Goal: Task Accomplishment & Management: Manage account settings

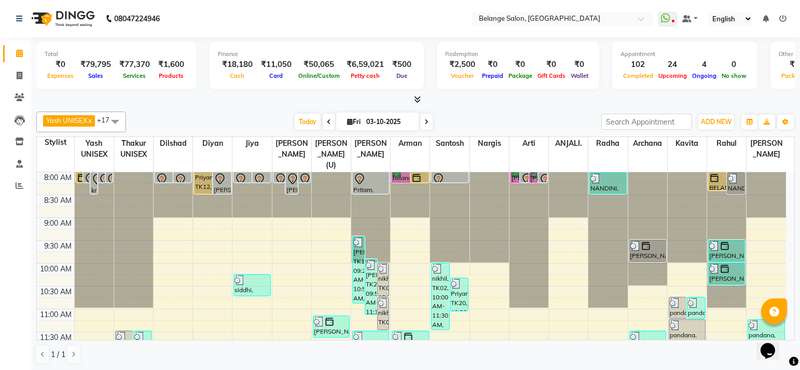
scroll to position [233, 0]
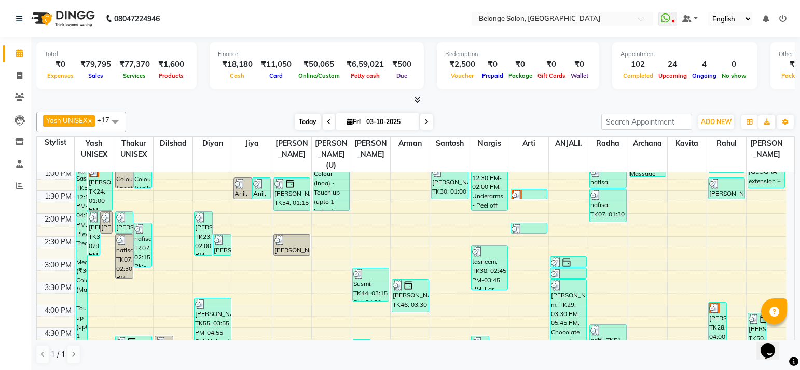
click at [296, 128] on span "Today" at bounding box center [308, 122] width 26 height 16
type input "04-10-2025"
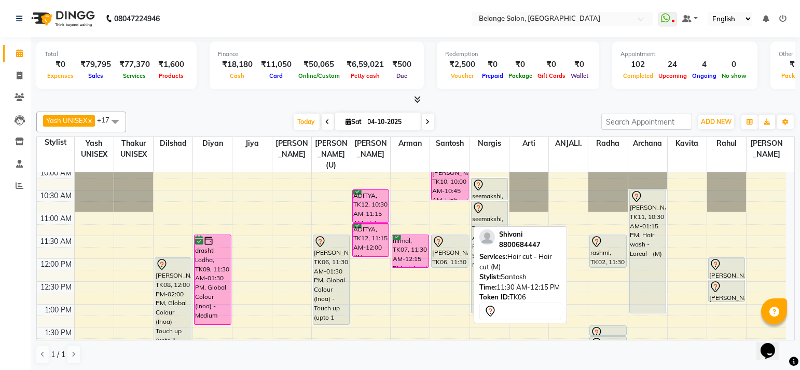
scroll to position [96, 0]
click at [448, 248] on div "Shivani, TK06, 11:30 AM-12:15 PM, Hair cut - Hair cut (M)" at bounding box center [450, 251] width 36 height 32
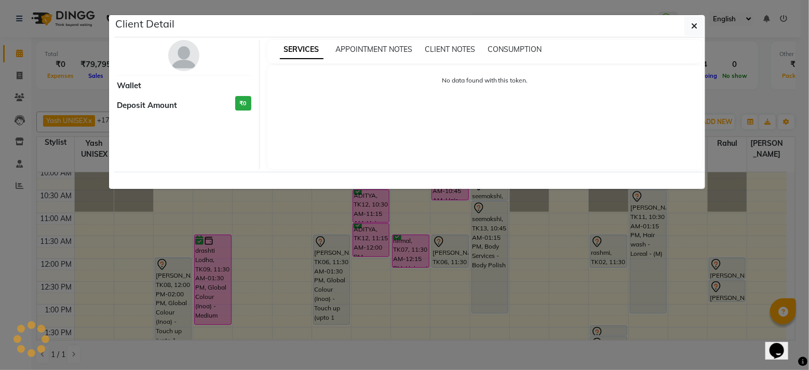
select select "7"
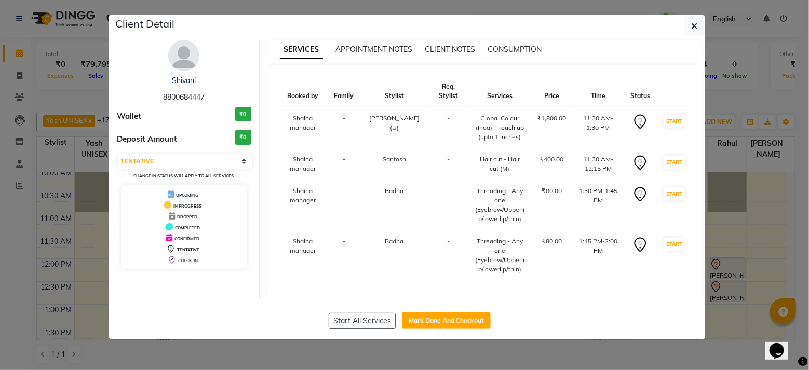
click at [742, 248] on ngb-modal-window "Client Detail Shivani 8800684447 Wallet ₹0 Deposit Amount ₹0 Select IN SERVICE …" at bounding box center [404, 185] width 809 height 370
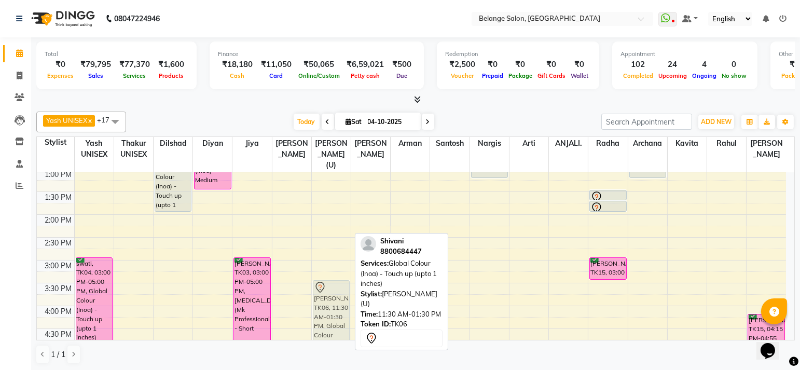
scroll to position [233, 0]
drag, startPoint x: 343, startPoint y: 199, endPoint x: 334, endPoint y: 292, distance: 92.8
click at [334, 292] on div "Shivani, TK06, 11:30 AM-01:30 PM, Global Colour (Inoa) - Touch up (upto 1 inche…" at bounding box center [331, 281] width 39 height 685
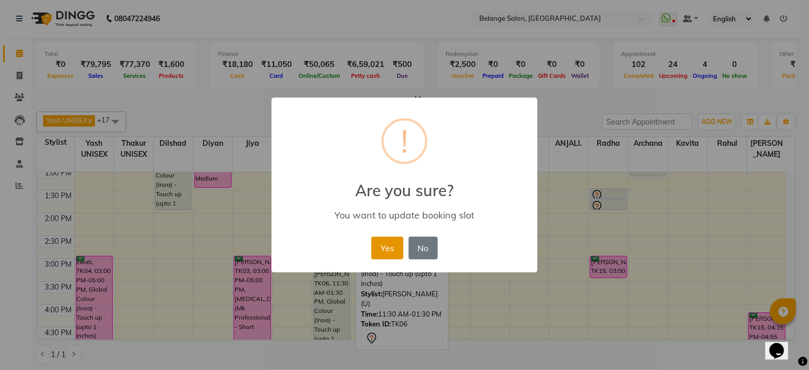
click at [390, 244] on button "Yes" at bounding box center [387, 248] width 32 height 23
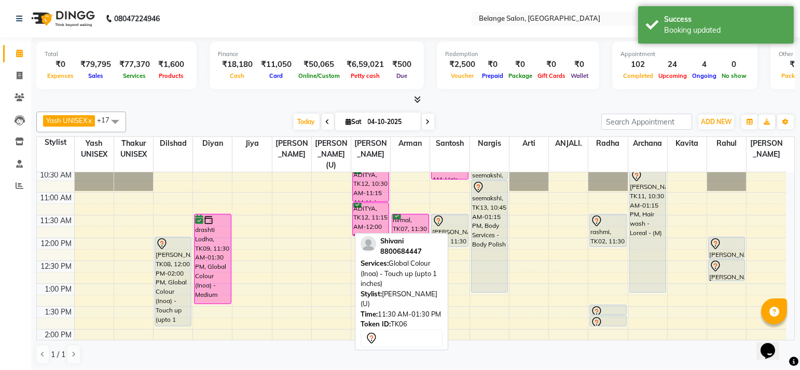
scroll to position [116, 0]
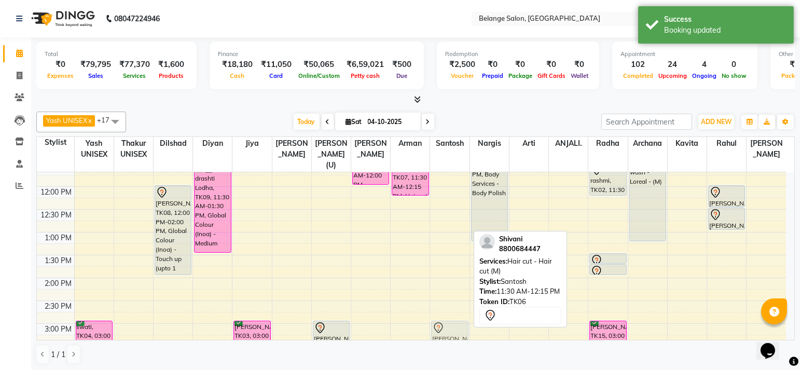
drag, startPoint x: 440, startPoint y: 215, endPoint x: 432, endPoint y: 321, distance: 106.2
click at [432, 321] on div "vartul parashar, TK10, 10:00 AM-10:45 AM, Hair cut - Hair cut (M) Shivani, TK06…" at bounding box center [449, 346] width 39 height 685
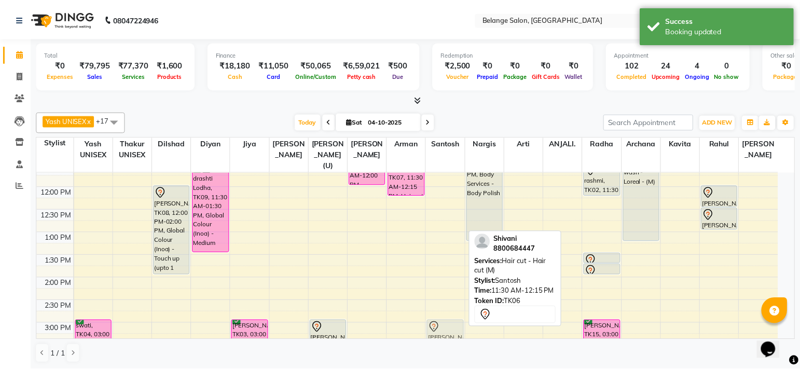
scroll to position [169, 0]
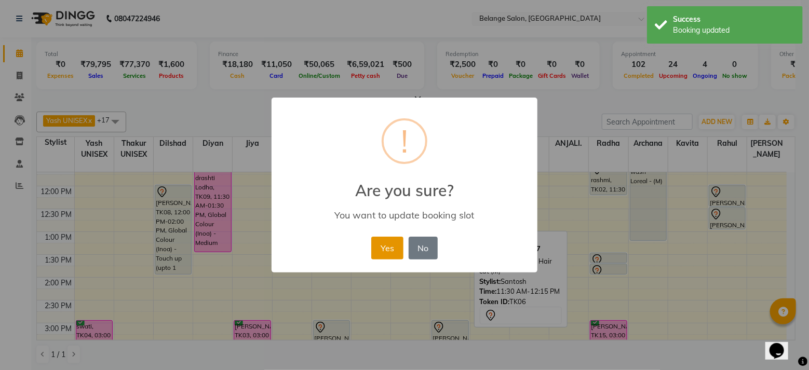
click at [386, 243] on button "Yes" at bounding box center [387, 248] width 32 height 23
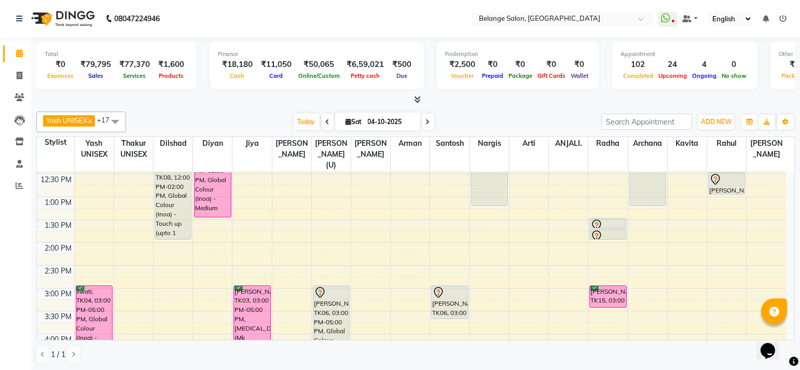
scroll to position [212, 0]
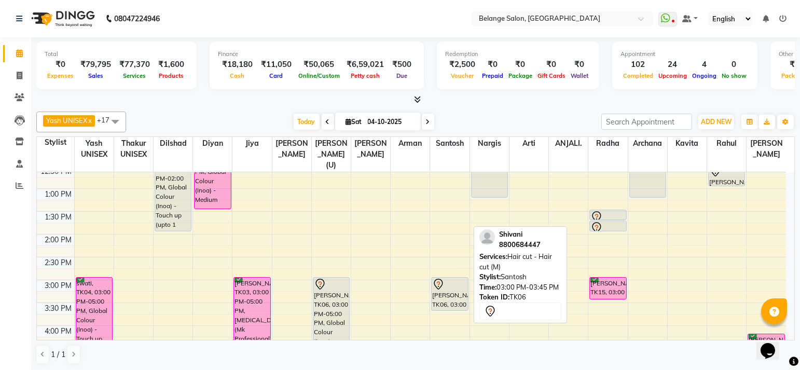
click at [461, 281] on div "Shivani, TK06, 03:00 PM-03:45 PM, Hair cut - Hair cut (M)" at bounding box center [450, 294] width 36 height 33
select select "7"
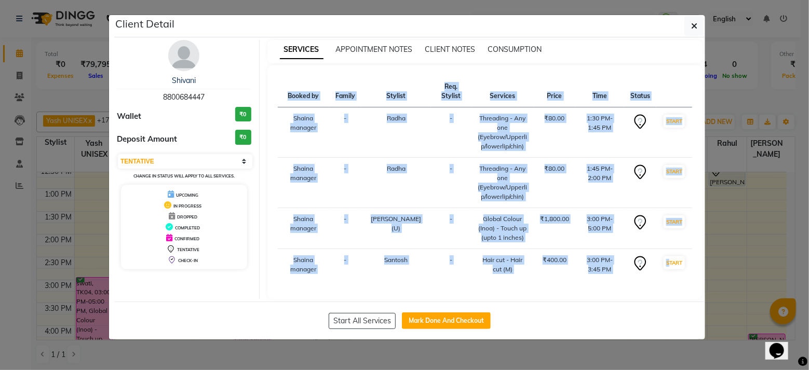
click at [461, 302] on div "Start All Services Mark Done And Checkout" at bounding box center [409, 321] width 591 height 38
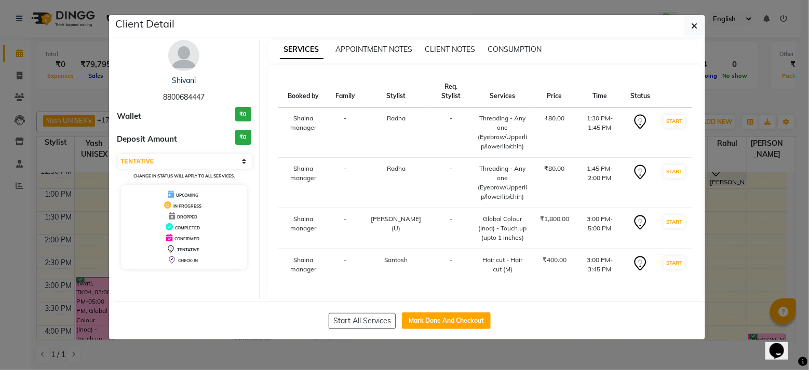
drag, startPoint x: 461, startPoint y: 281, endPoint x: 561, endPoint y: 335, distance: 113.1
click at [561, 335] on ngb-modal-window "Client Detail Shivani 8800684447 Wallet ₹0 Deposit Amount ₹0 Select IN SERVICE …" at bounding box center [404, 185] width 809 height 370
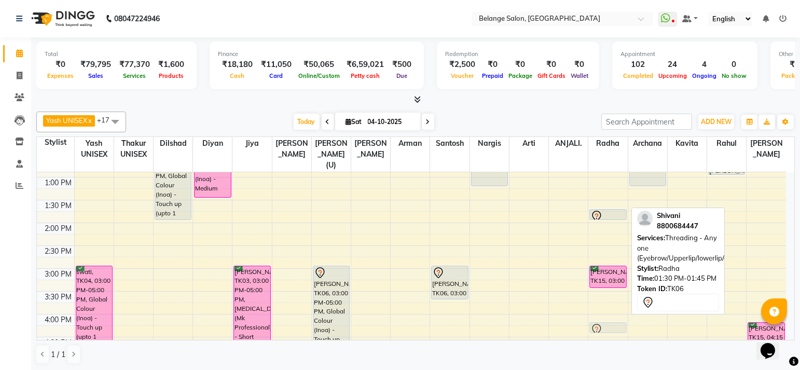
scroll to position [223, 0]
drag, startPoint x: 606, startPoint y: 281, endPoint x: 598, endPoint y: 291, distance: 12.2
click at [598, 291] on div "rashmi, TK02, 11:30 AM-12:15 PM, Cleanup - Express Shivani, TK06, 01:30 PM-01:4…" at bounding box center [608, 291] width 39 height 685
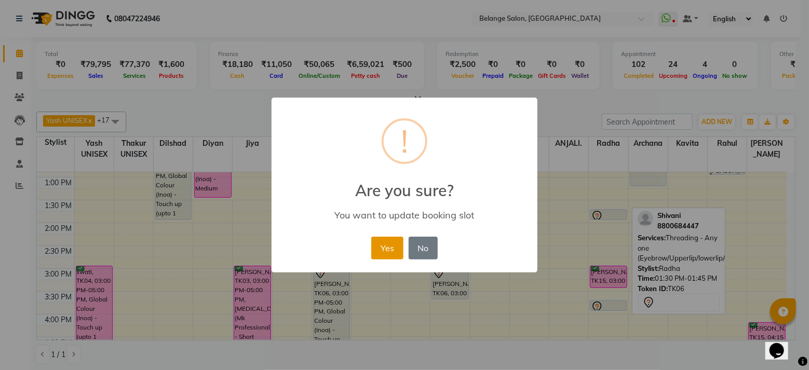
click at [387, 248] on button "Yes" at bounding box center [387, 248] width 32 height 23
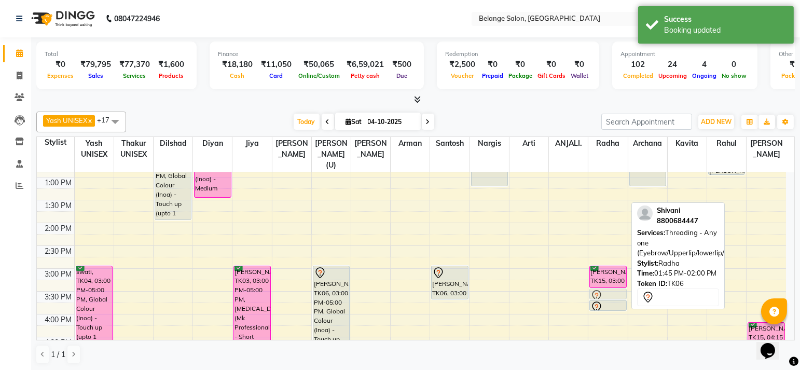
drag, startPoint x: 606, startPoint y: 198, endPoint x: 605, endPoint y: 282, distance: 84.1
click at [605, 282] on div "rashmi, TK02, 11:30 AM-12:15 PM, Cleanup - Express Shivani, TK06, 01:45 PM-02:0…" at bounding box center [608, 291] width 39 height 685
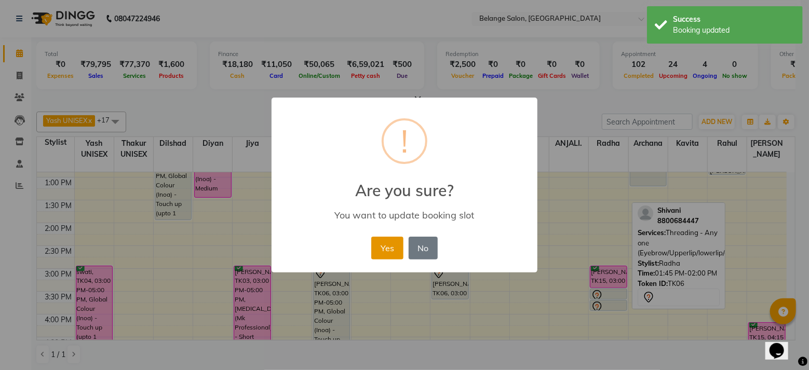
click at [389, 247] on button "Yes" at bounding box center [387, 248] width 32 height 23
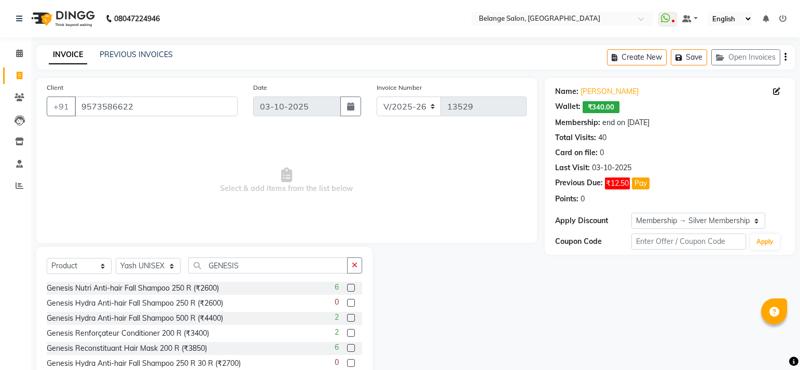
select select "5076"
select select "product"
select select "66547"
select select "1: Object"
click at [17, 49] on icon at bounding box center [19, 53] width 7 height 8
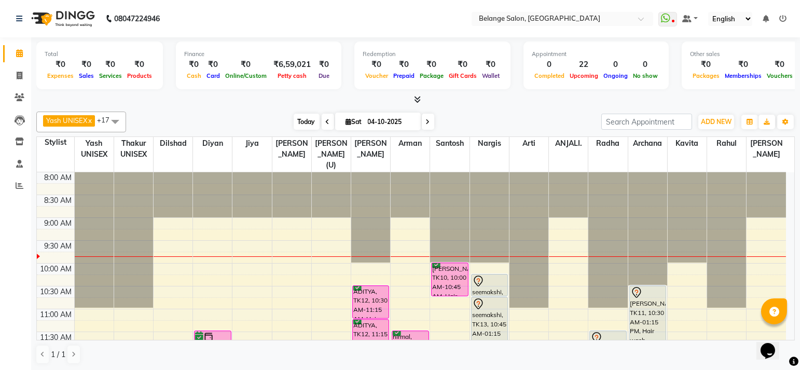
click at [304, 127] on span "Today" at bounding box center [307, 122] width 26 height 16
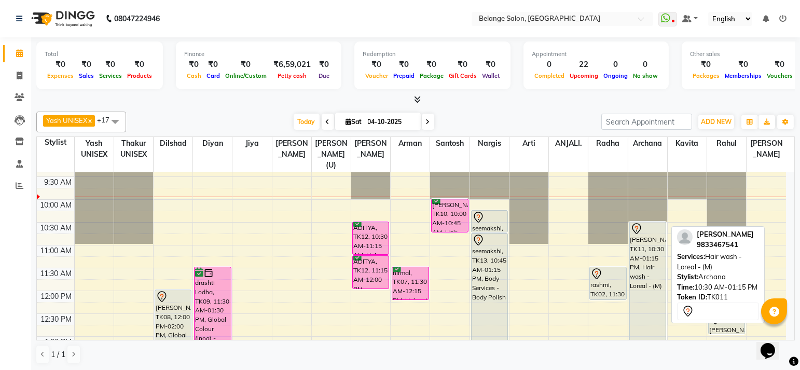
scroll to position [63, 0]
click at [651, 223] on div "[PERSON_NAME], TK11, 10:30 AM-01:15 PM, Hair wash - Loreal - (M)" at bounding box center [648, 284] width 36 height 123
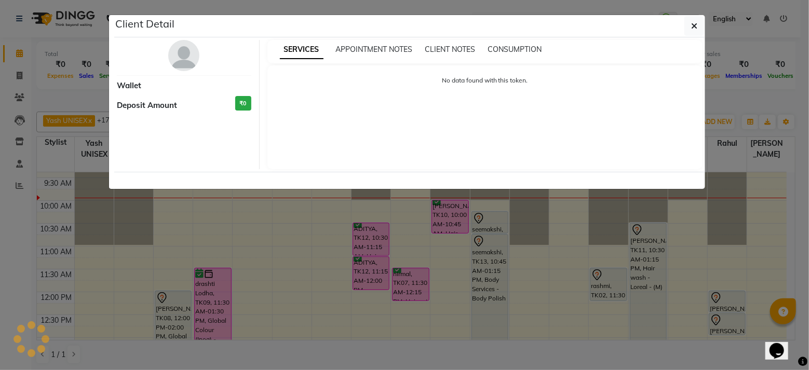
select select "7"
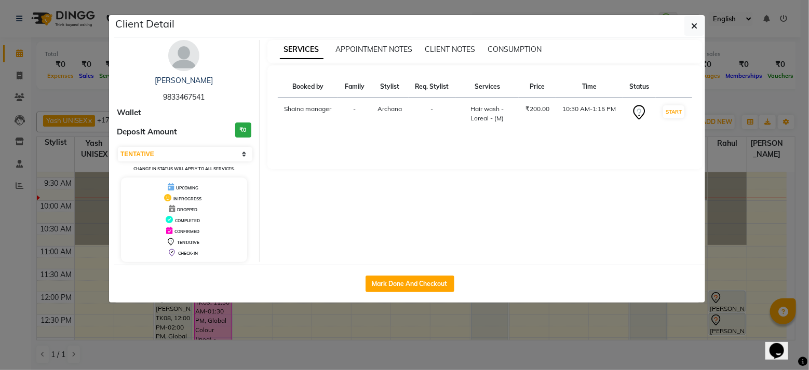
click at [717, 97] on ngb-modal-window "Client Detail [PERSON_NAME] 9833467541 Wallet Deposit Amount ₹0 Select IN SERVI…" at bounding box center [404, 185] width 809 height 370
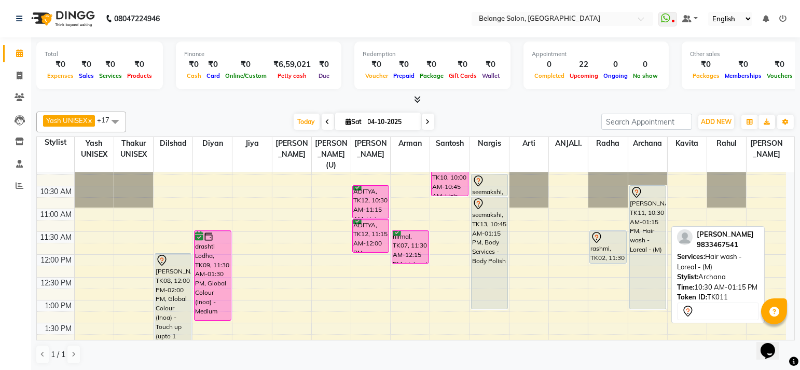
scroll to position [103, 0]
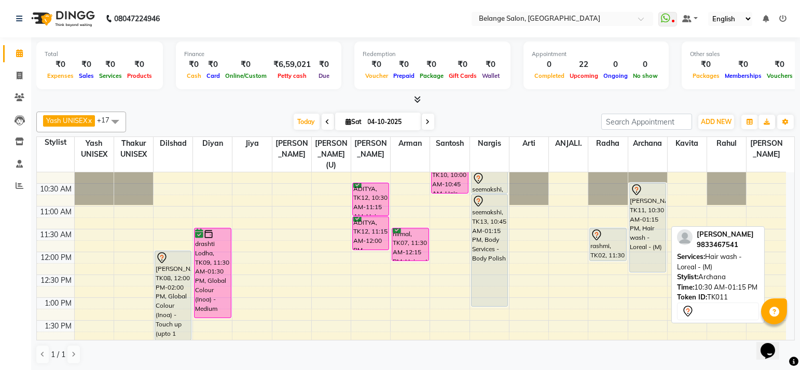
drag, startPoint x: 648, startPoint y: 292, endPoint x: 641, endPoint y: 260, distance: 33.0
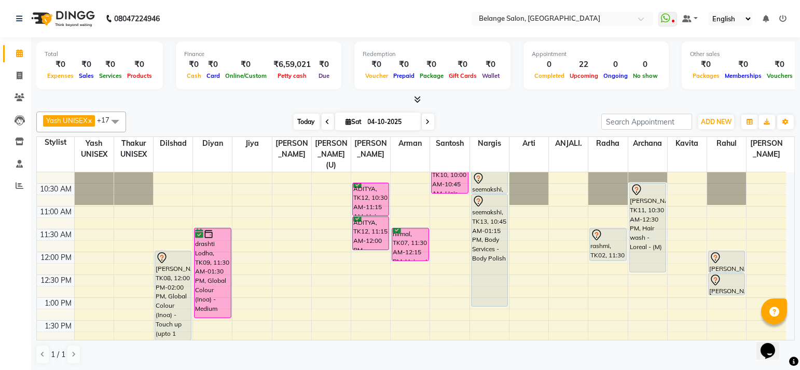
click at [305, 121] on span "Today" at bounding box center [307, 122] width 26 height 16
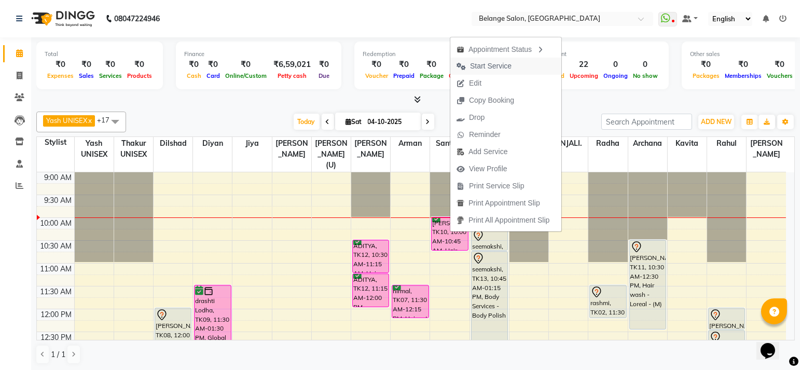
click at [476, 66] on span "Start Service" at bounding box center [491, 66] width 42 height 11
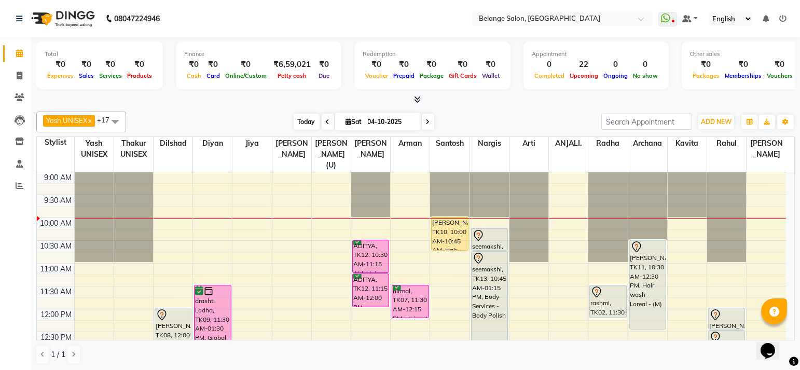
click at [313, 118] on span "Today" at bounding box center [307, 122] width 26 height 16
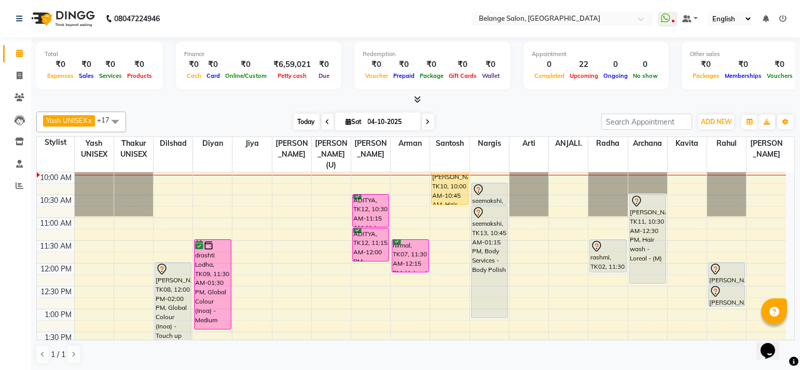
click at [310, 124] on span "Today" at bounding box center [307, 122] width 26 height 16
click at [299, 118] on span "Today" at bounding box center [307, 122] width 26 height 16
click at [314, 120] on span "Today" at bounding box center [307, 122] width 26 height 16
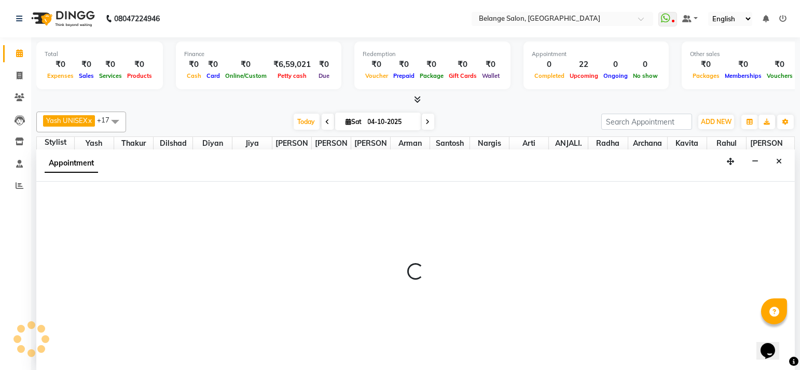
scroll to position [0, 0]
select select "61784"
select select "tentative"
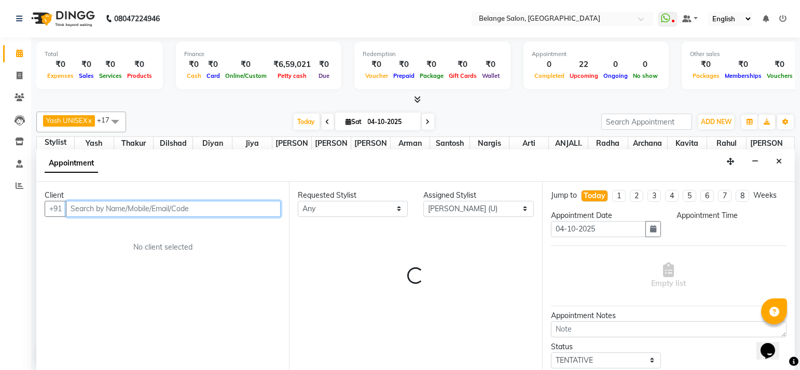
select select "630"
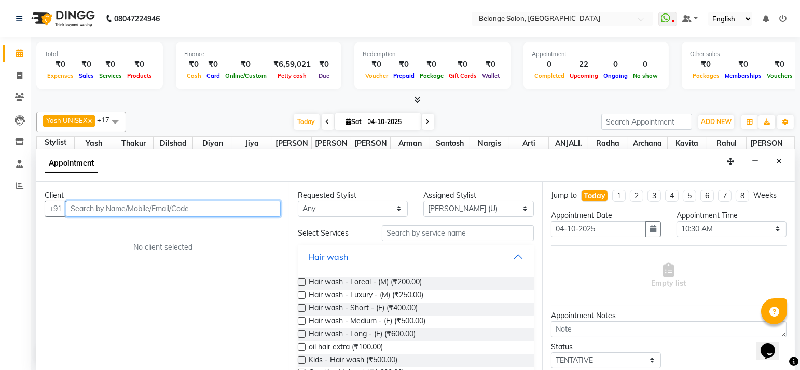
click at [134, 203] on input "text" at bounding box center [173, 209] width 215 height 16
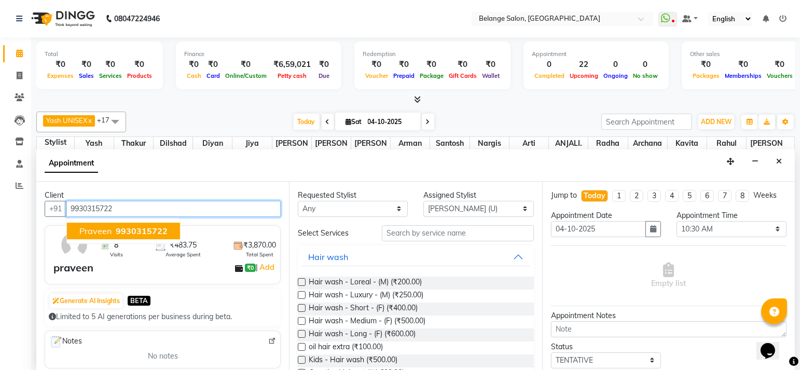
click at [123, 231] on span "9930315722" at bounding box center [142, 231] width 52 height 10
type input "9930315722"
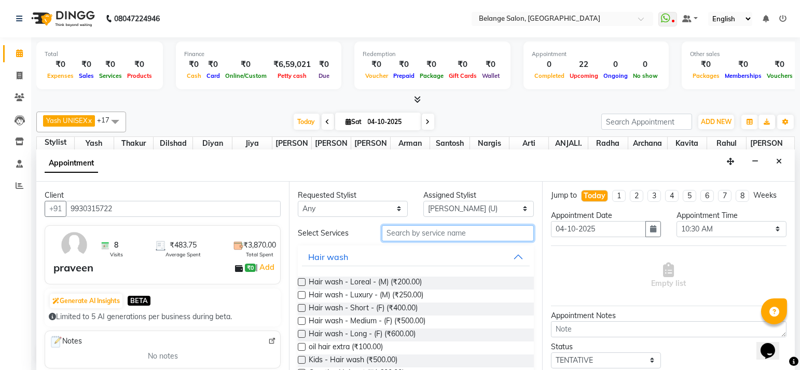
click at [389, 227] on input "text" at bounding box center [458, 233] width 152 height 16
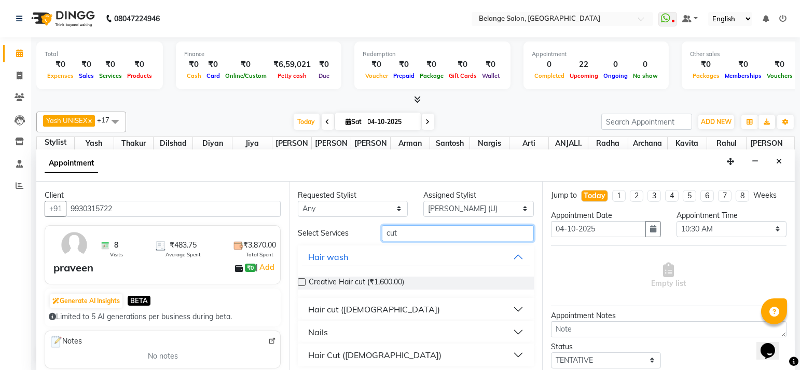
type input "cut"
click at [342, 306] on div "Hair cut (Male)" at bounding box center [374, 309] width 132 height 12
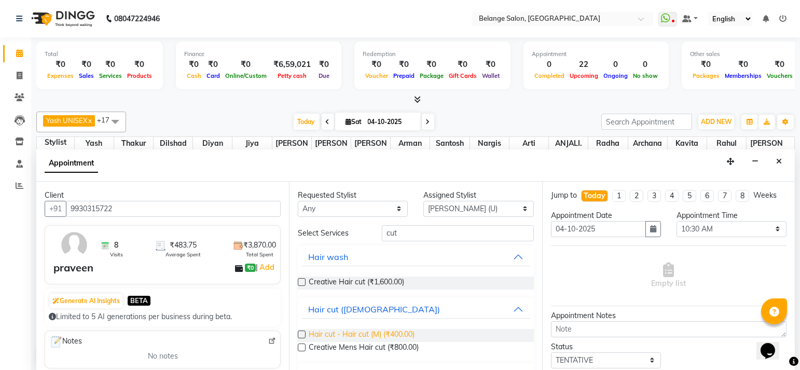
click at [369, 334] on span "Hair cut - Hair cut (M) (₹400.00)" at bounding box center [362, 335] width 106 height 13
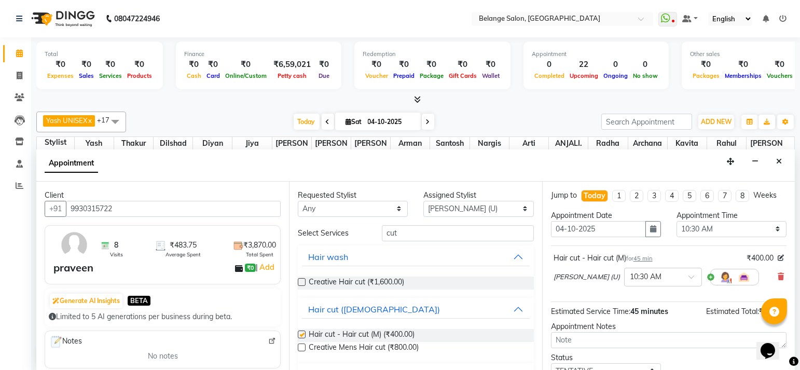
checkbox input "false"
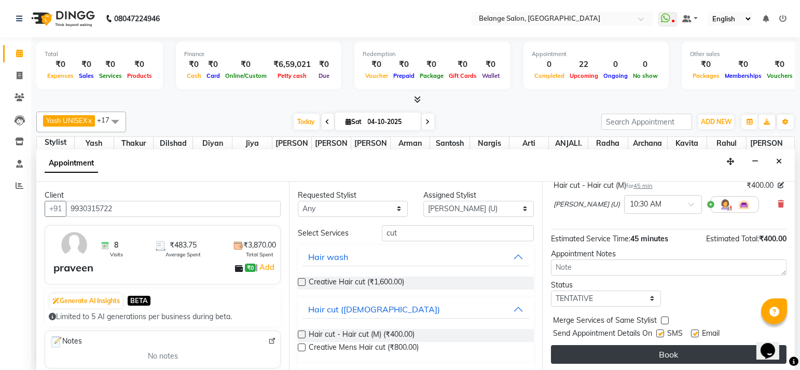
click at [583, 348] on button "Book" at bounding box center [669, 354] width 236 height 19
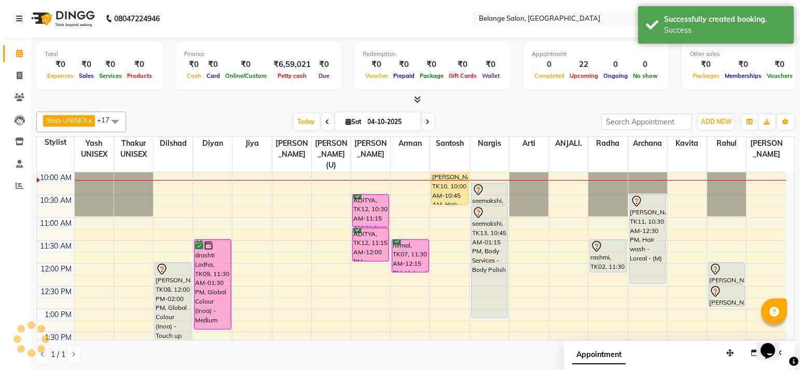
scroll to position [0, 0]
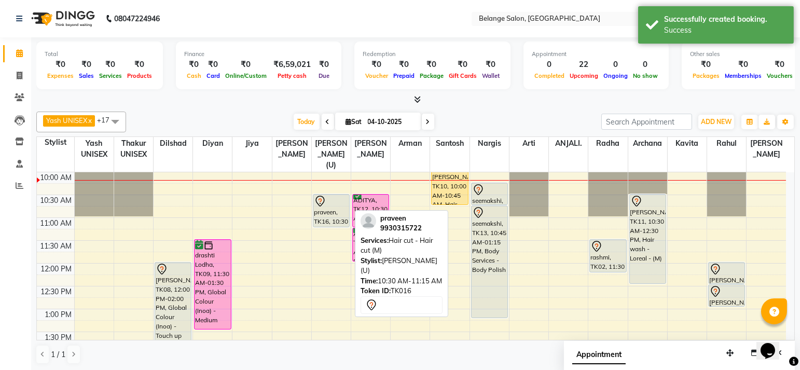
click at [320, 195] on icon at bounding box center [320, 201] width 12 height 12
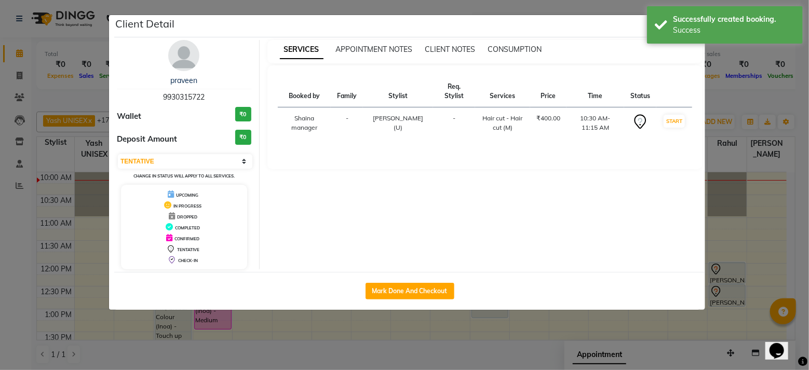
drag, startPoint x: 219, startPoint y: 159, endPoint x: 188, endPoint y: 169, distance: 32.7
click at [219, 159] on select "Select IN SERVICE CONFIRMED TENTATIVE CHECK IN MARK DONE DROPPED UPCOMING" at bounding box center [185, 161] width 134 height 15
select select "6"
click at [118, 154] on select "Select IN SERVICE CONFIRMED TENTATIVE CHECK IN MARK DONE DROPPED UPCOMING" at bounding box center [185, 161] width 134 height 15
click at [63, 180] on ngb-modal-window "Client Detail praveen 9930315722 Wallet ₹0 Deposit Amount ₹0 Select IN SERVICE …" at bounding box center [404, 185] width 809 height 370
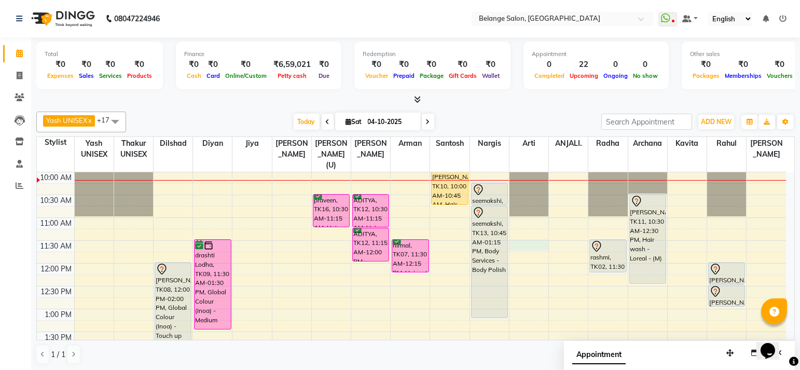
select select "52812"
select select "690"
select select "tentative"
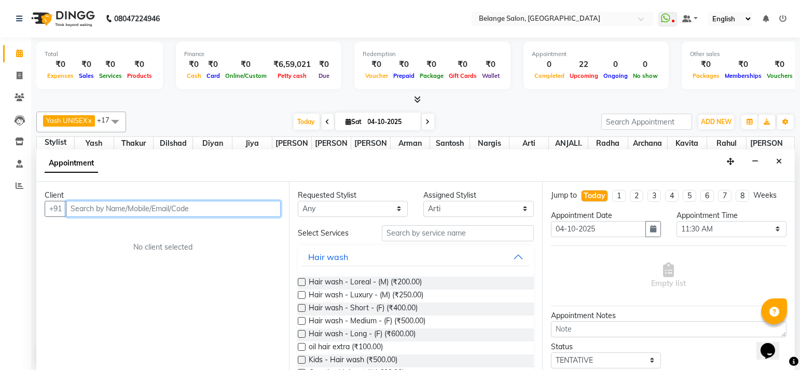
click at [166, 206] on input "text" at bounding box center [173, 209] width 215 height 16
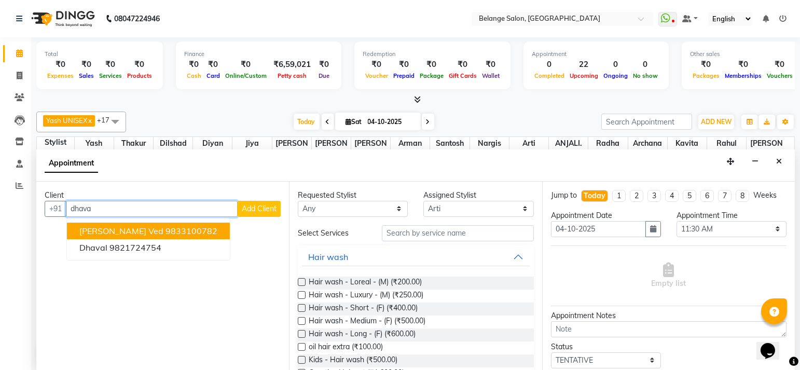
click at [122, 232] on span "Dhaval Ved" at bounding box center [121, 231] width 84 height 10
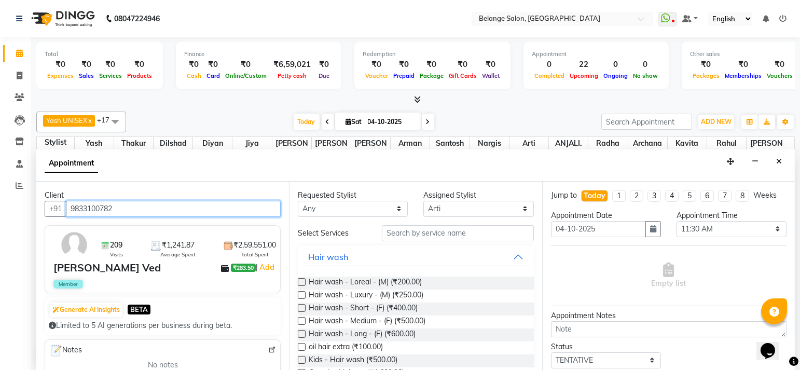
type input "9833100782"
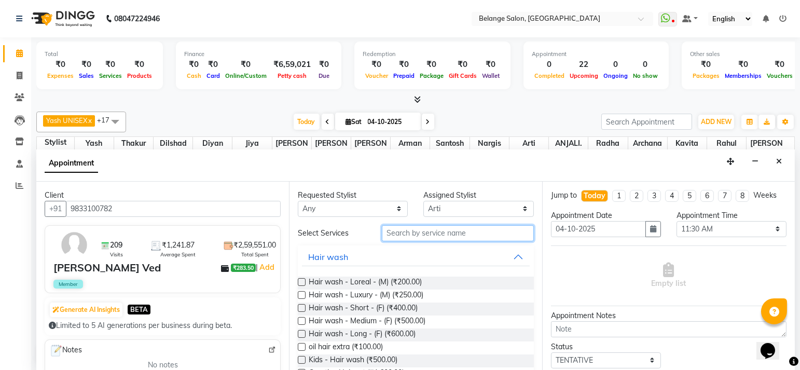
click at [402, 234] on input "text" at bounding box center [458, 233] width 152 height 16
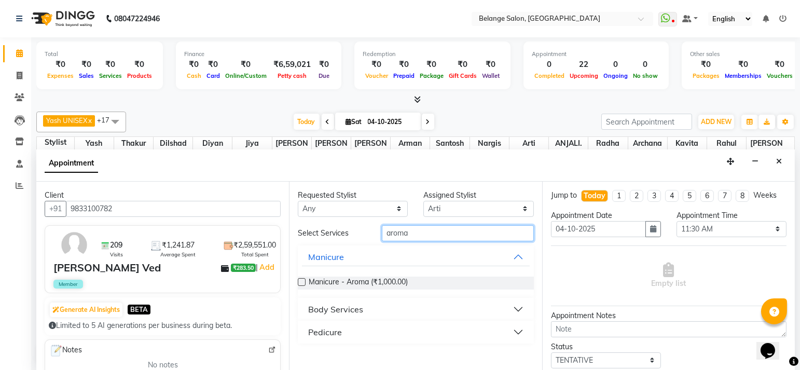
type input "aroma"
click at [335, 306] on div "Body Services" at bounding box center [335, 309] width 55 height 12
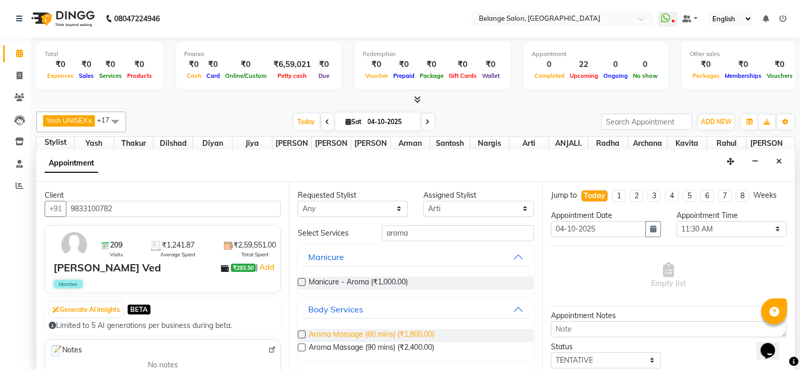
click at [363, 336] on span "Aroma Massage (60 mins) (₹1,800.00)" at bounding box center [372, 335] width 126 height 13
checkbox input "false"
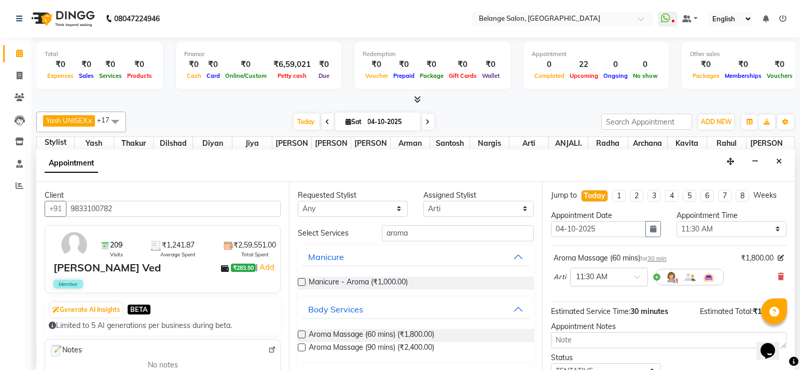
scroll to position [73, 0]
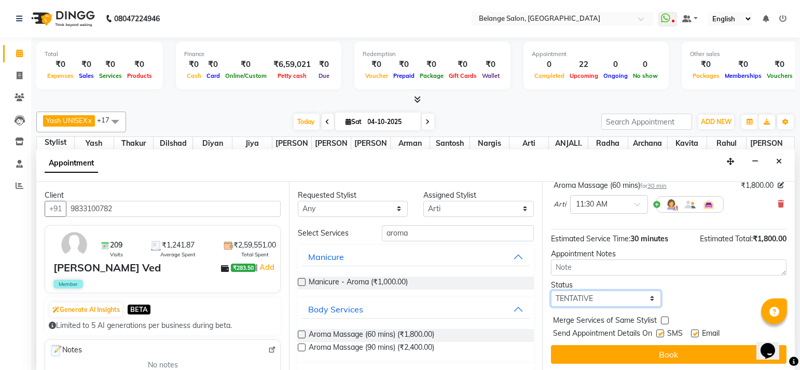
click at [588, 294] on select "Select TENTATIVE CONFIRM CHECK-IN UPCOMING" at bounding box center [606, 299] width 110 height 16
select select "confirm booking"
click at [551, 291] on select "Select TENTATIVE CONFIRM CHECK-IN UPCOMING" at bounding box center [606, 299] width 110 height 16
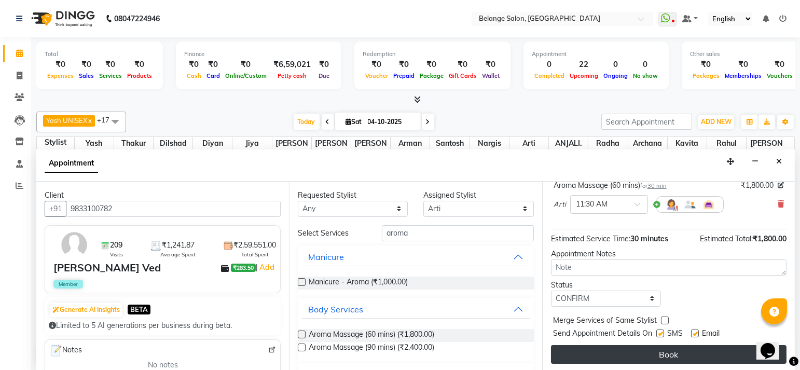
click at [603, 352] on button "Book" at bounding box center [669, 354] width 236 height 19
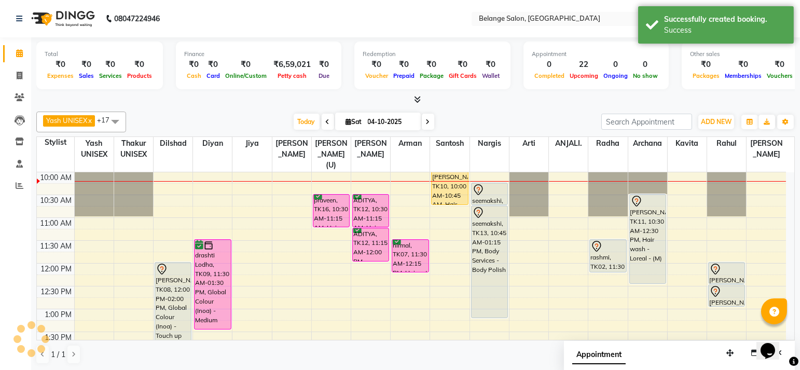
scroll to position [0, 0]
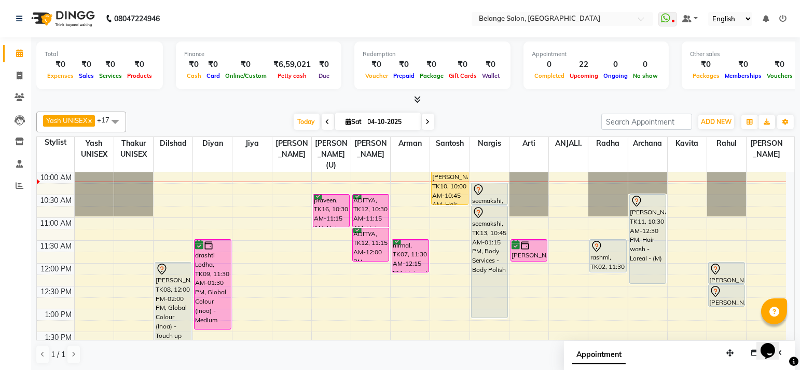
click at [430, 125] on span at bounding box center [428, 122] width 12 height 16
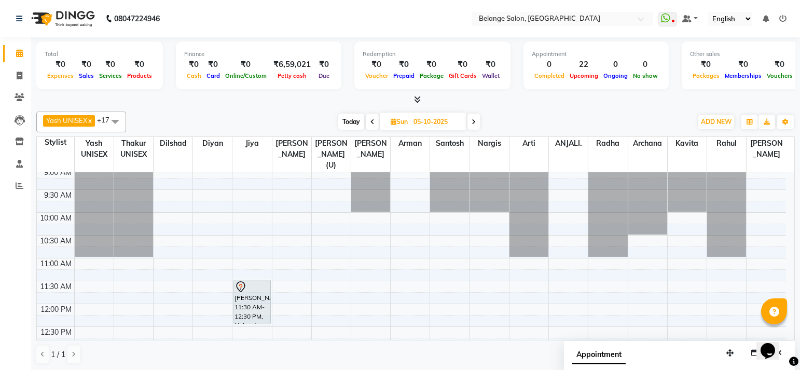
scroll to position [66, 0]
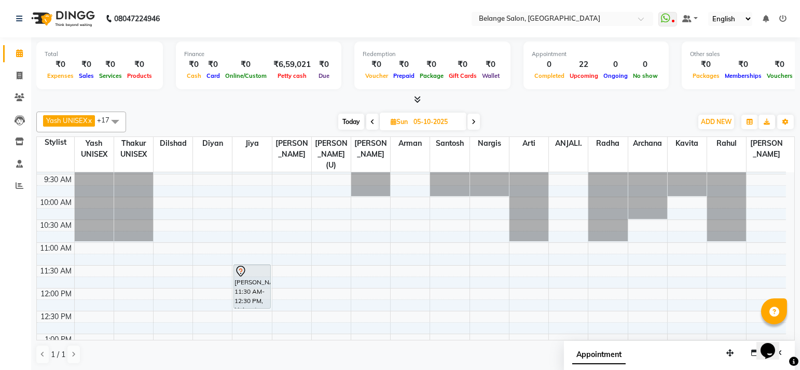
click at [343, 120] on span "Today" at bounding box center [351, 122] width 26 height 16
type input "04-10-2025"
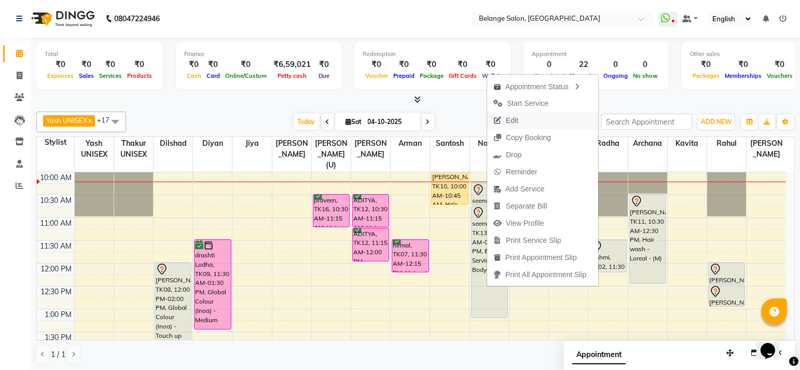
click at [517, 117] on span "Edit" at bounding box center [512, 120] width 12 height 11
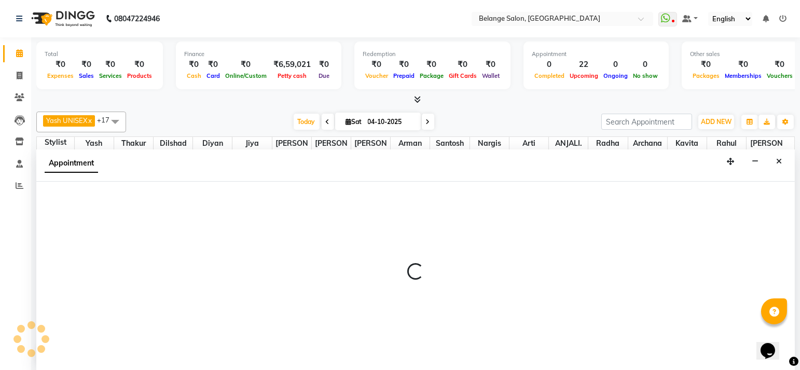
select select "tentative"
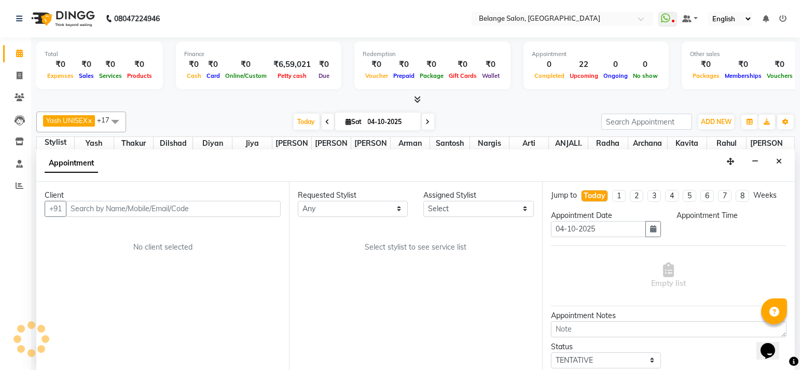
select select "33845"
select select "615"
select select "2820"
select select "2823"
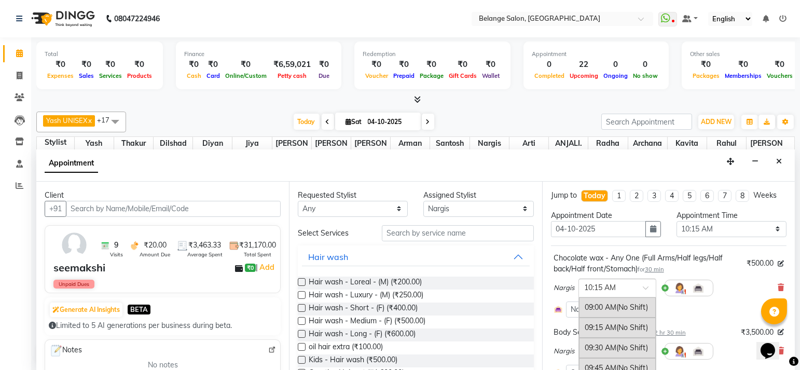
click at [640, 288] on div at bounding box center [617, 287] width 77 height 11
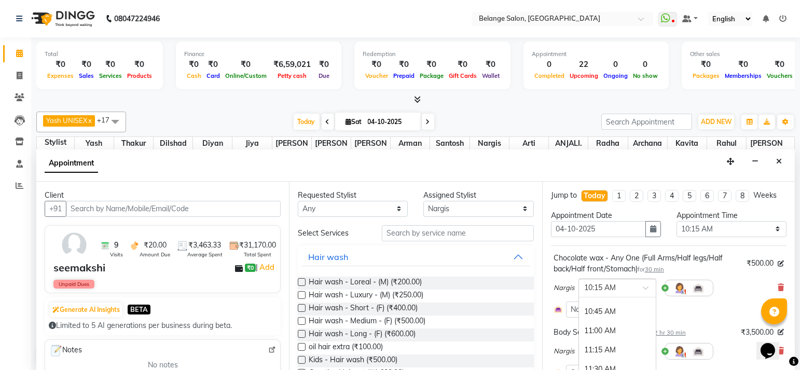
scroll to position [133, 0]
click at [597, 323] on div "11:00 AM" at bounding box center [617, 331] width 77 height 19
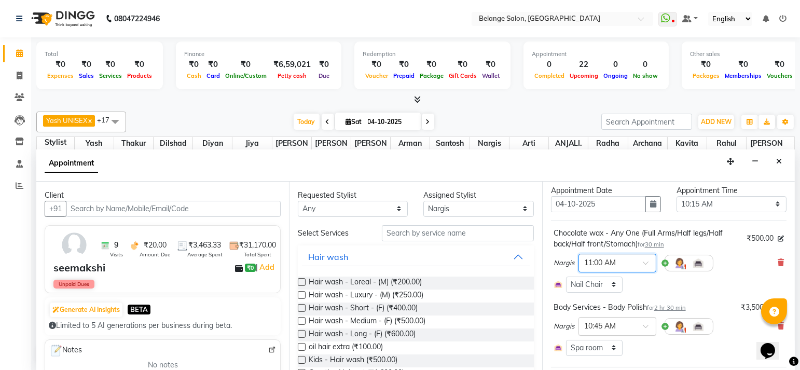
click at [600, 322] on input "text" at bounding box center [607, 325] width 46 height 11
click at [602, 341] on div "11:30 AM" at bounding box center [617, 335] width 77 height 19
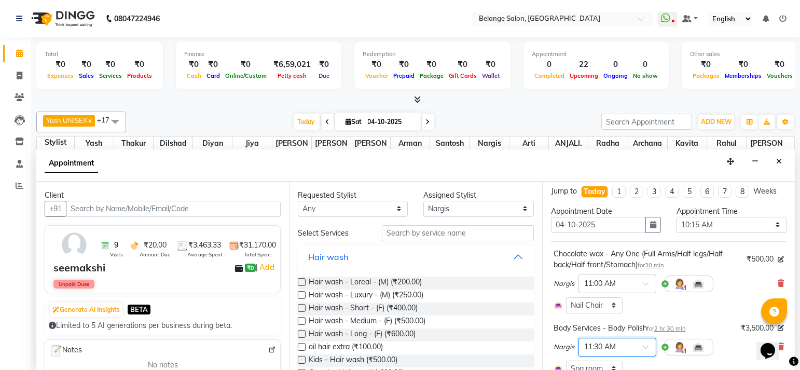
scroll to position [0, 0]
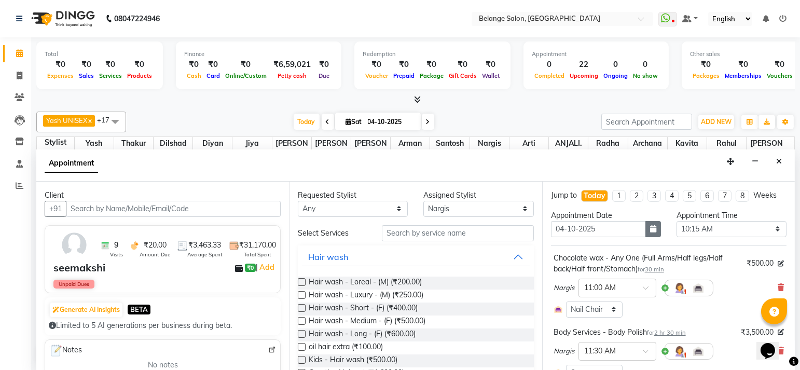
click at [647, 222] on button "button" at bounding box center [654, 229] width 16 height 16
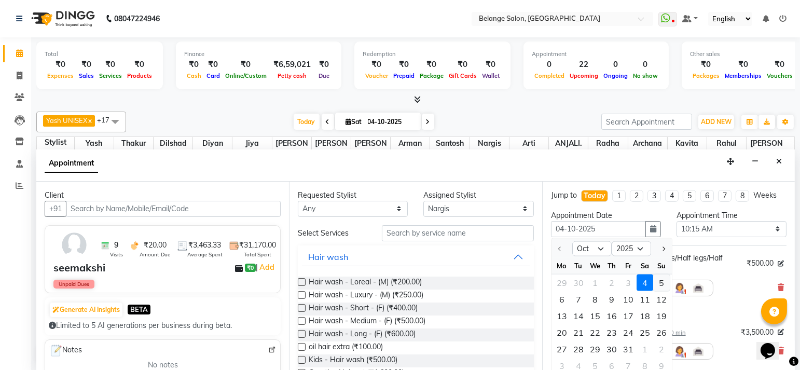
click at [656, 280] on div "5" at bounding box center [661, 282] width 17 height 17
type input "05-10-2025"
select select "615"
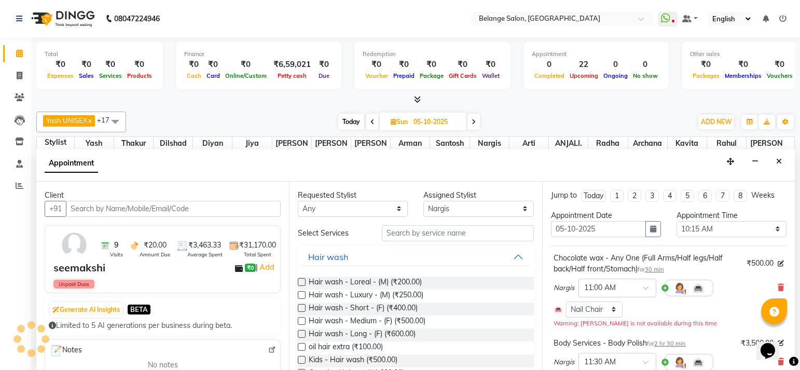
scroll to position [133, 0]
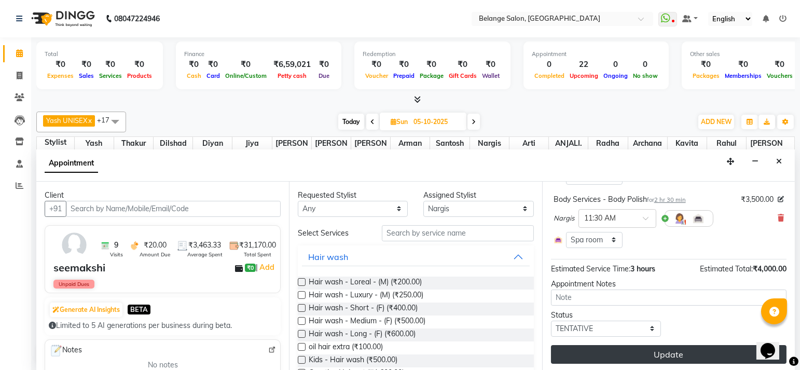
click at [620, 355] on button "Update" at bounding box center [669, 354] width 236 height 19
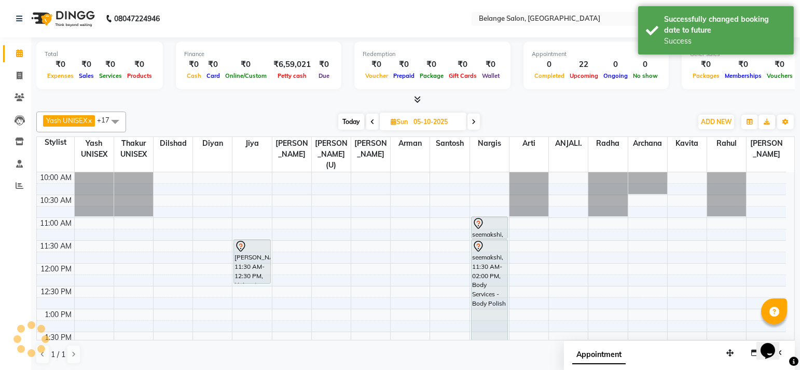
scroll to position [0, 0]
click at [355, 119] on span "Today" at bounding box center [351, 122] width 26 height 16
type input "04-10-2025"
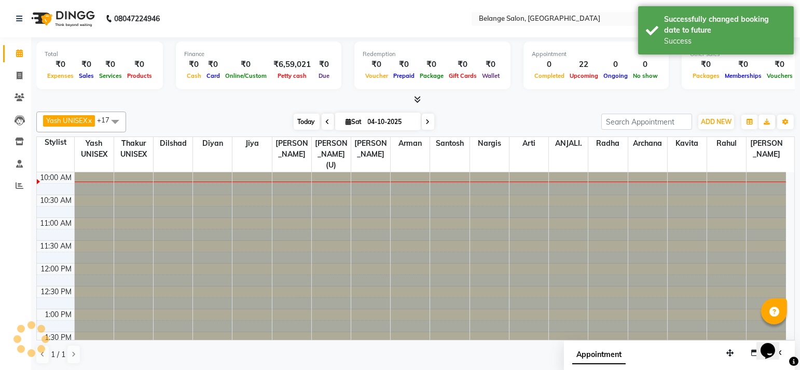
scroll to position [91, 0]
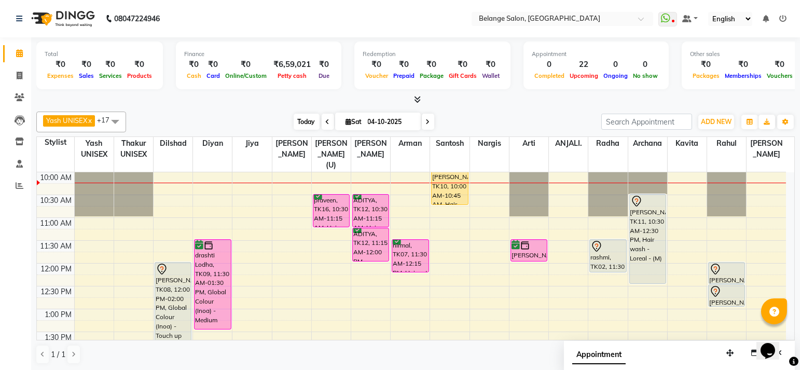
click at [301, 122] on span "Today" at bounding box center [307, 122] width 26 height 16
drag, startPoint x: 522, startPoint y: 249, endPoint x: 523, endPoint y: 295, distance: 46.2
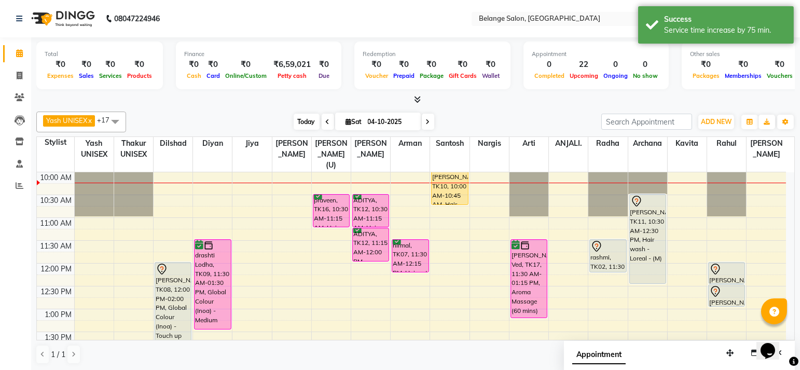
click at [297, 120] on span "Today" at bounding box center [307, 122] width 26 height 16
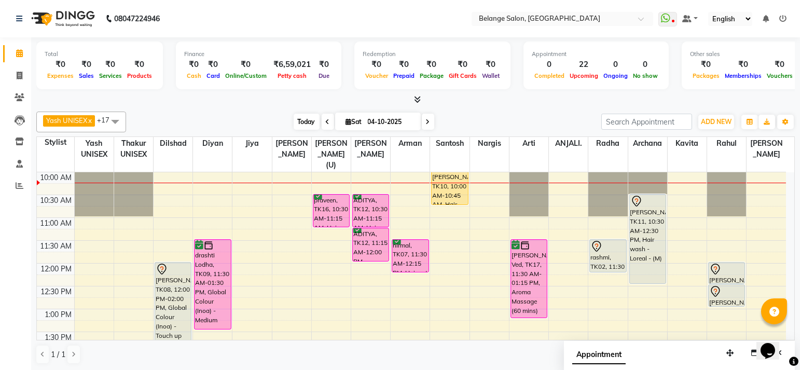
click at [299, 126] on span "Today" at bounding box center [307, 122] width 26 height 16
select select "45203"
select select "tentative"
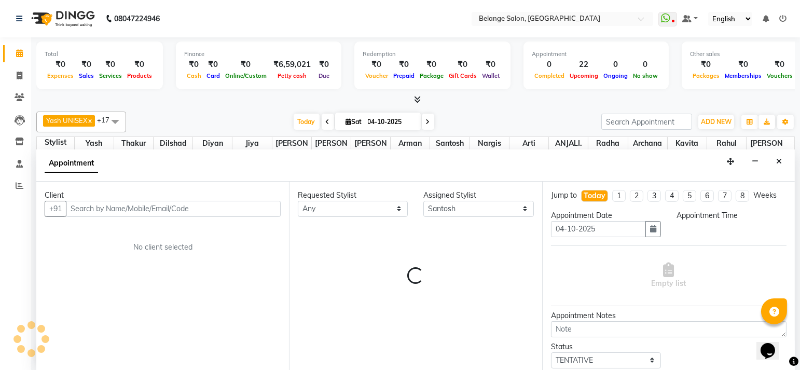
scroll to position [0, 0]
select select "645"
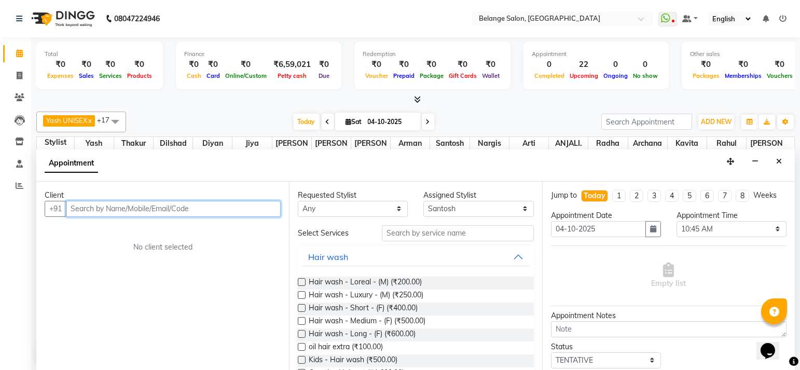
click at [225, 213] on input "text" at bounding box center [173, 209] width 215 height 16
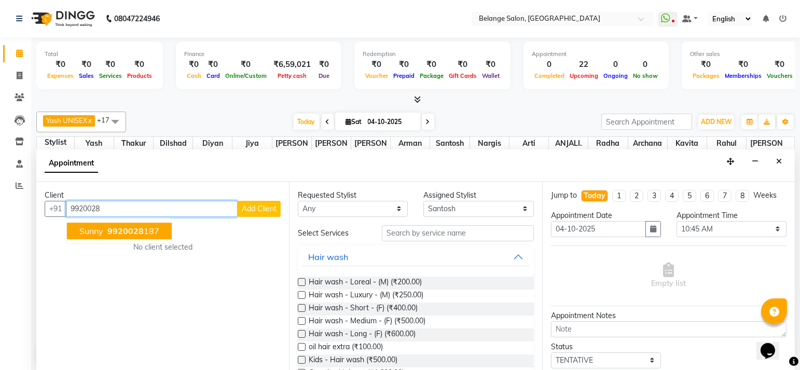
click at [134, 228] on span "9920028" at bounding box center [125, 231] width 36 height 10
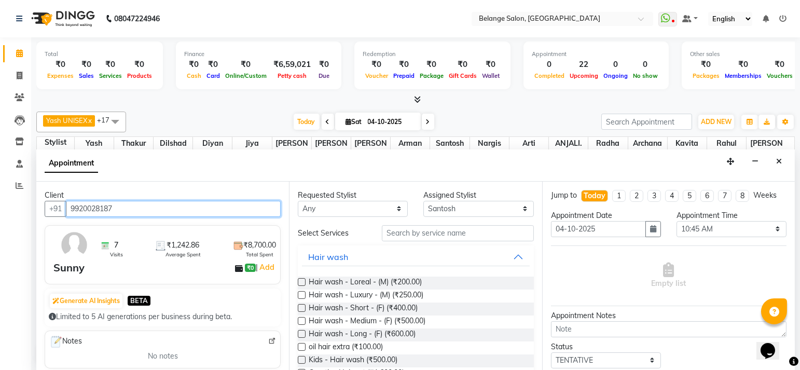
type input "9920028187"
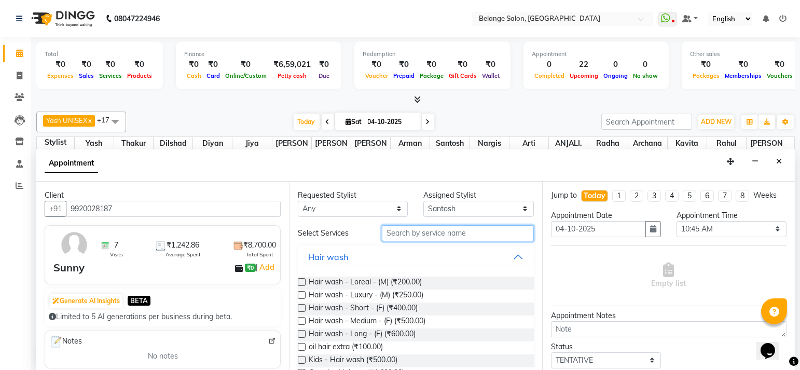
click at [386, 228] on input "text" at bounding box center [458, 233] width 152 height 16
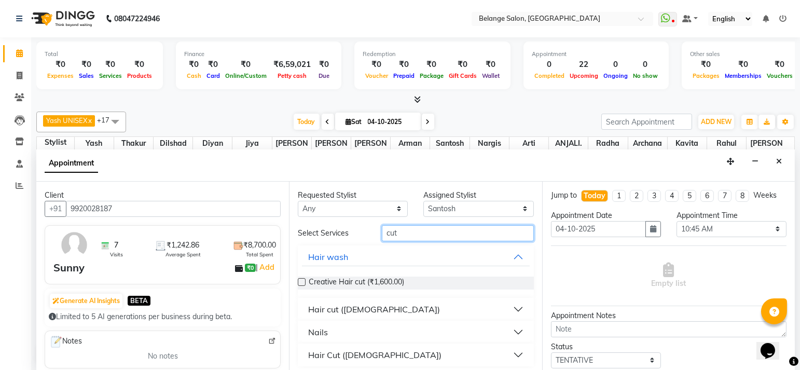
type input "cut"
click at [322, 309] on div "Hair cut ([DEMOGRAPHIC_DATA])" at bounding box center [374, 309] width 132 height 12
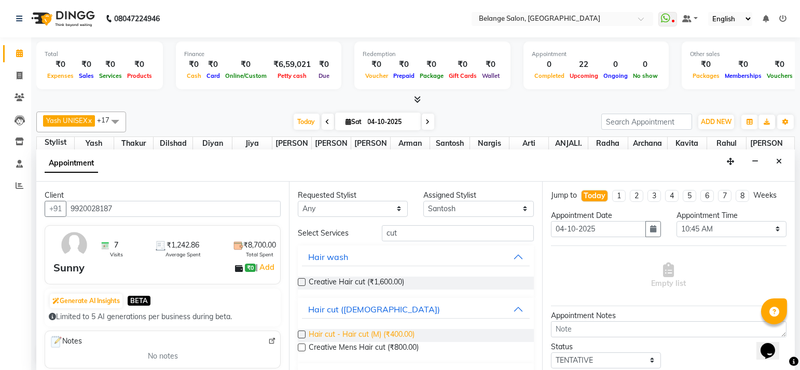
click at [364, 335] on span "Hair cut - Hair cut (M) (₹400.00)" at bounding box center [362, 335] width 106 height 13
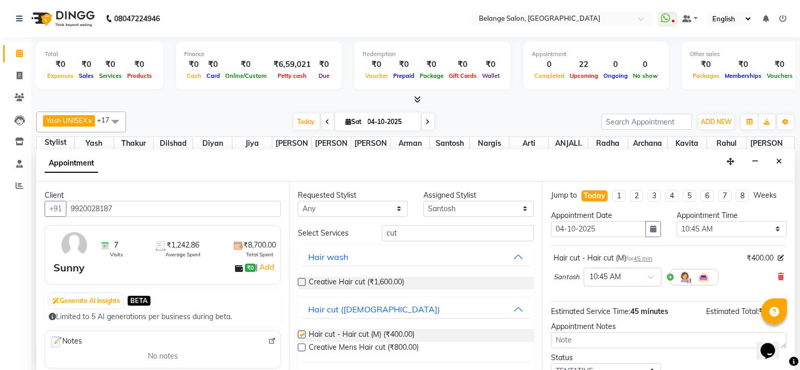
checkbox input "false"
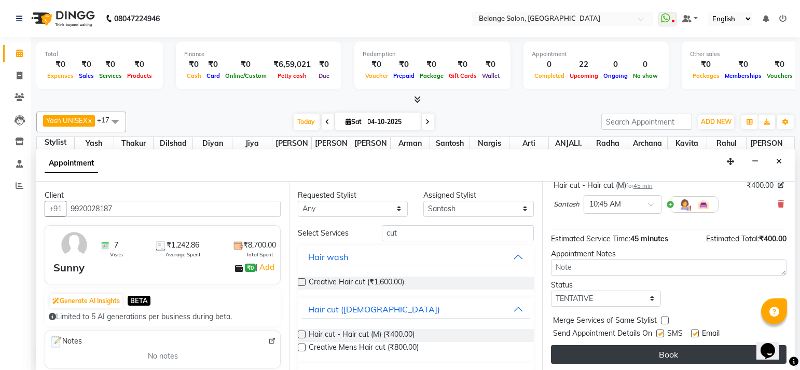
click at [581, 354] on button "Book" at bounding box center [669, 354] width 236 height 19
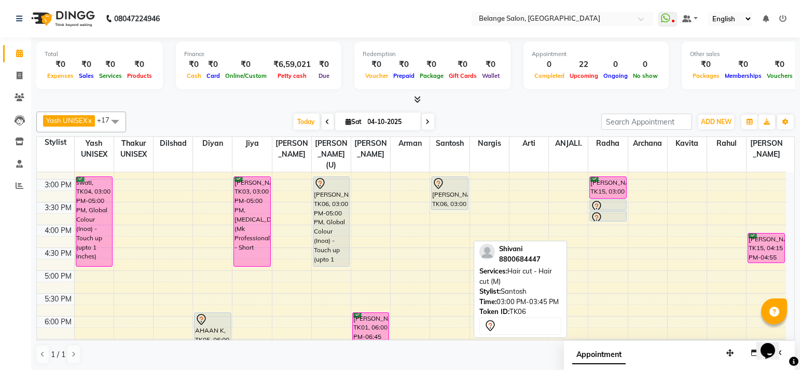
scroll to position [314, 0]
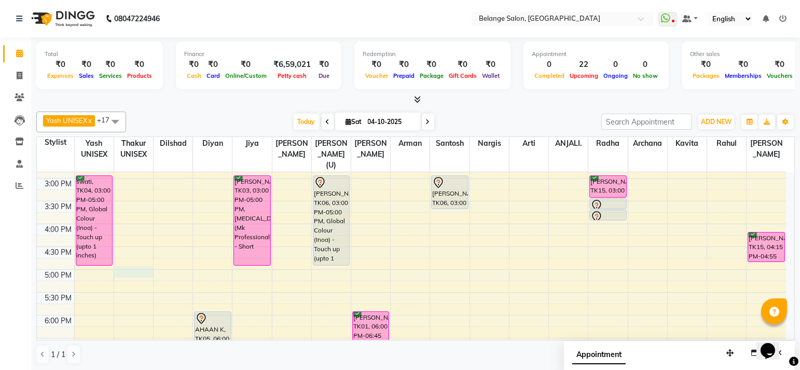
click at [122, 261] on div "8:00 AM 8:30 AM 9:00 AM 9:30 AM 10:00 AM 10:30 AM 11:00 AM 11:30 AM 12:00 PM 12…" at bounding box center [412, 201] width 750 height 685
select select "63887"
select select "1020"
select select "tentative"
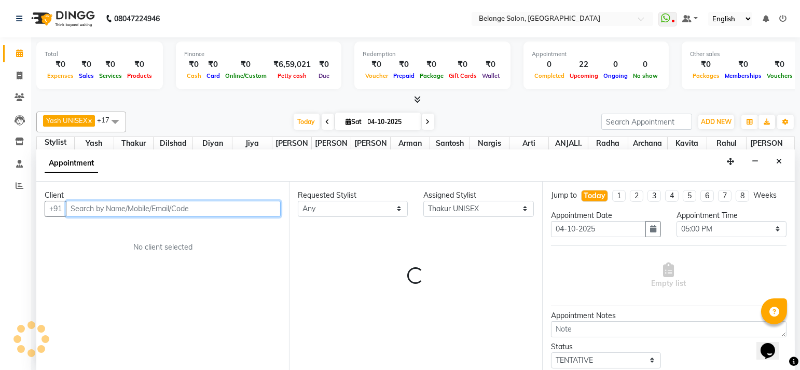
scroll to position [0, 0]
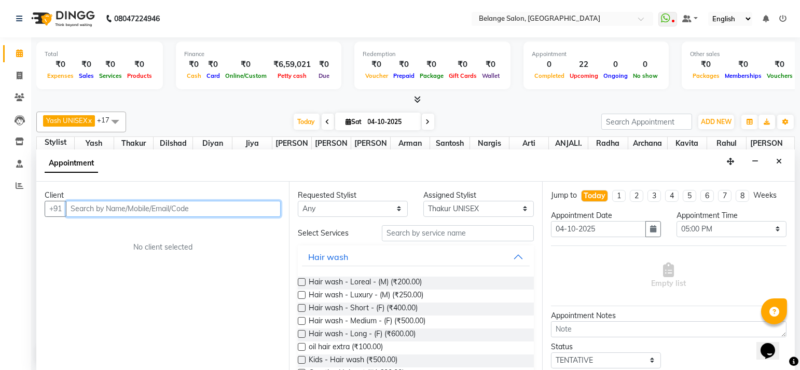
click at [128, 209] on input "text" at bounding box center [173, 209] width 215 height 16
paste input "98671 23466"
click at [95, 209] on input "98671 23466" at bounding box center [152, 209] width 172 height 16
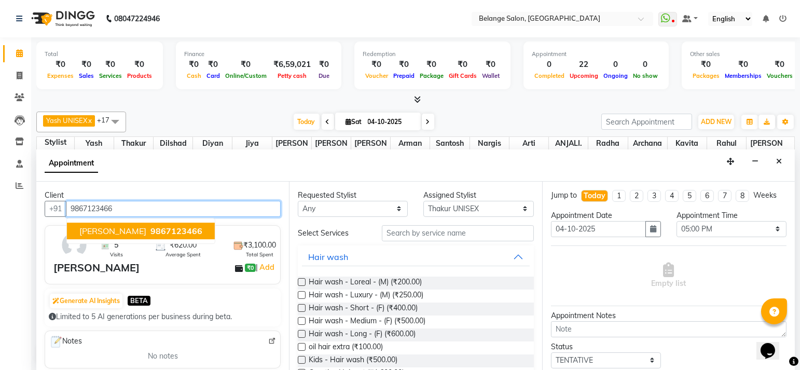
click at [151, 226] on span "9867123466" at bounding box center [177, 231] width 52 height 10
type input "9867123466"
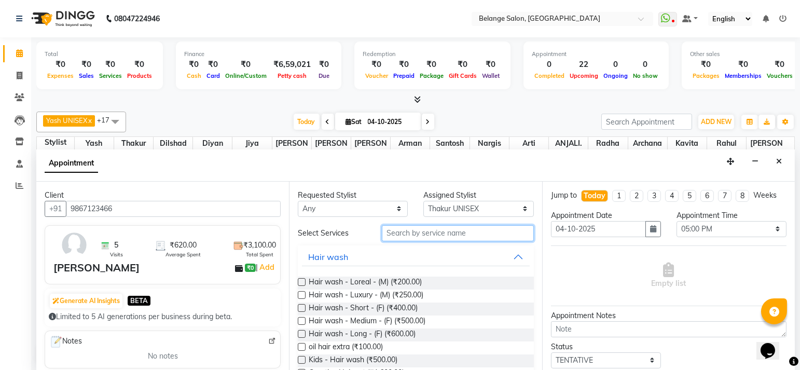
click at [392, 235] on input "text" at bounding box center [458, 233] width 152 height 16
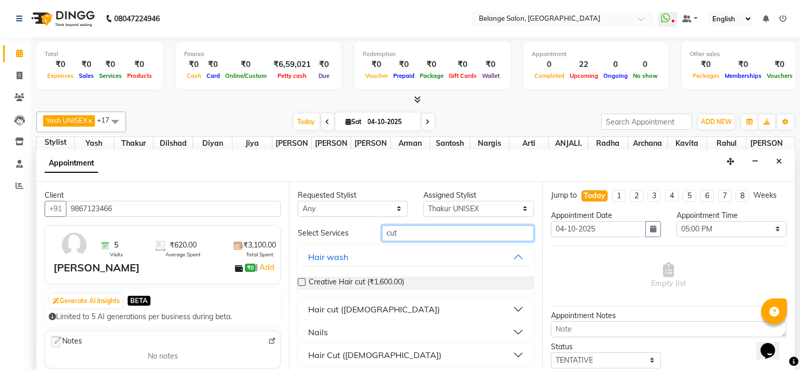
type input "cut"
click at [346, 311] on div "Hair cut ([DEMOGRAPHIC_DATA])" at bounding box center [374, 309] width 132 height 12
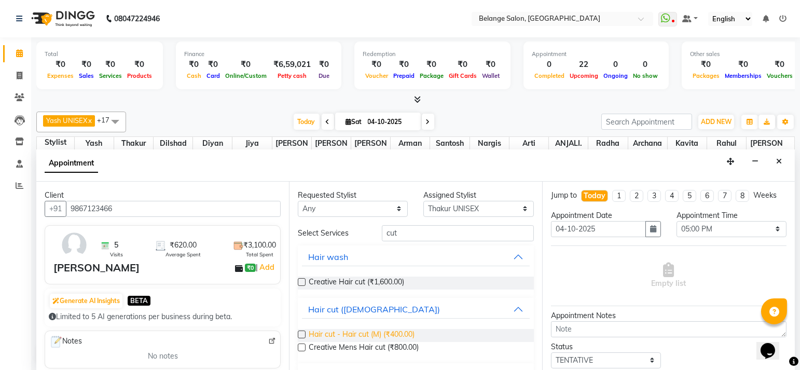
click at [350, 331] on span "Hair cut - Hair cut (M) (₹400.00)" at bounding box center [362, 335] width 106 height 13
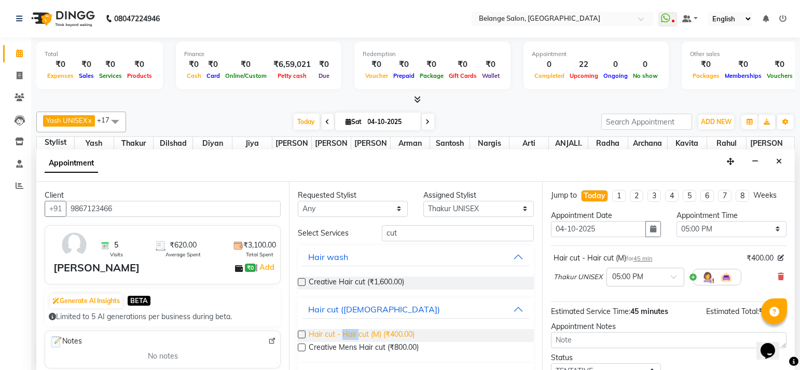
click at [350, 331] on span "Hair cut - Hair cut (M) (₹400.00)" at bounding box center [362, 335] width 106 height 13
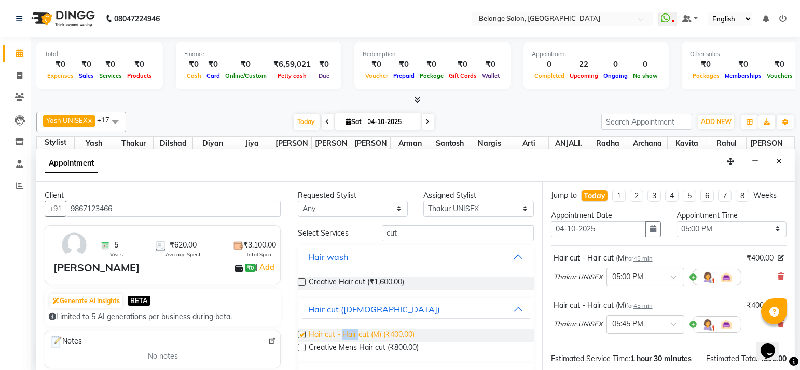
checkbox input "false"
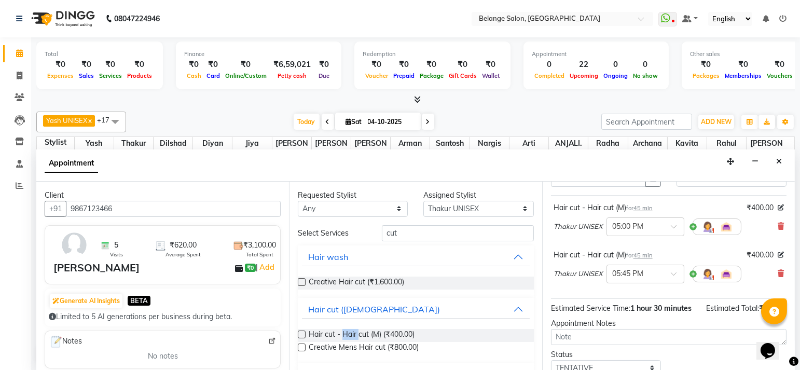
scroll to position [57, 0]
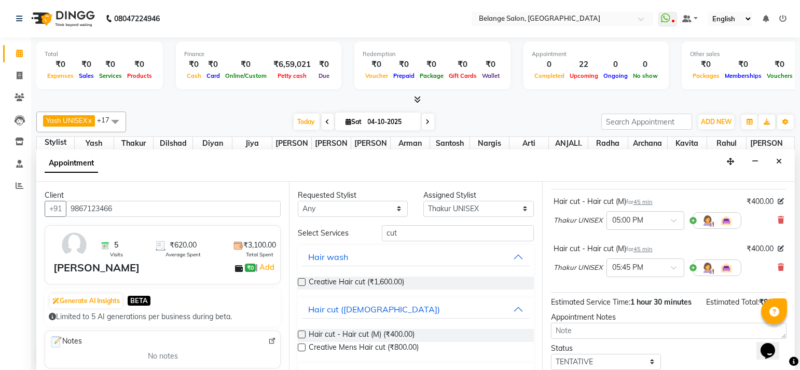
click at [778, 265] on icon at bounding box center [781, 267] width 6 height 7
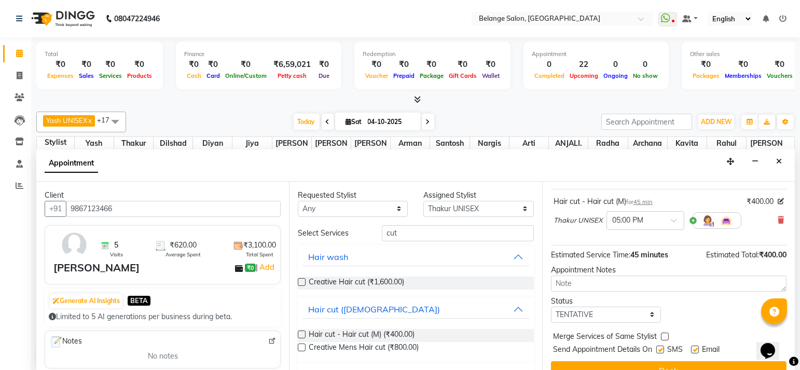
scroll to position [73, 0]
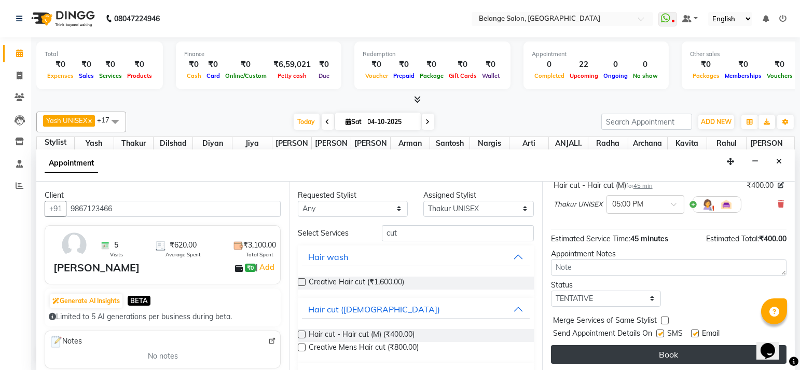
click at [636, 347] on button "Book" at bounding box center [669, 354] width 236 height 19
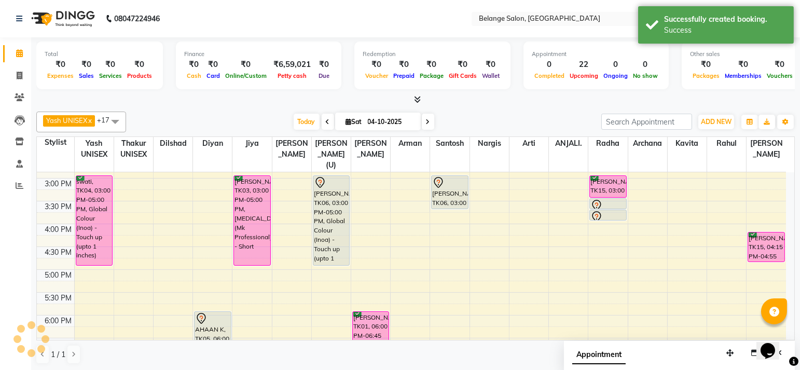
scroll to position [0, 0]
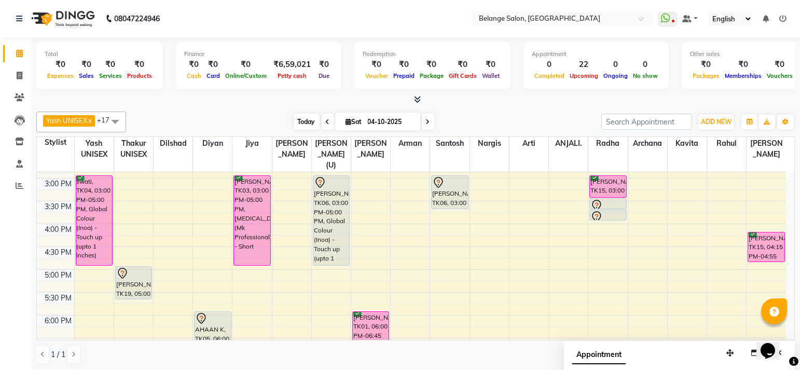
click at [314, 117] on span "Today" at bounding box center [307, 122] width 26 height 16
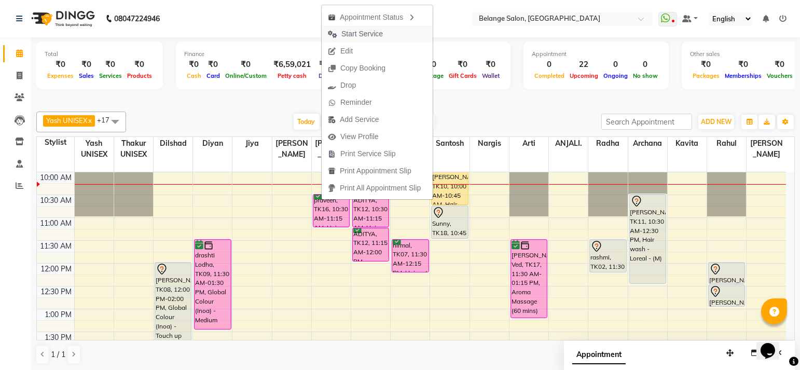
click at [352, 31] on span "Start Service" at bounding box center [363, 34] width 42 height 11
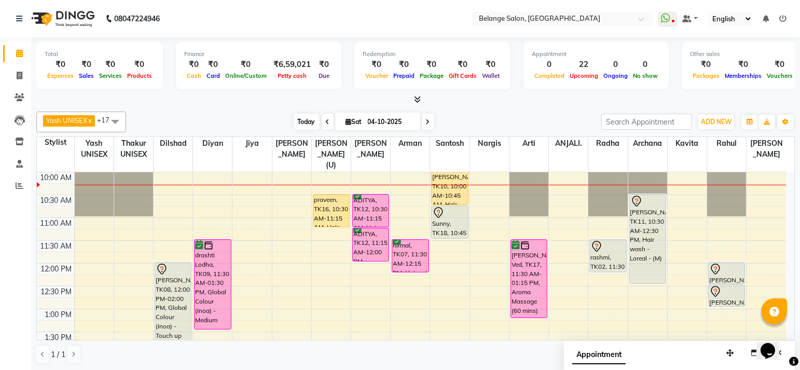
click at [308, 115] on span "Today" at bounding box center [307, 122] width 26 height 16
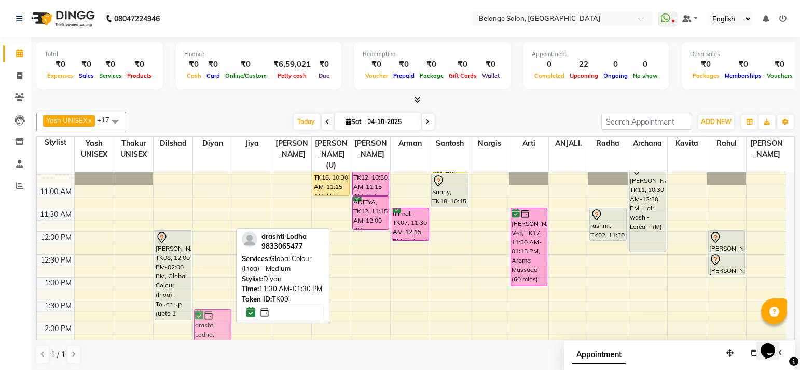
scroll to position [130, 0]
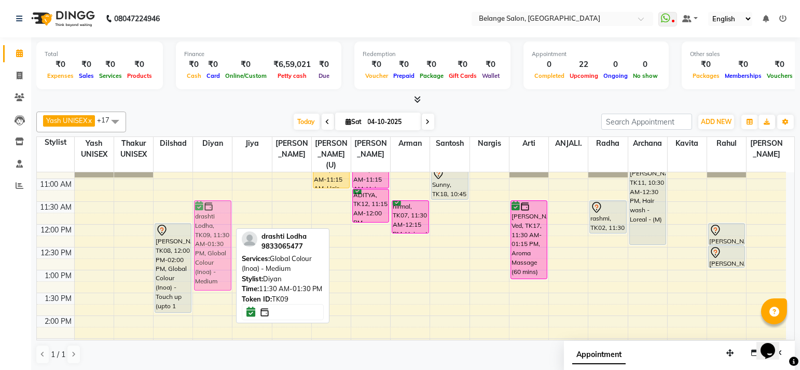
drag, startPoint x: 210, startPoint y: 241, endPoint x: 212, endPoint y: 223, distance: 17.7
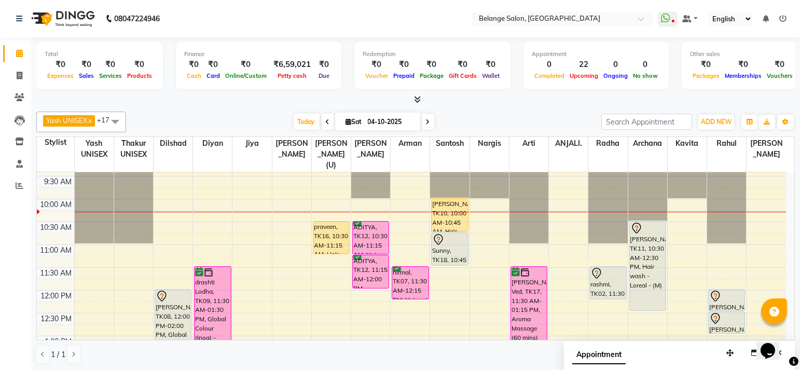
scroll to position [64, 0]
click at [299, 118] on span "Today" at bounding box center [307, 122] width 26 height 16
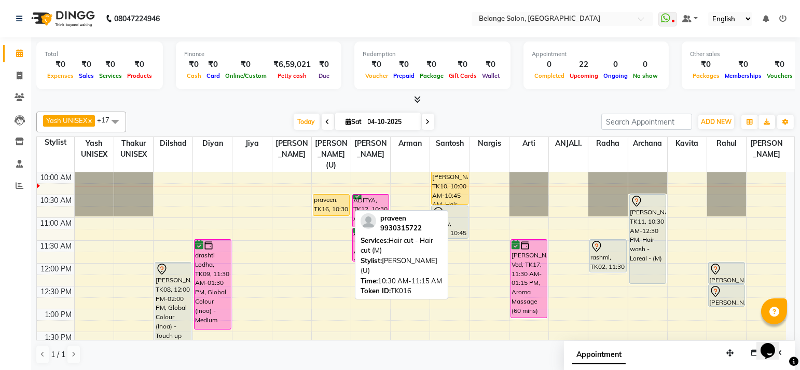
drag, startPoint x: 328, startPoint y: 212, endPoint x: 324, endPoint y: 202, distance: 10.5
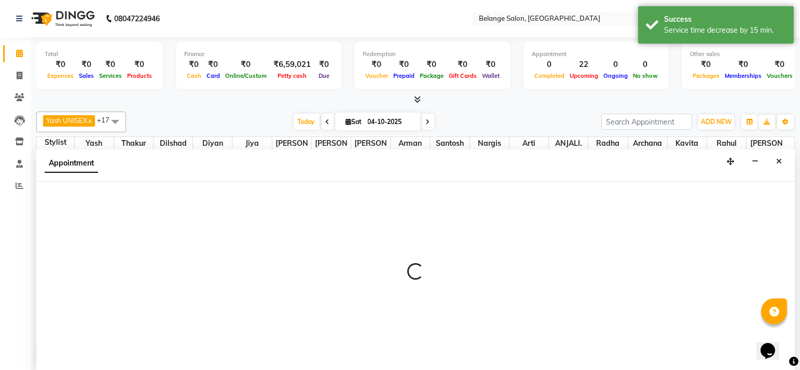
scroll to position [0, 0]
select select "61784"
select select "tentative"
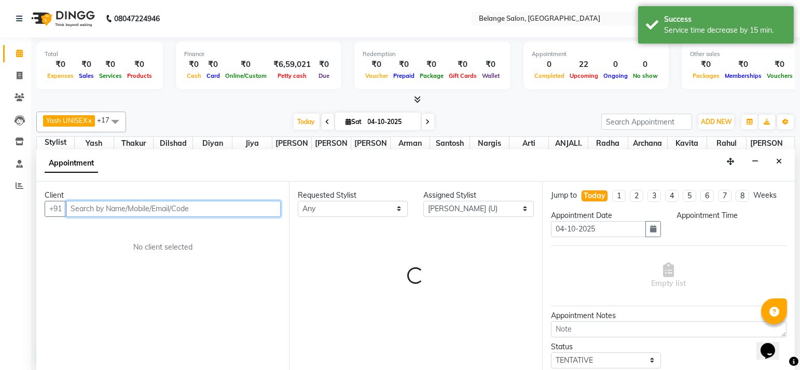
select select "660"
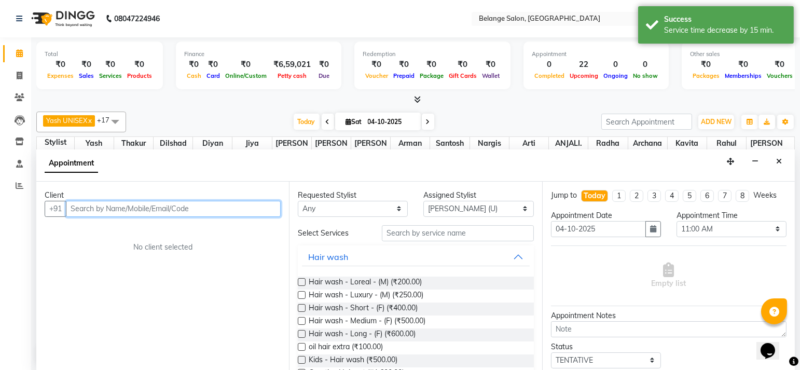
click at [157, 209] on input "text" at bounding box center [173, 209] width 215 height 16
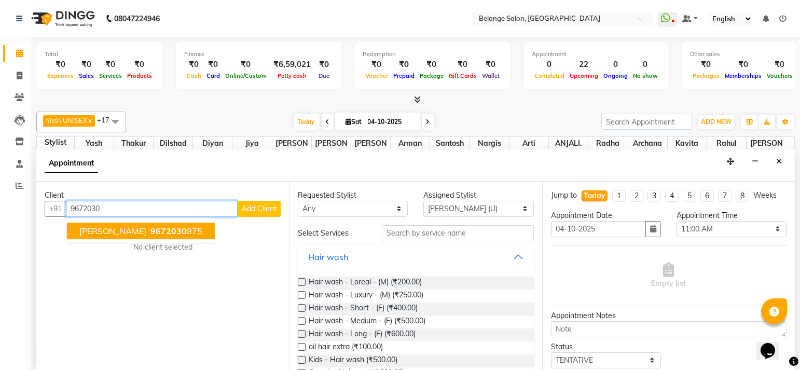
click at [88, 230] on span "[PERSON_NAME]" at bounding box center [112, 231] width 67 height 10
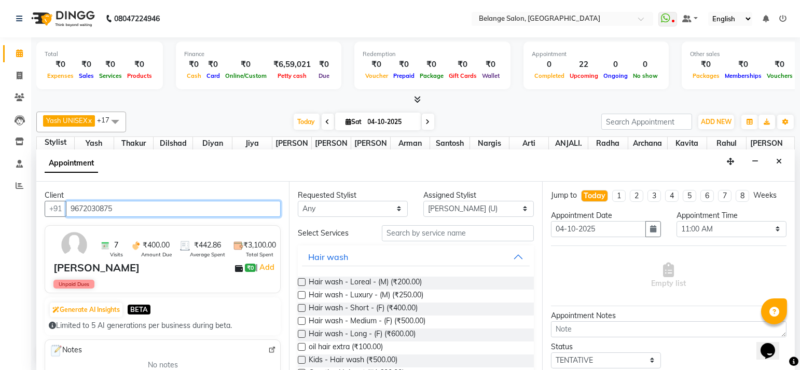
type input "9672030875"
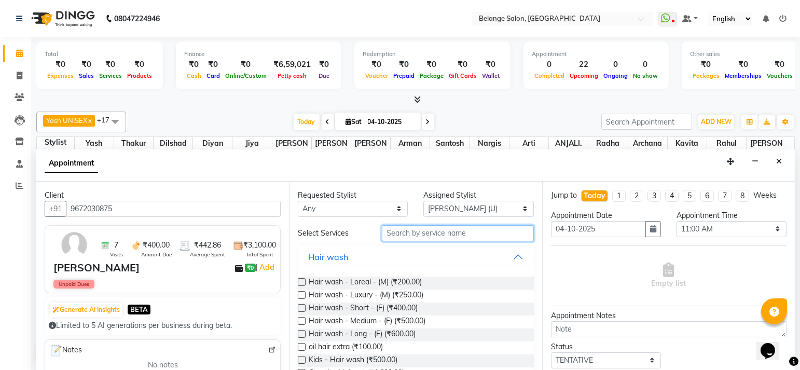
click at [462, 237] on input "text" at bounding box center [458, 233] width 152 height 16
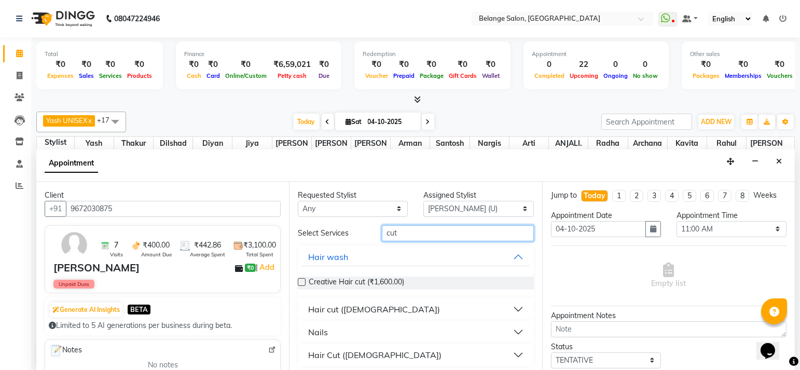
type input "cut"
click at [347, 306] on div "Hair cut ([DEMOGRAPHIC_DATA])" at bounding box center [374, 309] width 132 height 12
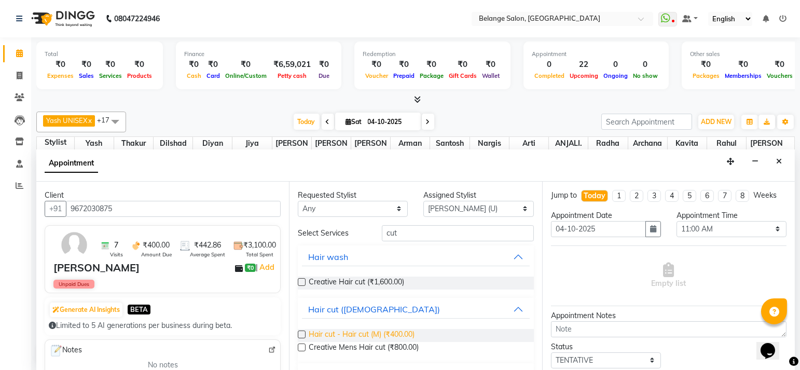
click at [378, 332] on span "Hair cut - Hair cut (M) (₹400.00)" at bounding box center [362, 335] width 106 height 13
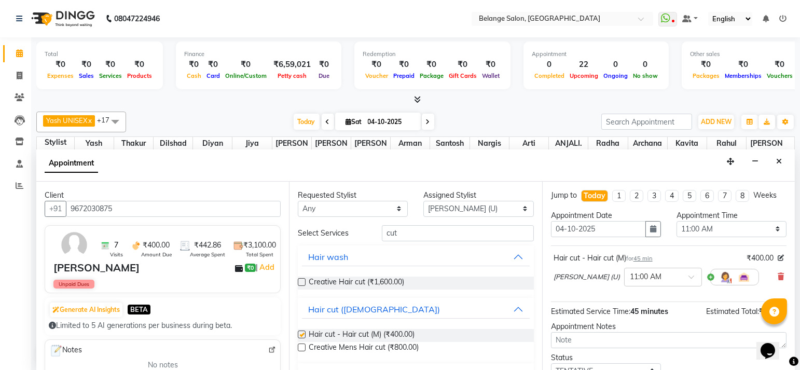
checkbox input "false"
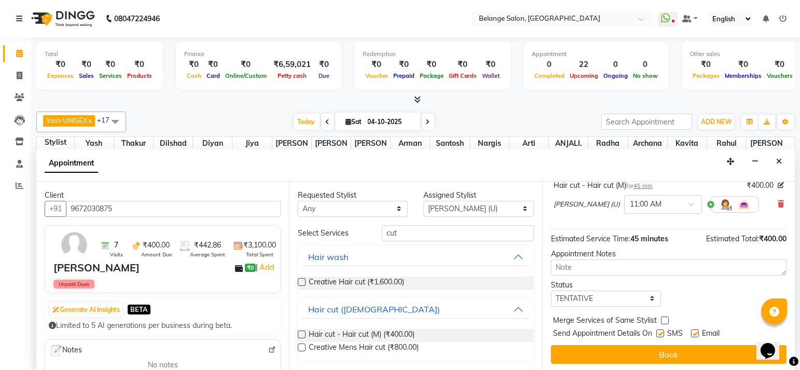
click at [662, 362] on div "Jump to Today 1 2 3 4 5 6 7 8 Weeks Appointment Date 04-10-2025 Appointment Tim…" at bounding box center [668, 277] width 253 height 190
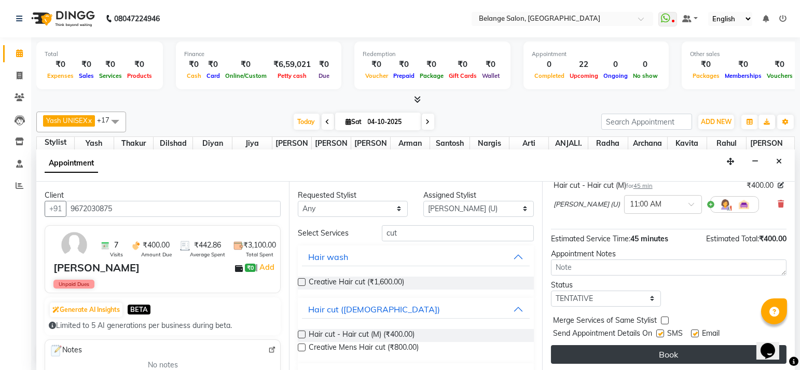
click at [652, 355] on button "Book" at bounding box center [669, 354] width 236 height 19
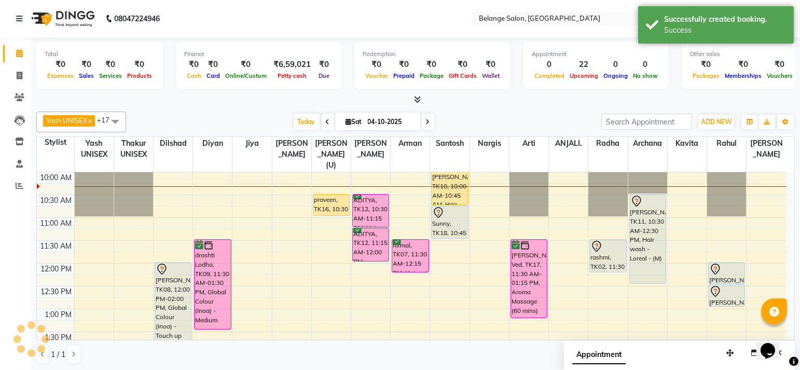
scroll to position [0, 0]
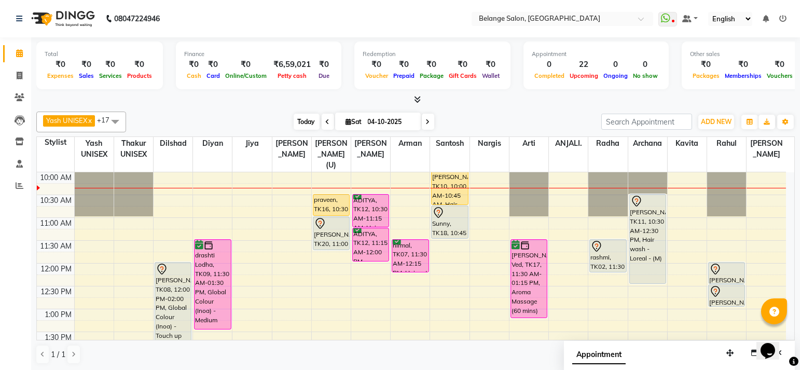
click at [305, 124] on span "Today" at bounding box center [307, 122] width 26 height 16
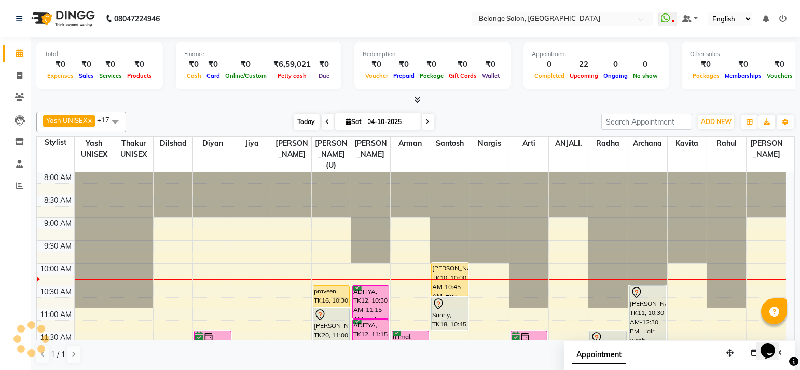
scroll to position [91, 0]
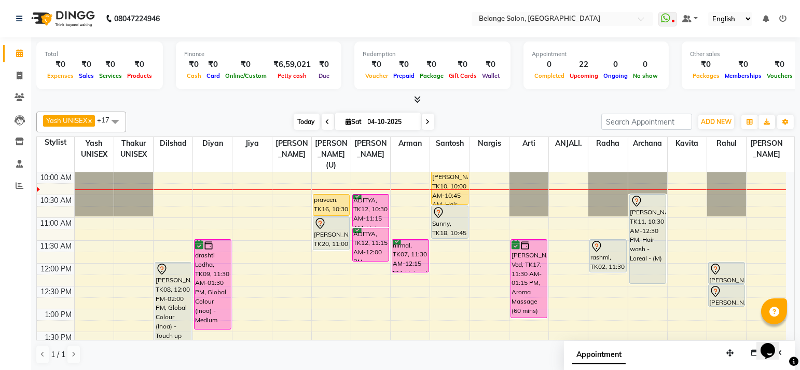
click at [306, 126] on span "Today" at bounding box center [307, 122] width 26 height 16
click at [305, 120] on span "Today" at bounding box center [307, 122] width 26 height 16
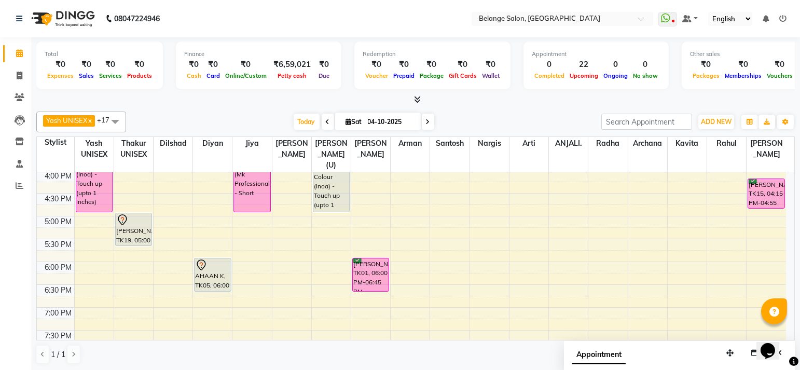
scroll to position [367, 0]
click at [283, 253] on div "8:00 AM 8:30 AM 9:00 AM 9:30 AM 10:00 AM 10:30 AM 11:00 AM 11:30 AM 12:00 PM 12…" at bounding box center [412, 147] width 750 height 685
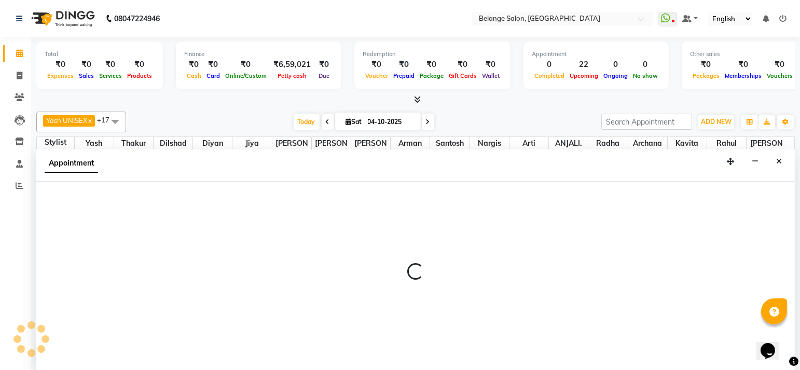
scroll to position [0, 0]
select select "82348"
select select "1080"
select select "tentative"
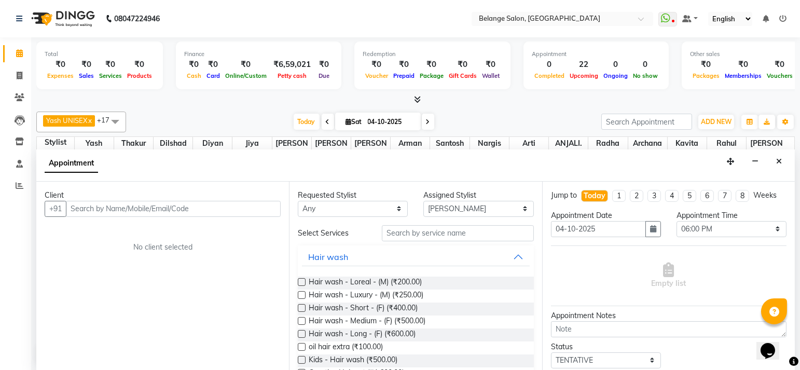
click at [145, 206] on input "text" at bounding box center [173, 209] width 215 height 16
click at [782, 158] on button "Close" at bounding box center [779, 162] width 15 height 16
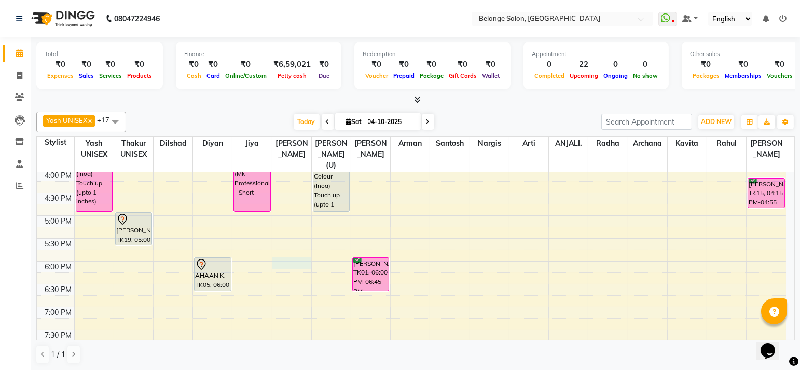
click at [290, 252] on div "8:00 AM 8:30 AM 9:00 AM 9:30 AM 10:00 AM 10:30 AM 11:00 AM 11:30 AM 12:00 PM 12…" at bounding box center [412, 147] width 750 height 685
select select "82348"
select select "tentative"
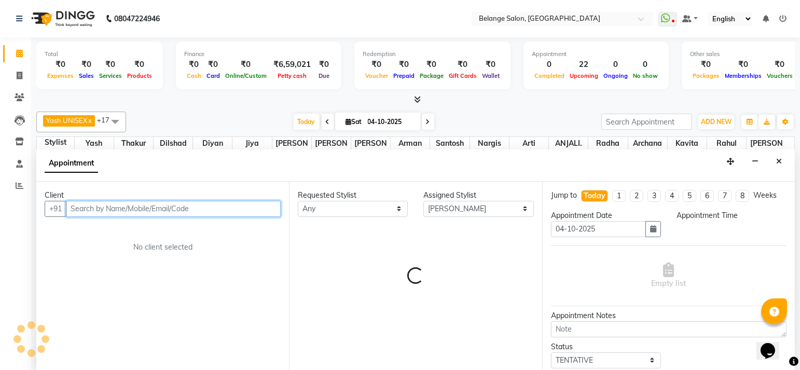
select select "1080"
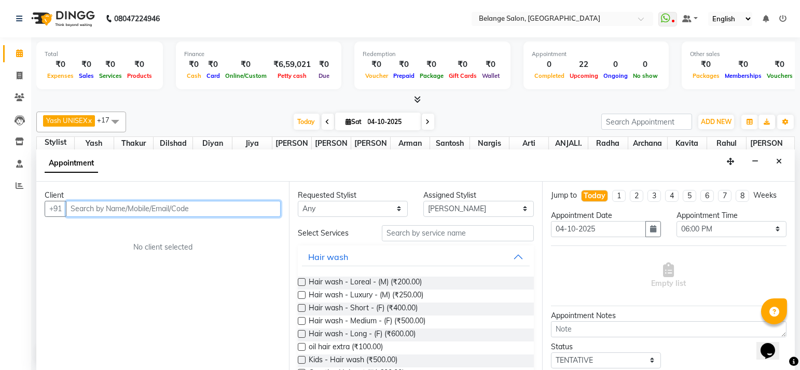
click at [180, 207] on input "text" at bounding box center [173, 209] width 215 height 16
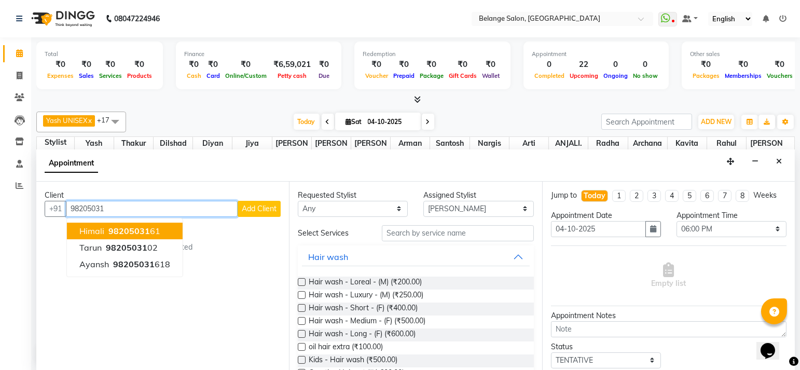
click at [139, 233] on span "98205031" at bounding box center [129, 231] width 42 height 10
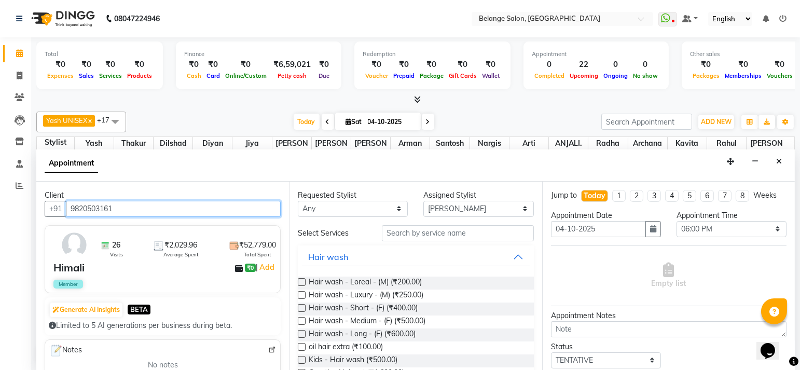
type input "9820503161"
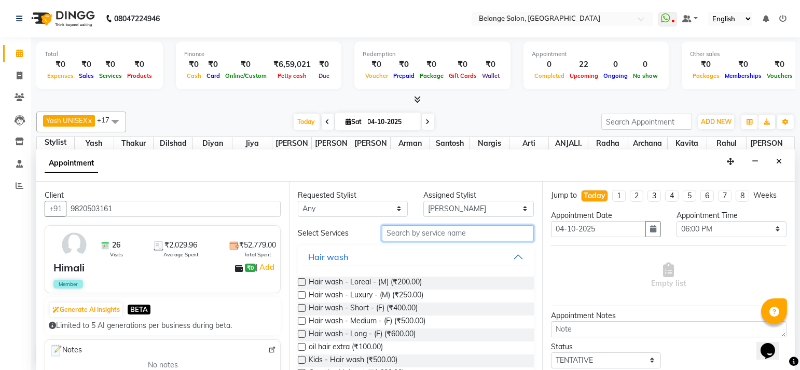
click at [417, 234] on input "text" at bounding box center [458, 233] width 152 height 16
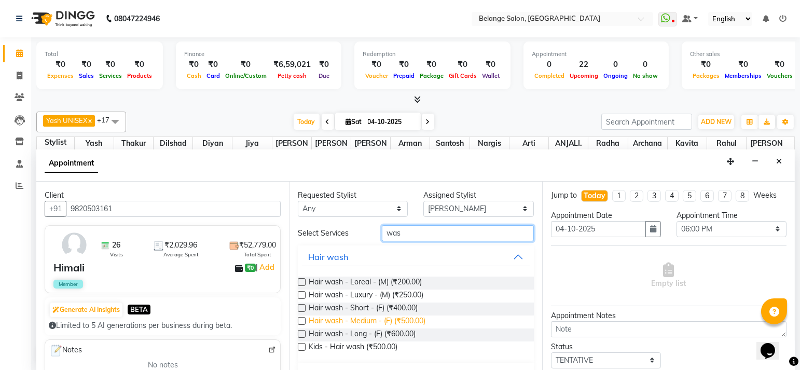
type input "was"
click at [379, 325] on span "Hair wash - Medium - (F) (₹500.00)" at bounding box center [367, 322] width 117 height 13
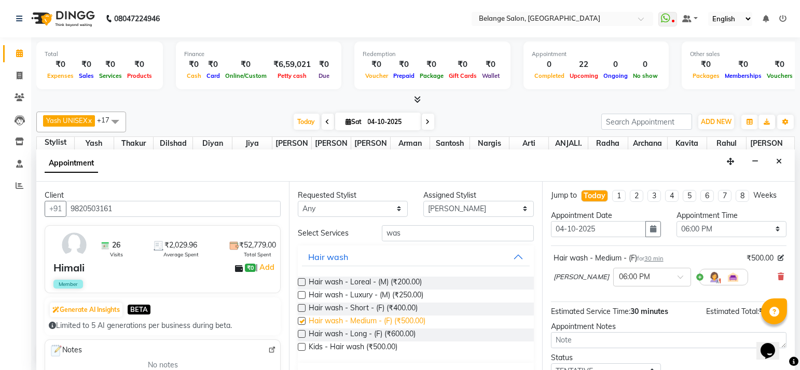
checkbox input "false"
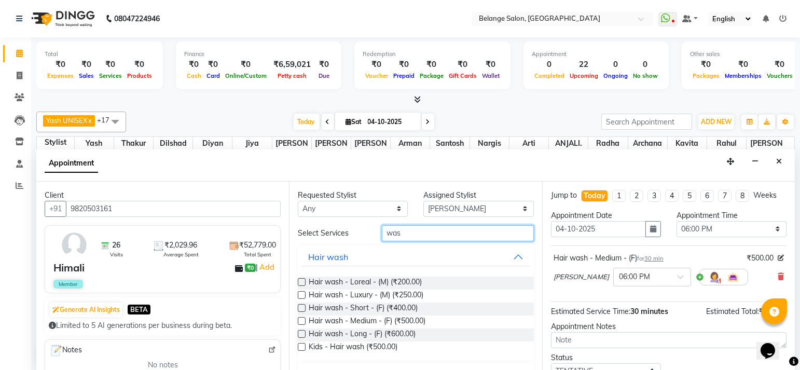
drag, startPoint x: 415, startPoint y: 232, endPoint x: 345, endPoint y: 223, distance: 70.6
click at [345, 223] on div "Requested Stylist Any aftab (U) Ali amit ANJALI. Archana Arman Arti Belange Bil…" at bounding box center [415, 277] width 253 height 190
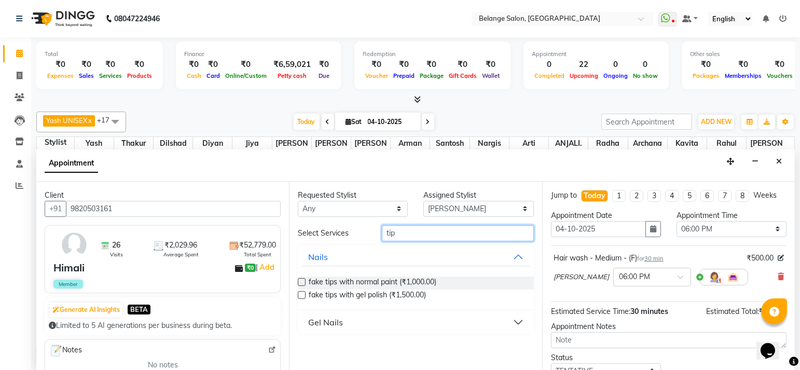
type input "tip"
click at [315, 324] on div "Gel Nails" at bounding box center [325, 322] width 35 height 12
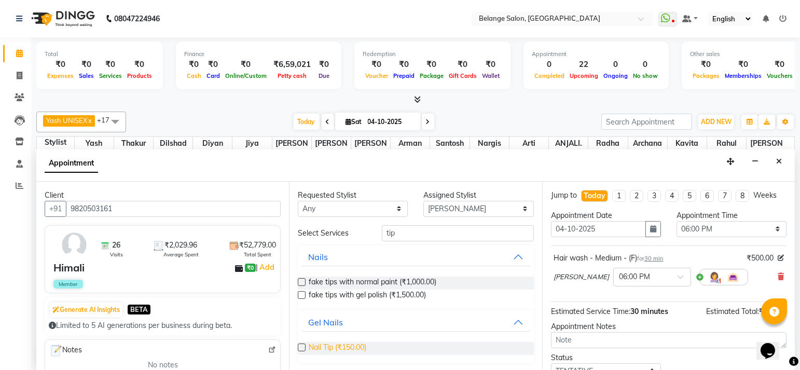
click at [340, 346] on span "Nail Tip (₹150.00)" at bounding box center [338, 348] width 58 height 13
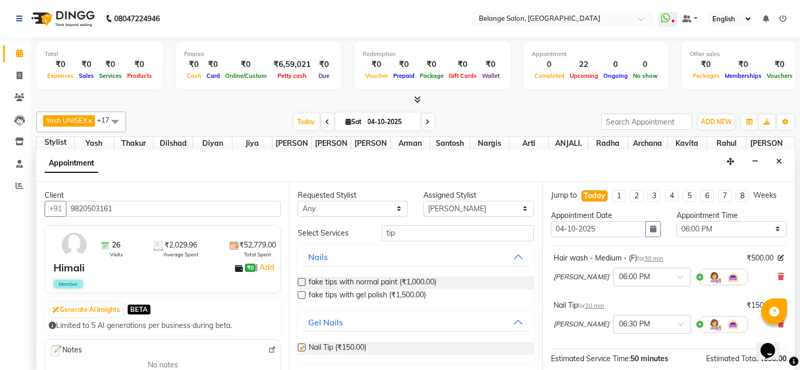
checkbox input "false"
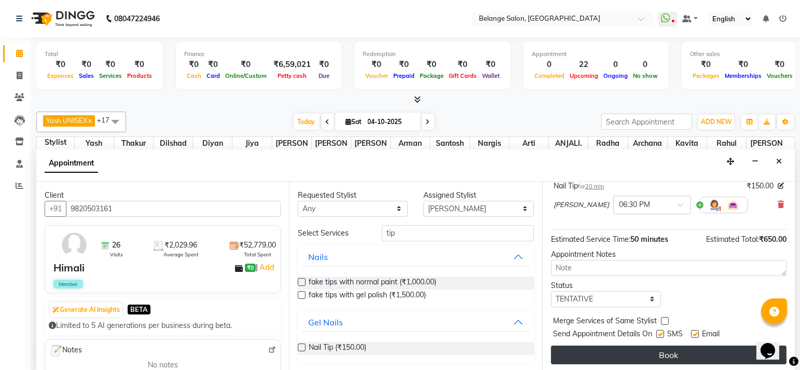
click at [591, 347] on button "Book" at bounding box center [669, 355] width 236 height 19
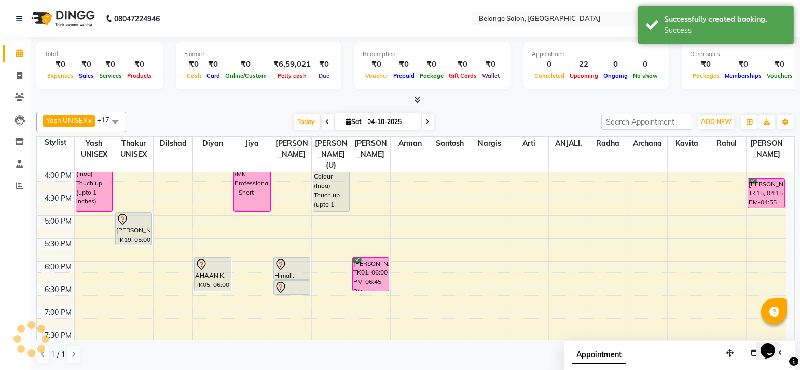
scroll to position [0, 0]
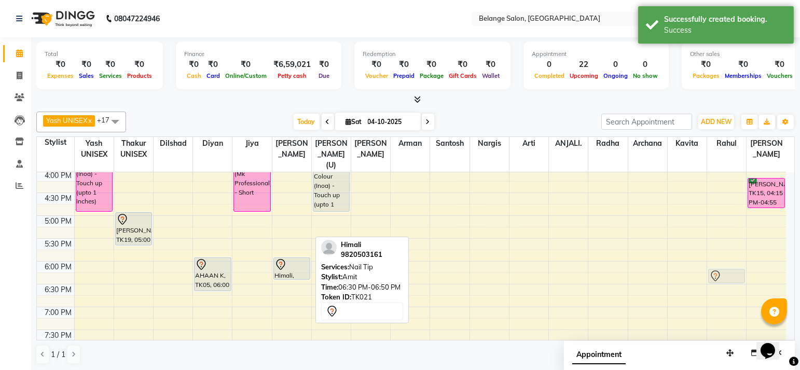
drag, startPoint x: 279, startPoint y: 272, endPoint x: 739, endPoint y: 265, distance: 460.5
click at [739, 265] on div "8:00 AM 8:30 AM 9:00 AM 9:30 AM 10:00 AM 10:30 AM 11:00 AM 11:30 AM 12:00 PM 12…" at bounding box center [412, 147] width 750 height 685
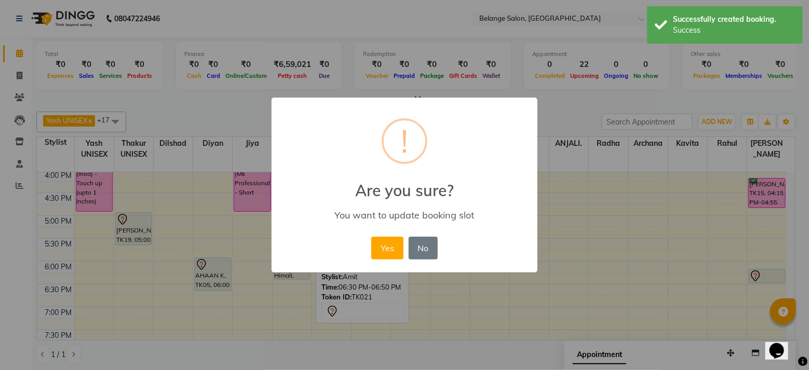
click at [367, 248] on div "× ! Are you sure? You want to update booking slot Yes No No" at bounding box center [404, 185] width 266 height 175
click at [387, 248] on button "Yes" at bounding box center [387, 248] width 32 height 23
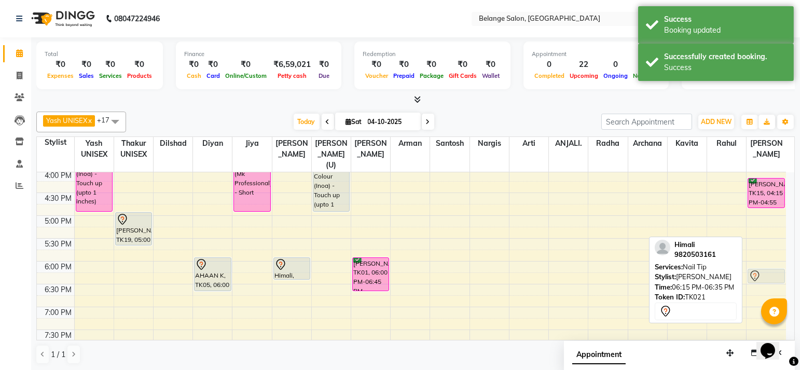
drag, startPoint x: 763, startPoint y: 259, endPoint x: 740, endPoint y: 261, distance: 22.9
click at [740, 261] on div "Yash UNISEX x Thakur UNISEX x dilshad x diyan x Jiya x amit x aftab (U) x Ali x…" at bounding box center [415, 237] width 759 height 261
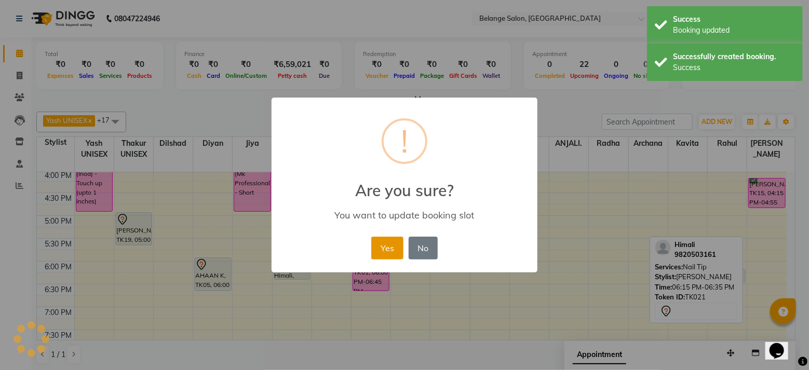
click at [379, 242] on button "Yes" at bounding box center [387, 248] width 32 height 23
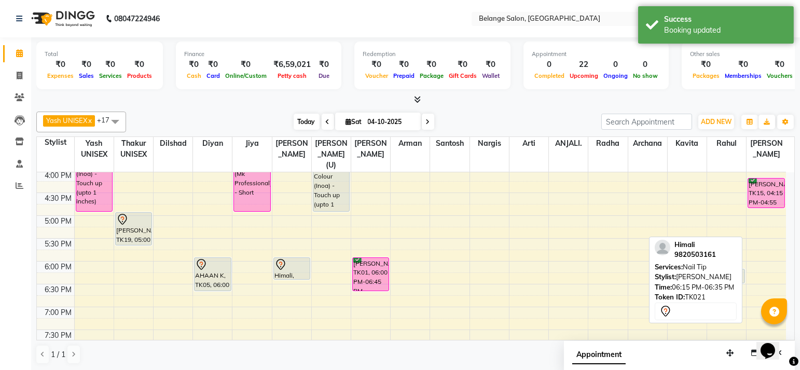
click at [301, 120] on span "Today" at bounding box center [307, 122] width 26 height 16
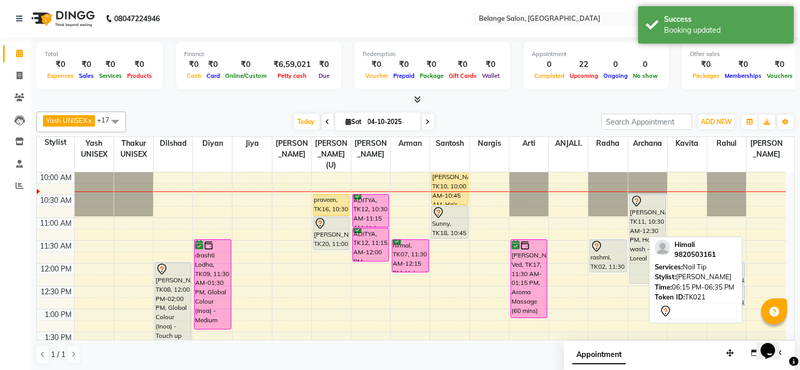
click at [88, 117] on link "x" at bounding box center [89, 120] width 5 height 8
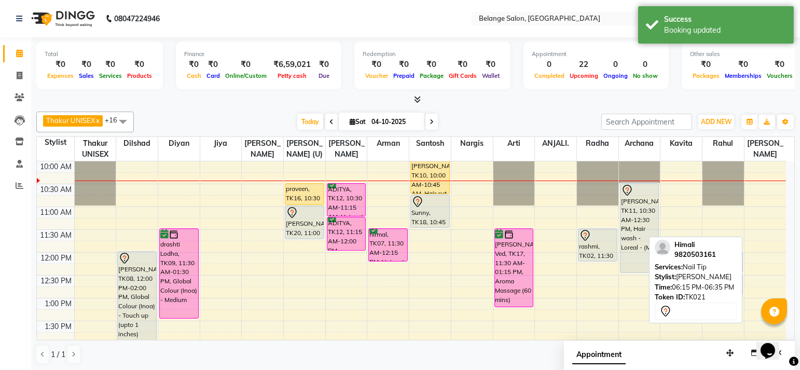
click at [97, 122] on link "x" at bounding box center [97, 120] width 5 height 8
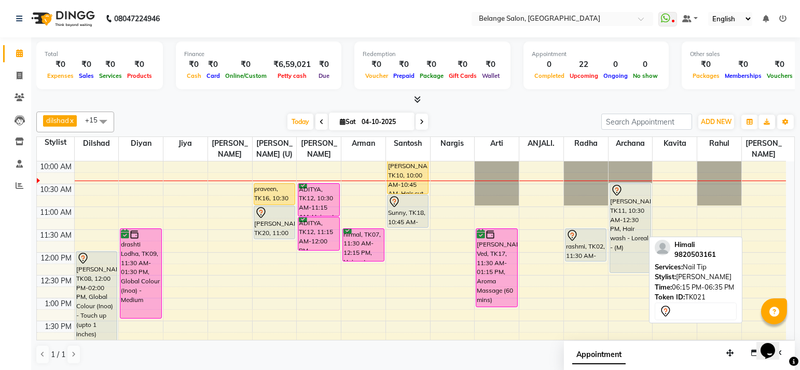
click at [99, 123] on span at bounding box center [103, 122] width 21 height 20
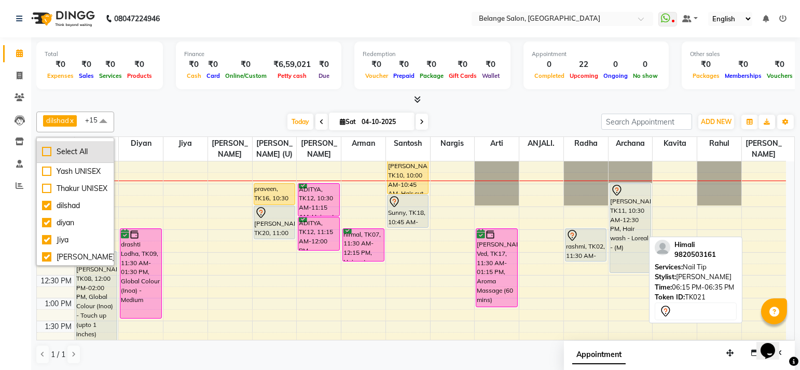
click at [76, 156] on li "Select All" at bounding box center [75, 152] width 77 height 22
checkbox input "true"
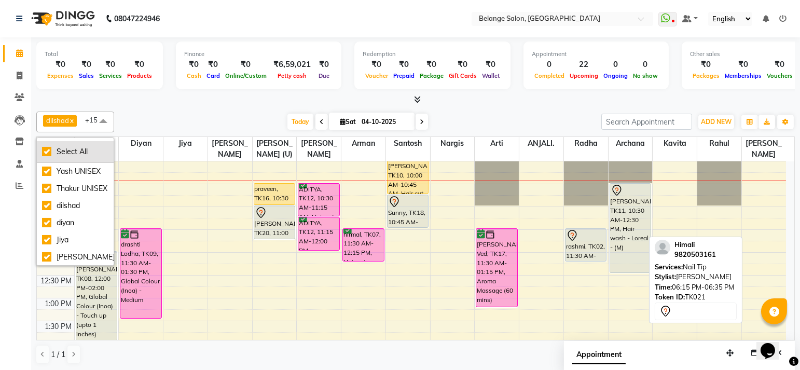
checkbox input "true"
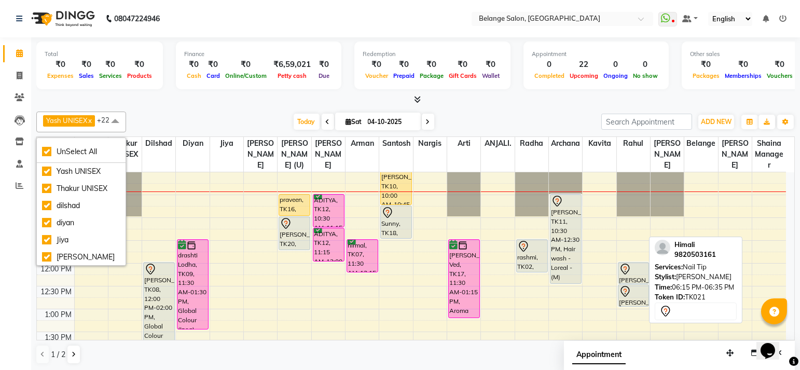
click at [240, 122] on div "Today Sat 04-10-2025" at bounding box center [363, 122] width 465 height 16
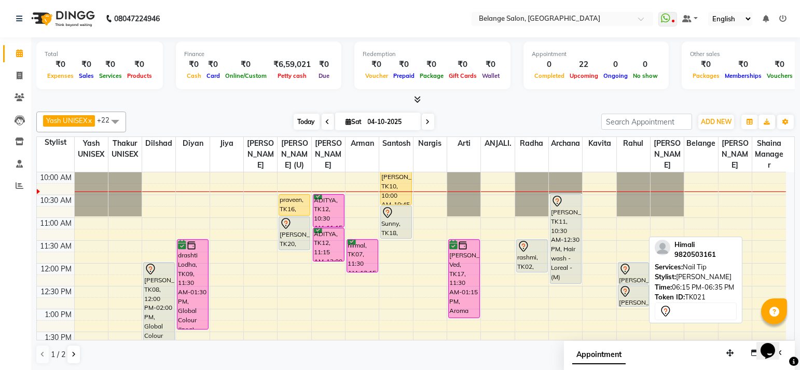
click at [294, 115] on span "Today" at bounding box center [307, 122] width 26 height 16
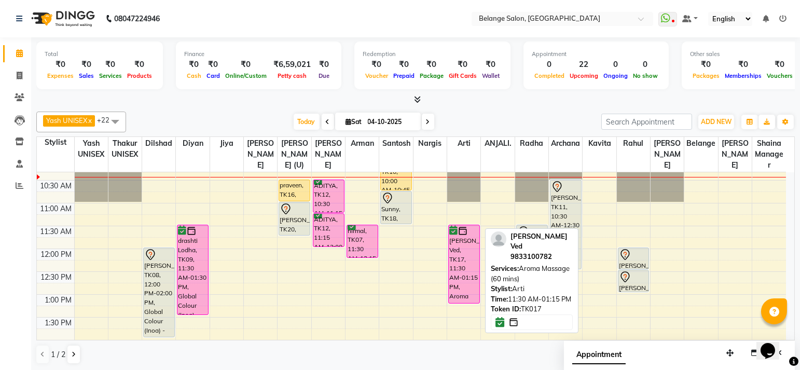
scroll to position [107, 0]
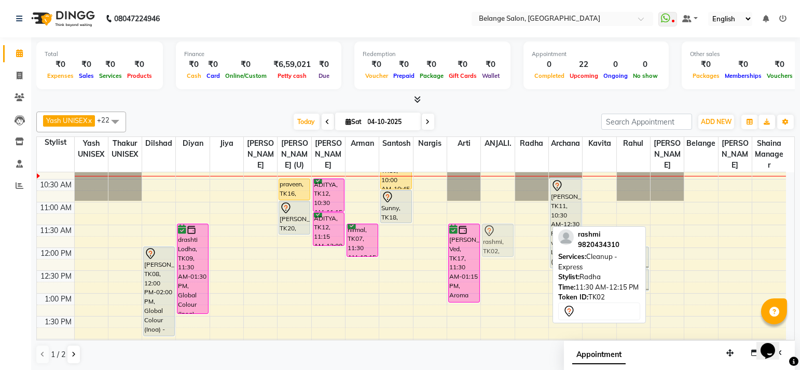
drag, startPoint x: 534, startPoint y: 236, endPoint x: 511, endPoint y: 236, distance: 22.8
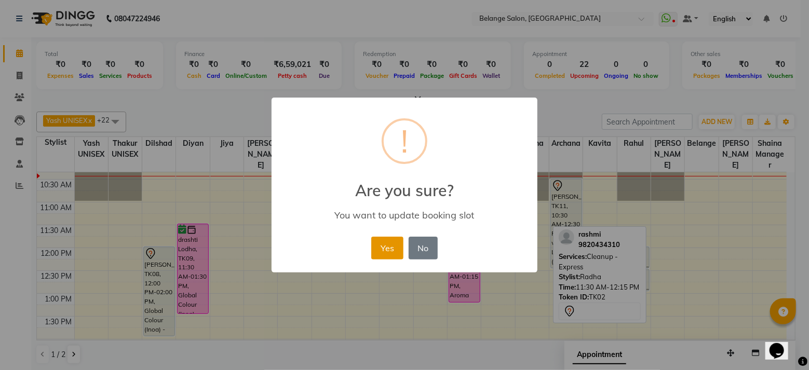
click at [384, 246] on button "Yes" at bounding box center [387, 248] width 32 height 23
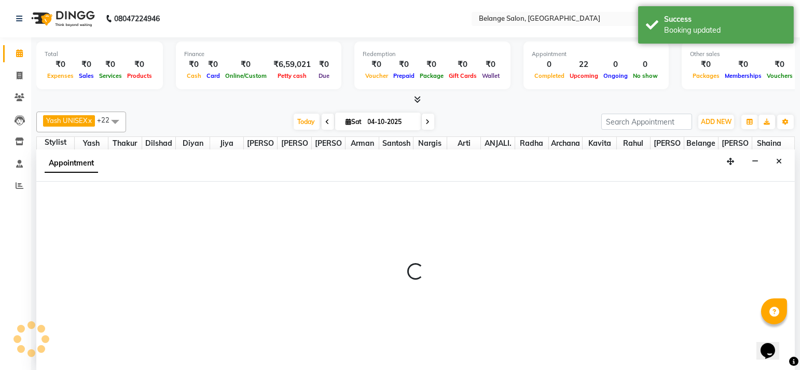
select select "61428"
select select "690"
select select "tentative"
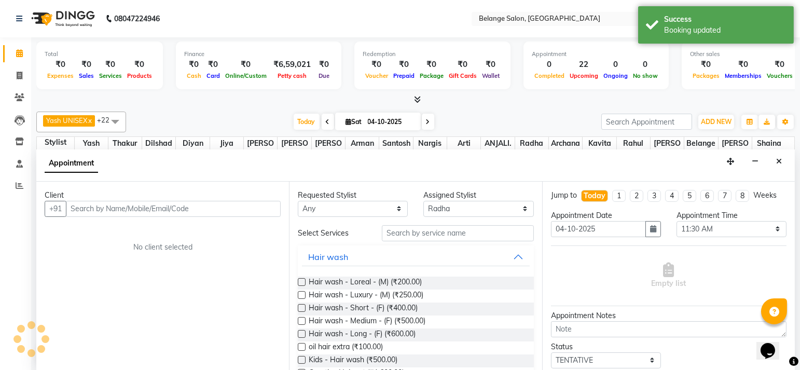
scroll to position [0, 0]
click at [243, 207] on input "text" at bounding box center [173, 209] width 215 height 16
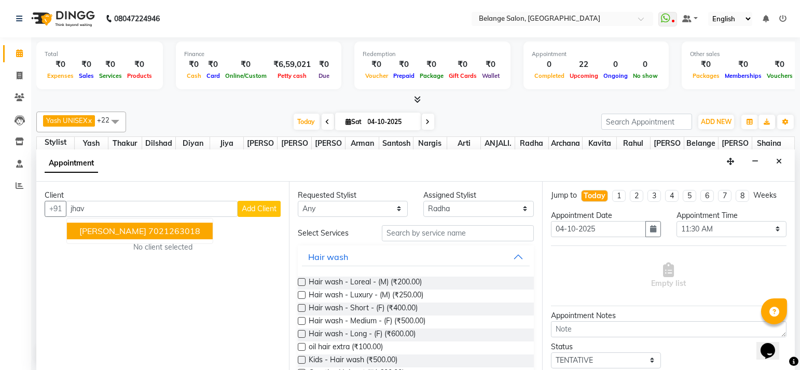
click at [171, 230] on ngb-highlight "7021263018" at bounding box center [174, 231] width 52 height 10
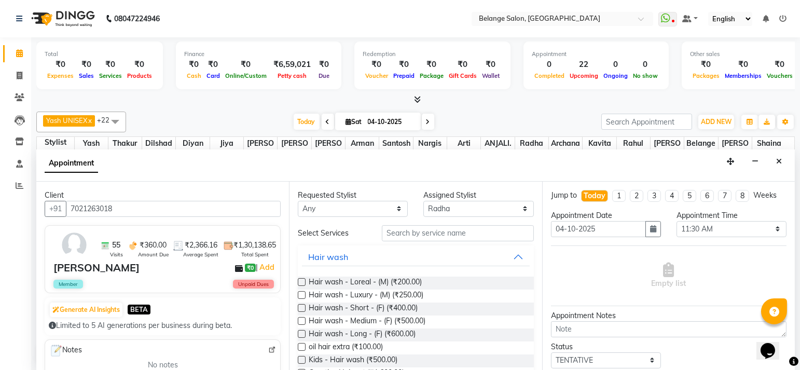
type input "7021263018"
click at [428, 238] on input "text" at bounding box center [458, 233] width 152 height 16
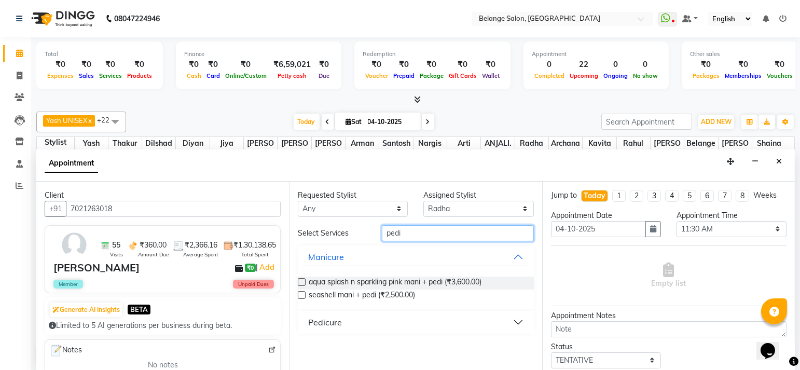
type input "pedi"
click at [322, 313] on button "Pedicure" at bounding box center [415, 322] width 227 height 19
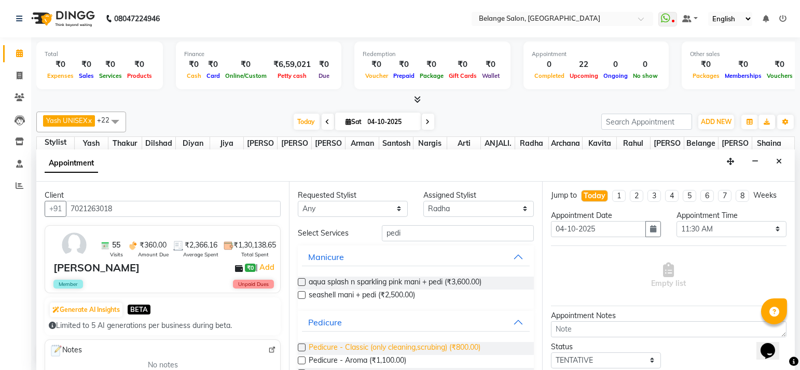
click at [358, 344] on span "Pedicure - Classic (only cleaning,scrubing) (₹800.00)" at bounding box center [395, 348] width 172 height 13
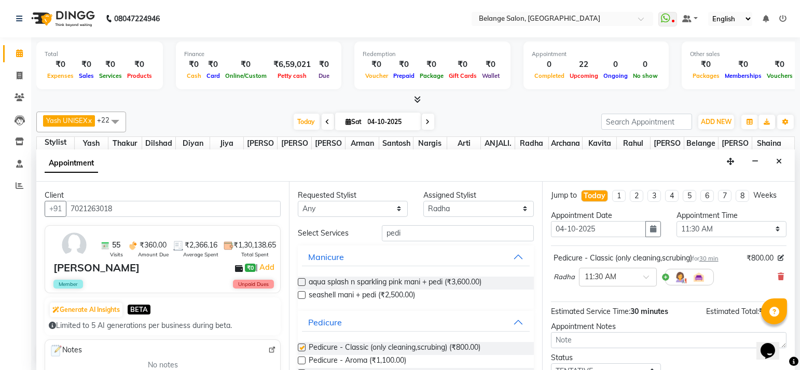
checkbox input "false"
drag, startPoint x: 402, startPoint y: 228, endPoint x: 328, endPoint y: 222, distance: 74.5
click at [328, 222] on div "Requested Stylist Any aftab (U) Ali amit ANJALI. Archana Arman Arti Belange Bil…" at bounding box center [415, 277] width 253 height 190
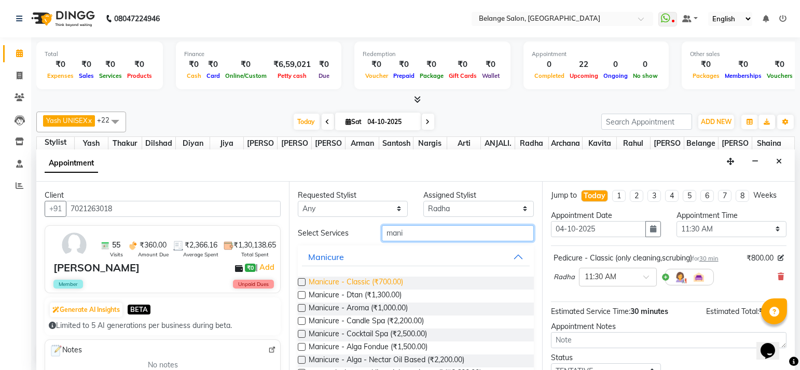
type input "mani"
click at [339, 283] on span "Manicure - Classic (₹700.00)" at bounding box center [356, 283] width 94 height 13
checkbox input "false"
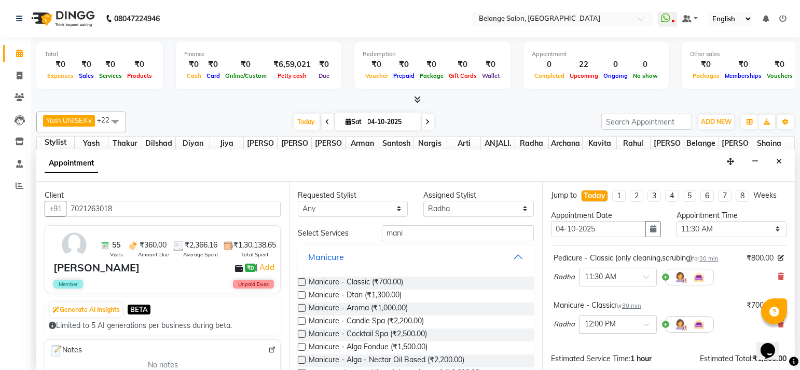
scroll to position [119, 0]
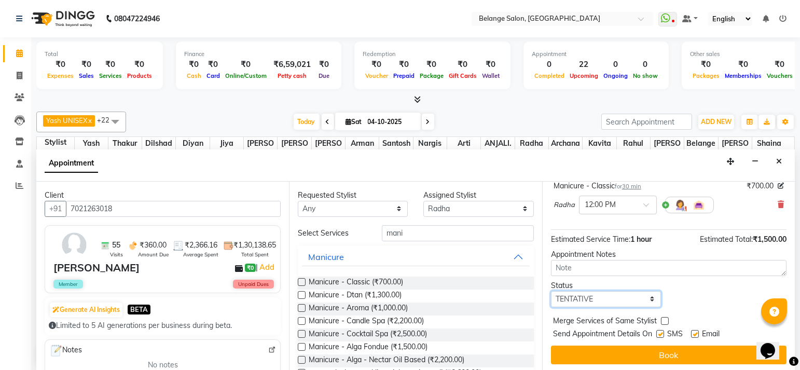
click at [575, 295] on select "Select TENTATIVE CONFIRM CHECK-IN UPCOMING" at bounding box center [606, 299] width 110 height 16
select select "confirm booking"
click at [551, 291] on select "Select TENTATIVE CONFIRM CHECK-IN UPCOMING" at bounding box center [606, 299] width 110 height 16
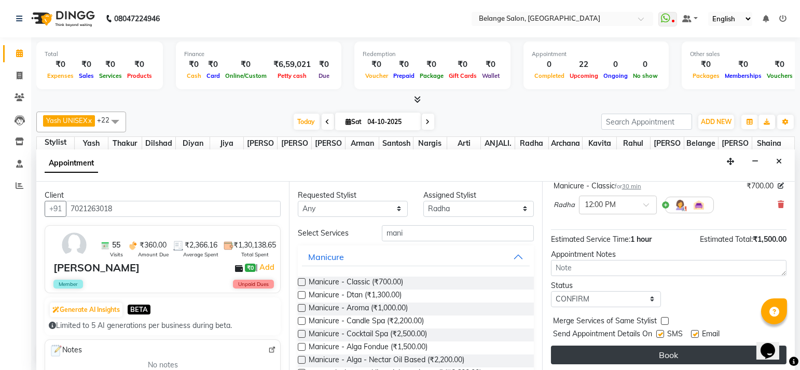
click at [584, 353] on button "Book" at bounding box center [669, 355] width 236 height 19
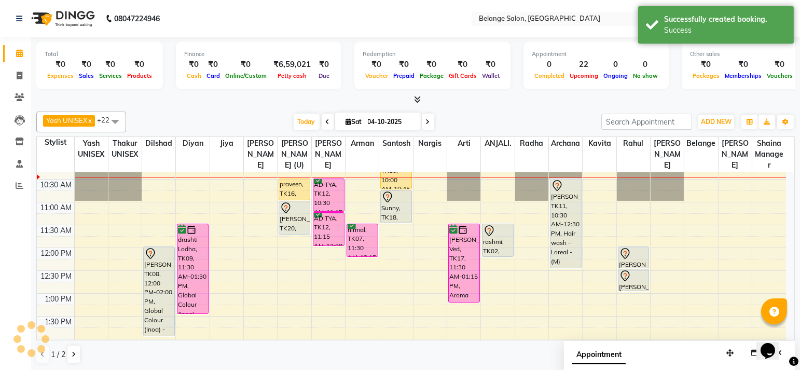
scroll to position [0, 0]
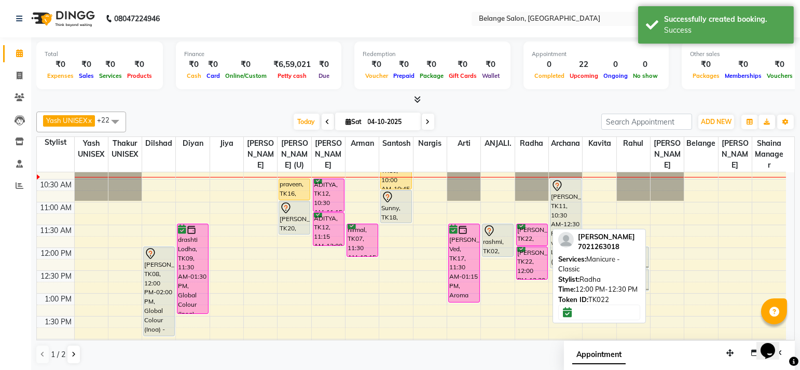
drag, startPoint x: 527, startPoint y: 265, endPoint x: 528, endPoint y: 285, distance: 19.8
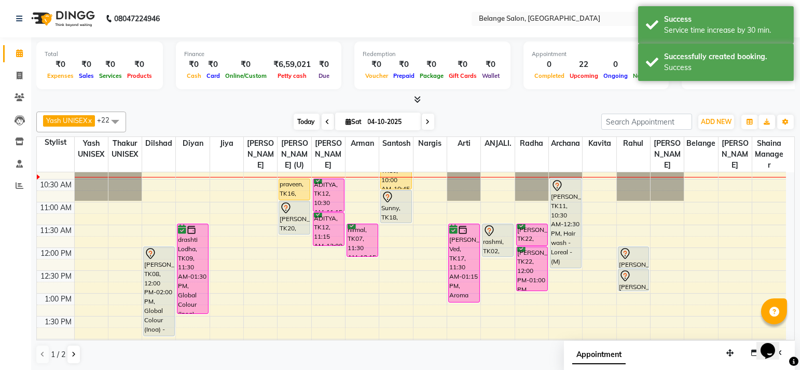
click at [295, 122] on span "Today" at bounding box center [307, 122] width 26 height 16
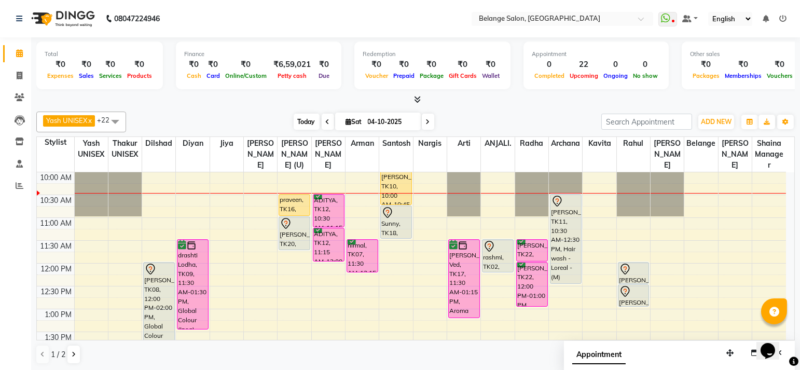
click at [306, 126] on span "Today" at bounding box center [307, 122] width 26 height 16
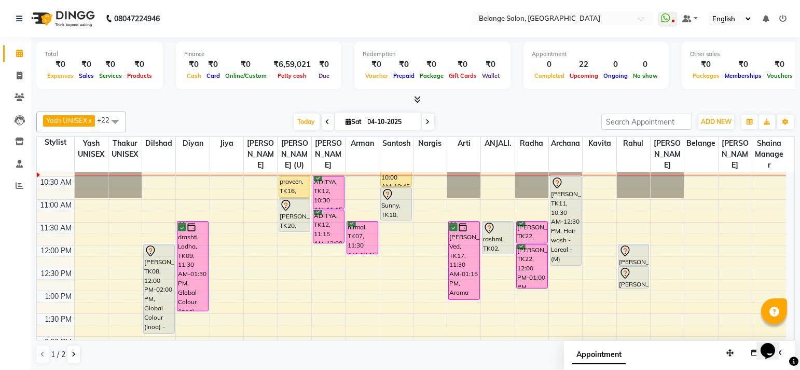
scroll to position [110, 0]
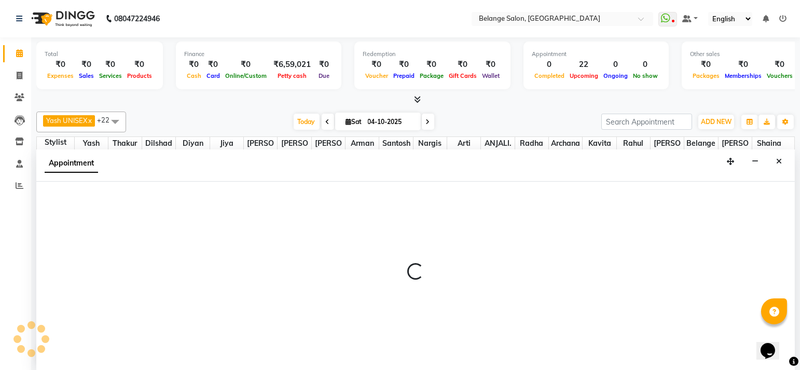
select select "63887"
select select "tentative"
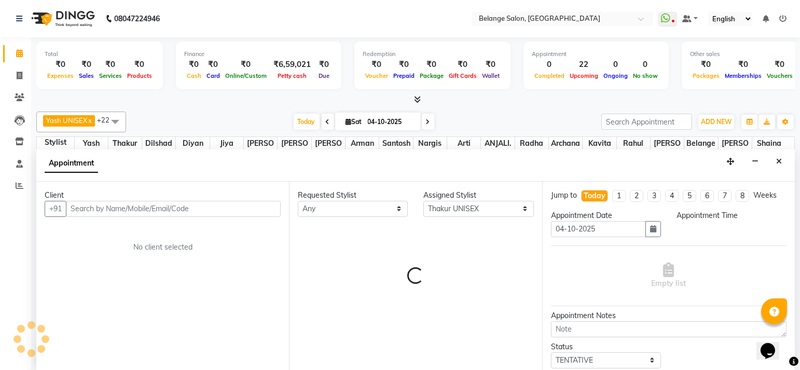
scroll to position [0, 0]
select select "675"
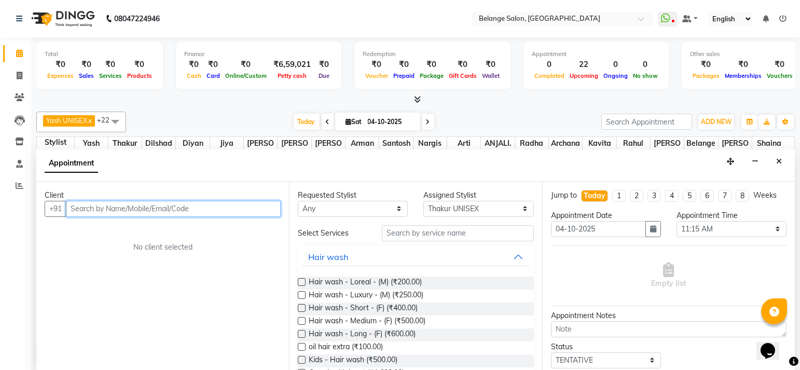
click at [109, 209] on input "text" at bounding box center [173, 209] width 215 height 16
paste input "96777 32949"
click at [96, 211] on input "96777 32949" at bounding box center [152, 209] width 172 height 16
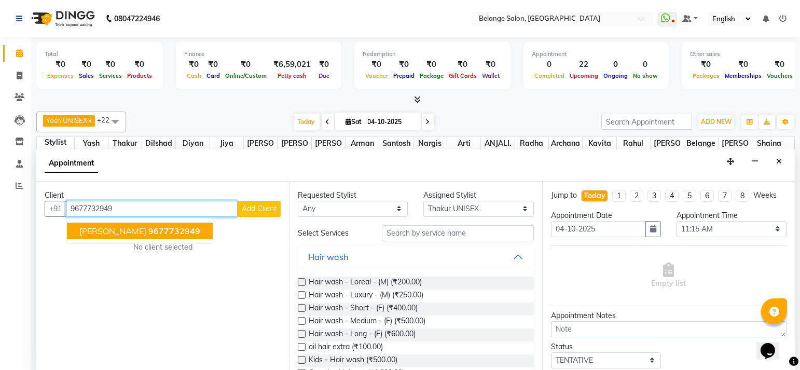
click at [103, 227] on button "ashini 9677732949" at bounding box center [140, 231] width 146 height 17
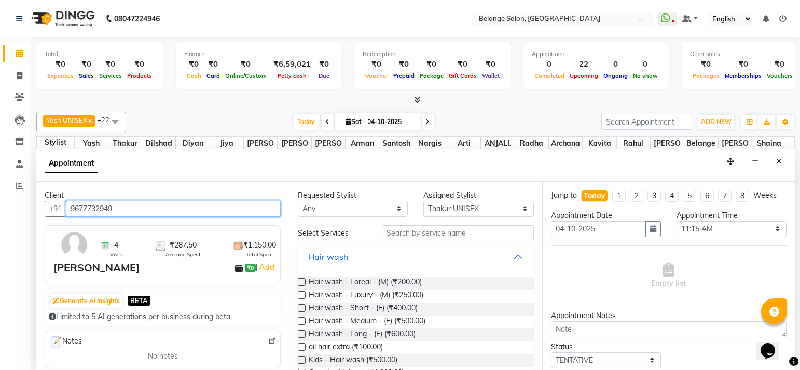
type input "9677732949"
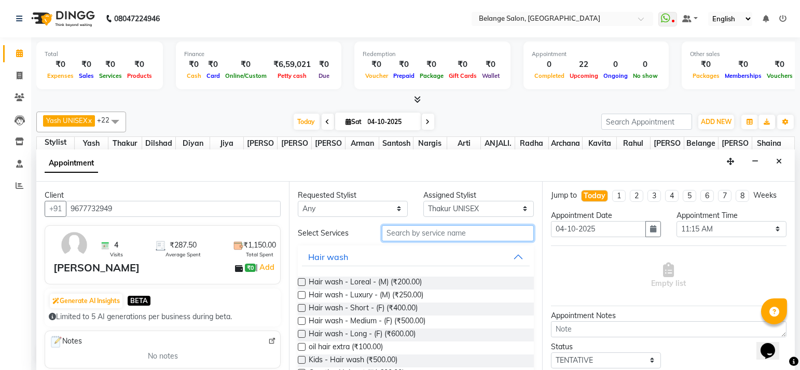
click at [403, 228] on input "text" at bounding box center [458, 233] width 152 height 16
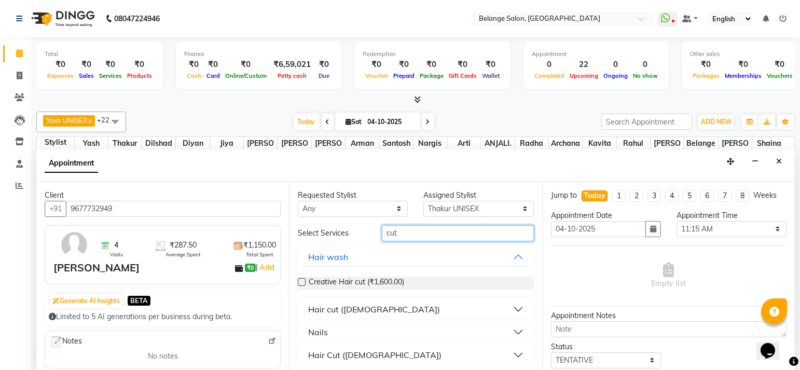
type input "cut"
click at [336, 301] on button "Hair cut ([DEMOGRAPHIC_DATA])" at bounding box center [415, 309] width 227 height 19
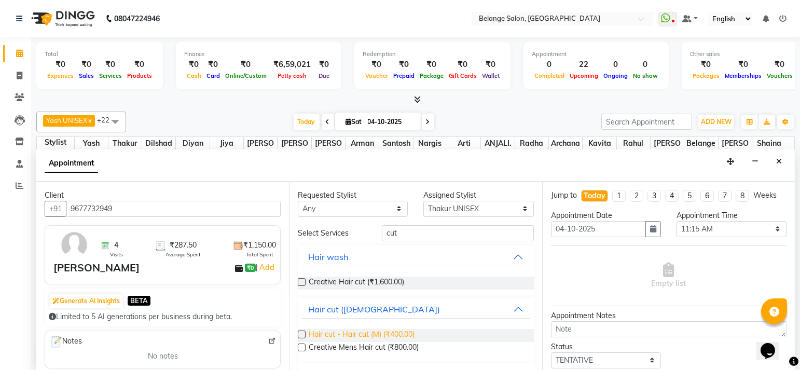
click at [366, 337] on span "Hair cut - Hair cut (M) (₹400.00)" at bounding box center [362, 335] width 106 height 13
checkbox input "false"
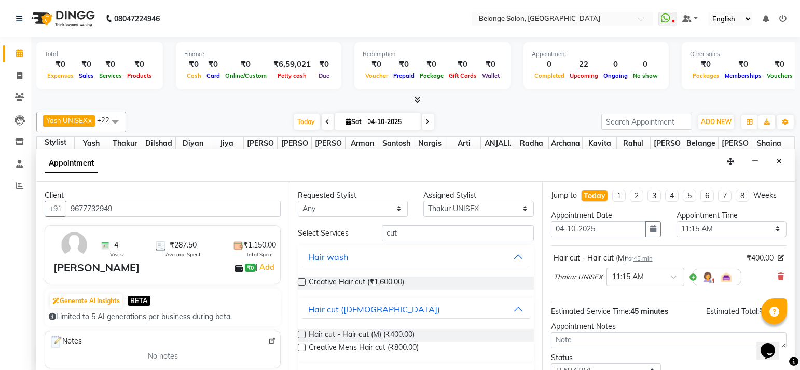
scroll to position [73, 0]
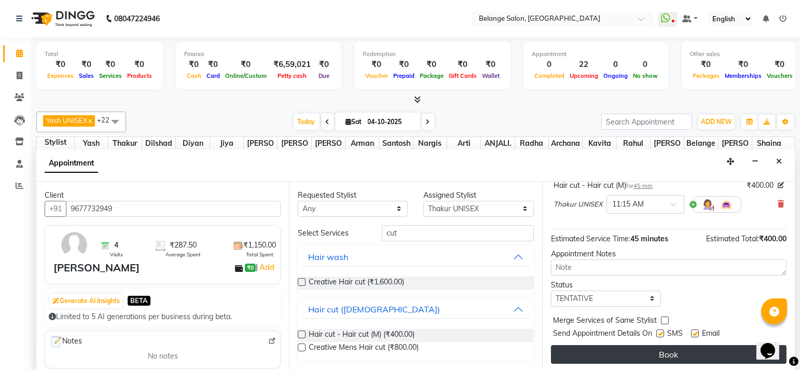
click at [567, 352] on button "Book" at bounding box center [669, 354] width 236 height 19
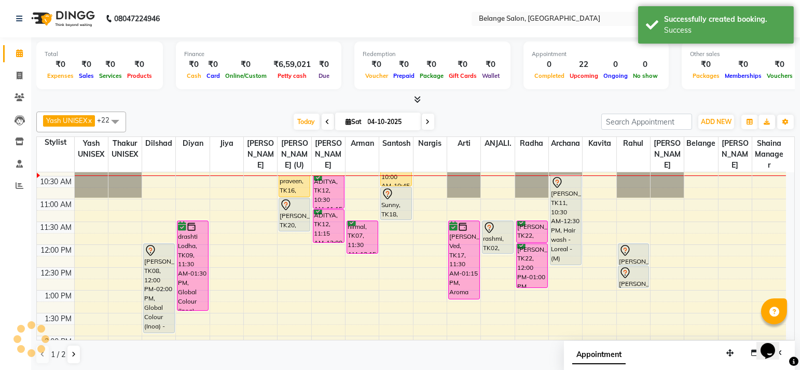
scroll to position [0, 0]
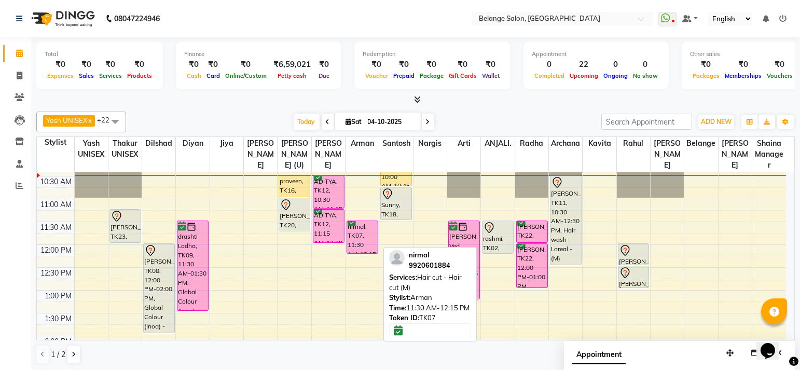
click at [366, 233] on div "nirmal, TK07, 11:30 AM-12:15 PM, Hair cut - Hair cut (M)" at bounding box center [362, 237] width 31 height 32
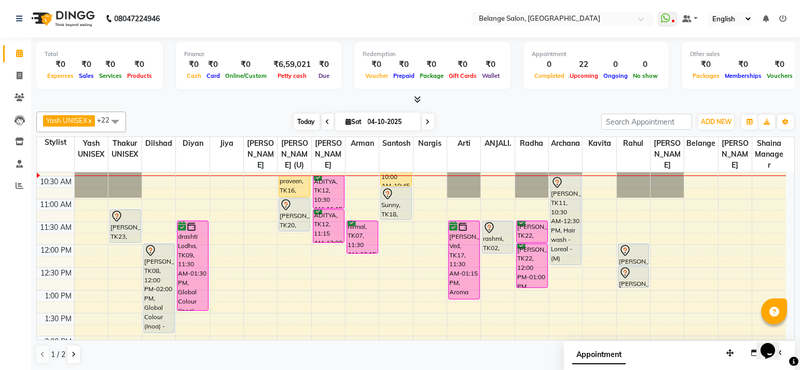
click at [310, 122] on span "Today" at bounding box center [307, 122] width 26 height 16
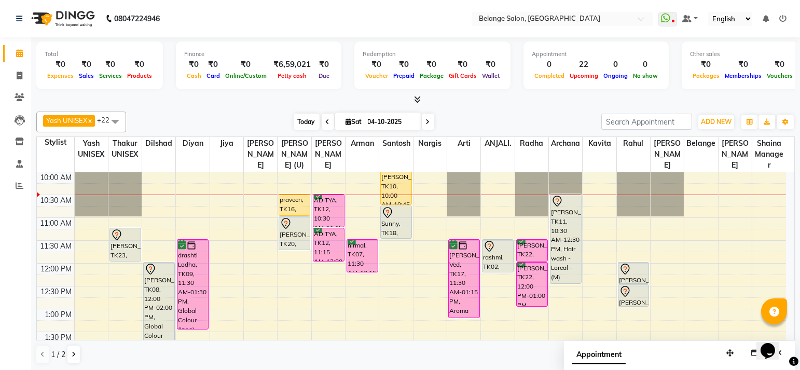
click at [308, 118] on span "Today" at bounding box center [307, 122] width 26 height 16
click at [301, 126] on span "Today" at bounding box center [307, 122] width 26 height 16
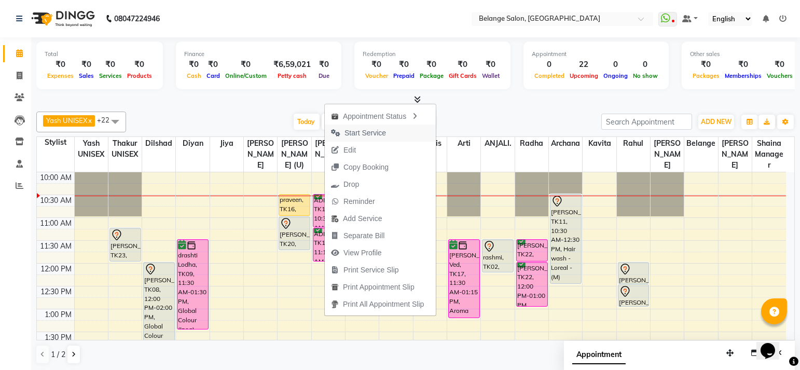
click at [352, 129] on span "Start Service" at bounding box center [366, 133] width 42 height 11
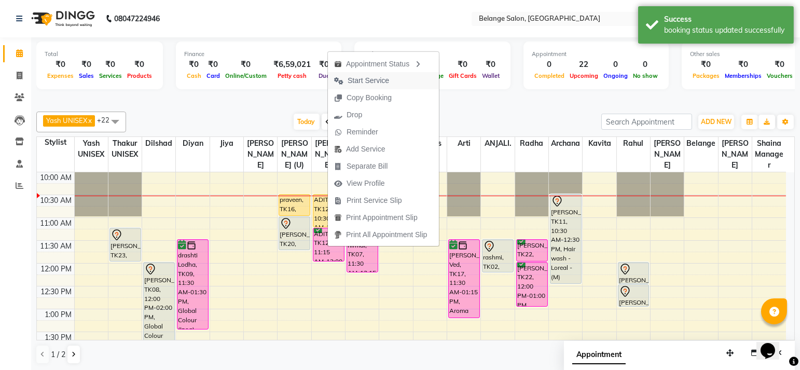
click at [360, 79] on span "Start Service" at bounding box center [369, 80] width 42 height 11
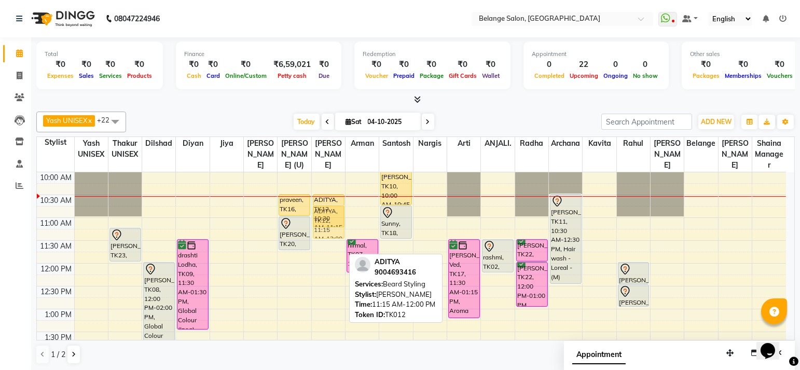
drag, startPoint x: 328, startPoint y: 238, endPoint x: 331, endPoint y: 217, distance: 20.5
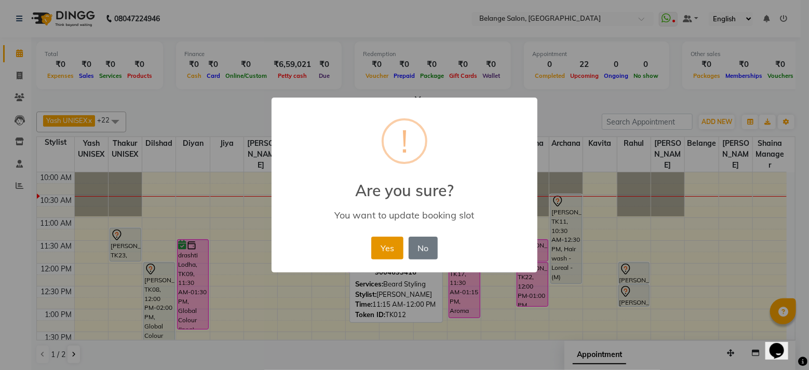
click at [378, 243] on button "Yes" at bounding box center [387, 248] width 32 height 23
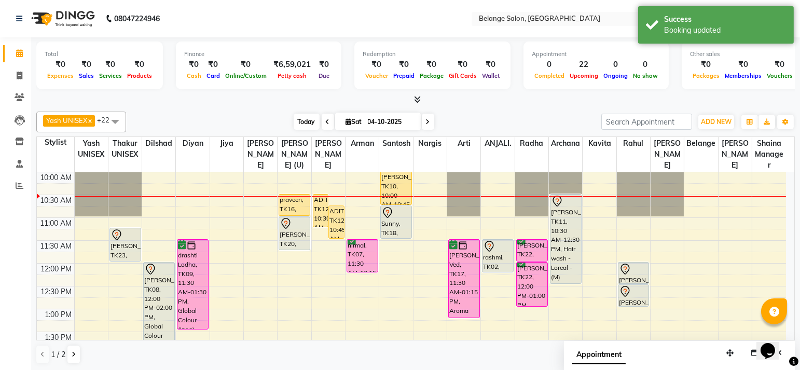
click at [301, 116] on span "Today" at bounding box center [307, 122] width 26 height 16
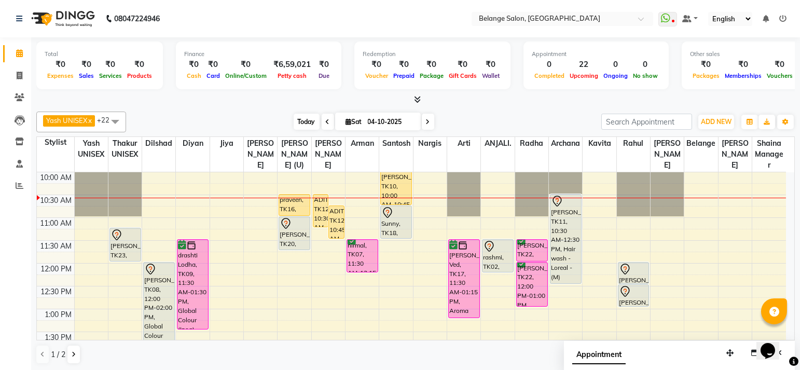
click at [303, 116] on span "Today" at bounding box center [307, 122] width 26 height 16
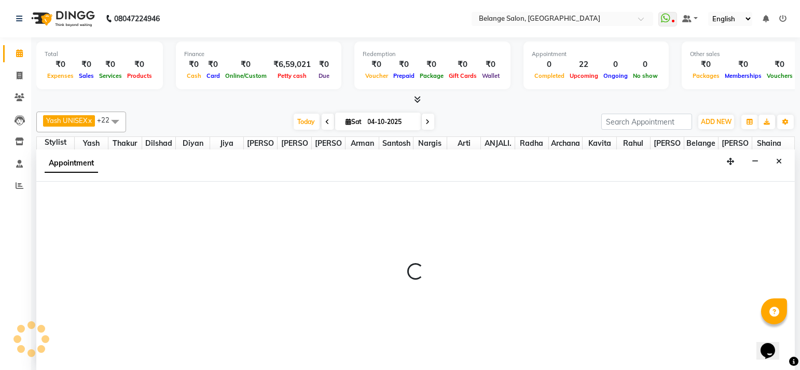
scroll to position [0, 0]
select select "82348"
select select "tentative"
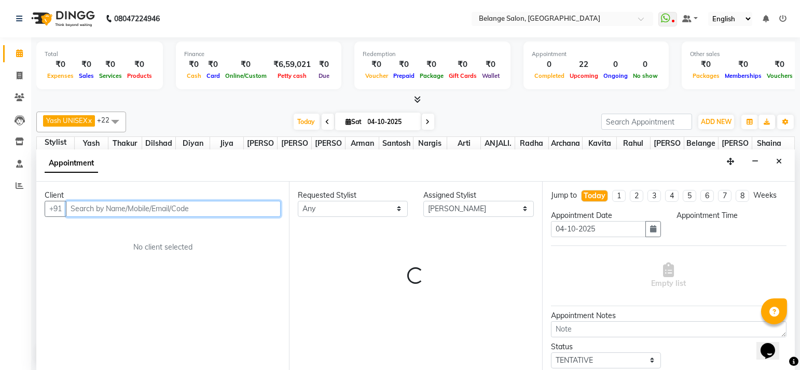
select select "675"
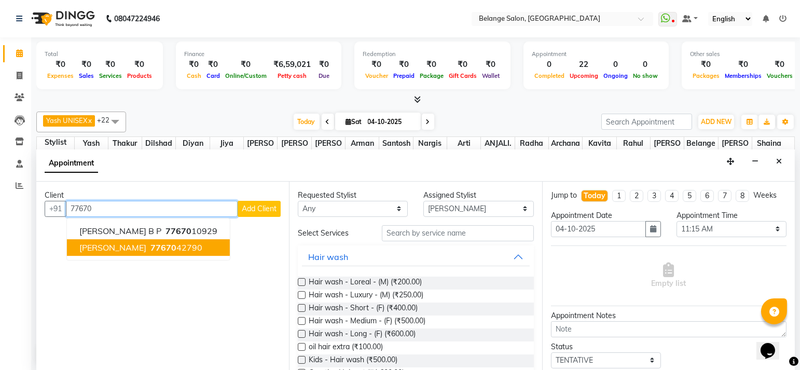
click at [150, 242] on ngb-highlight "77670 42790" at bounding box center [175, 247] width 54 height 10
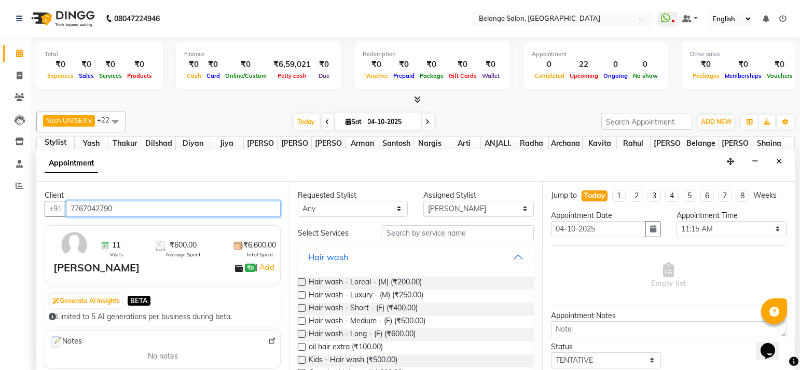
type input "7767042790"
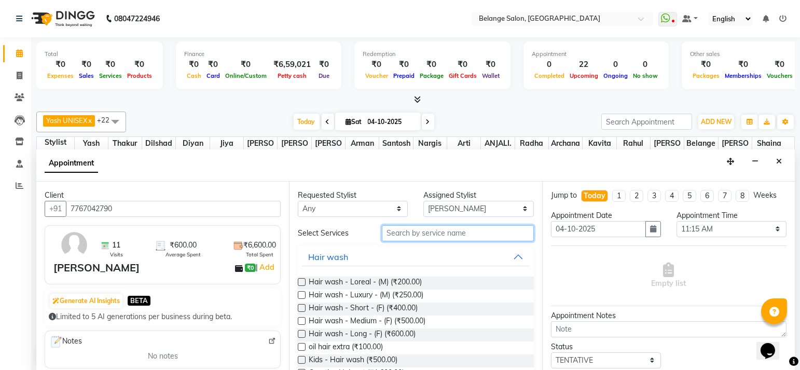
click at [444, 236] on input "text" at bounding box center [458, 233] width 152 height 16
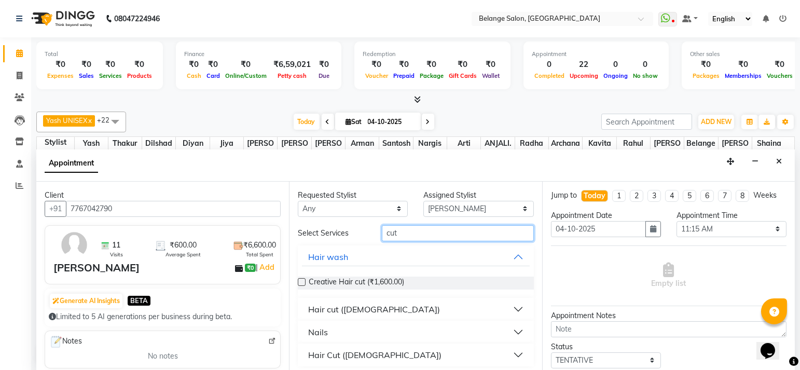
type input "cut"
click at [347, 306] on div "Hair cut ([DEMOGRAPHIC_DATA])" at bounding box center [374, 309] width 132 height 12
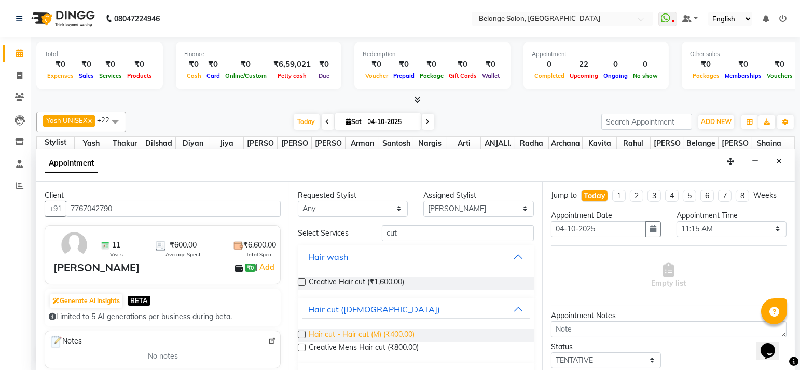
click at [385, 337] on span "Hair cut - Hair cut (M) (₹400.00)" at bounding box center [362, 335] width 106 height 13
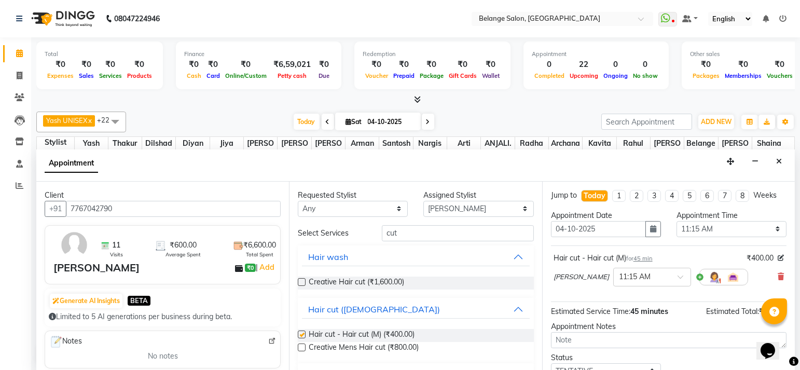
checkbox input "false"
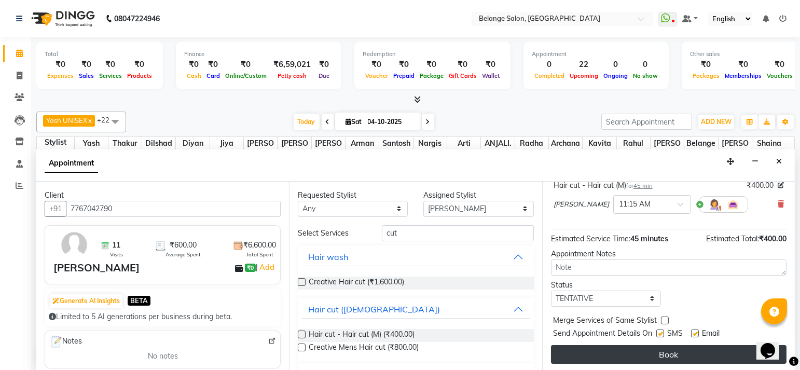
click at [597, 354] on button "Book" at bounding box center [669, 354] width 236 height 19
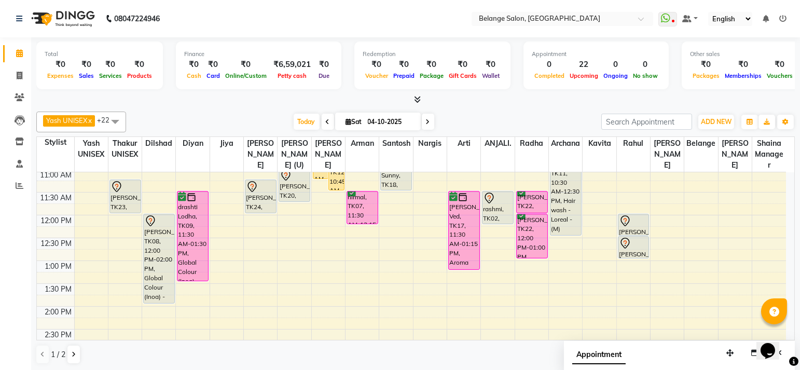
scroll to position [130, 0]
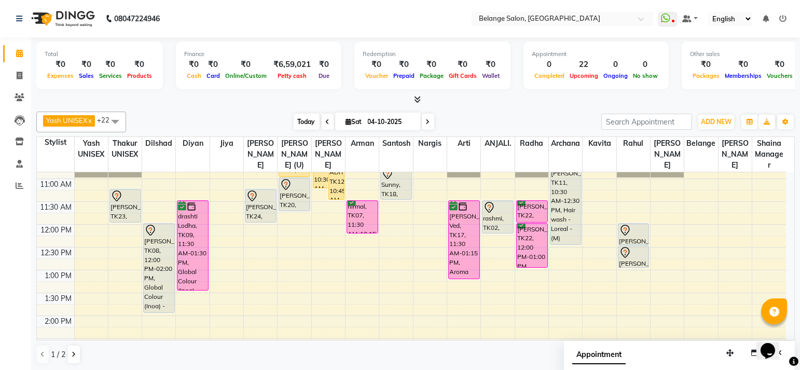
click at [309, 120] on span "Today" at bounding box center [307, 122] width 26 height 16
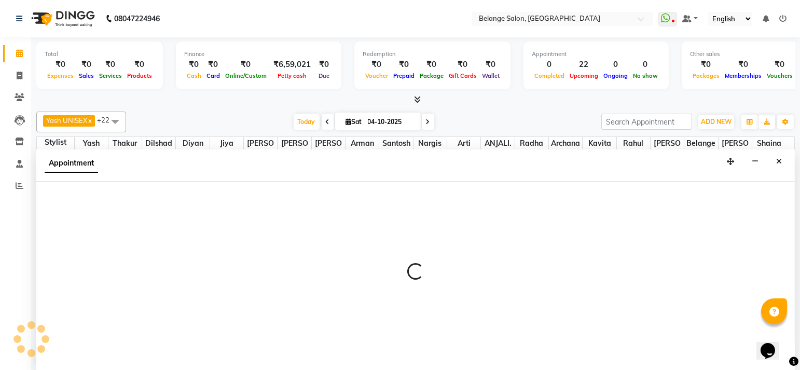
scroll to position [0, 0]
select select "66547"
select select "675"
select select "tentative"
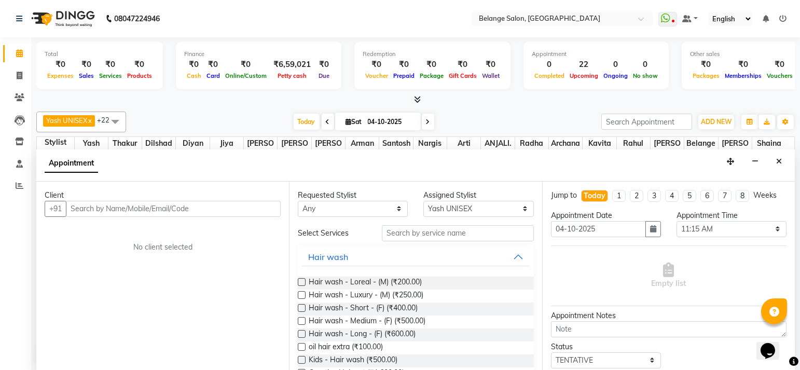
click at [180, 203] on input "text" at bounding box center [173, 209] width 215 height 16
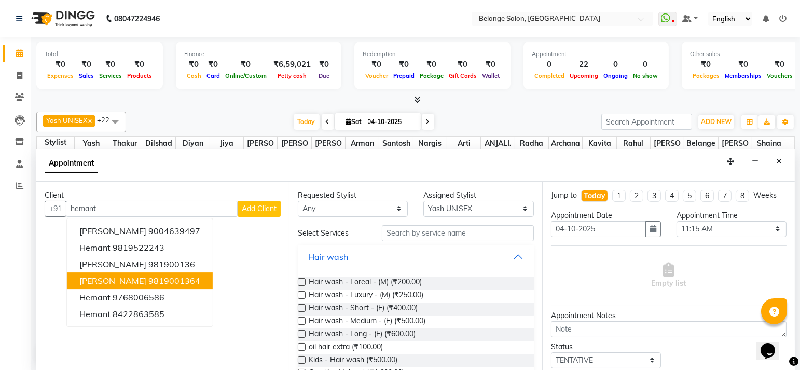
click at [130, 278] on button "hemant kale 9819001364" at bounding box center [140, 281] width 146 height 17
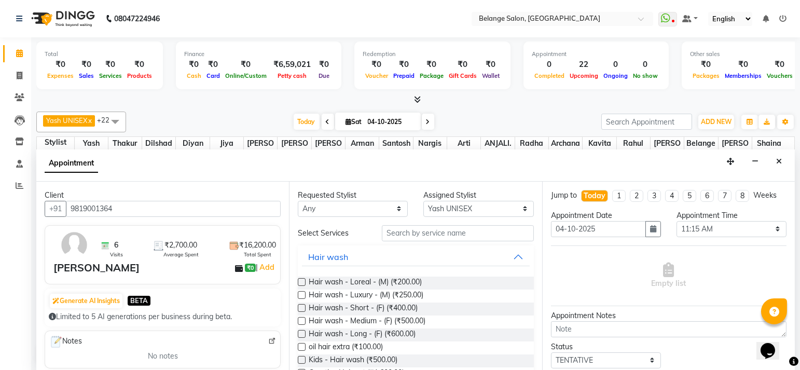
type input "9819001364"
click at [421, 234] on input "text" at bounding box center [458, 233] width 152 height 16
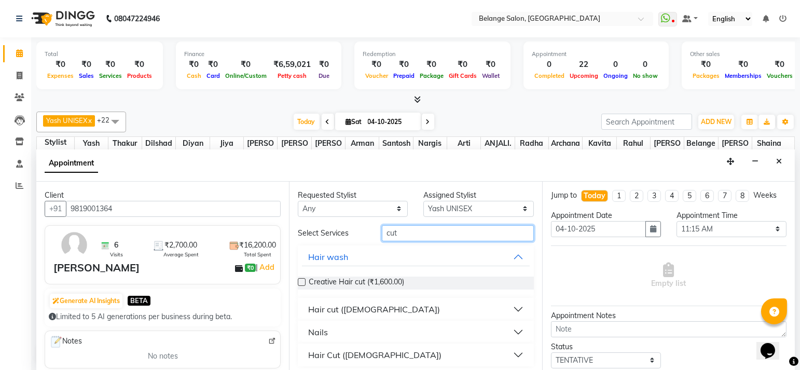
type input "cut"
click at [338, 309] on div "Hair cut ([DEMOGRAPHIC_DATA])" at bounding box center [374, 309] width 132 height 12
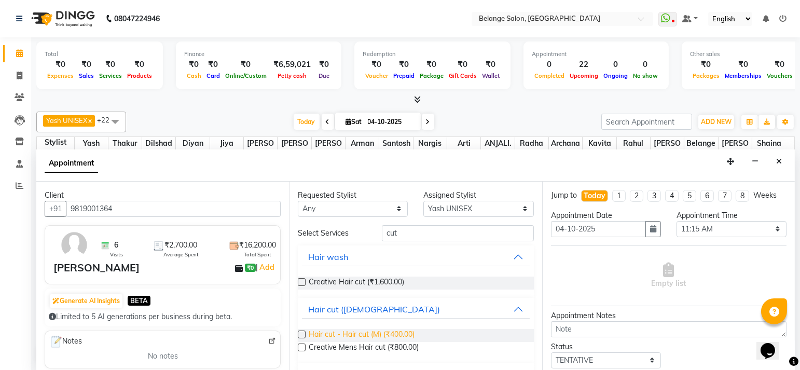
click at [366, 331] on span "Hair cut - Hair cut (M) (₹400.00)" at bounding box center [362, 335] width 106 height 13
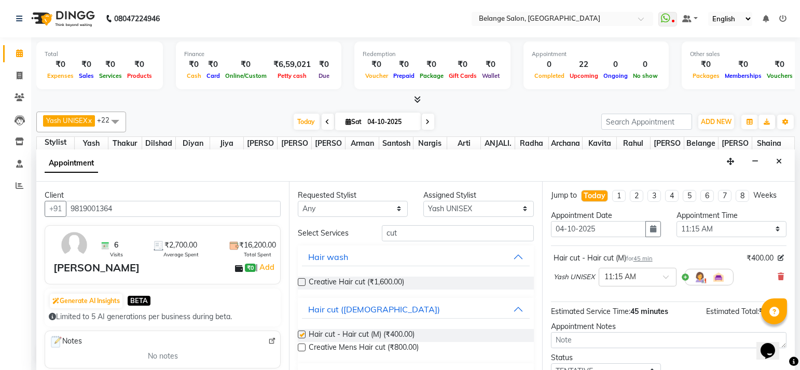
checkbox input "false"
drag, startPoint x: 401, startPoint y: 230, endPoint x: 345, endPoint y: 233, distance: 55.6
click at [345, 233] on div "Select Services cut" at bounding box center [415, 233] width 251 height 16
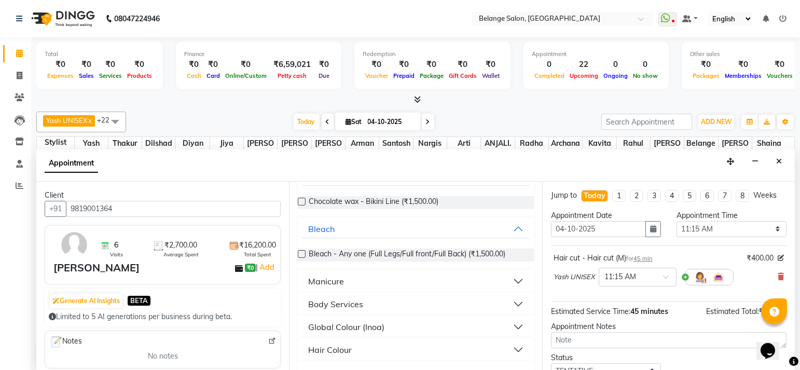
scroll to position [89, 0]
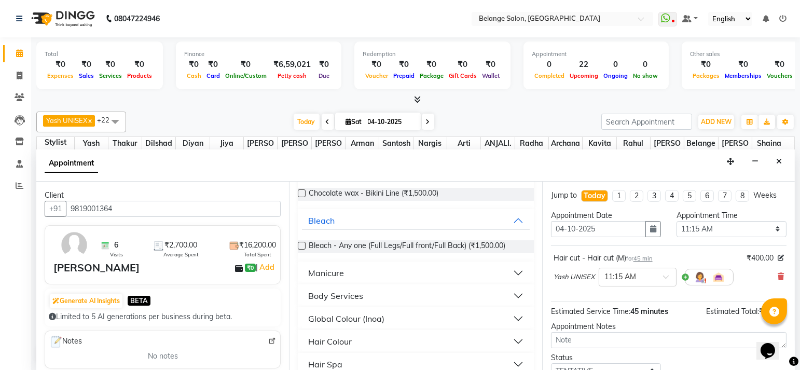
type input "1500"
click at [326, 340] on div "Hair Colour" at bounding box center [330, 341] width 44 height 12
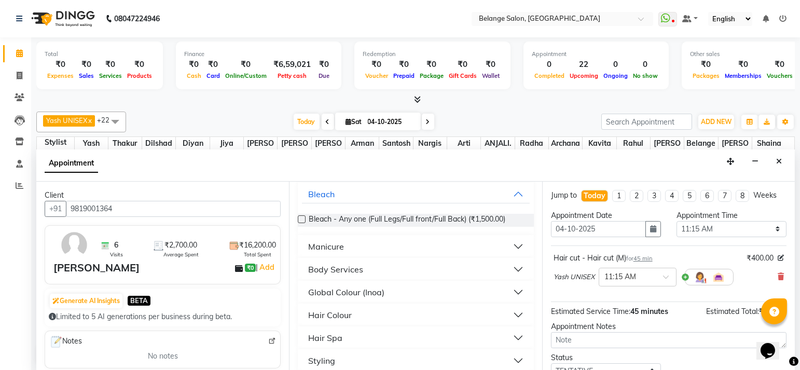
click at [326, 320] on button "Hair Colour" at bounding box center [415, 315] width 227 height 19
click at [330, 337] on span "Innoa Hair colour - M (₹1,500.00)" at bounding box center [364, 341] width 110 height 13
checkbox input "false"
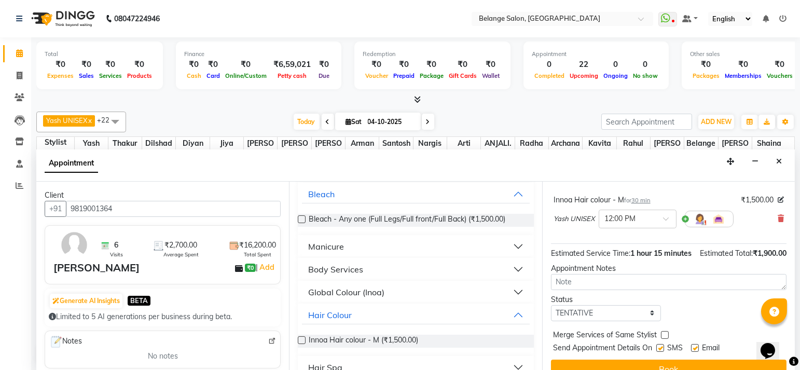
scroll to position [114, 0]
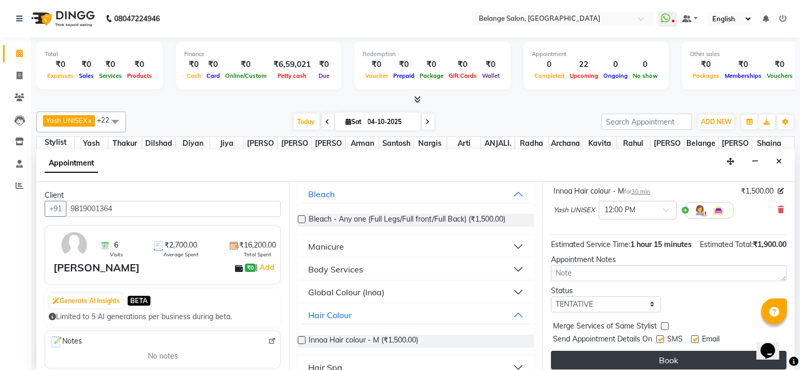
click at [580, 365] on button "Book" at bounding box center [669, 360] width 236 height 19
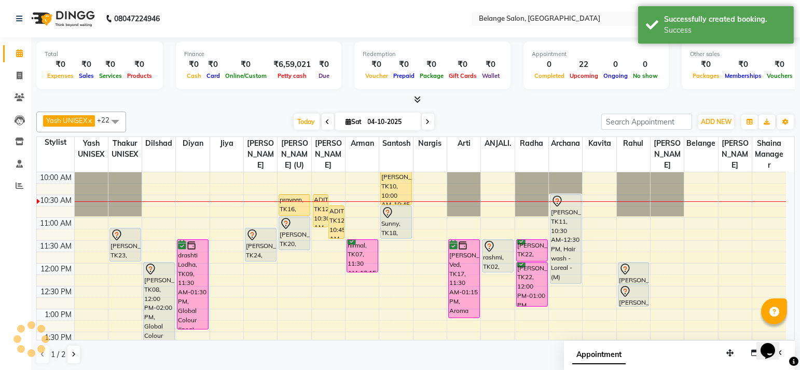
scroll to position [0, 0]
click at [301, 114] on span "Today" at bounding box center [307, 122] width 26 height 16
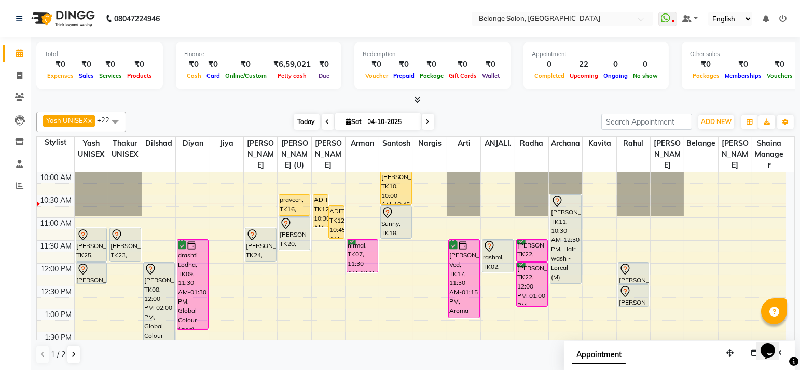
click at [299, 117] on span "Today" at bounding box center [307, 122] width 26 height 16
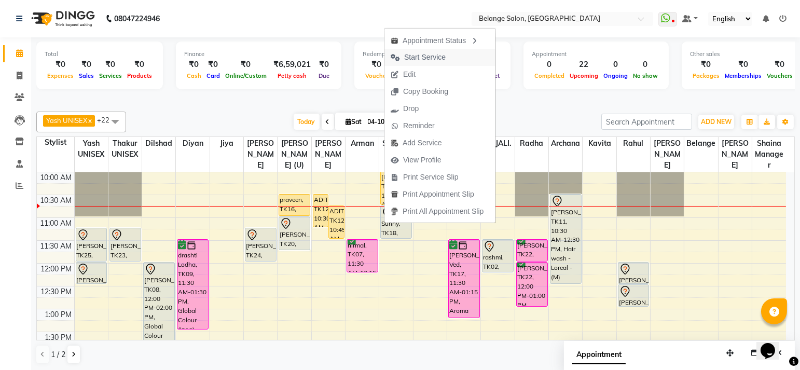
click at [405, 55] on span "Start Service" at bounding box center [425, 57] width 42 height 11
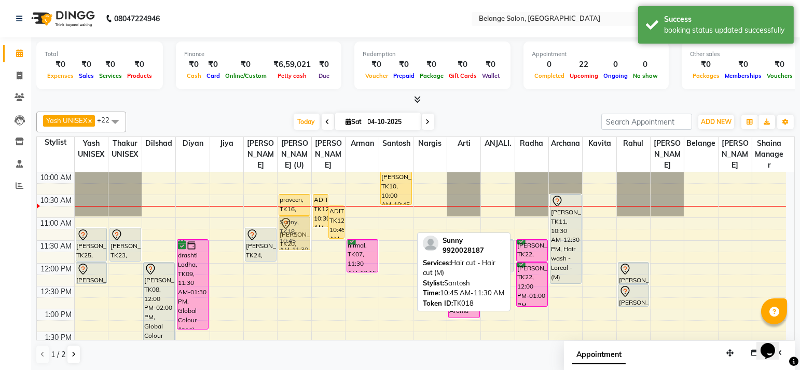
drag, startPoint x: 401, startPoint y: 222, endPoint x: 299, endPoint y: 226, distance: 101.8
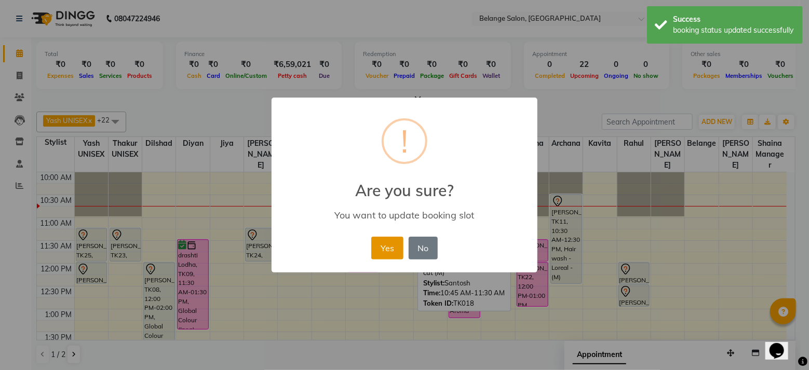
click at [391, 249] on button "Yes" at bounding box center [387, 248] width 32 height 23
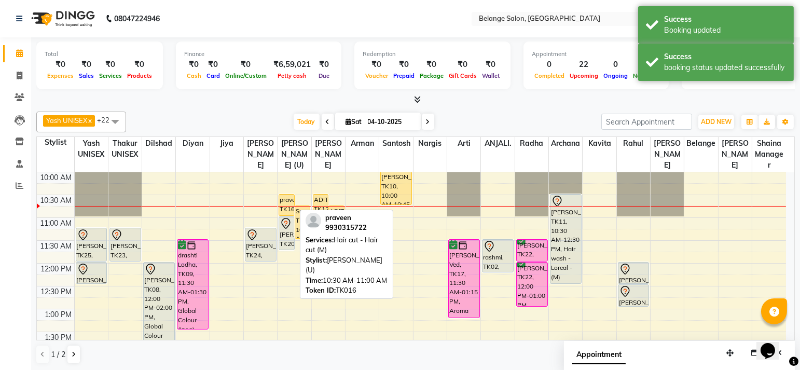
click at [288, 200] on div "praveen, TK16, 10:30 AM-11:00 AM, Hair cut - Hair cut (M)" at bounding box center [286, 205] width 15 height 21
select select "1"
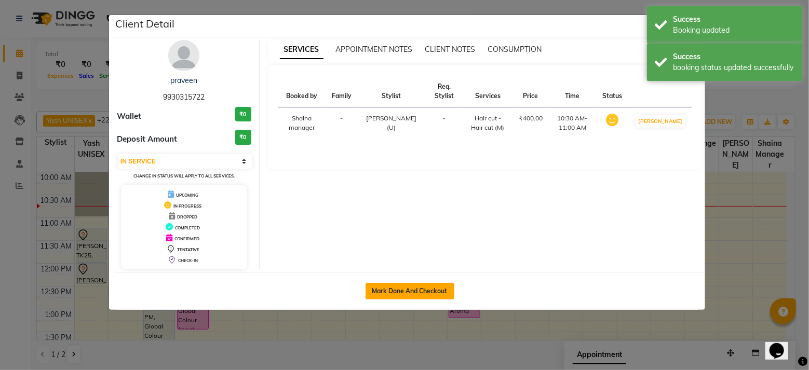
click at [420, 290] on button "Mark Done And Checkout" at bounding box center [409, 291] width 89 height 17
select select "service"
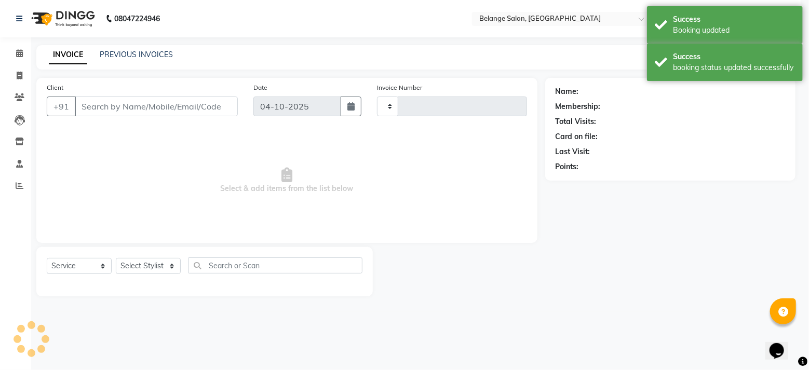
type input "13532"
select select "5076"
type input "9930315722"
select select "61784"
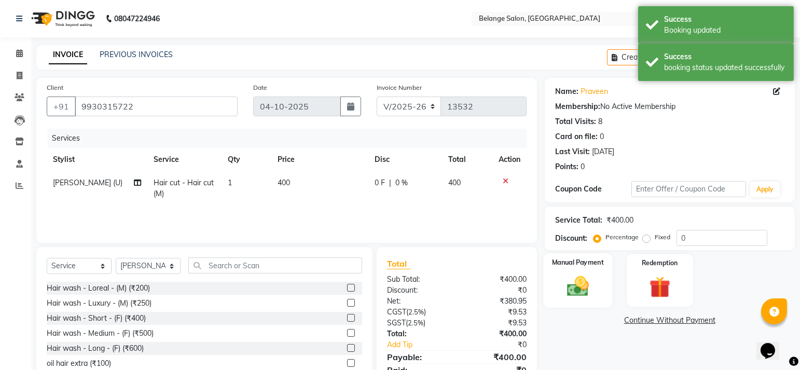
click at [578, 286] on img at bounding box center [578, 286] width 36 height 25
click at [632, 321] on span "GPay" at bounding box center [630, 321] width 21 height 12
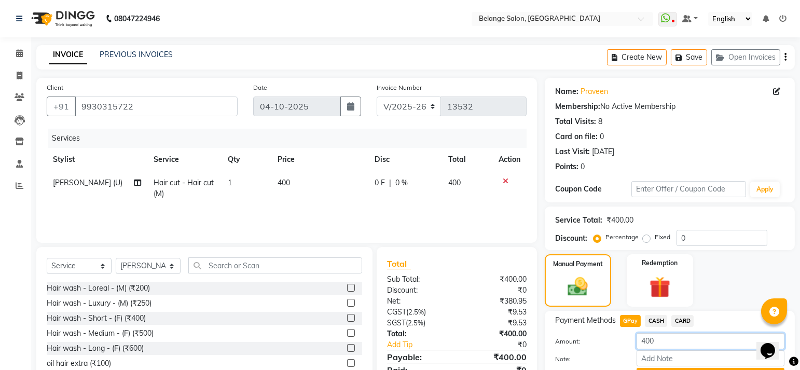
drag, startPoint x: 675, startPoint y: 280, endPoint x: 570, endPoint y: 283, distance: 104.9
click at [570, 333] on div "Amount: 400" at bounding box center [670, 342] width 245 height 18
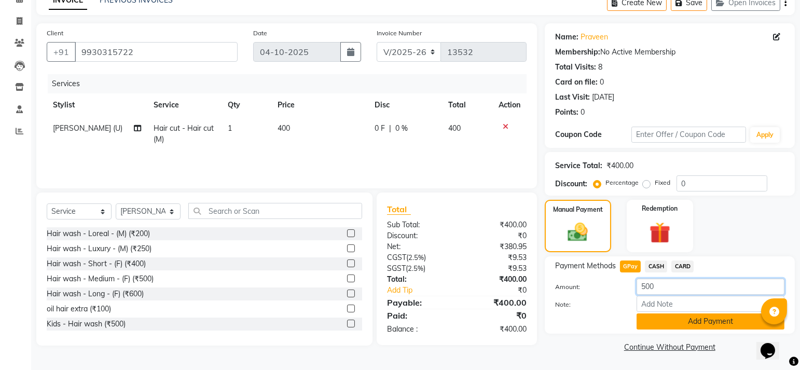
type input "500"
click at [669, 316] on button "Add Payment" at bounding box center [711, 322] width 148 height 16
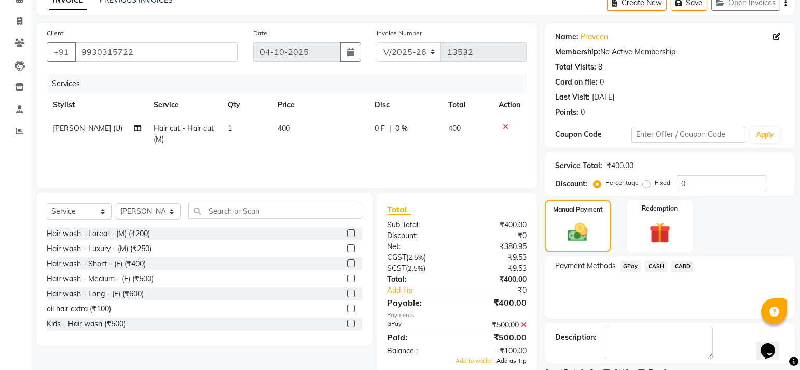
scroll to position [98, 0]
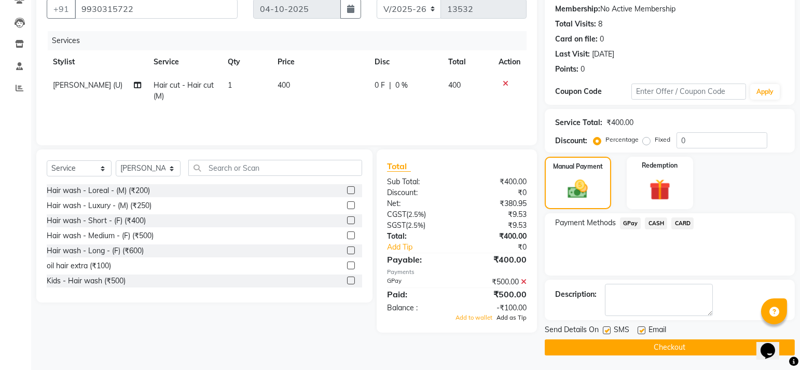
click at [508, 317] on span "Add as Tip" at bounding box center [512, 317] width 30 height 7
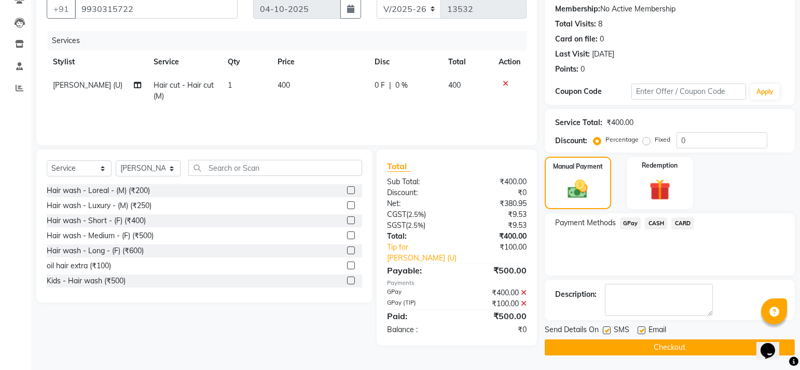
click at [608, 345] on button "Checkout" at bounding box center [670, 347] width 250 height 16
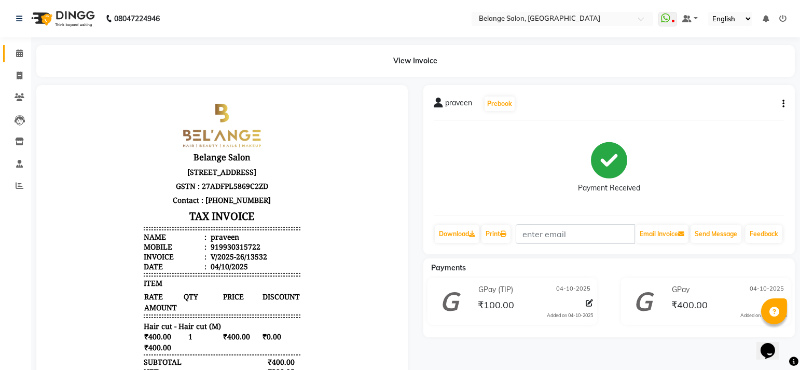
click at [29, 53] on div "View Invoice" at bounding box center [416, 61] width 774 height 32
click at [20, 49] on icon at bounding box center [19, 53] width 7 height 8
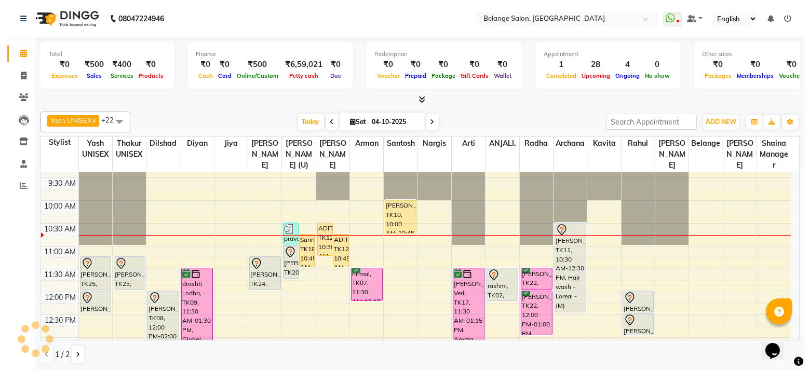
scroll to position [64, 0]
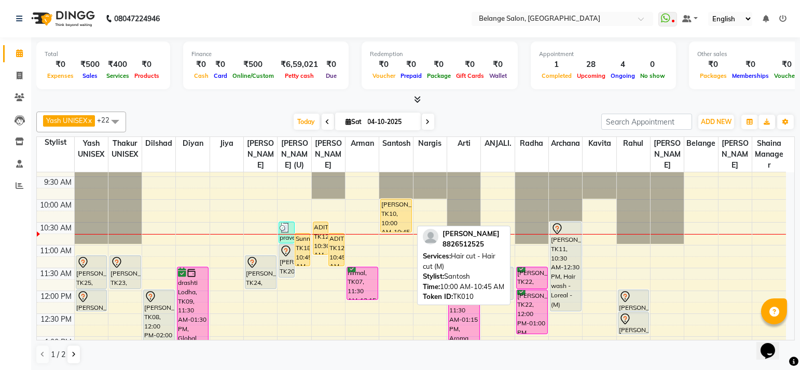
click at [396, 207] on div "vartul parashar, TK10, 10:00 AM-10:45 AM, Hair cut - Hair cut (M)" at bounding box center [396, 215] width 31 height 33
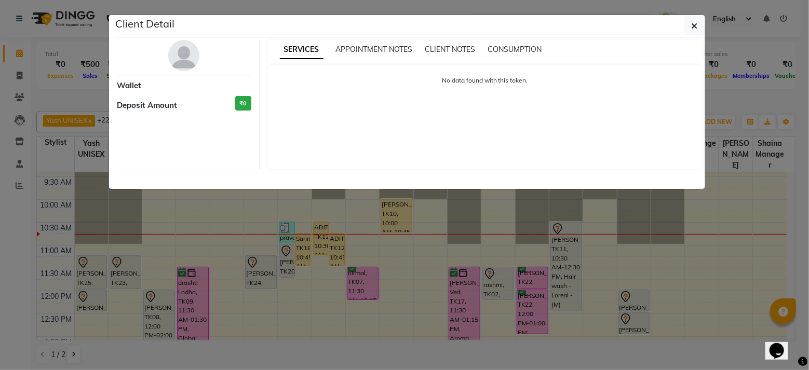
select select "1"
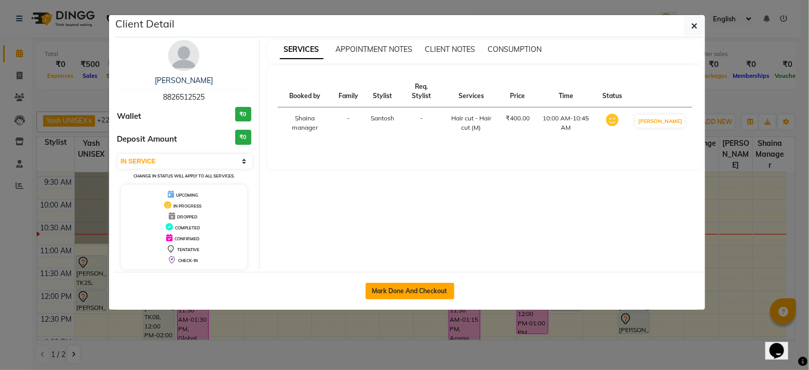
click at [399, 292] on button "Mark Done And Checkout" at bounding box center [409, 291] width 89 height 17
select select "service"
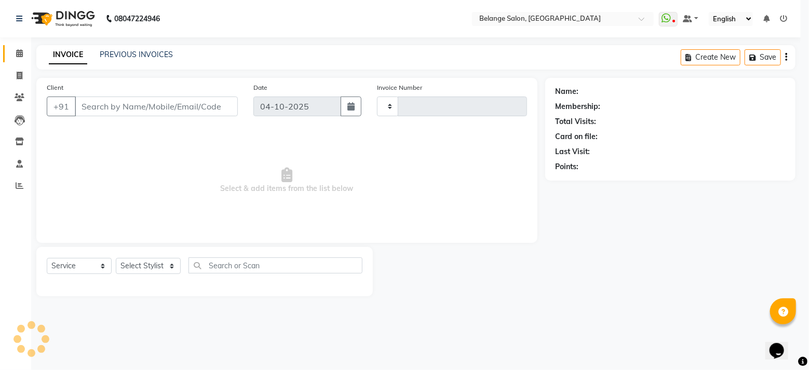
type input "13533"
select select "5076"
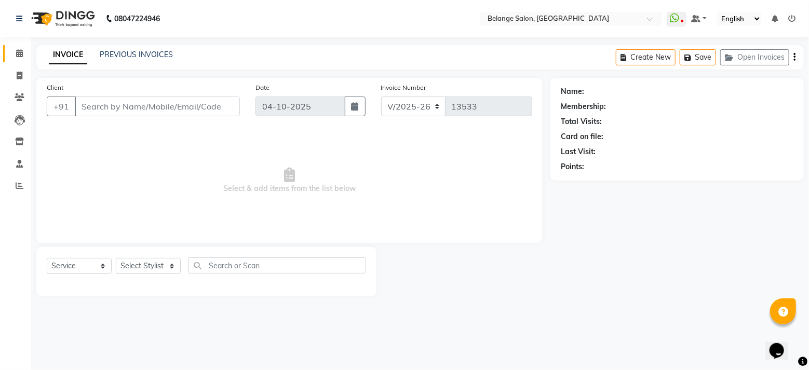
type input "8826512525"
select select "45203"
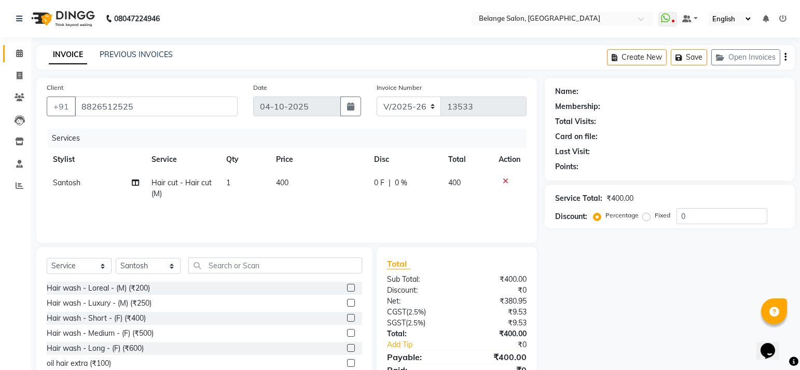
select select "1: Object"
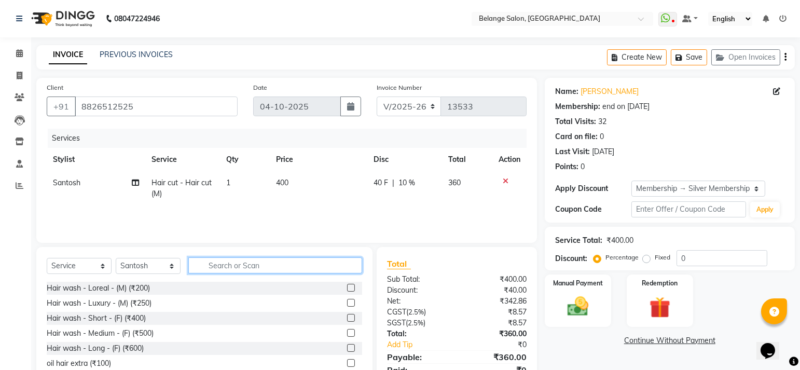
click at [257, 269] on input "text" at bounding box center [275, 265] width 174 height 16
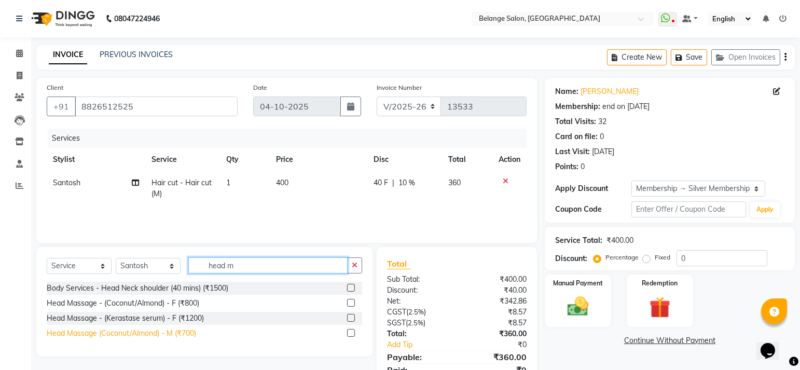
type input "head m"
click at [132, 331] on div "Head Massage (Coconut/Almond) - M (₹700)" at bounding box center [121, 333] width 149 height 11
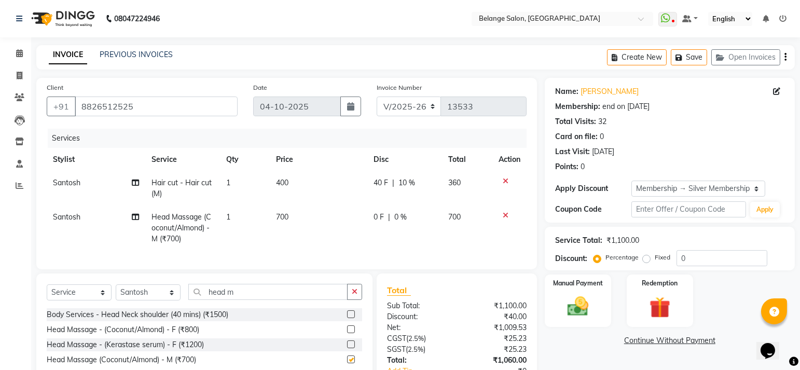
checkbox input "false"
drag, startPoint x: 705, startPoint y: 257, endPoint x: 630, endPoint y: 266, distance: 75.8
click at [623, 259] on div "Percentage Fixed 0" at bounding box center [682, 258] width 172 height 16
type input "10"
click at [566, 335] on link "Continue Without Payment" at bounding box center [670, 340] width 246 height 11
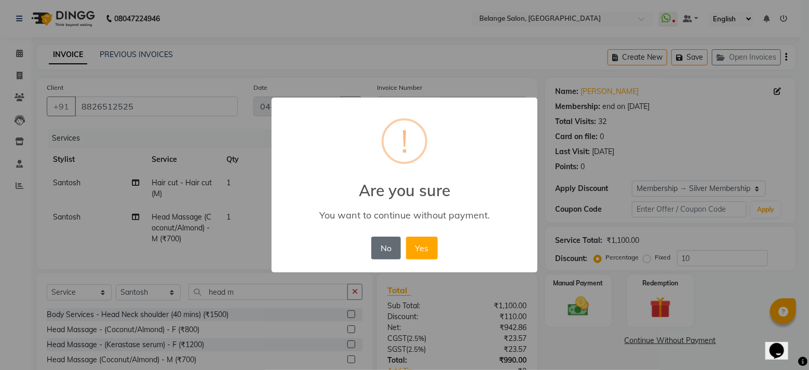
click at [384, 246] on button "No" at bounding box center [385, 248] width 29 height 23
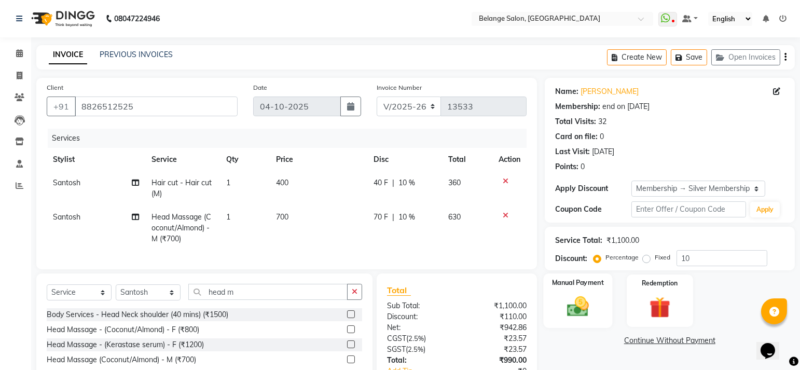
click at [593, 308] on img at bounding box center [578, 306] width 36 height 25
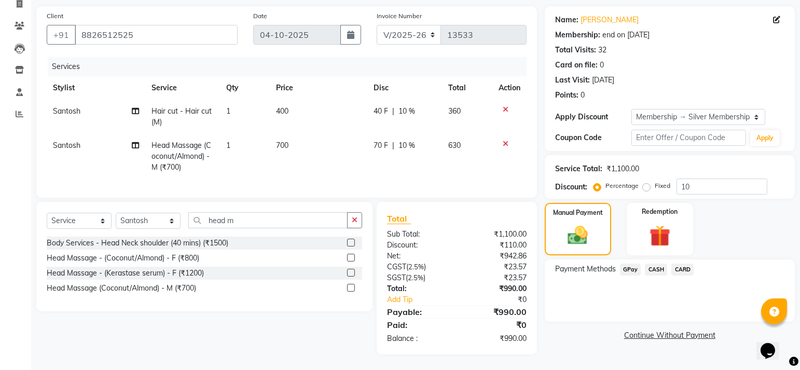
drag, startPoint x: 634, startPoint y: 262, endPoint x: 667, endPoint y: 272, distance: 34.3
click at [635, 264] on span "GPay" at bounding box center [630, 270] width 21 height 12
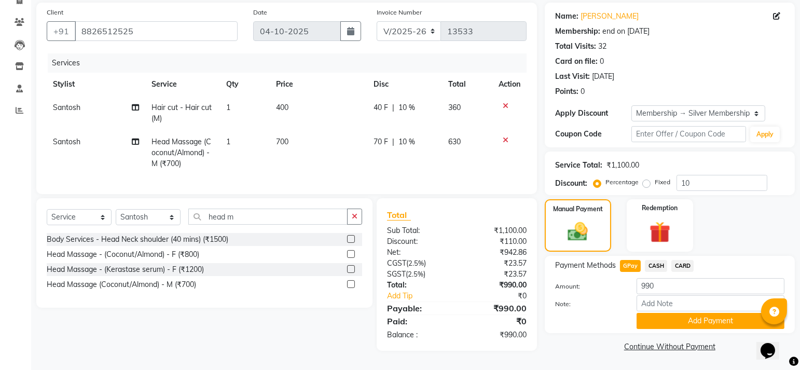
drag, startPoint x: 683, startPoint y: 318, endPoint x: 805, endPoint y: 262, distance: 134.7
click at [683, 318] on button "Add Payment" at bounding box center [711, 321] width 148 height 16
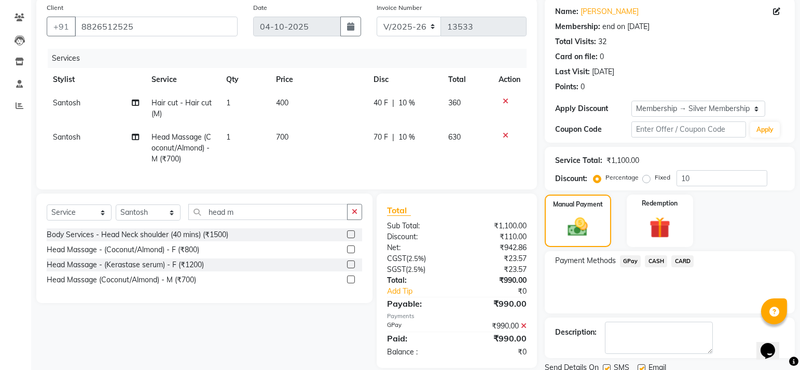
scroll to position [117, 0]
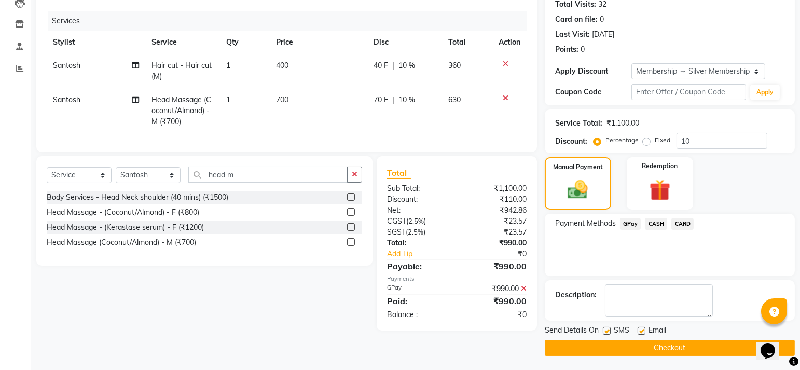
click at [589, 342] on button "Checkout" at bounding box center [670, 348] width 250 height 16
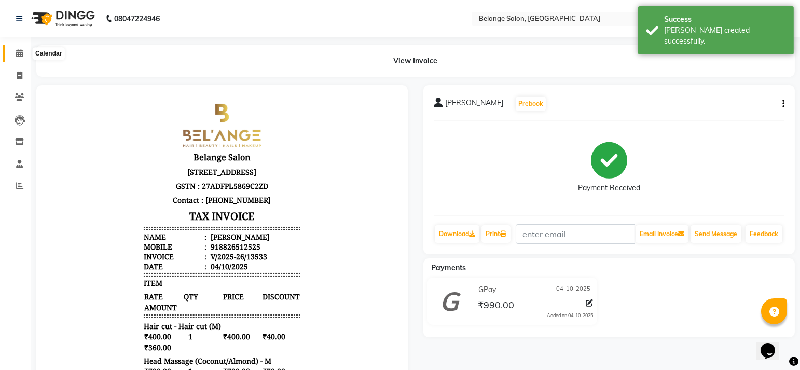
drag, startPoint x: 17, startPoint y: 56, endPoint x: 45, endPoint y: 59, distance: 27.7
click at [17, 56] on icon at bounding box center [19, 53] width 7 height 8
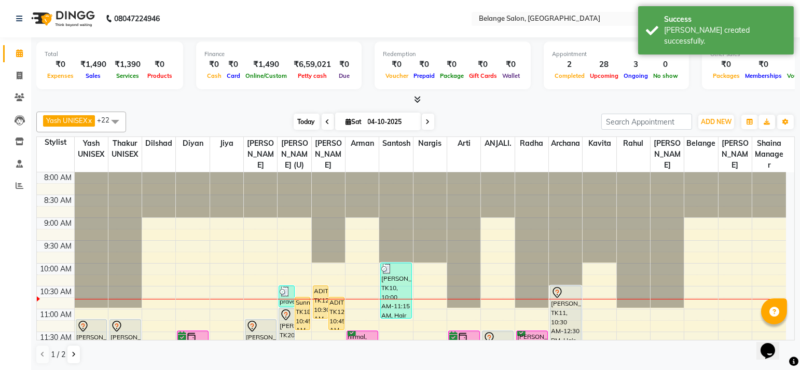
click at [305, 121] on span "Today" at bounding box center [307, 122] width 26 height 16
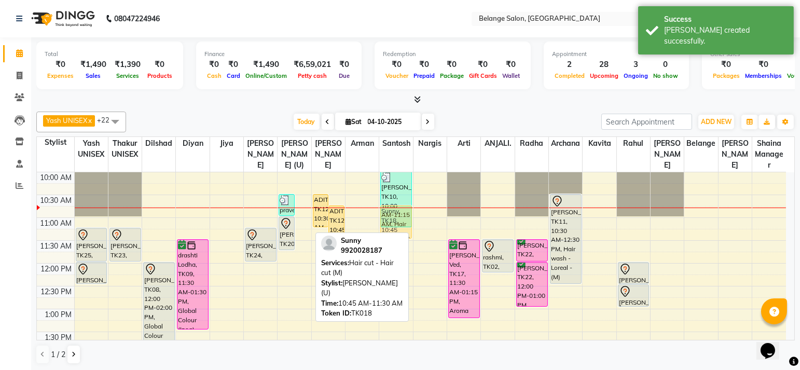
drag, startPoint x: 301, startPoint y: 221, endPoint x: 398, endPoint y: 223, distance: 96.6
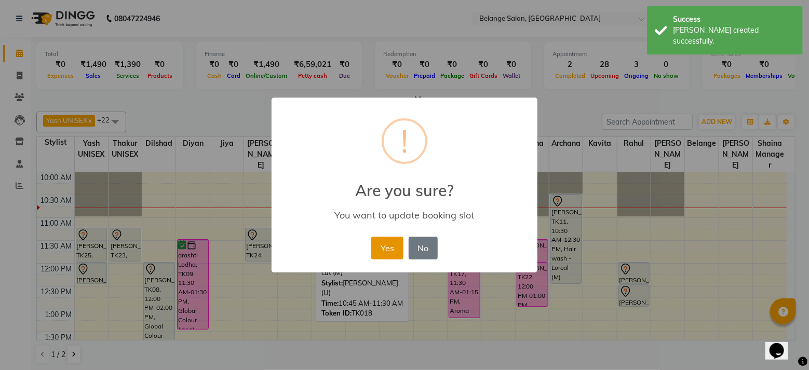
click at [377, 241] on button "Yes" at bounding box center [387, 248] width 32 height 23
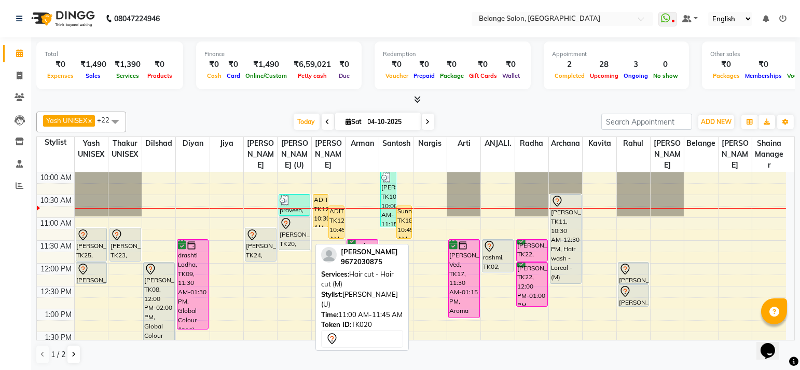
click at [290, 233] on div "niket, TK20, 11:00 AM-11:45 AM, Hair cut - Hair cut (M)" at bounding box center [294, 233] width 31 height 33
click at [289, 232] on div "niket, TK20, 11:00 AM-11:45 AM, Hair cut - Hair cut (M)" at bounding box center [294, 233] width 31 height 33
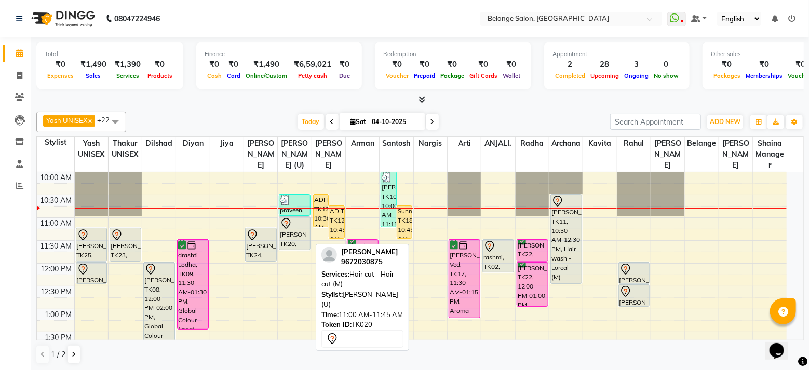
select select "7"
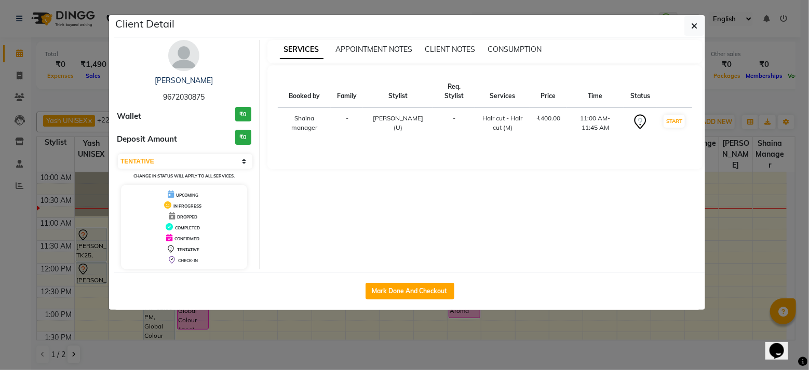
click at [180, 96] on span "9672030875" at bounding box center [184, 96] width 42 height 9
copy span "9672030875"
click at [531, 367] on ngb-modal-window "Client Detail niket 9672030875 Wallet ₹0 Deposit Amount ₹0 Select IN SERVICE CO…" at bounding box center [404, 185] width 809 height 370
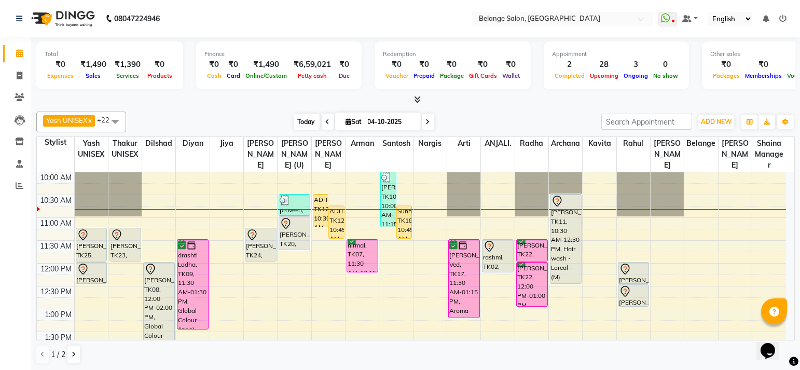
click at [313, 122] on span "Today" at bounding box center [307, 122] width 26 height 16
click at [306, 119] on span "Today" at bounding box center [307, 122] width 26 height 16
click at [287, 124] on div "Today Sat 04-10-2025" at bounding box center [363, 122] width 465 height 16
click at [302, 122] on span "Today" at bounding box center [307, 122] width 26 height 16
click at [311, 127] on span "Today" at bounding box center [307, 122] width 26 height 16
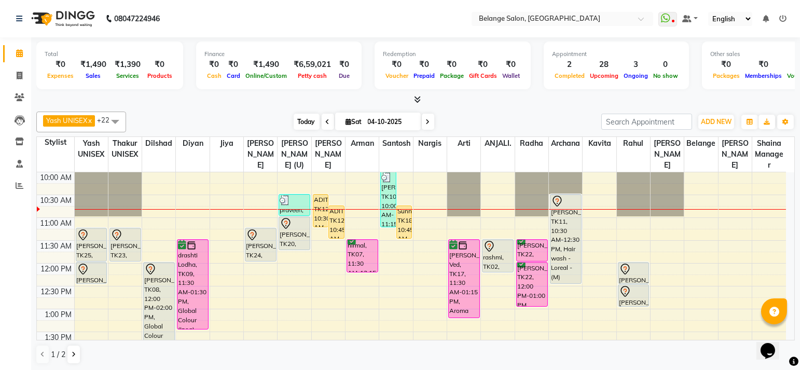
click at [307, 117] on span "Today" at bounding box center [307, 122] width 26 height 16
click at [301, 127] on span "Today" at bounding box center [307, 122] width 26 height 16
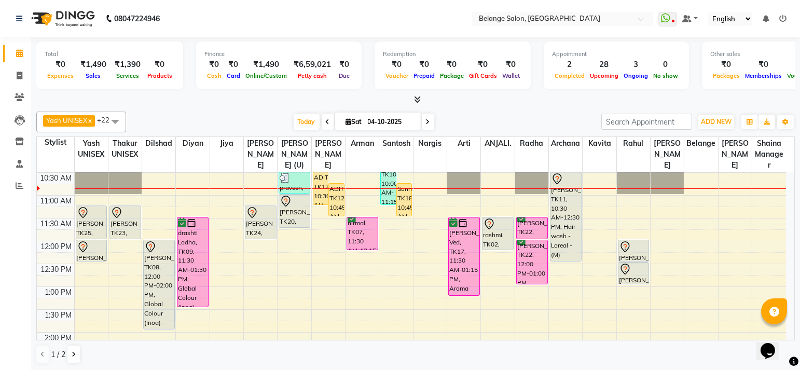
scroll to position [113, 0]
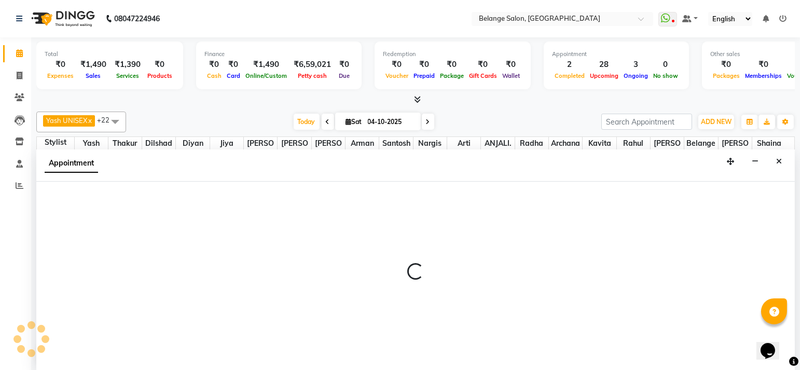
scroll to position [0, 0]
select select "74454"
select select "690"
select select "tentative"
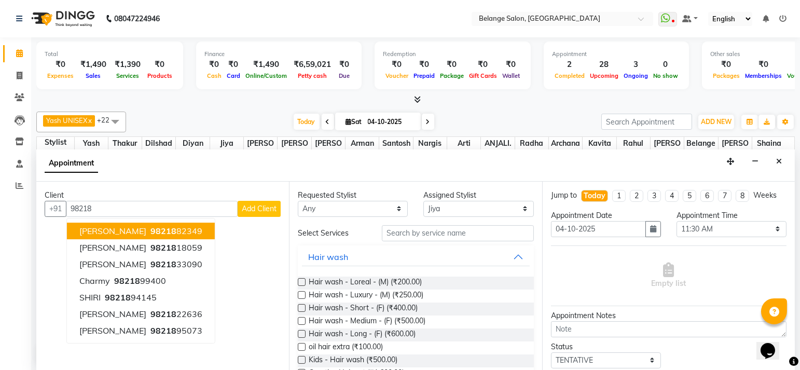
click at [151, 226] on span "98218" at bounding box center [164, 231] width 26 height 10
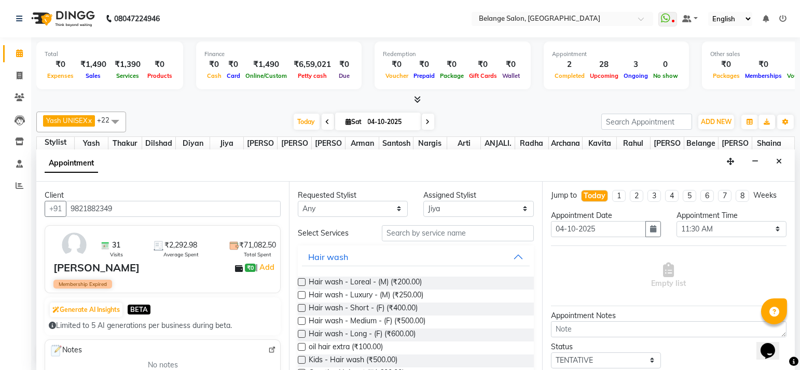
type input "9821882349"
click at [408, 225] on input "text" at bounding box center [458, 233] width 152 height 16
click at [363, 320] on span "Hair wash - Medium - (F) (₹500.00)" at bounding box center [367, 322] width 117 height 13
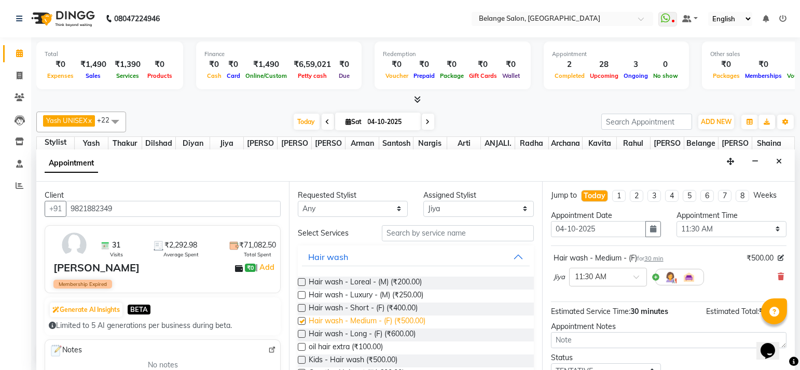
checkbox input "false"
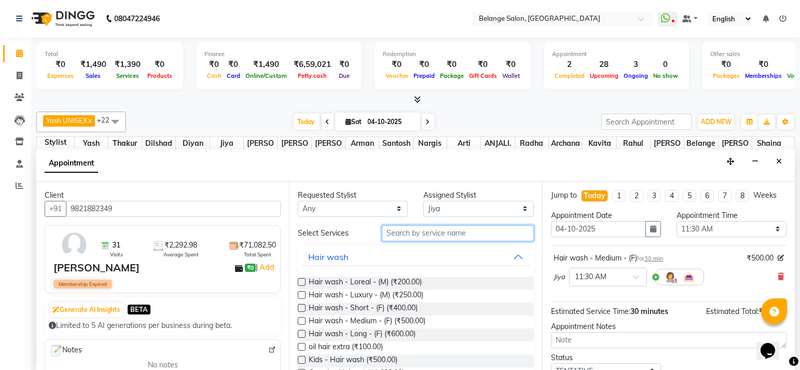
click at [404, 234] on input "text" at bounding box center [458, 233] width 152 height 16
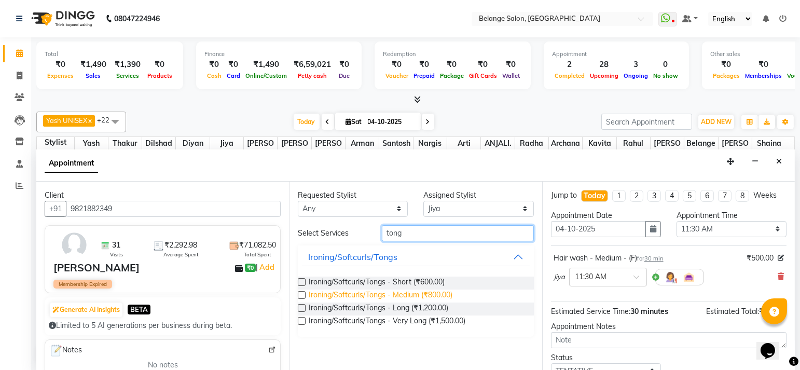
type input "tong"
click at [419, 292] on span "Ironing/Softcurls/Tongs - Medium (₹800.00)" at bounding box center [381, 296] width 144 height 13
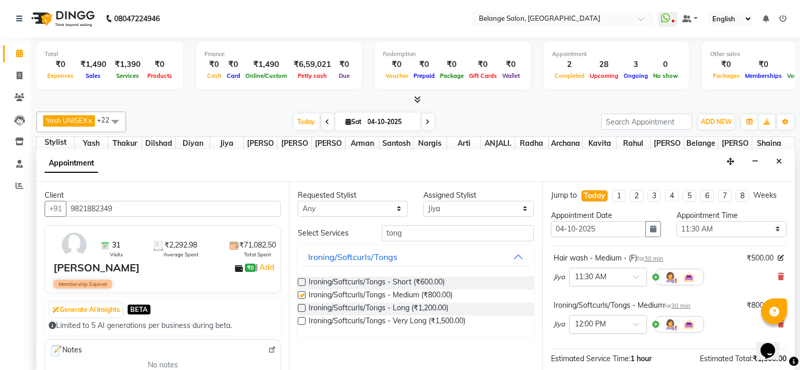
checkbox input "false"
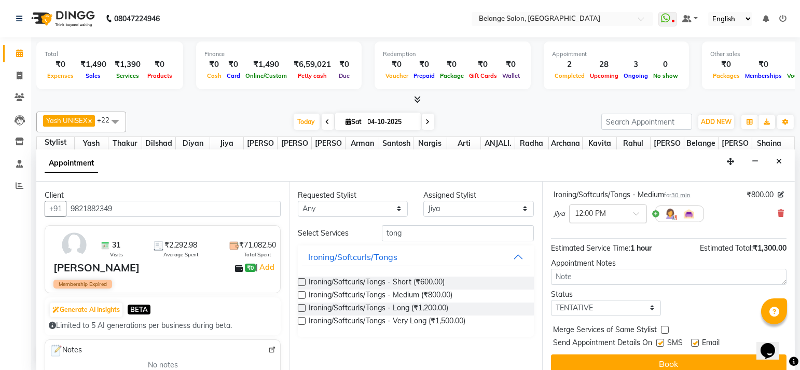
scroll to position [119, 0]
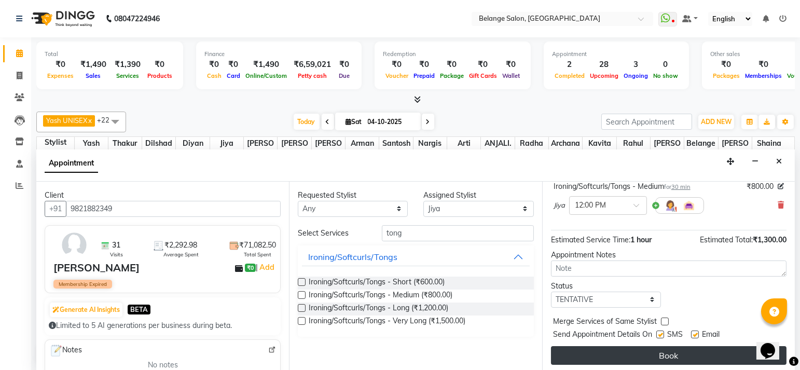
click at [596, 346] on button "Book" at bounding box center [669, 355] width 236 height 19
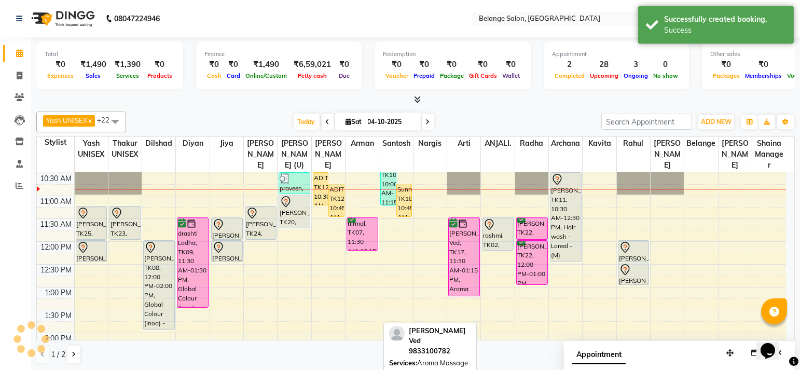
scroll to position [0, 0]
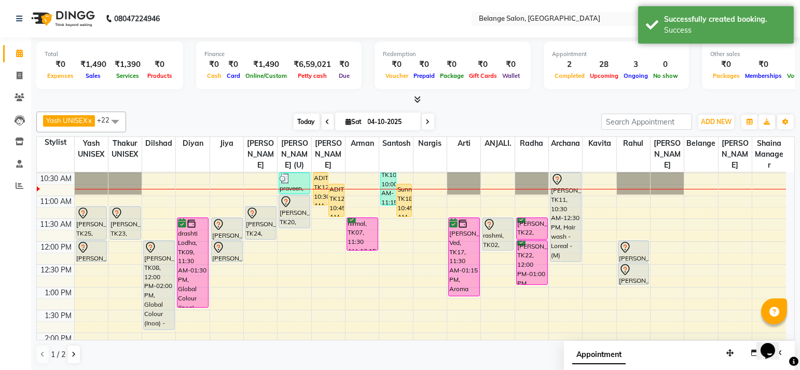
click at [301, 120] on span "Today" at bounding box center [307, 122] width 26 height 16
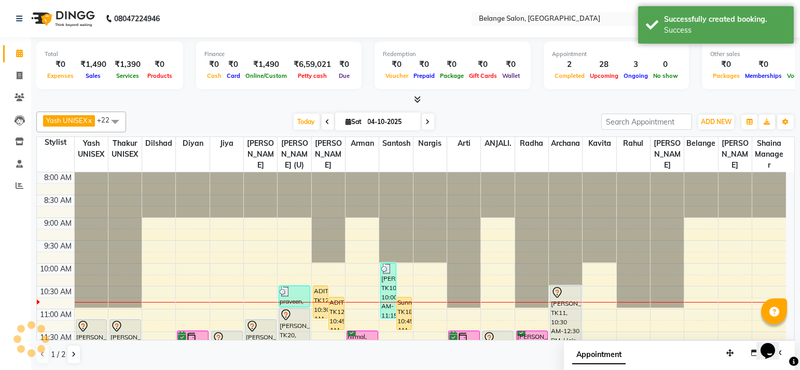
scroll to position [91, 0]
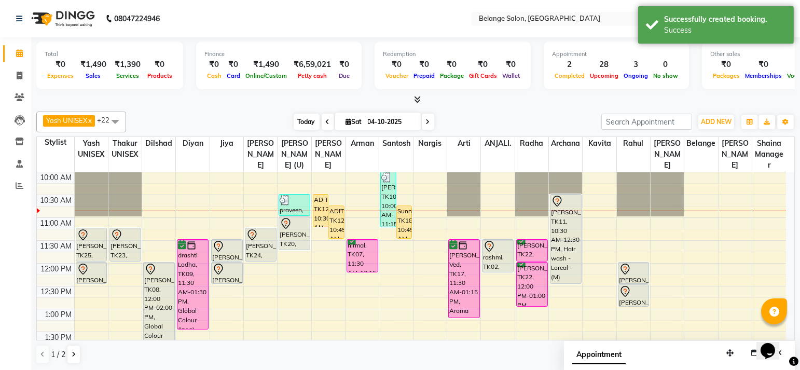
click at [304, 124] on span "Today" at bounding box center [307, 122] width 26 height 16
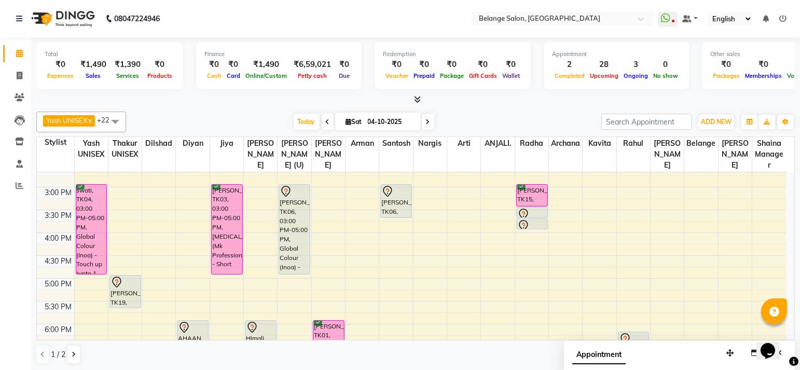
scroll to position [305, 0]
click at [494, 188] on div "8:00 AM 8:30 AM 9:00 AM 9:30 AM 10:00 AM 10:30 AM 11:00 AM 11:30 AM 12:00 PM 12…" at bounding box center [412, 210] width 750 height 685
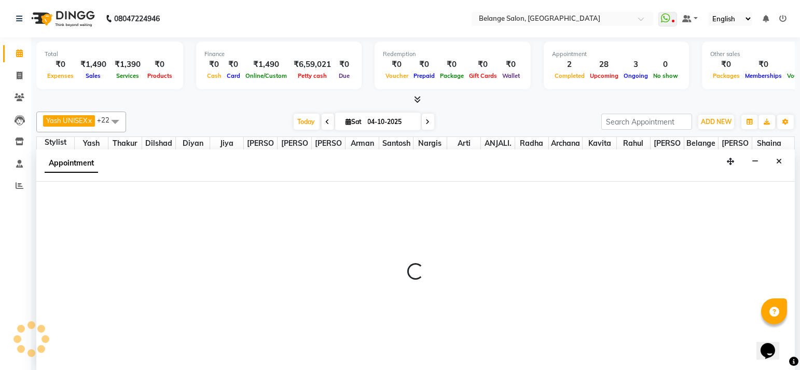
select select "84872"
select select "tentative"
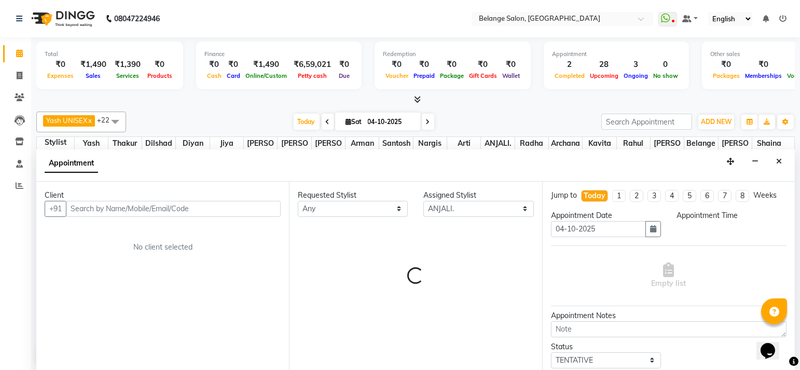
scroll to position [0, 0]
select select "900"
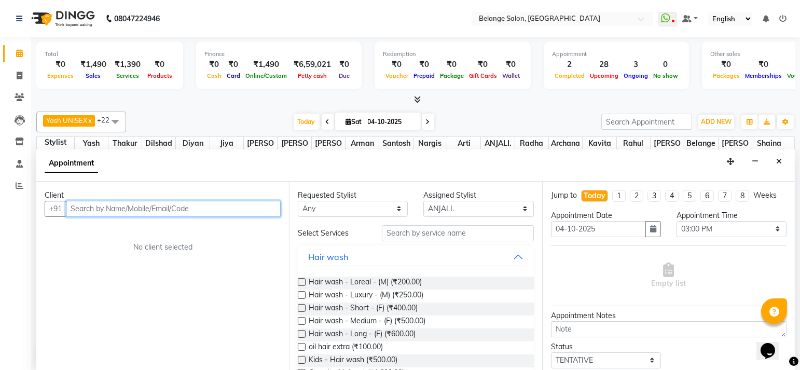
click at [189, 207] on input "text" at bounding box center [173, 209] width 215 height 16
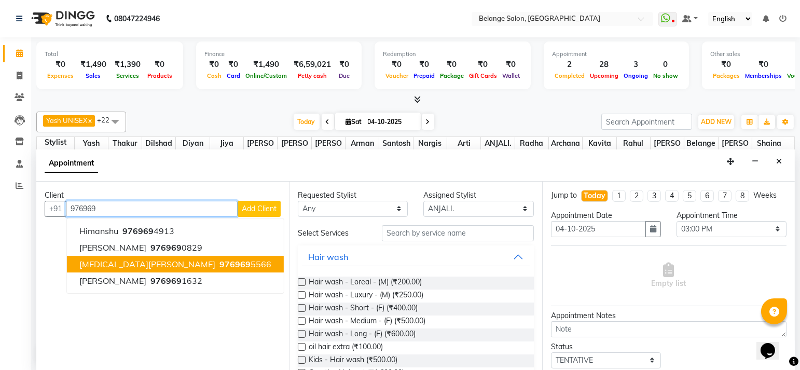
click at [220, 260] on span "976969" at bounding box center [235, 264] width 31 height 10
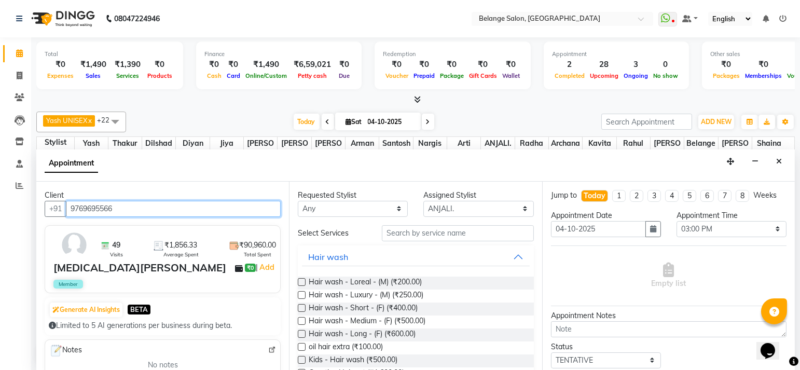
type input "9769695566"
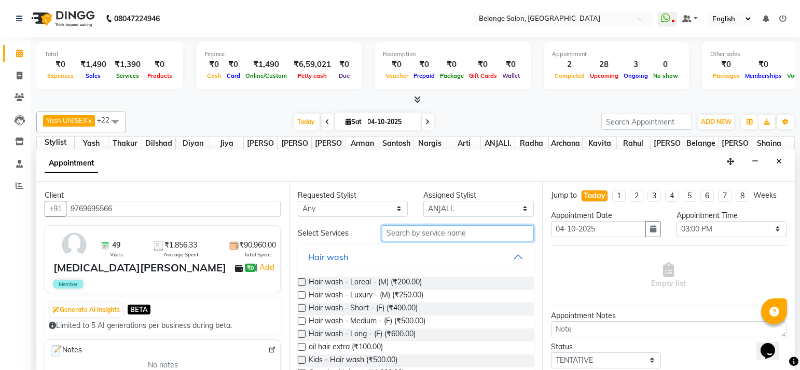
click at [393, 233] on input "text" at bounding box center [458, 233] width 152 height 16
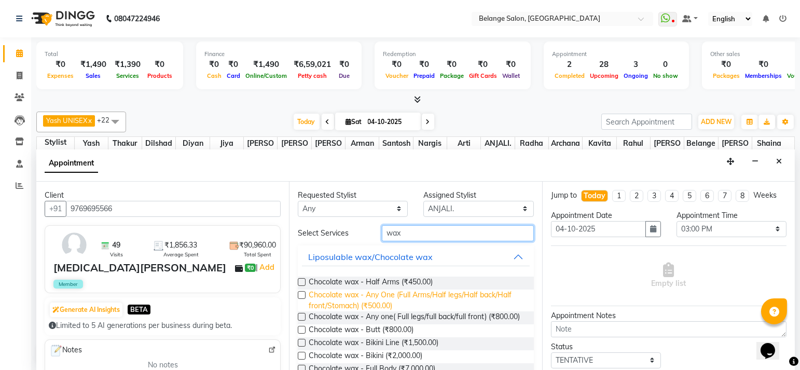
type input "wax"
click at [390, 298] on span "Chocolate wax - Any One (Full Arms/Half legs/Half back/Half front/Stomach) (₹50…" at bounding box center [417, 301] width 216 height 22
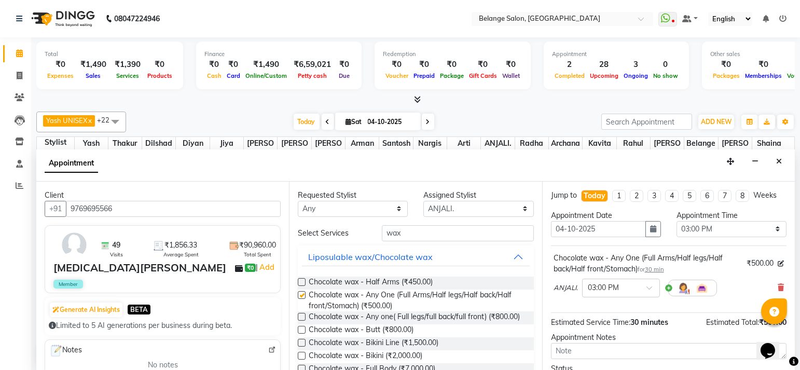
checkbox input "false"
drag, startPoint x: 411, startPoint y: 227, endPoint x: 361, endPoint y: 232, distance: 50.1
click at [361, 232] on div "Select Services wax" at bounding box center [415, 233] width 251 height 16
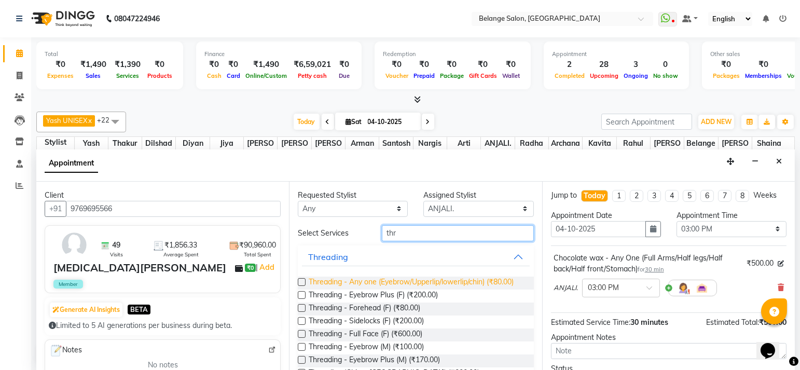
type input "thr"
click at [372, 282] on span "Threading - Any one (Eyebrow/Upperlip/lowerlip/chin) (₹80.00)" at bounding box center [411, 283] width 205 height 13
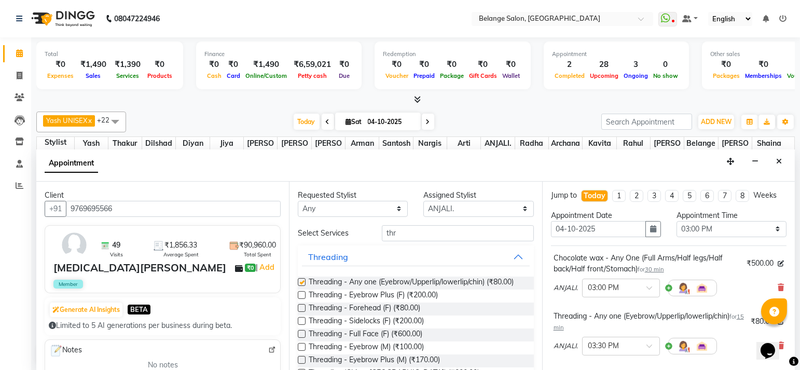
checkbox input "false"
drag, startPoint x: 440, startPoint y: 227, endPoint x: 324, endPoint y: 219, distance: 116.6
click at [324, 219] on div "Requested Stylist Any aftab (U) Ali amit ANJALI. Archana Arman Arti Belange Bil…" at bounding box center [415, 277] width 253 height 190
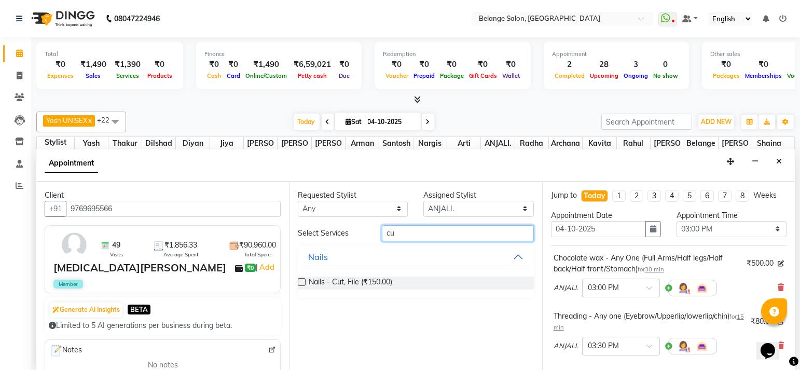
type input "c"
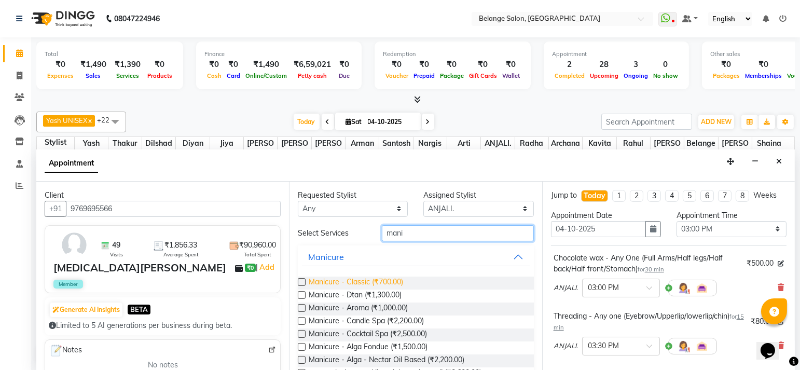
type input "mani"
click at [316, 280] on span "Manicure - Classic (₹700.00)" at bounding box center [356, 283] width 94 height 13
checkbox input "false"
drag, startPoint x: 415, startPoint y: 238, endPoint x: 329, endPoint y: 233, distance: 85.8
click at [329, 233] on div "Select Services mani" at bounding box center [415, 233] width 251 height 16
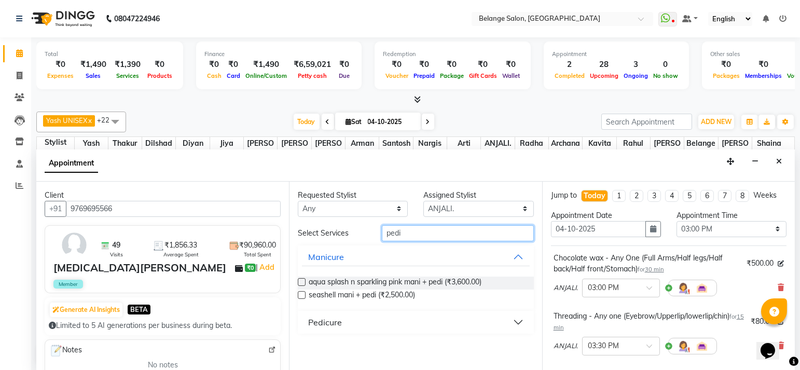
type input "pedi"
click at [325, 324] on div "Pedicure" at bounding box center [325, 322] width 34 height 12
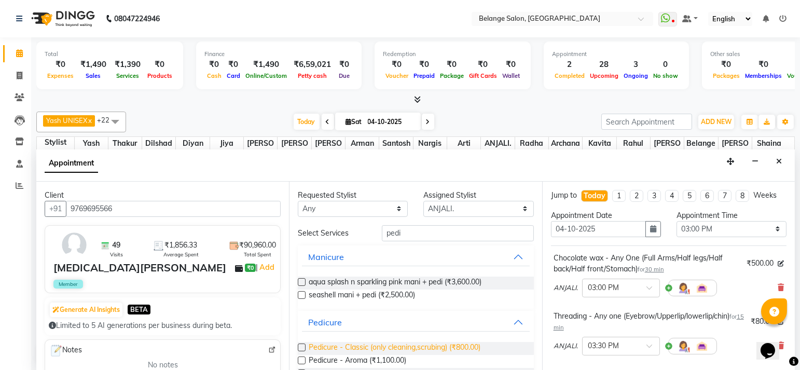
click at [364, 342] on span "Pedicure - Classic (only cleaning,scrubing) (₹800.00)" at bounding box center [395, 348] width 172 height 13
checkbox input "false"
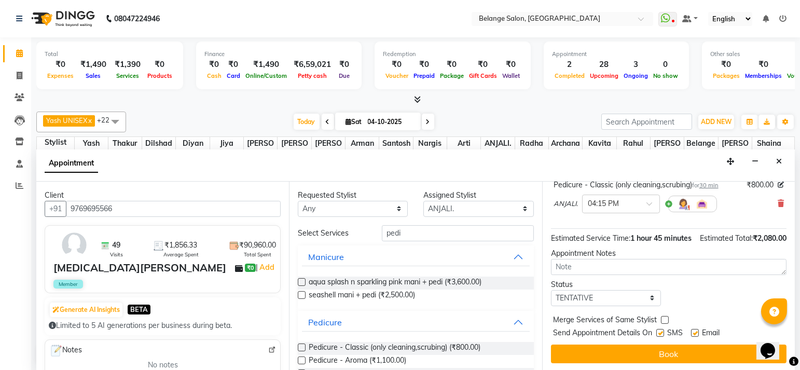
scroll to position [247, 0]
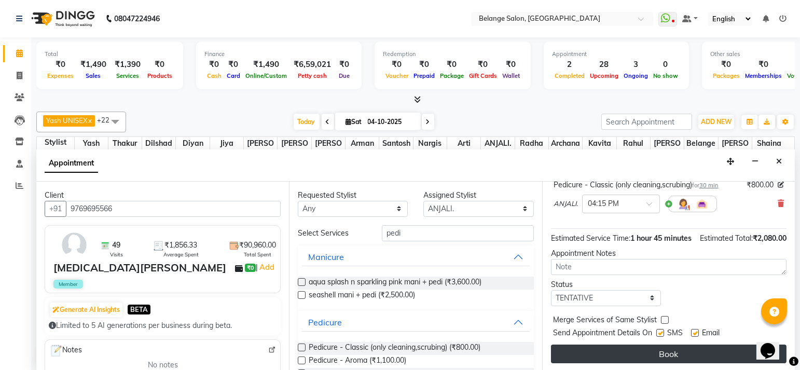
click at [582, 349] on button "Book" at bounding box center [669, 354] width 236 height 19
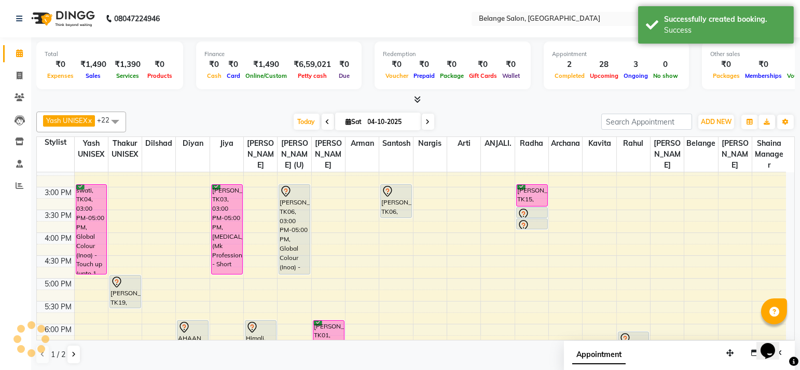
scroll to position [0, 0]
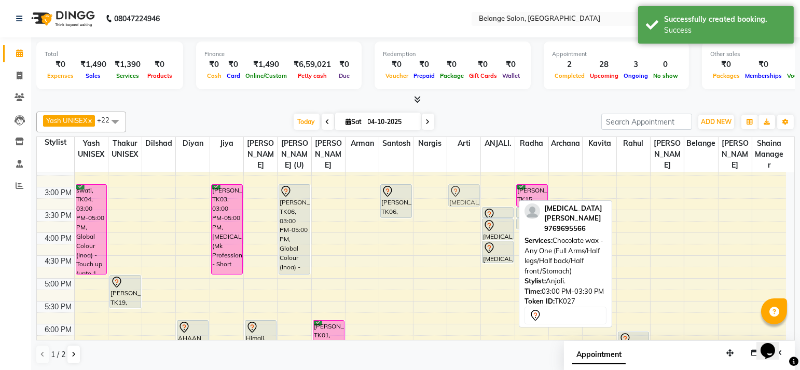
drag, startPoint x: 493, startPoint y: 189, endPoint x: 469, endPoint y: 193, distance: 24.1
click at [469, 193] on tr "hemant kale, TK25, 11:15 AM-12:00 PM, Hair cut - Hair cut (M) hemant kale, TK25…" at bounding box center [412, 210] width 750 height 685
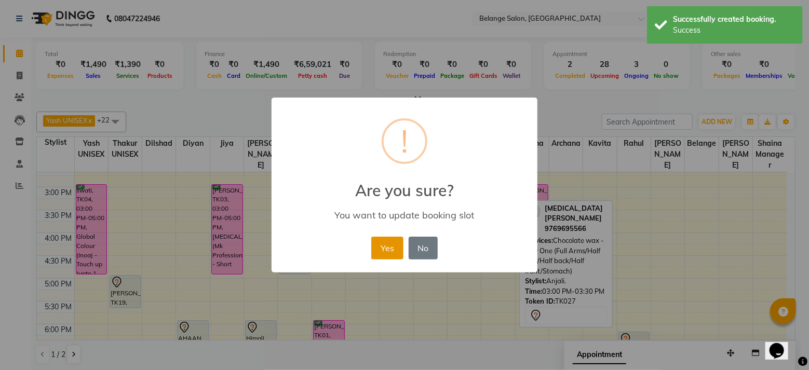
click at [388, 245] on button "Yes" at bounding box center [387, 248] width 32 height 23
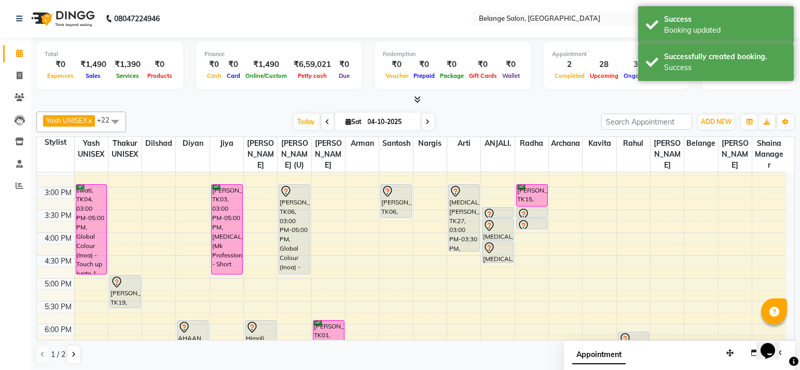
drag, startPoint x: 452, startPoint y: 205, endPoint x: 452, endPoint y: 242, distance: 37.9
click at [452, 242] on div "Dhaval Ved, TK17, 11:30 AM-01:15 PM, Aroma Massage (60 mins) Nikita aneja, TK27…" at bounding box center [463, 210] width 33 height 685
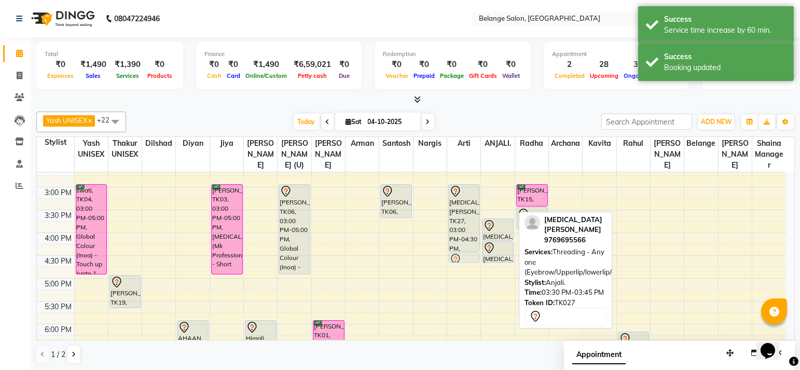
drag, startPoint x: 505, startPoint y: 208, endPoint x: 466, endPoint y: 250, distance: 57.7
click at [466, 250] on tr "hemant kale, TK25, 11:15 AM-12:00 PM, Hair cut - Hair cut (M) hemant kale, TK25…" at bounding box center [412, 210] width 750 height 685
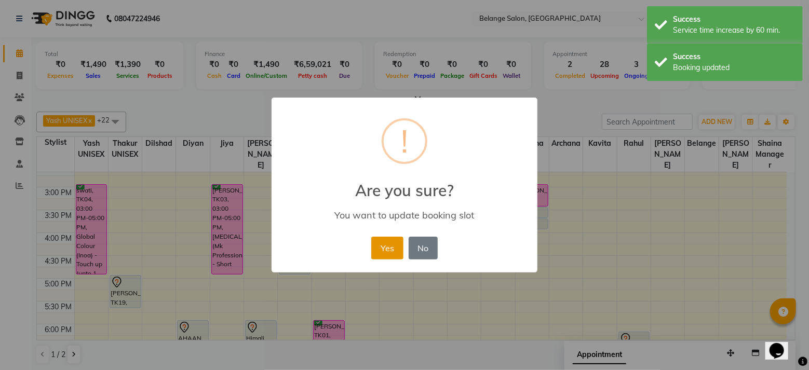
click at [391, 253] on button "Yes" at bounding box center [387, 248] width 32 height 23
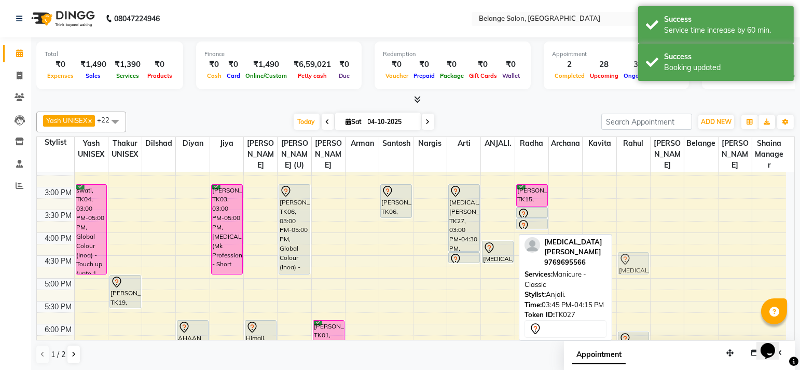
drag, startPoint x: 495, startPoint y: 221, endPoint x: 623, endPoint y: 255, distance: 132.2
click at [623, 255] on tr "hemant kale, TK25, 11:15 AM-12:00 PM, Hair cut - Hair cut (M) hemant kale, TK25…" at bounding box center [412, 210] width 750 height 685
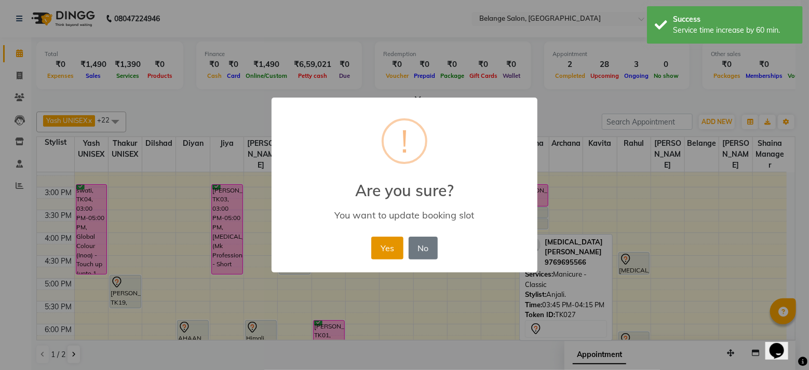
click at [379, 243] on button "Yes" at bounding box center [387, 248] width 32 height 23
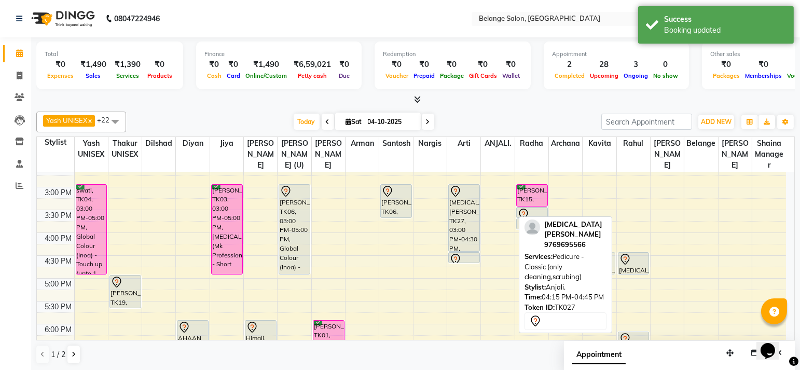
drag, startPoint x: 489, startPoint y: 248, endPoint x: 602, endPoint y: 261, distance: 112.8
click at [602, 261] on div "Yash UNISEX x Thakur UNISEX x dilshad x diyan x Jiya x amit x aftab (U) x Ali x…" at bounding box center [415, 237] width 759 height 261
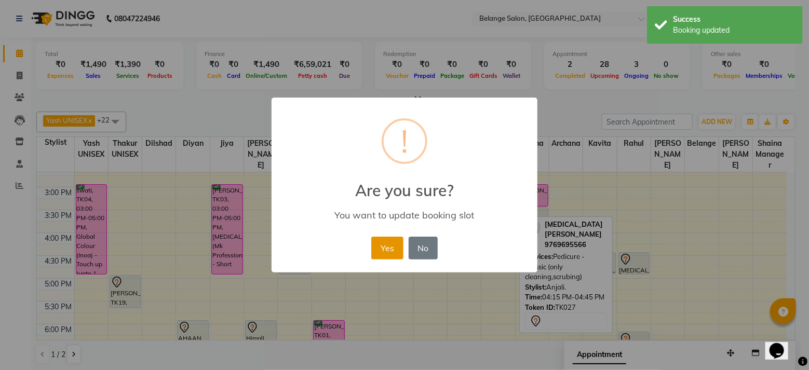
click at [384, 252] on button "Yes" at bounding box center [387, 248] width 32 height 23
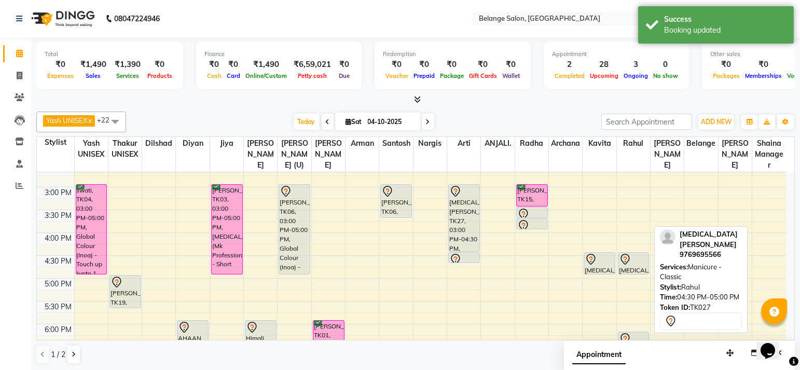
click at [628, 275] on div at bounding box center [634, 274] width 31 height 4
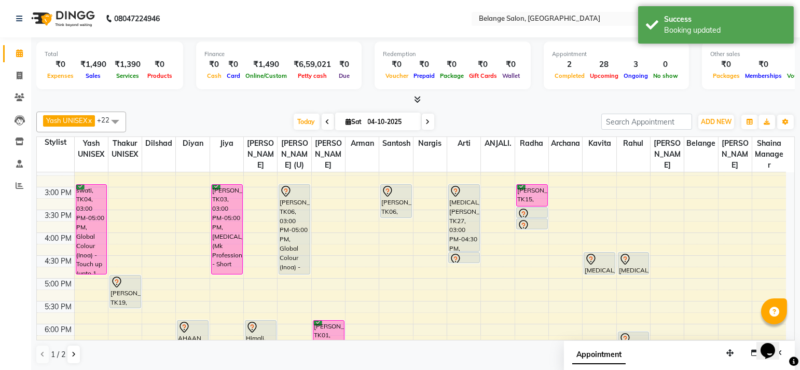
click at [628, 277] on div "8:00 AM 8:30 AM 9:00 AM 9:30 AM 10:00 AM 10:30 AM 11:00 AM 11:30 AM 12:00 PM 12…" at bounding box center [412, 210] width 750 height 685
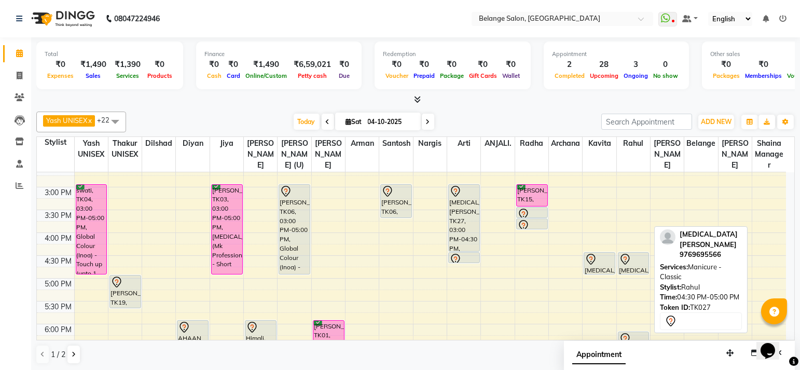
click at [628, 269] on div "[MEDICAL_DATA][PERSON_NAME], TK27, 04:30 PM-05:00 PM, Manicure - Classic" at bounding box center [634, 263] width 31 height 21
select select "7"
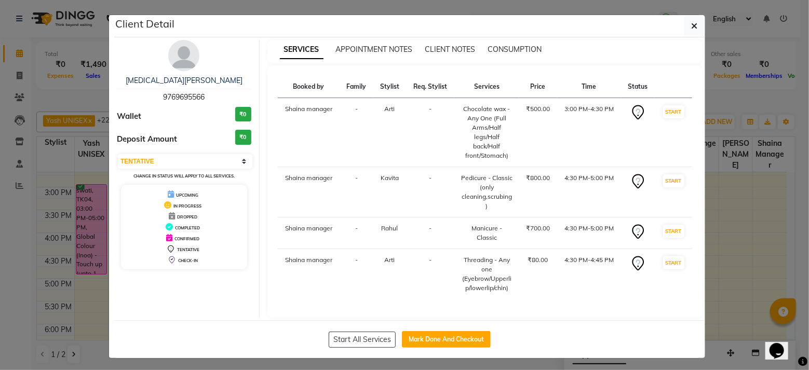
click at [742, 238] on ngb-modal-window "Client Detail Nikita aneja 9769695566 Wallet ₹0 Deposit Amount ₹0 Select IN SER…" at bounding box center [404, 185] width 809 height 370
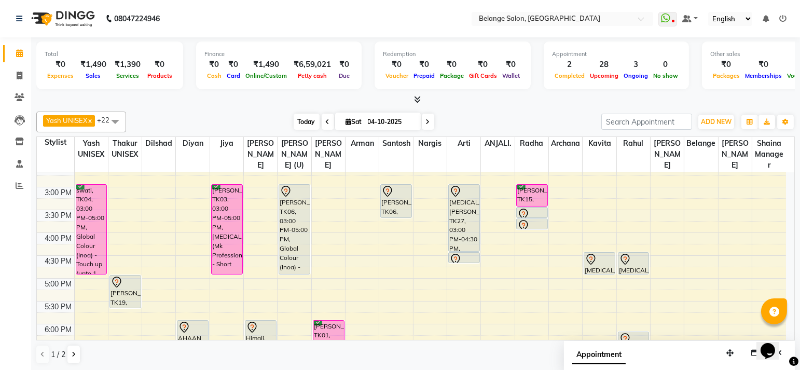
click at [308, 127] on span "Today" at bounding box center [307, 122] width 26 height 16
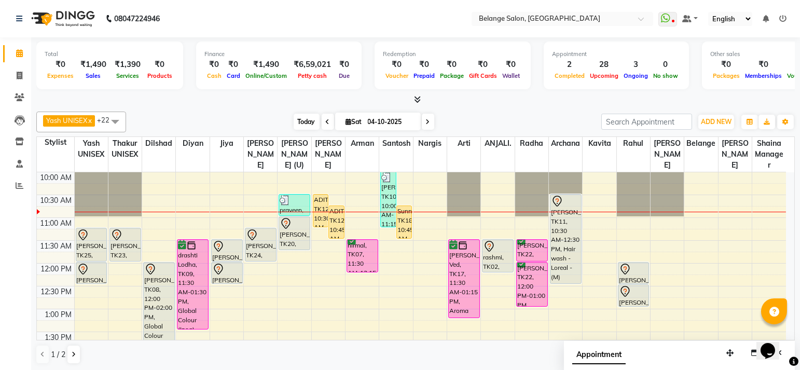
click at [313, 124] on span "Today" at bounding box center [307, 122] width 26 height 16
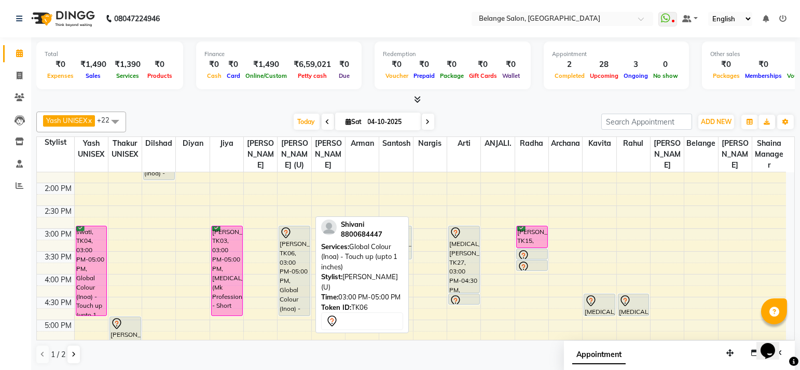
scroll to position [261, 0]
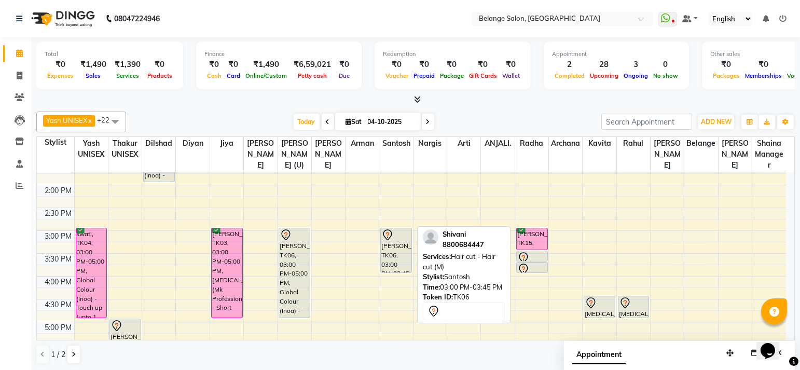
drag, startPoint x: 392, startPoint y: 257, endPoint x: 392, endPoint y: 264, distance: 6.7
click at [392, 264] on div "vartul parashar, TK10, 10:00 AM-11:15 AM, Hair cut - Hair cut (M),Head Massage …" at bounding box center [395, 253] width 33 height 685
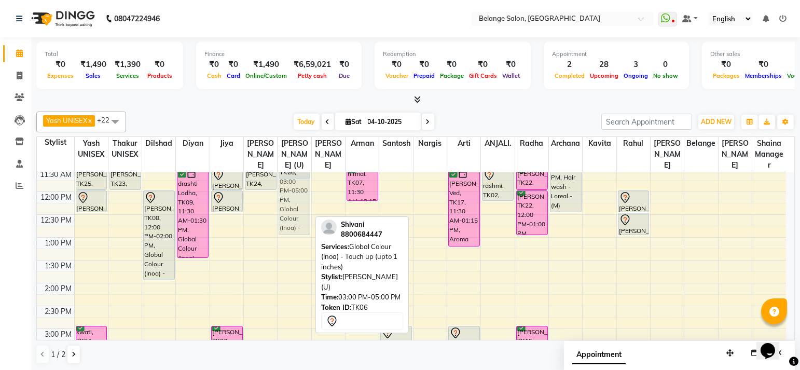
scroll to position [159, 0]
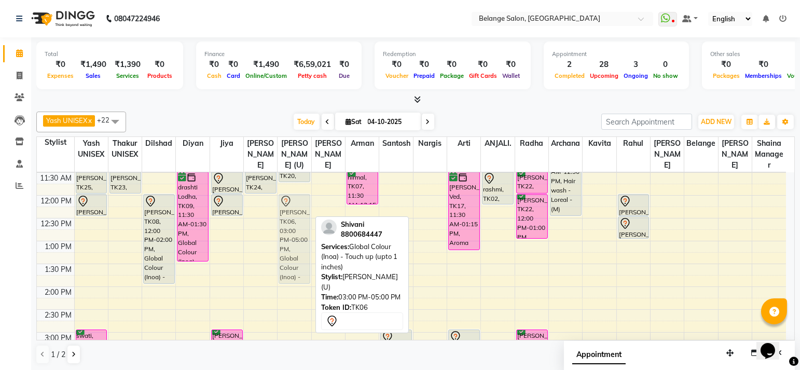
drag, startPoint x: 297, startPoint y: 298, endPoint x: 303, endPoint y: 238, distance: 60.5
click at [303, 238] on div "praveen, TK16, 10:30 AM-11:00 AM, Hair cut - Hair cut (M) niket, TK20, 11:00 AM…" at bounding box center [294, 355] width 33 height 685
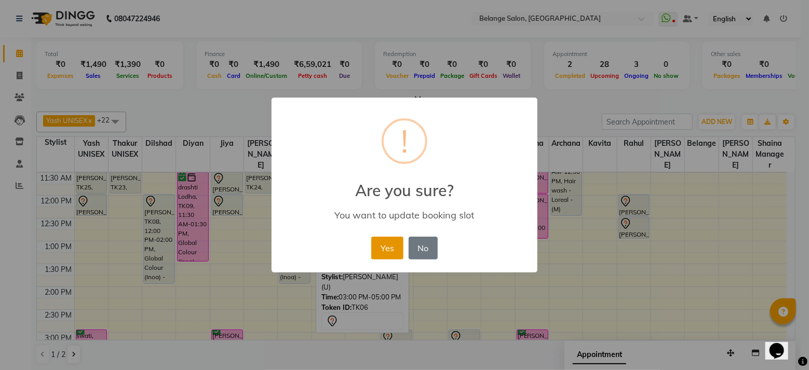
click at [382, 244] on button "Yes" at bounding box center [387, 248] width 32 height 23
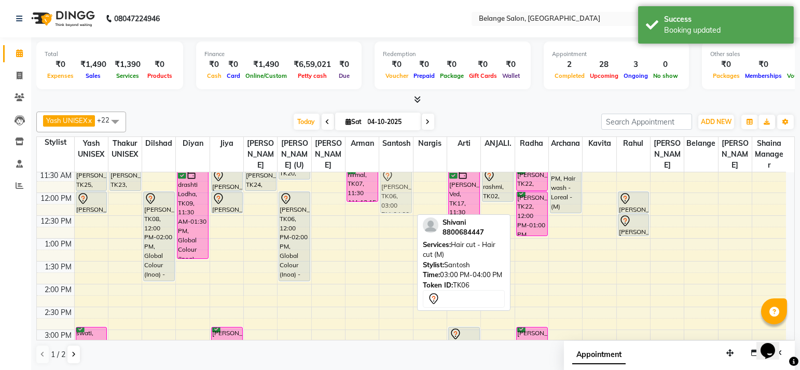
scroll to position [161, 0]
drag, startPoint x: 396, startPoint y: 191, endPoint x: 398, endPoint y: 208, distance: 17.2
click at [398, 208] on div "vartul parashar, TK10, 10:00 AM-11:15 AM, Hair cut - Hair cut (M),Head Massage …" at bounding box center [395, 353] width 33 height 685
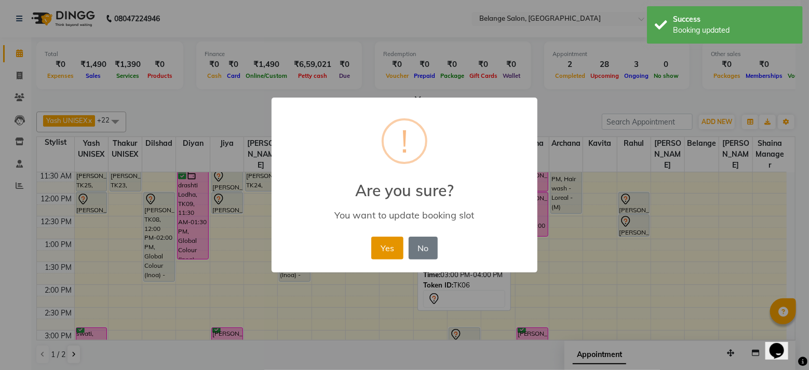
click at [378, 251] on button "Yes" at bounding box center [387, 248] width 32 height 23
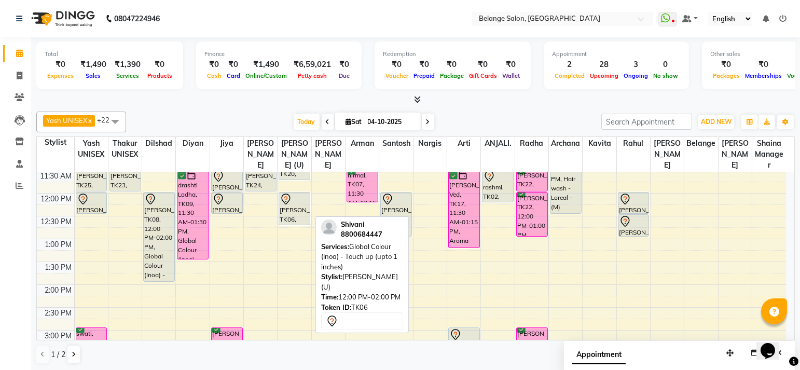
drag, startPoint x: 290, startPoint y: 280, endPoint x: 293, endPoint y: 214, distance: 66.5
click at [293, 214] on div "praveen, TK16, 10:30 AM-11:00 AM, Hair cut - Hair cut (M) niket, TK20, 11:00 AM…" at bounding box center [294, 353] width 33 height 685
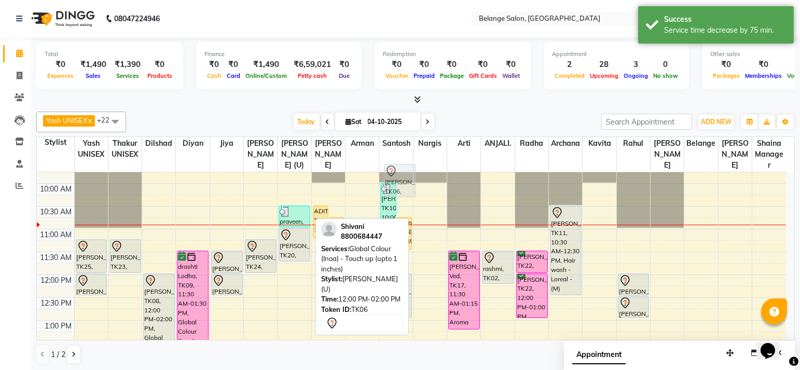
drag, startPoint x: 296, startPoint y: 200, endPoint x: 402, endPoint y: 173, distance: 108.8
click at [402, 173] on full-calendar "Stylist Yash UNISEX Thakur UNISEX dilshad diyan Jiya amit aftab (U) Ali Arman S…" at bounding box center [415, 239] width 759 height 205
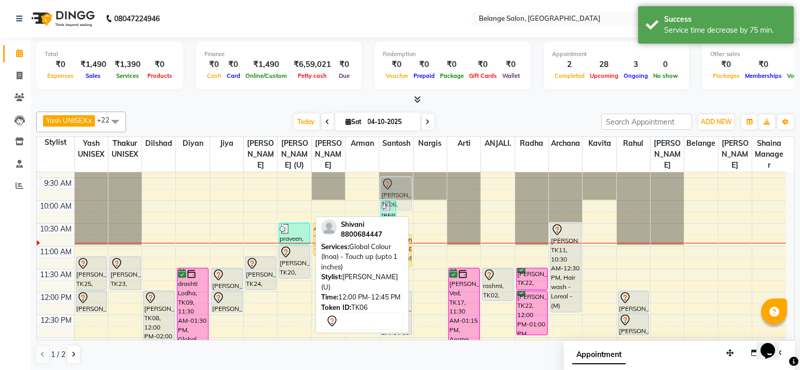
scroll to position [60, 0]
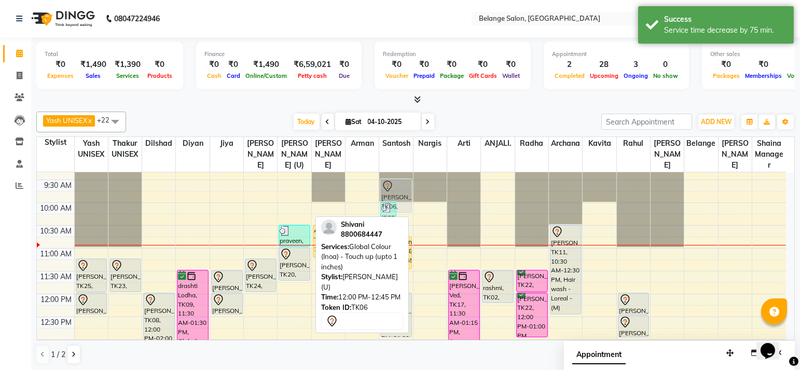
drag, startPoint x: 294, startPoint y: 303, endPoint x: 398, endPoint y: 188, distance: 154.4
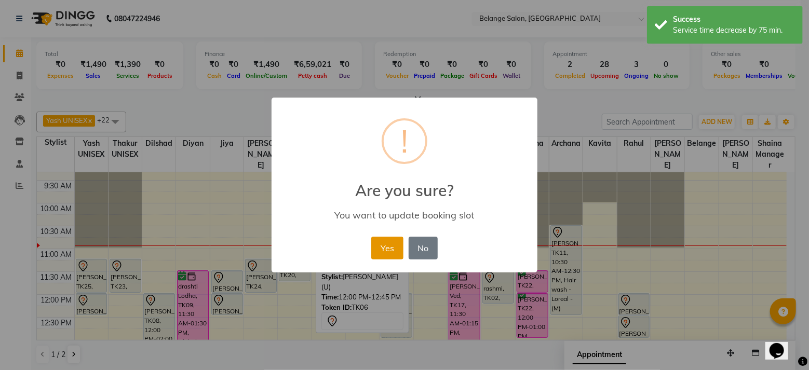
click at [383, 249] on button "Yes" at bounding box center [387, 248] width 32 height 23
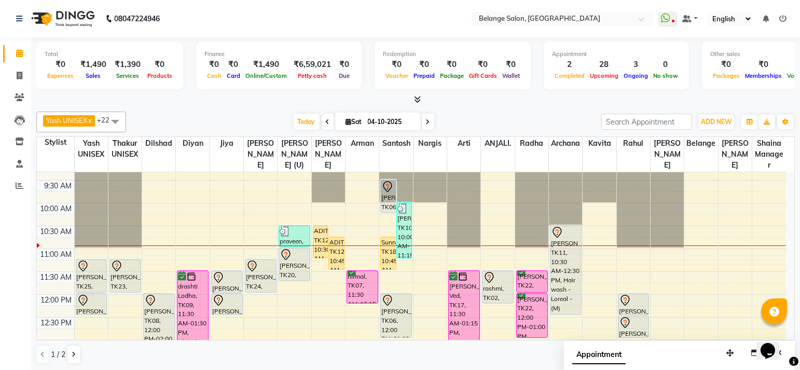
click at [353, 110] on div "Yash UNISEX x Thakur UNISEX x dilshad x diyan x Jiya x amit x aftab (U) x Ali x…" at bounding box center [415, 237] width 759 height 261
click at [353, 115] on span "Sat 04-10-2025" at bounding box center [378, 122] width 86 height 18
click at [363, 129] on div "Yash UNISEX x Thakur UNISEX x dilshad x diyan x Jiya x amit x aftab (U) x Ali x…" at bounding box center [415, 122] width 759 height 21
click at [366, 122] on input "04-10-2025" at bounding box center [391, 122] width 52 height 16
select select "10"
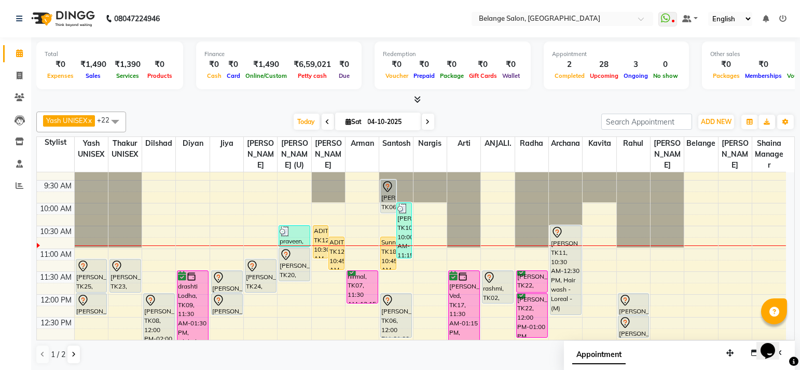
select select "2025"
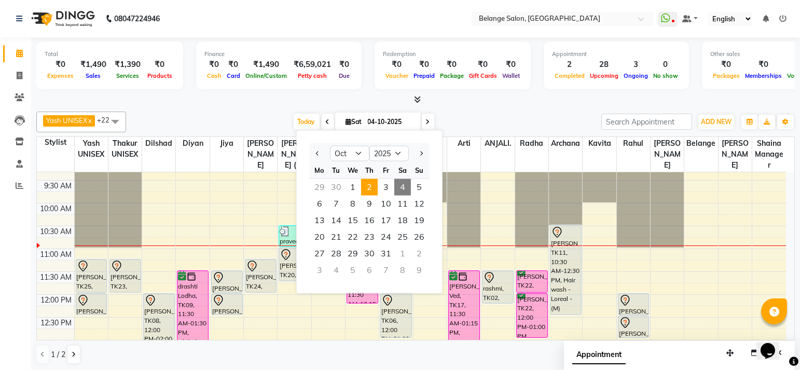
click at [366, 188] on span "2" at bounding box center [369, 187] width 17 height 17
type input "02-10-2025"
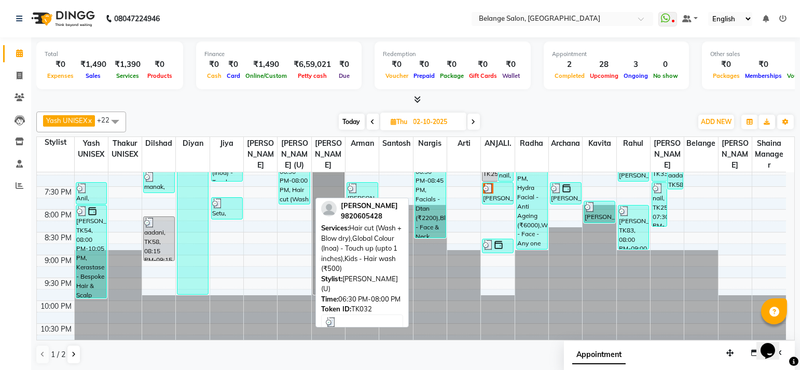
scroll to position [510, 0]
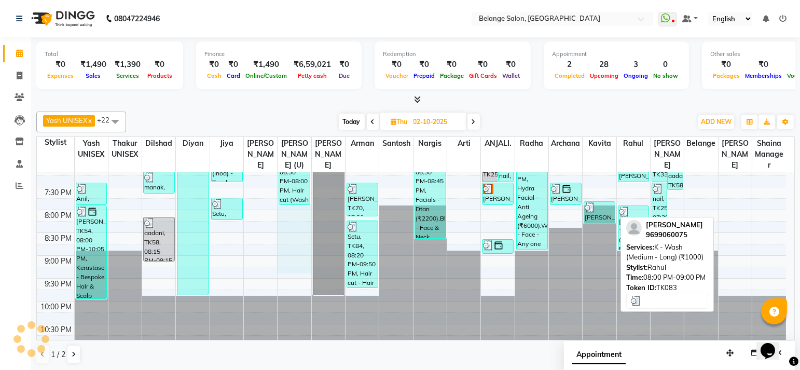
drag, startPoint x: 292, startPoint y: 264, endPoint x: 626, endPoint y: 214, distance: 337.5
click at [626, 214] on div "8:00 AM 8:30 AM 9:00 AM 9:30 AM 10:00 AM 10:30 AM 11:00 AM 11:30 AM 12:00 PM 12…" at bounding box center [412, 4] width 750 height 685
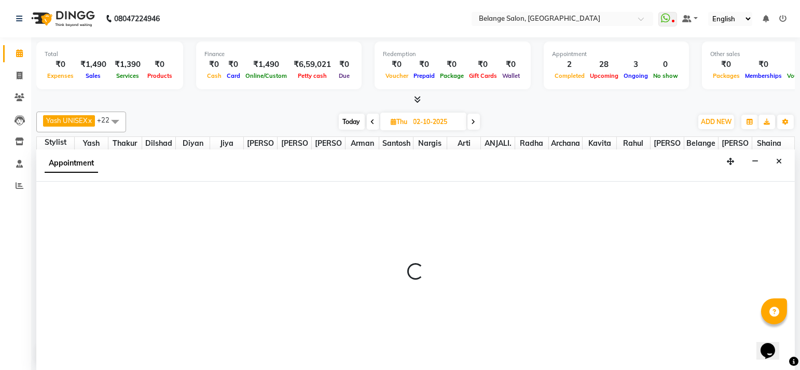
select select "61784"
select select "tentative"
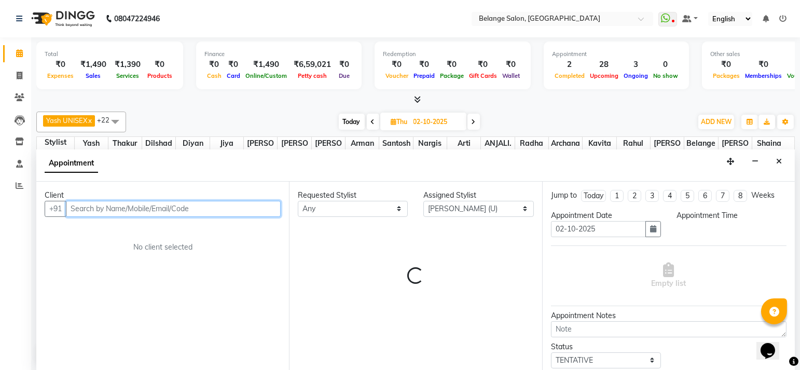
select select "1200"
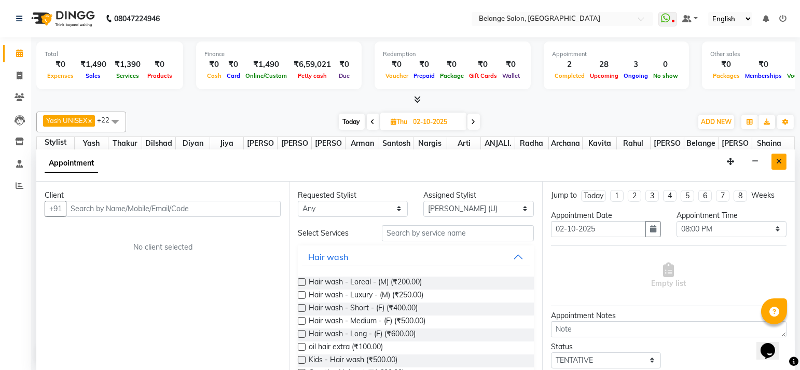
click at [783, 154] on button "Close" at bounding box center [779, 162] width 15 height 16
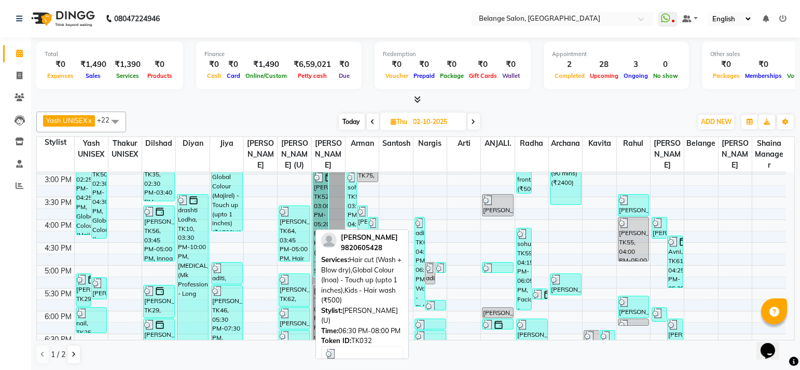
scroll to position [285, 0]
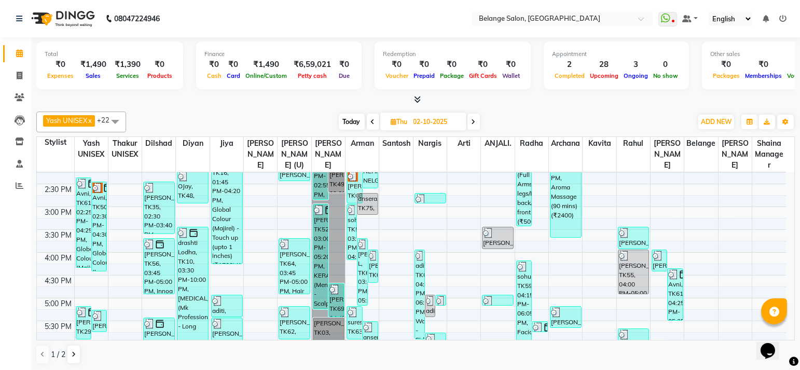
click at [476, 120] on icon at bounding box center [474, 122] width 4 height 6
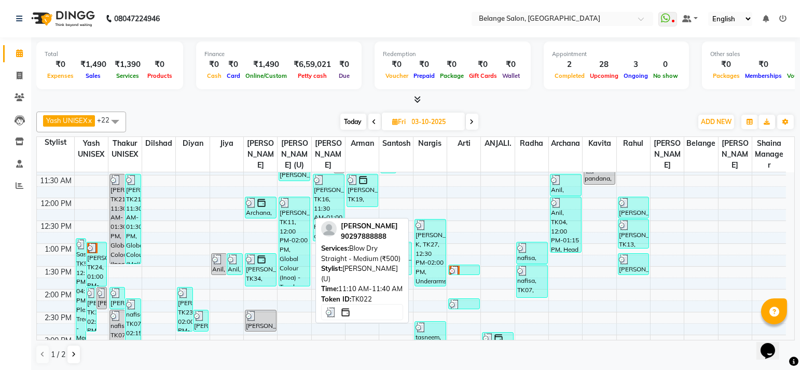
scroll to position [158, 0]
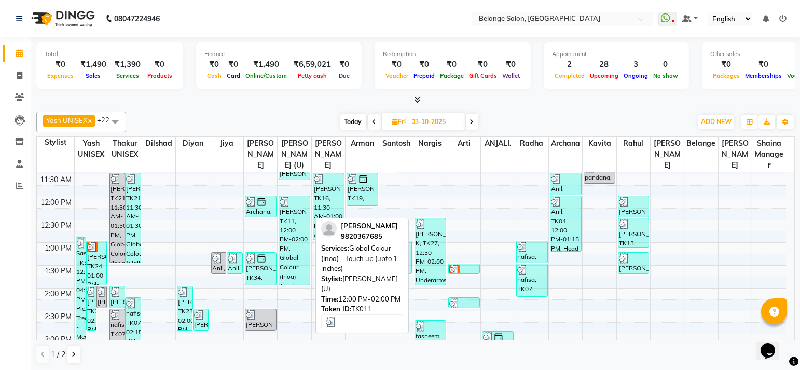
click at [292, 249] on div "[PERSON_NAME], TK11, 12:00 PM-02:00 PM, Global Colour (Inoa) - Touch up (upto 1…" at bounding box center [294, 240] width 31 height 89
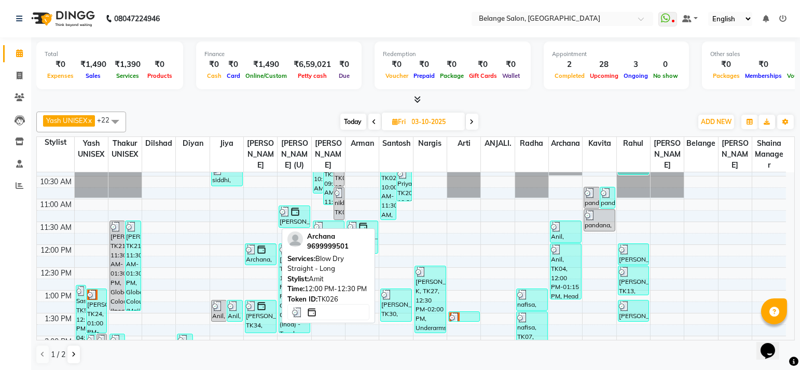
scroll to position [0, 0]
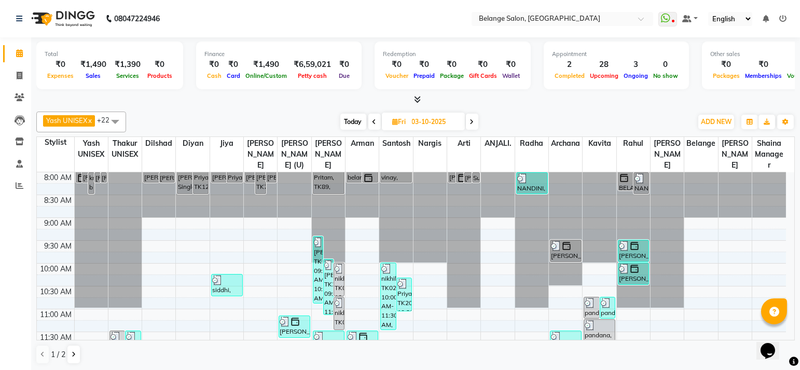
click at [358, 114] on span "Today" at bounding box center [354, 122] width 26 height 16
type input "04-10-2025"
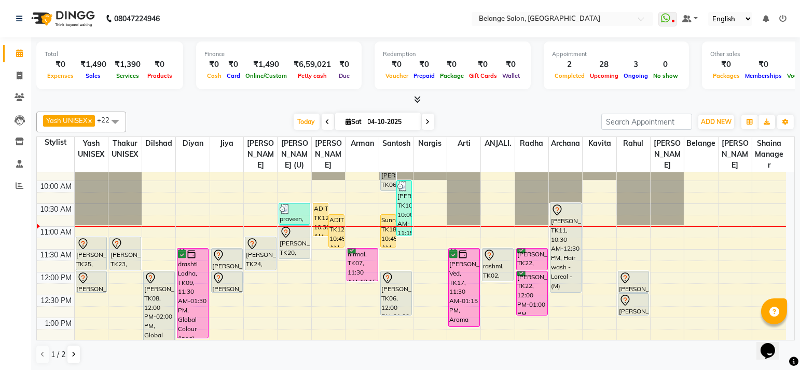
scroll to position [83, 0]
click at [304, 116] on span "Today" at bounding box center [307, 122] width 26 height 16
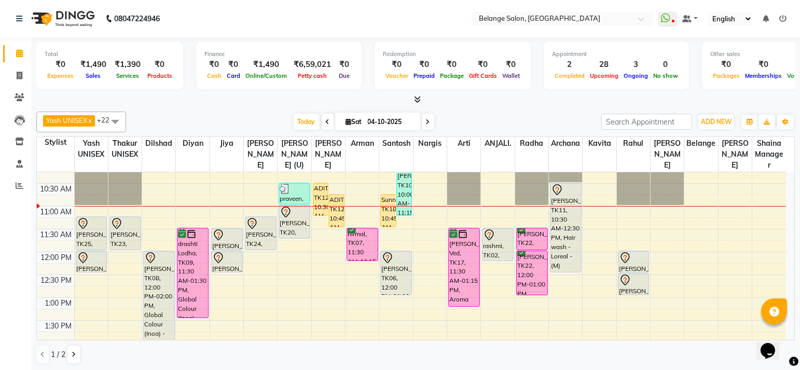
scroll to position [103, 0]
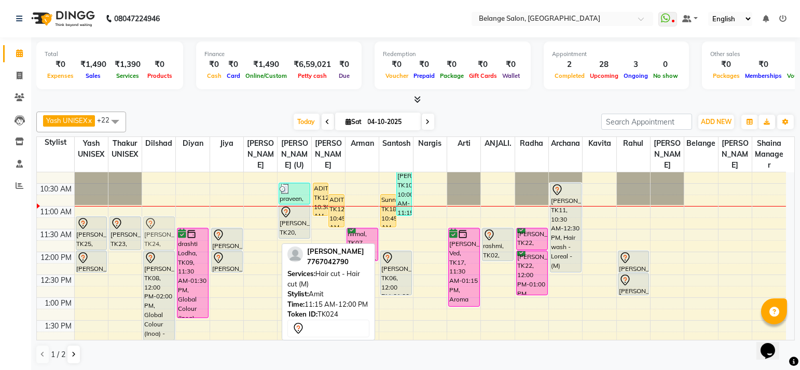
drag, startPoint x: 257, startPoint y: 227, endPoint x: 159, endPoint y: 223, distance: 98.2
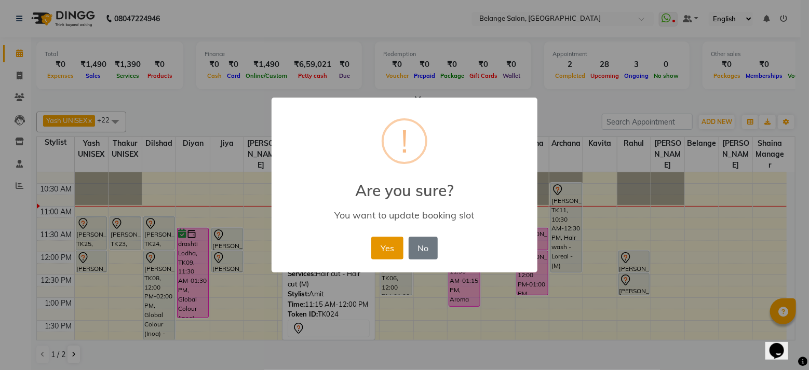
click at [390, 247] on button "Yes" at bounding box center [387, 248] width 32 height 23
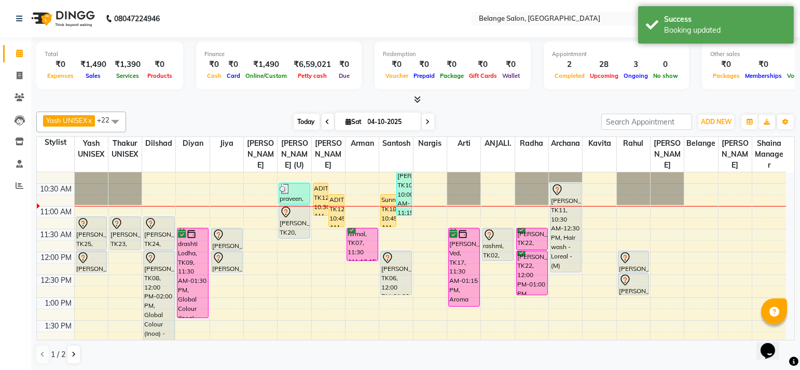
click at [302, 118] on span "Today" at bounding box center [307, 122] width 26 height 16
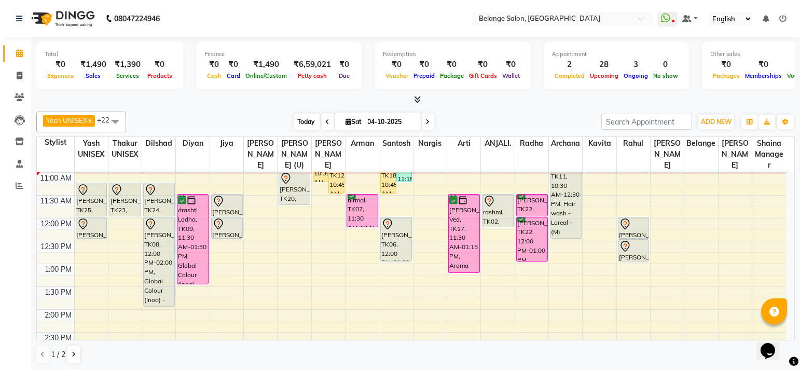
click at [302, 118] on span "Today" at bounding box center [307, 122] width 26 height 16
click at [302, 126] on span "Today" at bounding box center [307, 122] width 26 height 16
click at [312, 119] on span "Today" at bounding box center [307, 122] width 26 height 16
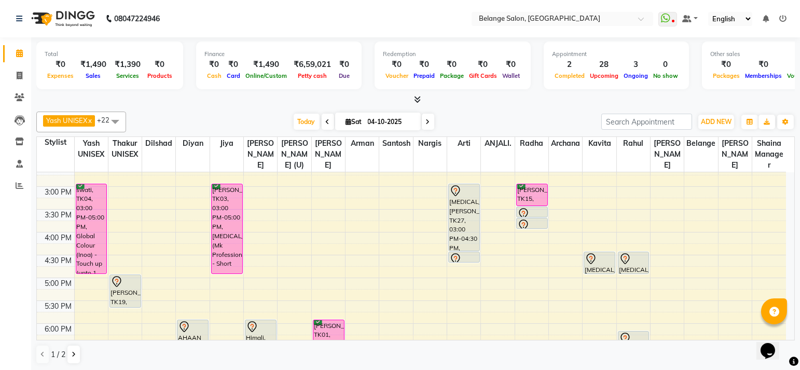
scroll to position [307, 0]
click at [306, 117] on span "Today" at bounding box center [307, 122] width 26 height 16
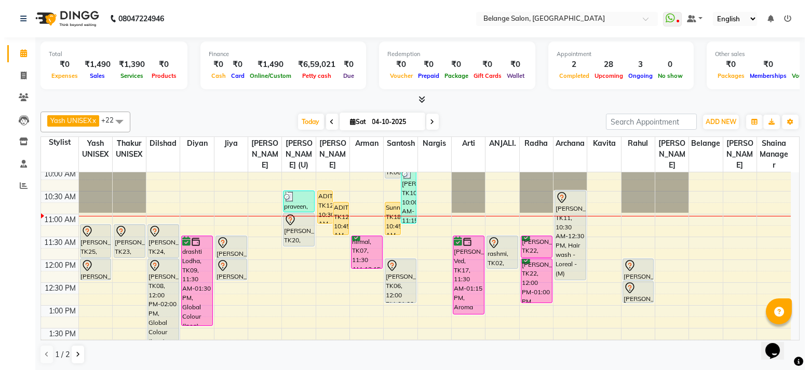
scroll to position [91, 0]
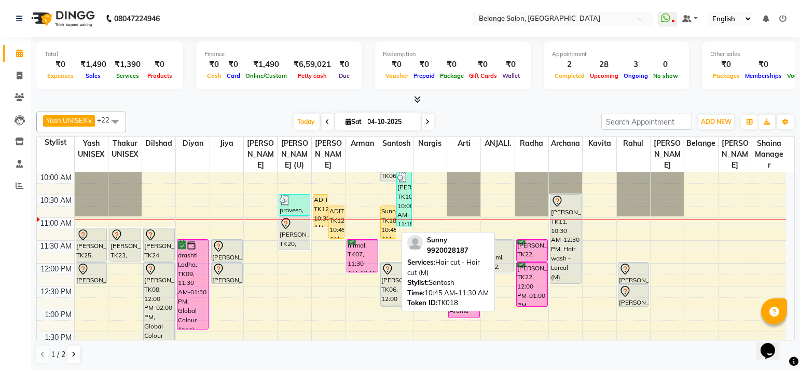
click at [384, 230] on div "Sunny, TK18, 10:45 AM-11:30 AM, Hair cut - Hair cut (M)" at bounding box center [388, 222] width 15 height 32
click at [386, 228] on div "Sunny, TK18, 10:45 AM-11:30 AM, Hair cut - Hair cut (M)" at bounding box center [388, 222] width 15 height 32
select select "1"
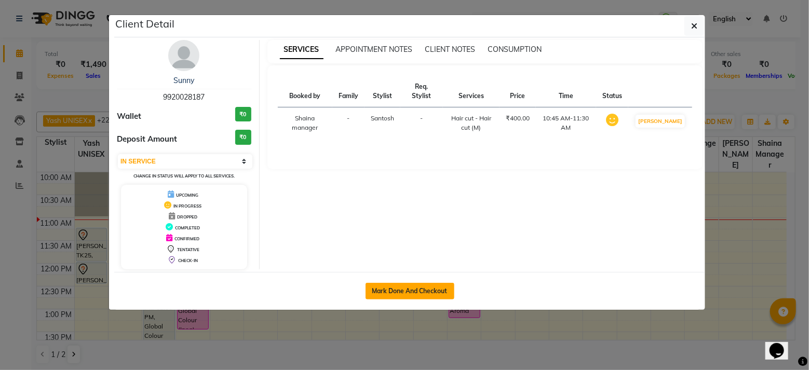
click at [413, 288] on button "Mark Done And Checkout" at bounding box center [409, 291] width 89 height 17
select select "service"
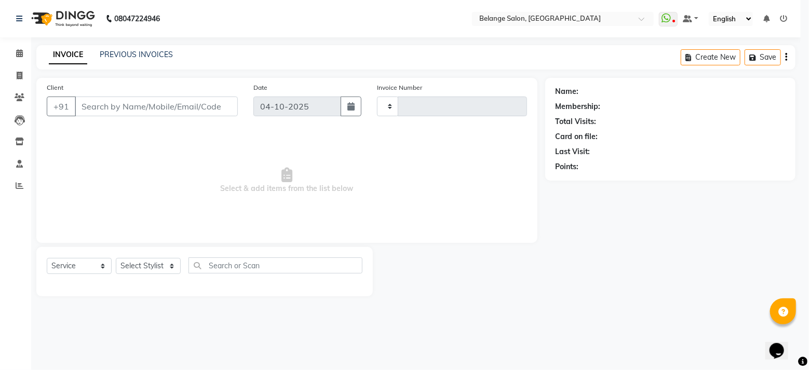
type input "13534"
select select "5076"
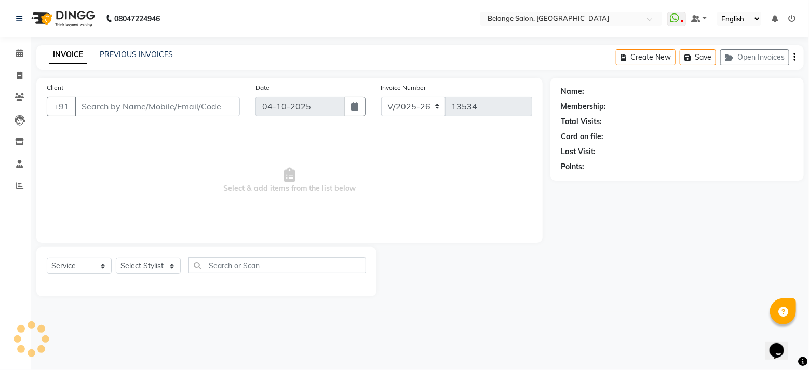
type input "9920028187"
select select "45203"
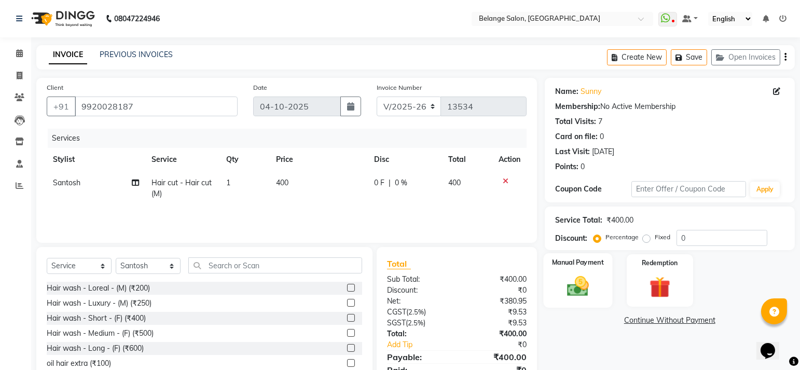
click at [585, 280] on img at bounding box center [578, 286] width 36 height 25
drag, startPoint x: 623, startPoint y: 333, endPoint x: 638, endPoint y: 323, distance: 17.6
click at [623, 333] on div "Payment Methods GPay CASH CARD" at bounding box center [670, 342] width 250 height 62
click at [639, 319] on span "GPay" at bounding box center [630, 321] width 21 height 12
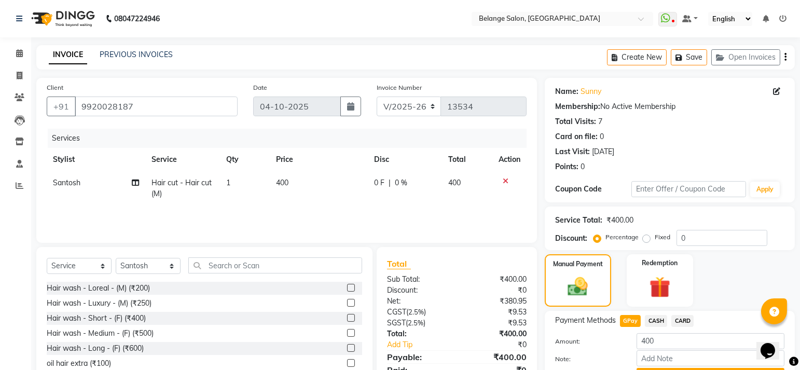
click at [678, 368] on button "Add Payment" at bounding box center [711, 376] width 148 height 16
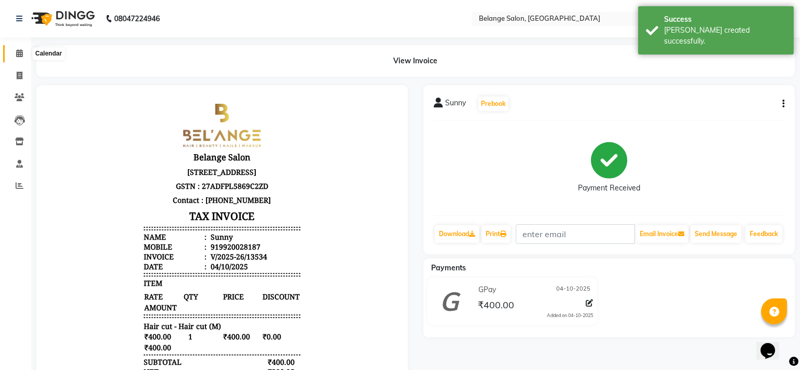
drag, startPoint x: 13, startPoint y: 54, endPoint x: 56, endPoint y: 57, distance: 43.2
click at [13, 54] on span at bounding box center [19, 54] width 18 height 12
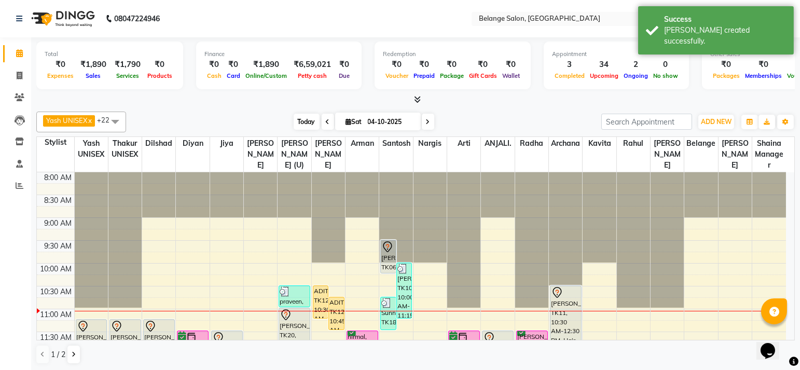
click at [309, 121] on span "Today" at bounding box center [307, 122] width 26 height 16
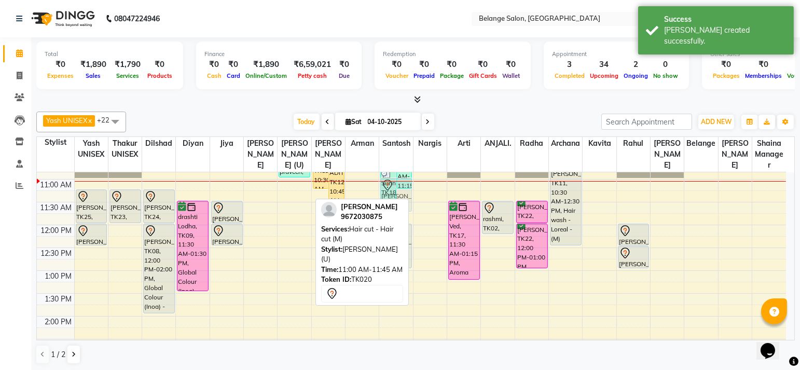
drag, startPoint x: 297, startPoint y: 182, endPoint x: 396, endPoint y: 190, distance: 99.5
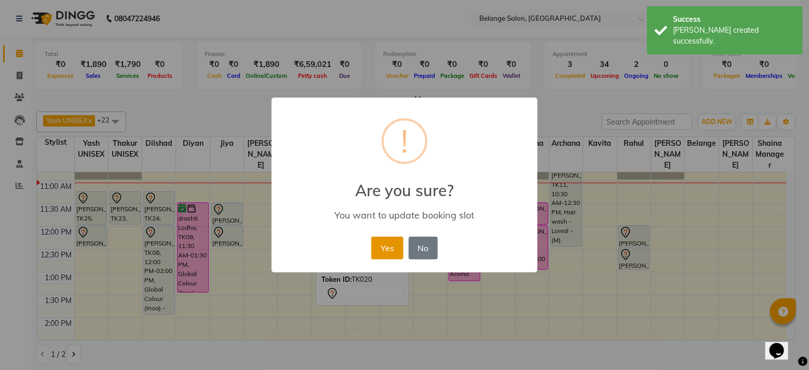
click at [386, 250] on button "Yes" at bounding box center [387, 248] width 32 height 23
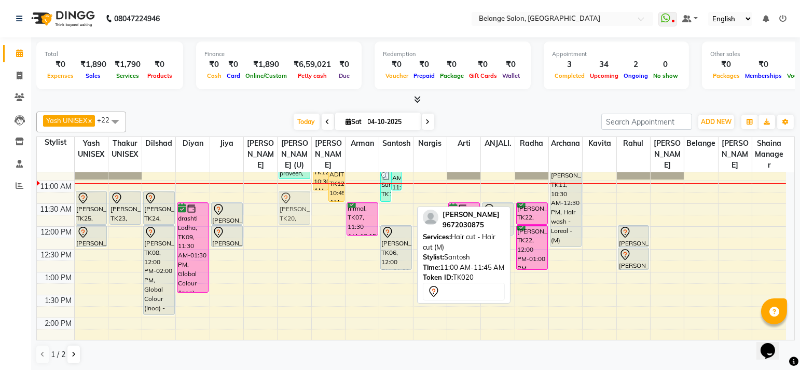
drag, startPoint x: 408, startPoint y: 198, endPoint x: 282, endPoint y: 204, distance: 126.3
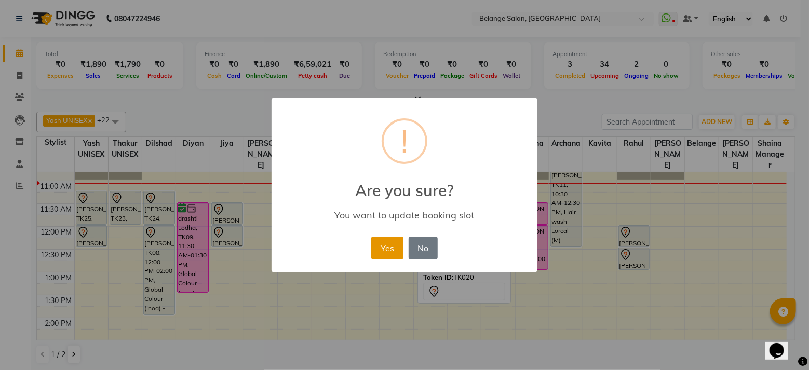
click at [382, 246] on button "Yes" at bounding box center [387, 248] width 32 height 23
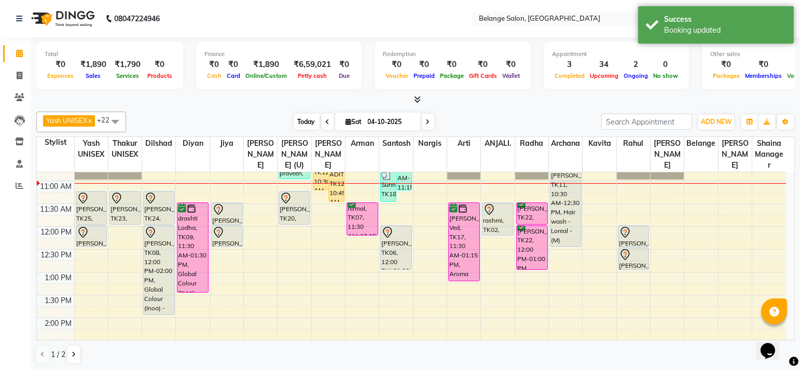
click at [308, 122] on span "Today" at bounding box center [307, 122] width 26 height 16
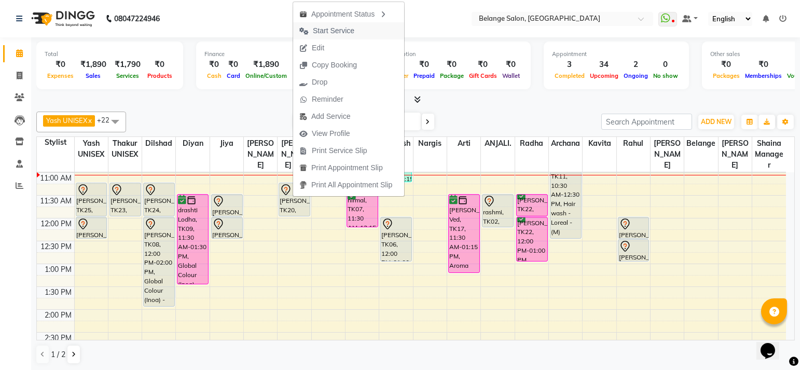
click at [331, 31] on span "Start Service" at bounding box center [334, 30] width 42 height 11
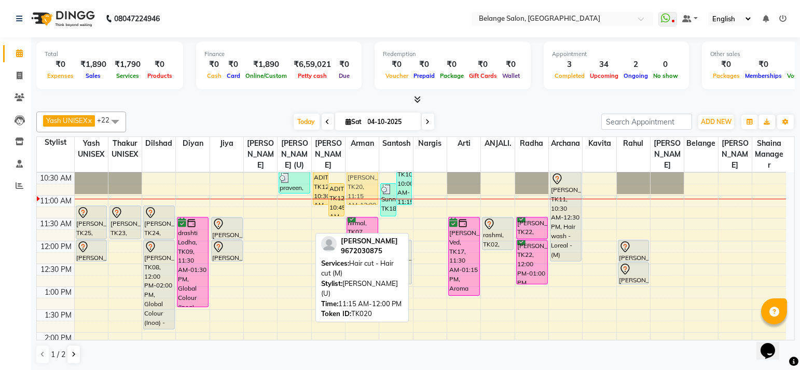
scroll to position [113, 0]
drag, startPoint x: 288, startPoint y: 224, endPoint x: 360, endPoint y: 199, distance: 75.8
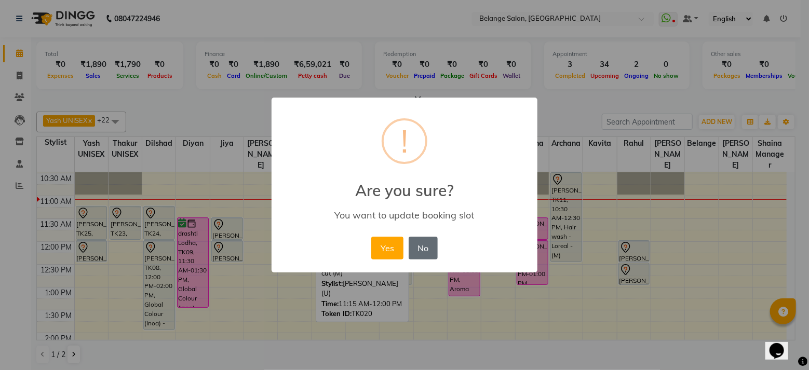
click at [412, 250] on button "No" at bounding box center [422, 248] width 29 height 23
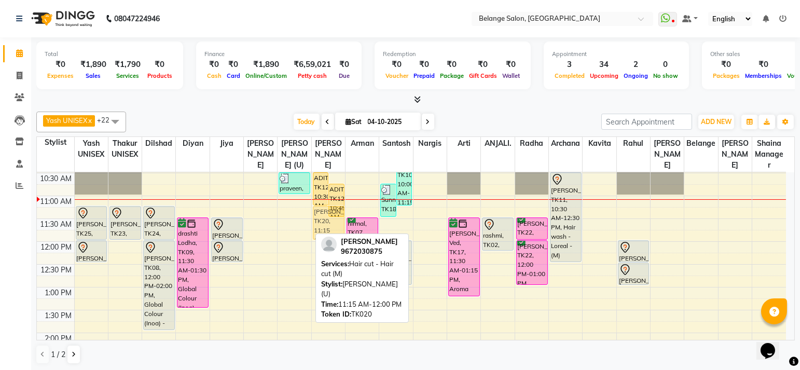
drag, startPoint x: 289, startPoint y: 216, endPoint x: 324, endPoint y: 218, distance: 35.3
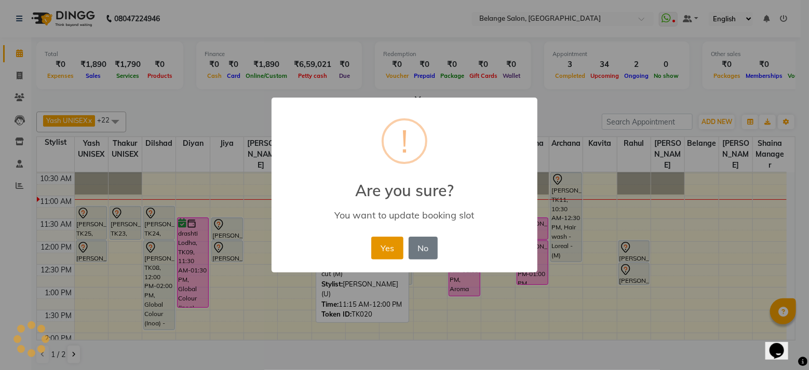
click at [379, 247] on button "Yes" at bounding box center [387, 248] width 32 height 23
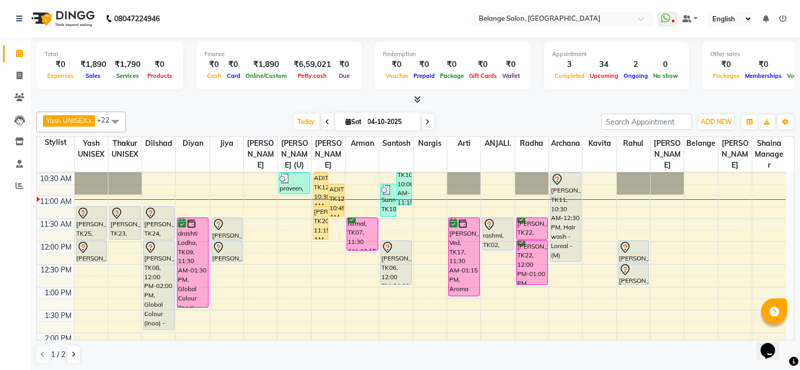
click at [297, 112] on div "Yash UNISEX x Thakur UNISEX x dilshad x diyan x Jiya x amit x aftab (U) x Ali x…" at bounding box center [415, 122] width 759 height 21
click at [299, 117] on span "Today" at bounding box center [307, 122] width 26 height 16
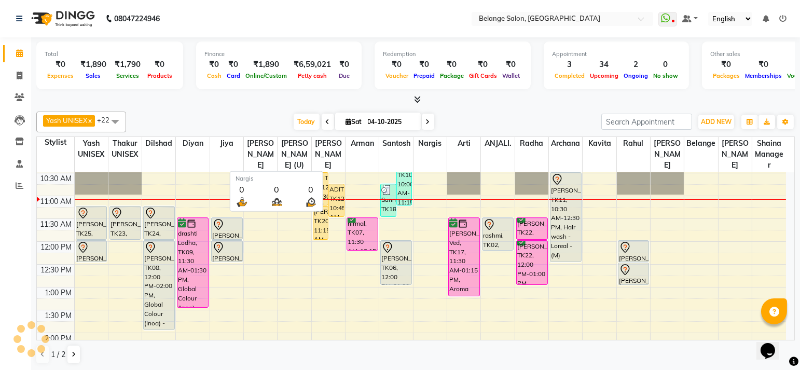
scroll to position [137, 0]
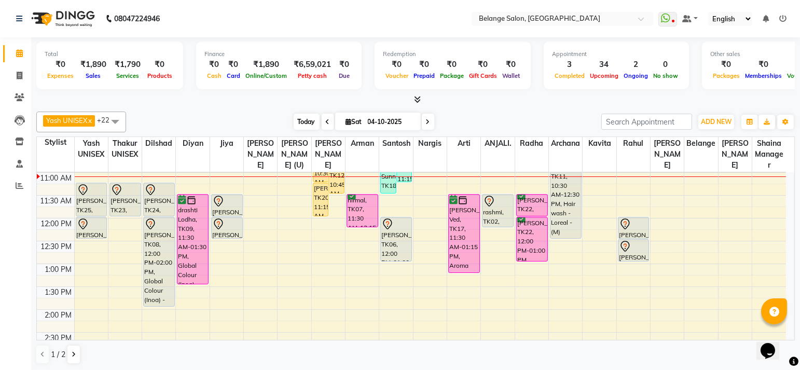
click at [301, 124] on span "Today" at bounding box center [307, 122] width 26 height 16
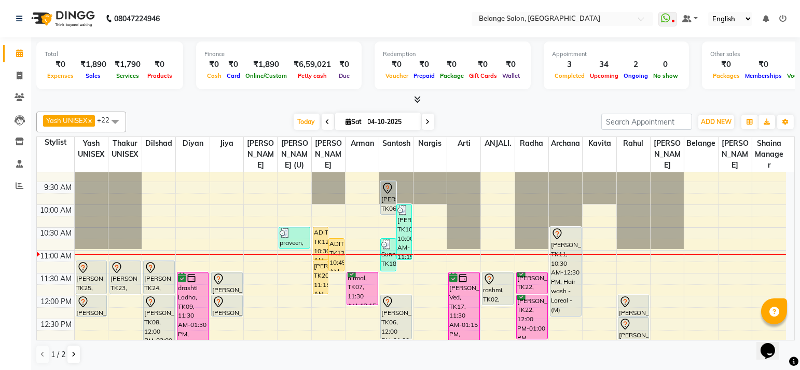
scroll to position [57, 0]
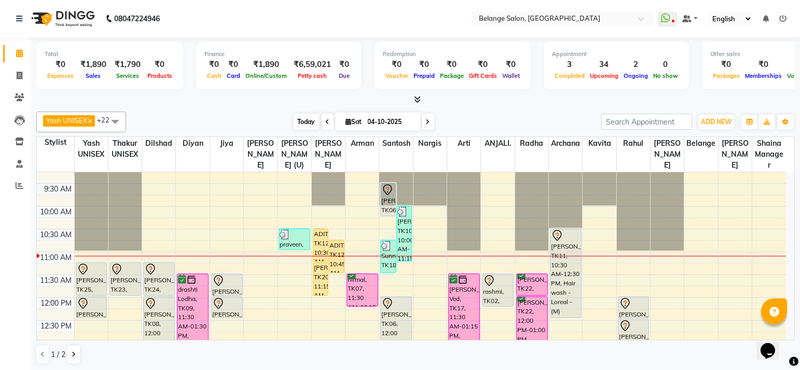
click at [303, 115] on span "Today" at bounding box center [307, 122] width 26 height 16
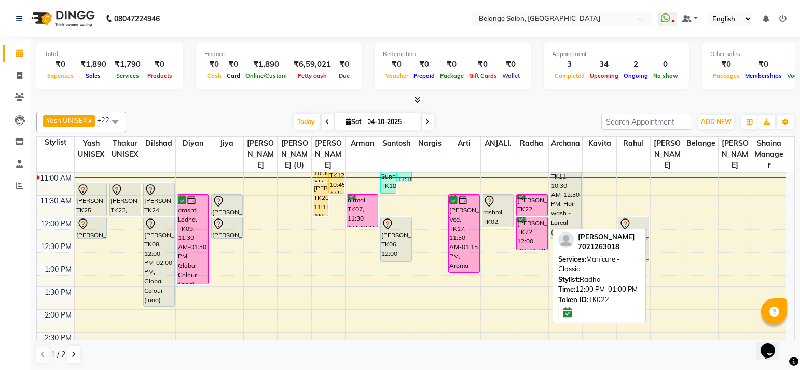
drag, startPoint x: 530, startPoint y: 260, endPoint x: 530, endPoint y: 250, distance: 9.9
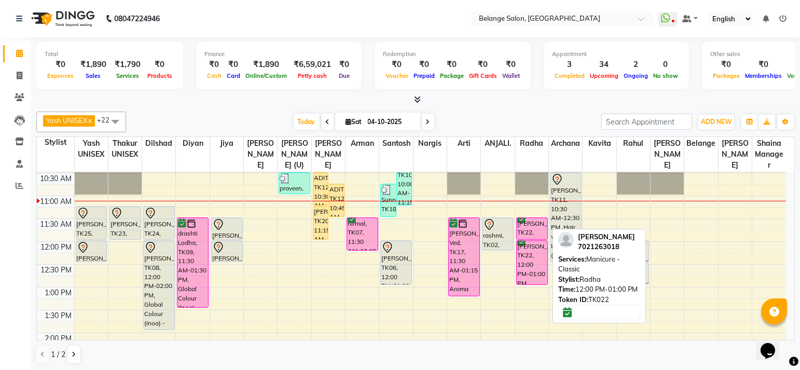
scroll to position [111, 0]
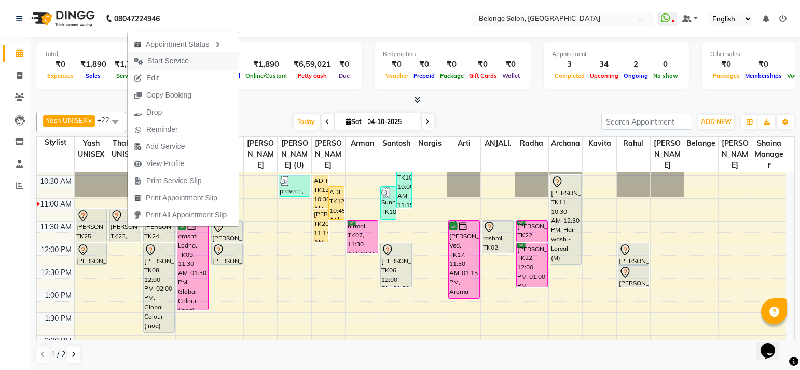
click at [182, 66] on span "Start Service" at bounding box center [168, 61] width 42 height 11
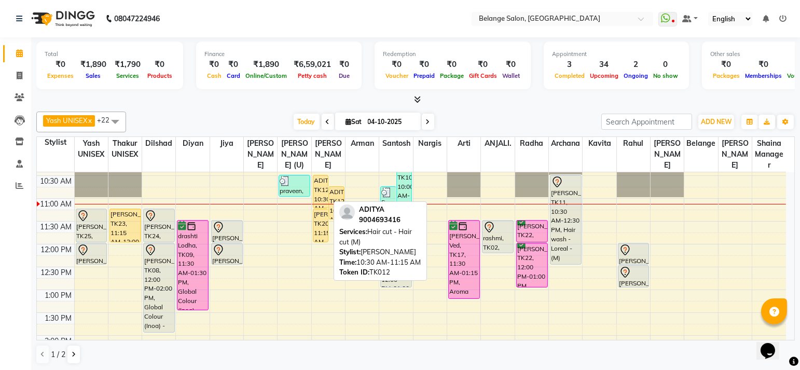
click at [316, 188] on div "ADITYA, TK12, 10:30 AM-11:15 AM, Hair cut - Hair cut (M)" at bounding box center [321, 191] width 15 height 32
click at [327, 189] on div "ADITYA, TK12, 10:30 AM-11:15 AM, Hair cut - Hair cut (M)" at bounding box center [321, 191] width 15 height 32
select select "1"
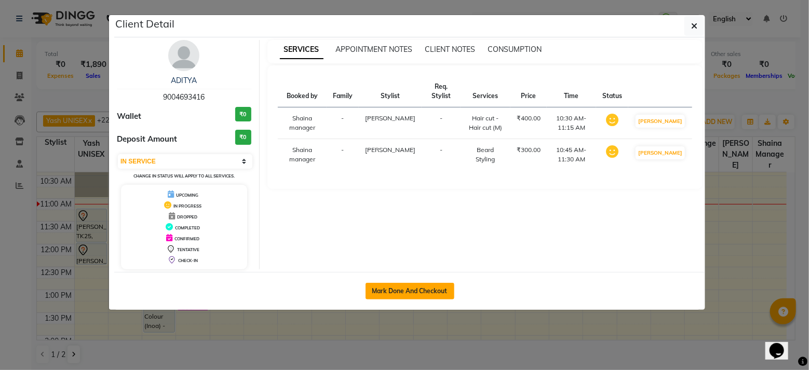
click at [419, 285] on button "Mark Done And Checkout" at bounding box center [409, 291] width 89 height 17
select select "5076"
select select "service"
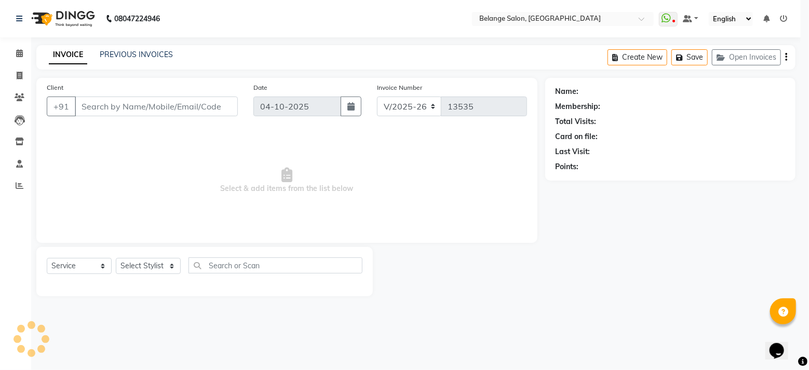
select select "3"
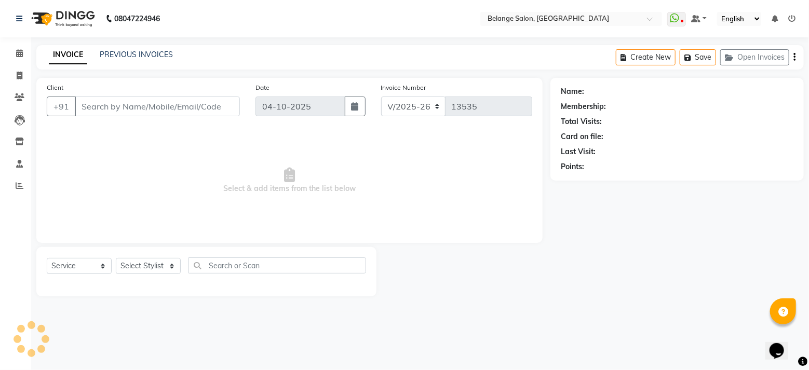
type input "9004693416"
select select "54495"
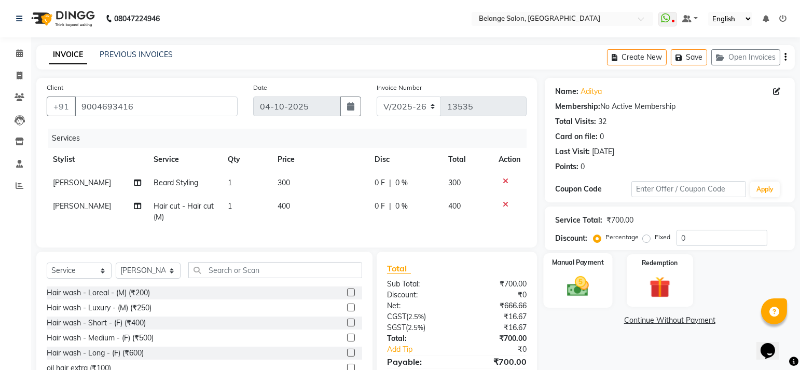
drag, startPoint x: 560, startPoint y: 277, endPoint x: 599, endPoint y: 292, distance: 41.6
click at [560, 278] on img at bounding box center [578, 286] width 36 height 25
click at [679, 323] on span "CARD" at bounding box center [683, 321] width 22 height 12
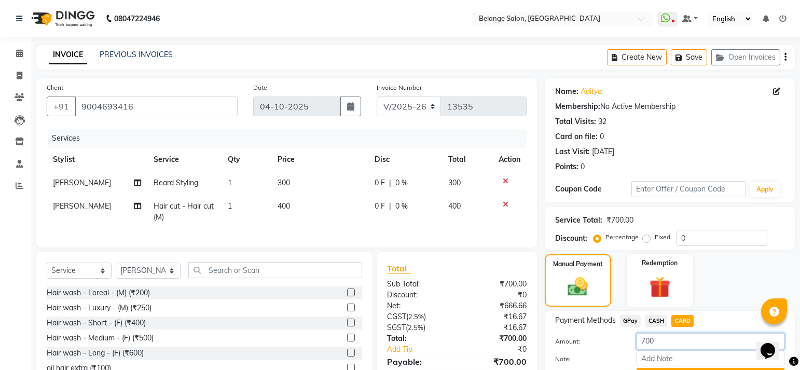
drag, startPoint x: 632, startPoint y: 343, endPoint x: 605, endPoint y: 343, distance: 27.0
click at [605, 343] on div "Amount: 700" at bounding box center [670, 342] width 245 height 18
click at [605, 343] on label "Amount:" at bounding box center [588, 341] width 81 height 9
click at [620, 333] on div "Amount: 700" at bounding box center [670, 342] width 245 height 18
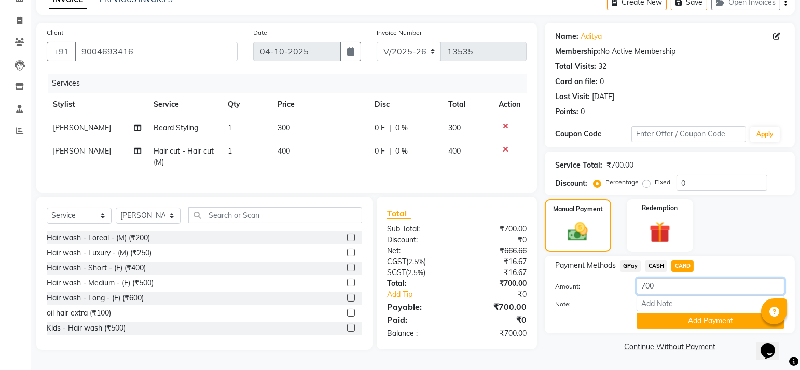
click at [673, 278] on input "700" at bounding box center [711, 286] width 148 height 16
type input "7"
type input "800"
click at [657, 319] on button "Add Payment" at bounding box center [711, 321] width 148 height 16
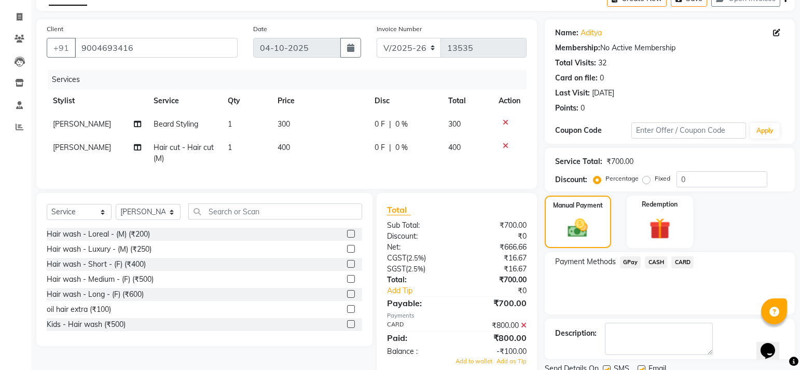
click at [509, 358] on span "Add as Tip" at bounding box center [512, 361] width 30 height 7
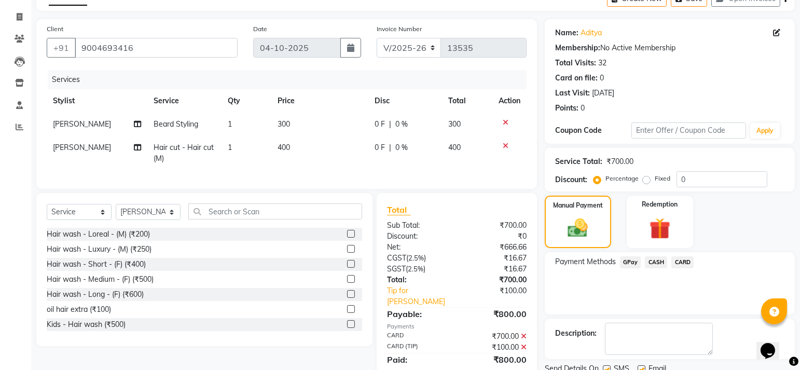
scroll to position [98, 0]
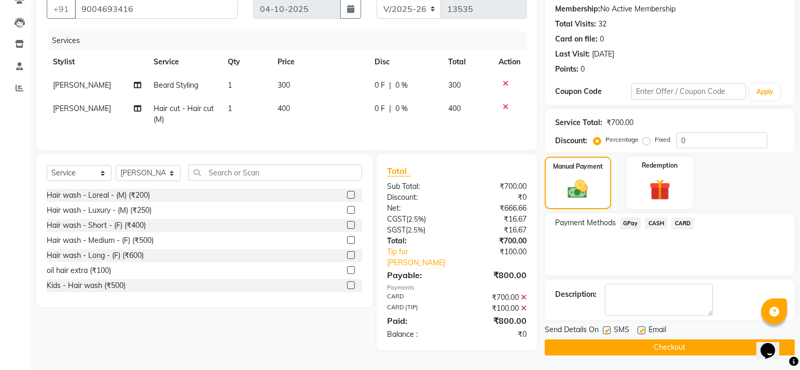
click at [570, 340] on button "Checkout" at bounding box center [670, 347] width 250 height 16
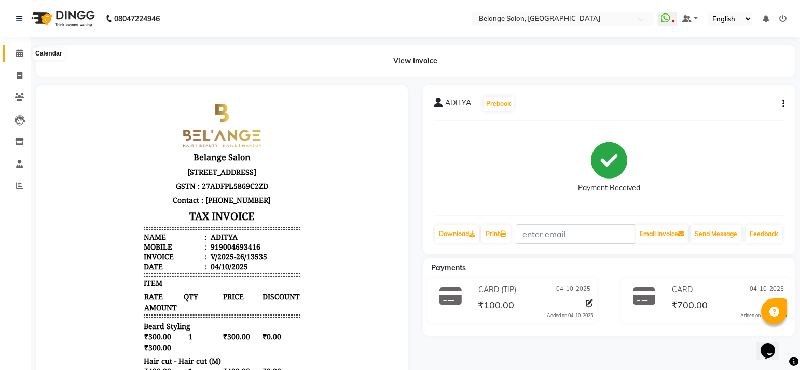
click at [20, 56] on icon at bounding box center [19, 53] width 7 height 8
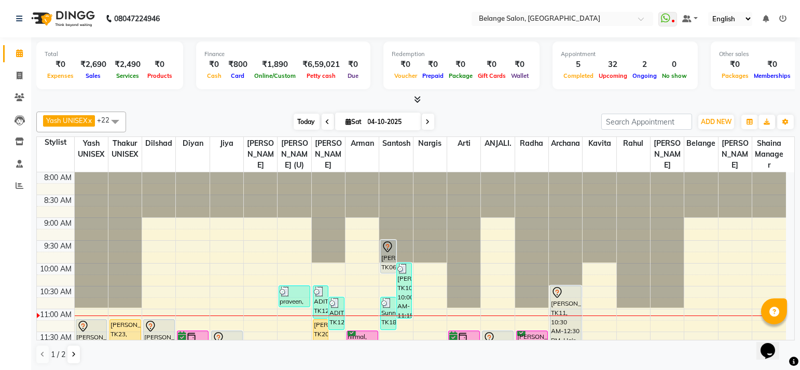
click at [300, 125] on span "Today" at bounding box center [307, 122] width 26 height 16
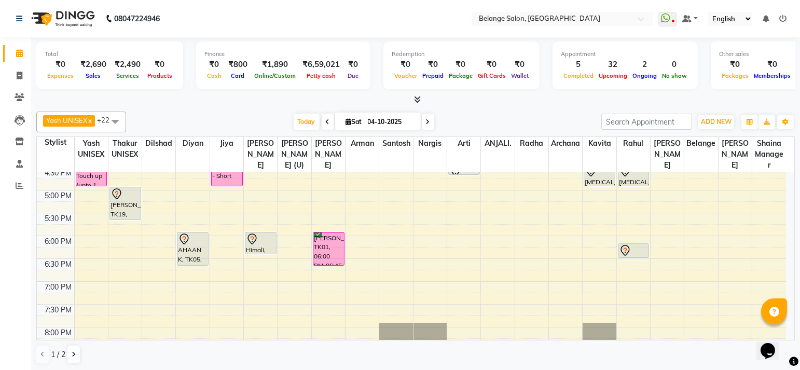
scroll to position [392, 0]
click at [285, 235] on div "8:00 AM 8:30 AM 9:00 AM 9:30 AM 10:00 AM 10:30 AM 11:00 AM 11:30 AM 12:00 PM 12…" at bounding box center [412, 122] width 750 height 685
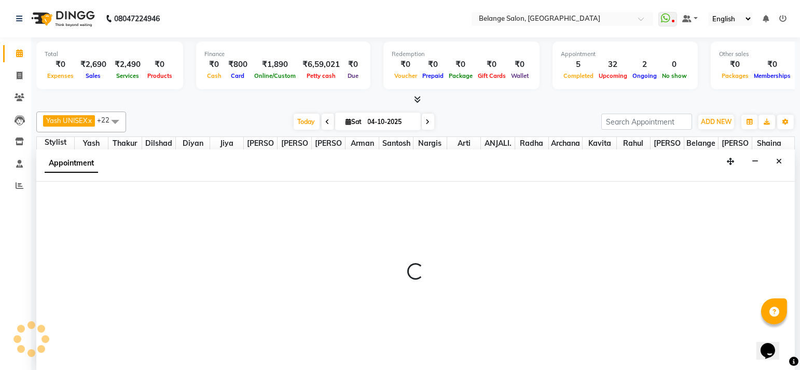
scroll to position [0, 0]
select select "61784"
select select "tentative"
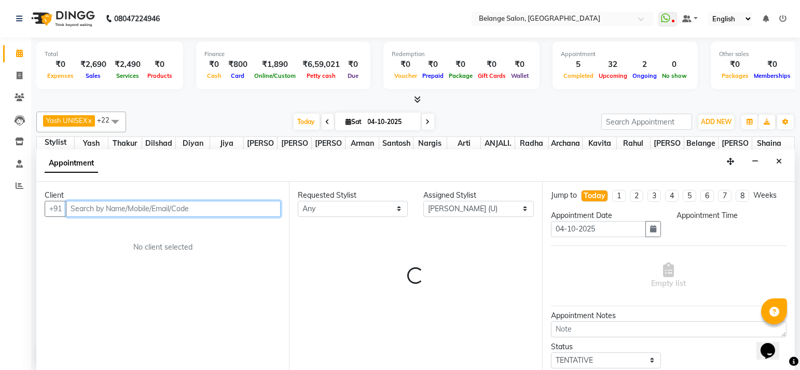
select select "1080"
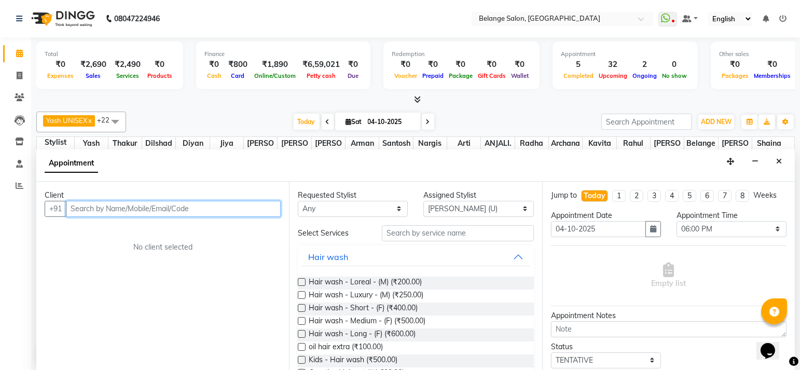
click at [155, 205] on input "text" at bounding box center [173, 209] width 215 height 16
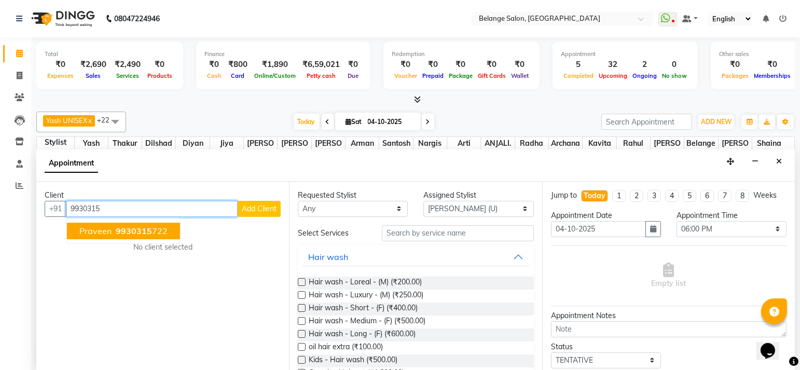
click at [142, 226] on span "9930315" at bounding box center [134, 231] width 36 height 10
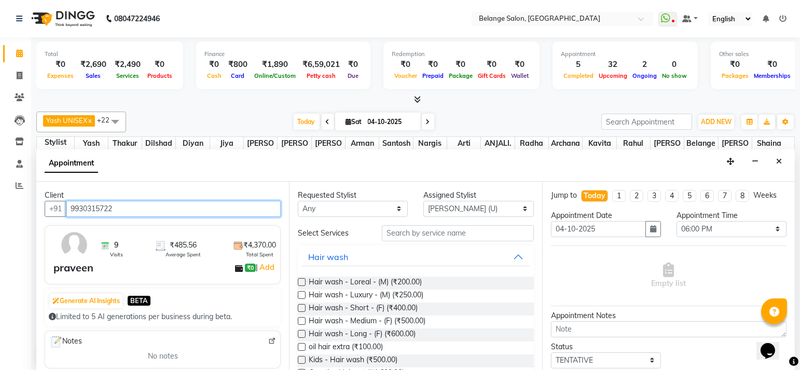
type input "9930315722"
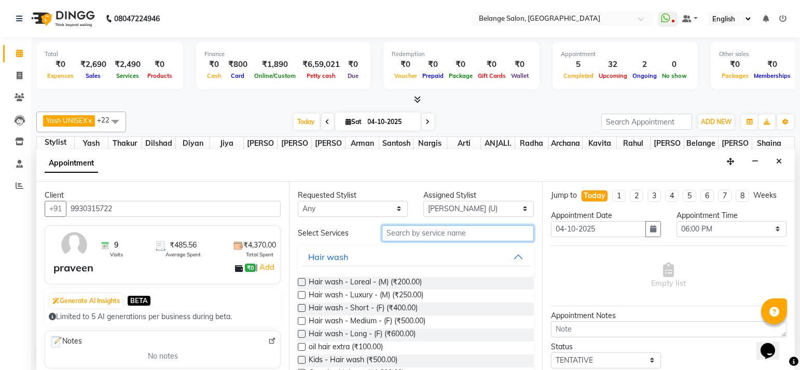
click at [434, 226] on input "text" at bounding box center [458, 233] width 152 height 16
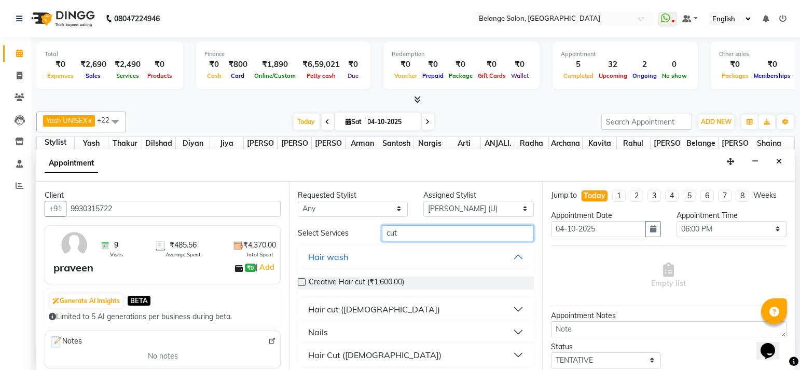
type input "cut"
click at [342, 308] on div "Hair cut ([DEMOGRAPHIC_DATA])" at bounding box center [374, 309] width 132 height 12
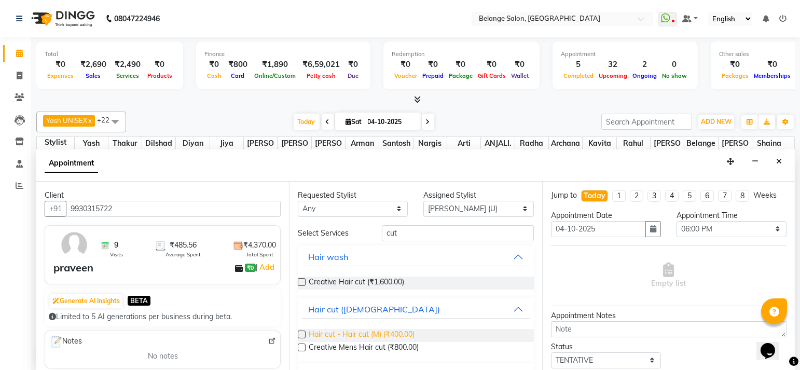
drag, startPoint x: 379, startPoint y: 330, endPoint x: 396, endPoint y: 330, distance: 16.1
click at [386, 330] on span "Hair cut - Hair cut (M) (₹400.00)" at bounding box center [362, 335] width 106 height 13
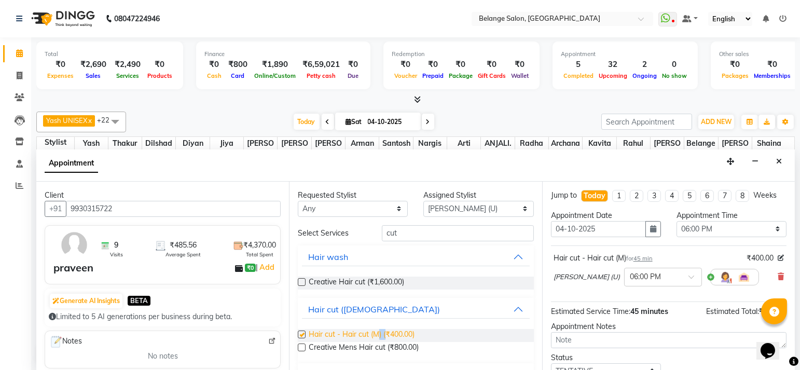
checkbox input "false"
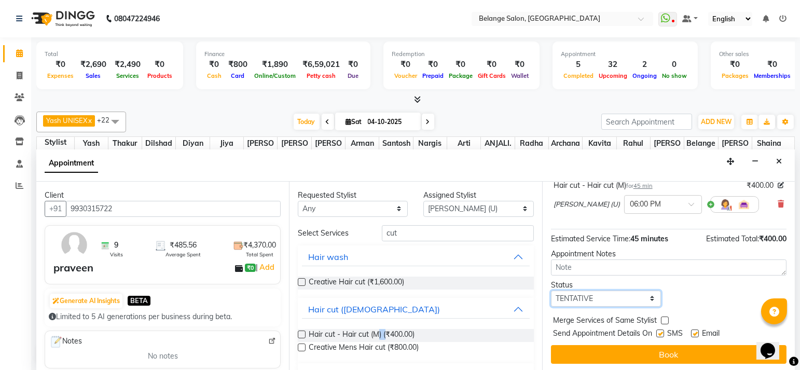
click at [582, 294] on select "Select TENTATIVE CONFIRM CHECK-IN UPCOMING" at bounding box center [606, 299] width 110 height 16
drag, startPoint x: 566, startPoint y: 298, endPoint x: 569, endPoint y: 293, distance: 5.8
click at [566, 298] on select "Select TENTATIVE CONFIRM CHECK-IN UPCOMING" at bounding box center [606, 299] width 110 height 16
select select "confirm booking"
click at [551, 291] on select "Select TENTATIVE CONFIRM CHECK-IN UPCOMING" at bounding box center [606, 299] width 110 height 16
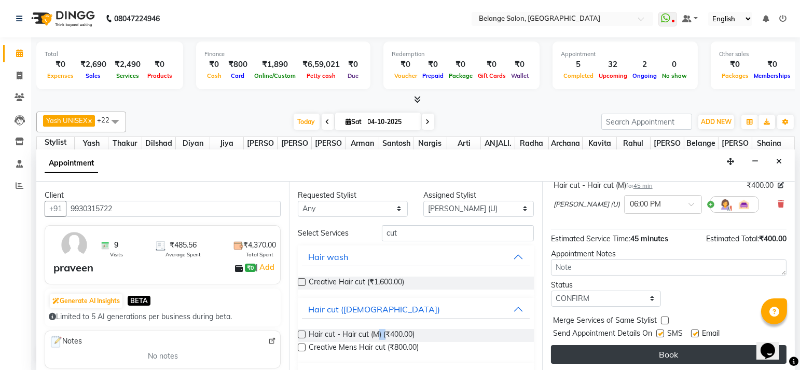
click at [575, 349] on button "Book" at bounding box center [669, 354] width 236 height 19
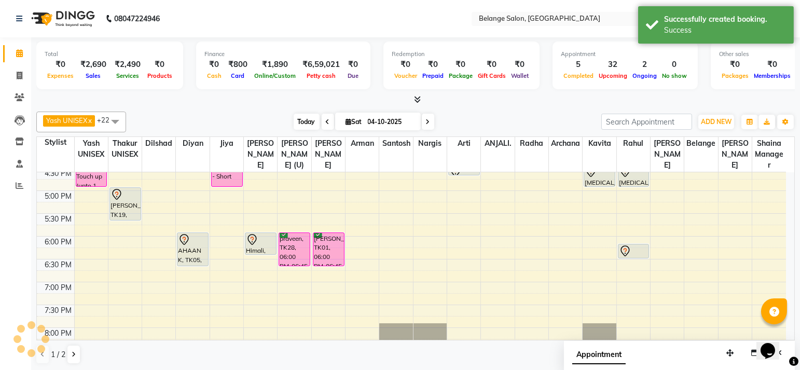
scroll to position [0, 0]
drag, startPoint x: 308, startPoint y: 120, endPoint x: 359, endPoint y: 134, distance: 52.8
click at [308, 120] on span "Today" at bounding box center [307, 122] width 26 height 16
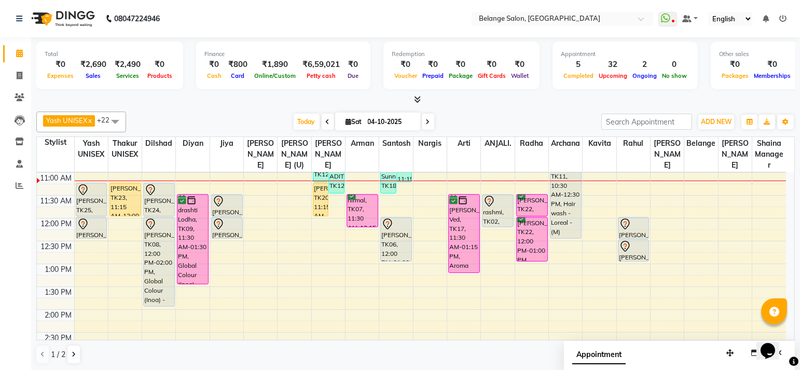
click at [424, 119] on span at bounding box center [428, 122] width 12 height 16
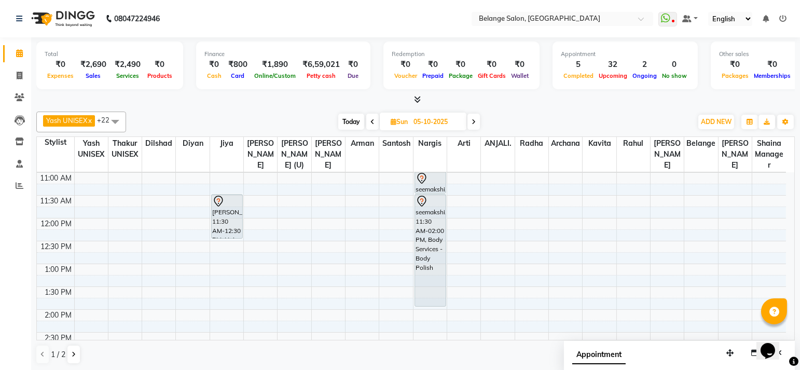
click at [357, 121] on span "Today" at bounding box center [351, 122] width 26 height 16
type input "04-10-2025"
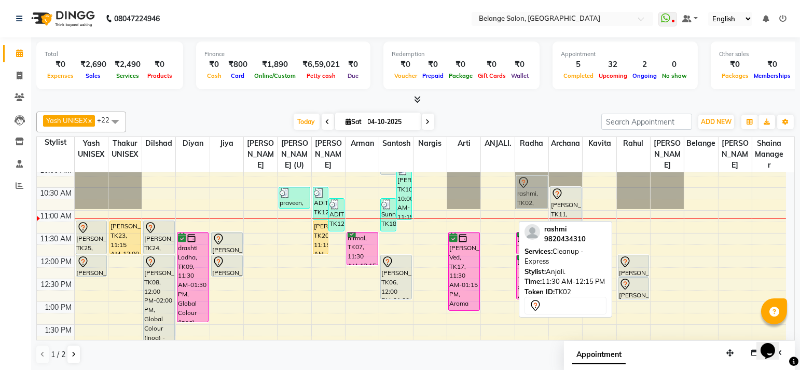
drag, startPoint x: 489, startPoint y: 201, endPoint x: 524, endPoint y: 184, distance: 38.8
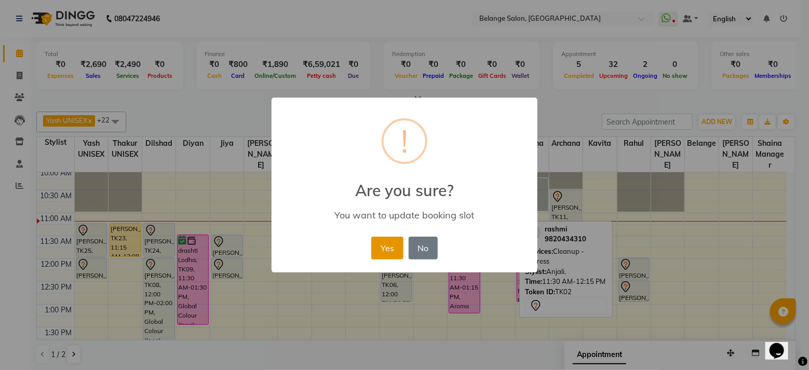
click at [379, 246] on button "Yes" at bounding box center [387, 248] width 32 height 23
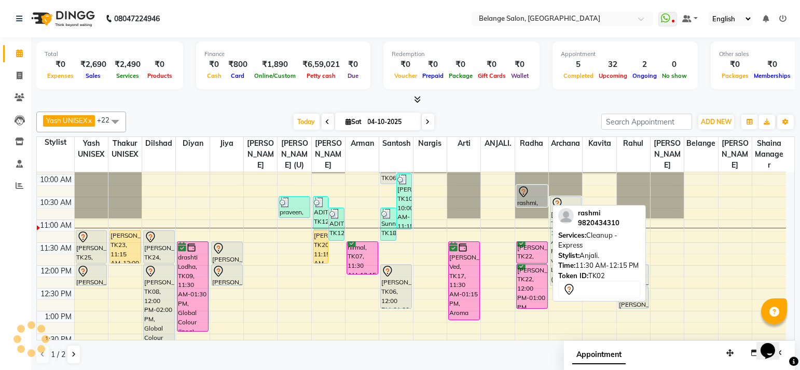
drag, startPoint x: 533, startPoint y: 209, endPoint x: 533, endPoint y: 184, distance: 24.4
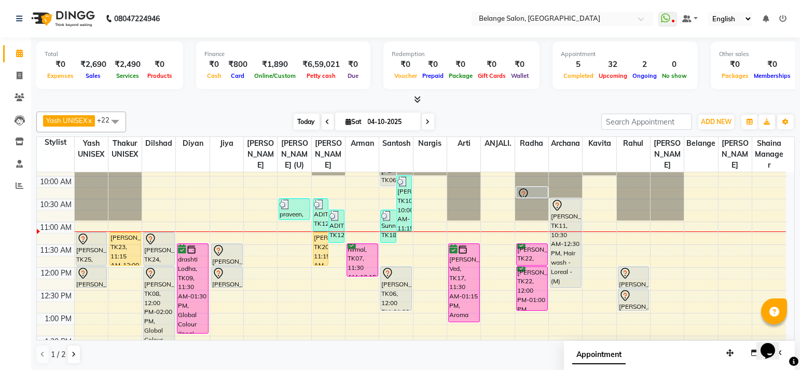
click at [306, 114] on span "Today" at bounding box center [307, 122] width 26 height 16
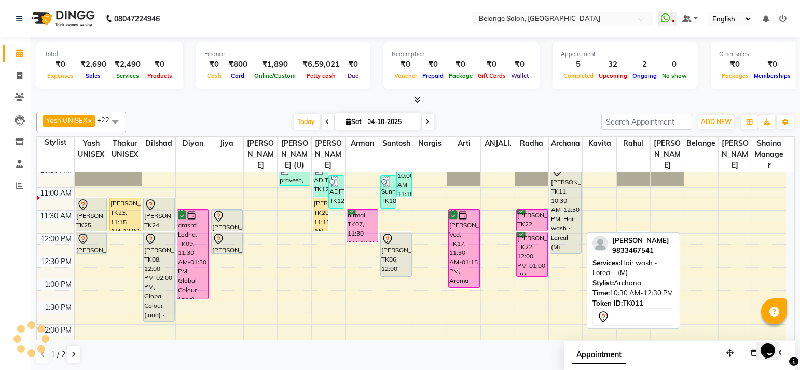
scroll to position [121, 0]
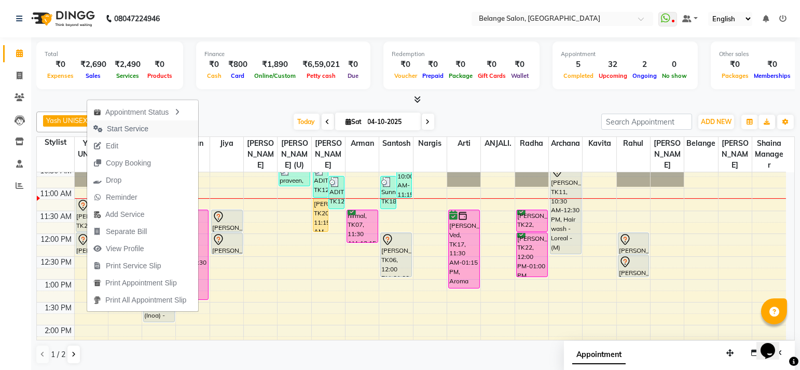
click at [127, 128] on span "Start Service" at bounding box center [128, 129] width 42 height 11
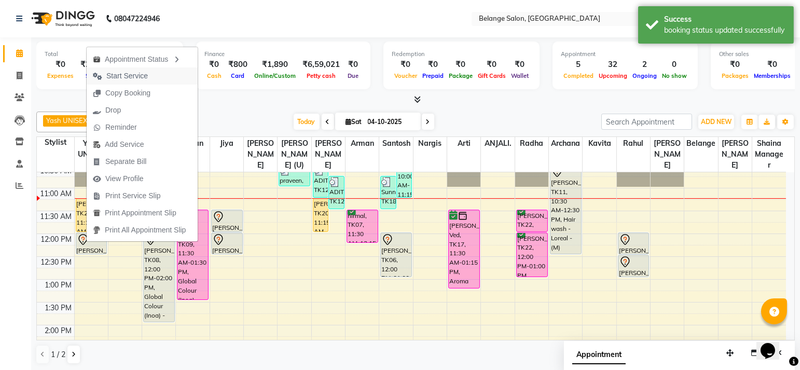
click at [134, 78] on span "Start Service" at bounding box center [127, 76] width 42 height 11
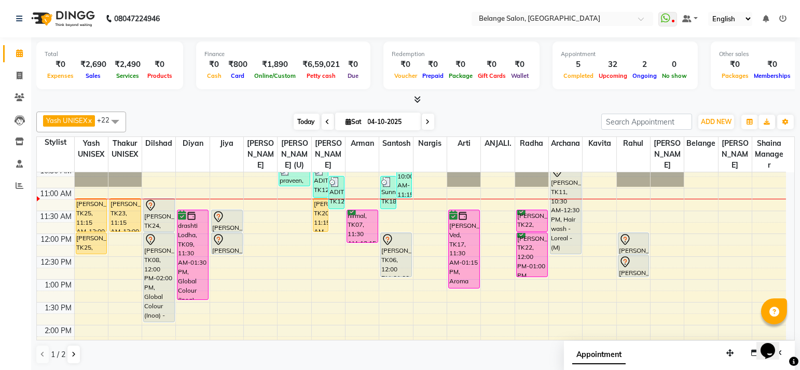
click at [302, 120] on span "Today" at bounding box center [307, 122] width 26 height 16
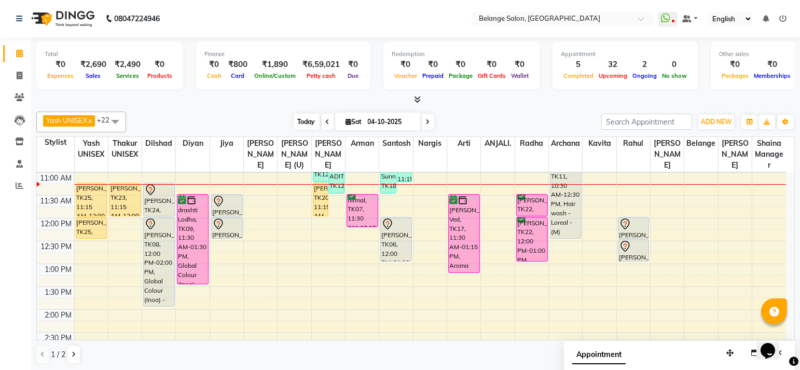
click at [303, 122] on span "Today" at bounding box center [307, 122] width 26 height 16
click at [302, 120] on span "Today" at bounding box center [307, 122] width 26 height 16
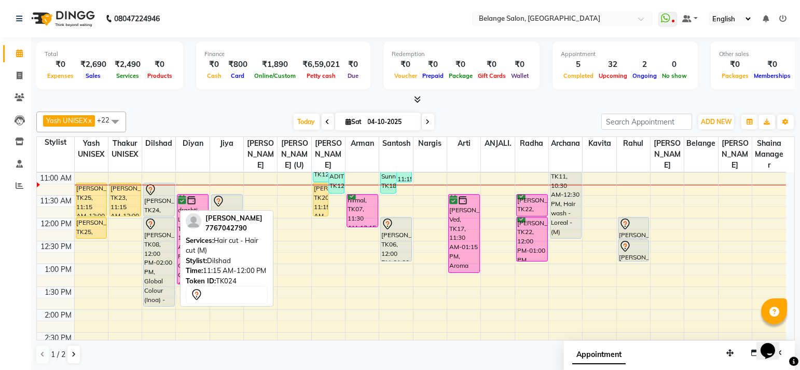
click at [154, 205] on div "vishwas, TK24, 11:15 AM-12:00 PM, Hair cut - Hair cut (M)" at bounding box center [159, 199] width 31 height 33
click at [150, 200] on div "vishwas, TK24, 11:15 AM-12:00 PM, Hair cut - Hair cut (M)" at bounding box center [159, 199] width 31 height 33
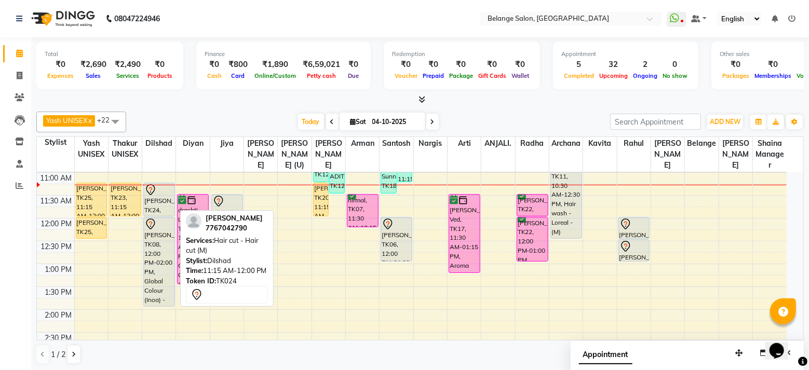
select select "7"
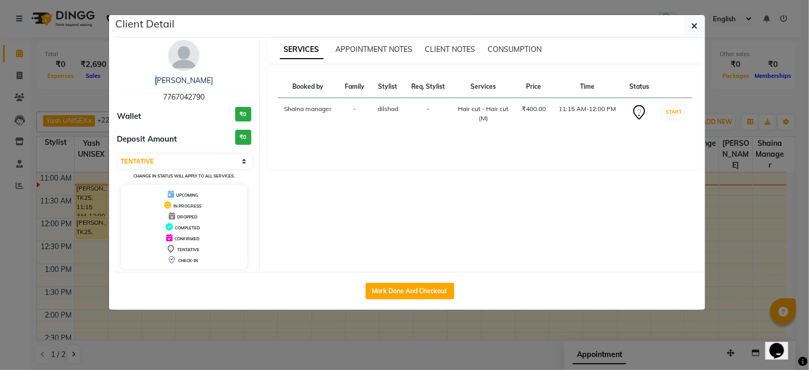
drag, startPoint x: 150, startPoint y: 200, endPoint x: 128, endPoint y: 88, distance: 114.3
click at [127, 87] on div "vishwas 7767042790" at bounding box center [184, 89] width 134 height 28
drag, startPoint x: 128, startPoint y: 88, endPoint x: 170, endPoint y: 96, distance: 42.9
click at [168, 100] on span "7767042790" at bounding box center [184, 96] width 42 height 9
click at [170, 96] on span "7767042790" at bounding box center [184, 96] width 42 height 9
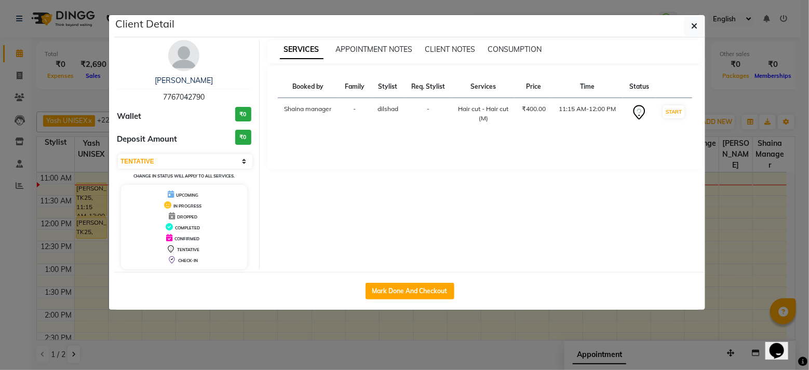
click at [170, 96] on span "7767042790" at bounding box center [184, 96] width 42 height 9
copy span "7767042790"
click at [730, 104] on ngb-modal-window "Client Detail vishwas 7767042790 Wallet ₹0 Deposit Amount ₹0 Select IN SERVICE …" at bounding box center [404, 185] width 809 height 370
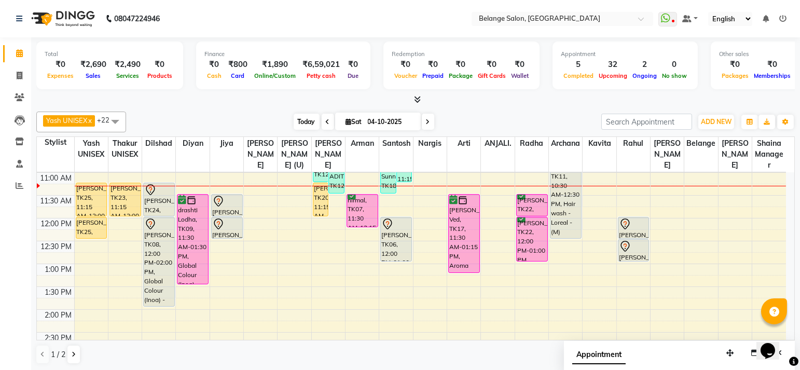
click at [309, 124] on span "Today" at bounding box center [307, 122] width 26 height 16
click at [306, 117] on span "Today" at bounding box center [307, 122] width 26 height 16
click at [299, 118] on span "Today" at bounding box center [307, 122] width 26 height 16
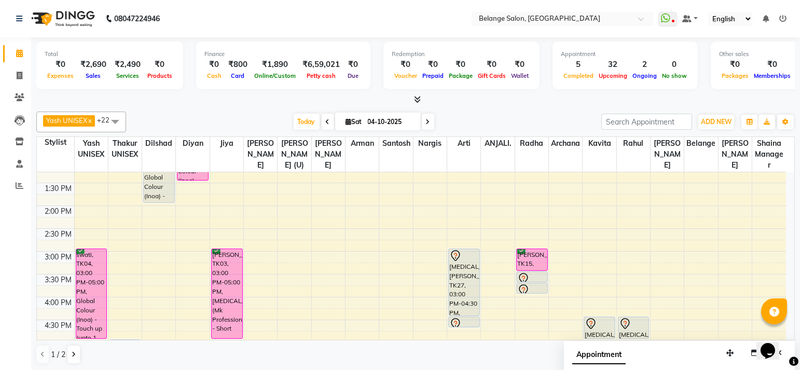
scroll to position [240, 0]
click at [350, 254] on div "8:00 AM 8:30 AM 9:00 AM 9:30 AM 10:00 AM 10:30 AM 11:00 AM 11:30 AM 12:00 PM 12…" at bounding box center [412, 275] width 750 height 685
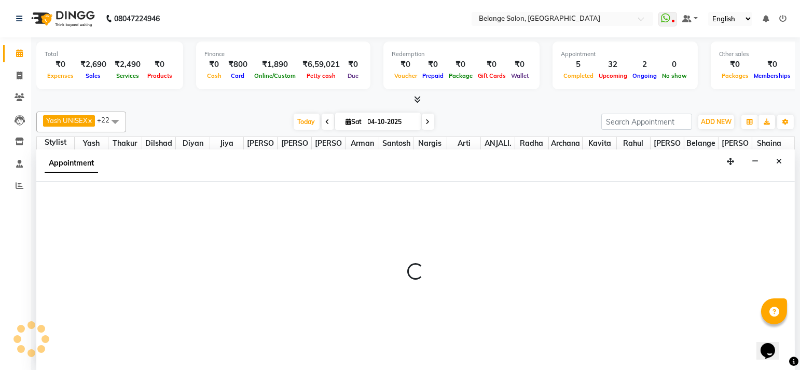
scroll to position [0, 0]
select select "78262"
select select "900"
select select "tentative"
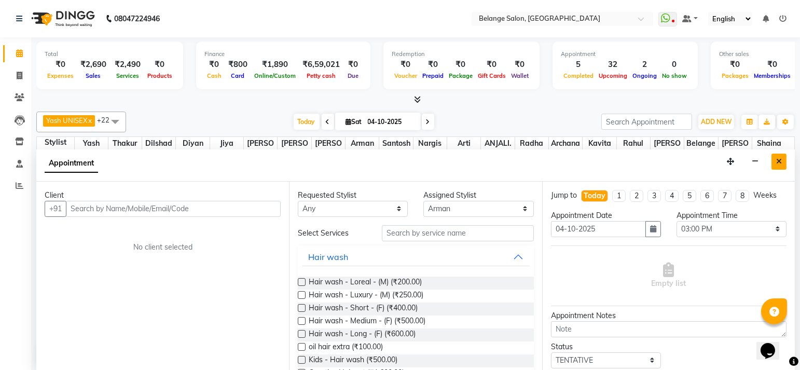
click at [784, 159] on button "Close" at bounding box center [779, 162] width 15 height 16
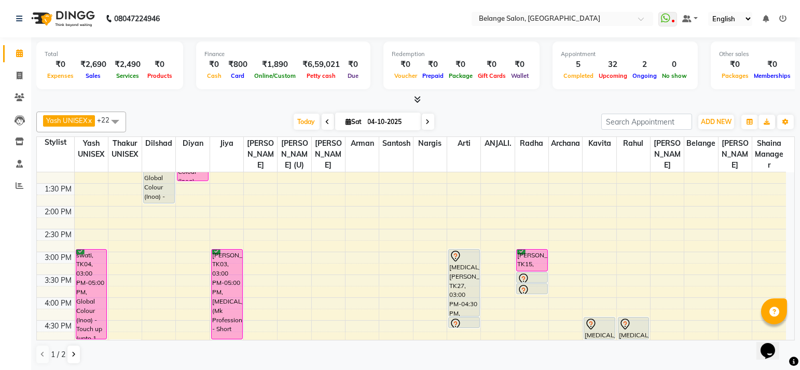
click at [366, 207] on div "8:00 AM 8:30 AM 9:00 AM 9:30 AM 10:00 AM 10:30 AM 11:00 AM 11:30 AM 12:00 PM 12…" at bounding box center [412, 275] width 750 height 685
select select "78262"
select select "tentative"
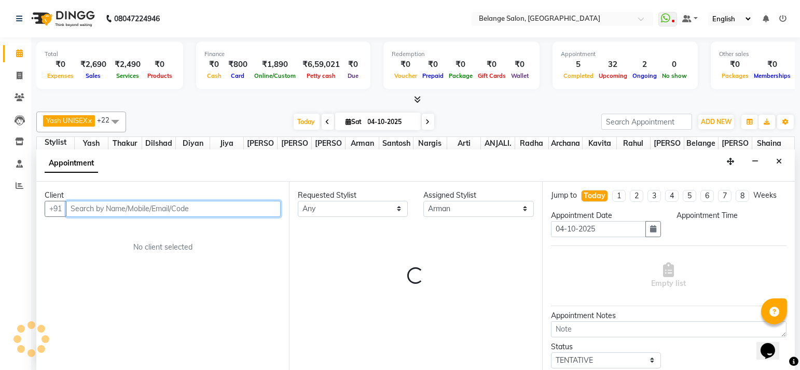
select select "840"
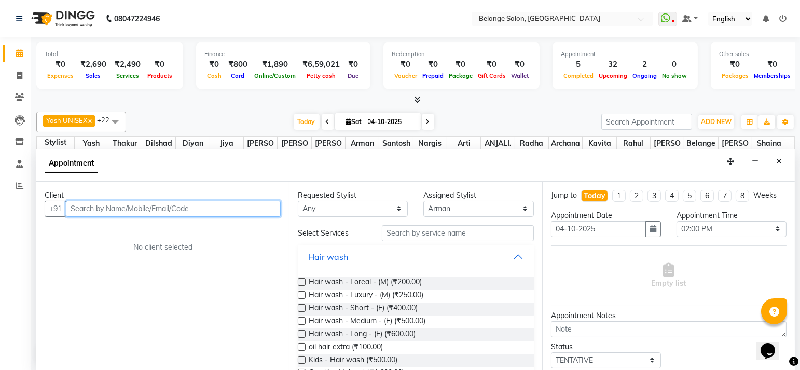
click at [155, 205] on input "text" at bounding box center [173, 209] width 215 height 16
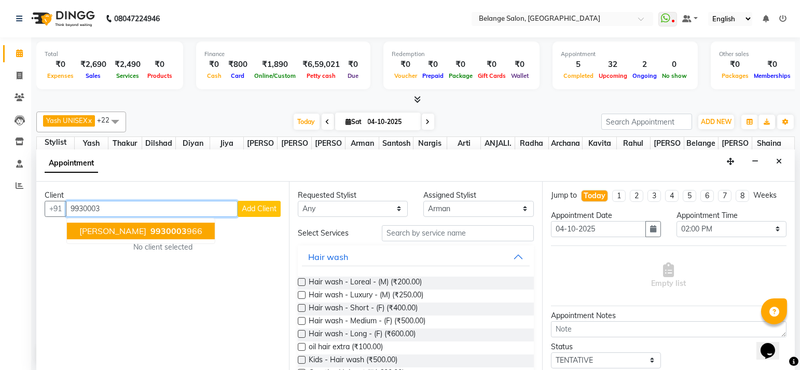
click at [161, 230] on ngb-highlight "9930003 966" at bounding box center [175, 231] width 54 height 10
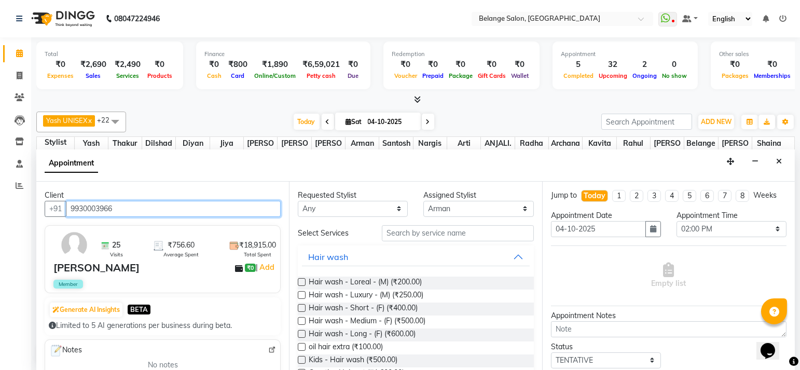
type input "9930003966"
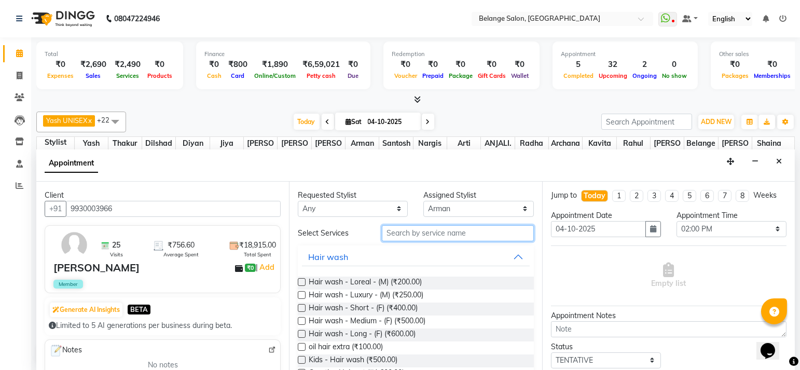
click at [415, 237] on input "text" at bounding box center [458, 233] width 152 height 16
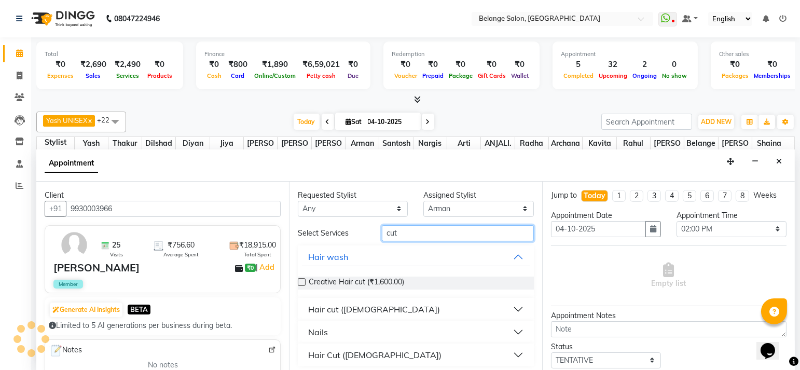
type input "cut"
click at [335, 310] on div "Hair cut ([DEMOGRAPHIC_DATA])" at bounding box center [374, 309] width 132 height 12
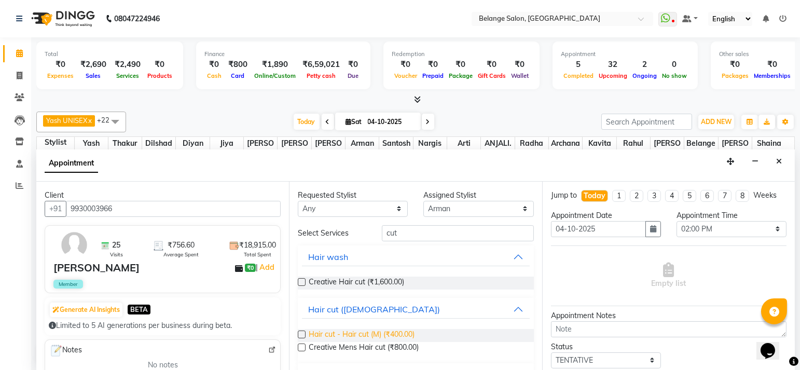
click at [345, 329] on span "Hair cut - Hair cut (M) (₹400.00)" at bounding box center [362, 335] width 106 height 13
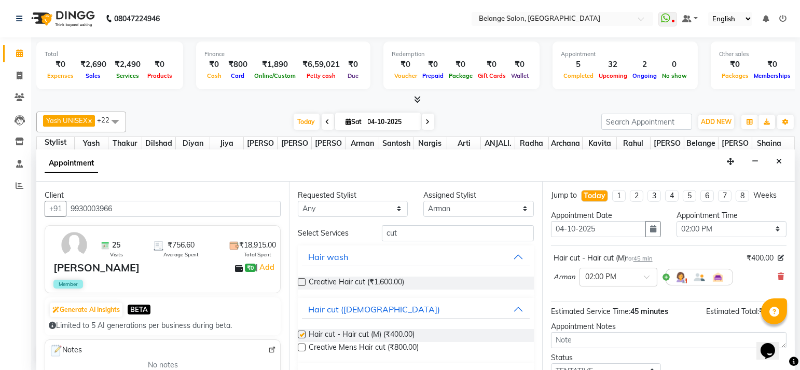
checkbox input "false"
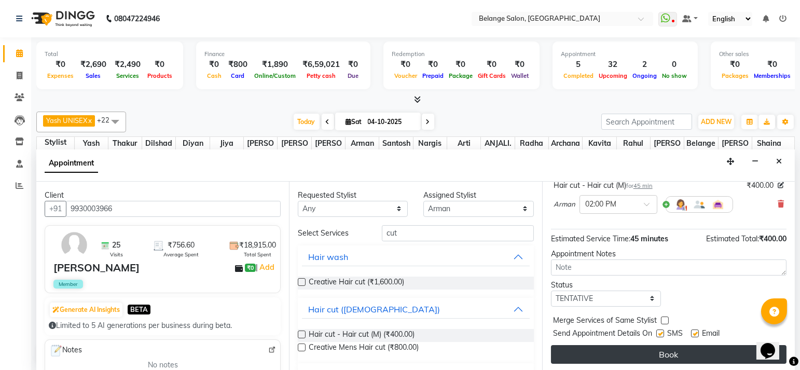
click at [649, 350] on button "Book" at bounding box center [669, 354] width 236 height 19
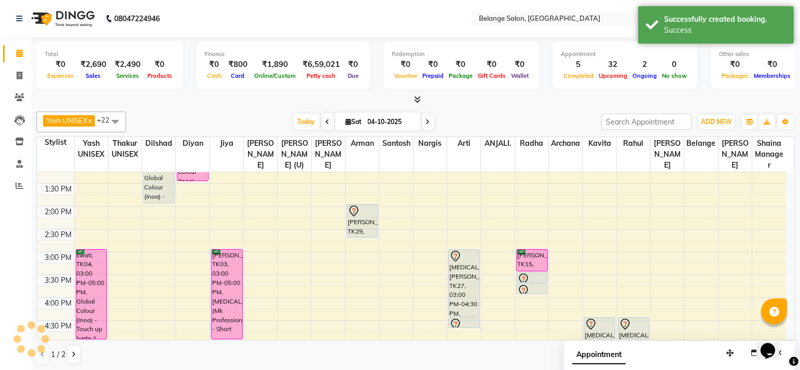
scroll to position [0, 0]
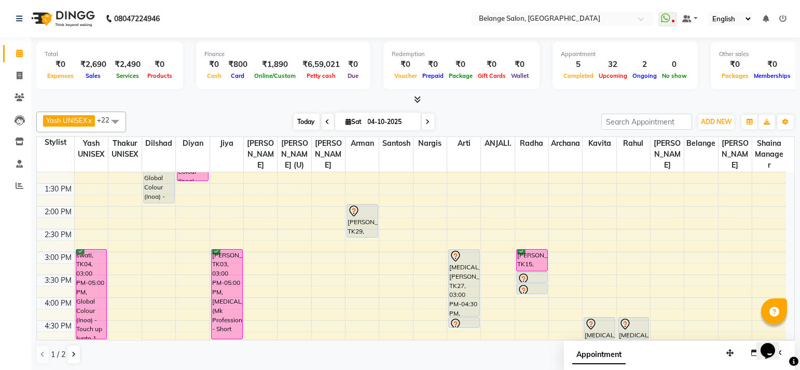
click at [298, 117] on span "Today" at bounding box center [307, 122] width 26 height 16
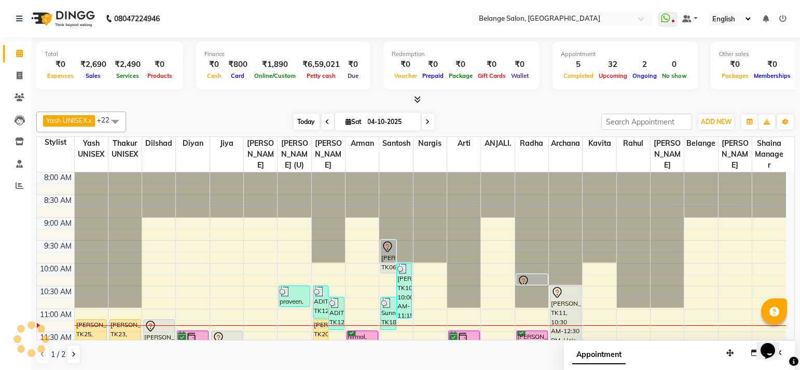
scroll to position [137, 0]
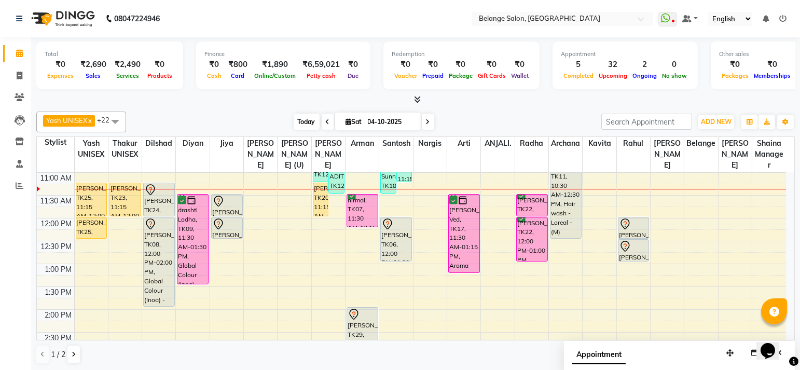
click at [301, 117] on span "Today" at bounding box center [307, 122] width 26 height 16
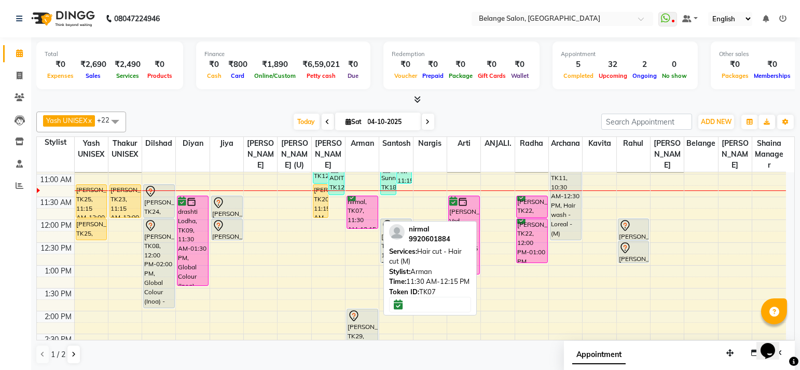
scroll to position [135, 0]
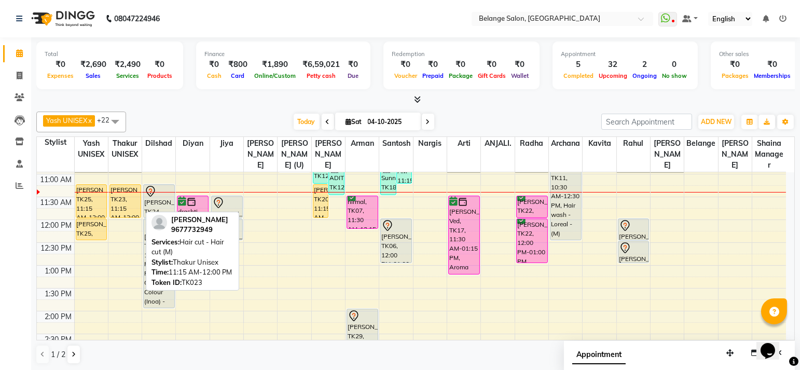
click at [127, 193] on div "ashini, TK23, 11:15 AM-12:00 PM, Hair cut - Hair cut (M)" at bounding box center [125, 201] width 31 height 33
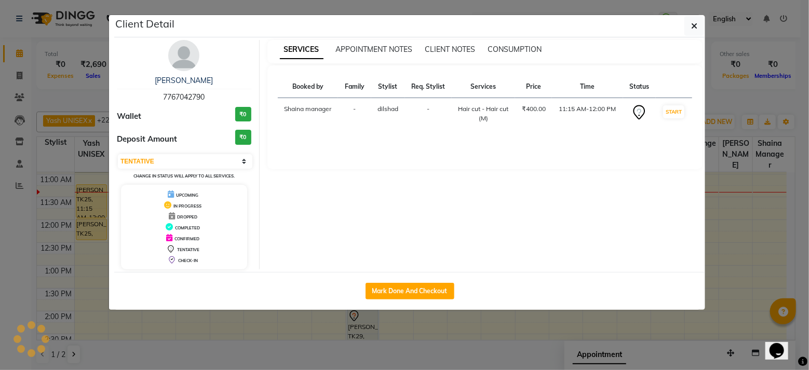
select select "1"
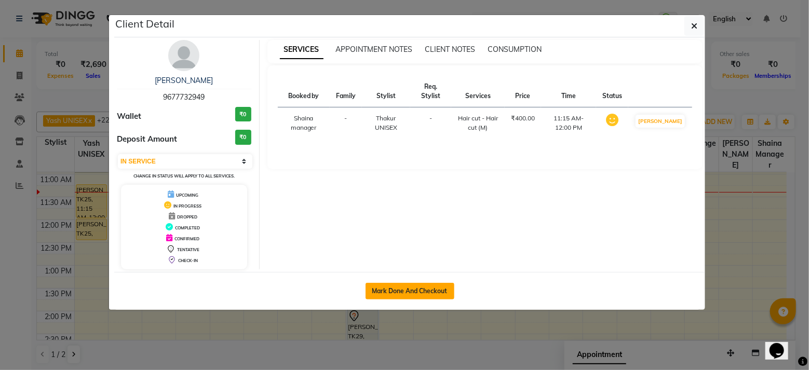
click at [446, 292] on button "Mark Done And Checkout" at bounding box center [409, 291] width 89 height 17
select select "service"
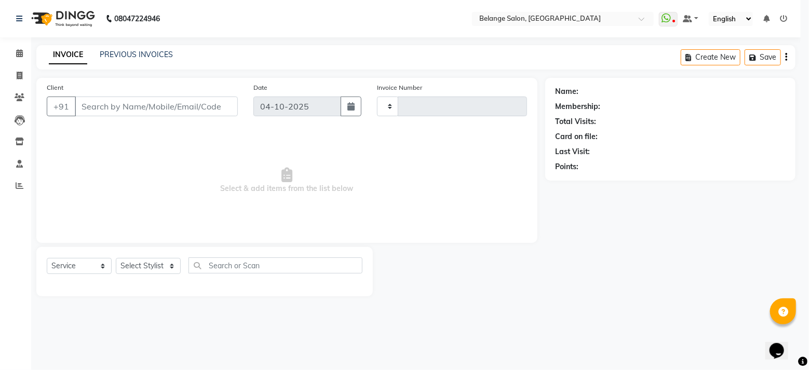
type input "13537"
select select "5076"
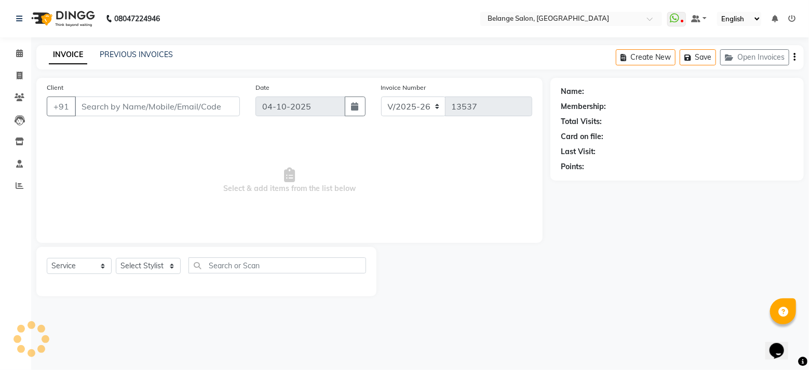
type input "9677732949"
select select "63887"
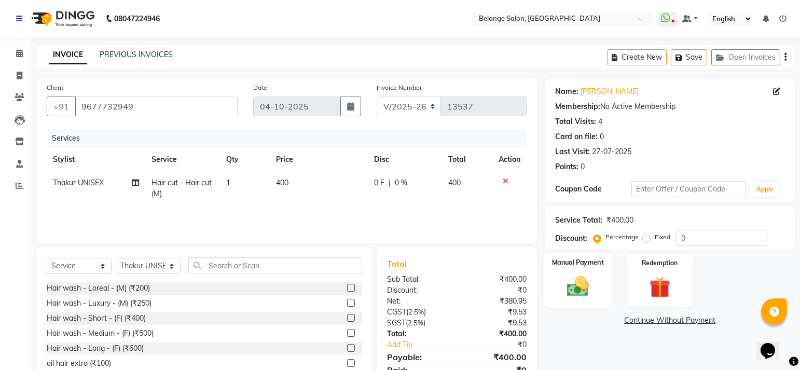
click at [578, 275] on img at bounding box center [578, 286] width 36 height 25
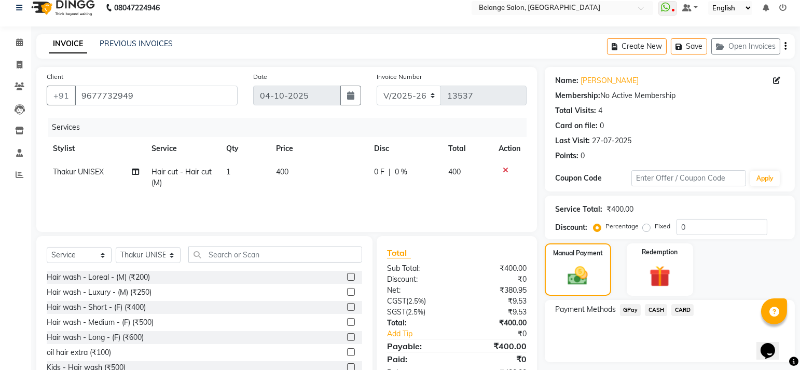
click at [630, 308] on span "GPay" at bounding box center [630, 310] width 21 height 12
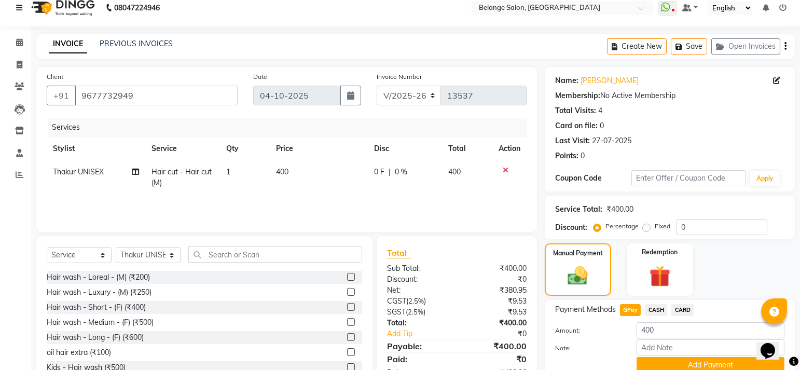
scroll to position [55, 0]
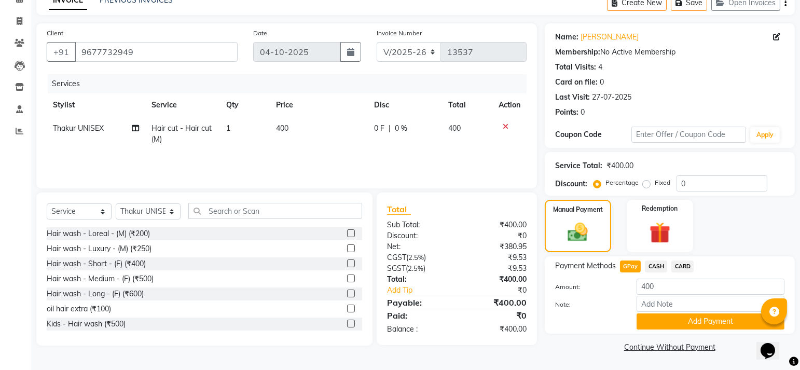
click at [21, 33] on li "Invoice" at bounding box center [15, 21] width 31 height 22
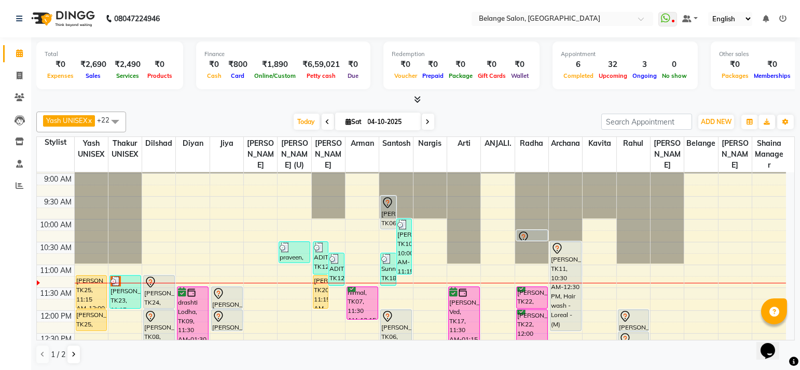
scroll to position [50, 0]
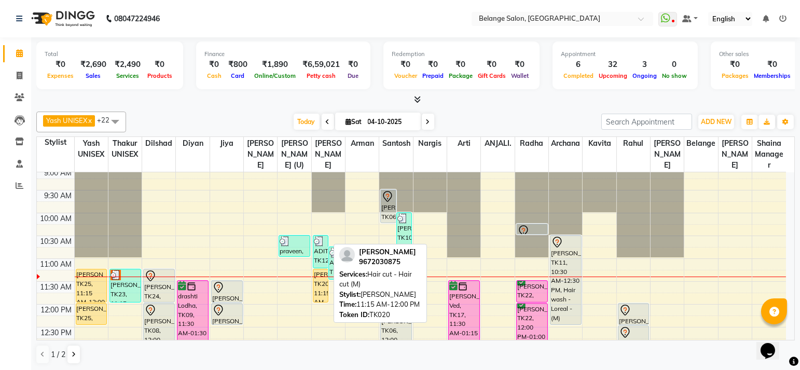
click at [315, 287] on div "[PERSON_NAME], TK20, 11:15 AM-12:00 PM, Hair cut - Hair cut (M)" at bounding box center [321, 285] width 15 height 33
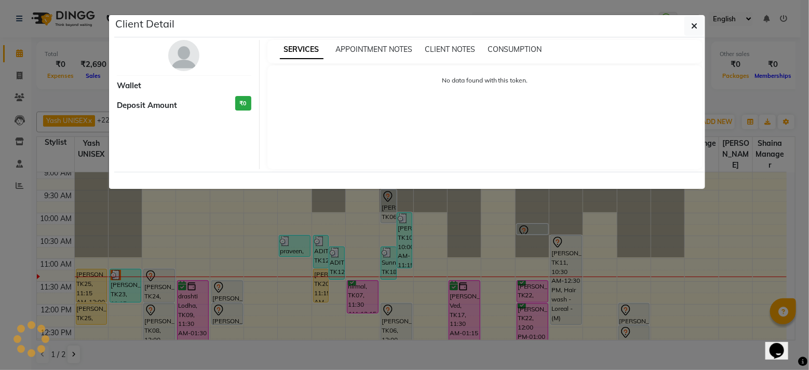
select select "1"
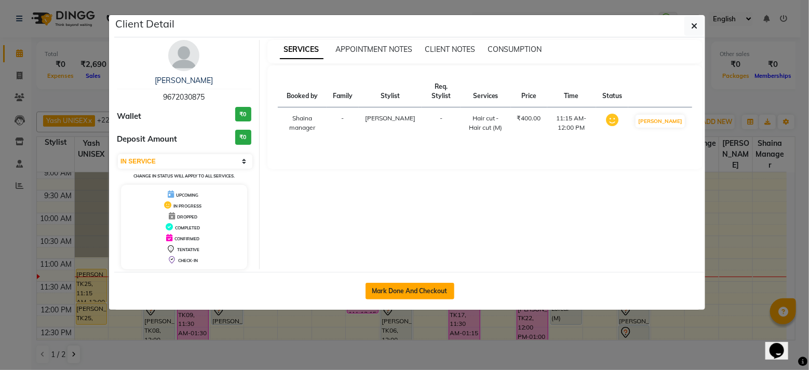
click at [406, 288] on button "Mark Done And Checkout" at bounding box center [409, 291] width 89 height 17
select select "service"
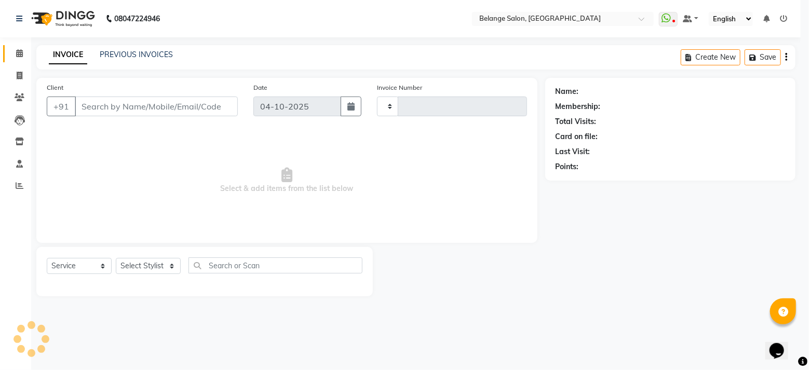
type input "13537"
select select "5076"
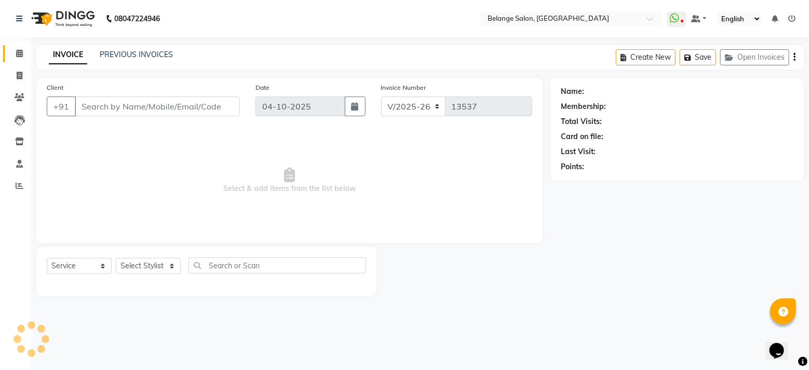
type input "9672030875"
select select "54495"
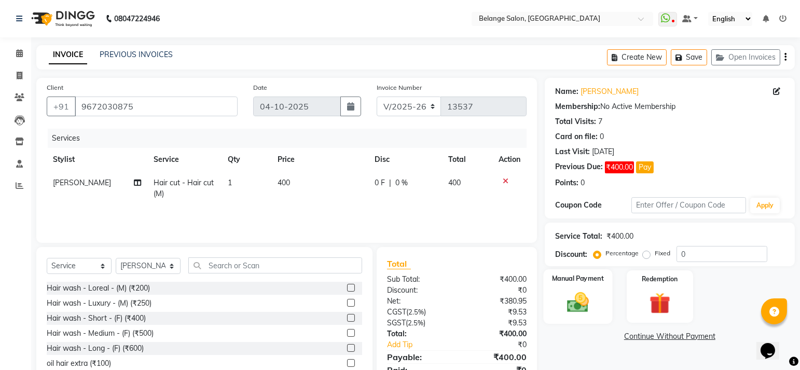
click at [597, 310] on div "Manual Payment" at bounding box center [577, 296] width 69 height 55
click at [637, 338] on span "GPay" at bounding box center [630, 337] width 21 height 12
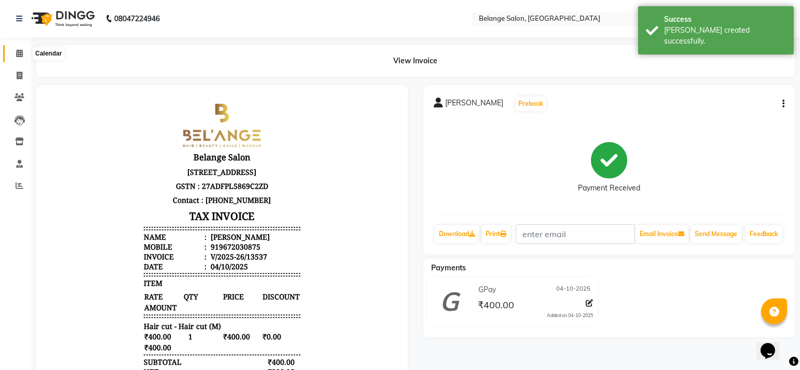
click at [17, 56] on icon at bounding box center [19, 53] width 7 height 8
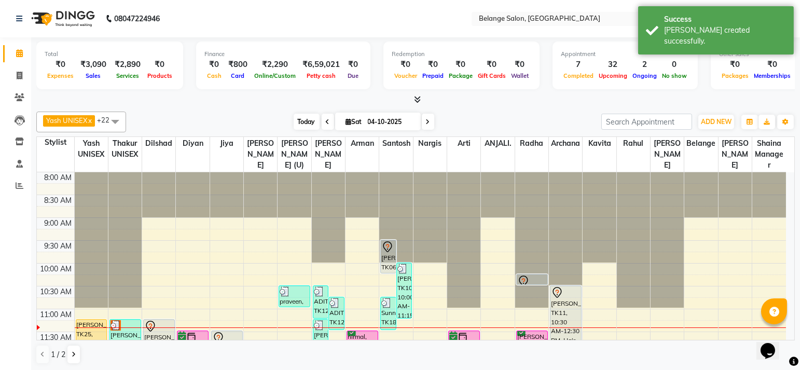
click at [309, 118] on span "Today" at bounding box center [307, 122] width 26 height 16
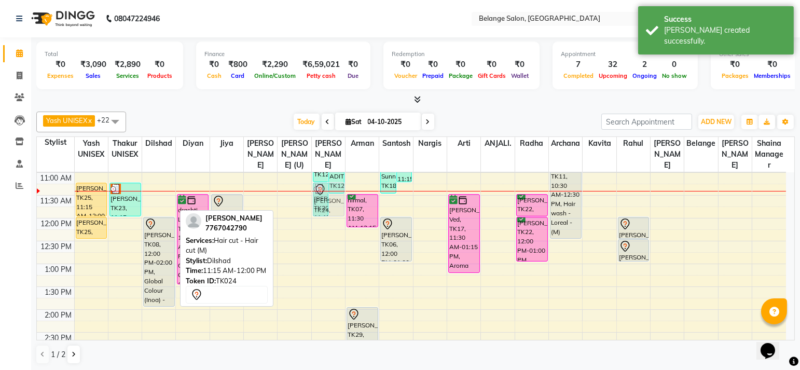
drag, startPoint x: 145, startPoint y: 199, endPoint x: 315, endPoint y: 195, distance: 169.3
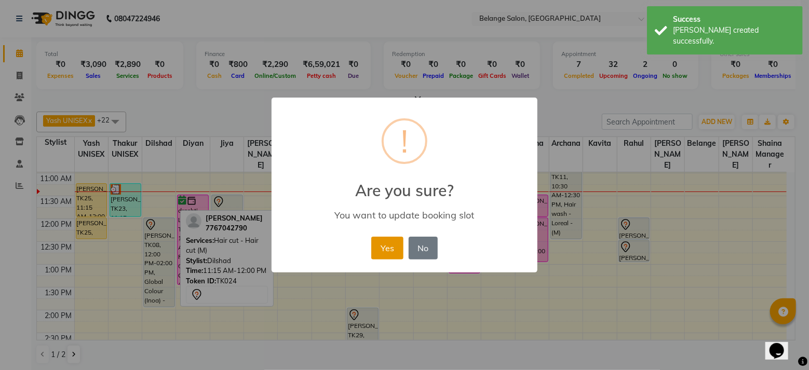
click at [394, 244] on button "Yes" at bounding box center [387, 248] width 32 height 23
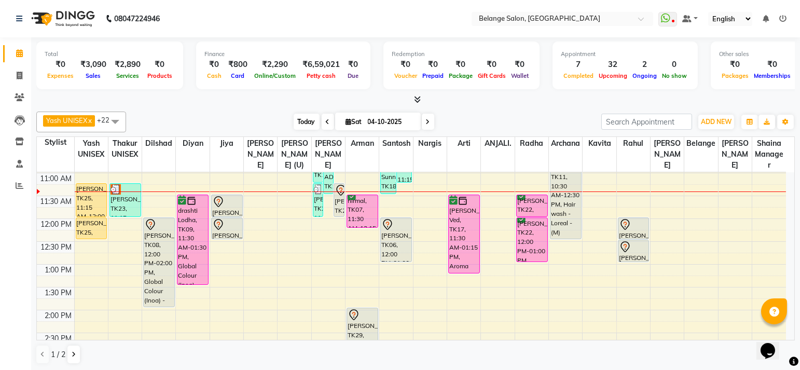
click at [306, 124] on span "Today" at bounding box center [307, 122] width 26 height 16
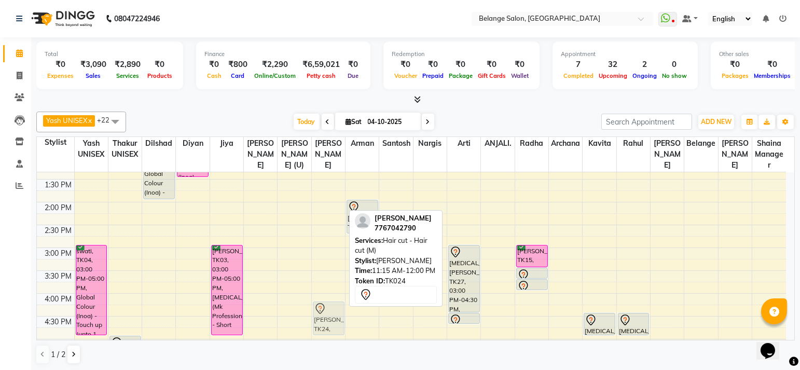
scroll to position [245, 0]
drag, startPoint x: 337, startPoint y: 201, endPoint x: 338, endPoint y: 307, distance: 105.9
click at [338, 307] on div "ADITYA, TK12, 10:30 AM-11:15 AM, Hair cut - Hair cut (M) ADITYA, TK12, 10:45 AM…" at bounding box center [328, 269] width 33 height 685
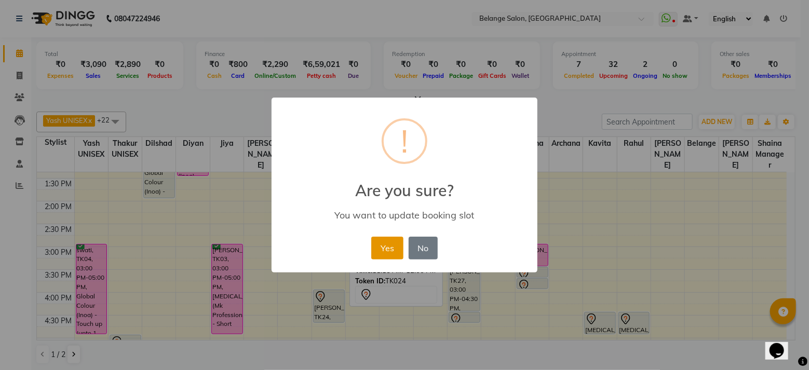
click at [398, 254] on button "Yes" at bounding box center [387, 248] width 32 height 23
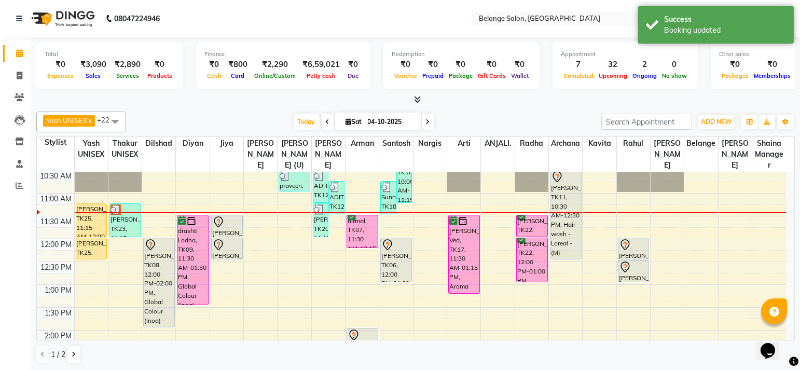
scroll to position [115, 0]
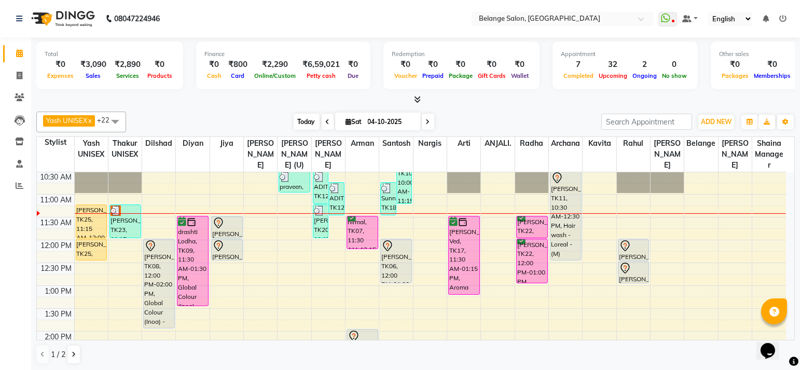
click at [295, 127] on span "Today" at bounding box center [307, 122] width 26 height 16
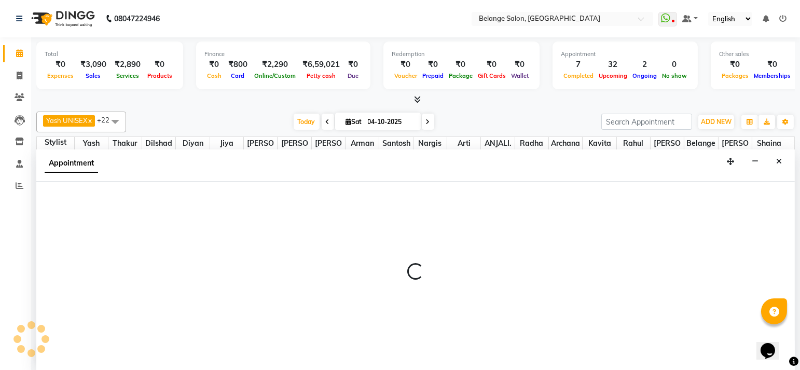
scroll to position [0, 0]
select select "33845"
select select "705"
select select "tentative"
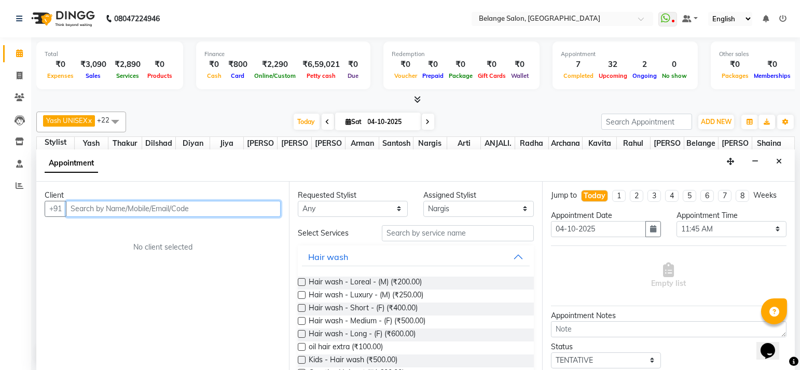
click at [157, 209] on input "text" at bounding box center [173, 209] width 215 height 16
paste input "98207 60905"
click at [93, 209] on input "98207 60905" at bounding box center [152, 209] width 172 height 16
click at [100, 207] on input "982087 60905" at bounding box center [152, 209] width 172 height 16
drag, startPoint x: 134, startPoint y: 210, endPoint x: 0, endPoint y: 176, distance: 138.6
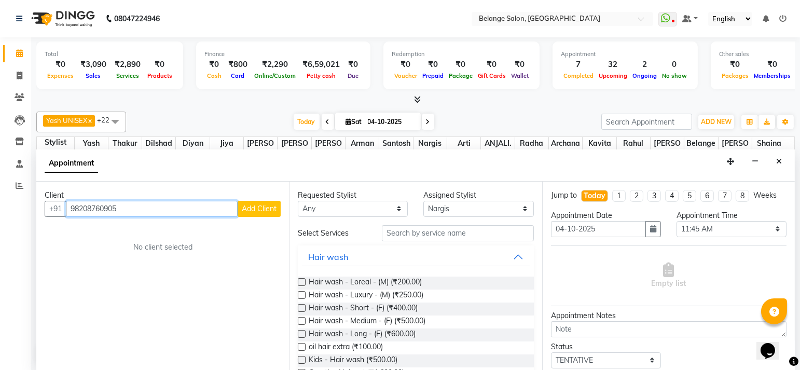
click at [0, 176] on html "08047224946 Select Location × Belange Salon, Wadala East WhatsApp Status ✕ Stat…" at bounding box center [400, 185] width 800 height 370
paste input "7"
click at [94, 211] on input "98207 60905" at bounding box center [152, 209] width 172 height 16
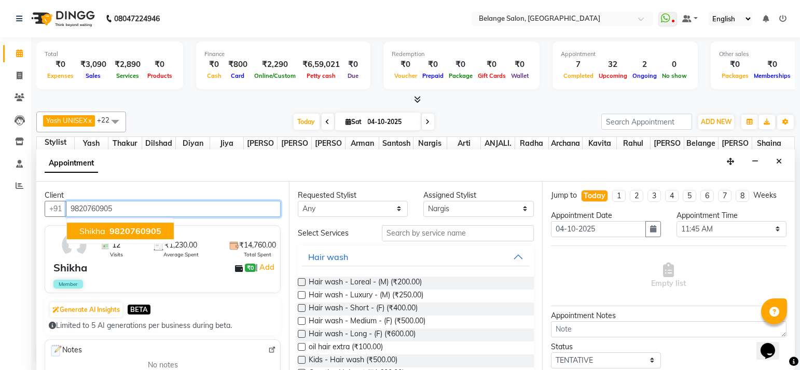
click at [94, 232] on span "Shikha" at bounding box center [92, 231] width 26 height 10
type input "9820760905"
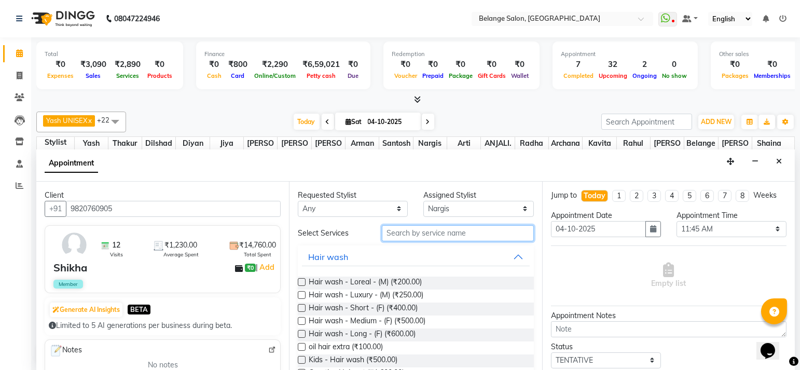
click at [393, 233] on input "text" at bounding box center [458, 233] width 152 height 16
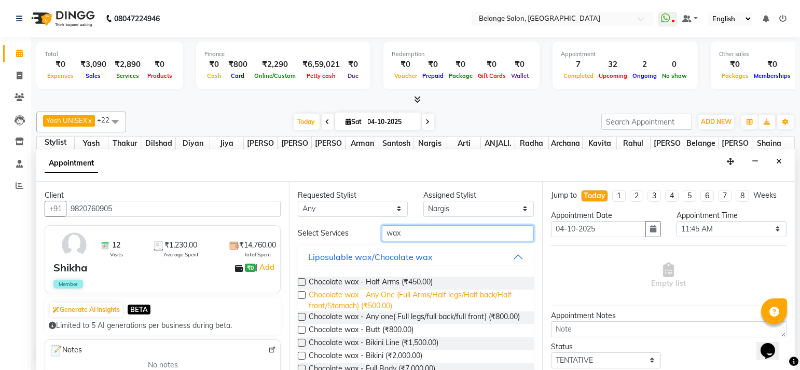
type input "wax"
click at [376, 293] on span "Chocolate wax - Any One (Full Arms/Half legs/Half back/Half front/Stomach) (₹50…" at bounding box center [417, 301] width 216 height 22
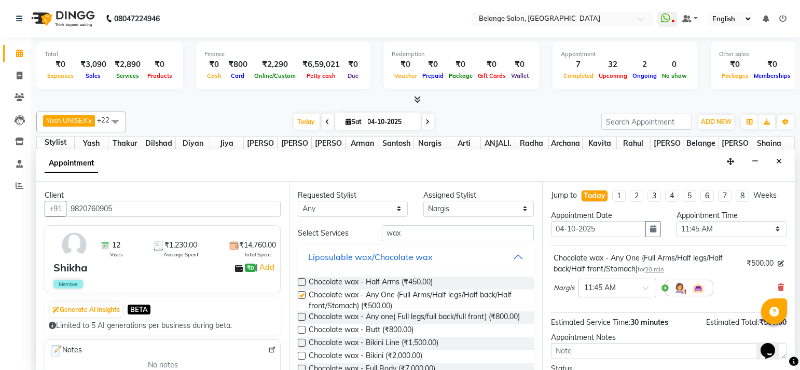
checkbox input "false"
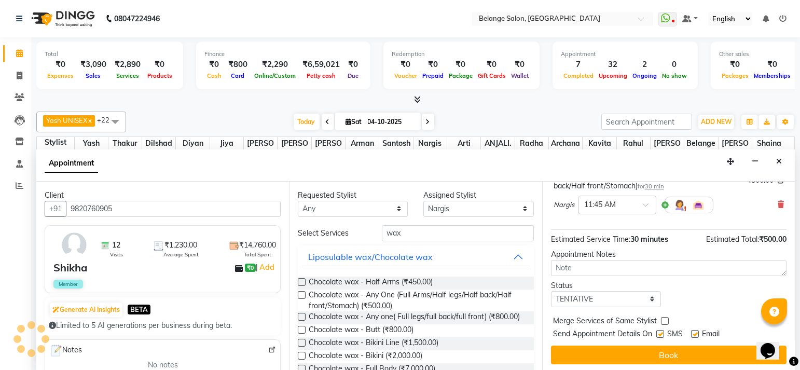
click at [603, 354] on button "Book" at bounding box center [669, 355] width 236 height 19
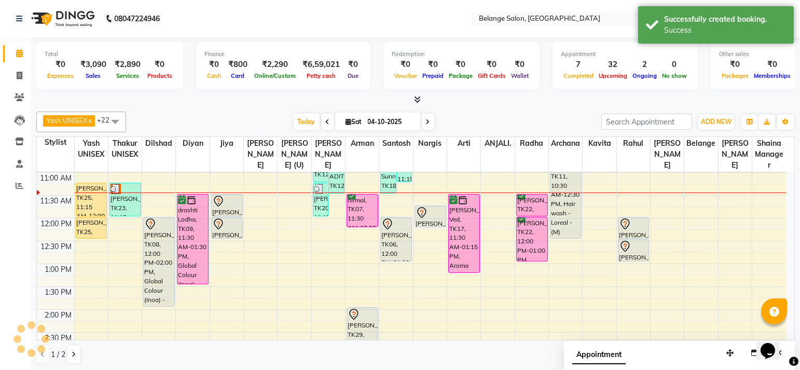
scroll to position [0, 0]
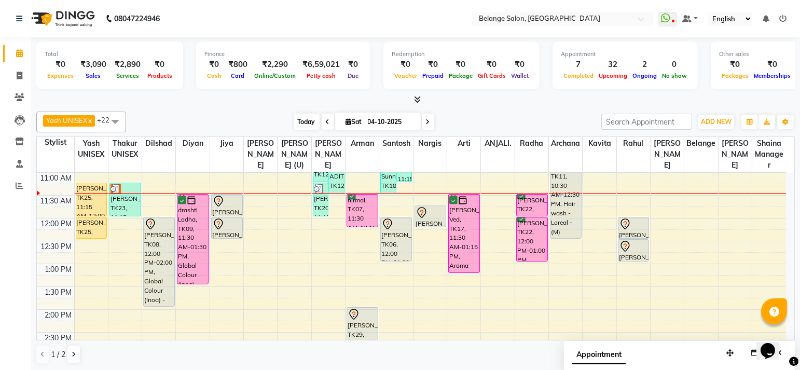
click at [299, 119] on span "Today" at bounding box center [307, 122] width 26 height 16
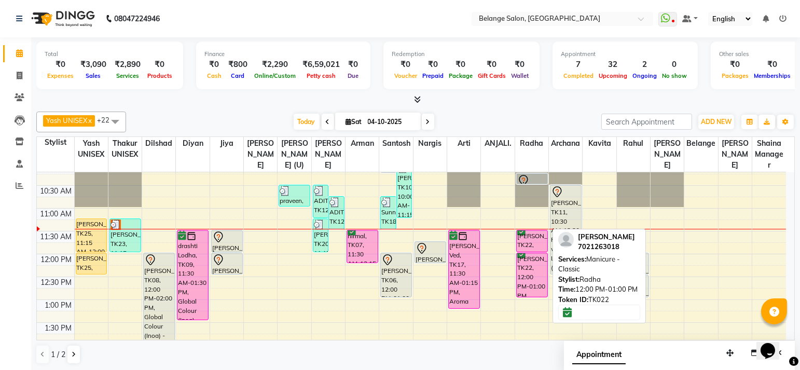
scroll to position [100, 0]
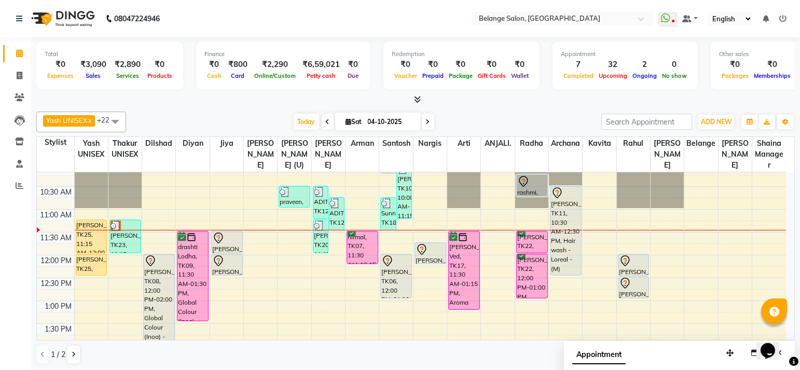
drag, startPoint x: 524, startPoint y: 183, endPoint x: 526, endPoint y: 193, distance: 10.7
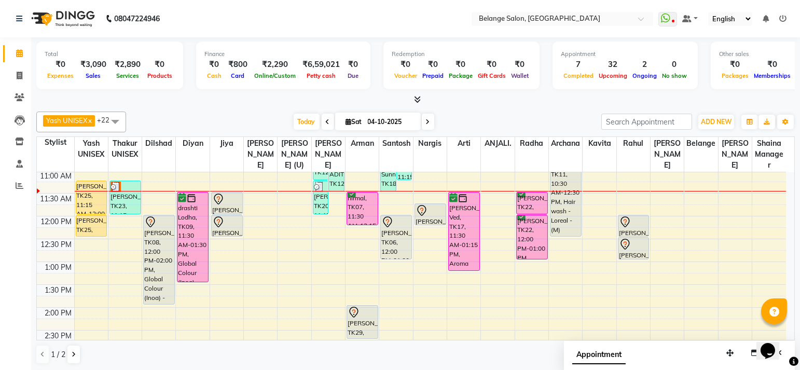
scroll to position [139, 0]
click at [21, 76] on icon at bounding box center [20, 76] width 6 height 8
select select "service"
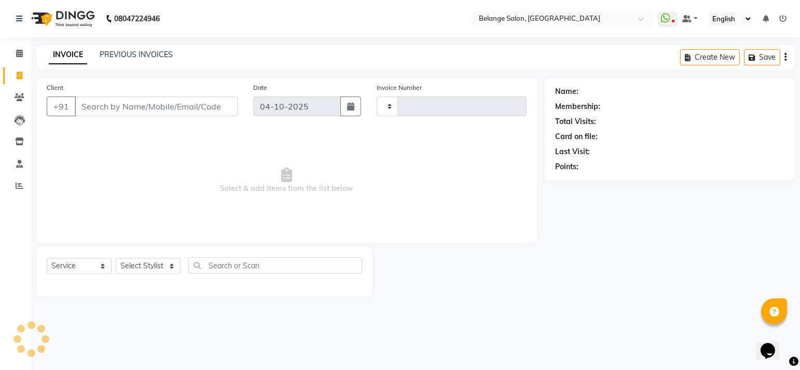
type input "13538"
select select "5076"
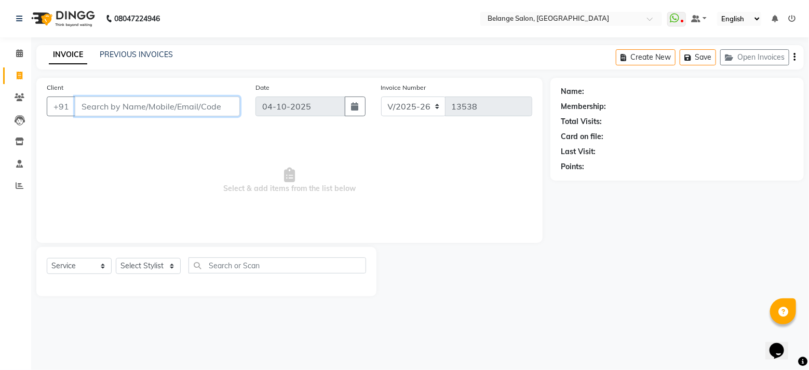
click at [108, 101] on input "Client" at bounding box center [157, 107] width 165 height 20
click at [117, 102] on input "Client" at bounding box center [157, 107] width 165 height 20
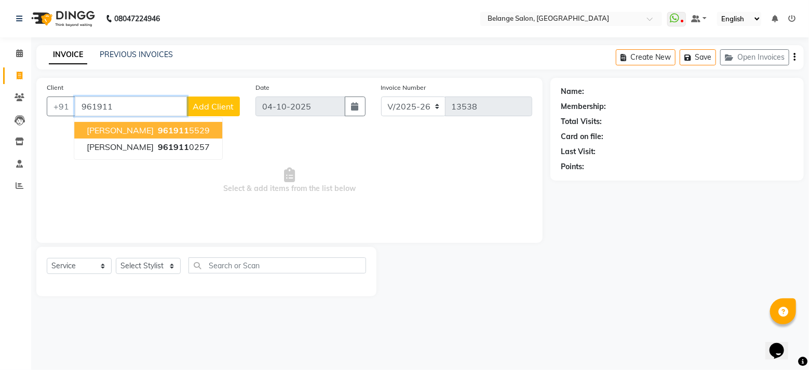
click at [158, 130] on span "961911" at bounding box center [173, 130] width 31 height 10
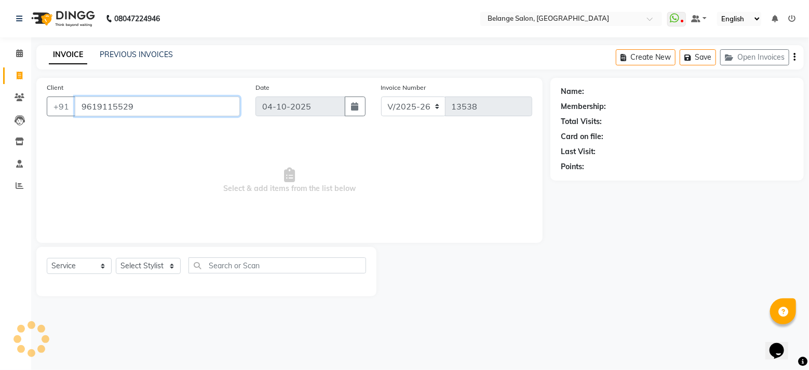
type input "9619115529"
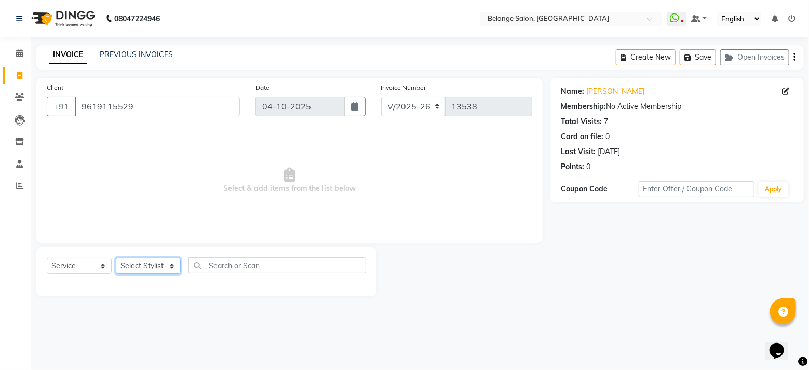
click at [132, 271] on select "Select Stylist [PERSON_NAME] (U) [PERSON_NAME]. [PERSON_NAME] [PERSON_NAME] Bil…" at bounding box center [148, 266] width 65 height 16
click at [116, 258] on select "Select Stylist [PERSON_NAME] (U) [PERSON_NAME]. [PERSON_NAME] [PERSON_NAME] Bil…" at bounding box center [148, 266] width 65 height 16
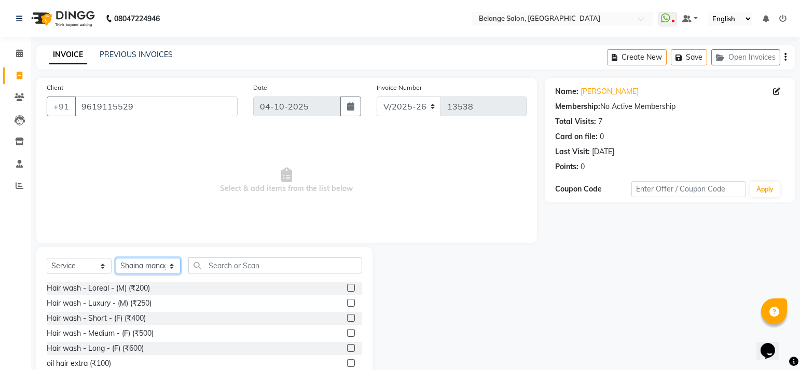
drag, startPoint x: 140, startPoint y: 264, endPoint x: 144, endPoint y: 256, distance: 8.6
click at [140, 264] on select "Select Stylist [PERSON_NAME] (U) [PERSON_NAME]. [PERSON_NAME] [PERSON_NAME] Bil…" at bounding box center [148, 266] width 65 height 16
select select "45203"
click at [116, 258] on select "Select Stylist [PERSON_NAME] (U) [PERSON_NAME]. [PERSON_NAME] [PERSON_NAME] Bil…" at bounding box center [148, 266] width 65 height 16
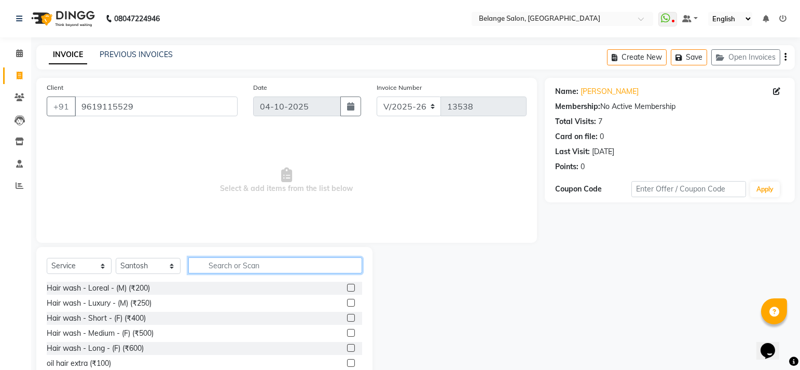
click at [213, 264] on input "text" at bounding box center [275, 265] width 174 height 16
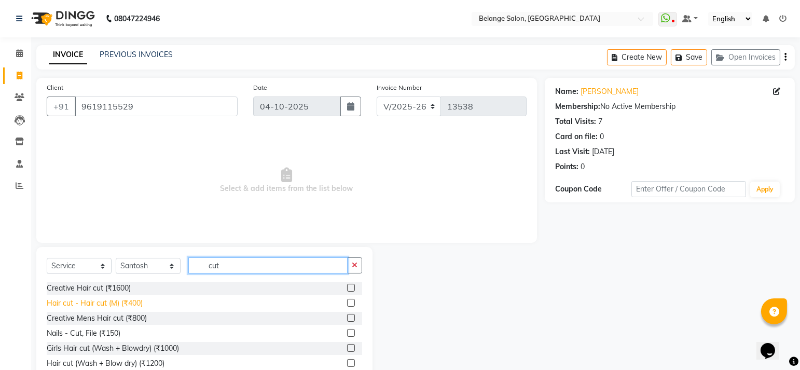
type input "cut"
drag, startPoint x: 121, startPoint y: 301, endPoint x: 132, endPoint y: 303, distance: 10.5
click at [122, 302] on div "Hair cut - Hair cut (M) (₹400)" at bounding box center [95, 303] width 96 height 11
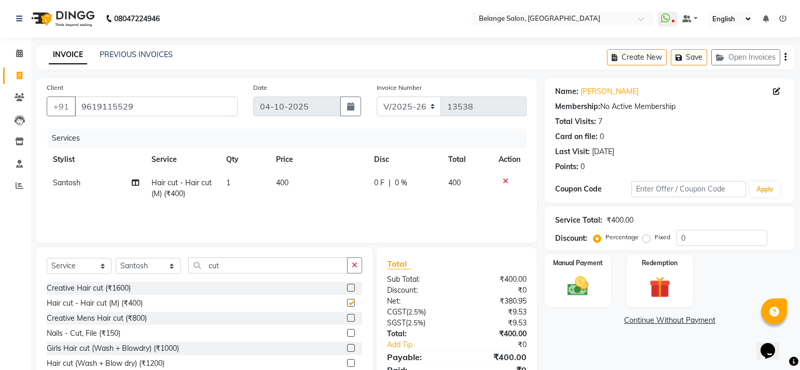
checkbox input "false"
drag, startPoint x: 250, startPoint y: 264, endPoint x: 160, endPoint y: 267, distance: 90.4
click at [160, 267] on div "Select Service Product Membership Package Voucher Prepaid Gift Card Select Styl…" at bounding box center [205, 269] width 316 height 24
click at [160, 267] on select "Select Stylist [PERSON_NAME] (U) [PERSON_NAME]. [PERSON_NAME] [PERSON_NAME] Bil…" at bounding box center [148, 266] width 65 height 16
click at [159, 264] on select "Select Stylist [PERSON_NAME] (U) [PERSON_NAME]. [PERSON_NAME] [PERSON_NAME] Bil…" at bounding box center [148, 266] width 65 height 16
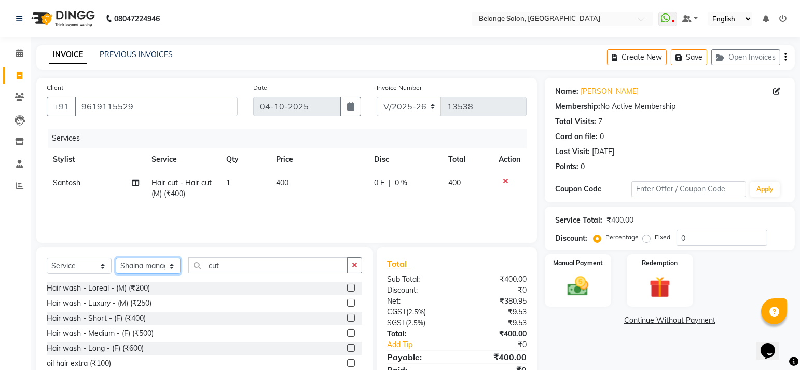
select select "45203"
click at [116, 258] on select "Select Stylist [PERSON_NAME] (U) [PERSON_NAME]. [PERSON_NAME] [PERSON_NAME] Bil…" at bounding box center [148, 266] width 65 height 16
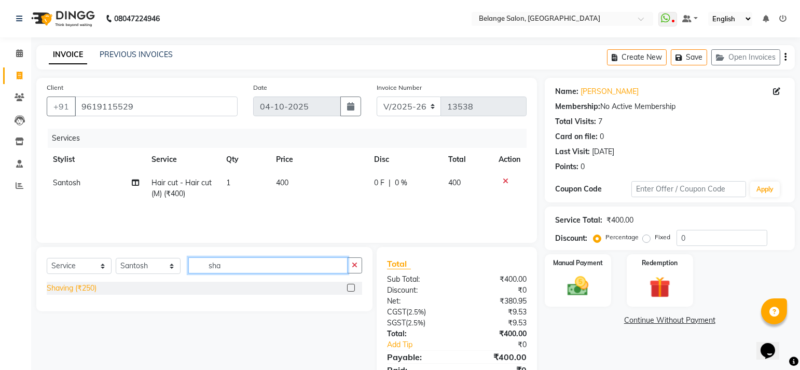
type input "sha"
click at [63, 287] on div "Shaving (₹250)" at bounding box center [72, 288] width 50 height 11
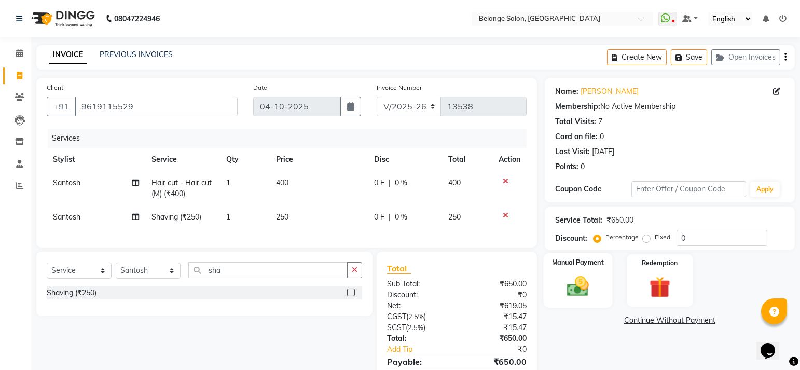
click at [576, 284] on img at bounding box center [578, 286] width 36 height 25
click at [624, 320] on span "GPay" at bounding box center [630, 321] width 21 height 12
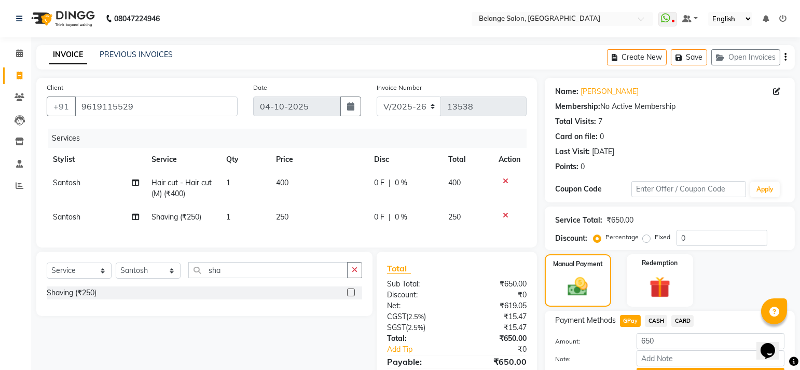
click at [717, 368] on button "Add Payment" at bounding box center [711, 376] width 148 height 16
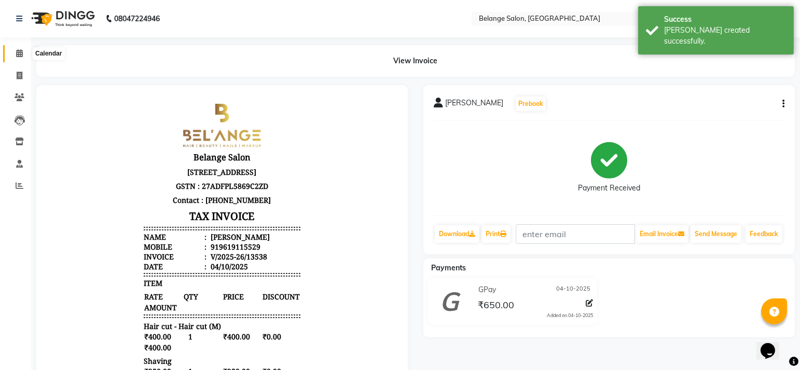
click at [15, 50] on span at bounding box center [19, 54] width 18 height 12
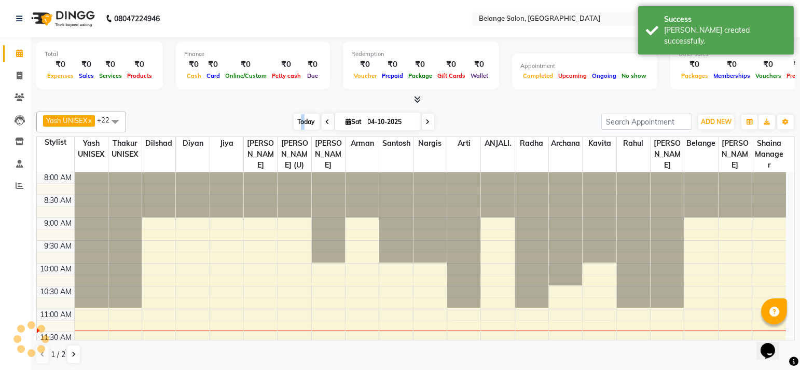
click at [302, 120] on span "Today" at bounding box center [307, 122] width 26 height 16
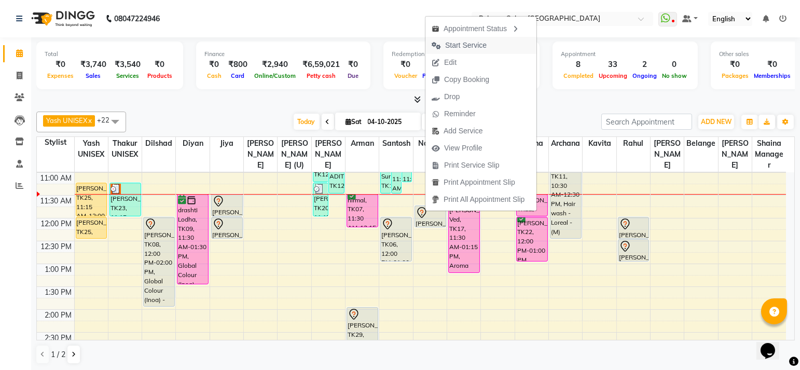
click at [471, 44] on span "Start Service" at bounding box center [466, 45] width 42 height 11
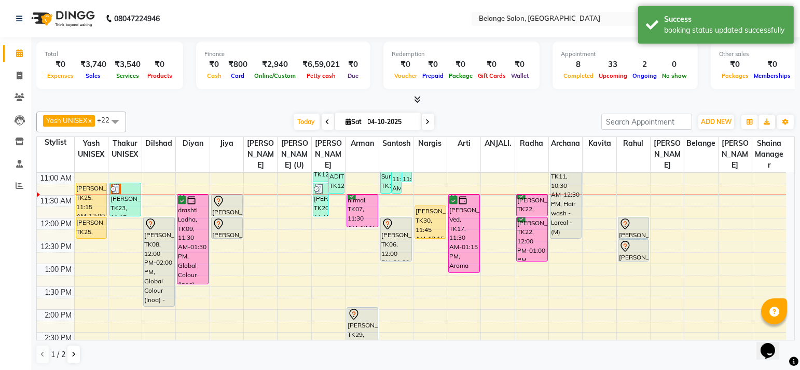
drag, startPoint x: 433, startPoint y: 225, endPoint x: 433, endPoint y: 244, distance: 19.2
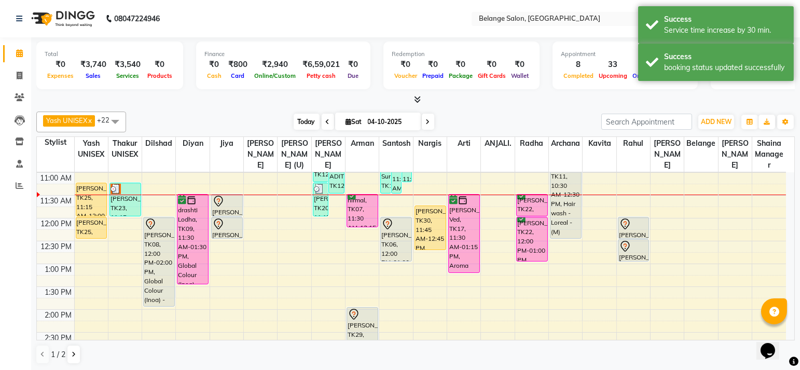
click at [296, 120] on span "Today" at bounding box center [307, 122] width 26 height 16
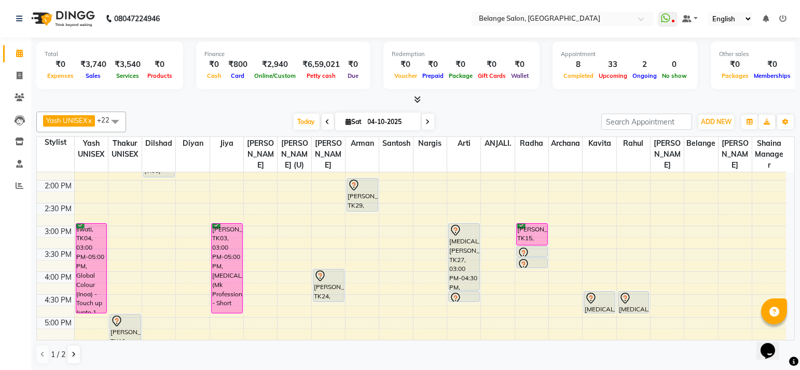
scroll to position [253, 0]
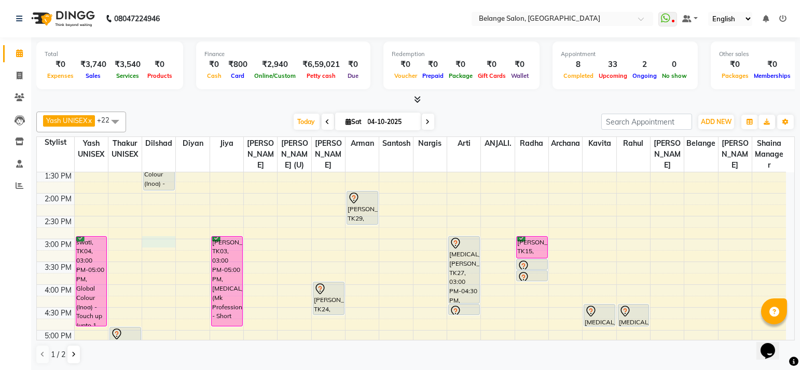
click at [155, 238] on div "8:00 AM 8:30 AM 9:00 AM 9:30 AM 10:00 AM 10:30 AM 11:00 AM 11:30 AM 12:00 PM 12…" at bounding box center [412, 262] width 750 height 685
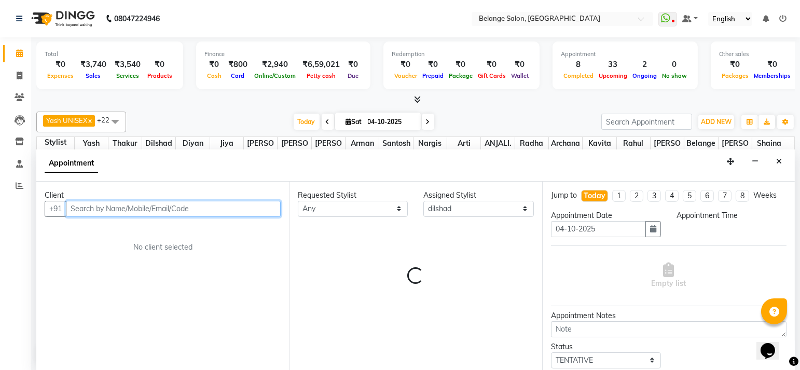
scroll to position [0, 0]
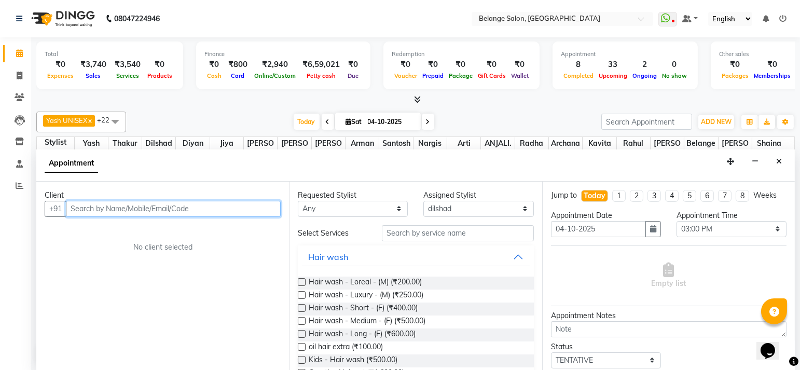
click at [153, 206] on input "text" at bounding box center [173, 209] width 215 height 16
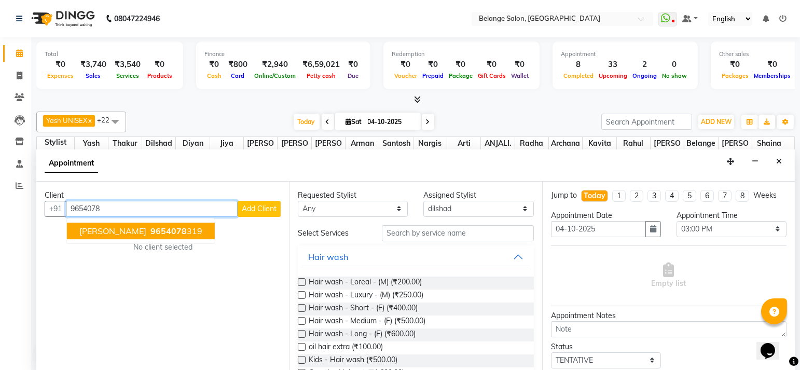
click at [151, 226] on span "9654078" at bounding box center [169, 231] width 36 height 10
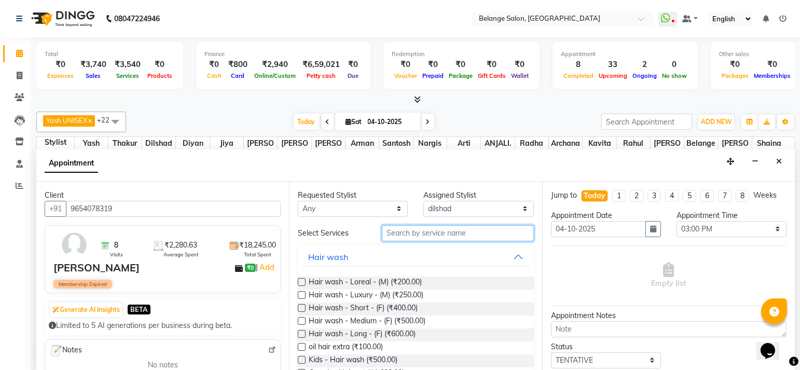
click at [394, 233] on input "text" at bounding box center [458, 233] width 152 height 16
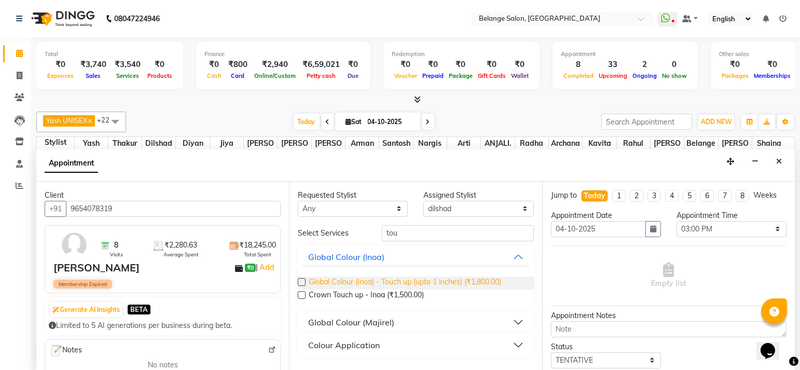
click at [399, 281] on span "Global Colour (Inoa) - Touch up (upto 1 inches) (₹1,800.00)" at bounding box center [405, 283] width 193 height 13
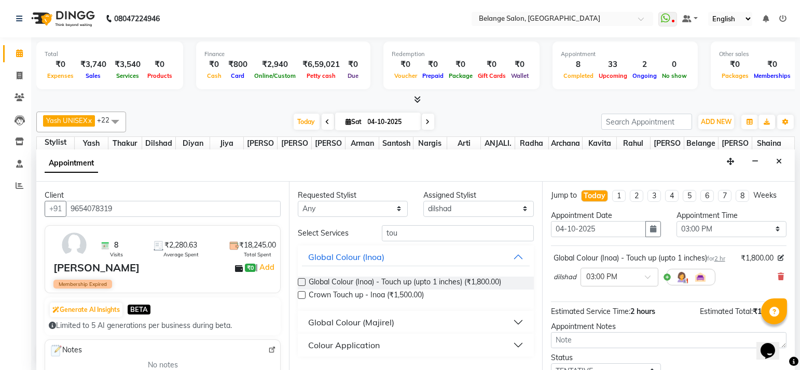
scroll to position [83, 0]
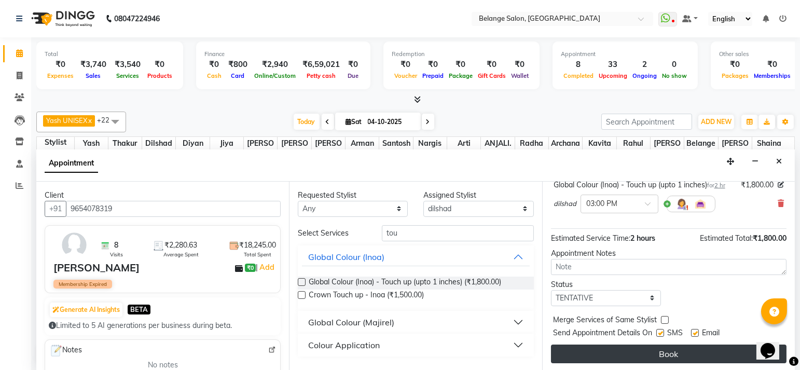
click at [643, 348] on button "Book" at bounding box center [669, 354] width 236 height 19
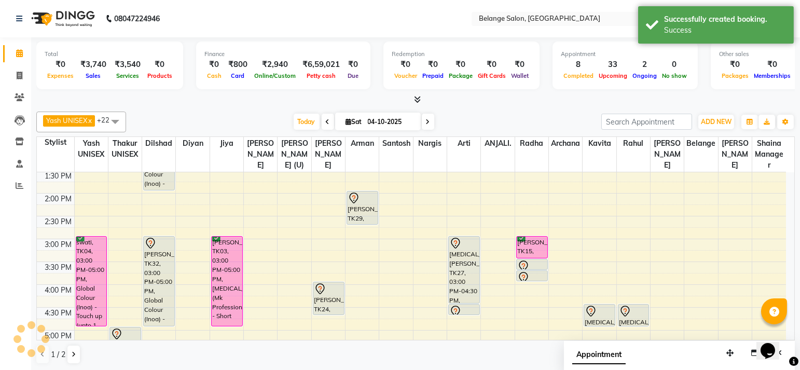
scroll to position [0, 0]
click at [308, 120] on span "Today" at bounding box center [307, 122] width 26 height 16
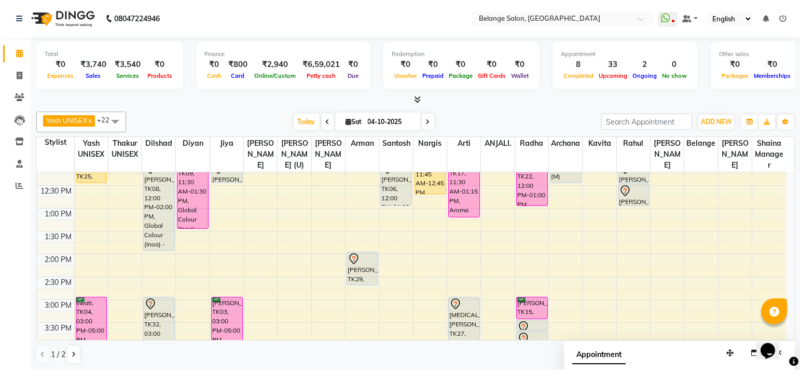
scroll to position [193, 0]
click at [296, 257] on div "8:00 AM 8:30 AM 9:00 AM 9:30 AM 10:00 AM 10:30 AM 11:00 AM 11:30 AM 12:00 PM 12…" at bounding box center [412, 321] width 750 height 685
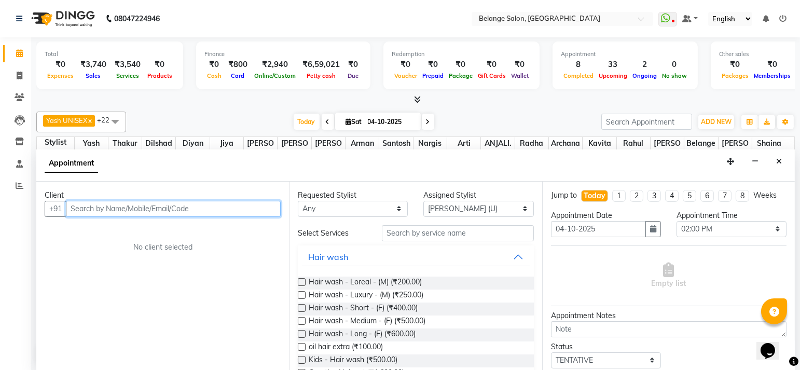
scroll to position [0, 0]
click at [144, 202] on input "text" at bounding box center [173, 209] width 215 height 16
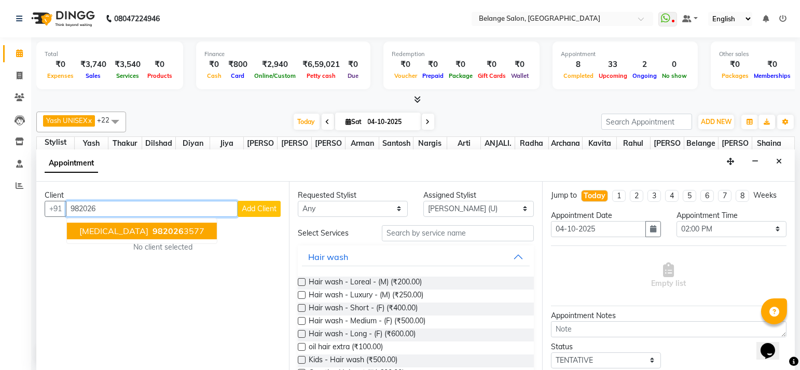
click at [153, 229] on span "982026" at bounding box center [168, 231] width 31 height 10
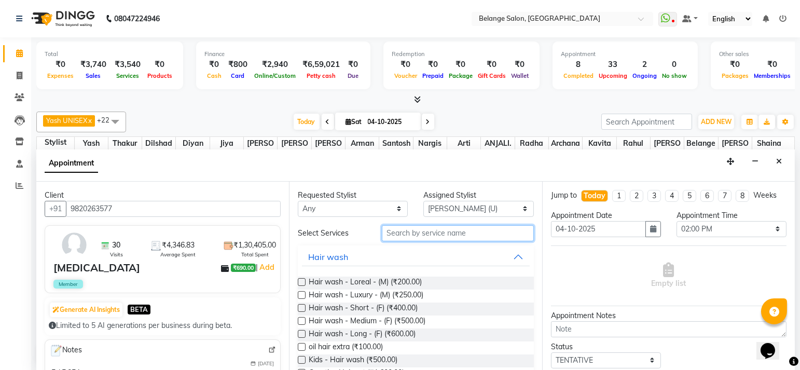
click at [397, 234] on input "text" at bounding box center [458, 233] width 152 height 16
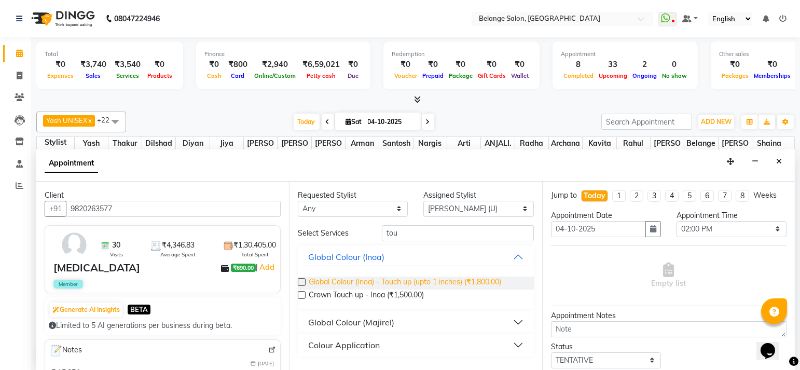
click at [382, 283] on span "Global Colour (Inoa) - Touch up (upto 1 inches) (₹1,800.00)" at bounding box center [405, 283] width 193 height 13
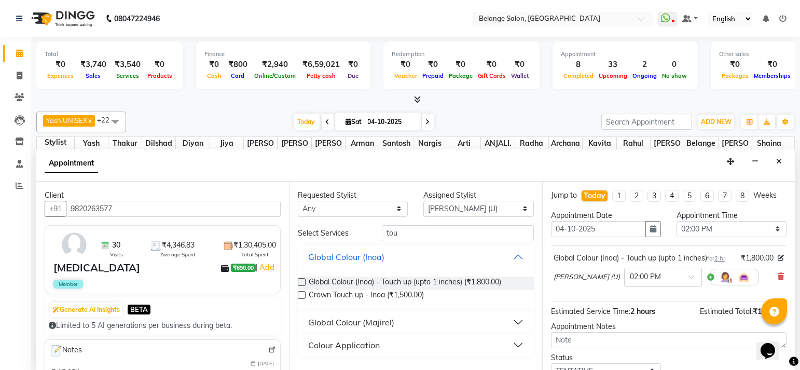
scroll to position [83, 0]
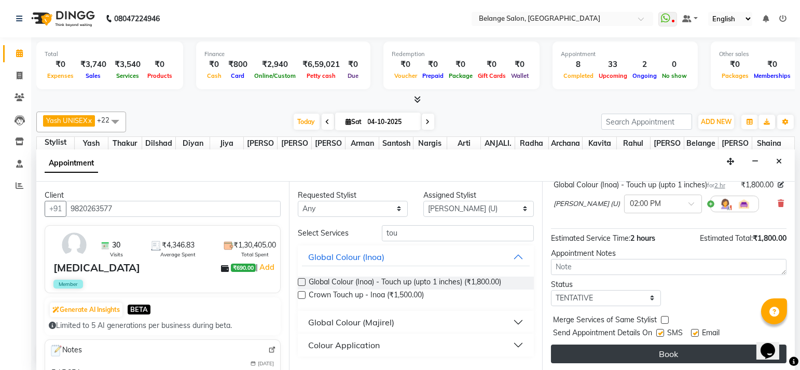
click at [644, 346] on button "Book" at bounding box center [669, 354] width 236 height 19
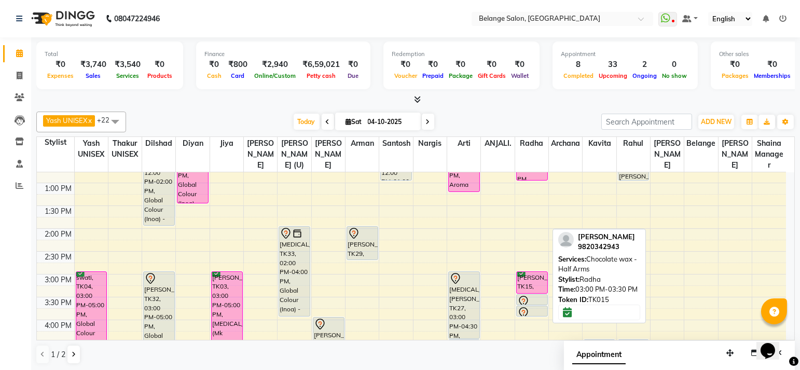
scroll to position [219, 0]
drag, startPoint x: 533, startPoint y: 277, endPoint x: 528, endPoint y: 231, distance: 45.4
click at [528, 231] on div "rashmi, TK02, 10:15 AM-10:45 AM, Cleanup - Express Dipti jhaveri, TK22, 11:30 A…" at bounding box center [531, 295] width 33 height 685
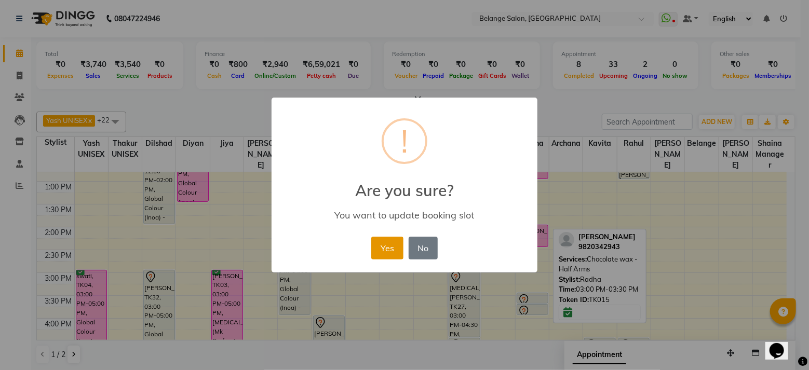
drag, startPoint x: 383, startPoint y: 246, endPoint x: 391, endPoint y: 239, distance: 10.4
click at [391, 239] on button "Yes" at bounding box center [387, 248] width 32 height 23
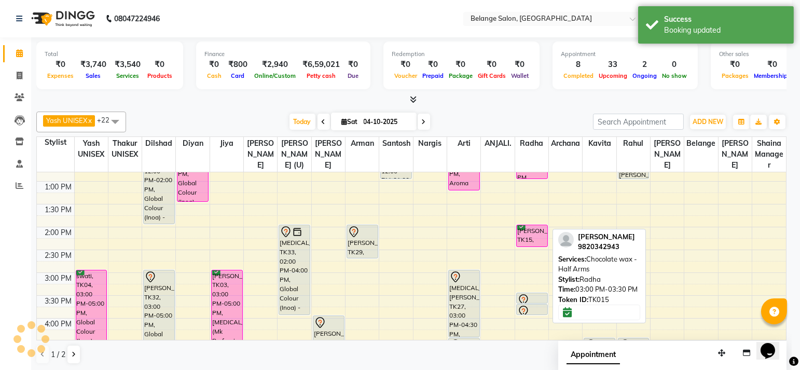
click at [391, 239] on div "8:00 AM 8:30 AM 9:00 AM 9:30 AM 10:00 AM 10:30 AM 11:00 AM 11:30 AM 12:00 PM 12…" at bounding box center [412, 295] width 750 height 685
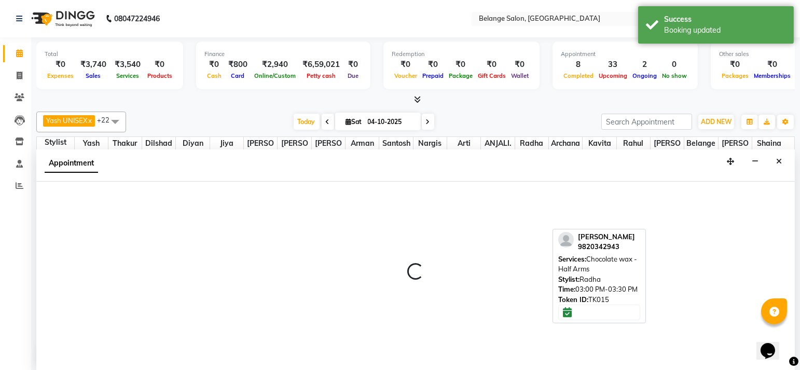
scroll to position [0, 0]
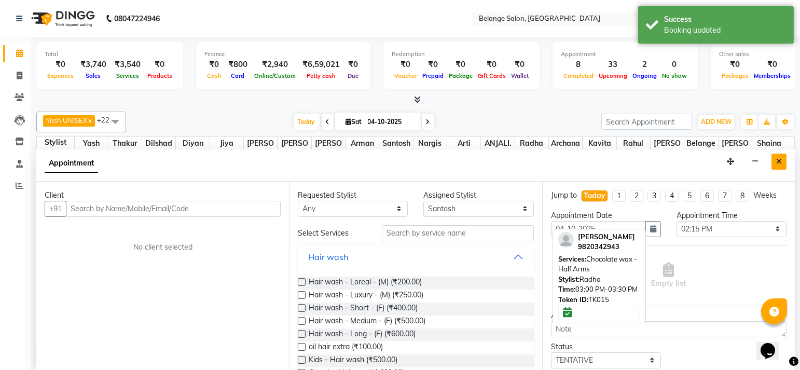
click at [773, 161] on button "Close" at bounding box center [779, 162] width 15 height 16
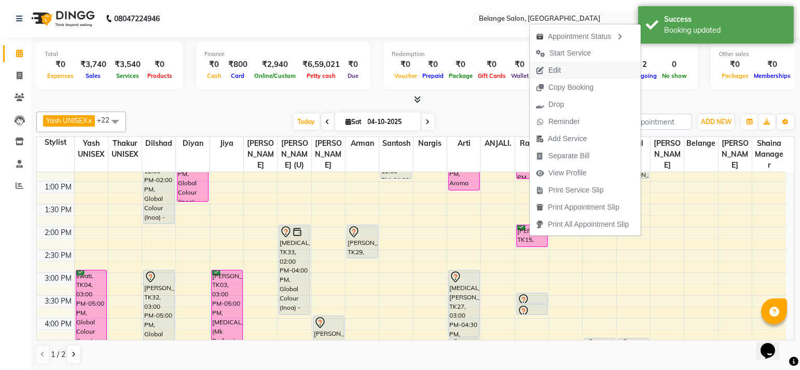
click at [557, 75] on span "Edit" at bounding box center [555, 70] width 12 height 11
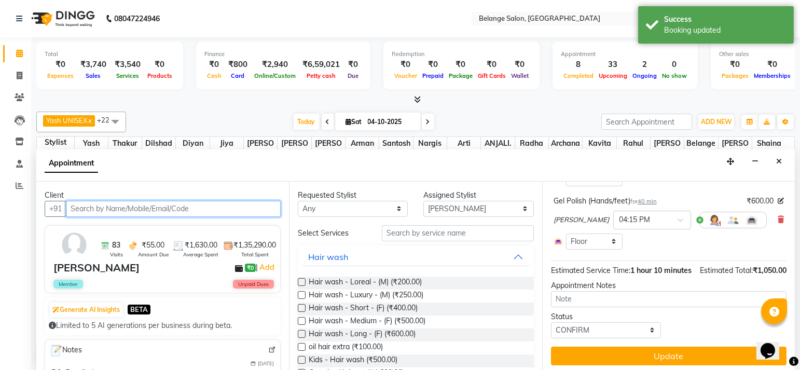
scroll to position [133, 0]
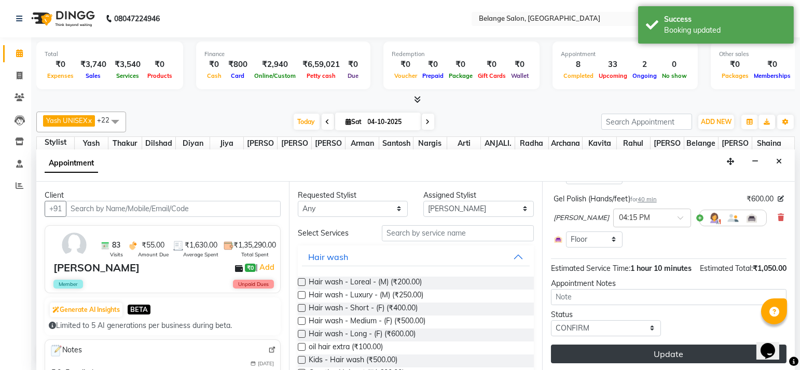
click at [607, 346] on button "Update" at bounding box center [669, 354] width 236 height 19
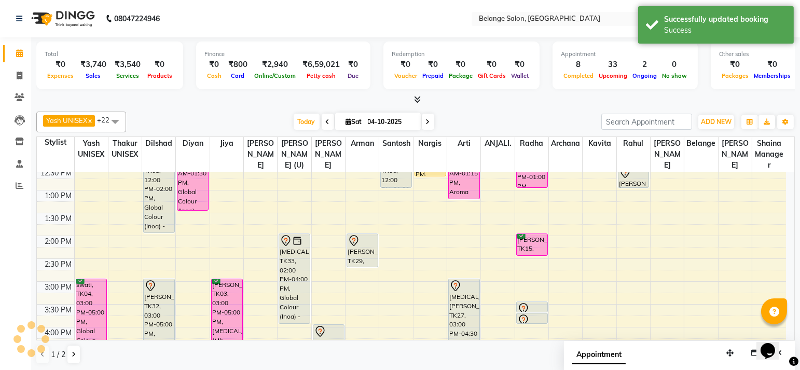
scroll to position [209, 0]
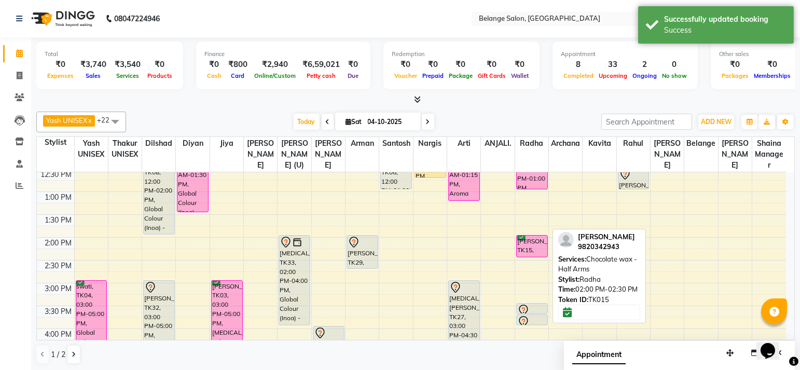
click at [542, 246] on div "Aayushi, TK15, 02:00 PM-02:30 PM, Chocolate wax - Half Arms" at bounding box center [532, 246] width 31 height 21
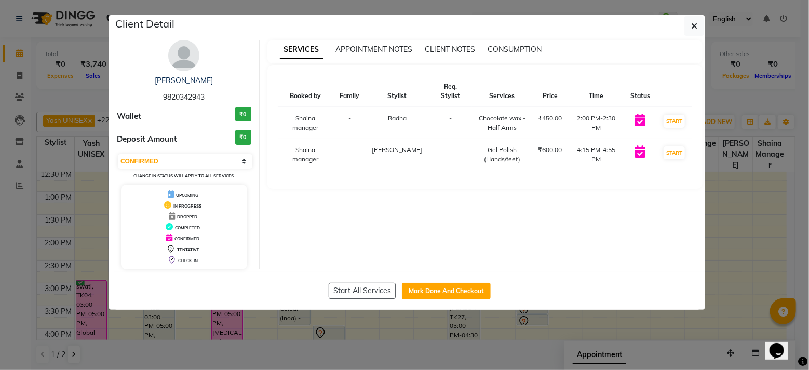
click at [686, 324] on ngb-modal-window "Client Detail Aayushi 9820342943 Wallet ₹0 Deposit Amount ₹0 Select IN SERVICE …" at bounding box center [404, 185] width 809 height 370
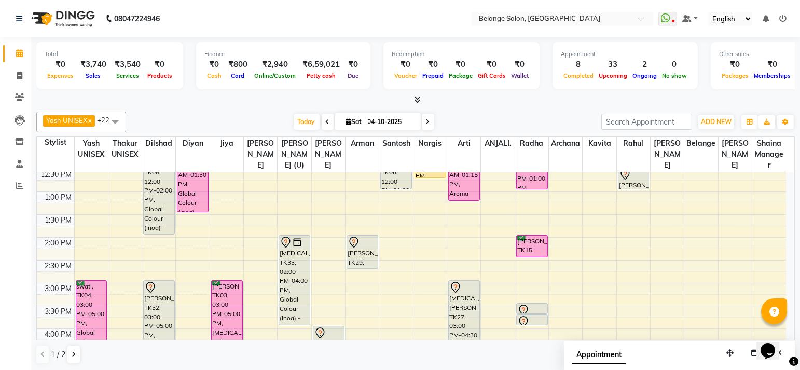
click at [64, 117] on span "Yash UNISEX" at bounding box center [66, 120] width 41 height 8
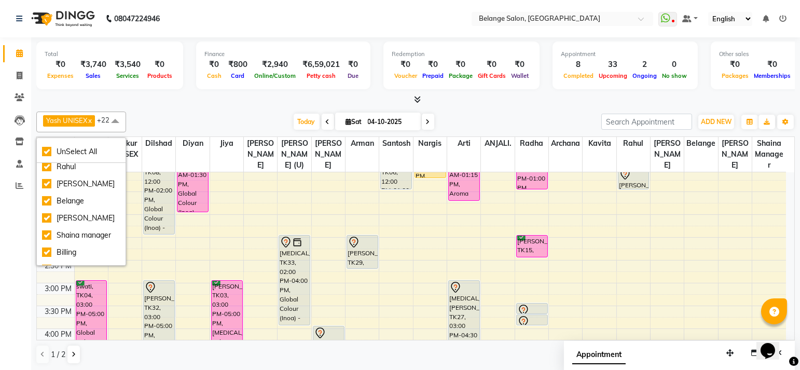
scroll to position [291, 0]
click at [77, 228] on div "Shaina manager" at bounding box center [81, 233] width 78 height 11
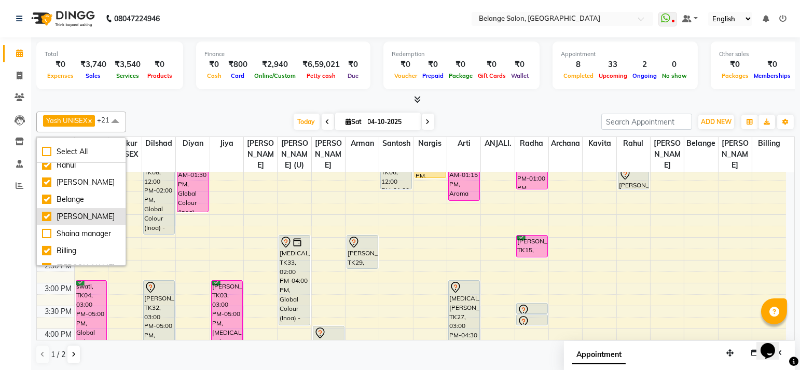
click at [77, 211] on div "[PERSON_NAME]" at bounding box center [81, 216] width 78 height 11
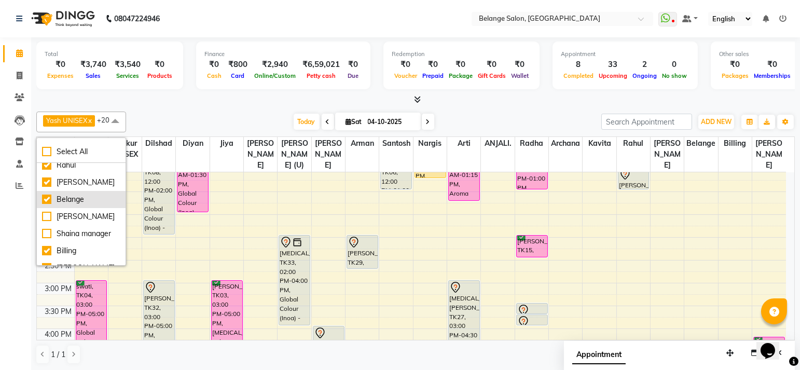
click at [70, 194] on div "Belange" at bounding box center [81, 199] width 78 height 11
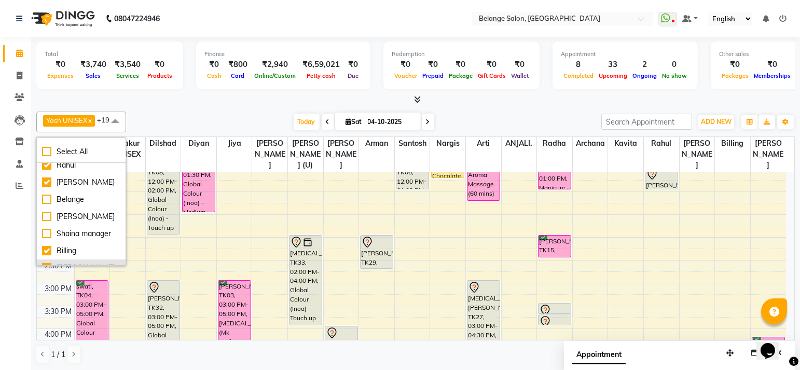
click at [73, 260] on li "[PERSON_NAME]" at bounding box center [81, 268] width 89 height 17
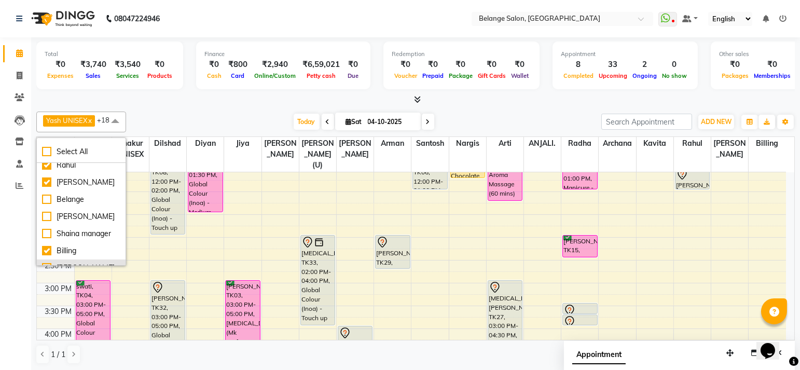
click at [69, 260] on li "[PERSON_NAME]" at bounding box center [81, 268] width 89 height 17
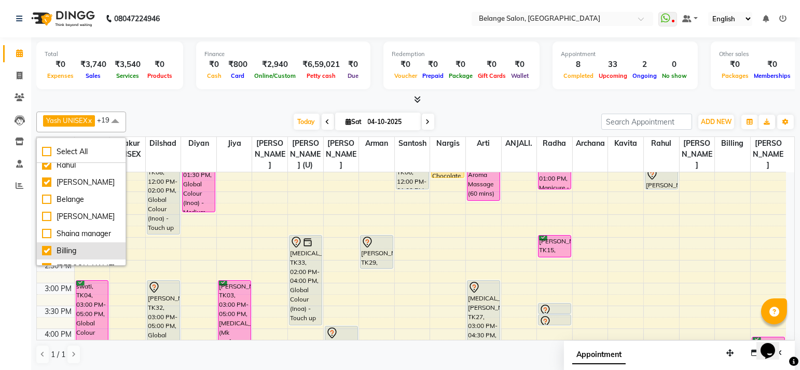
click at [71, 246] on div "Billing" at bounding box center [81, 251] width 78 height 11
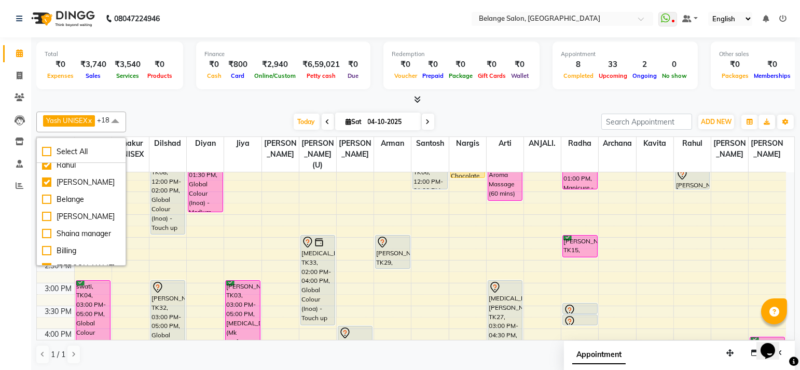
click at [267, 117] on div "Today Sat 04-10-2025" at bounding box center [363, 122] width 465 height 16
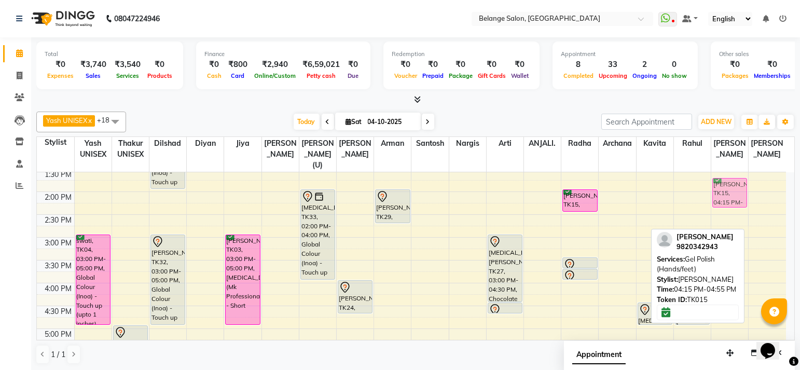
scroll to position [253, 0]
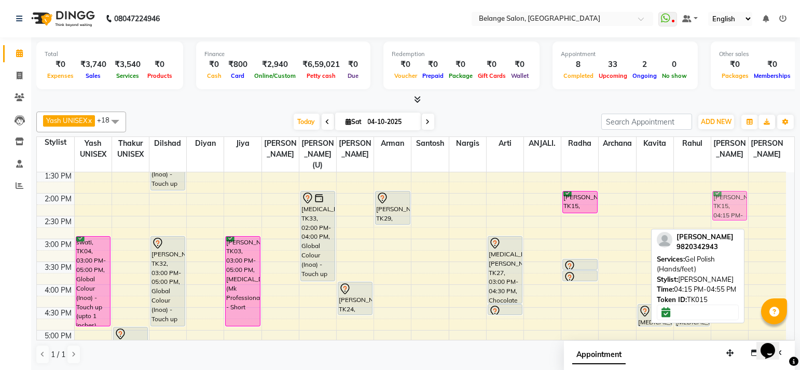
drag, startPoint x: 761, startPoint y: 277, endPoint x: 707, endPoint y: 194, distance: 98.6
click at [707, 194] on div "8:00 AM 8:30 AM 9:00 AM 9:30 AM 10:00 AM 10:30 AM 11:00 AM 11:30 AM 12:00 PM 12…" at bounding box center [412, 262] width 750 height 685
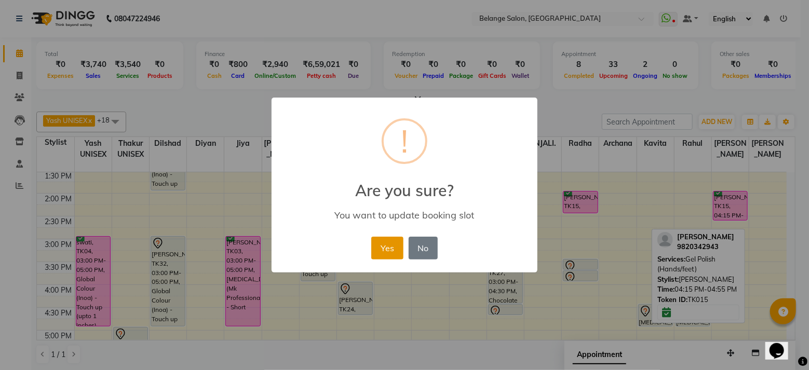
click at [384, 248] on button "Yes" at bounding box center [387, 248] width 32 height 23
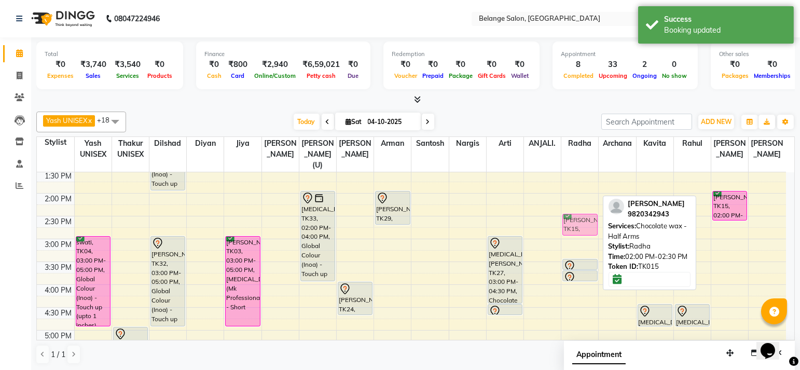
drag, startPoint x: 577, startPoint y: 184, endPoint x: 572, endPoint y: 210, distance: 26.4
click at [572, 210] on div "rashmi, TK02, 10:15 AM-10:45 AM, Cleanup - Express Dipti jhaveri, TK22, 11:30 A…" at bounding box center [580, 262] width 37 height 685
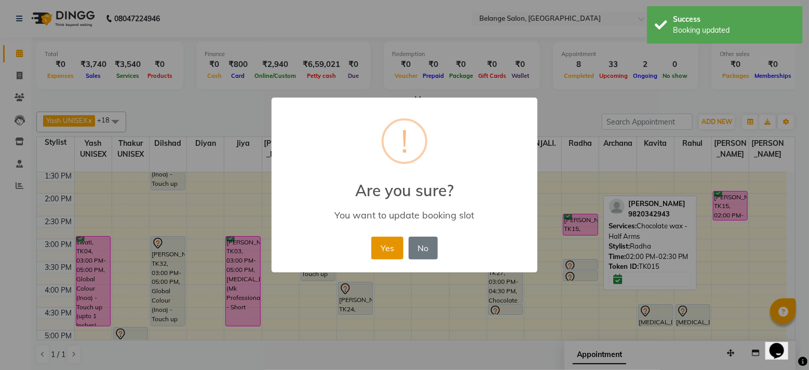
click at [389, 248] on button "Yes" at bounding box center [387, 248] width 32 height 23
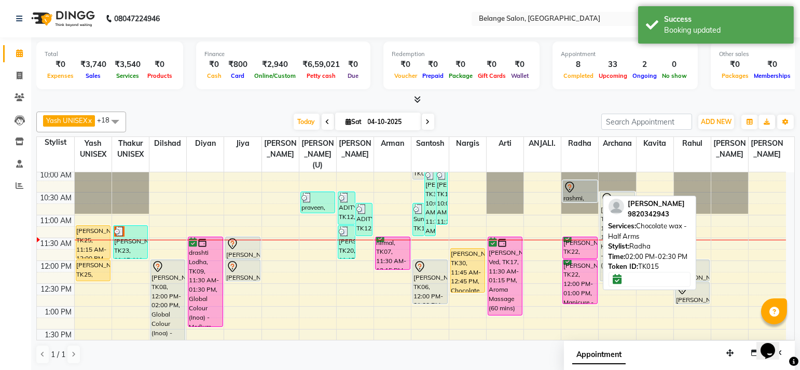
scroll to position [89, 0]
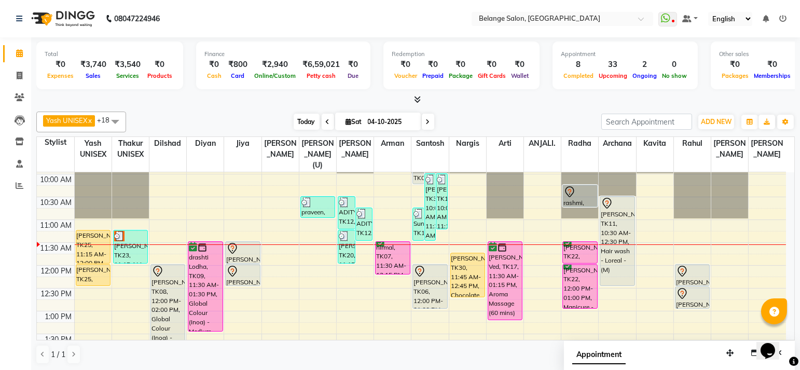
click at [305, 122] on span "Today" at bounding box center [307, 122] width 26 height 16
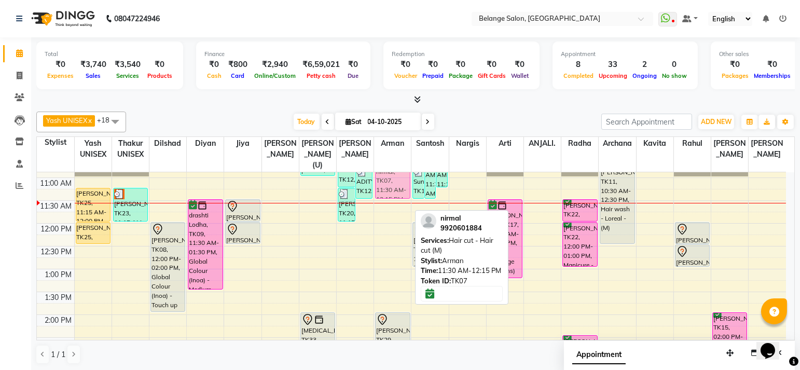
scroll to position [125, 0]
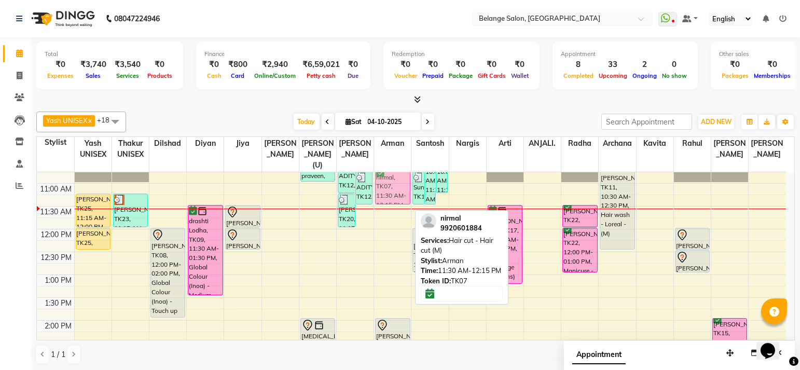
drag, startPoint x: 399, startPoint y: 202, endPoint x: 398, endPoint y: 174, distance: 28.6
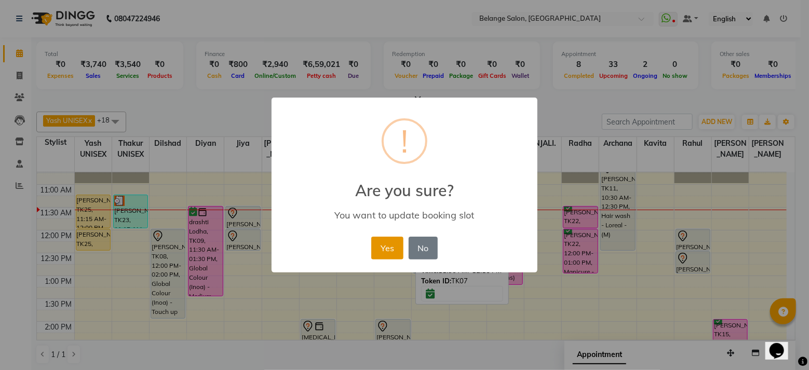
click at [385, 244] on button "Yes" at bounding box center [387, 248] width 32 height 23
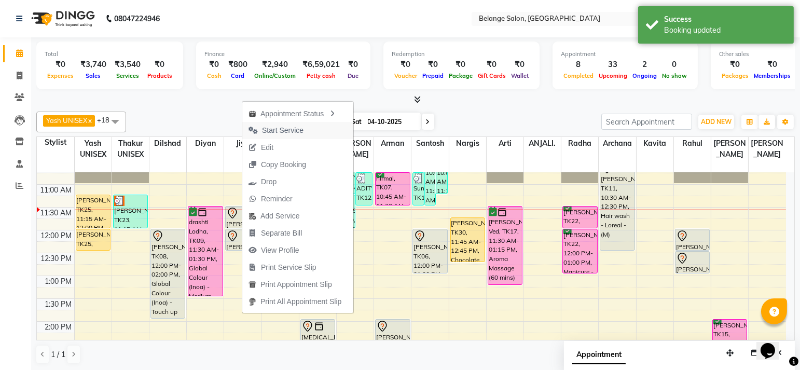
click at [281, 132] on span "Start Service" at bounding box center [283, 130] width 42 height 11
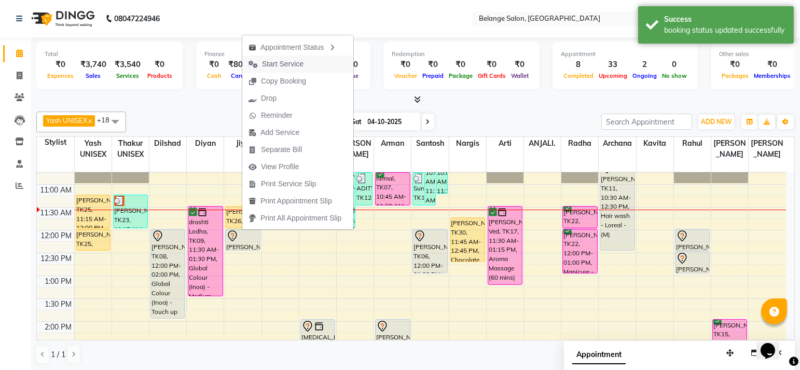
click at [260, 63] on span "Start Service" at bounding box center [275, 64] width 67 height 17
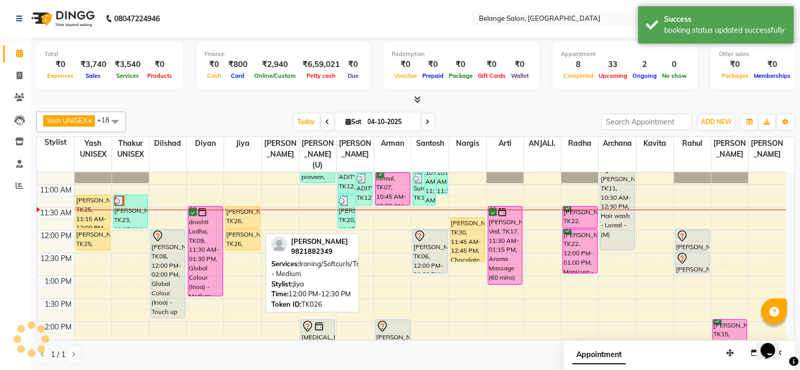
click at [239, 235] on div "Rekha Sheety, TK26, 12:00 PM-12:30 PM, Ironing/Softcurls/Tongs - Medium" at bounding box center [243, 239] width 34 height 21
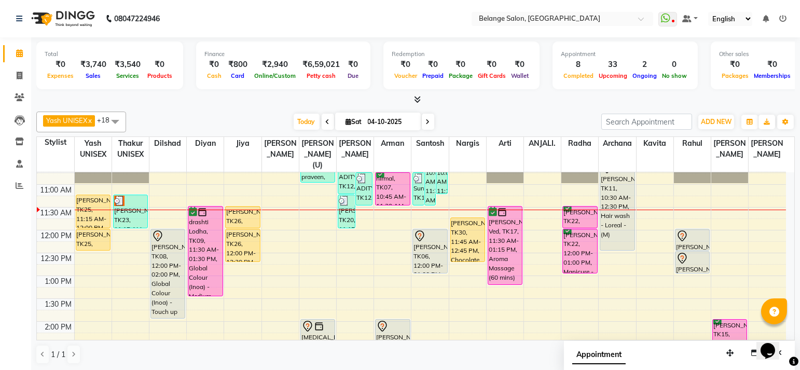
drag, startPoint x: 240, startPoint y: 238, endPoint x: 240, endPoint y: 250, distance: 11.4
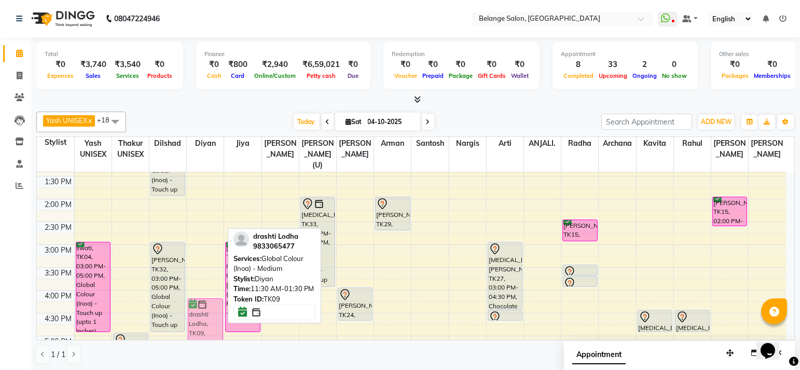
scroll to position [252, 0]
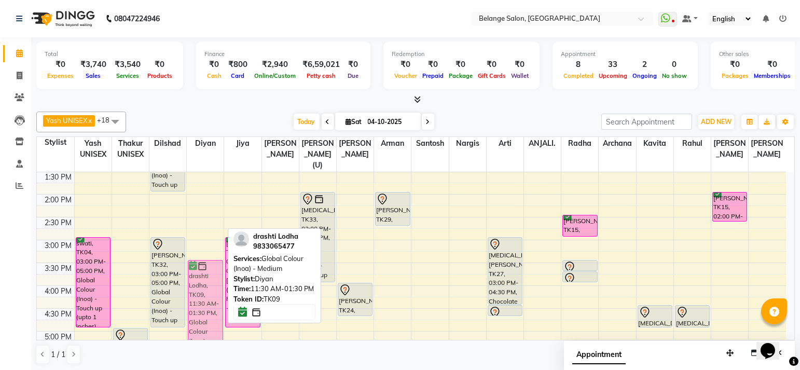
drag, startPoint x: 202, startPoint y: 221, endPoint x: 198, endPoint y: 280, distance: 59.8
click at [198, 280] on div "drashti Lodha, TK09, 11:30 AM-01:30 PM, Global Colour (Inoa) - Medium AHAAN K, …" at bounding box center [205, 263] width 37 height 685
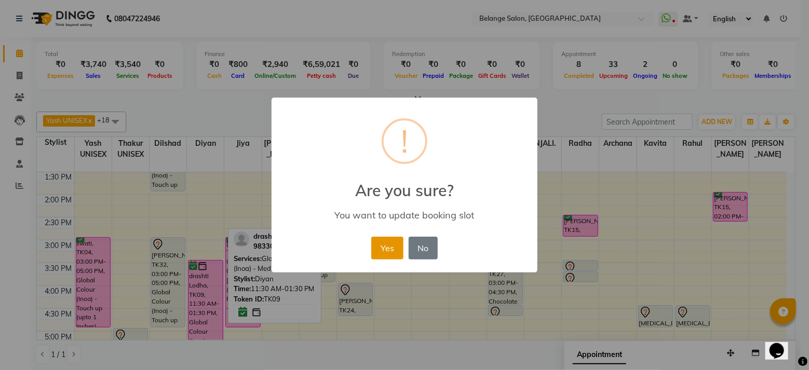
click at [379, 247] on button "Yes" at bounding box center [387, 248] width 32 height 23
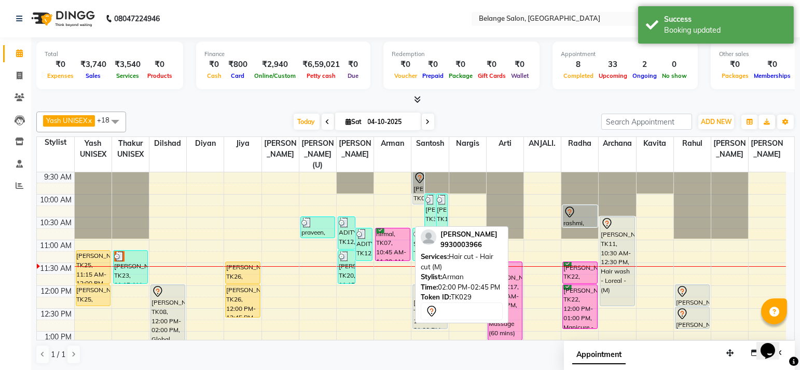
scroll to position [69, 0]
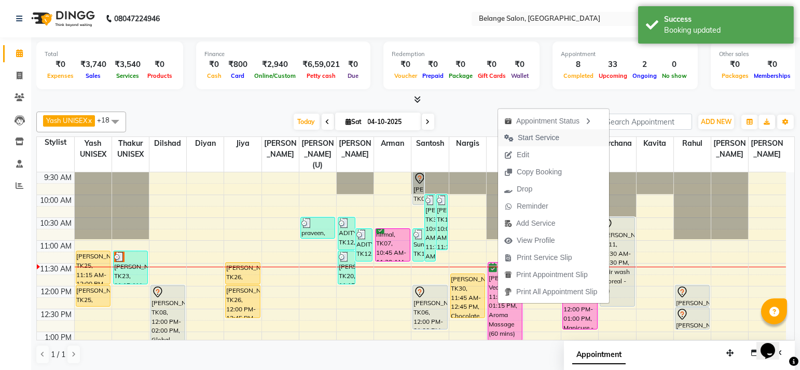
click at [507, 137] on icon "button" at bounding box center [509, 137] width 9 height 7
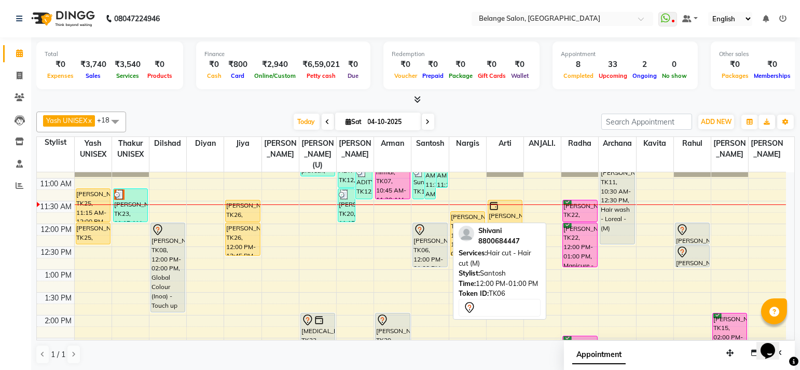
scroll to position [131, 0]
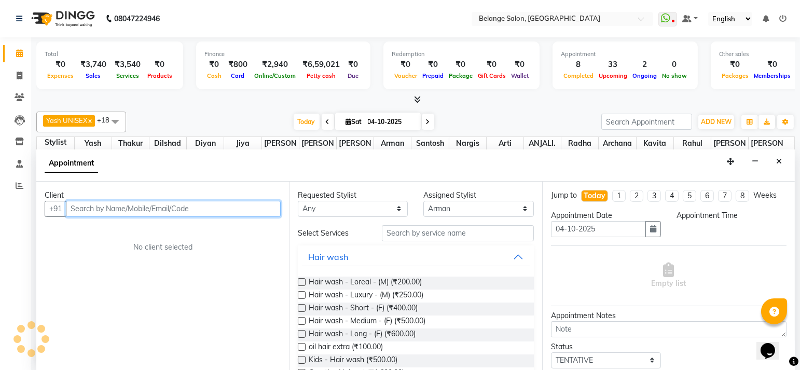
scroll to position [0, 0]
click at [128, 203] on input "text" at bounding box center [173, 209] width 215 height 16
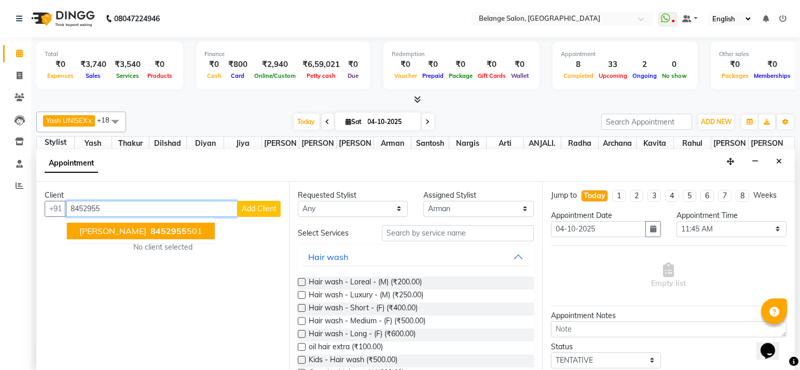
click at [151, 226] on span "8452955" at bounding box center [169, 231] width 36 height 10
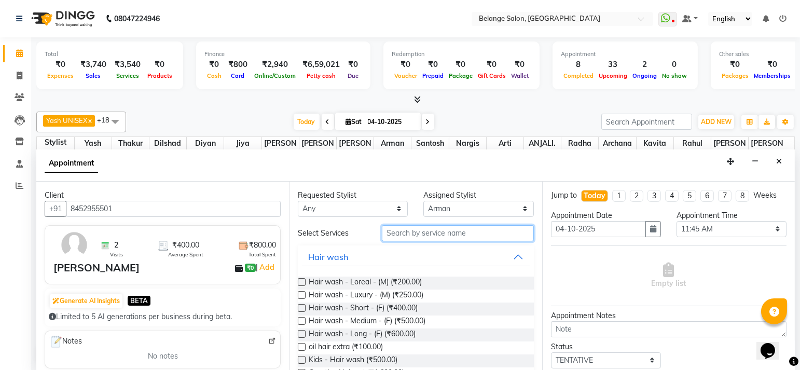
click at [424, 234] on input "text" at bounding box center [458, 233] width 152 height 16
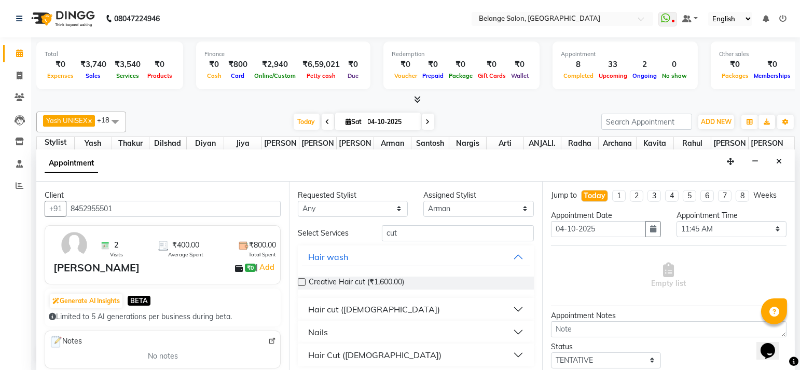
click at [336, 308] on div "Hair cut ([DEMOGRAPHIC_DATA])" at bounding box center [374, 309] width 132 height 12
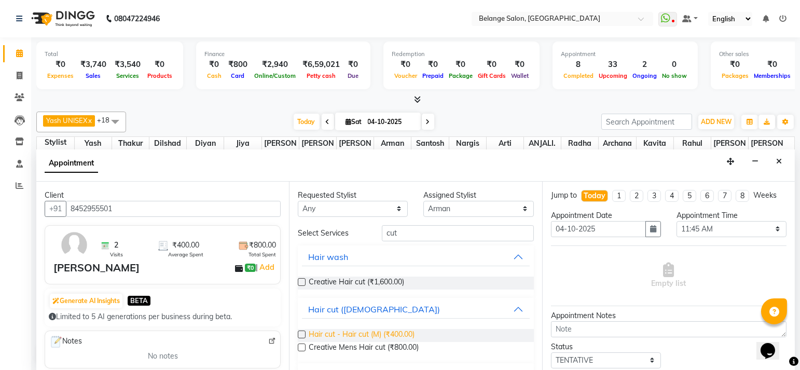
click at [392, 337] on span "Hair cut - Hair cut (M) (₹400.00)" at bounding box center [362, 335] width 106 height 13
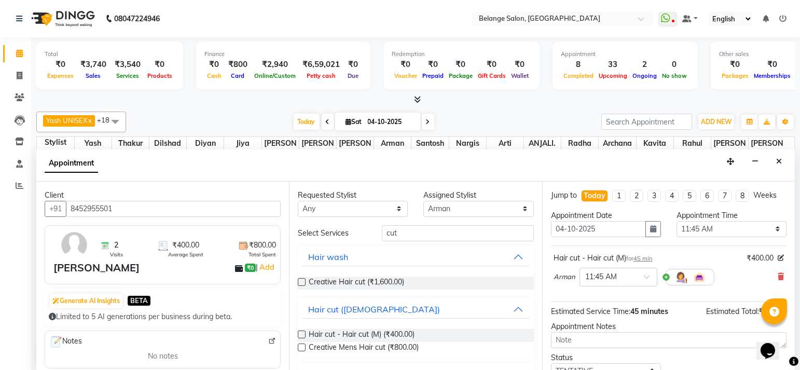
scroll to position [73, 0]
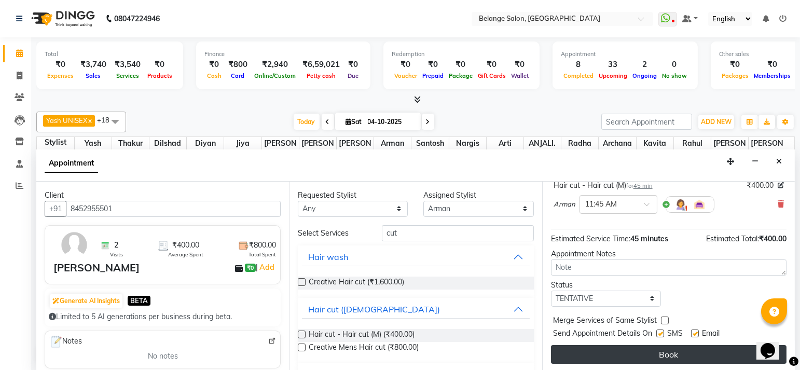
click at [604, 351] on button "Book" at bounding box center [669, 354] width 236 height 19
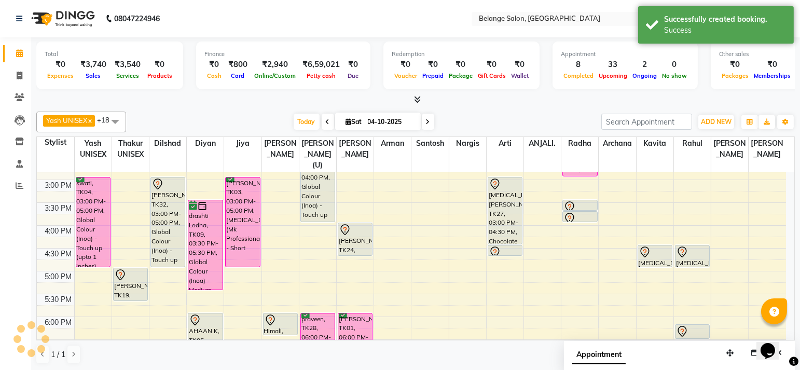
scroll to position [0, 0]
click at [294, 121] on span "Today" at bounding box center [307, 122] width 26 height 16
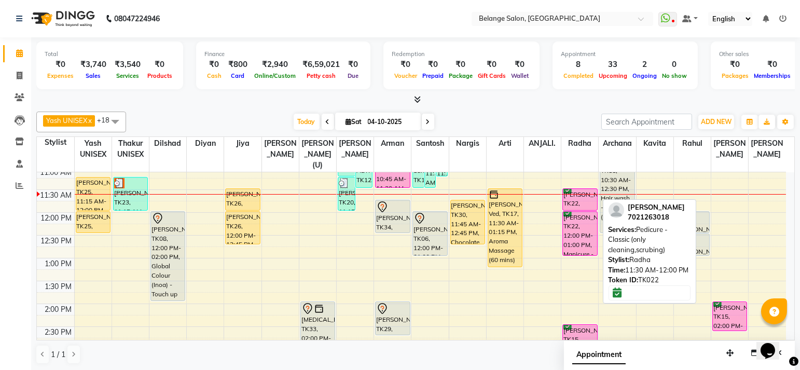
scroll to position [138, 0]
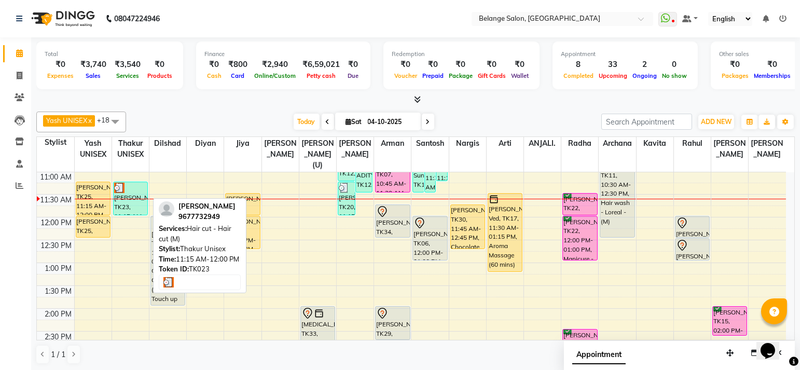
click at [122, 183] on img at bounding box center [119, 188] width 10 height 10
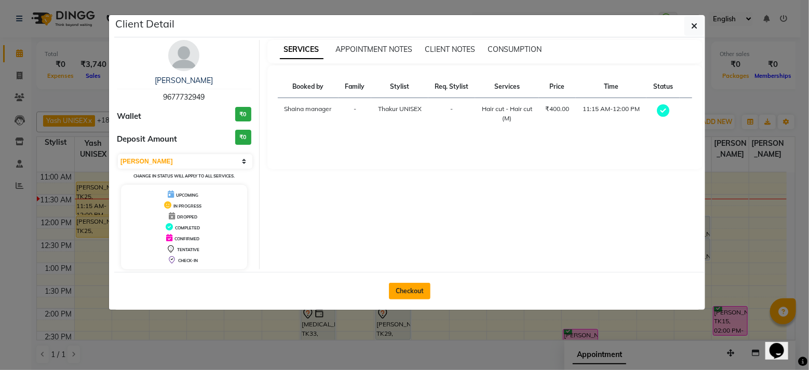
click at [412, 289] on button "Checkout" at bounding box center [410, 291] width 42 height 17
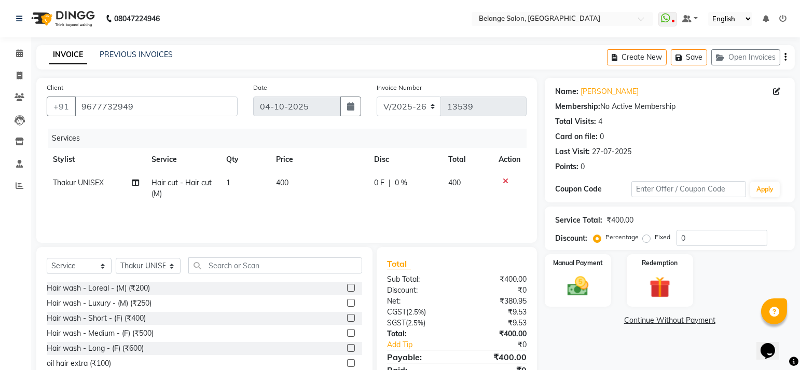
click at [506, 181] on icon at bounding box center [506, 181] width 6 height 7
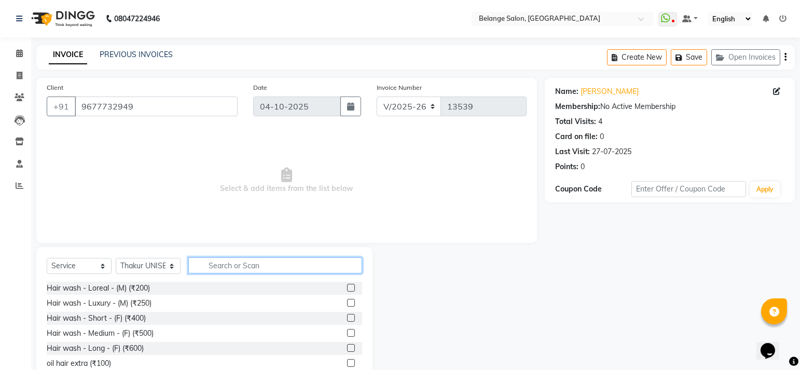
click at [254, 261] on input "text" at bounding box center [275, 265] width 174 height 16
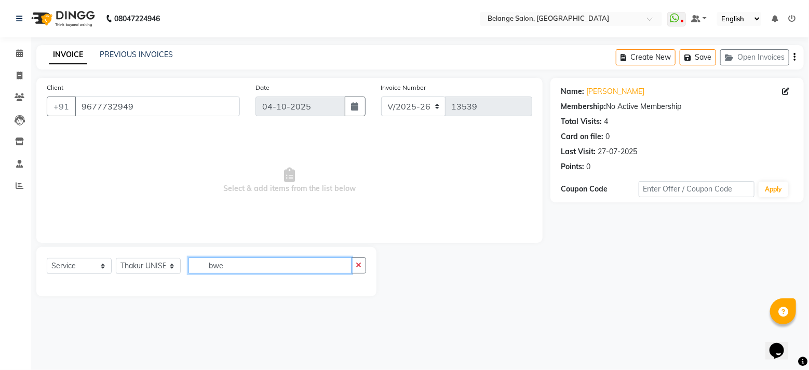
drag, startPoint x: 198, startPoint y: 267, endPoint x: 146, endPoint y: 269, distance: 51.4
click at [145, 268] on div "Select Service Product Membership Package Voucher Prepaid Gift Card Select Styl…" at bounding box center [206, 269] width 319 height 24
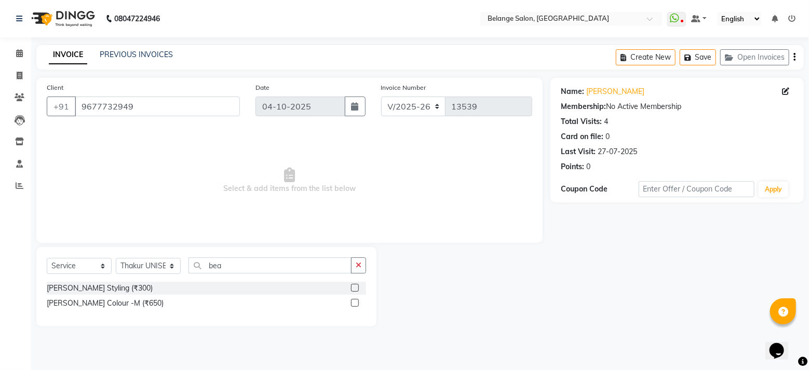
click at [111, 294] on div "[PERSON_NAME] Styling (₹300)" at bounding box center [206, 288] width 319 height 13
click at [106, 290] on div "[PERSON_NAME] Styling (₹300)" at bounding box center [100, 288] width 106 height 11
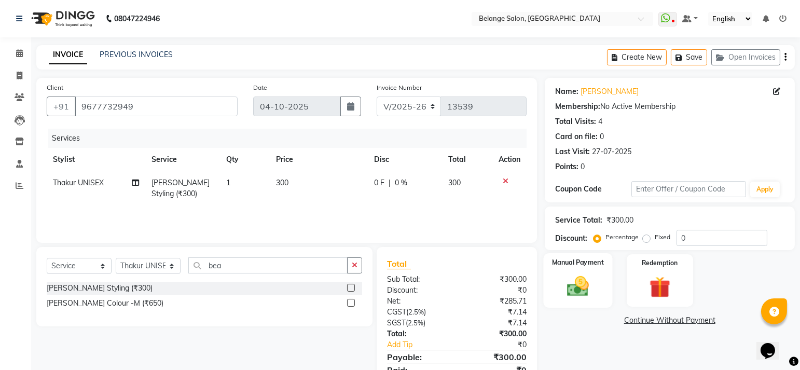
click at [577, 274] on img at bounding box center [578, 286] width 36 height 25
drag, startPoint x: 625, startPoint y: 323, endPoint x: 665, endPoint y: 324, distance: 40.5
click at [625, 324] on span "GPay" at bounding box center [630, 321] width 21 height 12
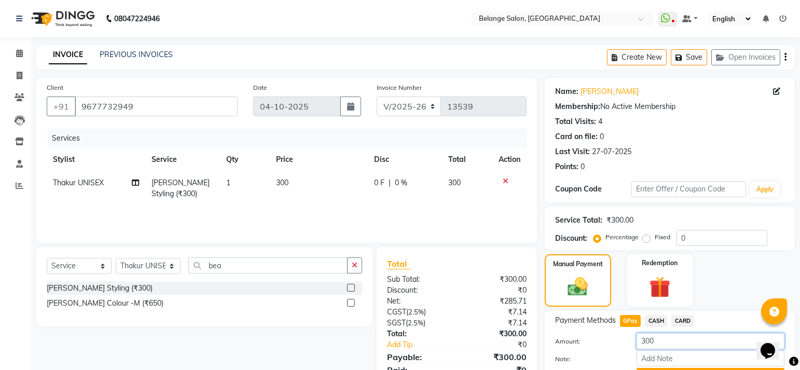
click at [656, 333] on div "Amount: 300 Note: Add Payment" at bounding box center [669, 358] width 229 height 51
click at [677, 368] on button "Add Payment" at bounding box center [711, 376] width 148 height 16
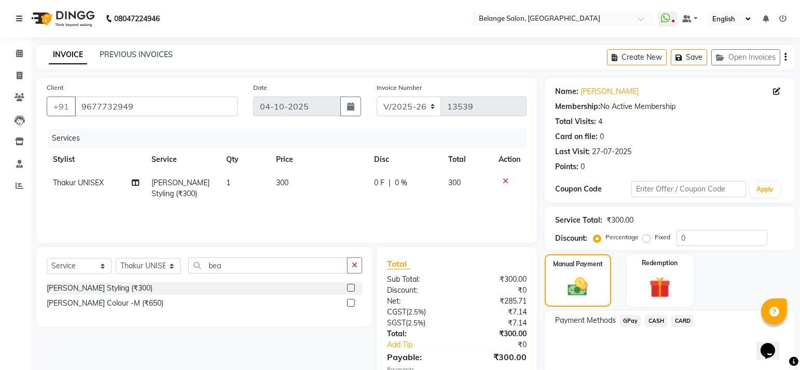
scroll to position [55, 0]
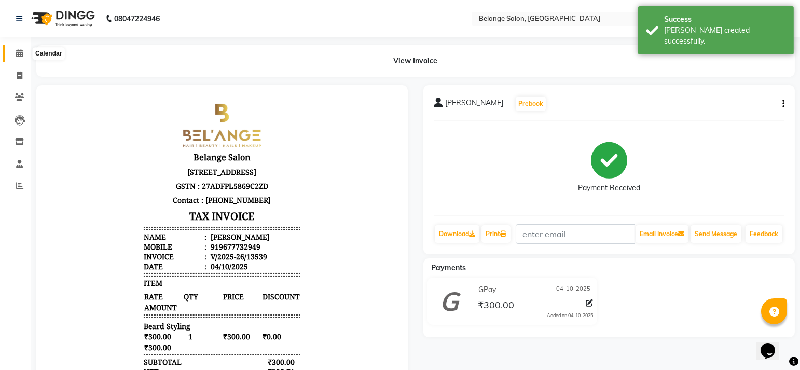
drag, startPoint x: 15, startPoint y: 49, endPoint x: 23, endPoint y: 51, distance: 8.1
click at [16, 49] on icon at bounding box center [19, 53] width 7 height 8
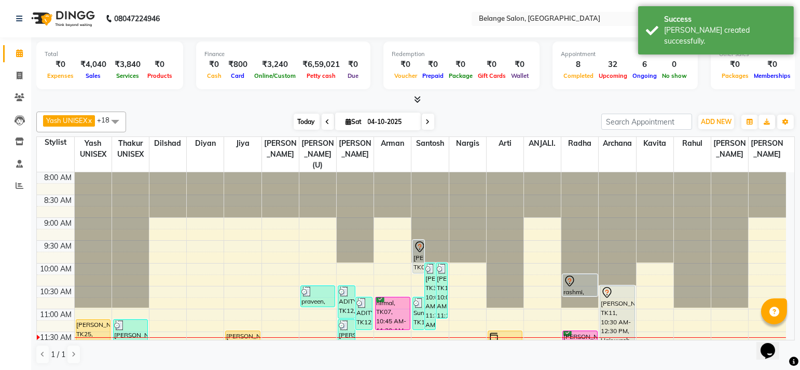
click at [299, 122] on span "Today" at bounding box center [307, 122] width 26 height 16
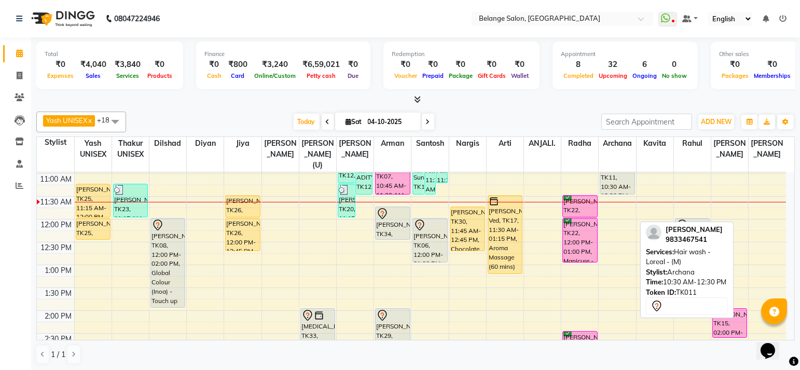
drag, startPoint x: 623, startPoint y: 226, endPoint x: 609, endPoint y: 182, distance: 46.3
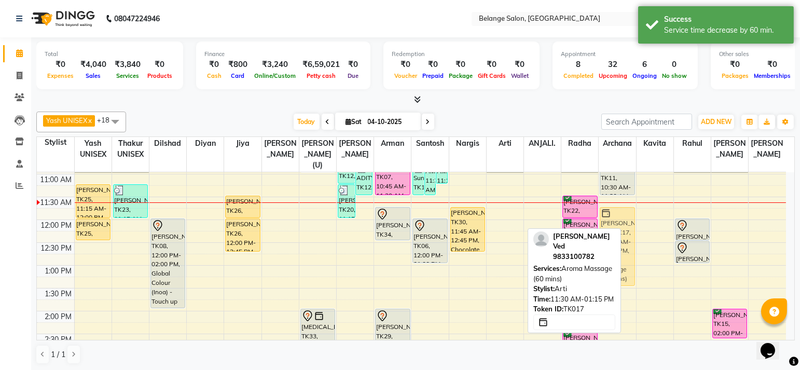
drag, startPoint x: 496, startPoint y: 211, endPoint x: 594, endPoint y: 220, distance: 98.5
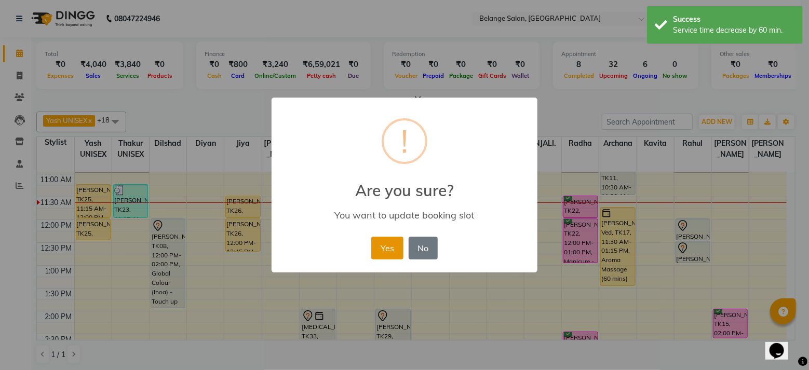
click at [387, 249] on button "Yes" at bounding box center [387, 248] width 32 height 23
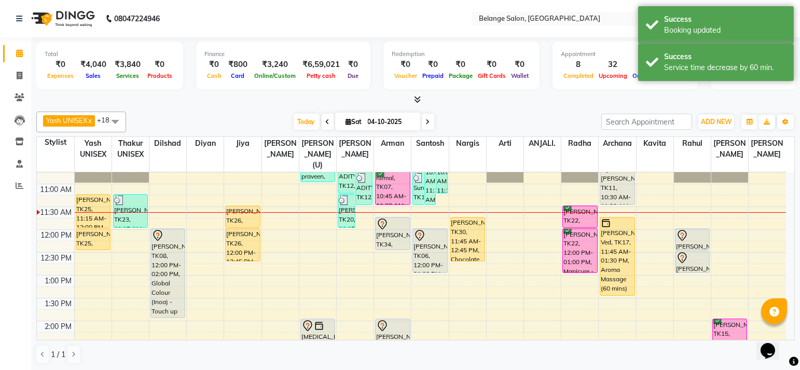
scroll to position [113, 0]
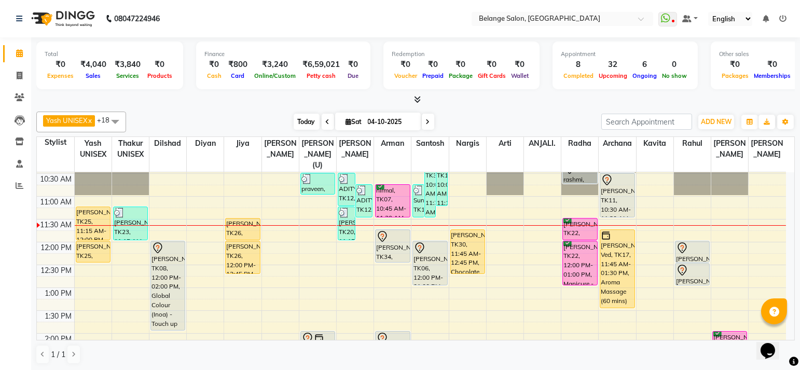
click at [296, 114] on span "Today" at bounding box center [307, 122] width 26 height 16
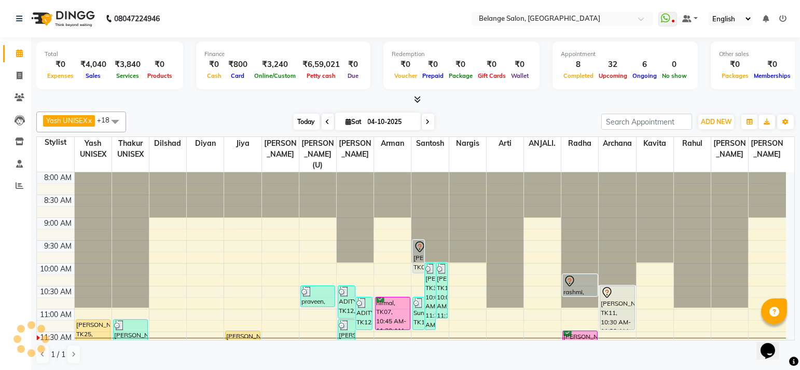
scroll to position [137, 0]
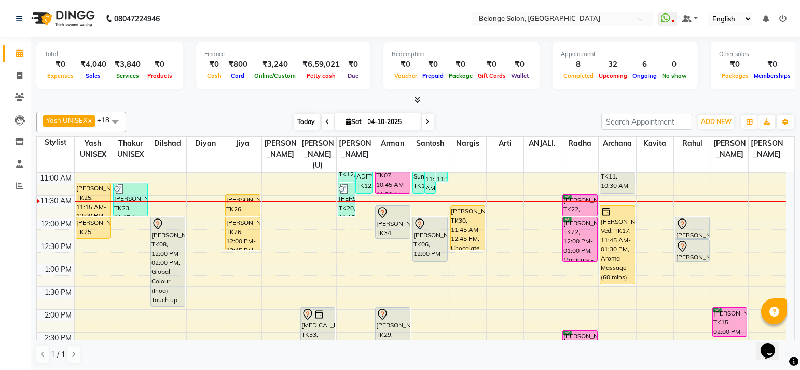
click at [304, 128] on span "Today" at bounding box center [307, 122] width 26 height 16
click at [300, 121] on span "Today" at bounding box center [307, 122] width 26 height 16
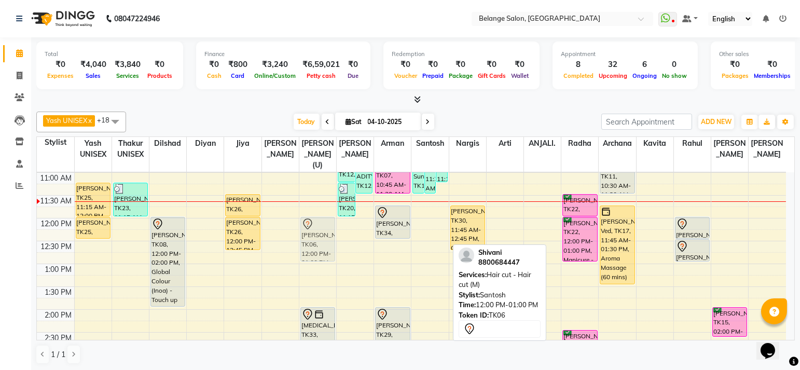
drag, startPoint x: 428, startPoint y: 223, endPoint x: 316, endPoint y: 228, distance: 112.7
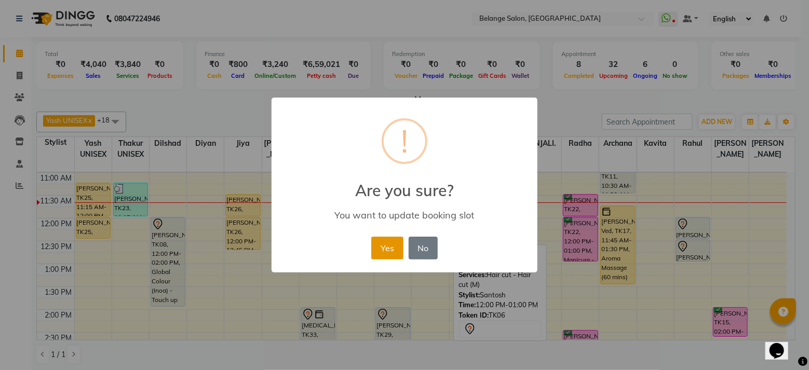
click at [382, 246] on button "Yes" at bounding box center [387, 248] width 32 height 23
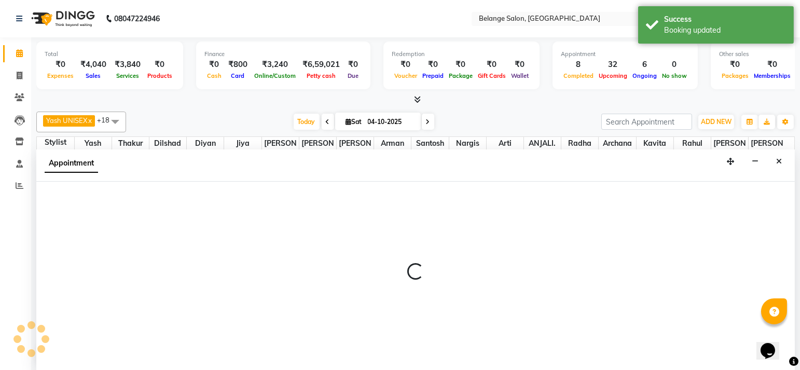
scroll to position [0, 0]
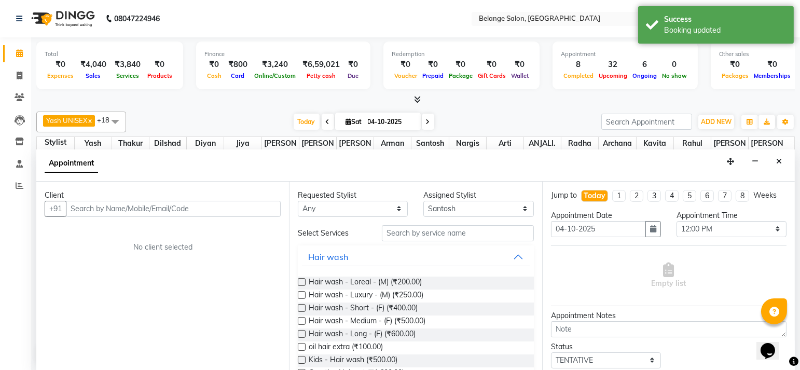
click at [179, 205] on input "text" at bounding box center [173, 209] width 215 height 16
click at [205, 207] on input "text" at bounding box center [173, 209] width 215 height 16
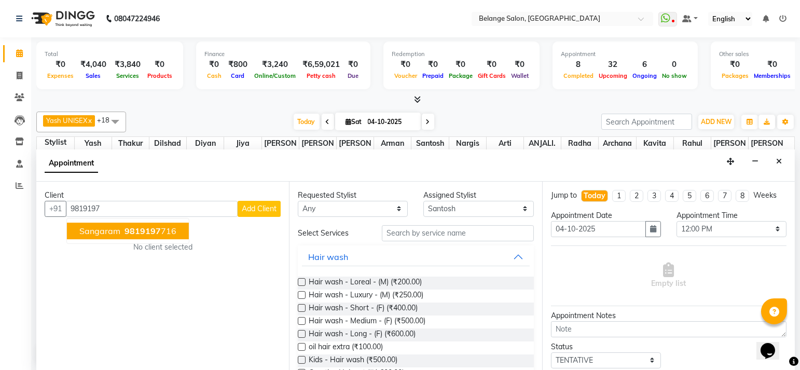
click at [157, 230] on span "9819197" at bounding box center [143, 231] width 36 height 10
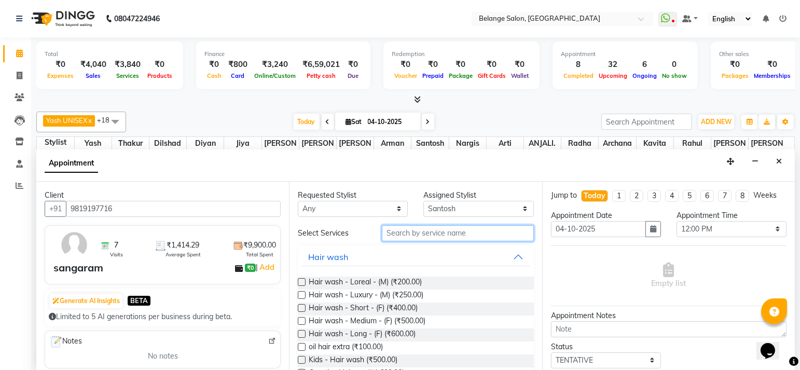
click at [389, 236] on input "text" at bounding box center [458, 233] width 152 height 16
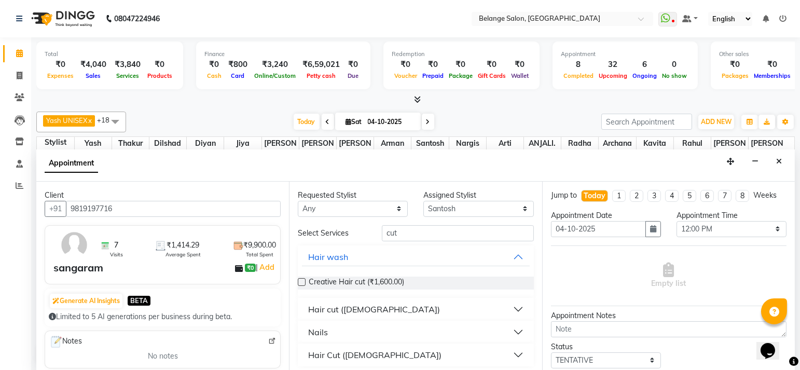
click at [349, 307] on div "Hair cut ([DEMOGRAPHIC_DATA])" at bounding box center [374, 309] width 132 height 12
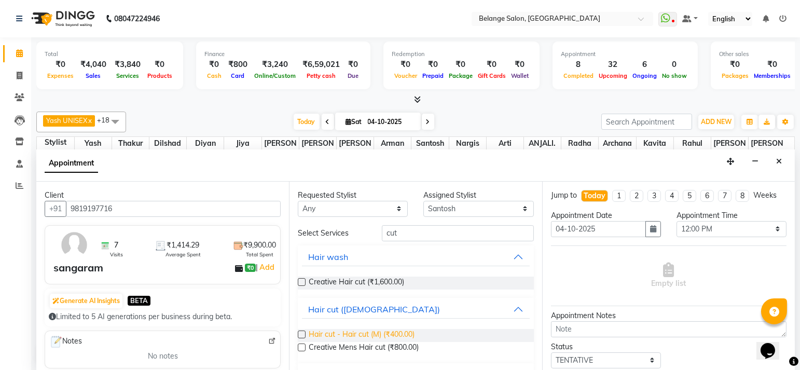
click at [364, 335] on span "Hair cut - Hair cut (M) (₹400.00)" at bounding box center [362, 335] width 106 height 13
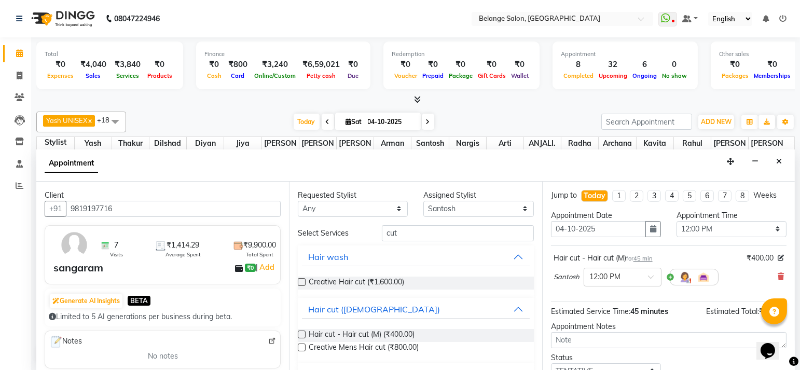
scroll to position [73, 0]
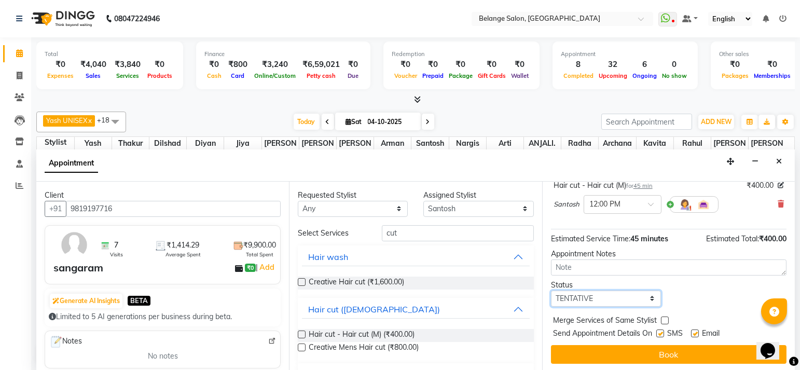
click at [579, 301] on select "Select TENTATIVE CONFIRM CHECK-IN UPCOMING" at bounding box center [606, 299] width 110 height 16
click at [551, 291] on select "Select TENTATIVE CONFIRM CHECK-IN UPCOMING" at bounding box center [606, 299] width 110 height 16
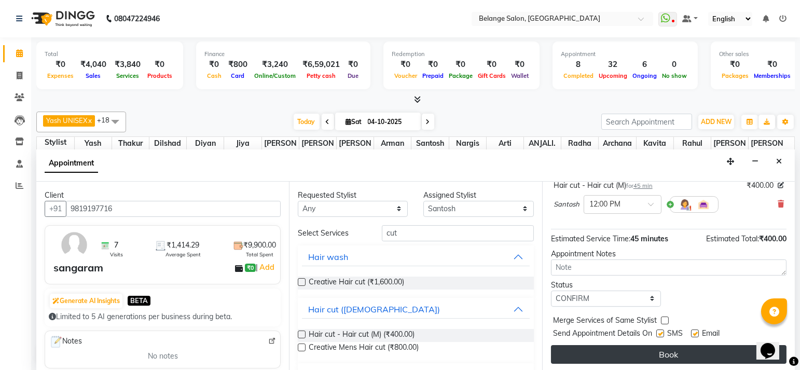
click at [582, 347] on button "Book" at bounding box center [669, 354] width 236 height 19
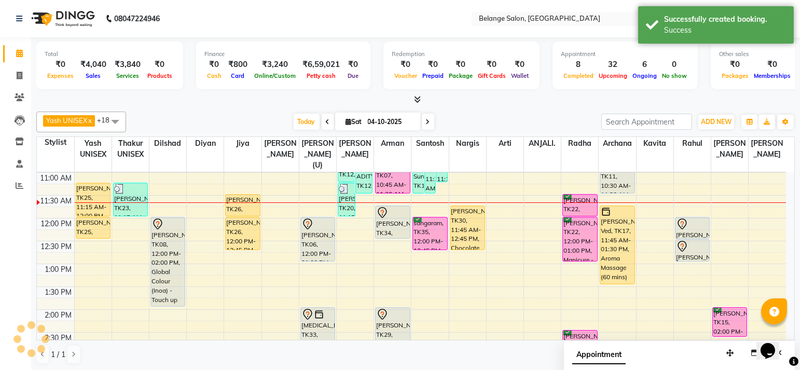
scroll to position [0, 0]
click at [304, 117] on span "Today" at bounding box center [307, 122] width 26 height 16
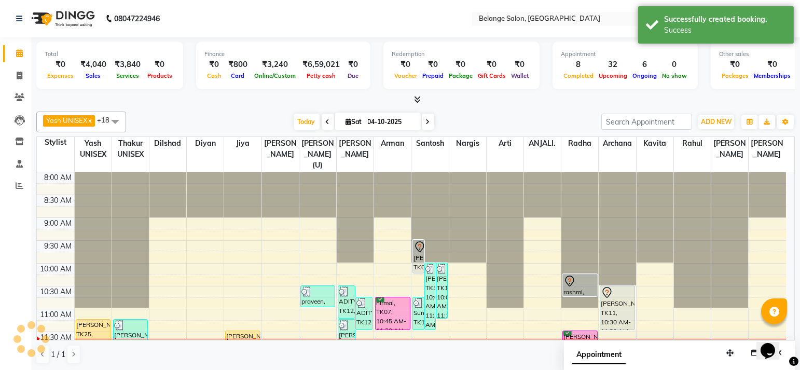
scroll to position [137, 0]
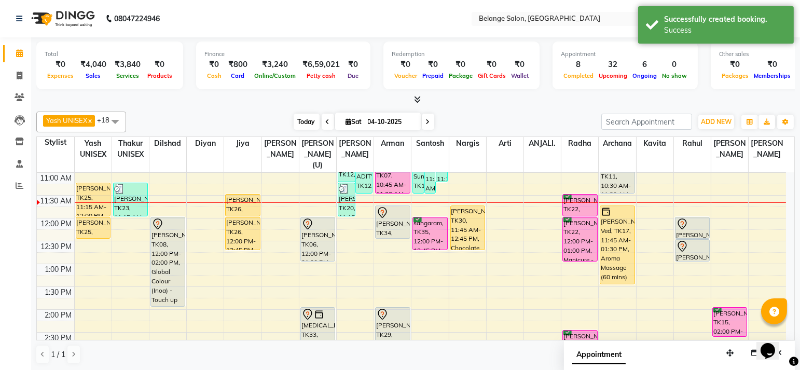
click at [301, 120] on span "Today" at bounding box center [307, 122] width 26 height 16
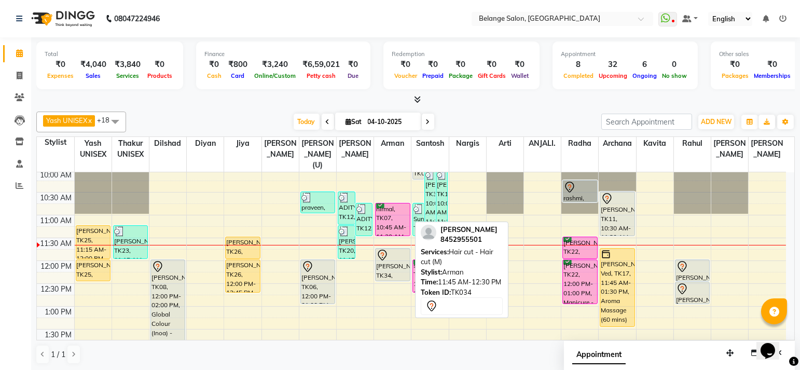
scroll to position [85, 0]
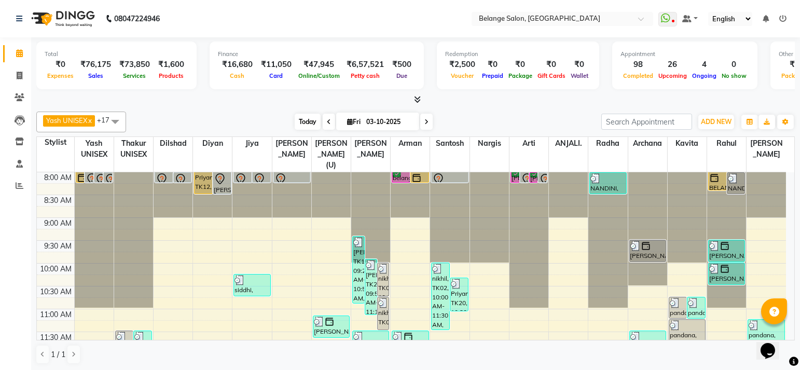
scroll to position [500, 0]
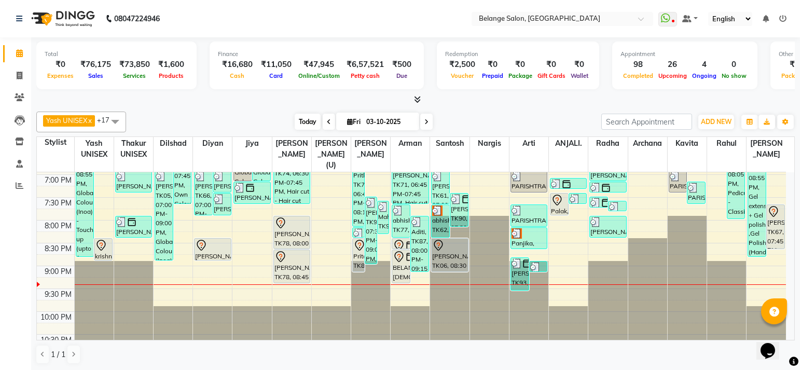
click at [304, 118] on span "Today" at bounding box center [308, 122] width 26 height 16
type input "04-10-2025"
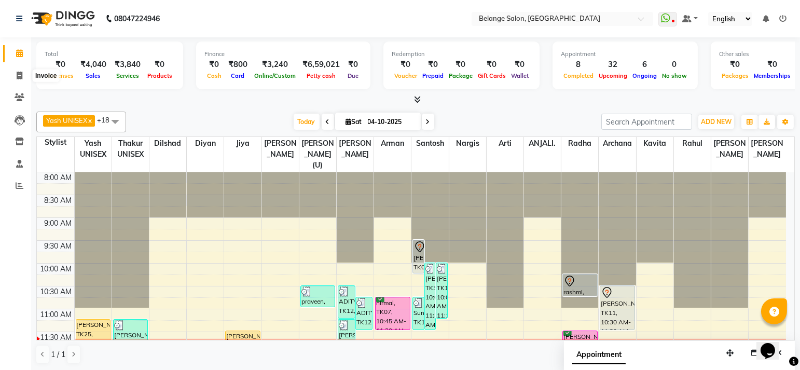
scroll to position [85, 0]
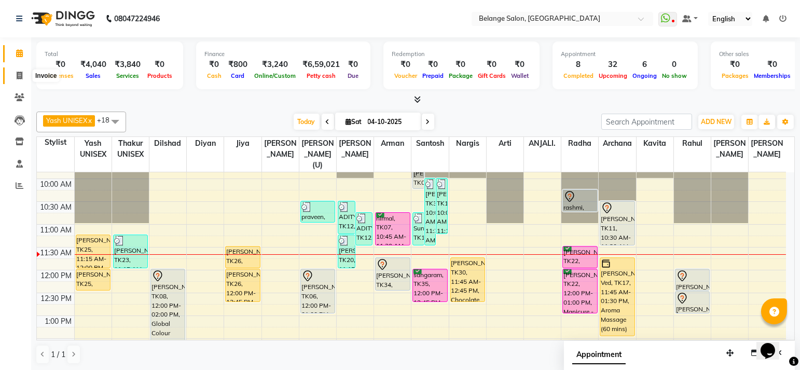
drag, startPoint x: 0, startPoint y: 0, endPoint x: 17, endPoint y: 70, distance: 71.5
click at [17, 70] on span at bounding box center [19, 76] width 18 height 12
select select "service"
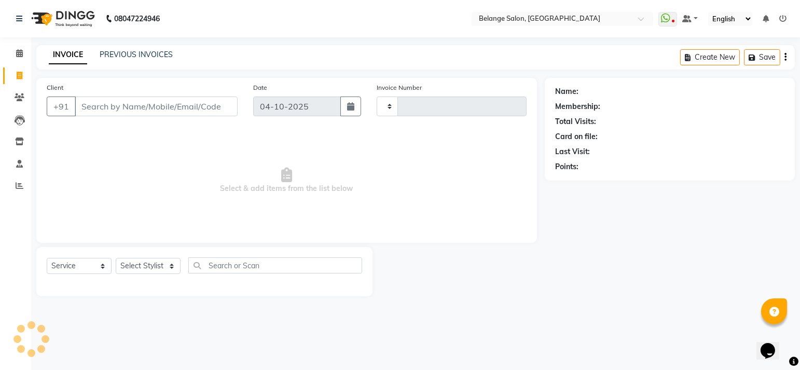
type input "13540"
select select "5076"
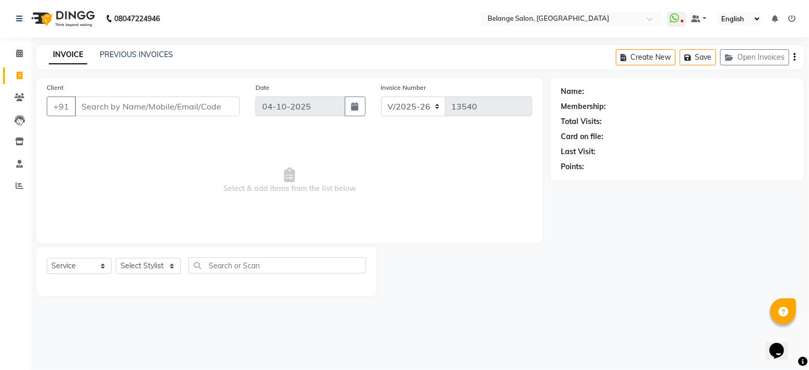
click at [135, 109] on input "Client" at bounding box center [157, 107] width 165 height 20
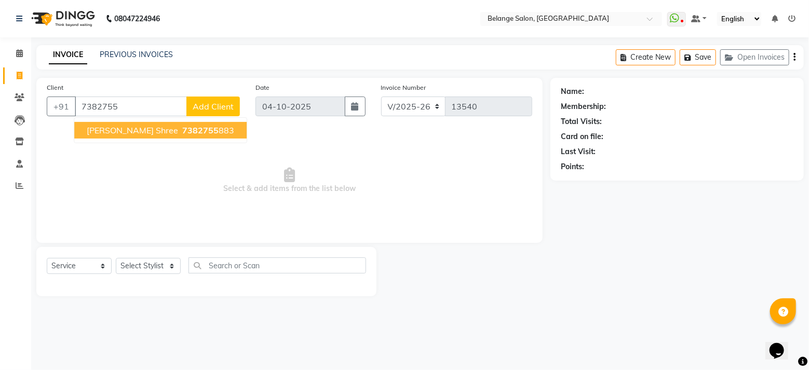
click at [122, 129] on span "kirti shree" at bounding box center [132, 130] width 91 height 10
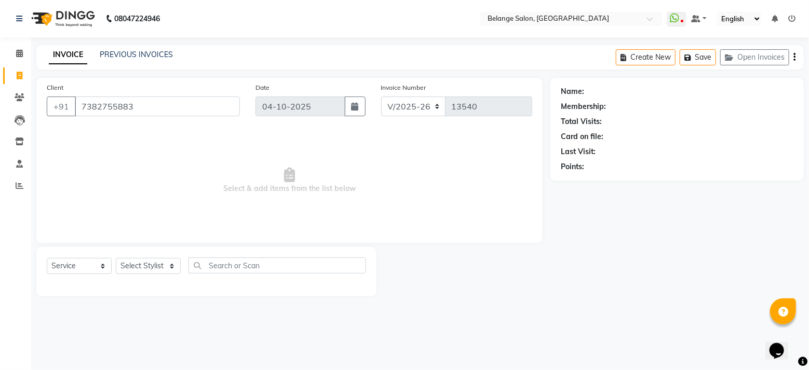
type input "7382755883"
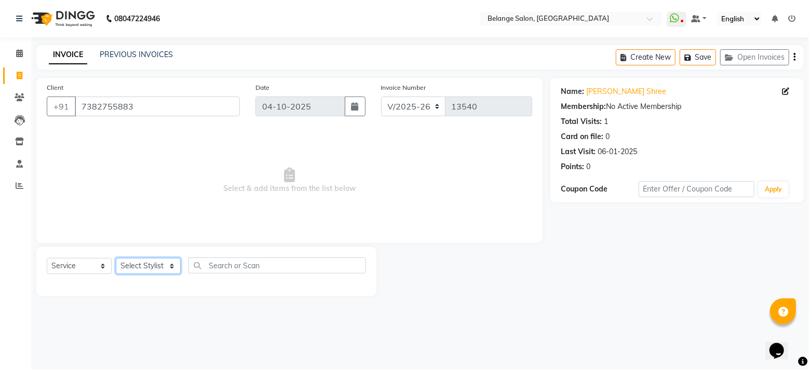
click at [129, 264] on select "Select Stylist [PERSON_NAME] (U) [PERSON_NAME]. [PERSON_NAME] [PERSON_NAME] Bil…" at bounding box center [148, 266] width 65 height 16
select select "54495"
click at [116, 258] on select "Select Stylist [PERSON_NAME] (U) [PERSON_NAME]. [PERSON_NAME] [PERSON_NAME] Bil…" at bounding box center [148, 266] width 65 height 16
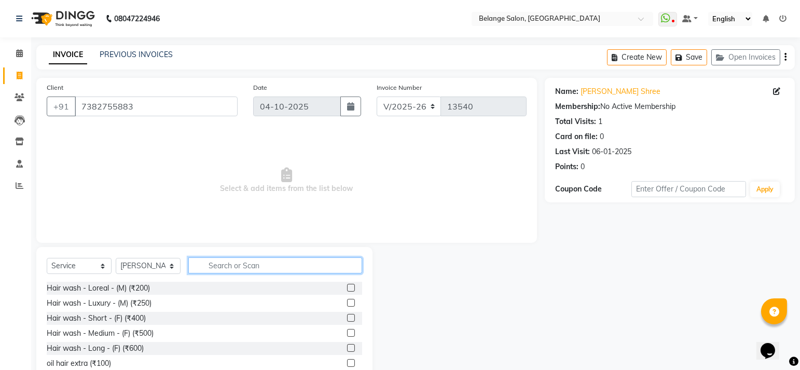
click at [226, 263] on input "text" at bounding box center [275, 265] width 174 height 16
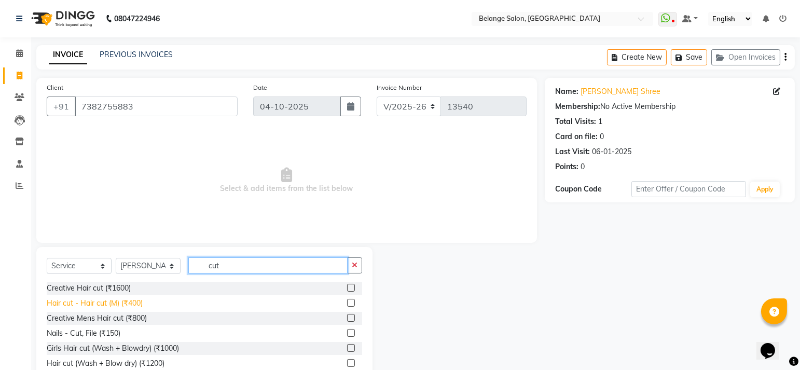
type input "cut"
click at [138, 301] on div "Hair cut - Hair cut (M) (₹400)" at bounding box center [95, 303] width 96 height 11
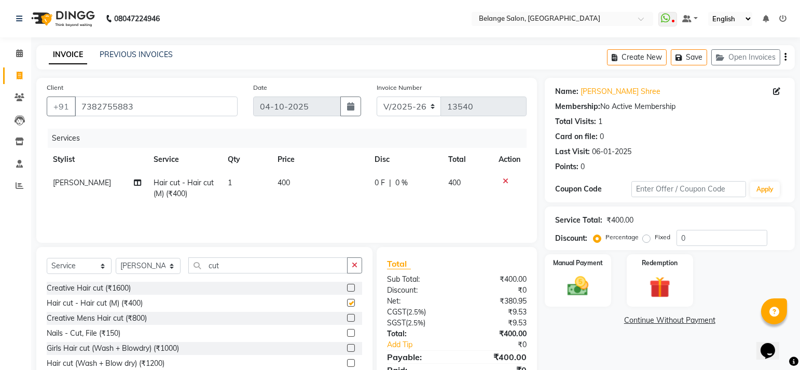
checkbox input "false"
click at [580, 280] on img at bounding box center [578, 286] width 36 height 25
click at [626, 321] on span "GPay" at bounding box center [630, 321] width 21 height 12
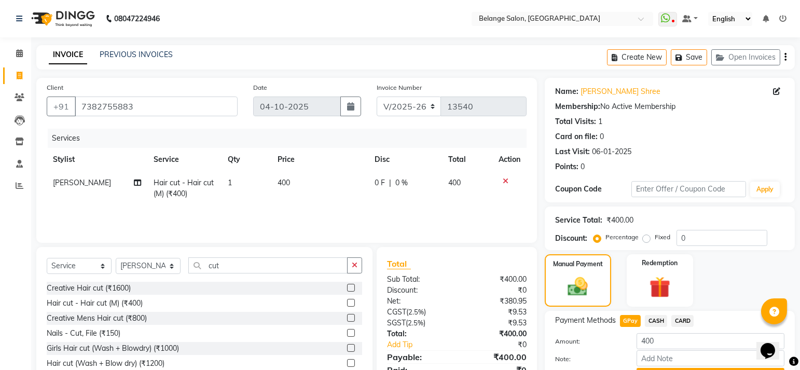
click at [686, 368] on button "Add Payment" at bounding box center [711, 376] width 148 height 16
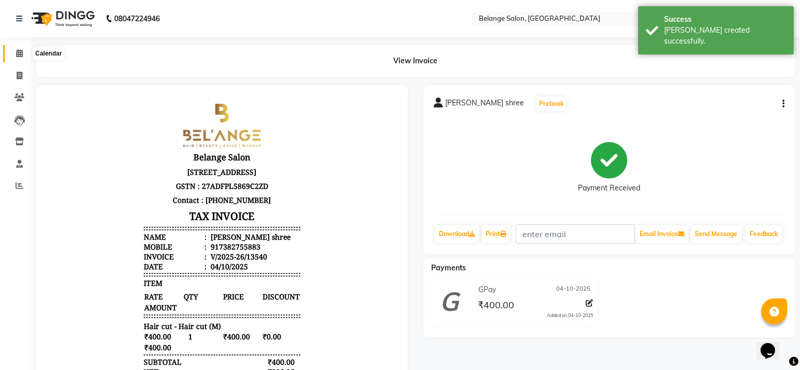
click at [24, 51] on span at bounding box center [19, 54] width 18 height 12
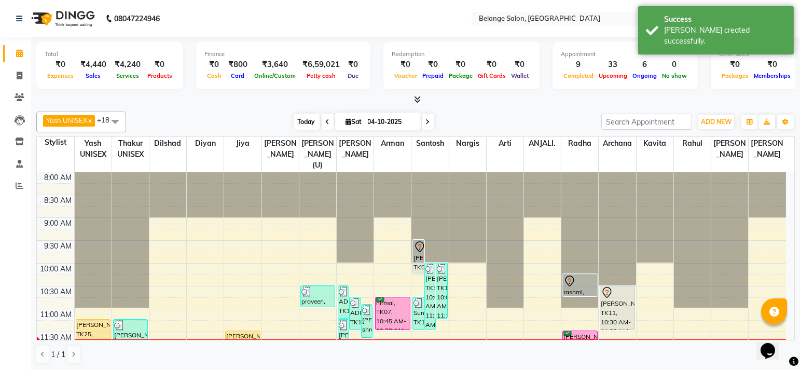
click at [299, 117] on span "Today" at bounding box center [307, 122] width 26 height 16
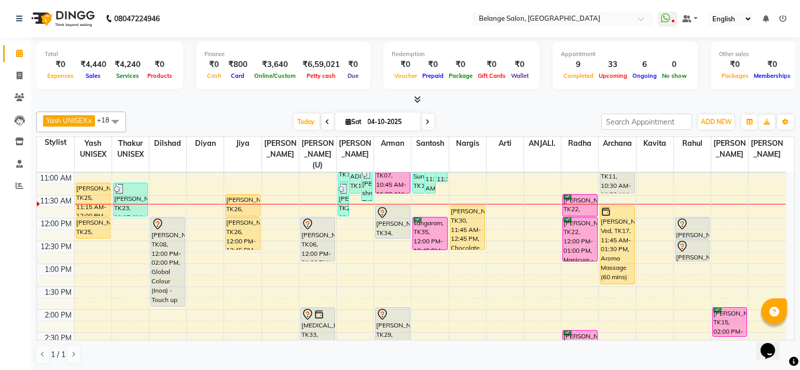
click at [300, 129] on div "Yash UNISEX x Thakur UNISEX x dilshad x diyan x Jiya x amit x aftab (U) x Ali x…" at bounding box center [415, 122] width 759 height 21
click at [294, 121] on span "Today" at bounding box center [307, 122] width 26 height 16
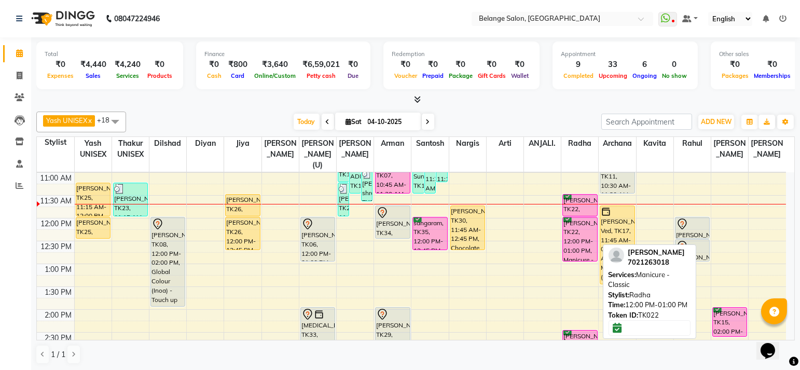
click at [584, 219] on div "Dipti jhaveri, TK22, 12:00 PM-01:00 PM, Manicure - Classic" at bounding box center [580, 239] width 34 height 44
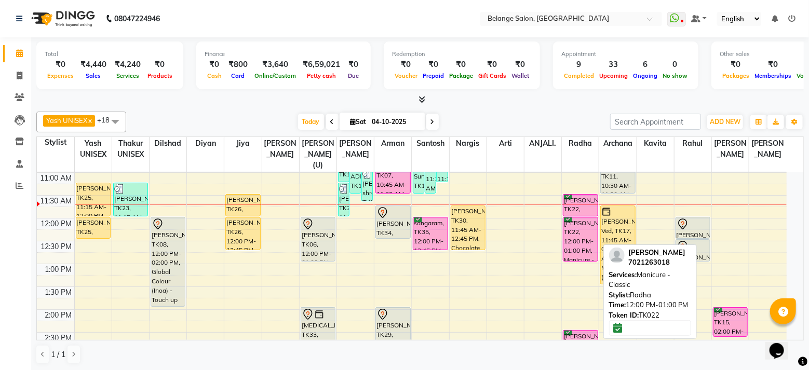
select select "6"
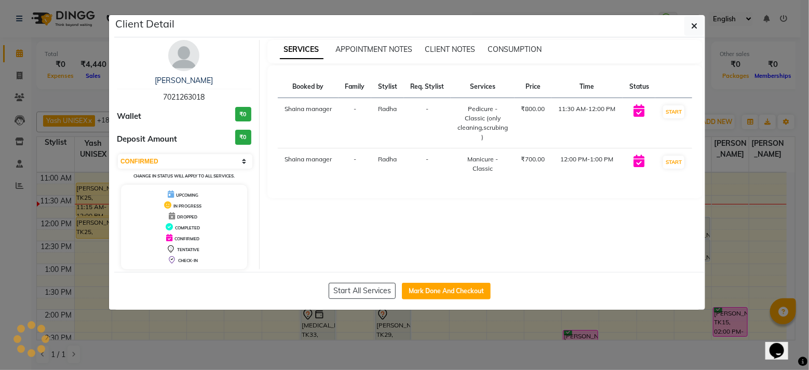
click at [190, 99] on span "7021263018" at bounding box center [184, 96] width 42 height 9
copy span "7021263018"
click at [751, 85] on ngb-modal-window "Client Detail Dipti jhaveri 7021263018 Wallet ₹0 Deposit Amount ₹0 Select IN SE…" at bounding box center [404, 185] width 809 height 370
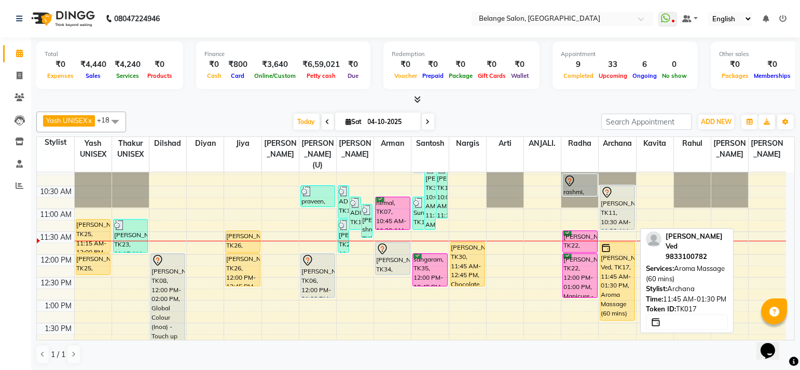
scroll to position [98, 0]
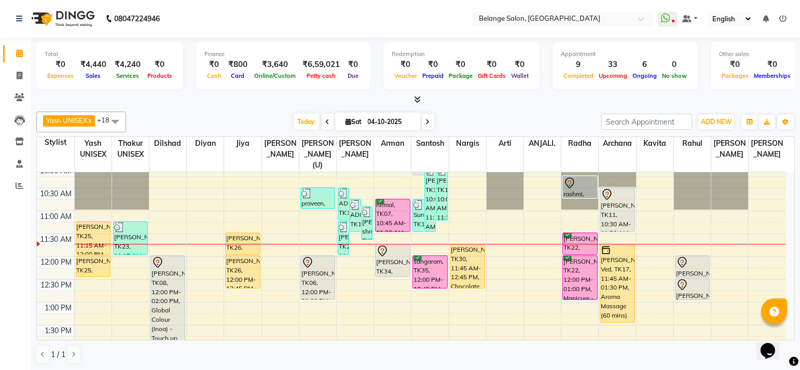
drag, startPoint x: 294, startPoint y: 120, endPoint x: 330, endPoint y: 119, distance: 35.8
click at [295, 120] on span "Today" at bounding box center [307, 122] width 26 height 16
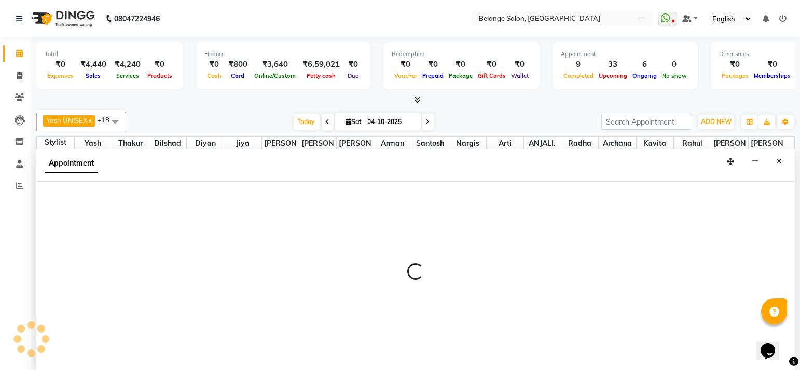
scroll to position [0, 0]
select select "91593"
select select "735"
select select "tentative"
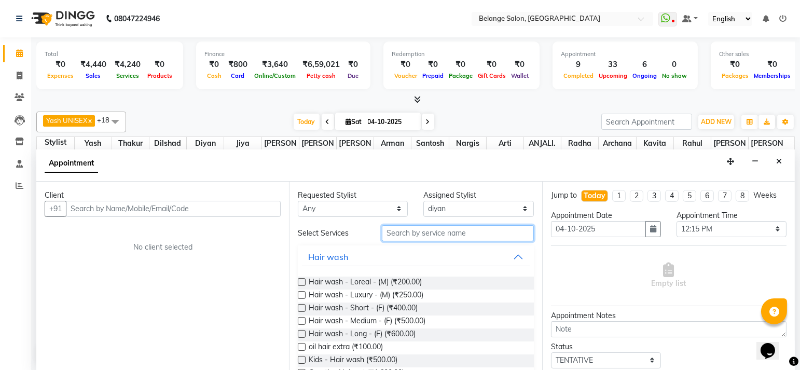
click at [423, 231] on input "text" at bounding box center [458, 233] width 152 height 16
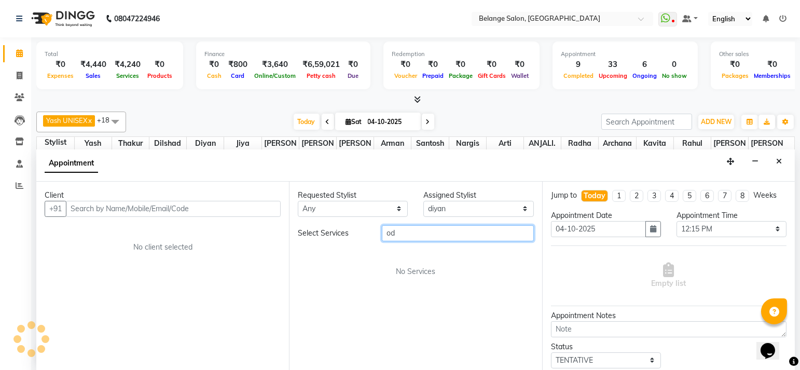
type input "o"
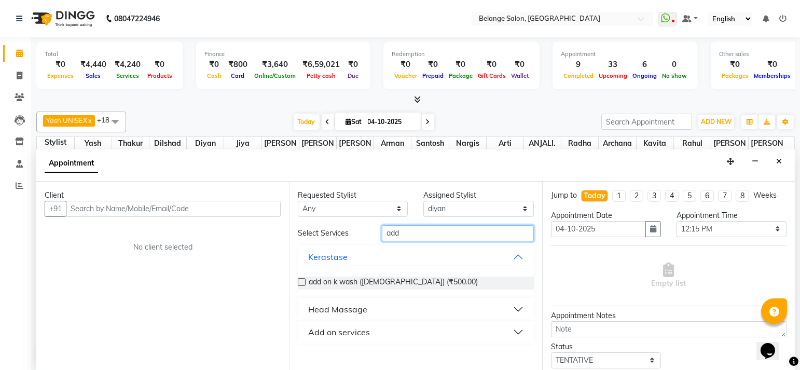
type input "add"
click at [347, 308] on div "Head Massage" at bounding box center [337, 309] width 59 height 12
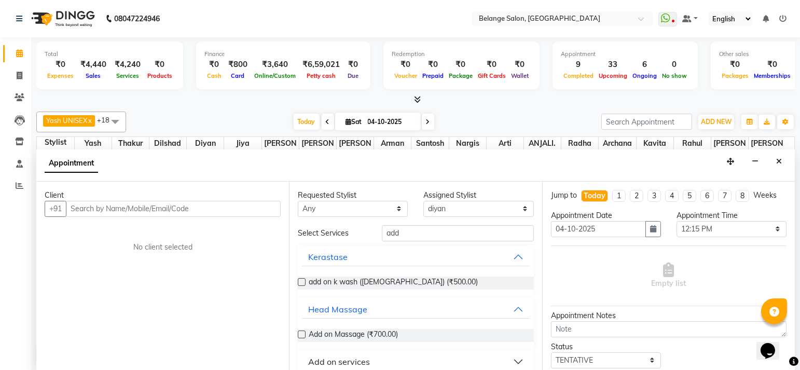
click at [344, 352] on button "Add on services" at bounding box center [415, 361] width 227 height 19
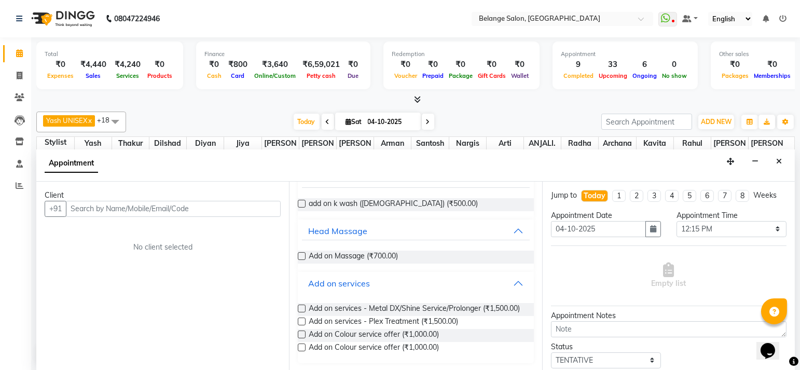
scroll to position [87, 0]
click at [776, 158] on button "Close" at bounding box center [779, 162] width 15 height 16
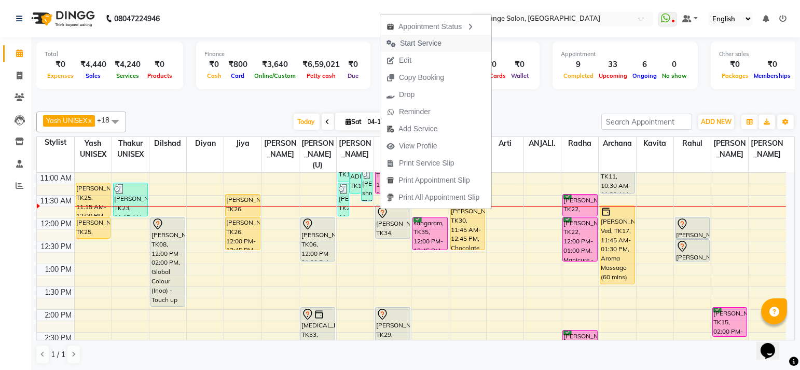
click at [411, 44] on span "Start Service" at bounding box center [421, 43] width 42 height 11
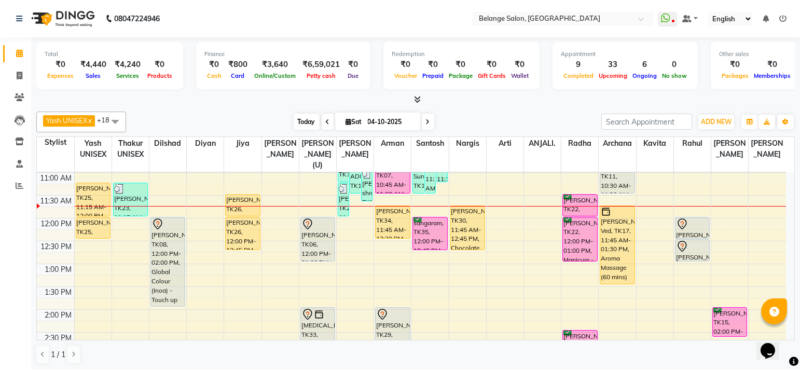
click at [297, 114] on span "Today" at bounding box center [307, 122] width 26 height 16
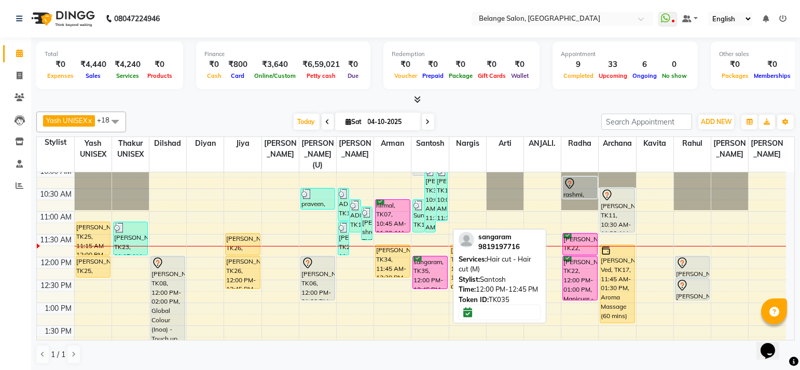
scroll to position [100, 0]
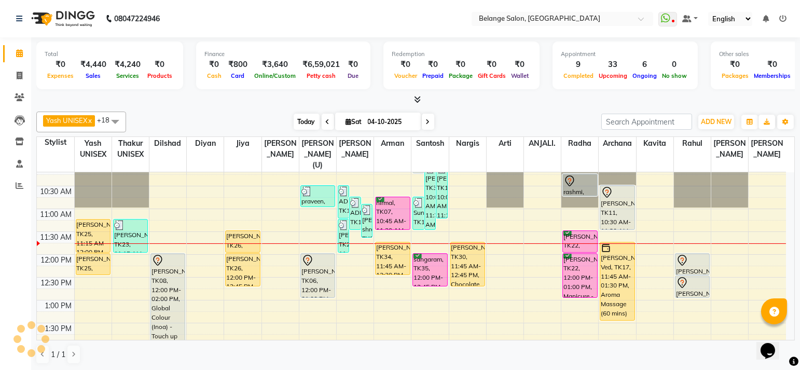
click at [298, 120] on span "Today" at bounding box center [307, 122] width 26 height 16
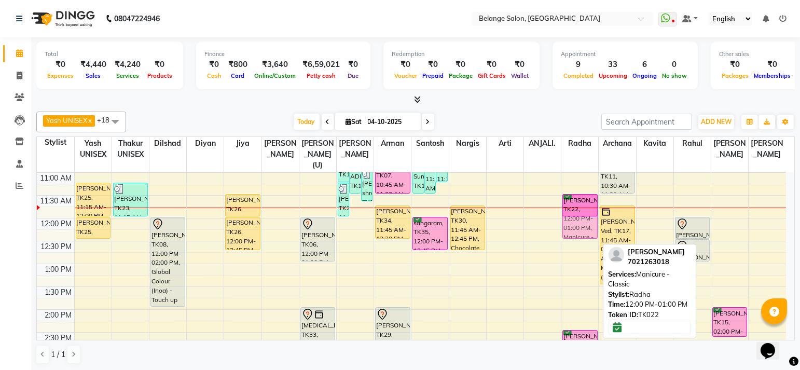
drag, startPoint x: 577, startPoint y: 227, endPoint x: 578, endPoint y: 207, distance: 20.3
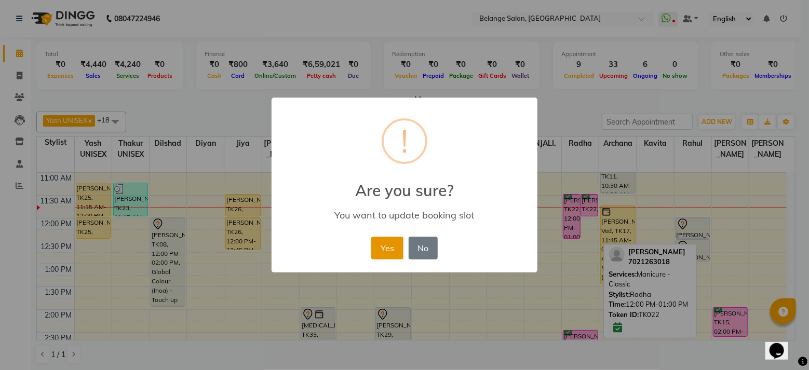
click at [387, 251] on button "Yes" at bounding box center [387, 248] width 32 height 23
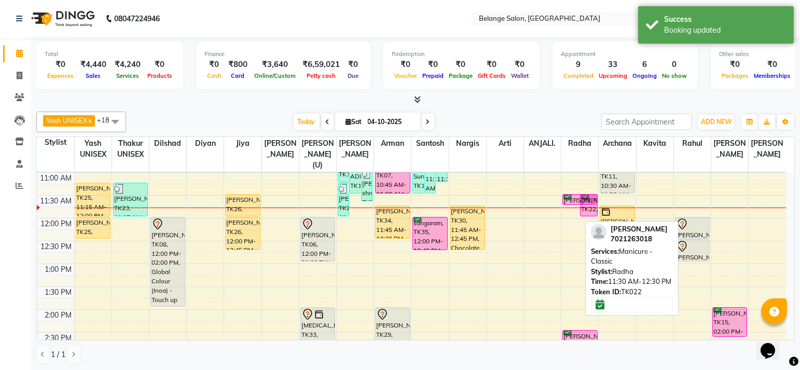
drag, startPoint x: 566, startPoint y: 227, endPoint x: 568, endPoint y: 203, distance: 23.9
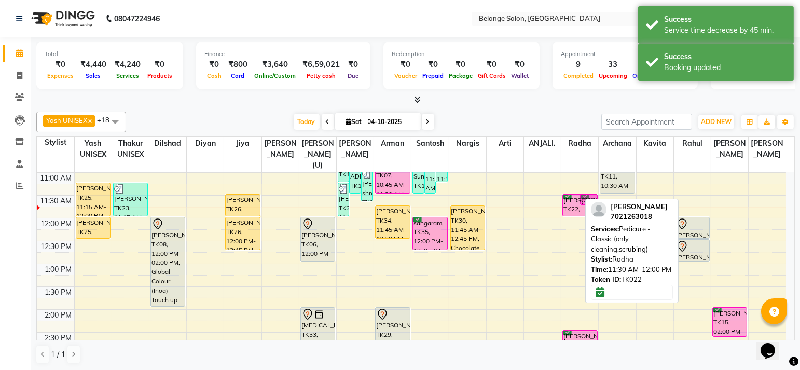
drag, startPoint x: 573, startPoint y: 202, endPoint x: 573, endPoint y: 194, distance: 8.3
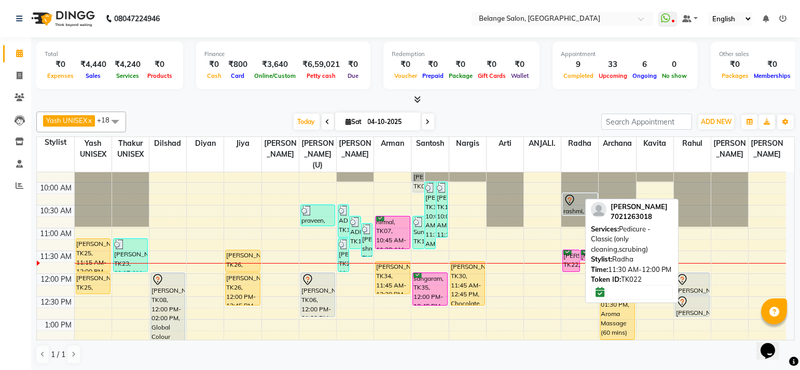
scroll to position [74, 0]
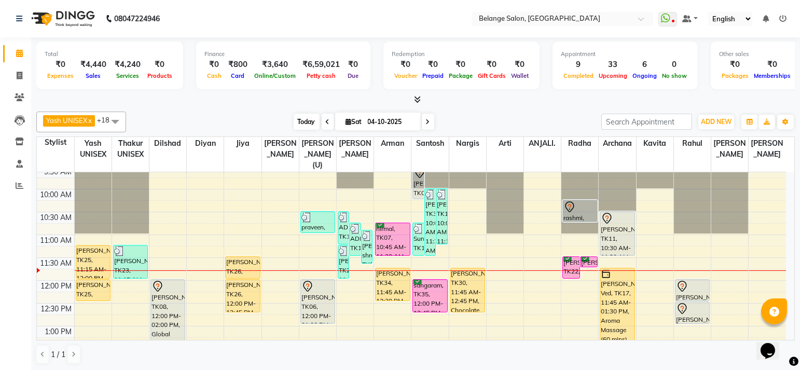
click at [297, 115] on span "Today" at bounding box center [307, 122] width 26 height 16
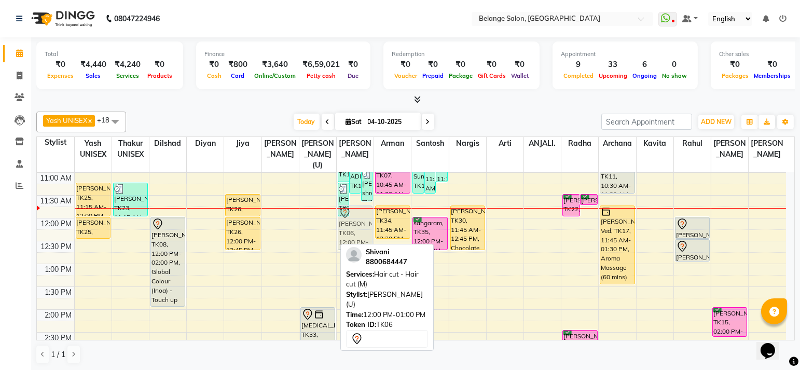
drag, startPoint x: 311, startPoint y: 225, endPoint x: 347, endPoint y: 220, distance: 36.3
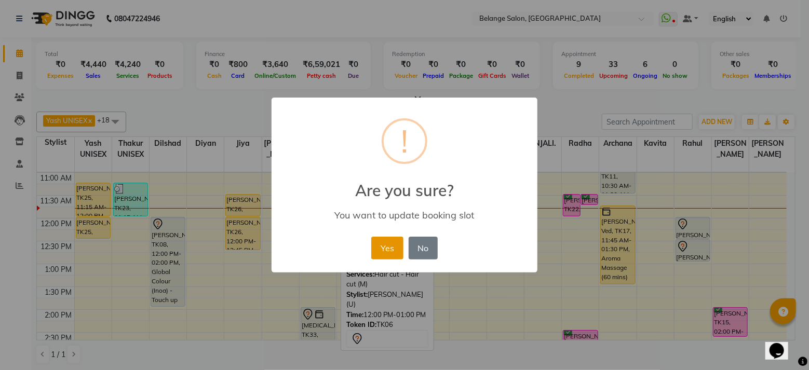
click at [389, 248] on button "Yes" at bounding box center [387, 248] width 32 height 23
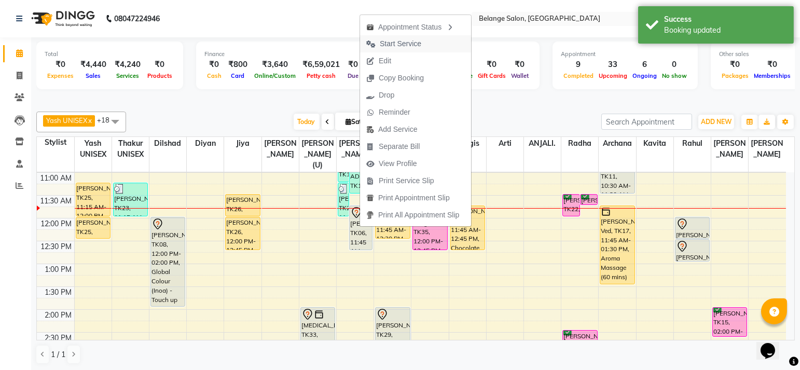
click at [396, 44] on span "Start Service" at bounding box center [401, 43] width 42 height 11
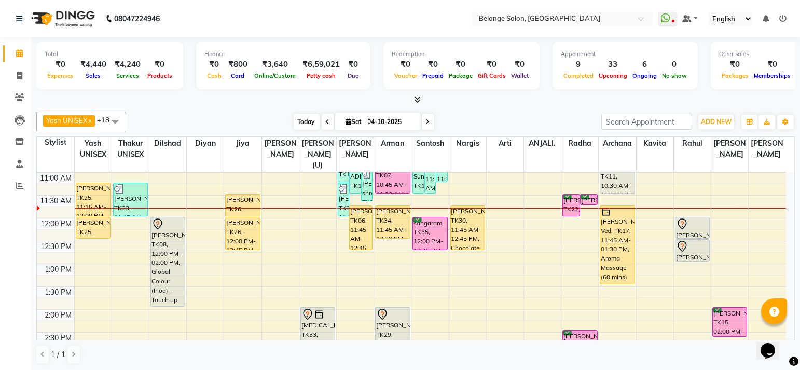
click at [301, 121] on span "Today" at bounding box center [307, 122] width 26 height 16
click at [309, 125] on span "Today" at bounding box center [307, 122] width 26 height 16
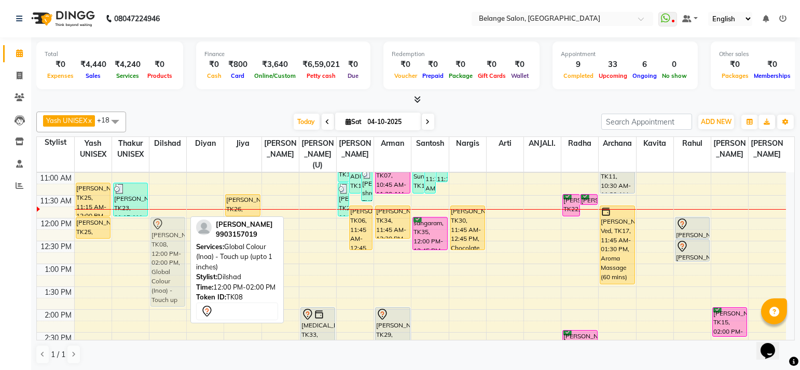
drag, startPoint x: 162, startPoint y: 217, endPoint x: 168, endPoint y: 219, distance: 5.8
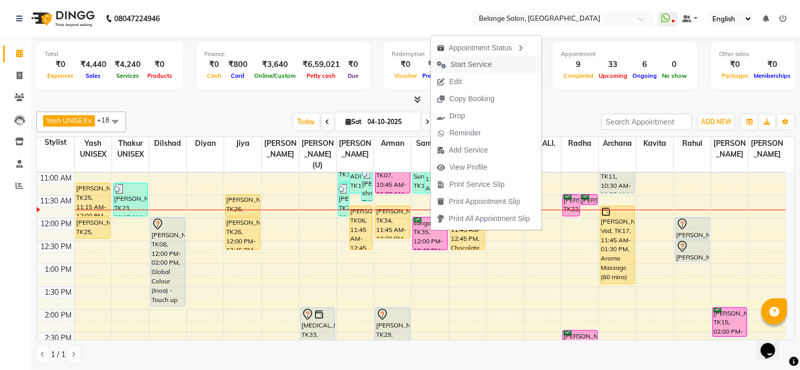
click at [472, 62] on span "Start Service" at bounding box center [472, 64] width 42 height 11
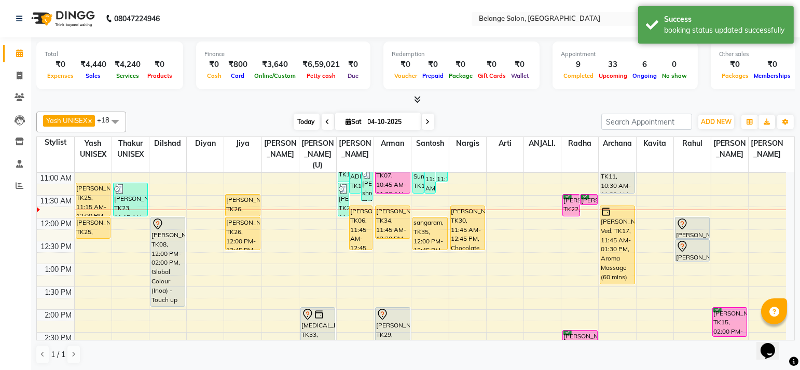
click at [306, 126] on span "Today" at bounding box center [307, 122] width 26 height 16
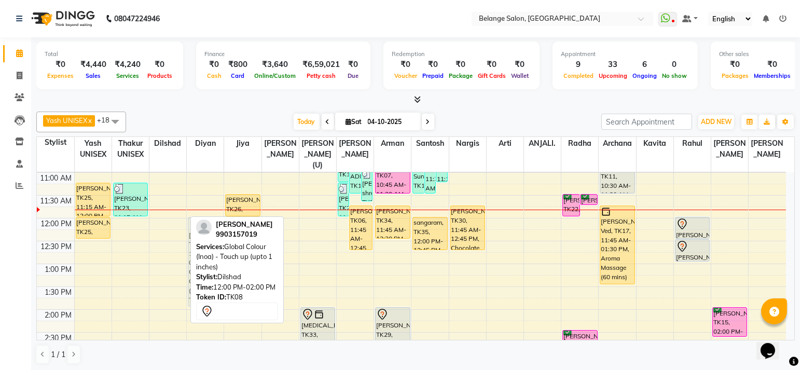
drag, startPoint x: 159, startPoint y: 240, endPoint x: 185, endPoint y: 240, distance: 26.0
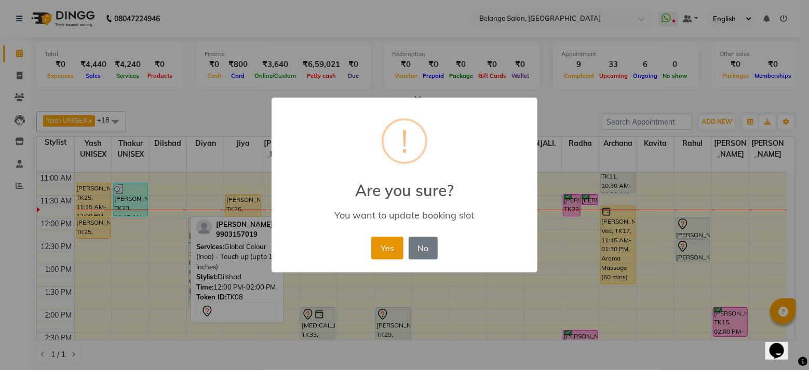
click at [386, 246] on button "Yes" at bounding box center [387, 248] width 32 height 23
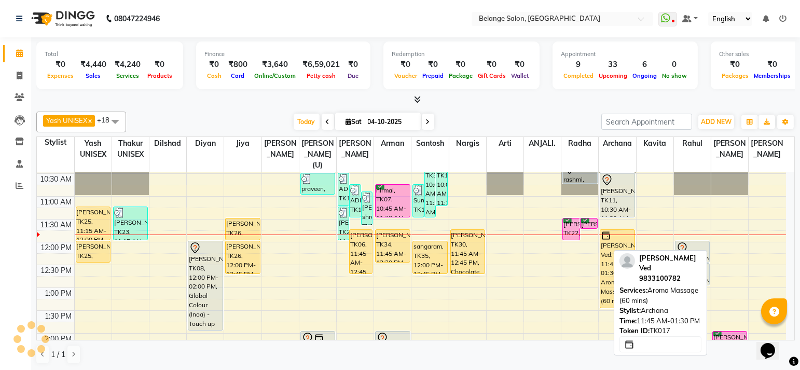
scroll to position [112, 0]
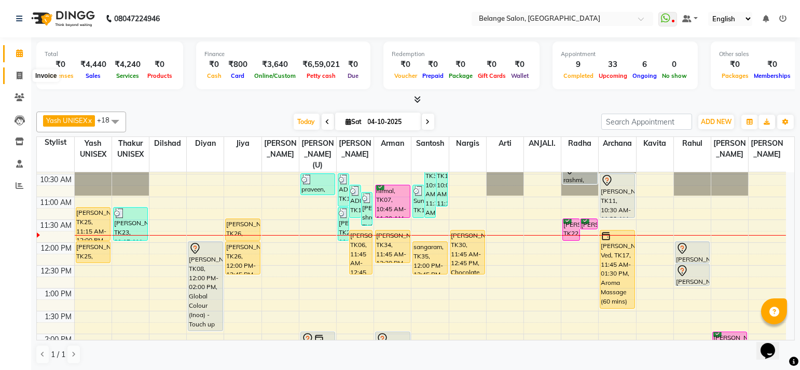
click at [17, 75] on icon at bounding box center [20, 76] width 6 height 8
select select "service"
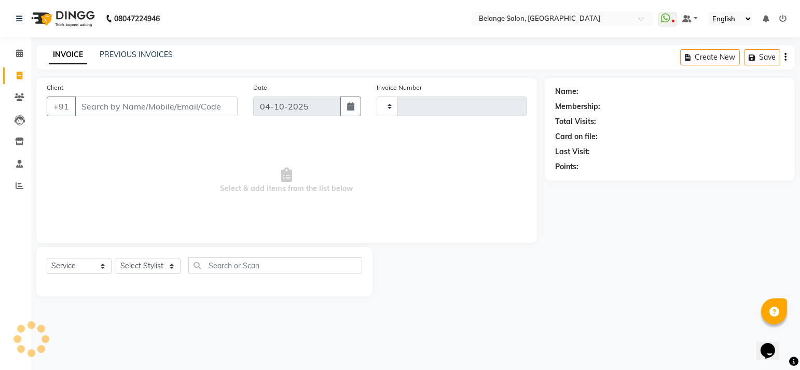
type input "13541"
select select "5076"
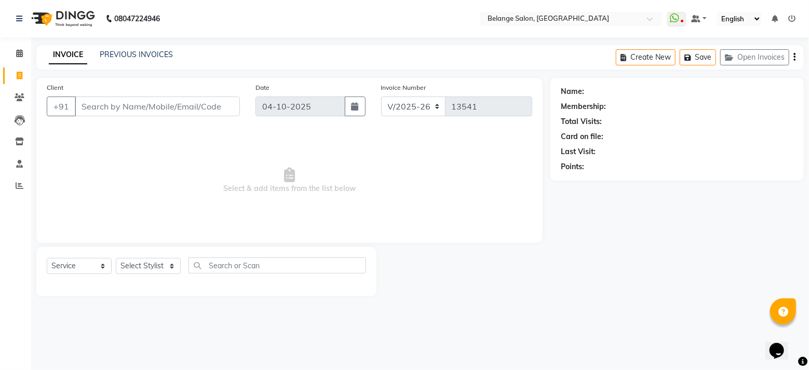
click at [131, 111] on input "Client" at bounding box center [157, 107] width 165 height 20
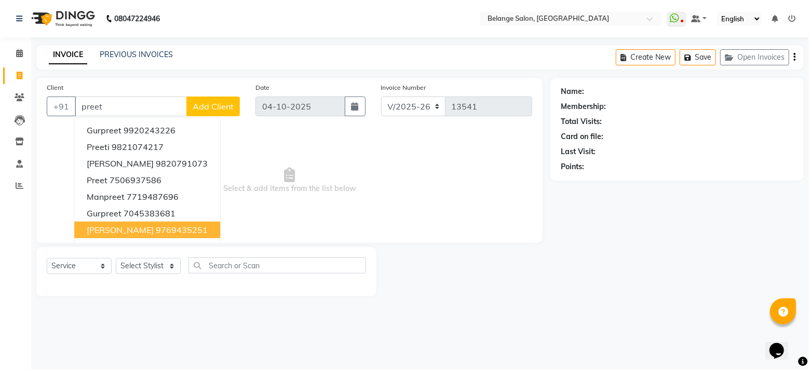
click at [156, 230] on ngb-highlight "9769435251" at bounding box center [182, 230] width 52 height 10
type input "9769435251"
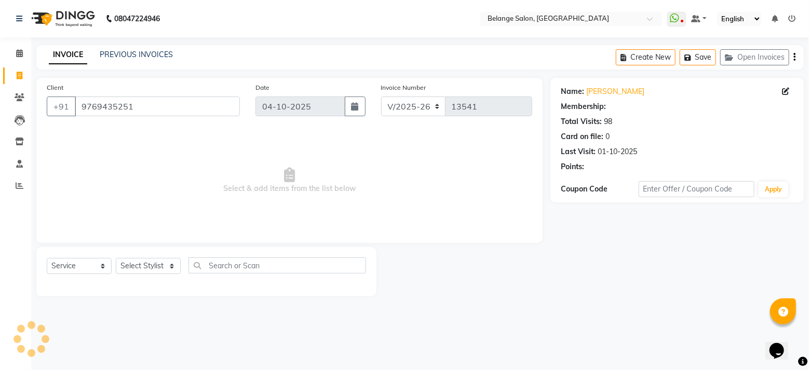
select select "1: Object"
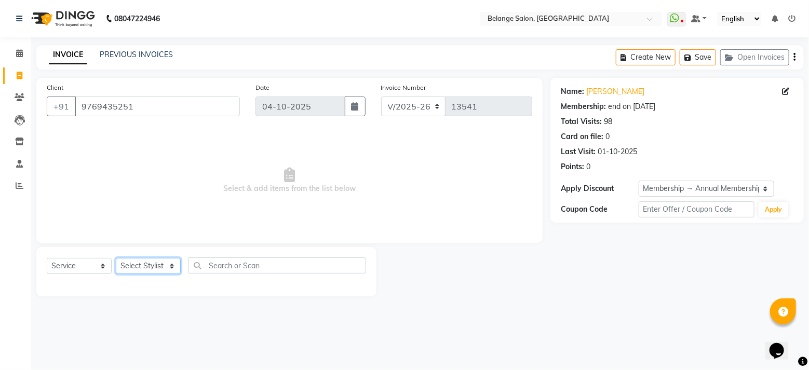
click at [162, 266] on select "Select Stylist aftab (U) Ali amit ANJALI. Archana Arman Arti Belange Billing de…" at bounding box center [148, 266] width 65 height 16
select select "63887"
click at [116, 258] on select "Select Stylist aftab (U) Ali amit ANJALI. Archana Arman Arti Belange Billing de…" at bounding box center [148, 266] width 65 height 16
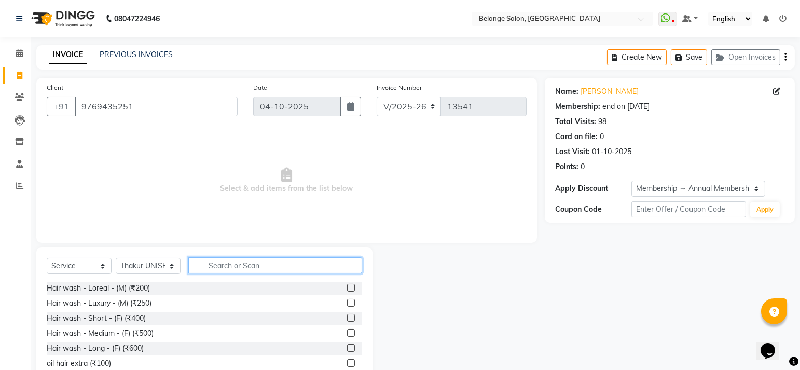
click at [230, 269] on input "text" at bounding box center [275, 265] width 174 height 16
click at [141, 338] on div "Hair wash - Medium - (F) (₹500)" at bounding box center [100, 333] width 107 height 11
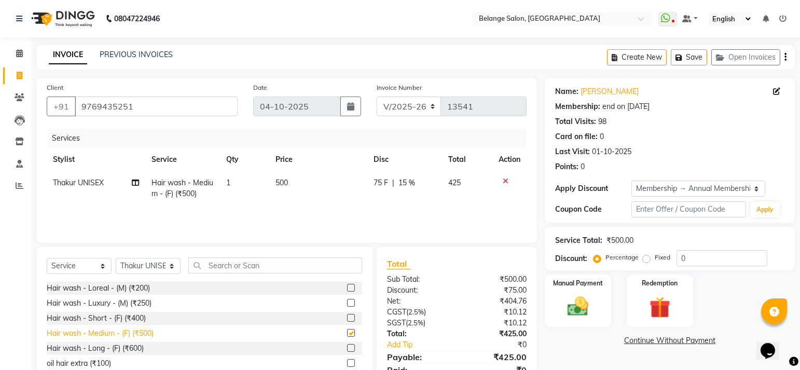
checkbox input "false"
click at [144, 268] on select "Select Stylist aftab (U) Ali amit ANJALI. Archana Arman Arti Belange Billing de…" at bounding box center [148, 266] width 65 height 16
select select "84872"
click at [116, 258] on select "Select Stylist aftab (U) Ali amit ANJALI. Archana Arman Arti Belange Billing de…" at bounding box center [148, 266] width 65 height 16
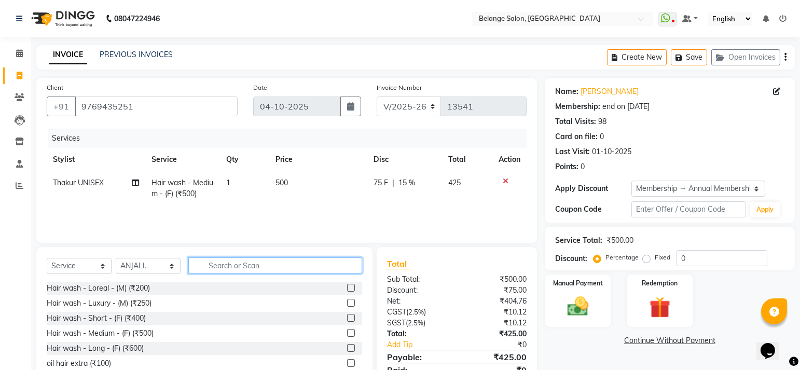
click at [220, 268] on input "text" at bounding box center [275, 265] width 174 height 16
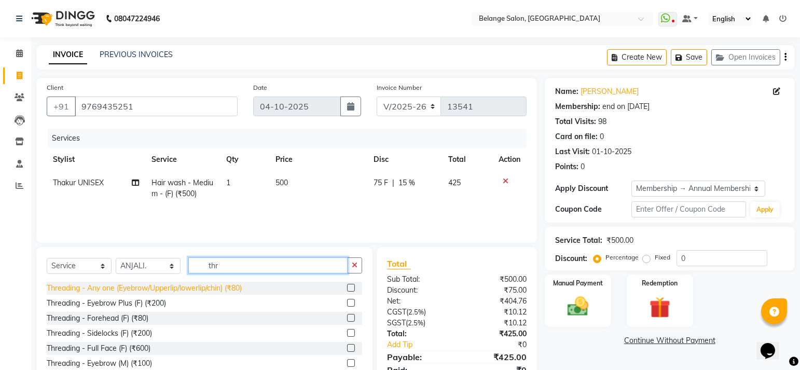
type input "thr"
click at [181, 285] on div "Threading - Any one (Eyebrow/Upperlip/lowerlip/chin) (₹80)" at bounding box center [144, 288] width 195 height 11
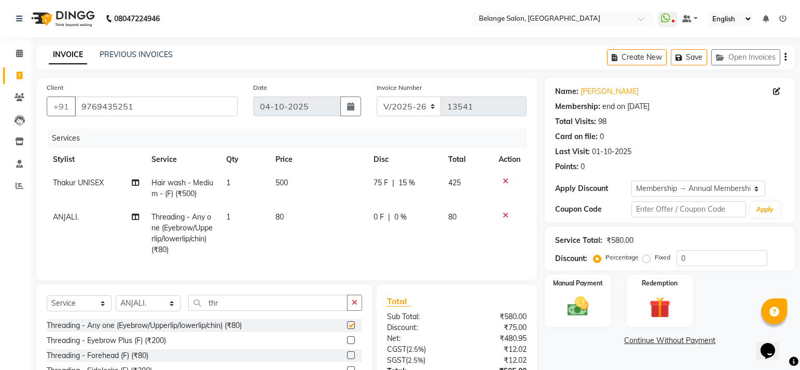
checkbox input "false"
click at [588, 303] on img at bounding box center [578, 306] width 36 height 25
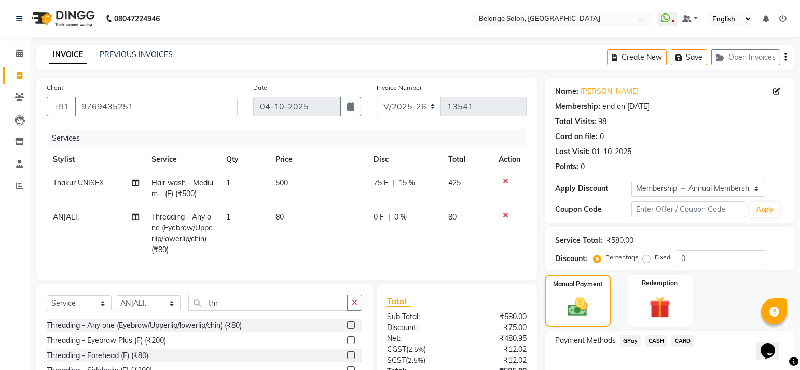
scroll to position [91, 0]
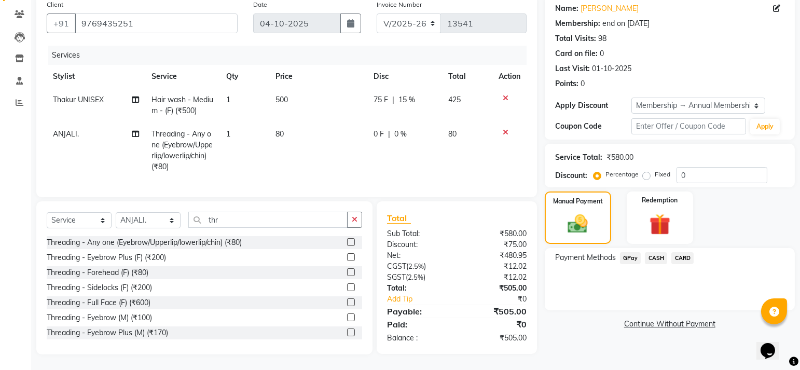
click at [228, 139] on td "1" at bounding box center [245, 150] width 50 height 56
select select "84872"
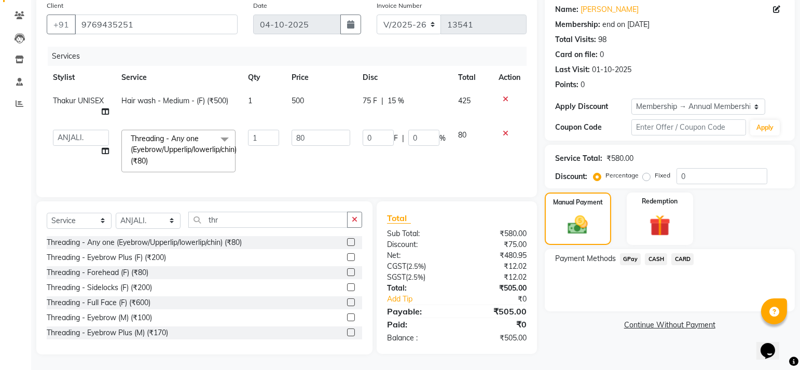
scroll to position [90, 0]
click at [254, 132] on input "1" at bounding box center [263, 138] width 31 height 16
drag, startPoint x: 264, startPoint y: 131, endPoint x: 239, endPoint y: 130, distance: 25.0
click at [239, 130] on tr "aftab (U) Ali amit ANJALI. Archana Arman Arti Belange Billing deepali dilshad d…" at bounding box center [287, 151] width 480 height 55
type input "2"
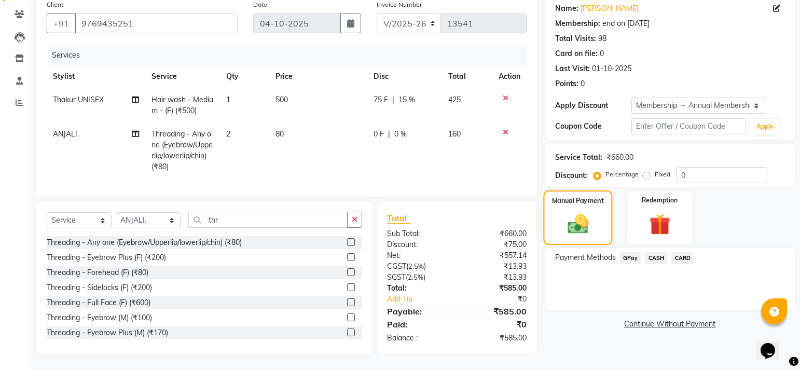
click at [570, 212] on img at bounding box center [578, 224] width 34 height 24
click at [635, 252] on span "GPay" at bounding box center [630, 258] width 21 height 12
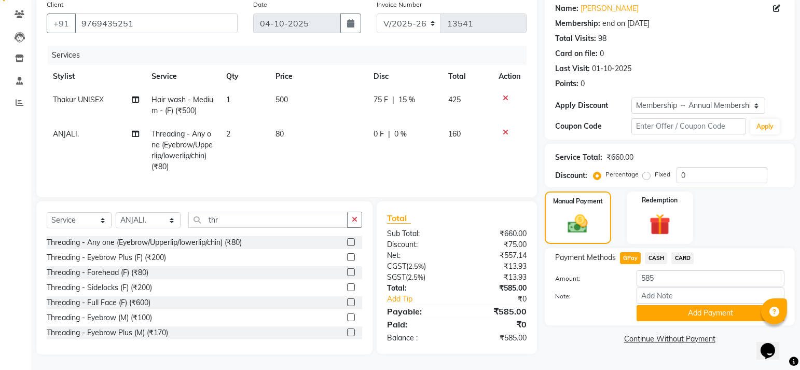
drag, startPoint x: 687, startPoint y: 310, endPoint x: 650, endPoint y: 340, distance: 47.2
click at [650, 340] on div "Name: Preet Chanani Membership: end on 31-07-2026 Total Visits: 98 Card on file…" at bounding box center [674, 175] width 258 height 360
click at [652, 305] on button "Add Payment" at bounding box center [711, 313] width 148 height 16
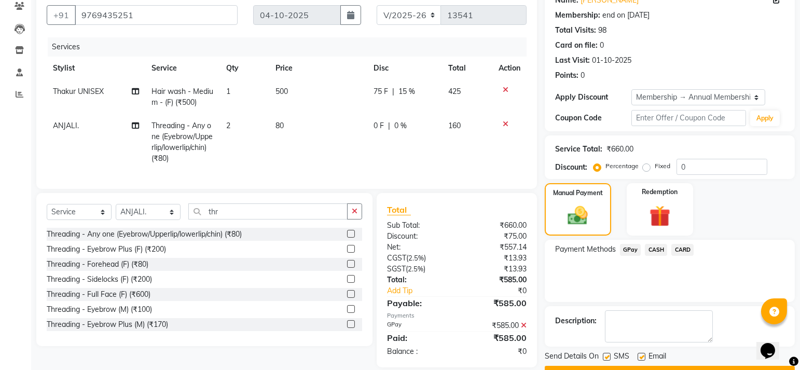
click at [616, 366] on button "Checkout" at bounding box center [670, 374] width 250 height 16
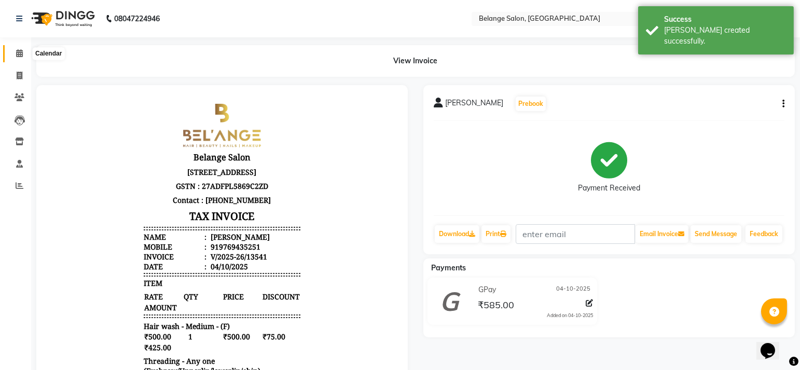
click at [10, 58] on span at bounding box center [19, 54] width 18 height 12
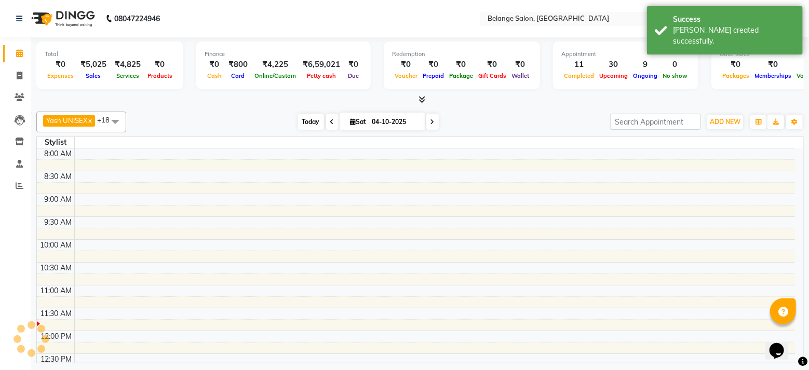
click at [307, 120] on span "Today" at bounding box center [311, 122] width 26 height 16
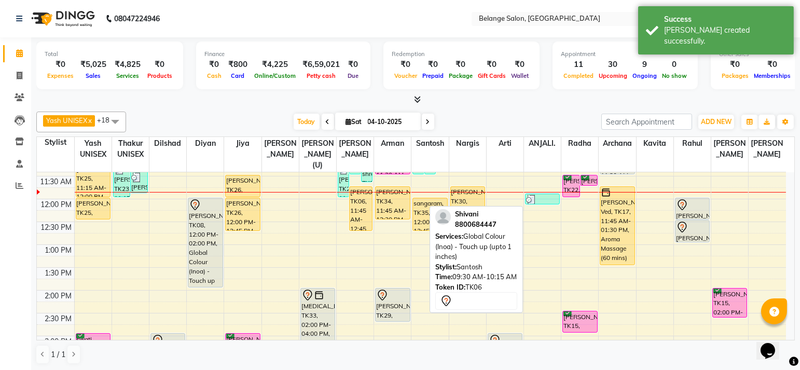
scroll to position [164, 0]
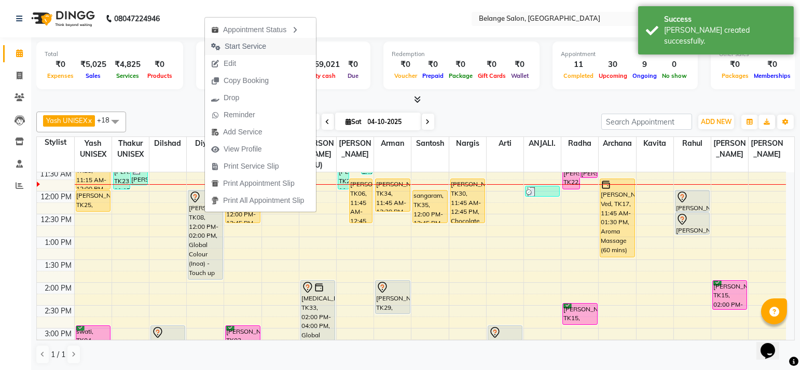
click at [231, 47] on span "Start Service" at bounding box center [246, 46] width 42 height 11
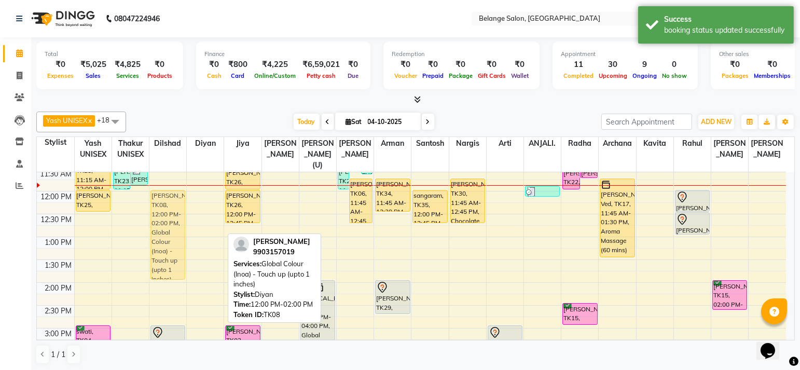
drag, startPoint x: 199, startPoint y: 200, endPoint x: 164, endPoint y: 198, distance: 34.8
click at [164, 198] on tr "hemant kale, TK25, 11:15 AM-12:00 PM, Hair cut - Hair cut (M) hemant kale, TK25…" at bounding box center [412, 351] width 750 height 685
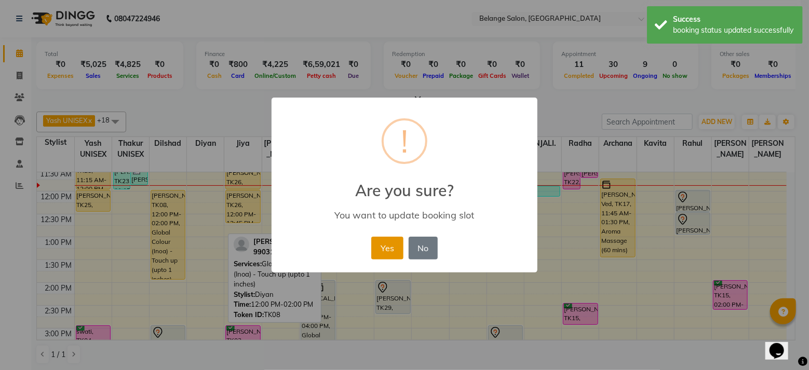
click at [386, 250] on button "Yes" at bounding box center [387, 248] width 32 height 23
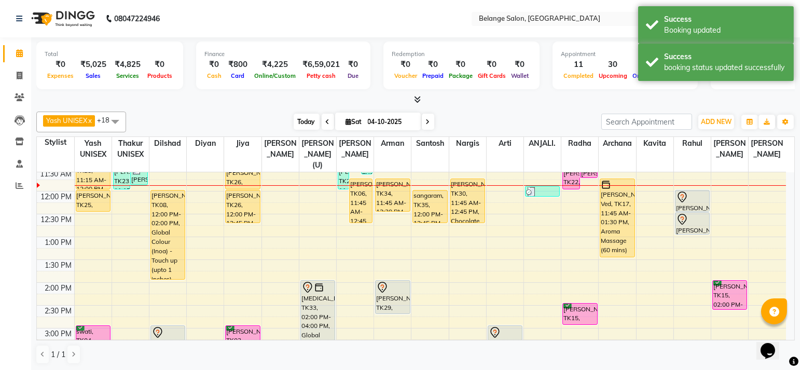
click at [306, 124] on span "Today" at bounding box center [307, 122] width 26 height 16
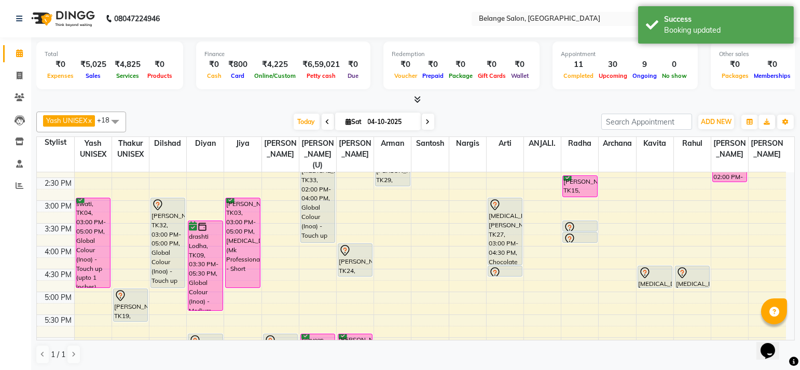
scroll to position [301, 0]
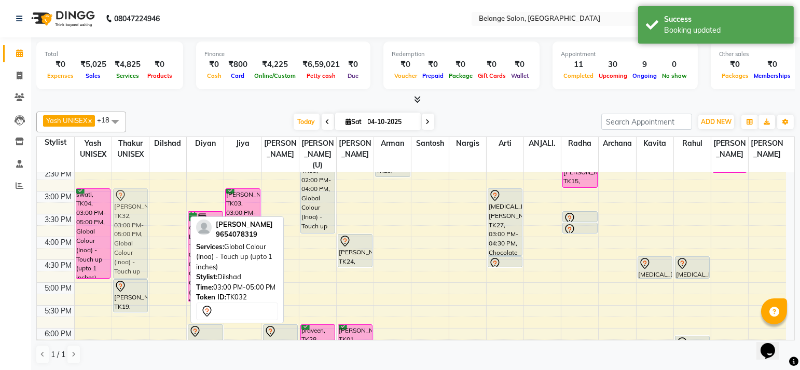
drag, startPoint x: 164, startPoint y: 210, endPoint x: 131, endPoint y: 209, distance: 32.7
click at [131, 209] on tr "hemant kale, TK25, 11:15 AM-12:00 PM, Hair cut - Hair cut (M) hemant kale, TK25…" at bounding box center [412, 214] width 750 height 685
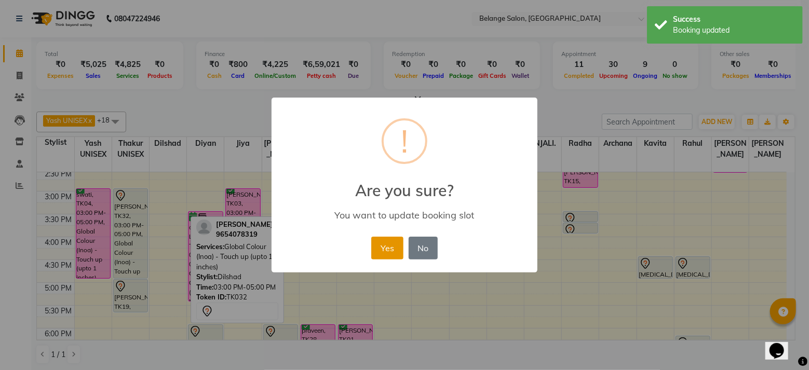
click at [383, 247] on button "Yes" at bounding box center [387, 248] width 32 height 23
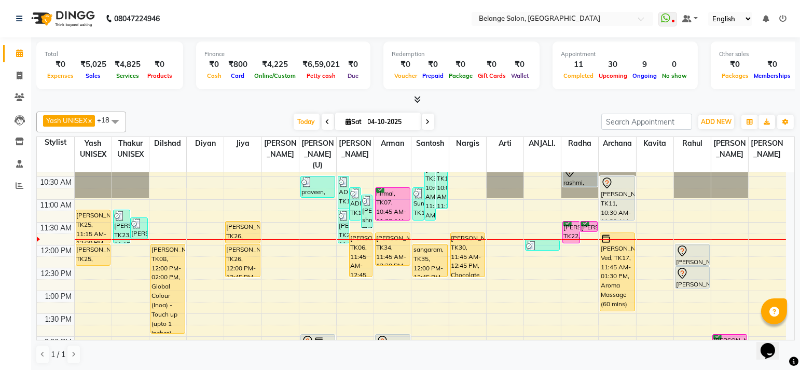
scroll to position [109, 0]
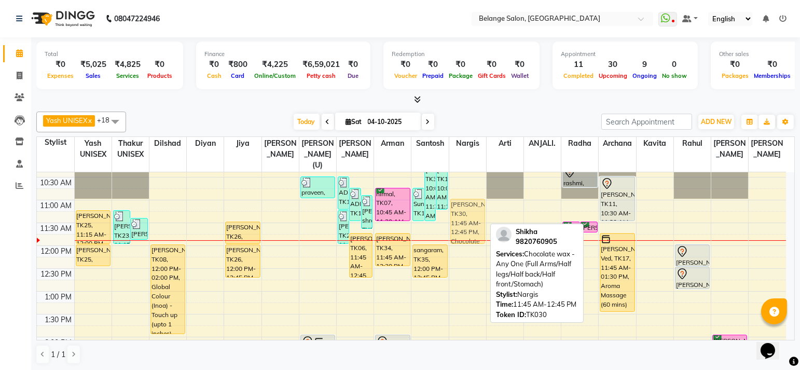
drag, startPoint x: 469, startPoint y: 246, endPoint x: 465, endPoint y: 216, distance: 29.9
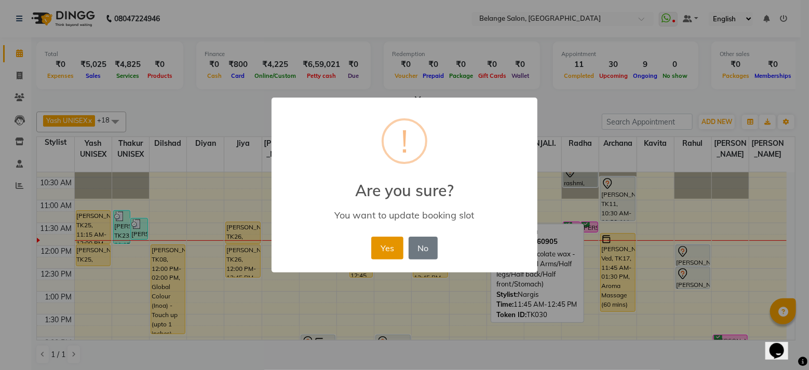
click at [376, 243] on button "Yes" at bounding box center [387, 248] width 32 height 23
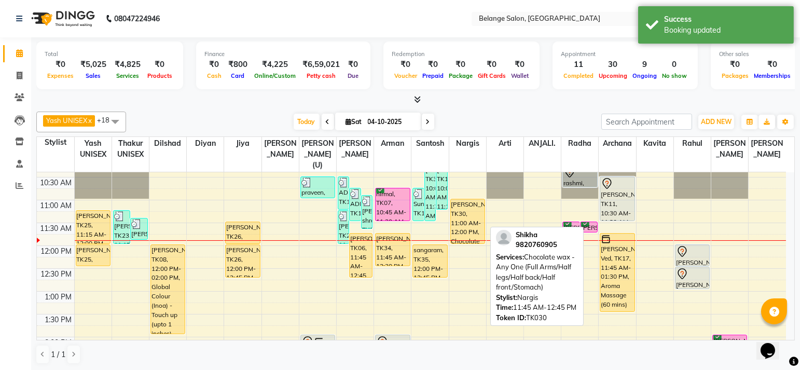
click at [475, 199] on div "Shikha, TK30, 11:00 AM-12:00 PM, Chocolate wax - Any One (Full Arms/Half legs/H…" at bounding box center [468, 221] width 34 height 44
click at [474, 199] on div "Shikha, TK30, 11:00 AM-12:00 PM, Chocolate wax - Any One (Full Arms/Half legs/H…" at bounding box center [468, 221] width 34 height 44
select select "1"
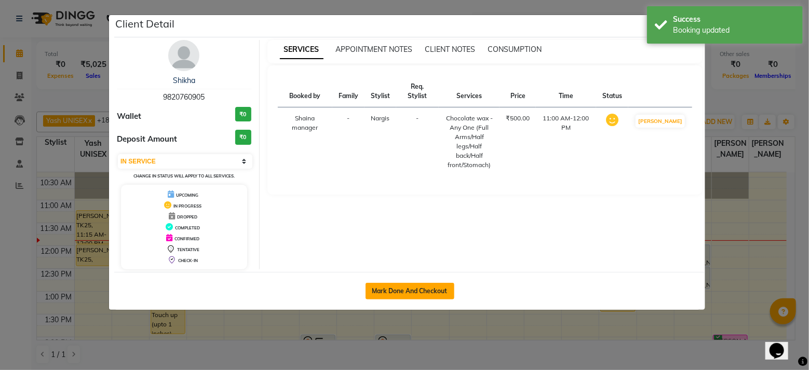
click at [396, 290] on button "Mark Done And Checkout" at bounding box center [409, 291] width 89 height 17
select select "service"
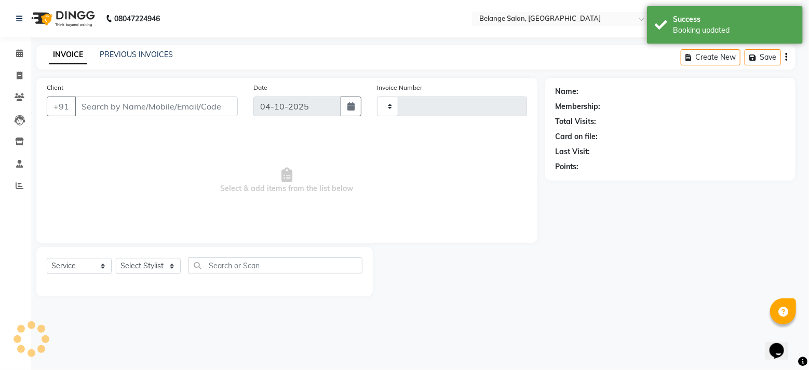
type input "13542"
select select "5076"
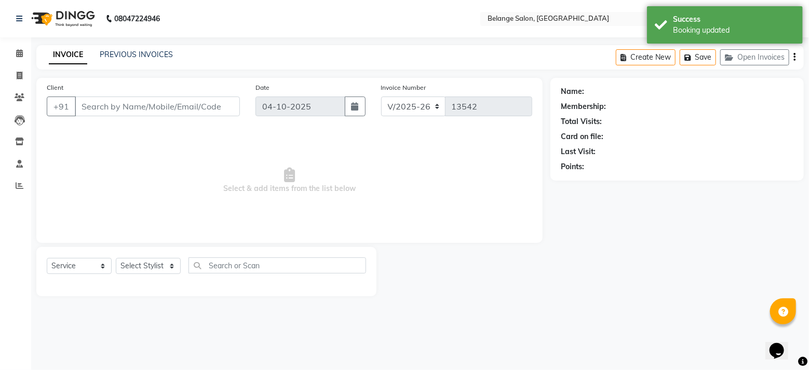
type input "9820760905"
select select "33845"
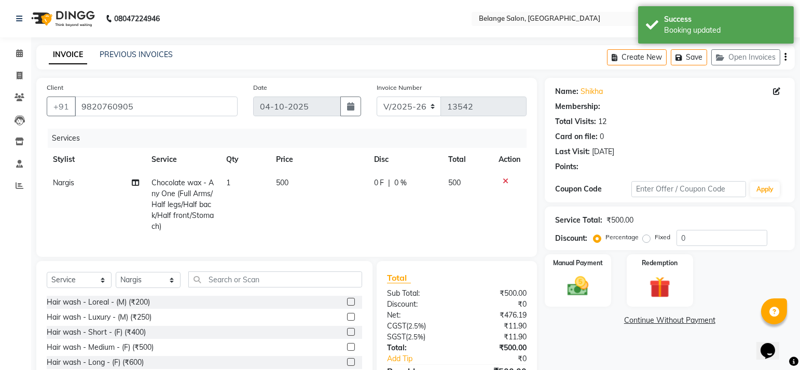
select select "1: Object"
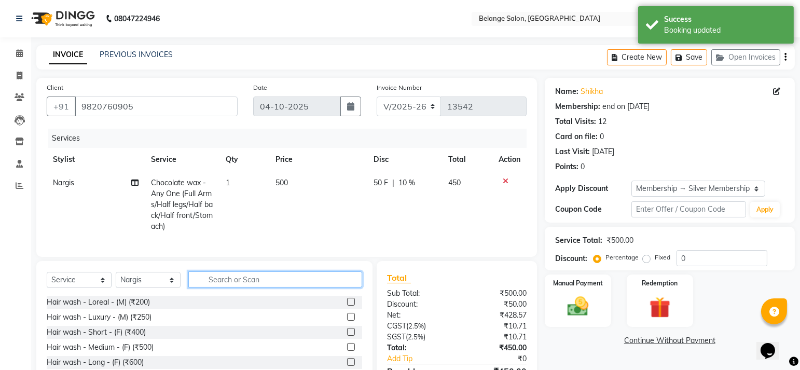
click at [198, 288] on input "text" at bounding box center [275, 279] width 174 height 16
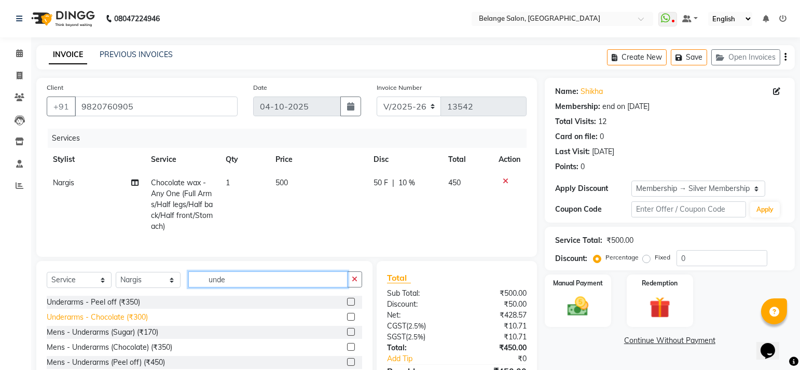
type input "unde"
click at [120, 323] on div "Underarms - Chocolate (₹300)" at bounding box center [97, 317] width 101 height 11
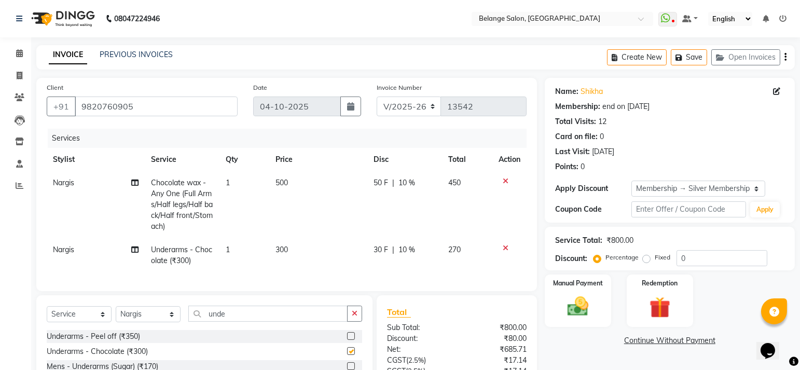
checkbox input "false"
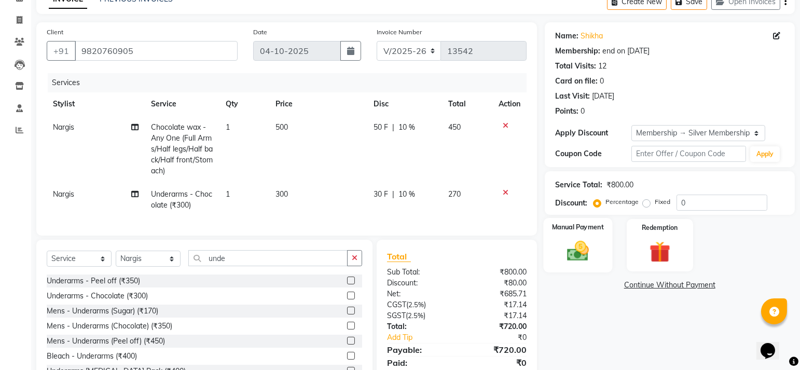
click at [582, 251] on img at bounding box center [578, 251] width 36 height 25
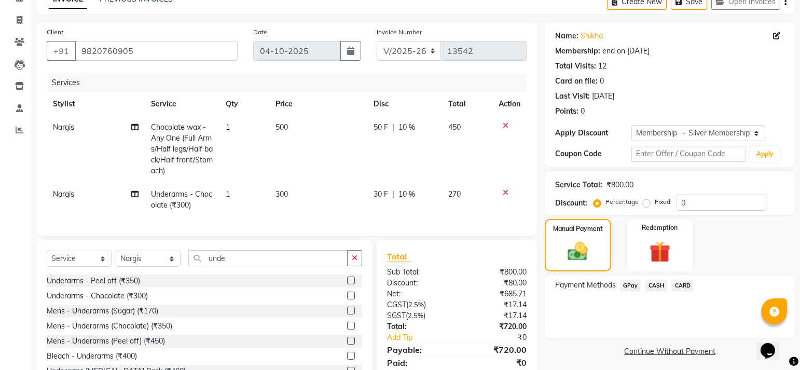
click at [630, 281] on span "GPay" at bounding box center [630, 286] width 21 height 12
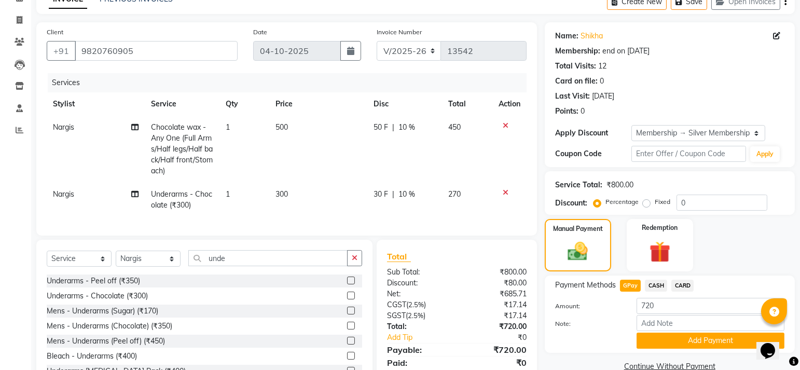
scroll to position [102, 0]
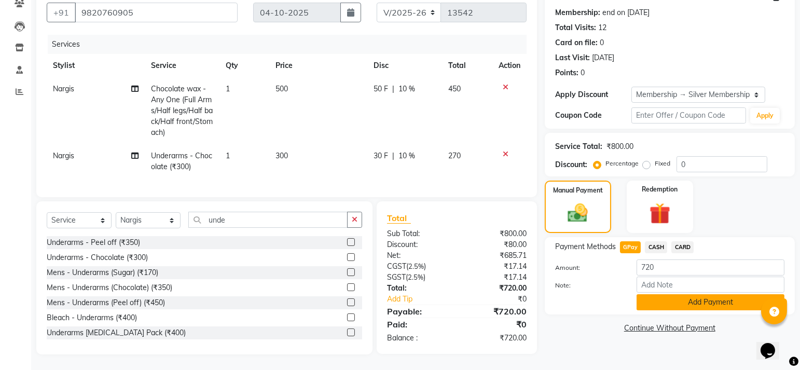
click at [683, 297] on button "Add Payment" at bounding box center [711, 302] width 148 height 16
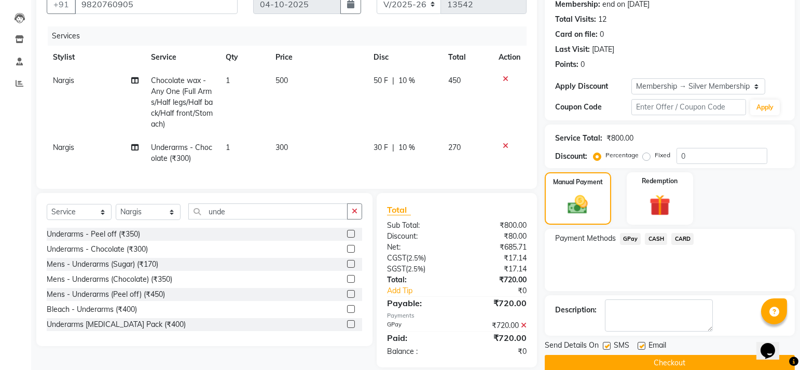
click at [600, 355] on button "Checkout" at bounding box center [670, 363] width 250 height 16
click at [590, 355] on div "Checkout" at bounding box center [670, 363] width 250 height 16
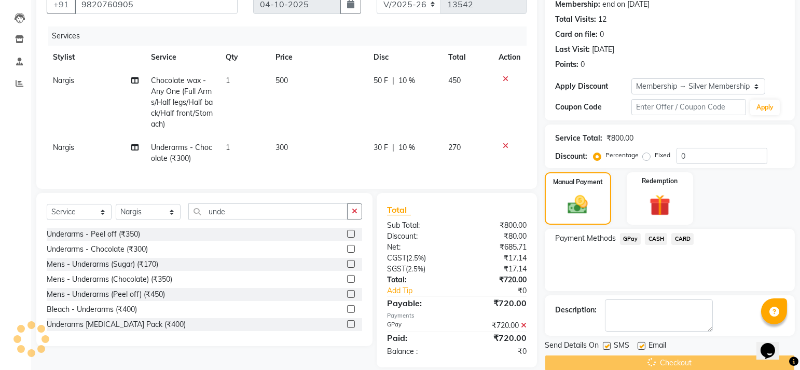
scroll to position [124, 0]
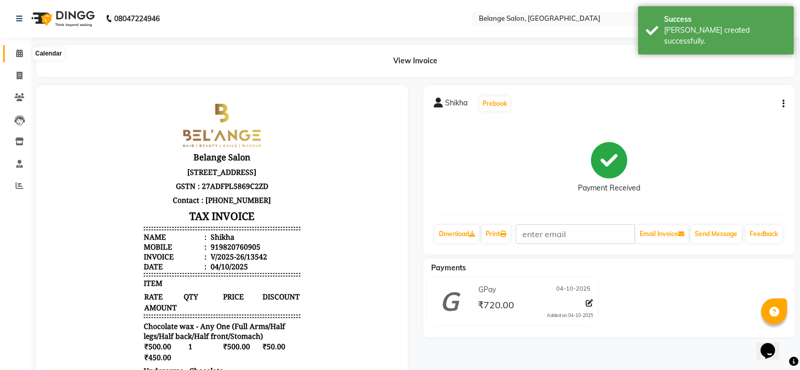
click at [12, 53] on span at bounding box center [19, 54] width 18 height 12
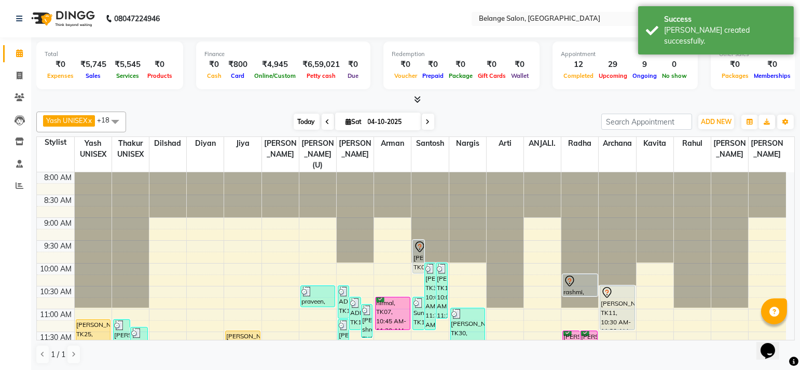
click at [297, 122] on span "Today" at bounding box center [307, 122] width 26 height 16
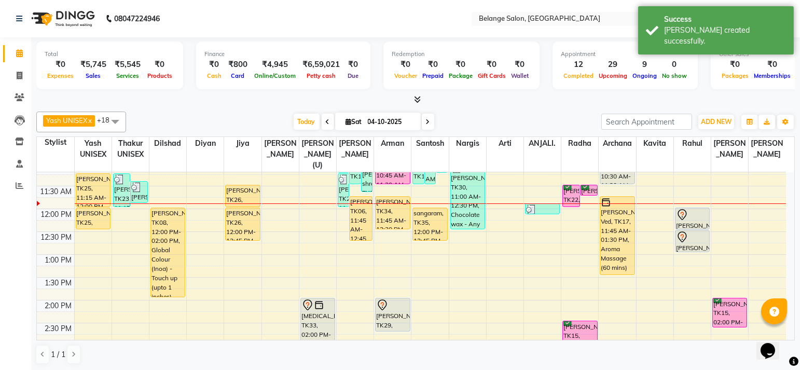
scroll to position [146, 0]
click at [296, 118] on span "Today" at bounding box center [307, 122] width 26 height 16
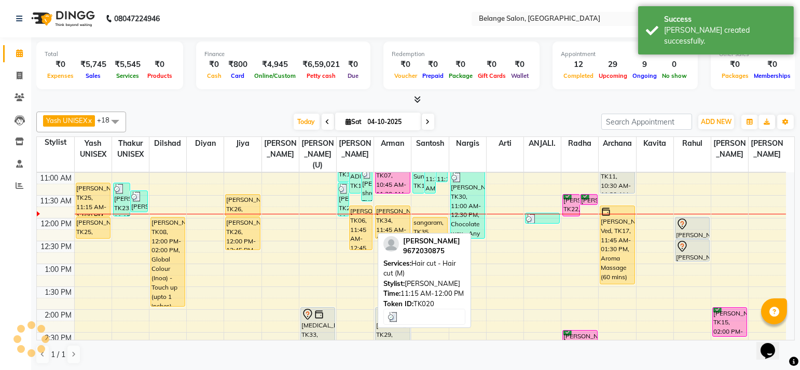
scroll to position [115, 0]
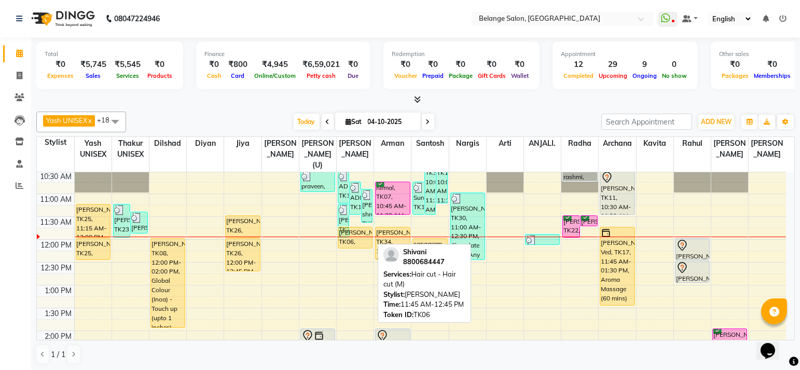
drag, startPoint x: 359, startPoint y: 260, endPoint x: 360, endPoint y: 247, distance: 13.5
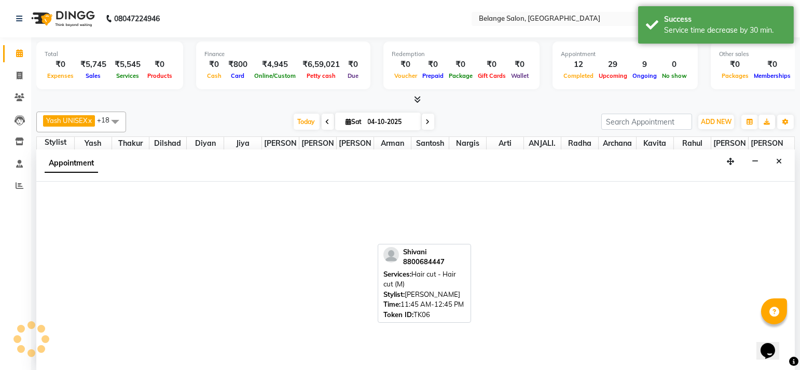
scroll to position [0, 0]
select select "54495"
select select "750"
select select "tentative"
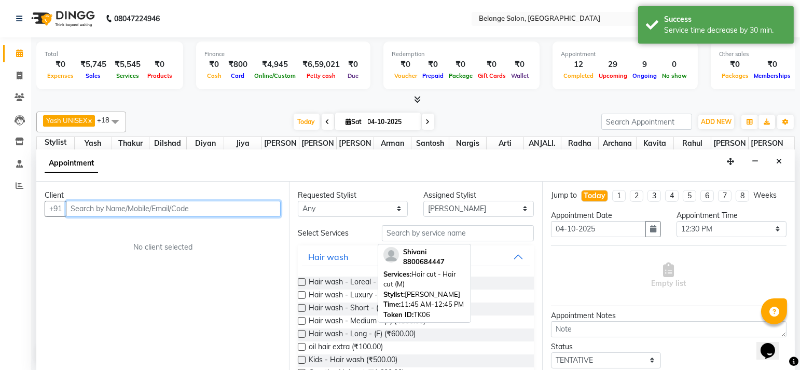
click at [128, 201] on input "text" at bounding box center [173, 209] width 215 height 16
click at [128, 211] on input "text" at bounding box center [173, 209] width 215 height 16
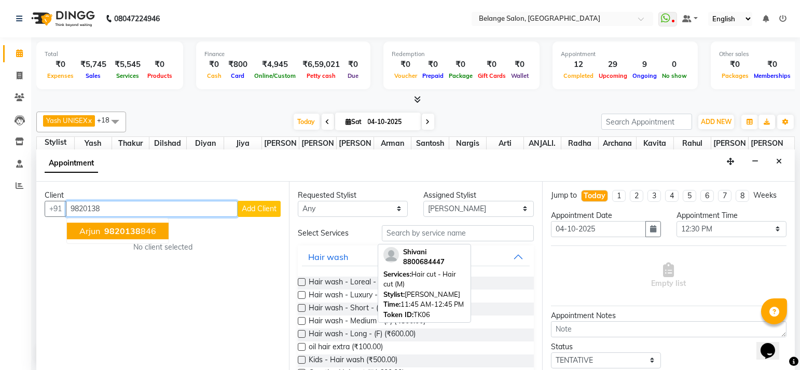
click at [85, 226] on span "Arjun" at bounding box center [89, 231] width 21 height 10
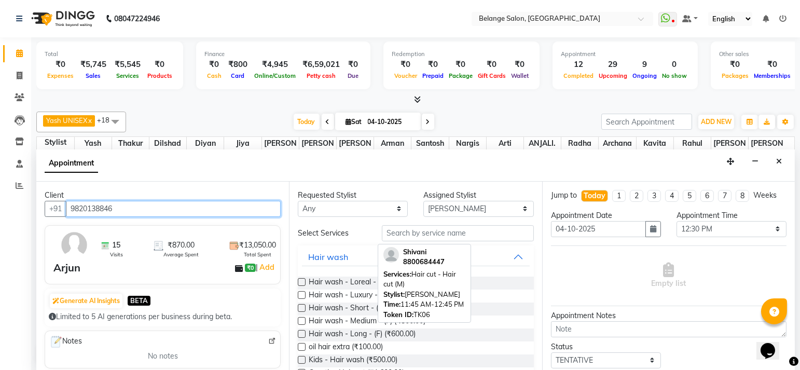
type input "9820138846"
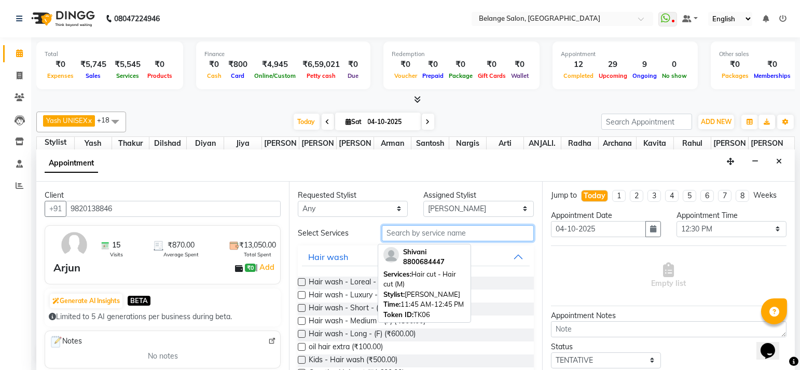
click at [444, 228] on input "text" at bounding box center [458, 233] width 152 height 16
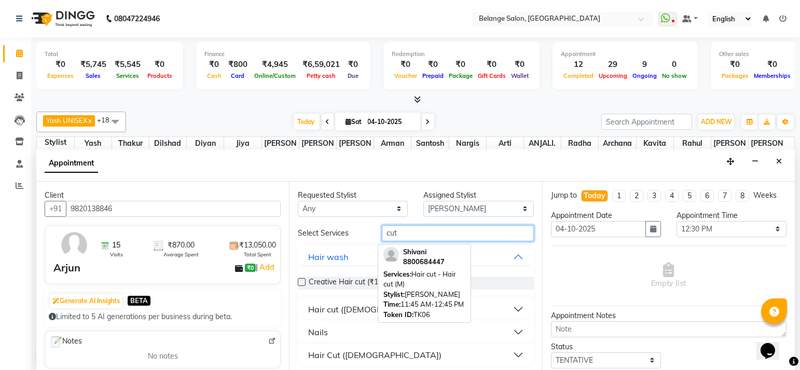
type input "cut"
click at [337, 307] on div "Hair cut ([DEMOGRAPHIC_DATA])" at bounding box center [374, 309] width 132 height 12
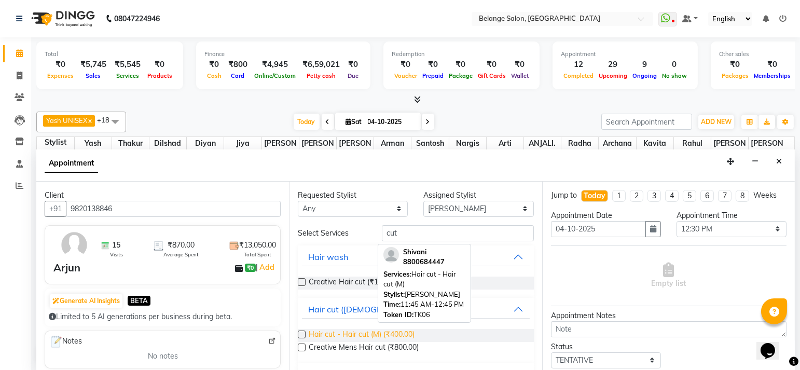
click at [355, 330] on span "Hair cut - Hair cut (M) (₹400.00)" at bounding box center [362, 335] width 106 height 13
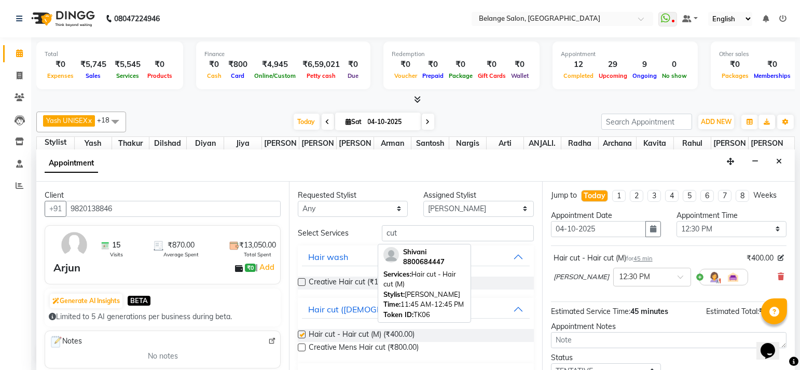
checkbox input "false"
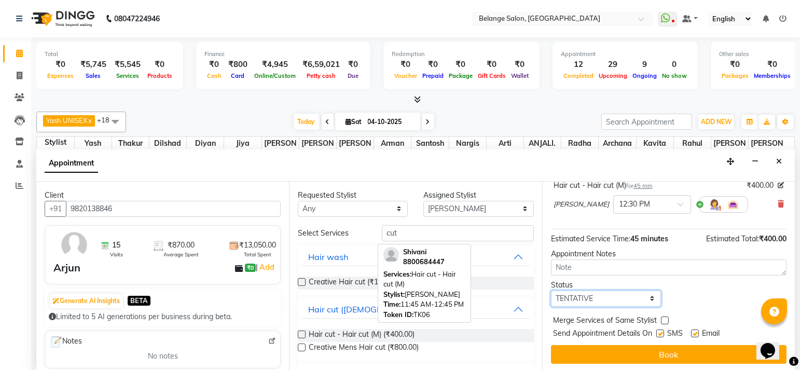
click at [575, 304] on select "Select TENTATIVE CONFIRM CHECK-IN UPCOMING" at bounding box center [606, 299] width 110 height 16
select select "confirm booking"
click at [551, 291] on select "Select TENTATIVE CONFIRM CHECK-IN UPCOMING" at bounding box center [606, 299] width 110 height 16
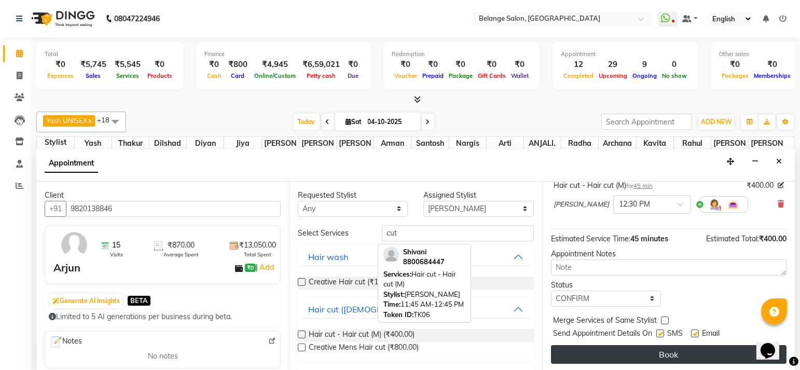
click at [575, 345] on button "Book" at bounding box center [669, 354] width 236 height 19
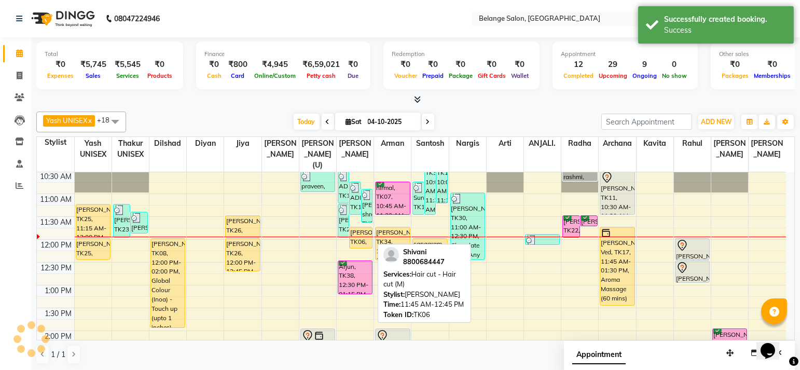
scroll to position [0, 0]
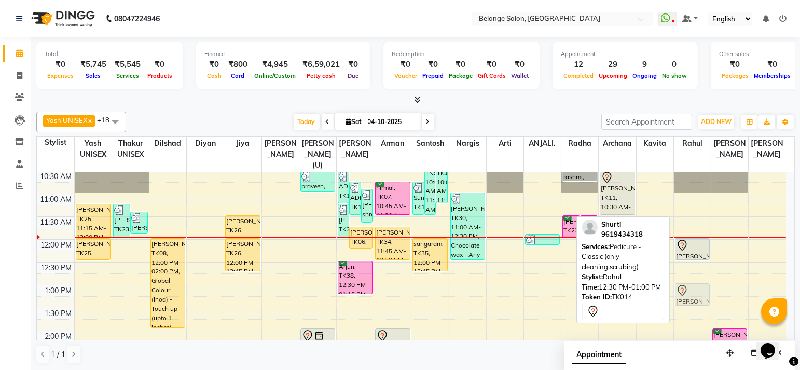
drag, startPoint x: 685, startPoint y: 256, endPoint x: 689, endPoint y: 274, distance: 18.8
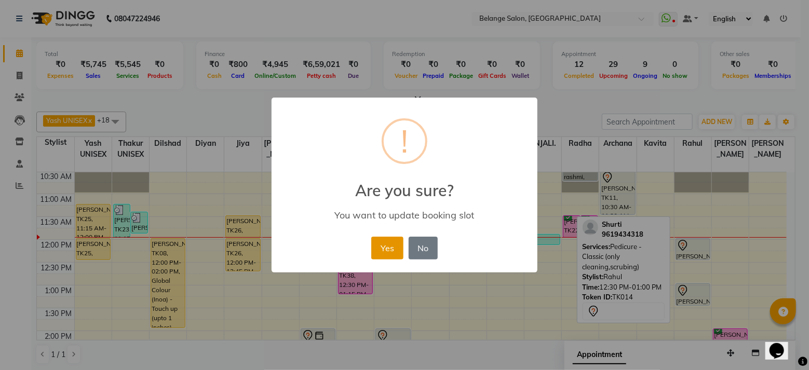
click at [398, 251] on button "Yes" at bounding box center [387, 248] width 32 height 23
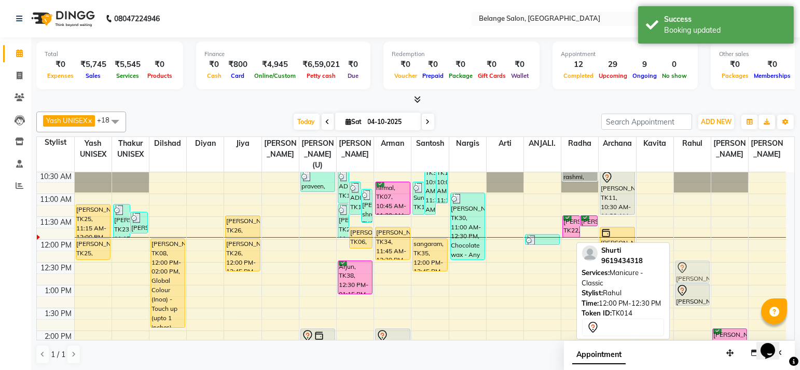
drag, startPoint x: 678, startPoint y: 237, endPoint x: 678, endPoint y: 256, distance: 19.7
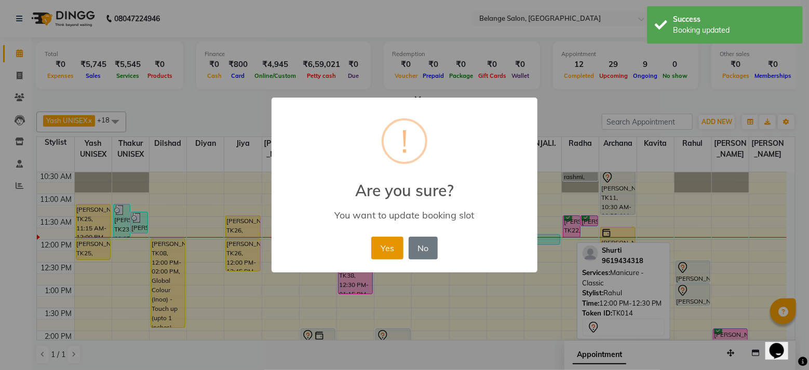
click at [386, 249] on button "Yes" at bounding box center [387, 248] width 32 height 23
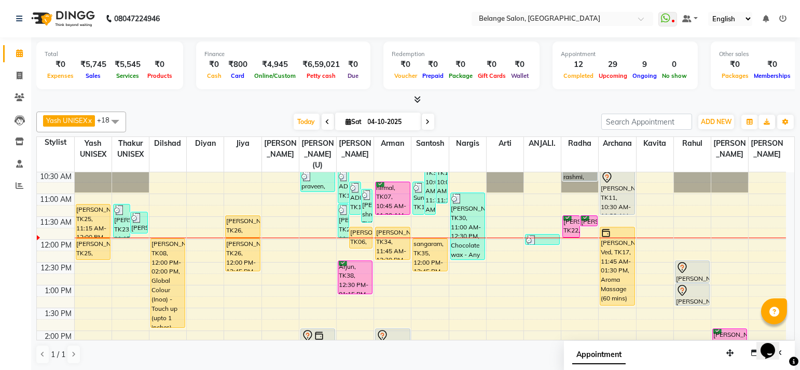
click at [462, 105] on div "Total ₹0 Expenses ₹5,745 Sales ₹5,545 Services ₹0 Products Finance ₹0 Cash ₹800…" at bounding box center [415, 204] width 769 height 334
click at [317, 120] on span "Today" at bounding box center [307, 122] width 26 height 16
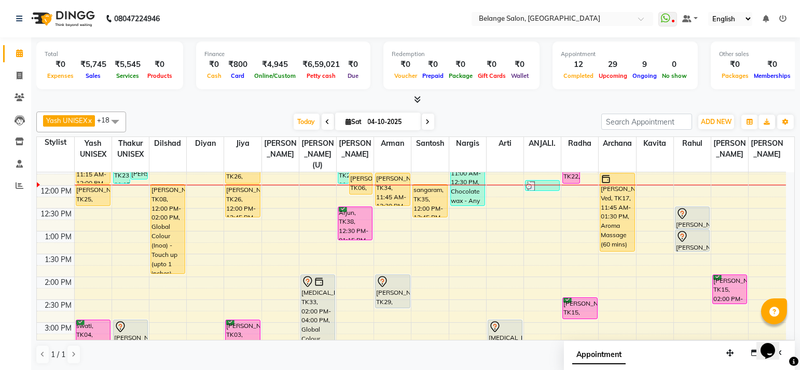
scroll to position [171, 0]
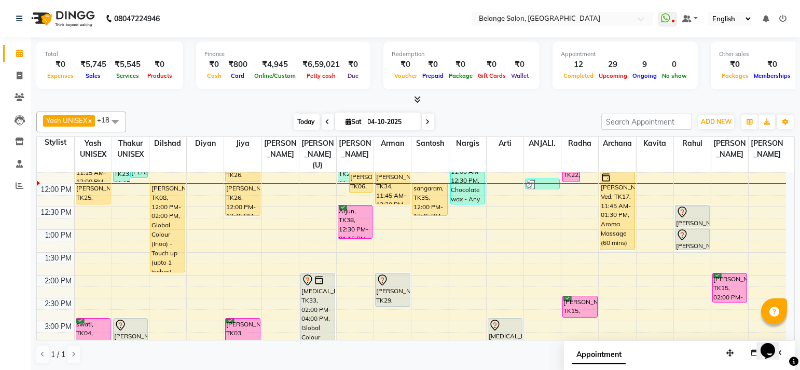
click at [309, 119] on span "Today" at bounding box center [307, 122] width 26 height 16
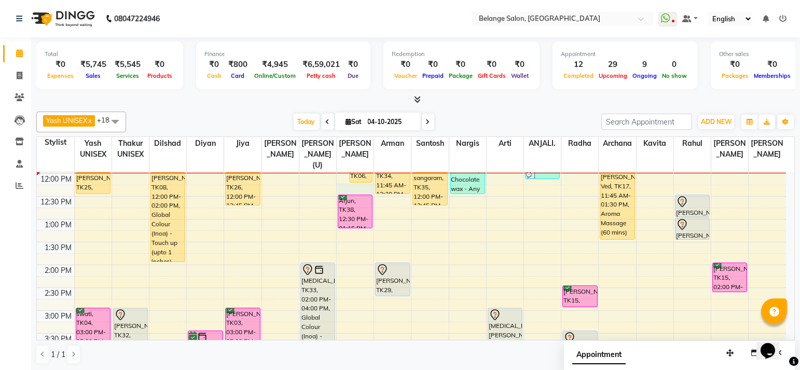
click at [349, 180] on div "8:00 AM 8:30 AM 9:00 AM 9:30 AM 10:00 AM 10:30 AM 11:00 AM 11:30 AM 12:00 PM 12…" at bounding box center [412, 333] width 750 height 685
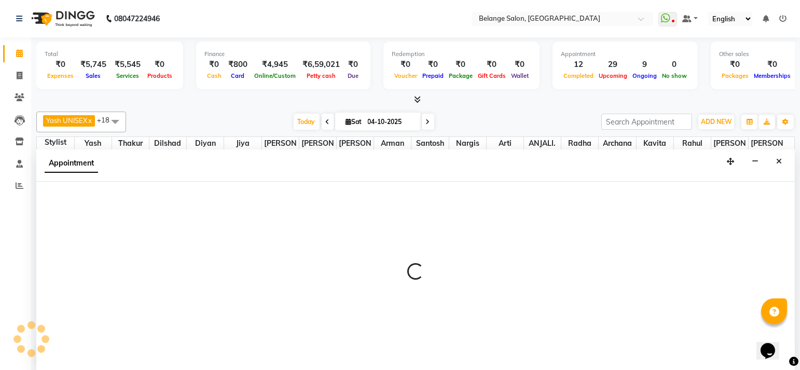
scroll to position [0, 0]
select select "54495"
select select "tentative"
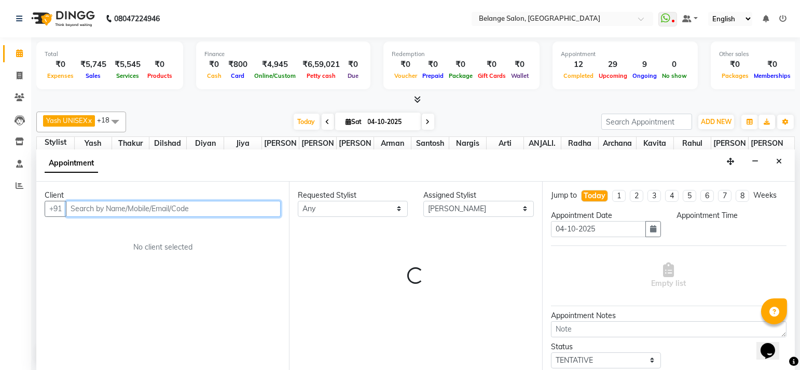
select select "735"
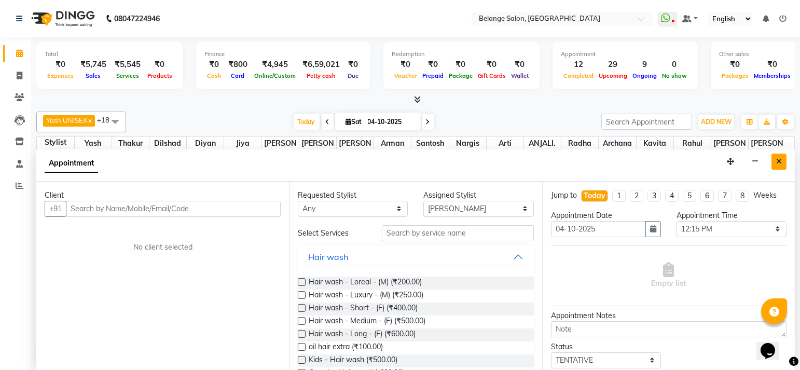
click at [775, 161] on button "Close" at bounding box center [779, 162] width 15 height 16
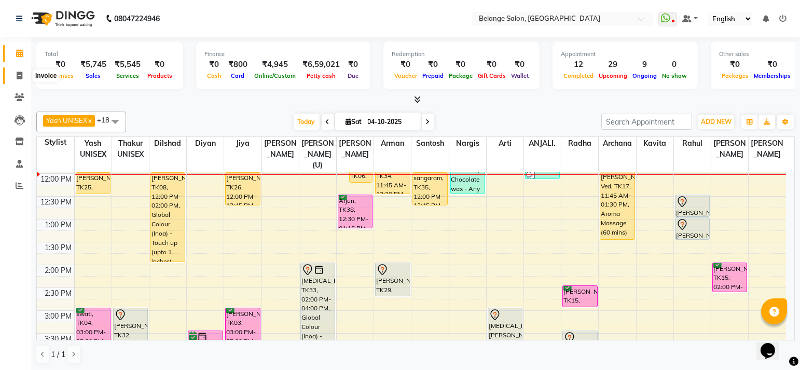
click at [15, 71] on span at bounding box center [19, 76] width 18 height 12
select select "service"
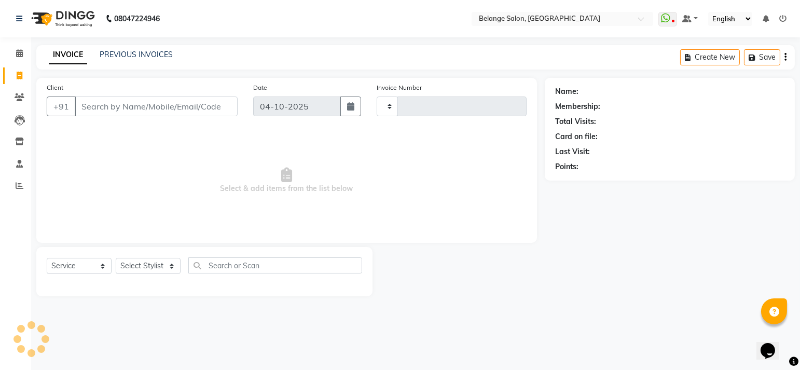
type input "13543"
select select "5076"
click at [159, 110] on input "Client" at bounding box center [157, 107] width 165 height 20
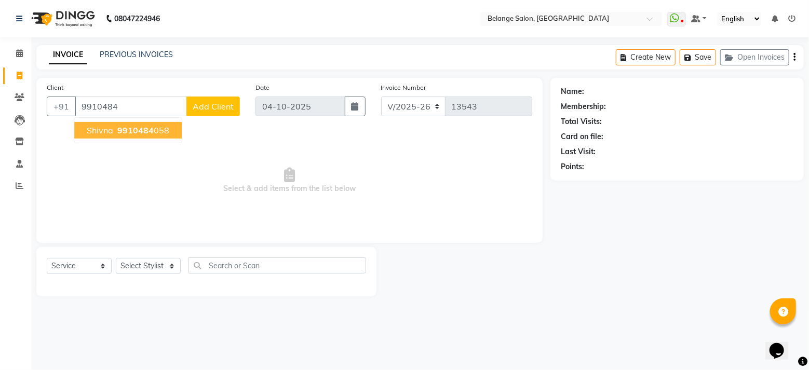
click at [98, 127] on span "Shivna" at bounding box center [100, 130] width 26 height 10
type input "9910484058"
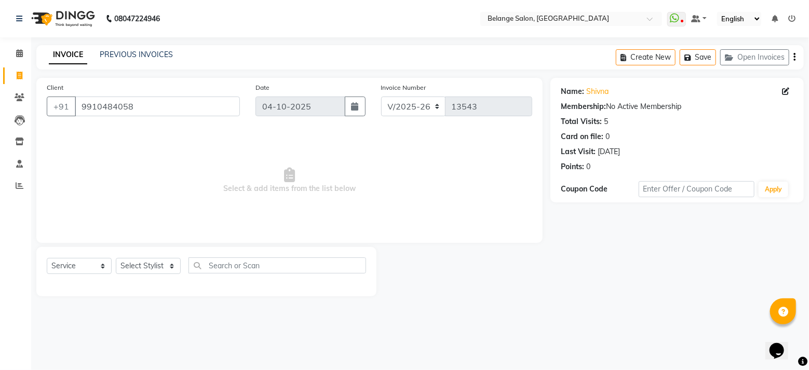
click at [153, 257] on div "Select Service Product Membership Package Voucher Prepaid Gift Card Select Styl…" at bounding box center [206, 269] width 319 height 24
click at [125, 273] on select "Select Stylist [PERSON_NAME] (U) [PERSON_NAME]. [PERSON_NAME] [PERSON_NAME] Bil…" at bounding box center [148, 266] width 65 height 16
click at [116, 258] on select "Select Stylist [PERSON_NAME] (U) [PERSON_NAME]. [PERSON_NAME] [PERSON_NAME] Bil…" at bounding box center [148, 266] width 65 height 16
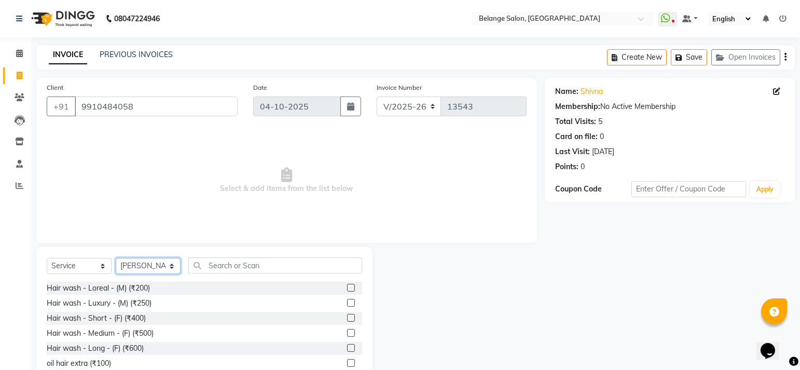
click at [143, 266] on select "Select Stylist [PERSON_NAME] (U) [PERSON_NAME]. [PERSON_NAME] [PERSON_NAME] Bil…" at bounding box center [148, 266] width 65 height 16
select select "33845"
click at [116, 258] on select "Select Stylist [PERSON_NAME] (U) [PERSON_NAME]. [PERSON_NAME] [PERSON_NAME] Bil…" at bounding box center [148, 266] width 65 height 16
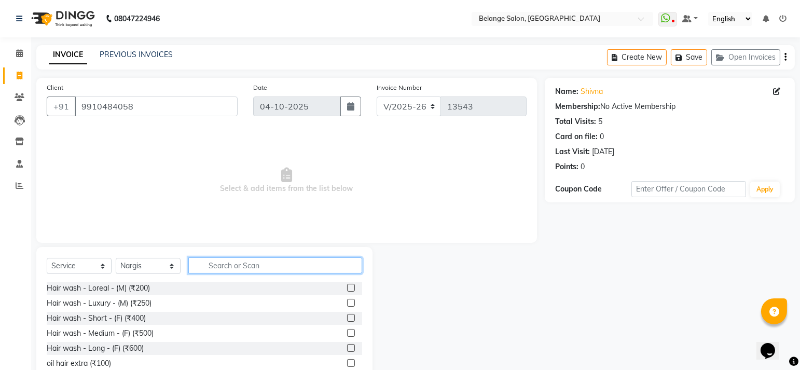
drag, startPoint x: 218, startPoint y: 271, endPoint x: 221, endPoint y: 266, distance: 6.1
click at [218, 271] on input "text" at bounding box center [275, 265] width 174 height 16
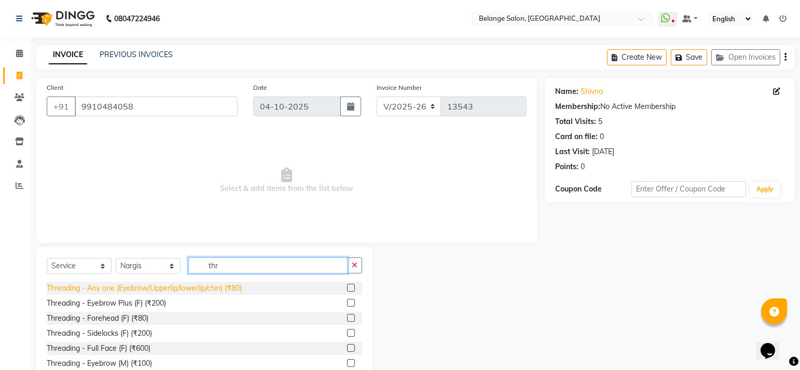
type input "thr"
click at [184, 287] on div "Threading - Any one (Eyebrow/Upperlip/lowerlip/chin) (₹80)" at bounding box center [144, 288] width 195 height 11
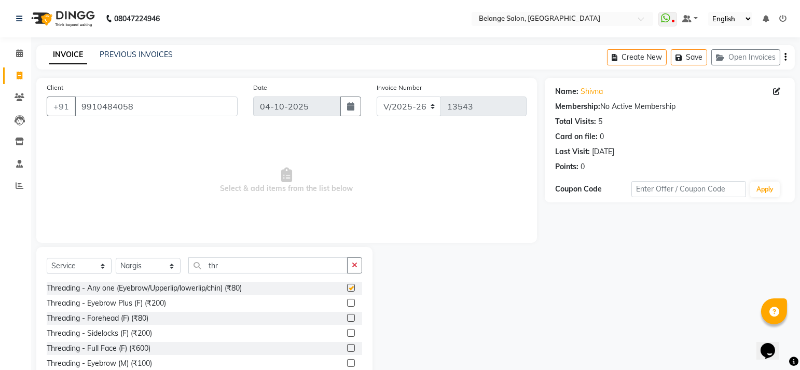
checkbox input "false"
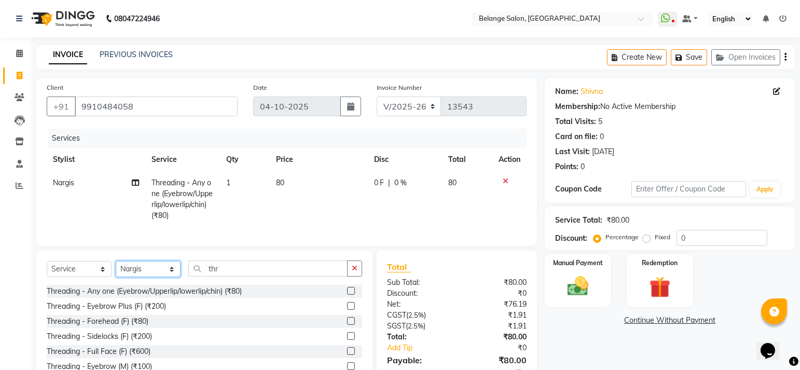
click at [135, 277] on select "Select Stylist [PERSON_NAME] (U) [PERSON_NAME]. [PERSON_NAME] [PERSON_NAME] Bil…" at bounding box center [148, 269] width 65 height 16
select select "60057"
click at [116, 269] on select "Select Stylist [PERSON_NAME] (U) [PERSON_NAME]. [PERSON_NAME] [PERSON_NAME] Bil…" at bounding box center [148, 269] width 65 height 16
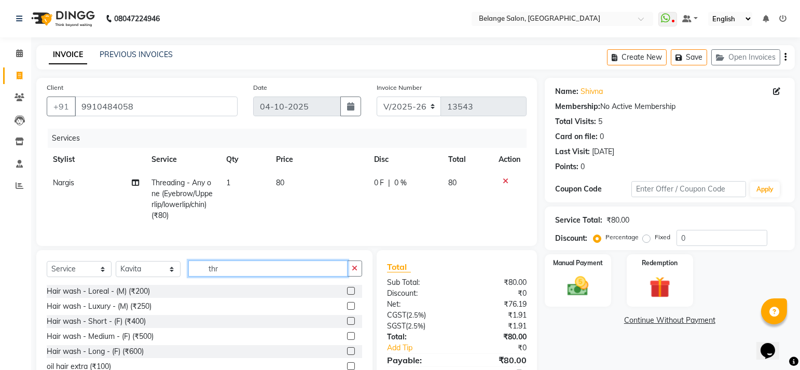
drag, startPoint x: 240, startPoint y: 276, endPoint x: 165, endPoint y: 275, distance: 75.8
click at [165, 275] on div "Select Service Product Membership Package Voucher Prepaid Gift Card Select Styl…" at bounding box center [205, 273] width 316 height 24
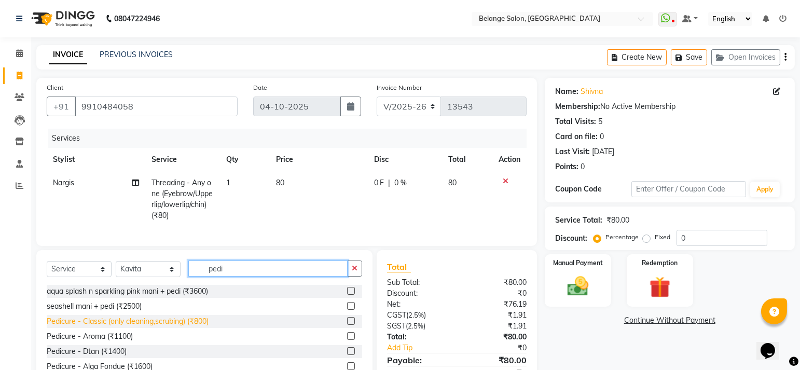
type input "pedi"
drag, startPoint x: 134, startPoint y: 326, endPoint x: 235, endPoint y: 337, distance: 101.9
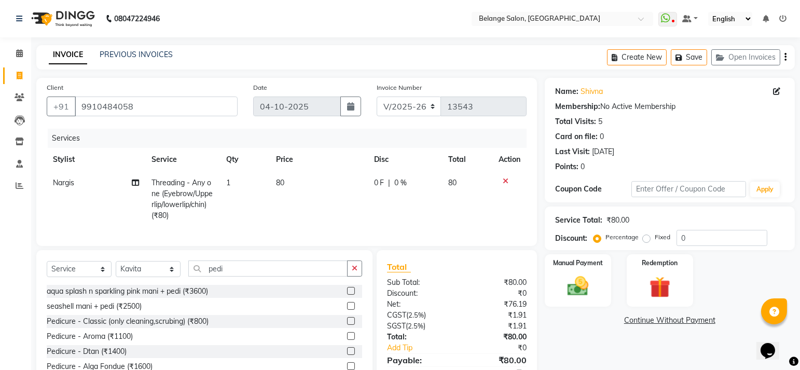
click at [134, 326] on div "Pedicure - Classic (only cleaning,scrubing) (₹800)" at bounding box center [128, 321] width 162 height 11
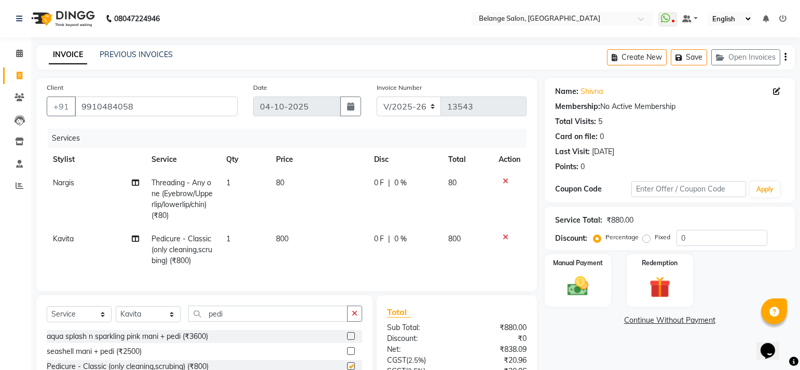
checkbox input "false"
drag, startPoint x: 553, startPoint y: 248, endPoint x: 583, endPoint y: 266, distance: 34.9
click at [556, 249] on div "Service Total: ₹880.00 Discount: Percentage Fixed 0" at bounding box center [670, 229] width 250 height 44
click at [588, 280] on img at bounding box center [578, 286] width 36 height 25
click at [658, 320] on span "CASH" at bounding box center [656, 321] width 22 height 12
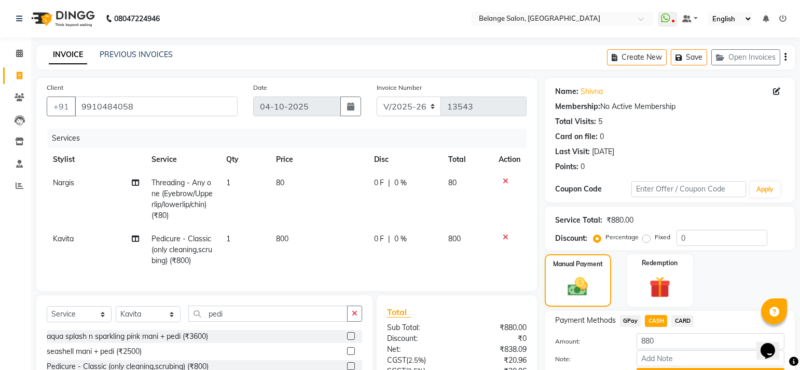
click at [661, 368] on button "Add Payment" at bounding box center [711, 376] width 148 height 16
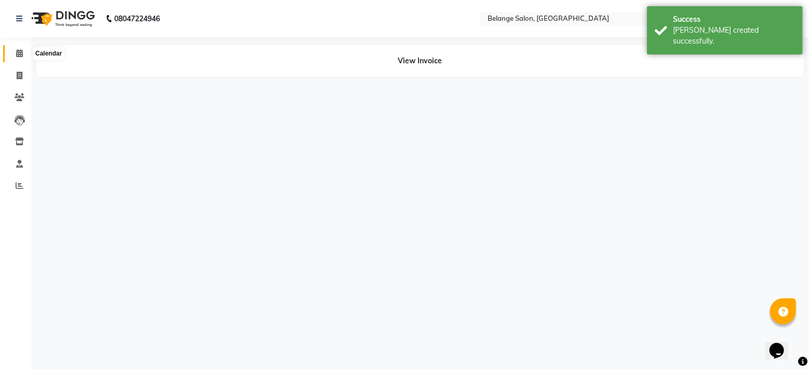
drag, startPoint x: 17, startPoint y: 48, endPoint x: 51, endPoint y: 49, distance: 34.8
click at [17, 49] on span at bounding box center [19, 54] width 18 height 12
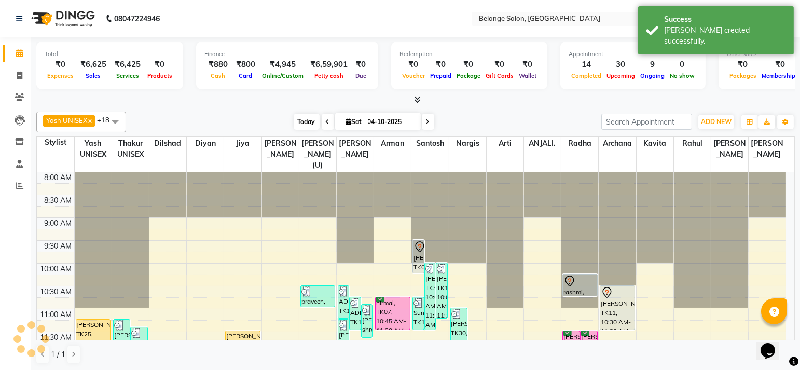
click at [304, 116] on span "Today" at bounding box center [307, 122] width 26 height 16
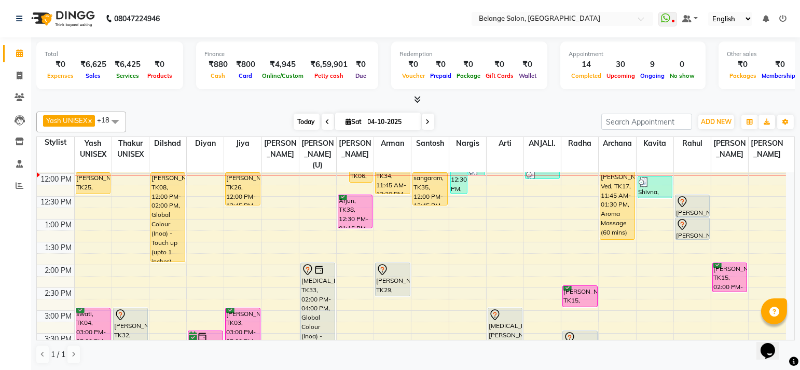
click at [304, 115] on span "Today" at bounding box center [307, 122] width 26 height 16
click at [302, 118] on span "Today" at bounding box center [307, 122] width 26 height 16
click at [302, 122] on span "Today" at bounding box center [307, 122] width 26 height 16
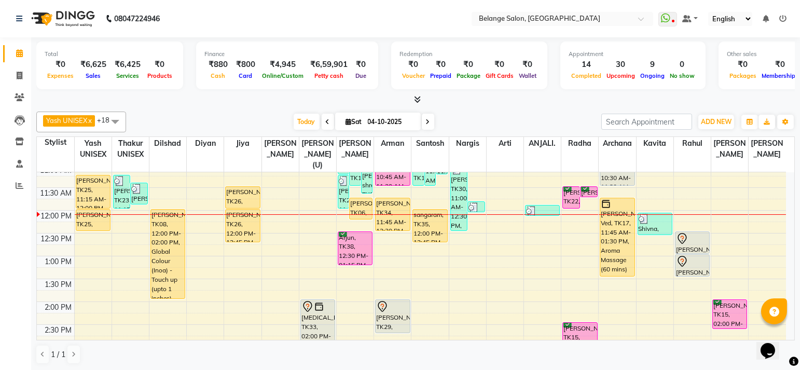
scroll to position [140, 0]
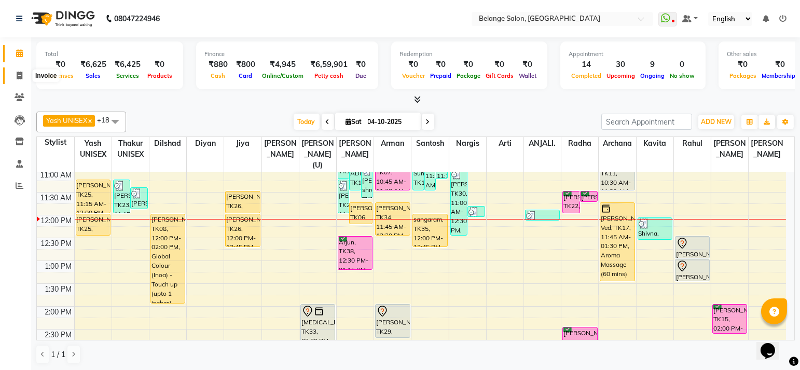
drag, startPoint x: 21, startPoint y: 77, endPoint x: 26, endPoint y: 78, distance: 5.7
click at [21, 77] on icon at bounding box center [20, 76] width 6 height 8
select select "service"
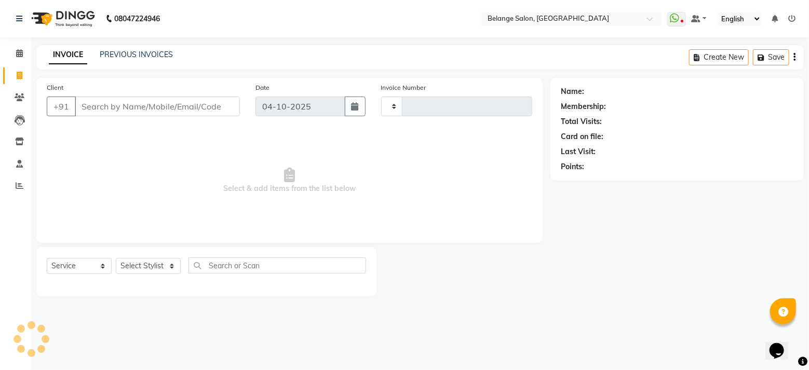
type input "13544"
select select "5076"
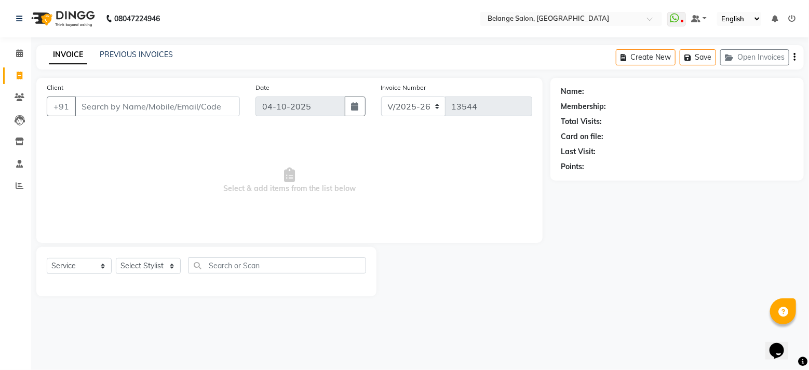
click at [118, 109] on input "Client" at bounding box center [157, 107] width 165 height 20
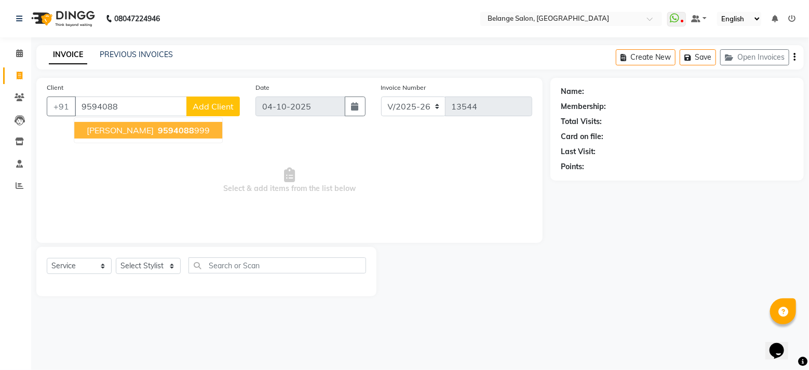
click at [158, 131] on span "9594088" at bounding box center [176, 130] width 36 height 10
type input "9594088999"
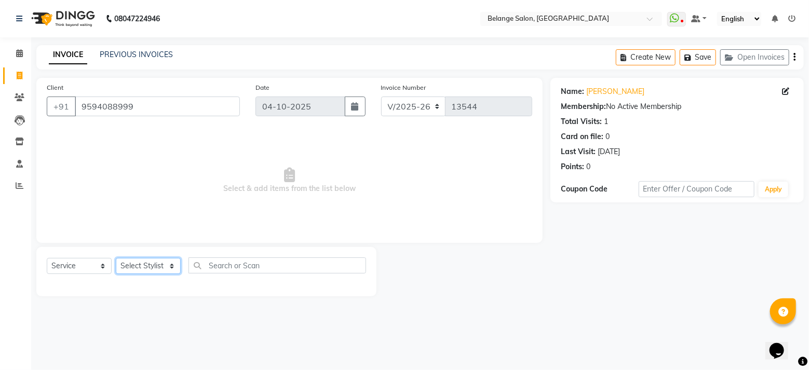
click at [141, 267] on select "Select Stylist [PERSON_NAME] (U) [PERSON_NAME]. [PERSON_NAME] [PERSON_NAME] Bil…" at bounding box center [148, 266] width 65 height 16
select select "61784"
click at [116, 258] on select "Select Stylist [PERSON_NAME] (U) [PERSON_NAME]. [PERSON_NAME] [PERSON_NAME] Bil…" at bounding box center [148, 266] width 65 height 16
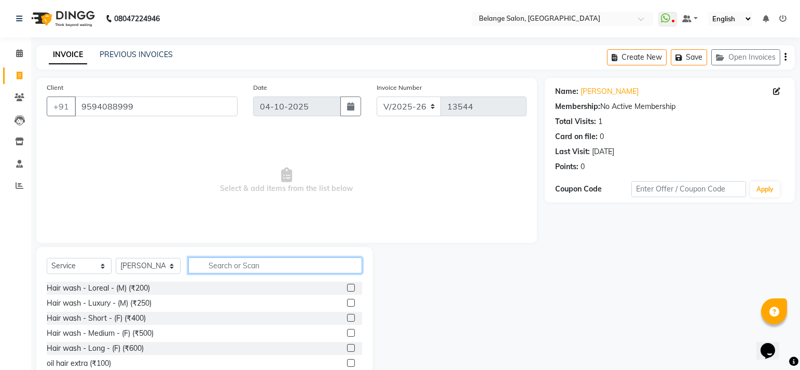
click at [210, 266] on input "text" at bounding box center [275, 265] width 174 height 16
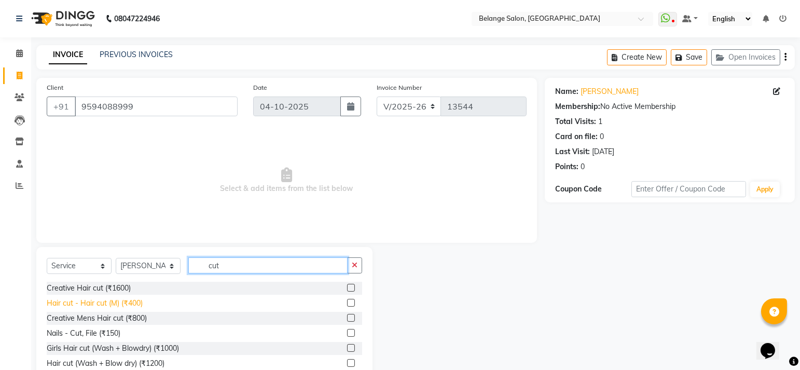
type input "cut"
click at [137, 299] on div "Hair cut - Hair cut (M) (₹400)" at bounding box center [95, 303] width 96 height 11
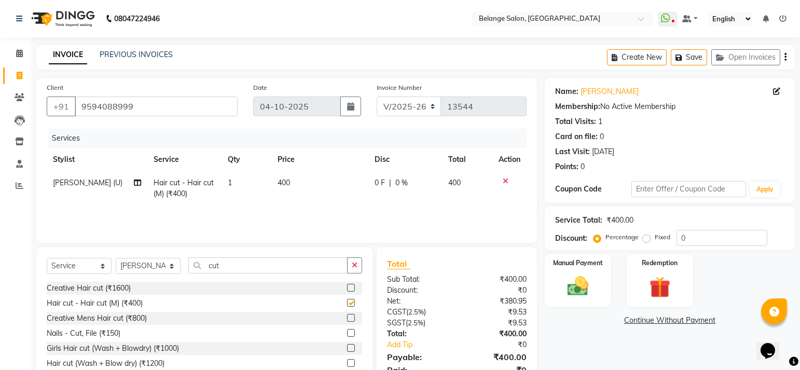
checkbox input "false"
drag, startPoint x: 572, startPoint y: 296, endPoint x: 586, endPoint y: 299, distance: 14.4
click at [572, 296] on img at bounding box center [578, 286] width 36 height 25
click at [634, 321] on span "GPay" at bounding box center [630, 321] width 21 height 12
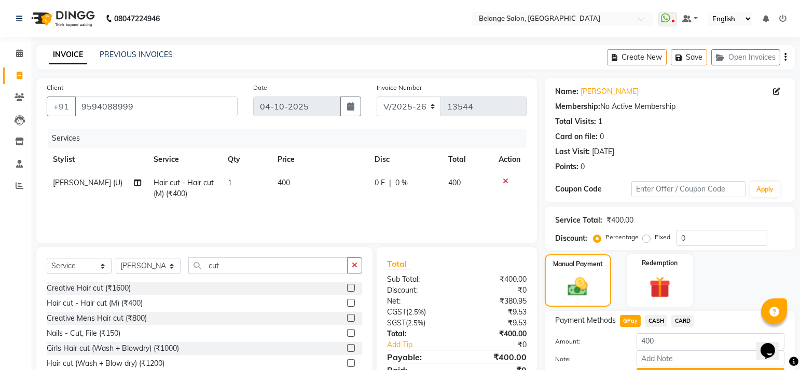
click at [660, 320] on span "CASH" at bounding box center [656, 321] width 22 height 12
click at [653, 368] on button "Add Payment" at bounding box center [711, 376] width 148 height 16
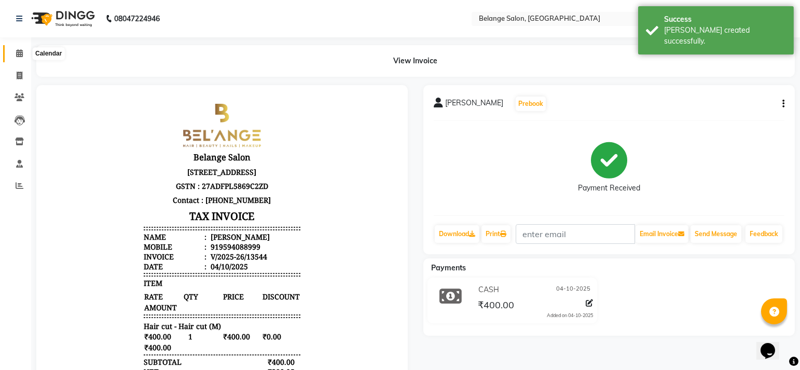
click at [22, 56] on span at bounding box center [19, 54] width 18 height 12
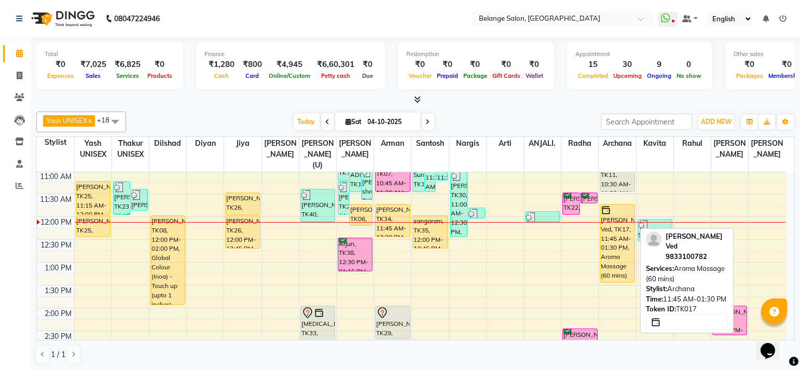
scroll to position [137, 0]
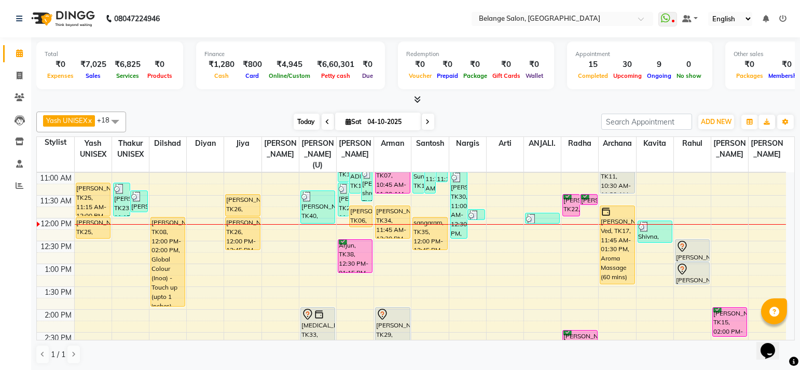
click at [306, 122] on span "Today" at bounding box center [307, 122] width 26 height 16
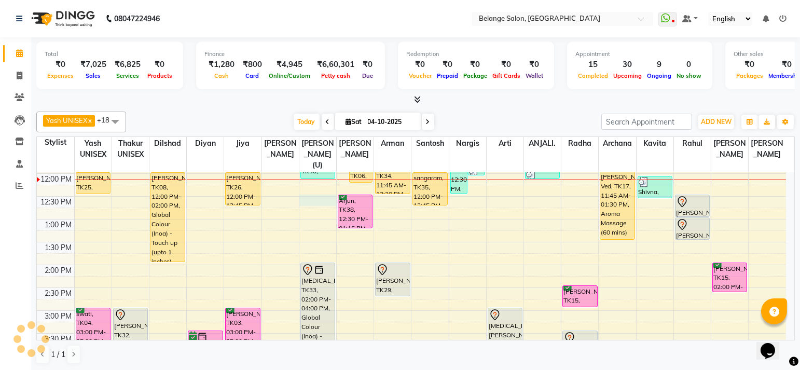
click at [320, 187] on div "8:00 AM 8:30 AM 9:00 AM 9:30 AM 10:00 AM 10:30 AM 11:00 AM 11:30 AM 12:00 PM 12…" at bounding box center [412, 333] width 750 height 685
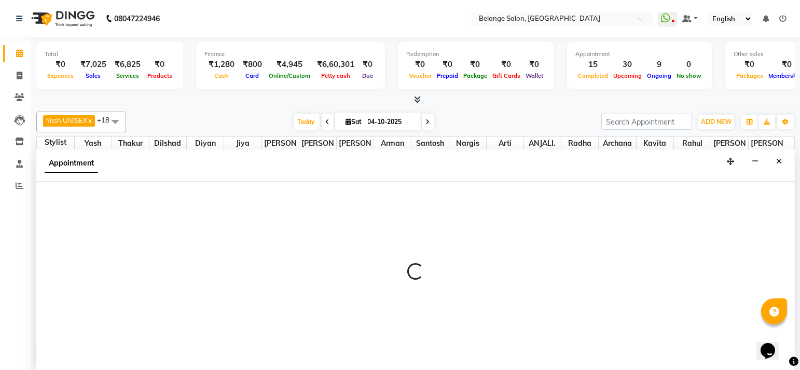
scroll to position [0, 0]
select select "61784"
select select "tentative"
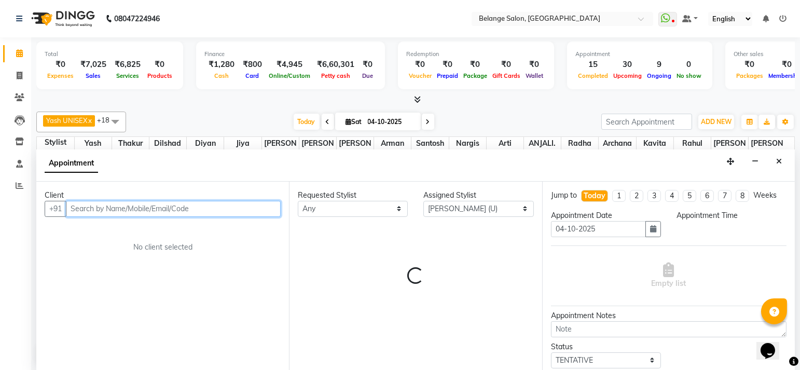
select select "750"
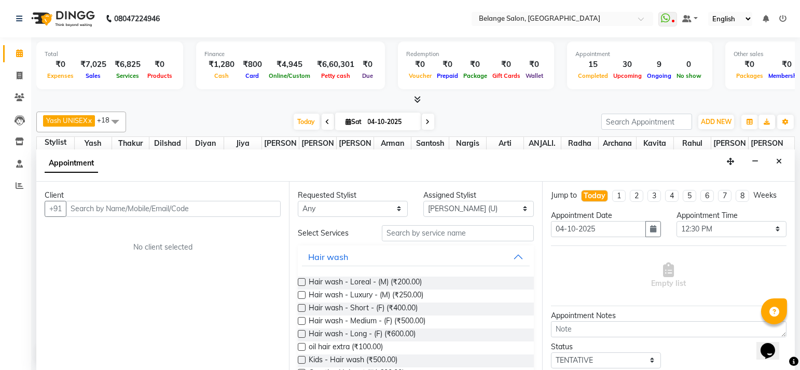
click at [147, 215] on div "Client +91 No client selected" at bounding box center [162, 277] width 253 height 190
click at [147, 209] on input "text" at bounding box center [173, 209] width 215 height 16
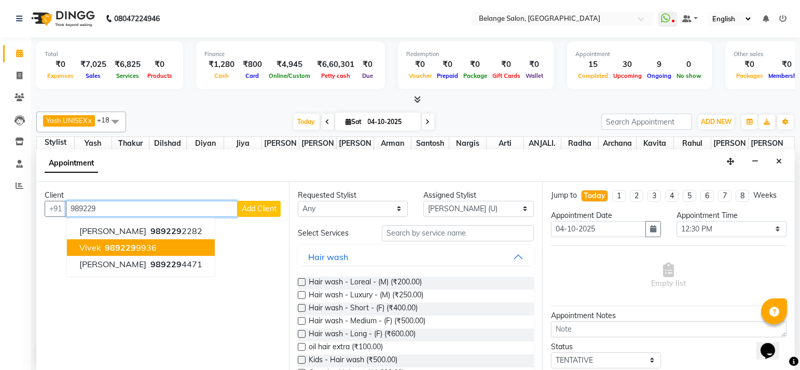
click at [121, 240] on button "Vivek 989229 9936" at bounding box center [141, 247] width 148 height 17
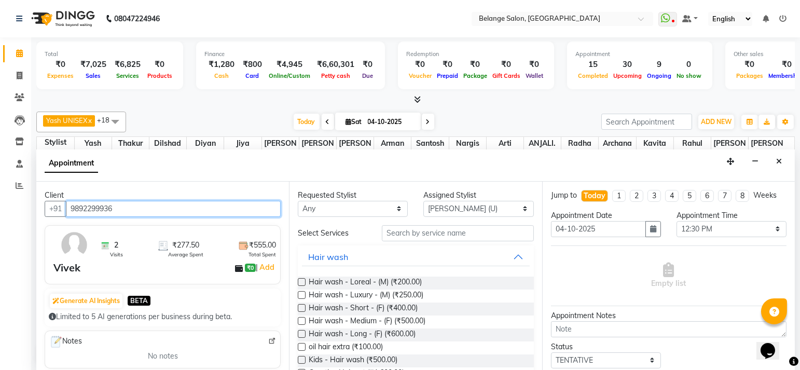
type input "9892299936"
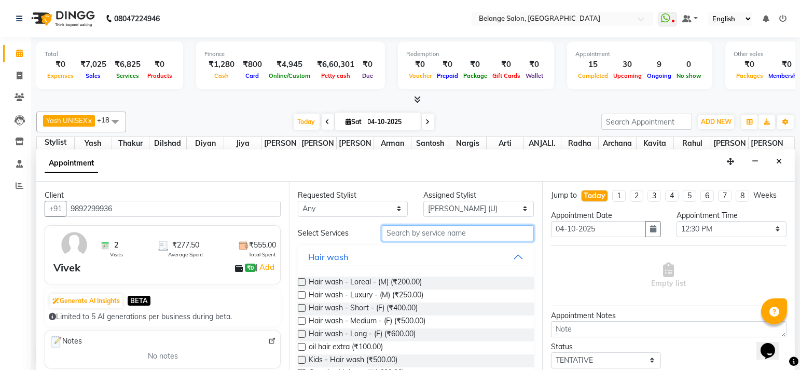
click at [417, 232] on input "text" at bounding box center [458, 233] width 152 height 16
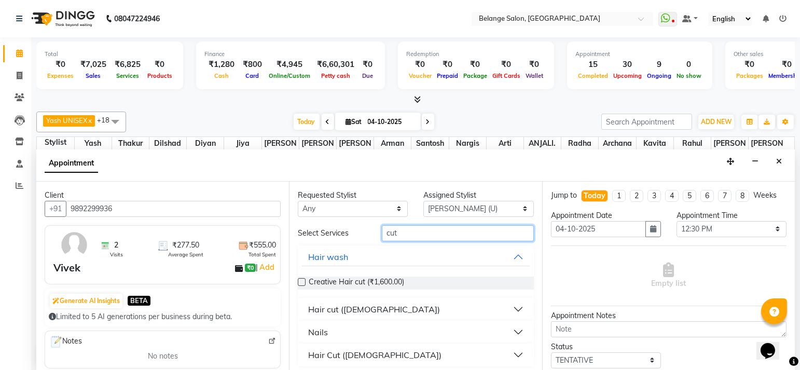
type input "cut"
click at [338, 307] on div "Hair cut ([DEMOGRAPHIC_DATA])" at bounding box center [374, 309] width 132 height 12
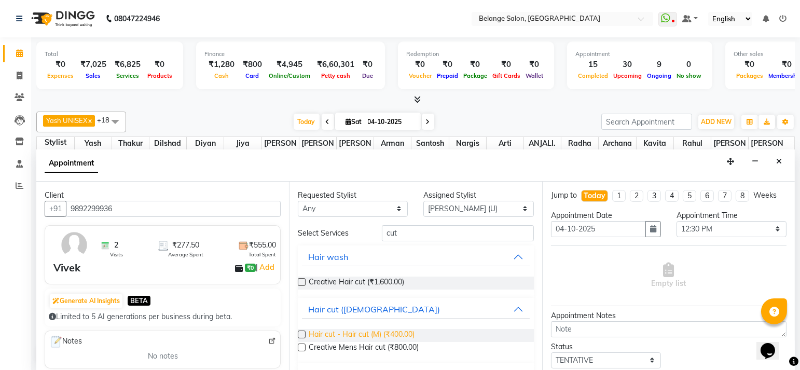
click at [386, 336] on span "Hair cut - Hair cut (M) (₹400.00)" at bounding box center [362, 335] width 106 height 13
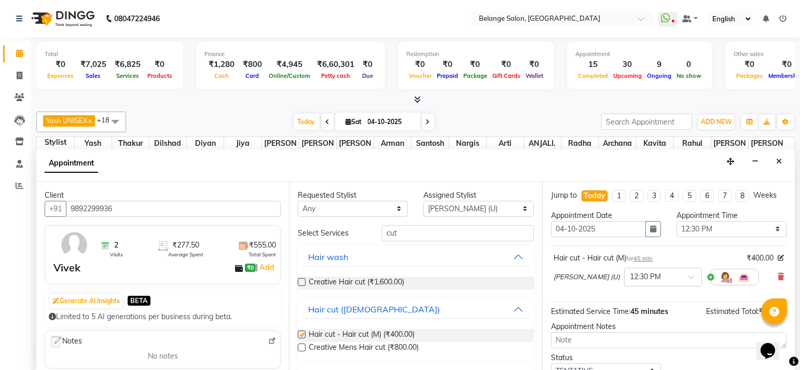
checkbox input "false"
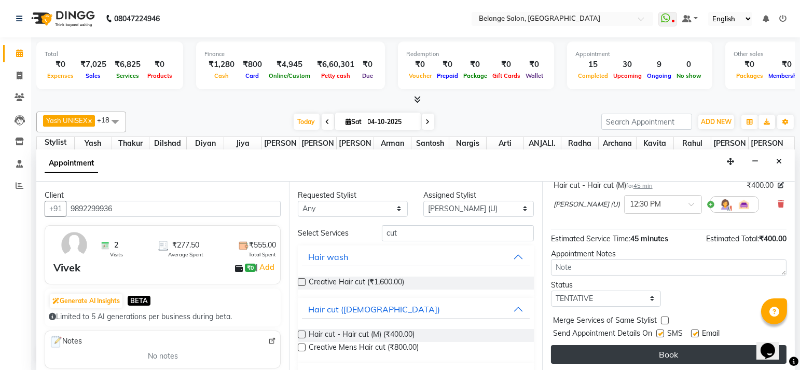
click at [577, 350] on button "Book" at bounding box center [669, 354] width 236 height 19
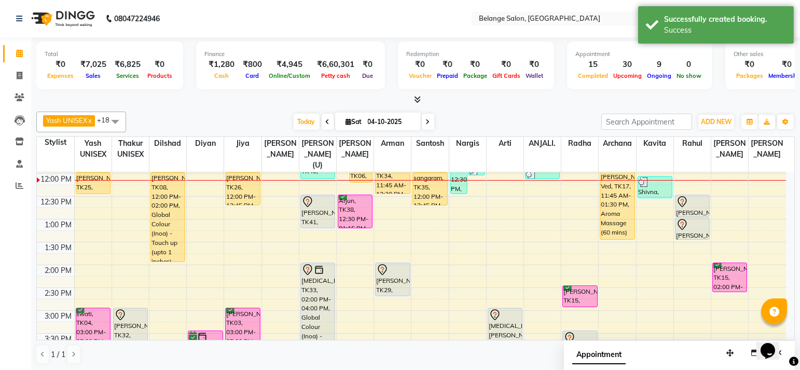
scroll to position [0, 0]
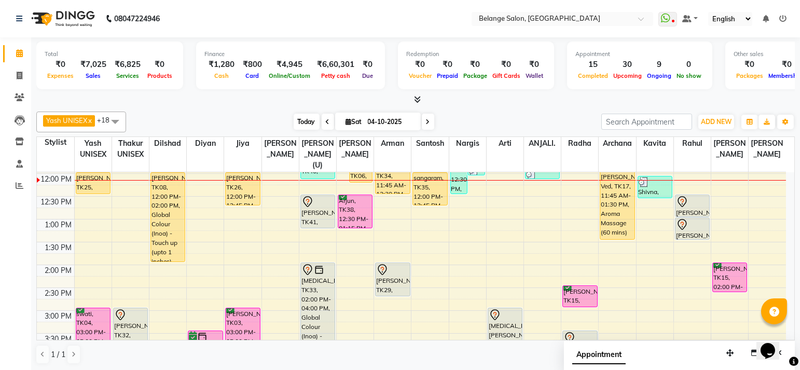
click at [298, 117] on span "Today" at bounding box center [307, 122] width 26 height 16
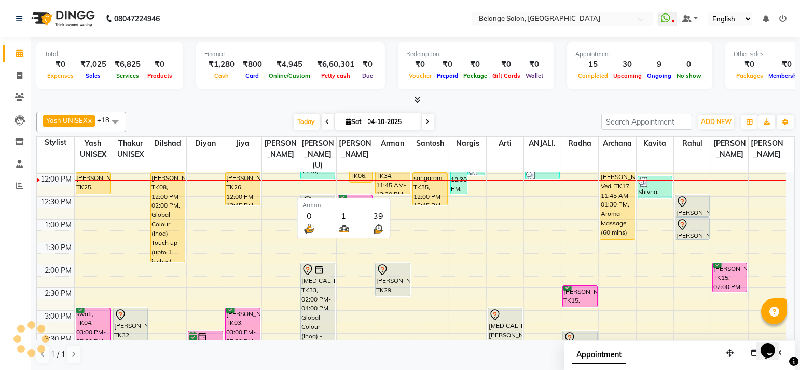
scroll to position [181, 0]
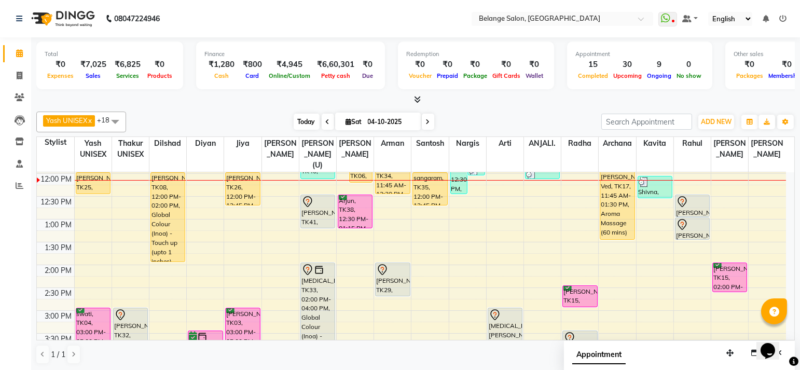
click at [301, 118] on span "Today" at bounding box center [307, 122] width 26 height 16
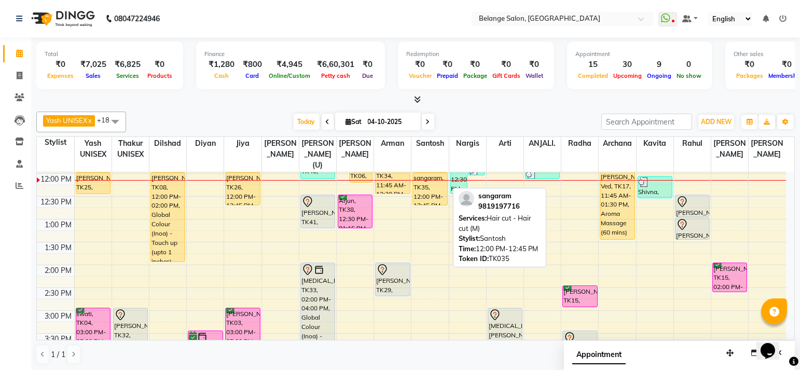
click at [432, 190] on div "sangaram, TK35, 12:00 PM-12:45 PM, Hair cut - Hair cut (M)" at bounding box center [430, 189] width 34 height 32
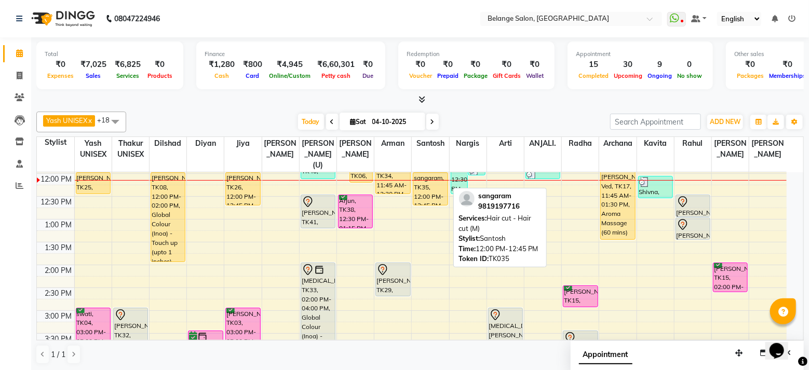
select select "1"
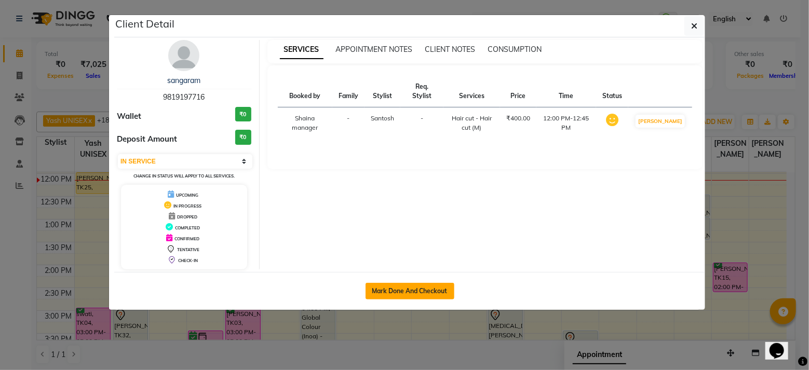
click at [402, 287] on button "Mark Done And Checkout" at bounding box center [409, 291] width 89 height 17
select select "service"
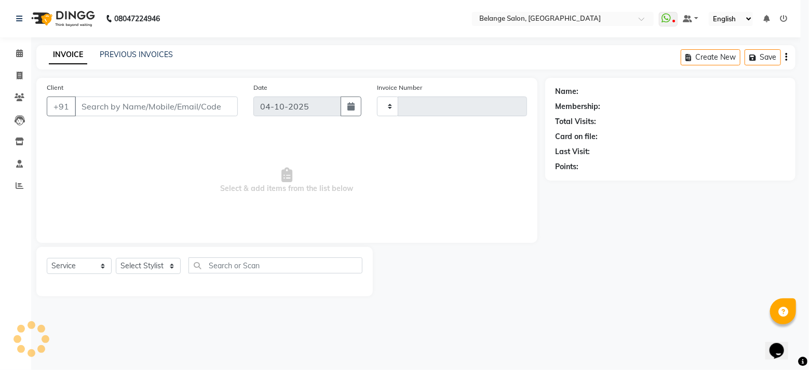
type input "13545"
select select "5076"
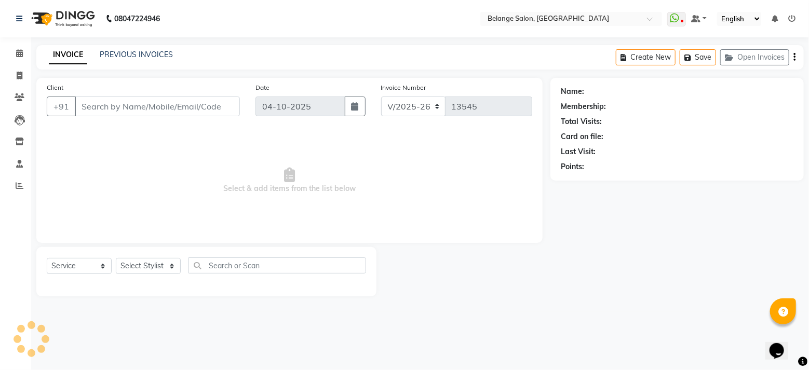
type input "9819197716"
select select "45203"
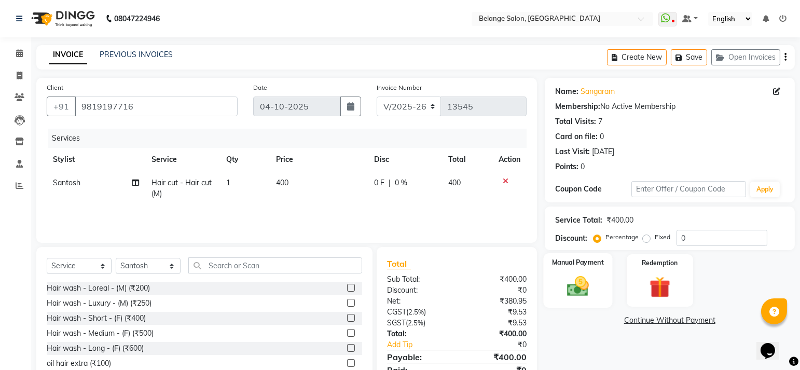
click at [581, 293] on img at bounding box center [578, 286] width 36 height 25
click at [623, 320] on span "GPay" at bounding box center [630, 321] width 21 height 12
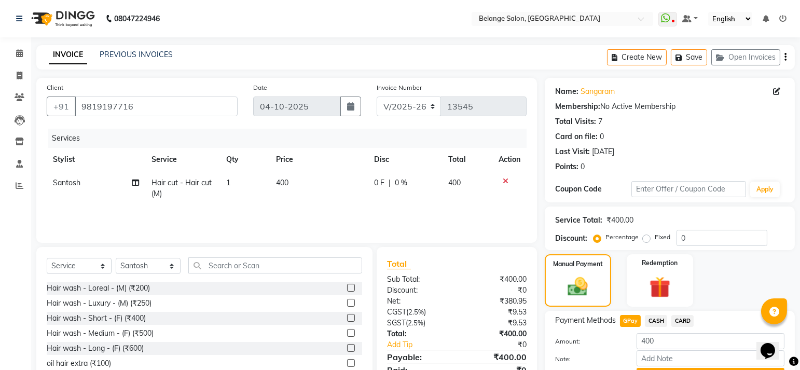
click at [662, 316] on span "CASH" at bounding box center [656, 321] width 22 height 12
click at [669, 368] on button "Add Payment" at bounding box center [711, 376] width 148 height 16
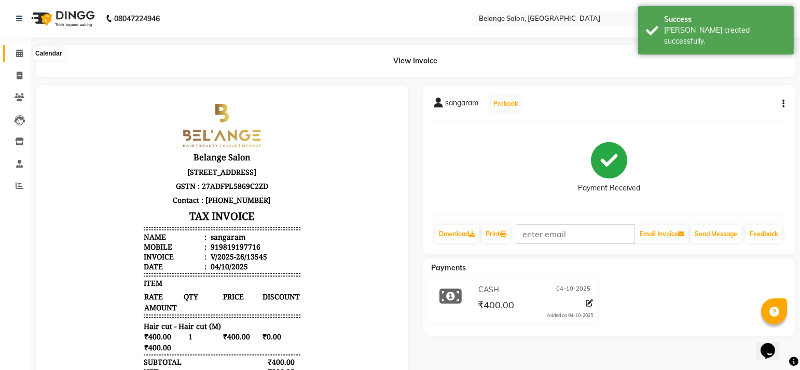
click at [18, 52] on icon at bounding box center [19, 53] width 7 height 8
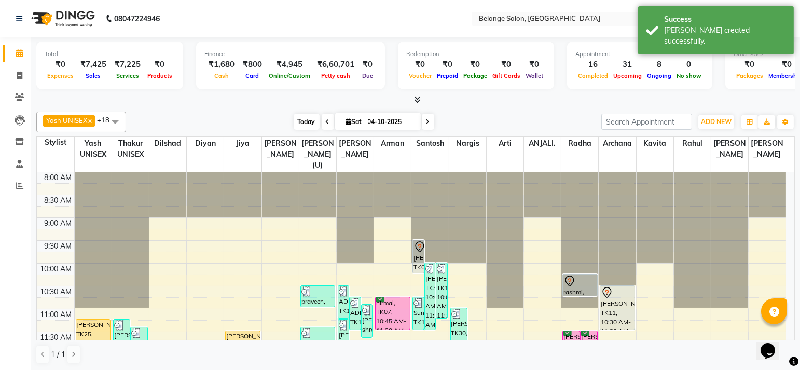
click at [310, 120] on span "Today" at bounding box center [307, 122] width 26 height 16
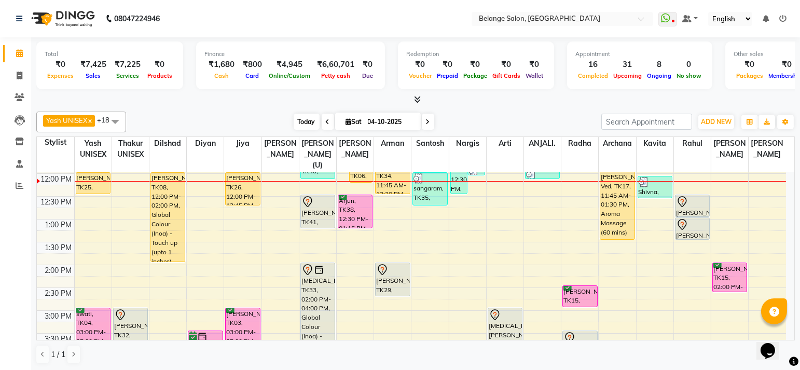
click at [310, 120] on span "Today" at bounding box center [307, 122] width 26 height 16
click at [307, 117] on span "Today" at bounding box center [307, 122] width 26 height 16
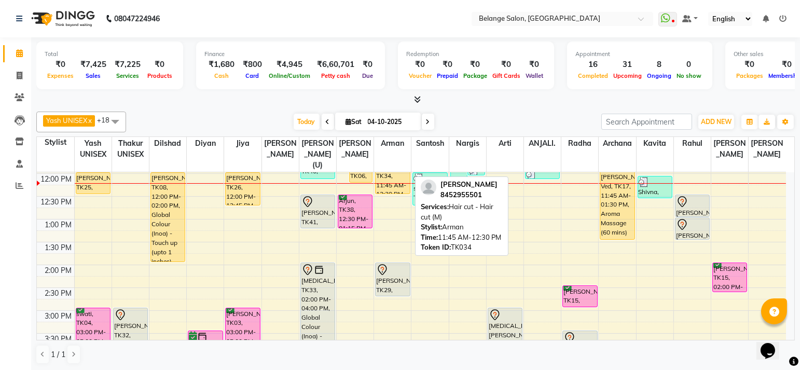
click at [391, 178] on div "parshav, TK34, 11:45 AM-12:30 PM, Hair cut - Hair cut (M)" at bounding box center [393, 177] width 34 height 32
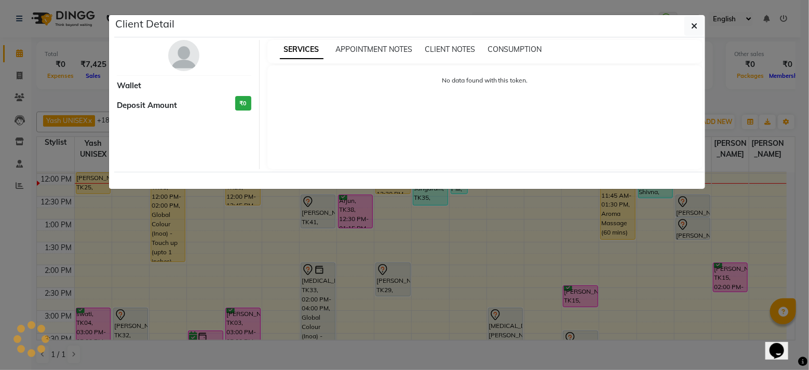
select select "1"
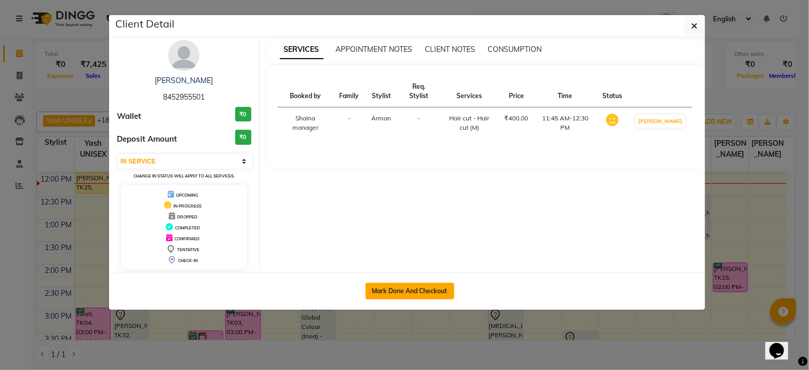
click at [402, 290] on button "Mark Done And Checkout" at bounding box center [409, 291] width 89 height 17
select select "5076"
select select "service"
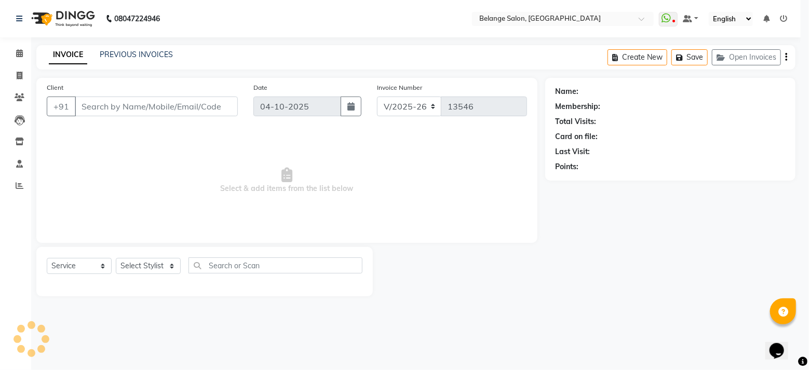
select select "3"
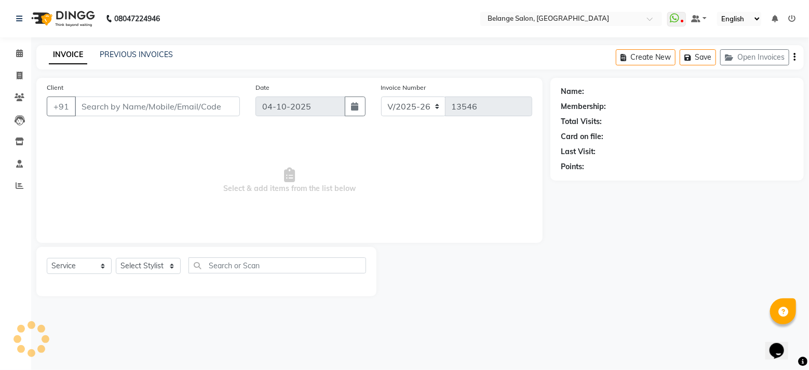
type input "8452955501"
select select "78262"
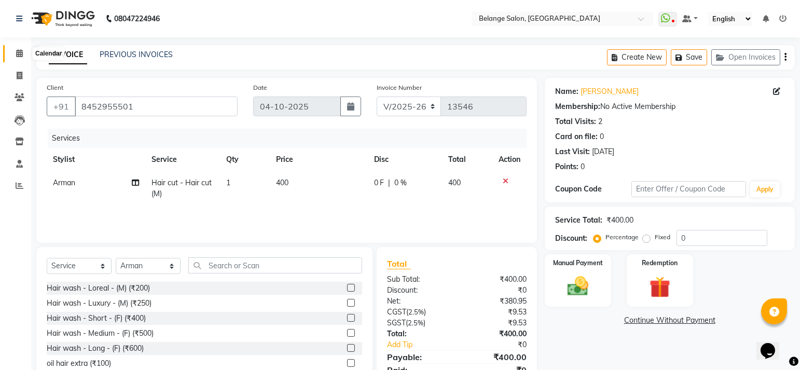
click at [11, 53] on span at bounding box center [19, 54] width 18 height 12
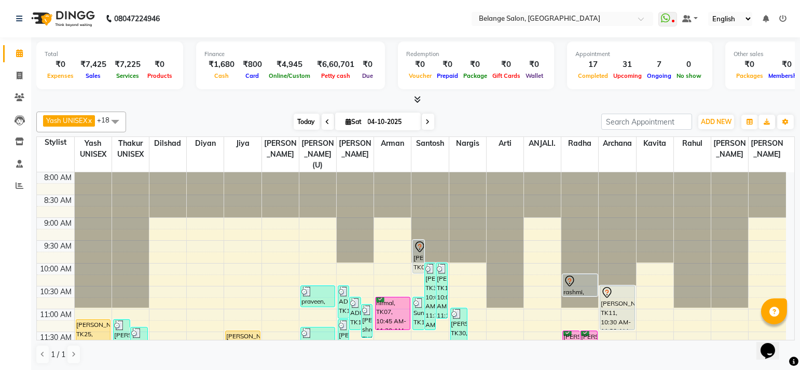
click at [311, 124] on span "Today" at bounding box center [307, 122] width 26 height 16
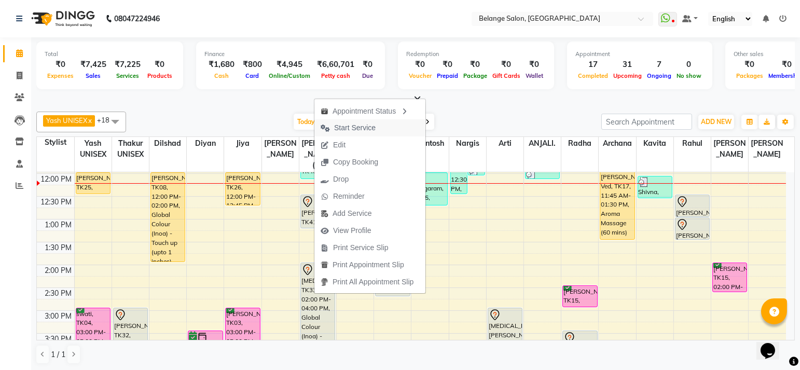
click at [345, 127] on span "Start Service" at bounding box center [355, 127] width 42 height 11
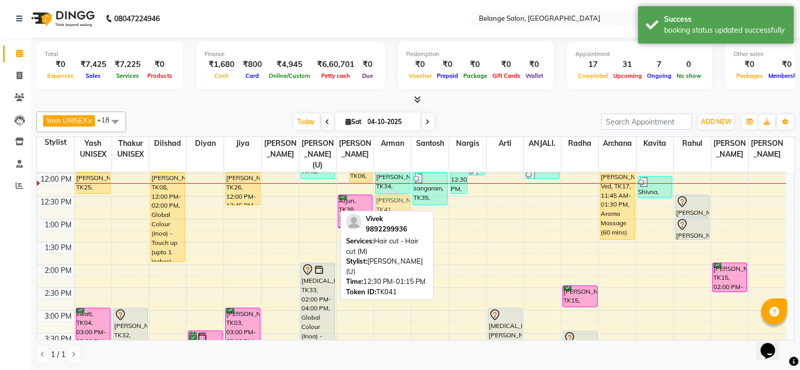
drag, startPoint x: 319, startPoint y: 194, endPoint x: 378, endPoint y: 194, distance: 59.2
click at [389, 193] on tr "hemant kale, TK25, 11:15 AM-12:00 PM, Hair cut - Hair cut (M) hemant kale, TK25…" at bounding box center [412, 333] width 750 height 685
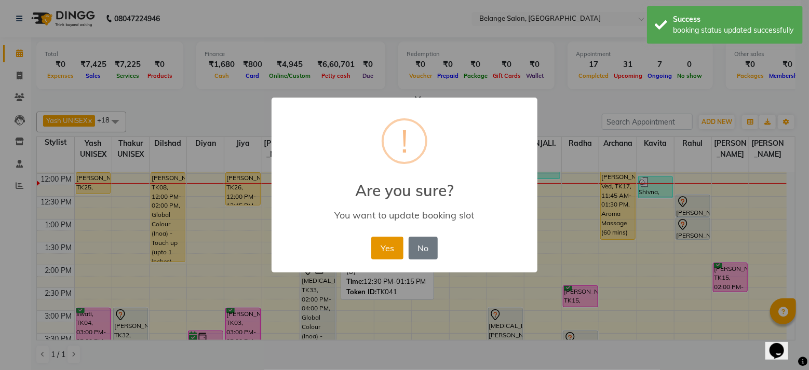
click at [382, 247] on button "Yes" at bounding box center [387, 248] width 32 height 23
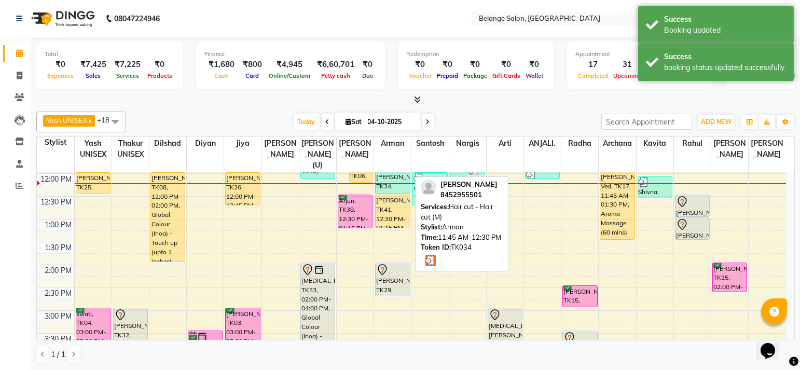
click at [390, 168] on div "parshav, TK34, 11:45 AM-12:30 PM, Hair cut - Hair cut (M)" at bounding box center [393, 177] width 34 height 32
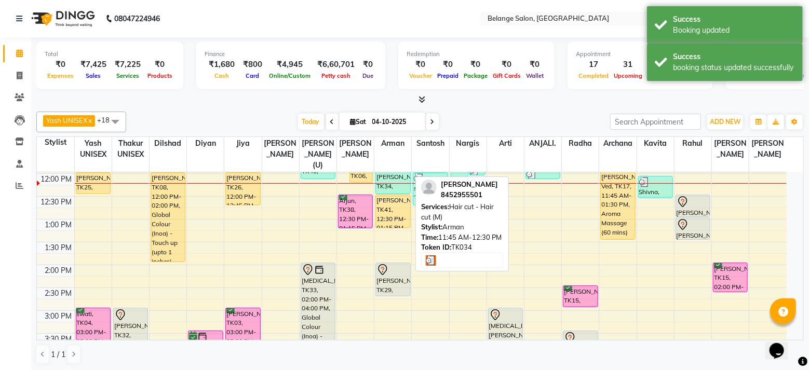
select select "3"
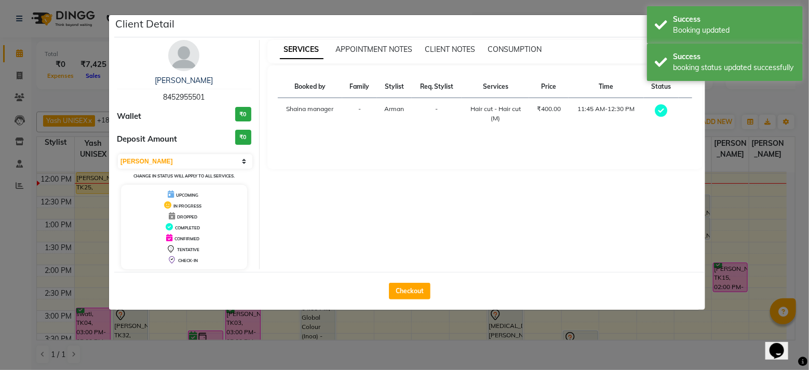
click at [409, 287] on button "Checkout" at bounding box center [410, 291] width 42 height 17
select select "5076"
select select "service"
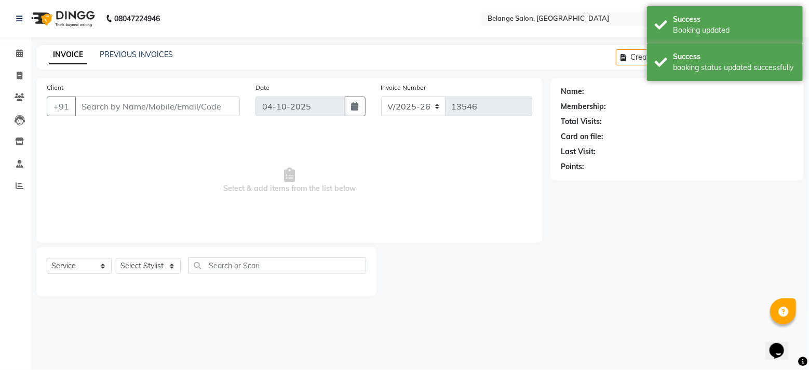
type input "8452955501"
select select "78262"
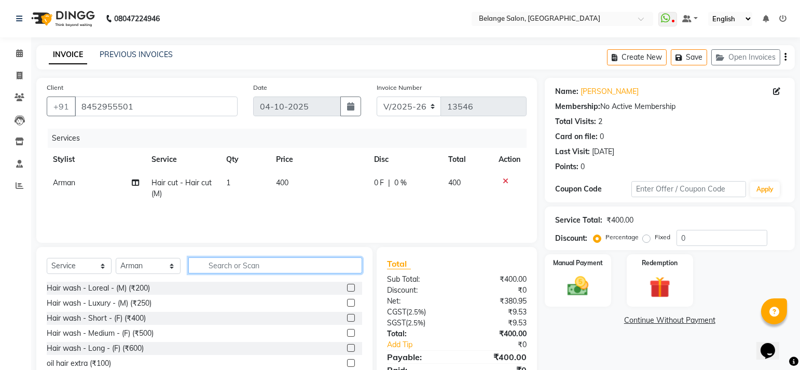
click at [228, 264] on input "text" at bounding box center [275, 265] width 174 height 16
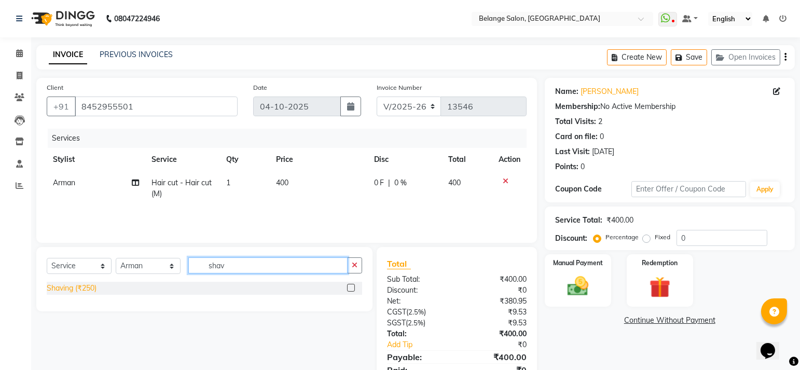
type input "shav"
click at [73, 290] on div "Shaving (₹250)" at bounding box center [72, 288] width 50 height 11
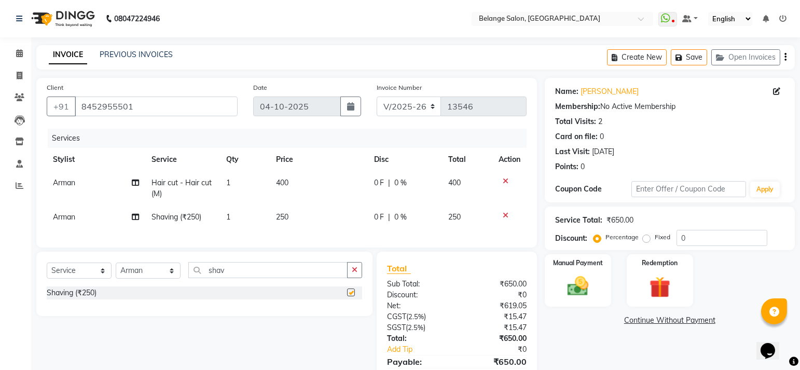
checkbox input "false"
click at [578, 302] on div "Manual Payment" at bounding box center [577, 280] width 69 height 55
drag, startPoint x: 625, startPoint y: 320, endPoint x: 642, endPoint y: 315, distance: 17.1
click at [626, 321] on span "GPay" at bounding box center [630, 321] width 21 height 12
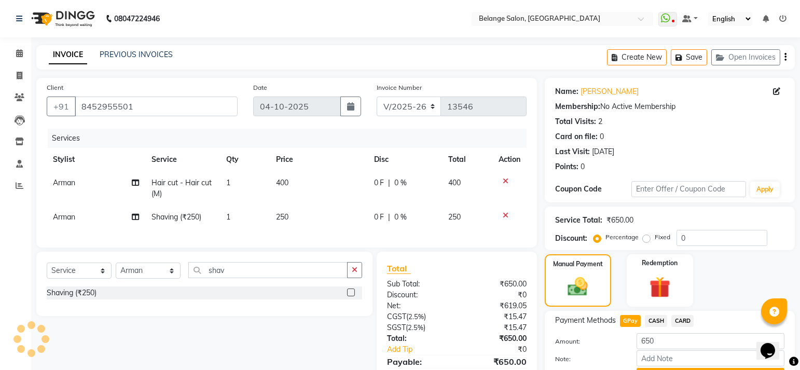
scroll to position [58, 0]
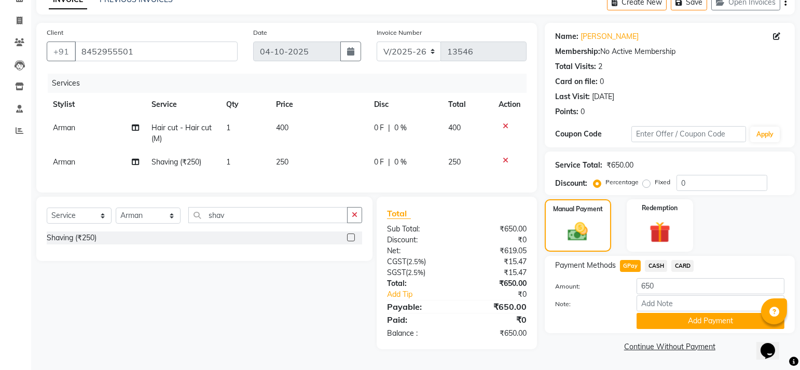
click at [674, 260] on span "CARD" at bounding box center [683, 266] width 22 height 12
click at [661, 322] on button "Add Payment" at bounding box center [711, 321] width 148 height 16
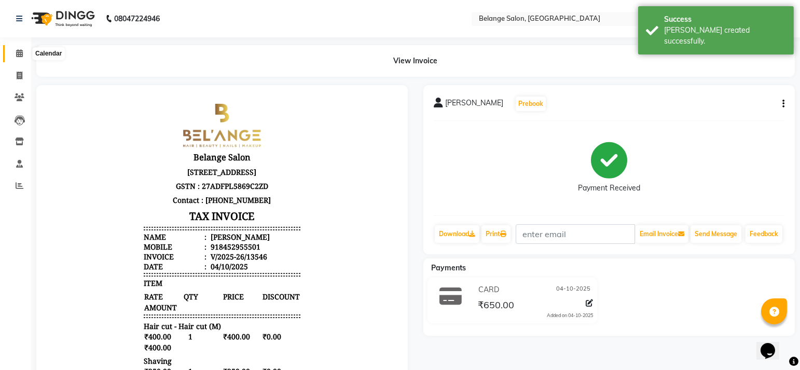
click at [15, 50] on span at bounding box center [19, 54] width 18 height 12
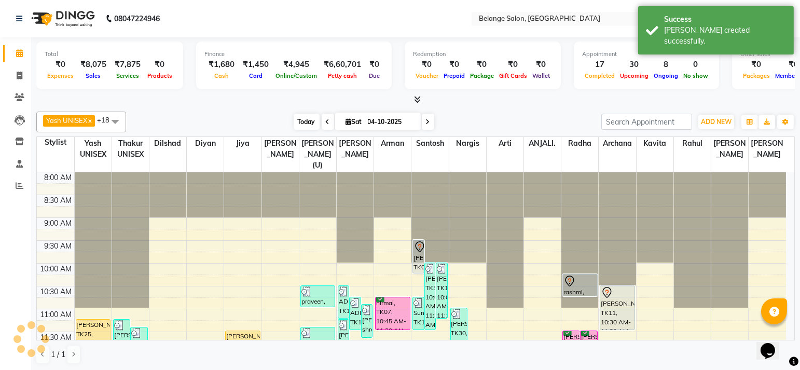
click at [305, 120] on span "Today" at bounding box center [307, 122] width 26 height 16
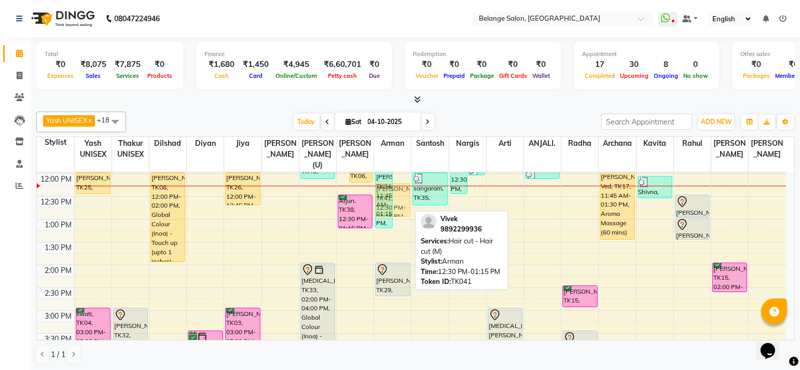
drag, startPoint x: 399, startPoint y: 193, endPoint x: 396, endPoint y: 185, distance: 9.1
click at [396, 185] on div "parshav, TK34, 11:45 AM-01:15 PM, Hair cut - Hair cut (M),Shaving (₹250) Vivek,…" at bounding box center [392, 333] width 37 height 685
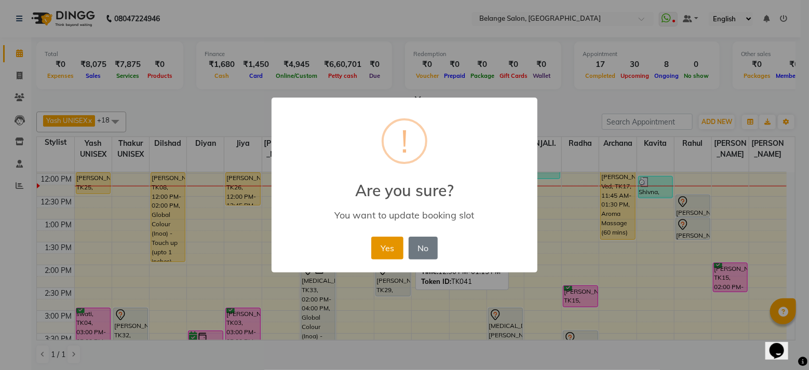
click at [376, 249] on button "Yes" at bounding box center [387, 248] width 32 height 23
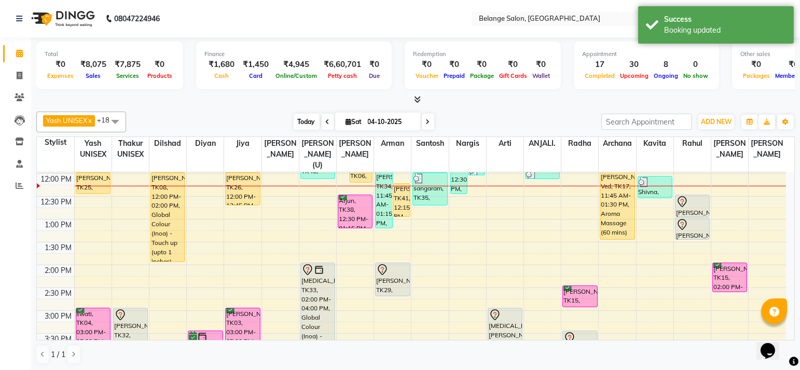
click at [302, 125] on span "Today" at bounding box center [307, 122] width 26 height 16
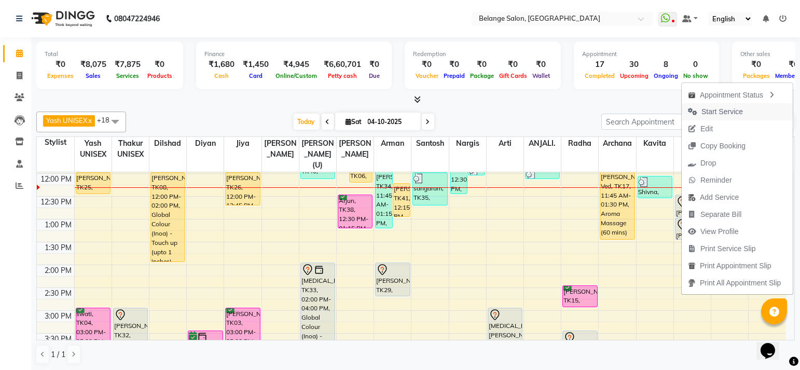
click at [703, 113] on span "Start Service" at bounding box center [723, 111] width 42 height 11
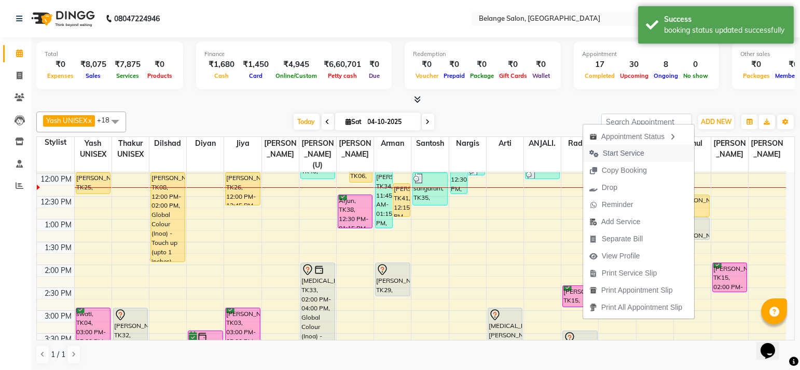
click at [596, 153] on span "Start Service" at bounding box center [616, 153] width 67 height 17
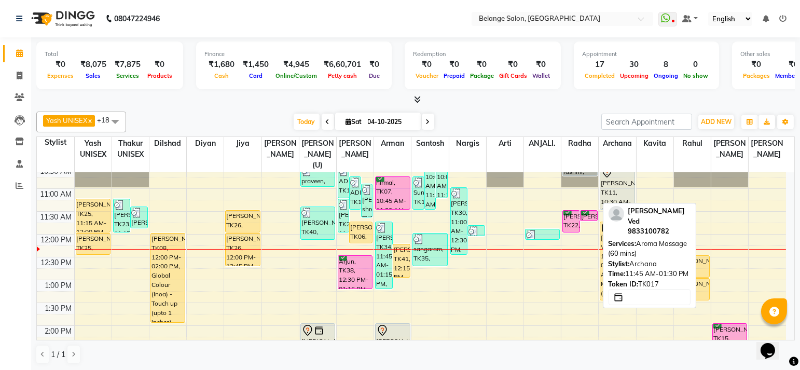
scroll to position [119, 0]
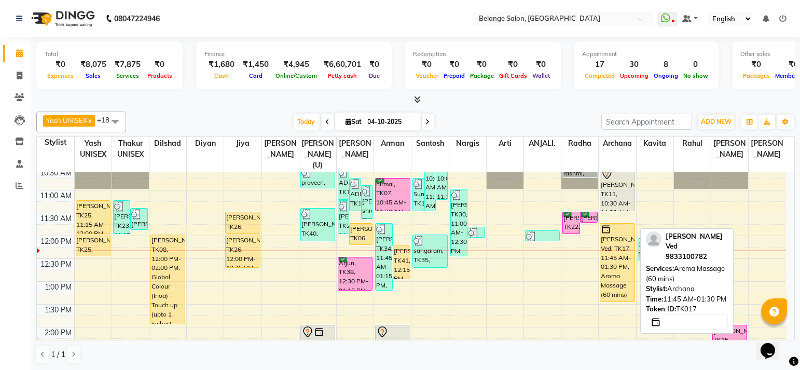
click at [614, 224] on div at bounding box center [617, 229] width 33 height 10
click at [612, 224] on div "[PERSON_NAME] Ved, TK17, 11:45 AM-01:30 PM, Aroma Massage (60 mins)" at bounding box center [618, 263] width 34 height 78
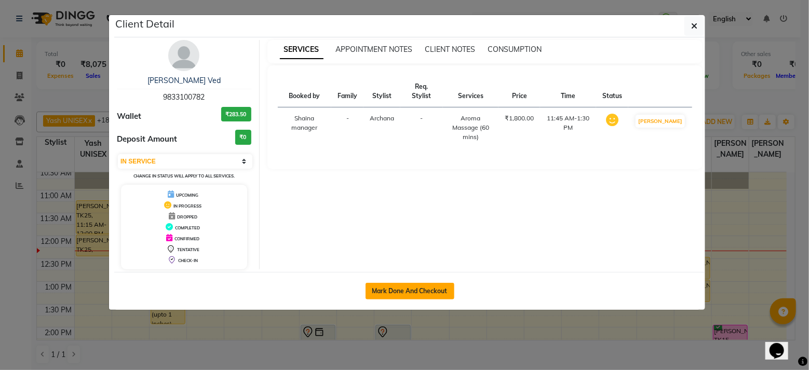
drag, startPoint x: 390, startPoint y: 289, endPoint x: 415, endPoint y: 275, distance: 28.8
click at [391, 289] on button "Mark Done And Checkout" at bounding box center [409, 291] width 89 height 17
select select "3"
select select "5076"
select select "service"
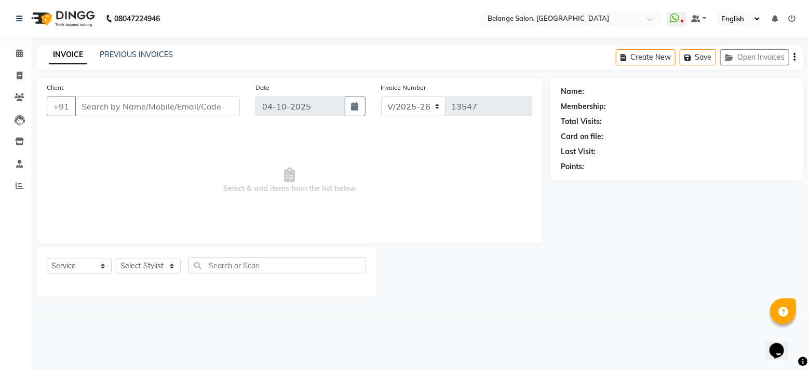
type input "9833100782"
select select "70102"
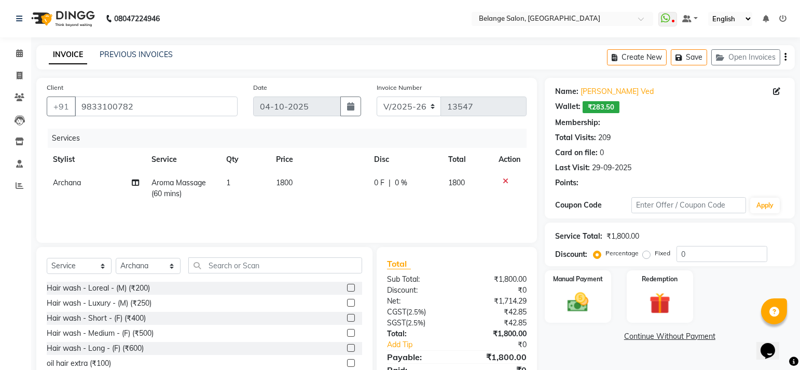
select select "1: Object"
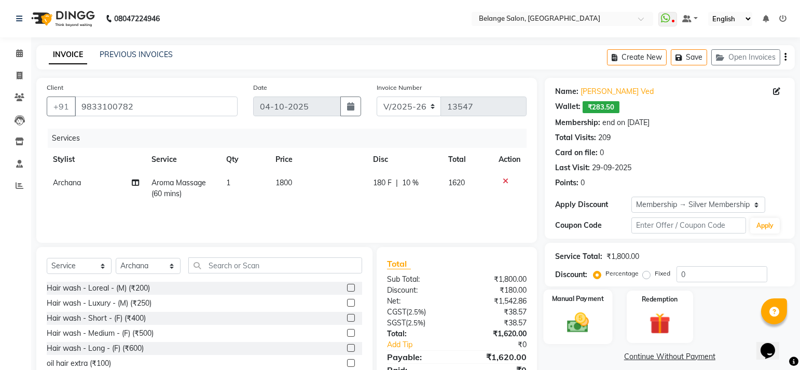
click at [568, 322] on img at bounding box center [578, 322] width 36 height 25
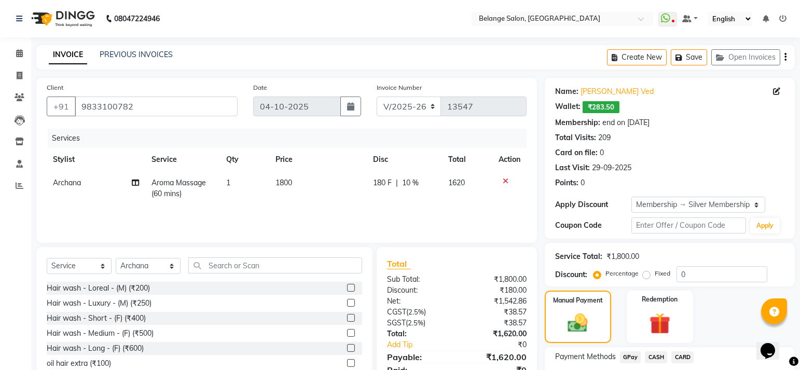
click at [629, 353] on span "GPay" at bounding box center [630, 357] width 21 height 12
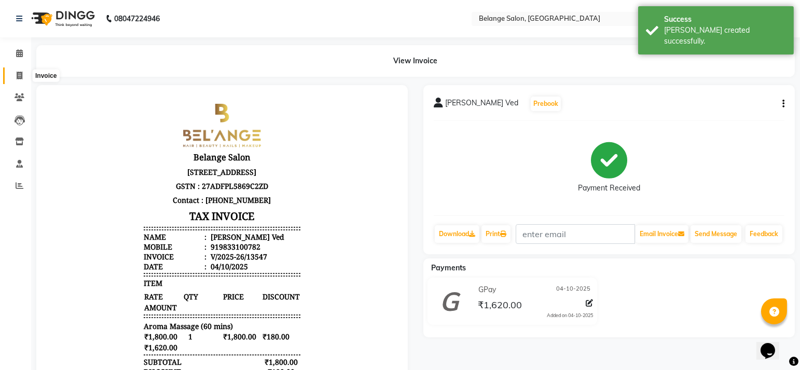
drag, startPoint x: 17, startPoint y: 80, endPoint x: 28, endPoint y: 83, distance: 10.8
click at [18, 80] on span at bounding box center [19, 76] width 18 height 12
select select "5076"
select select "service"
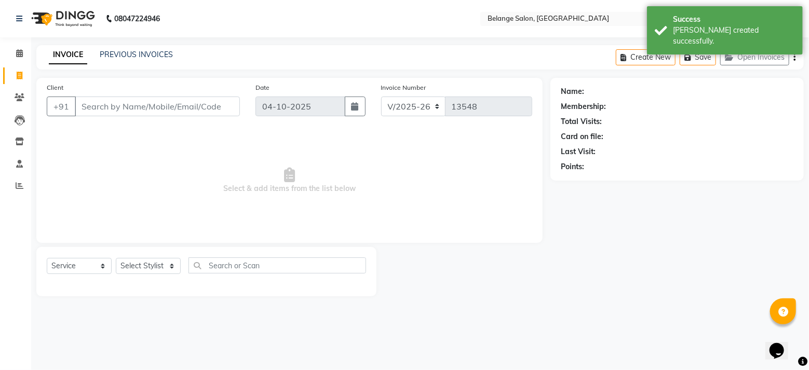
click at [216, 110] on input "Client" at bounding box center [157, 107] width 165 height 20
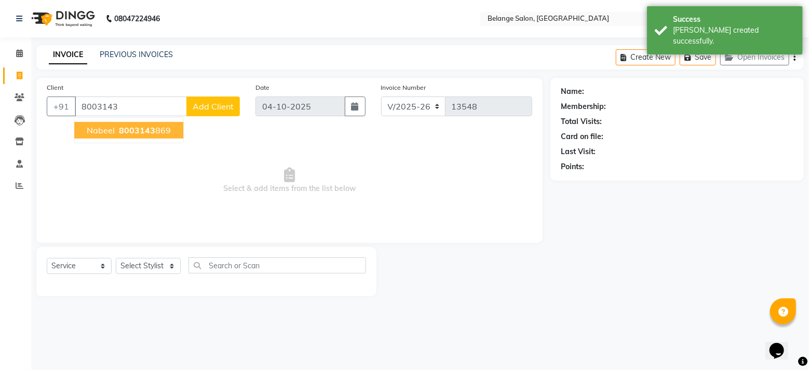
click at [162, 132] on ngb-highlight "8003143 869" at bounding box center [144, 130] width 54 height 10
type input "8003143869"
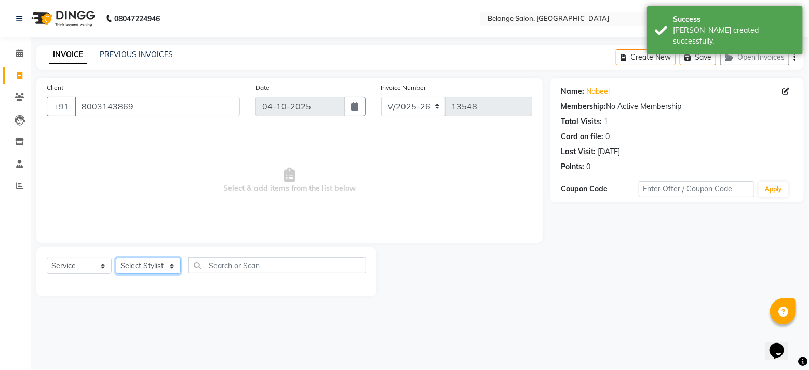
click at [144, 267] on select "Select Stylist [PERSON_NAME] (U) [PERSON_NAME]. [PERSON_NAME] [PERSON_NAME] Bil…" at bounding box center [148, 266] width 65 height 16
click at [116, 258] on select "Select Stylist [PERSON_NAME] (U) [PERSON_NAME]. [PERSON_NAME] [PERSON_NAME] Bil…" at bounding box center [148, 266] width 65 height 16
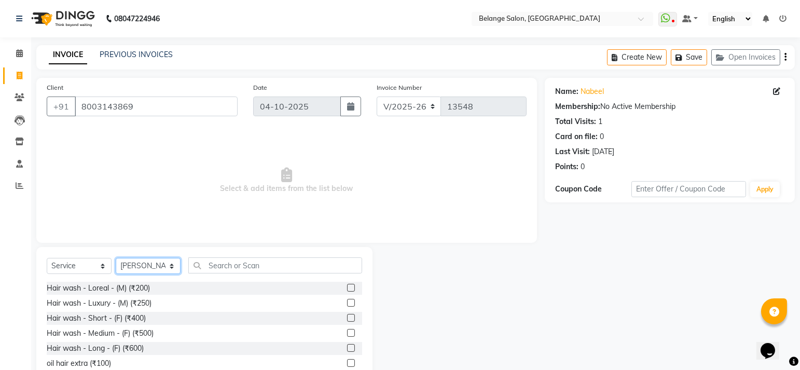
drag, startPoint x: 137, startPoint y: 270, endPoint x: 138, endPoint y: 256, distance: 13.5
click at [135, 269] on select "Select Stylist [PERSON_NAME] (U) [PERSON_NAME]. [PERSON_NAME] [PERSON_NAME] Bil…" at bounding box center [148, 266] width 65 height 16
select select "91593"
click at [116, 258] on select "Select Stylist [PERSON_NAME] (U) [PERSON_NAME]. [PERSON_NAME] [PERSON_NAME] Bil…" at bounding box center [148, 266] width 65 height 16
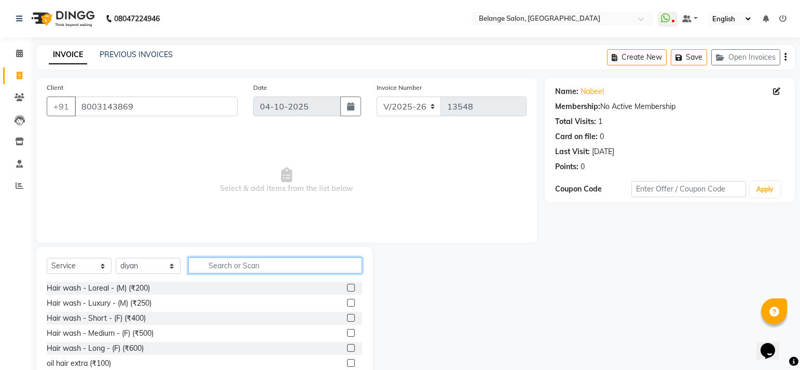
click at [221, 266] on input "text" at bounding box center [275, 265] width 174 height 16
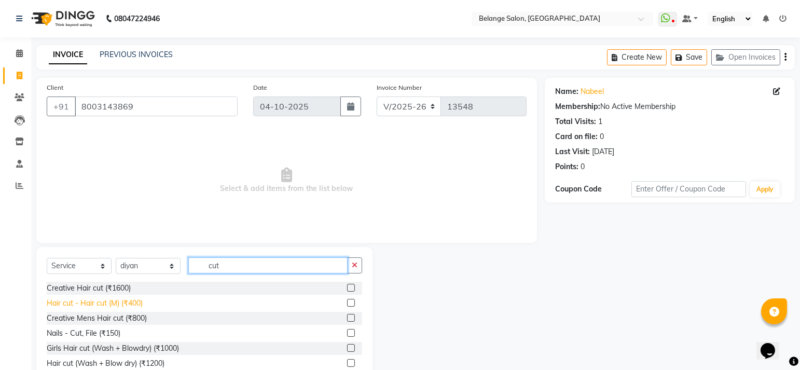
type input "cut"
click at [107, 305] on div "Hair cut - Hair cut (M) (₹400)" at bounding box center [95, 303] width 96 height 11
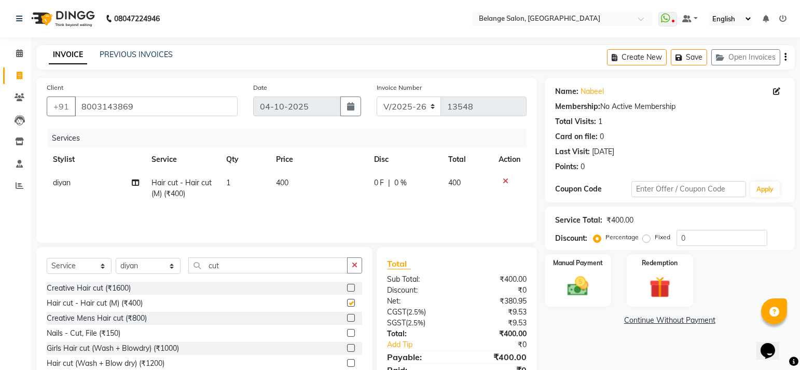
checkbox input "false"
click at [571, 287] on img at bounding box center [578, 286] width 36 height 25
click at [661, 321] on span "CASH" at bounding box center [656, 321] width 22 height 12
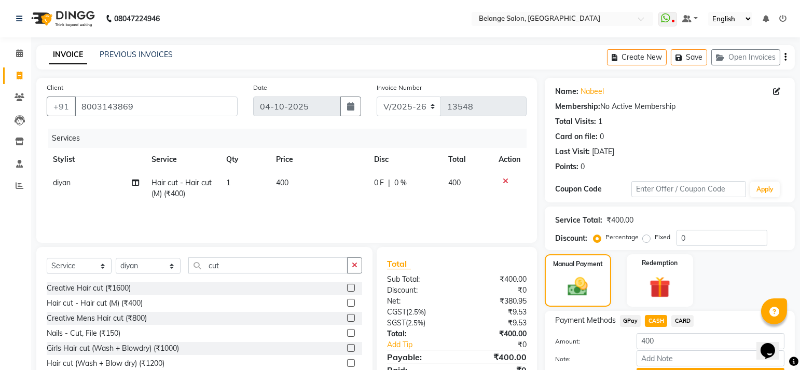
drag, startPoint x: 627, startPoint y: 320, endPoint x: 708, endPoint y: 325, distance: 81.1
click at [628, 320] on span "GPay" at bounding box center [630, 321] width 21 height 12
click at [665, 368] on button "Add Payment" at bounding box center [711, 376] width 148 height 16
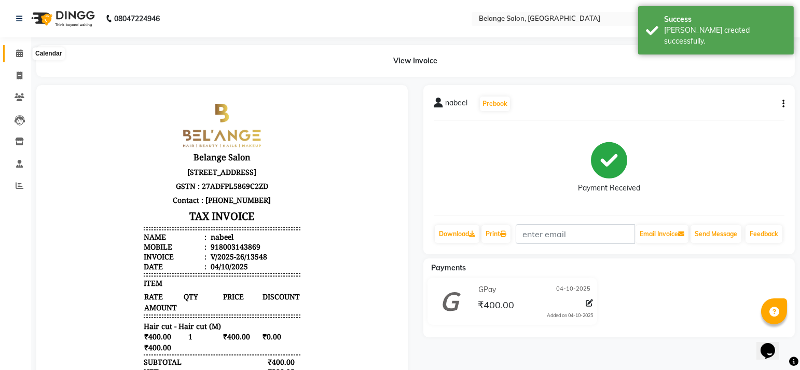
click at [17, 53] on icon at bounding box center [19, 53] width 7 height 8
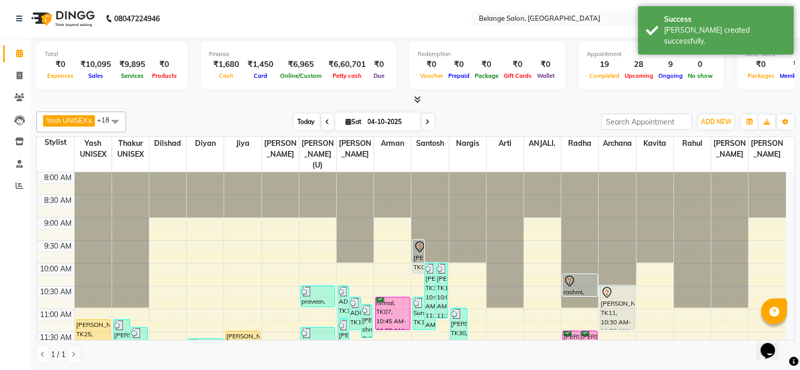
click at [302, 118] on span "Today" at bounding box center [307, 122] width 26 height 16
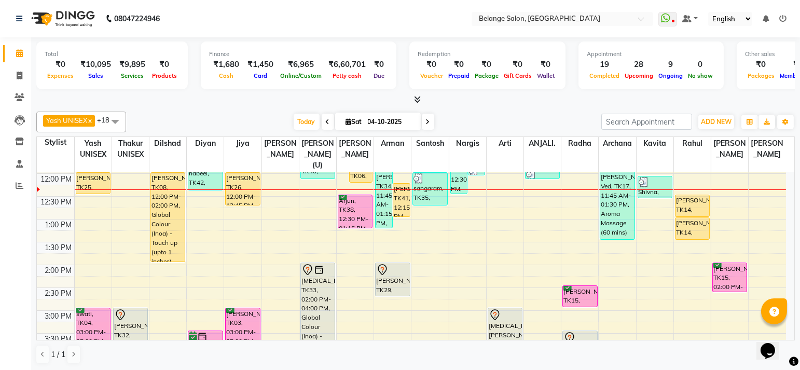
scroll to position [151, 0]
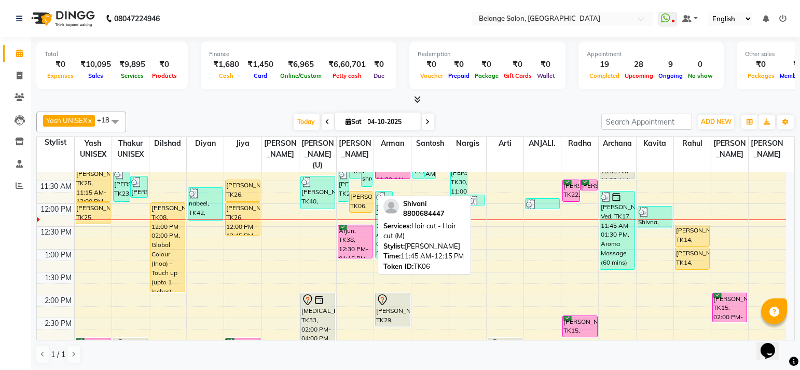
click at [361, 192] on div "Shivani, TK06, 11:45 AM-12:15 PM, Hair cut - Hair cut (M)" at bounding box center [361, 202] width 22 height 21
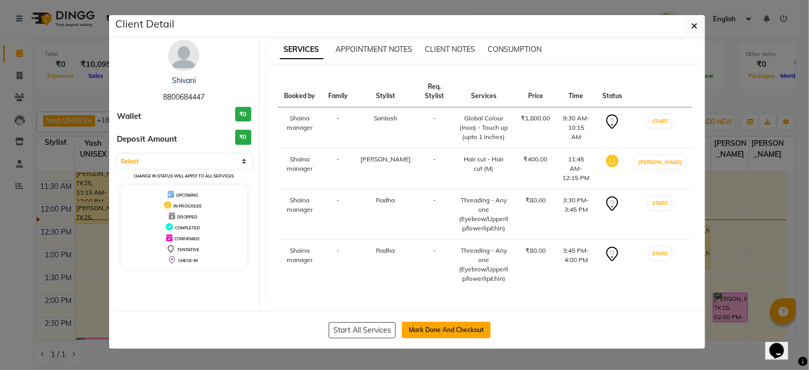
click at [427, 322] on button "Mark Done And Checkout" at bounding box center [446, 330] width 89 height 17
select select "service"
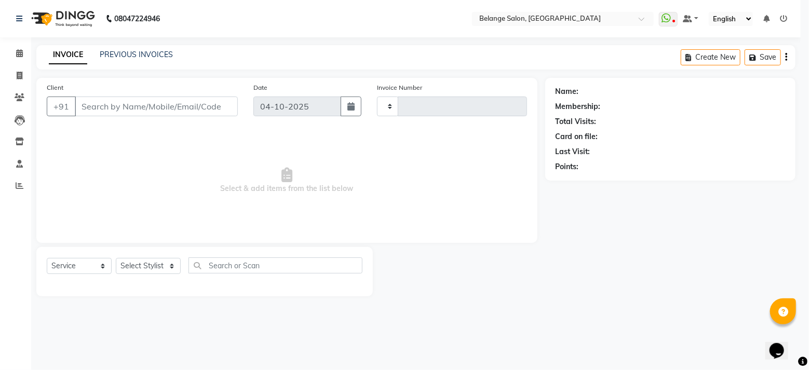
type input "13549"
select select "5076"
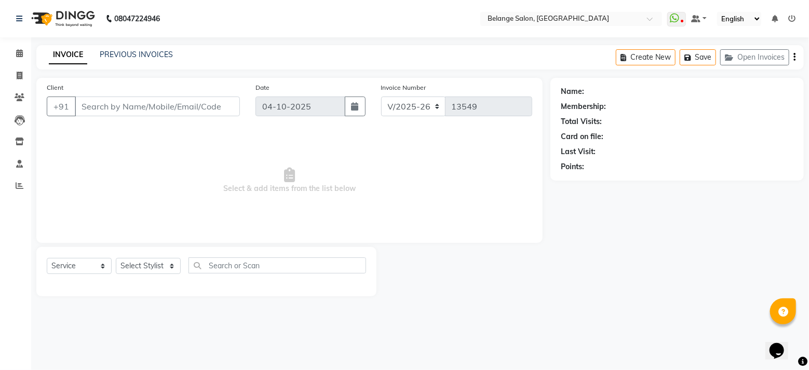
type input "8800684447"
select select "61428"
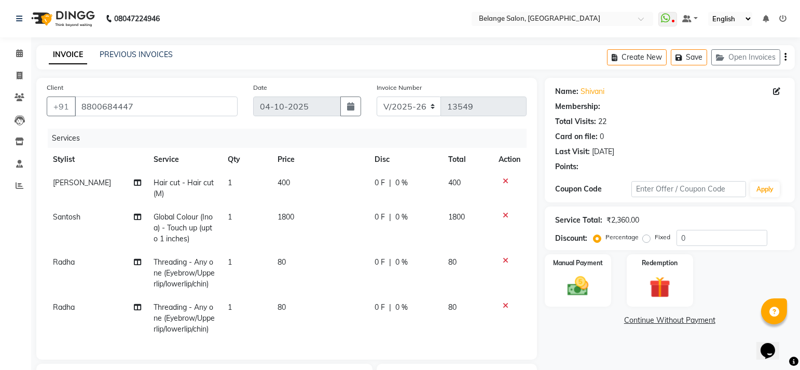
select select "1: Object"
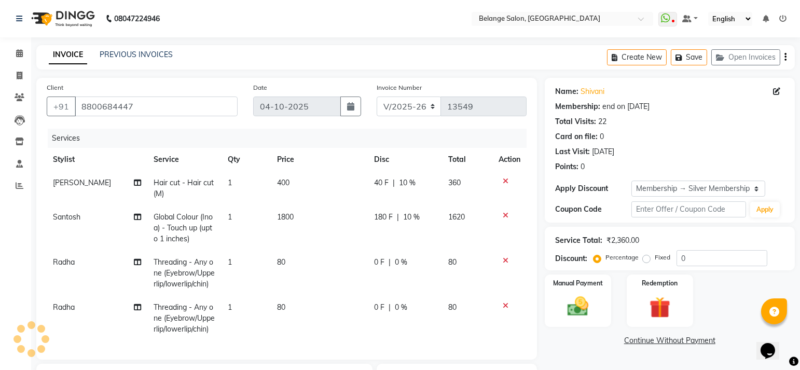
click at [505, 179] on icon at bounding box center [506, 181] width 6 height 7
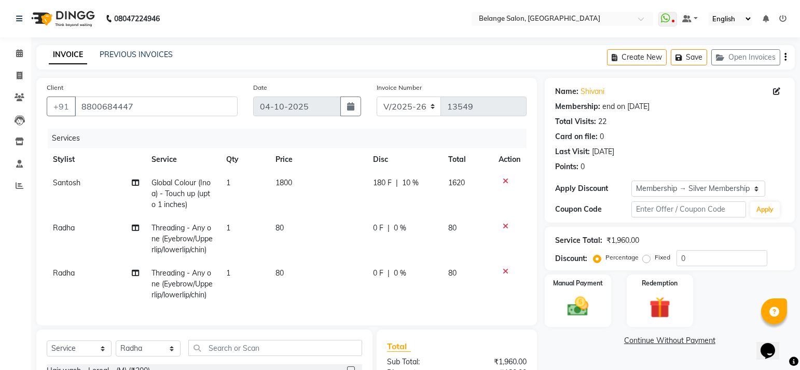
click at [505, 179] on icon at bounding box center [506, 181] width 6 height 7
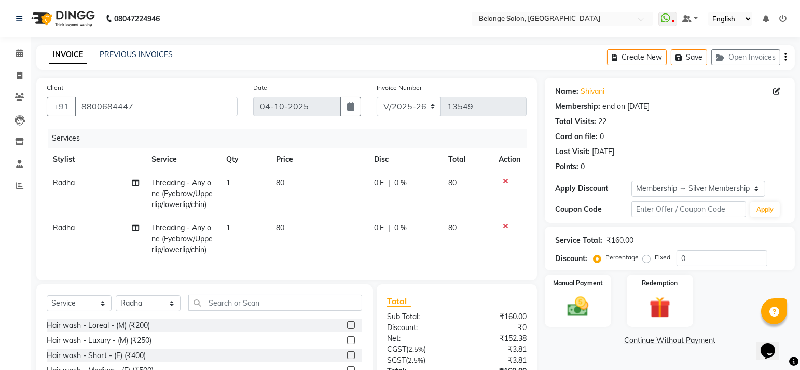
click at [505, 179] on icon at bounding box center [506, 181] width 6 height 7
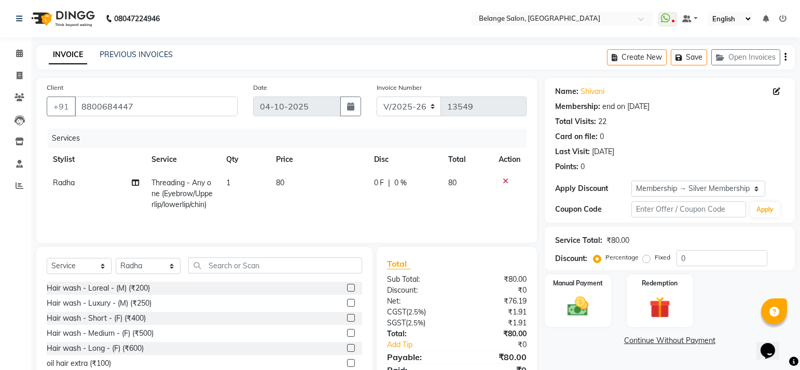
click at [505, 179] on icon at bounding box center [506, 181] width 6 height 7
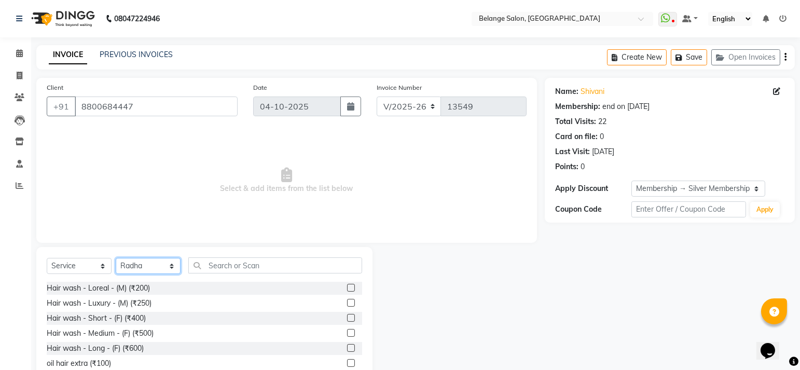
drag, startPoint x: 130, startPoint y: 268, endPoint x: 141, endPoint y: 257, distance: 15.1
click at [130, 267] on select "Select Stylist [PERSON_NAME] (U) [PERSON_NAME]. [PERSON_NAME] [PERSON_NAME] Bil…" at bounding box center [148, 266] width 65 height 16
select select "54495"
click at [116, 258] on select "Select Stylist [PERSON_NAME] (U) [PERSON_NAME]. [PERSON_NAME] [PERSON_NAME] Bil…" at bounding box center [148, 266] width 65 height 16
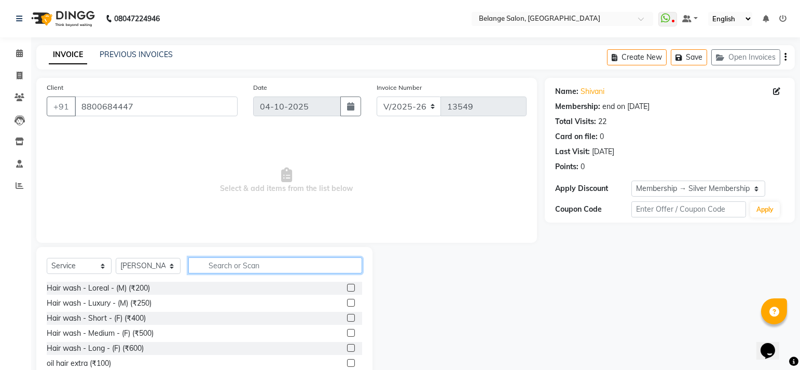
click at [229, 270] on input "text" at bounding box center [275, 265] width 174 height 16
type input "v"
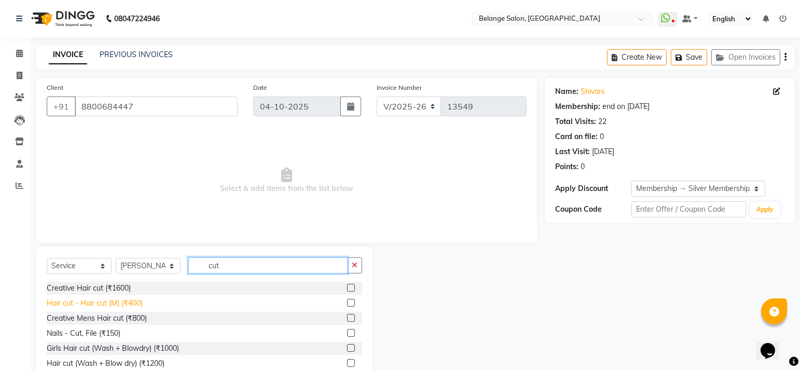
type input "cut"
click at [118, 302] on div "Hair cut - Hair cut (M) (₹400)" at bounding box center [95, 303] width 96 height 11
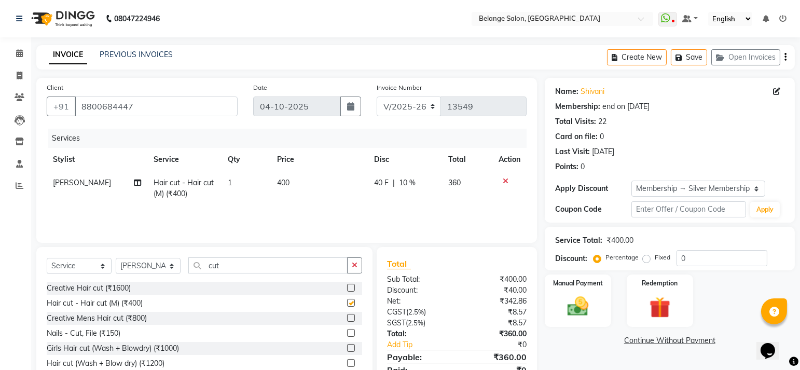
checkbox input "false"
drag, startPoint x: 242, startPoint y: 269, endPoint x: 150, endPoint y: 287, distance: 93.6
click at [150, 287] on div "Select Service Product Membership Package Voucher Prepaid Gift Card Select Styl…" at bounding box center [204, 317] width 336 height 140
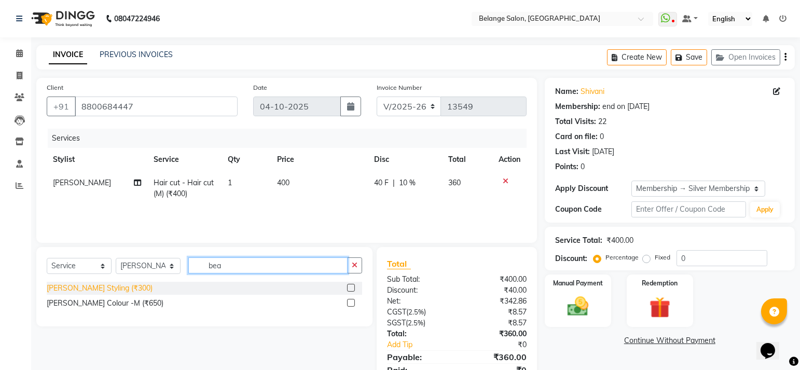
type input "bea"
click at [104, 288] on div "[PERSON_NAME] Styling (₹300)" at bounding box center [100, 288] width 106 height 11
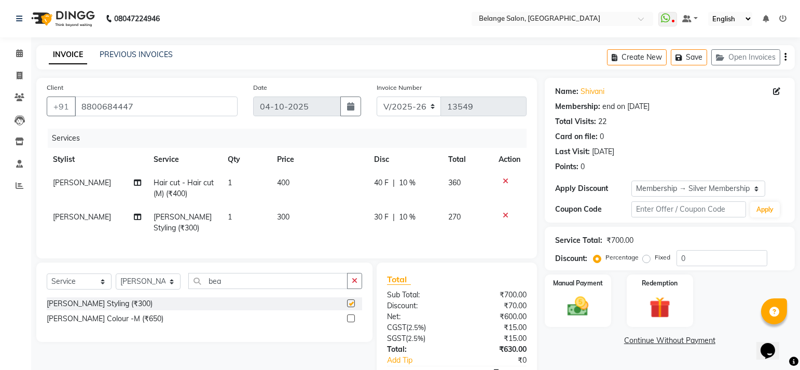
checkbox input "false"
click at [585, 274] on div "Manual Payment" at bounding box center [577, 301] width 69 height 55
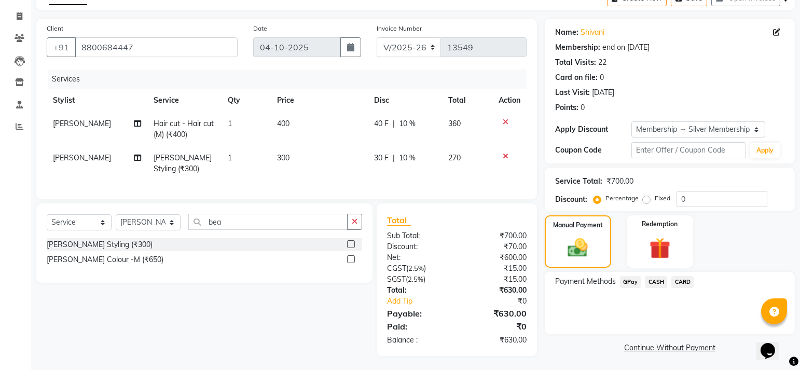
click at [630, 277] on span "GPay" at bounding box center [630, 282] width 21 height 12
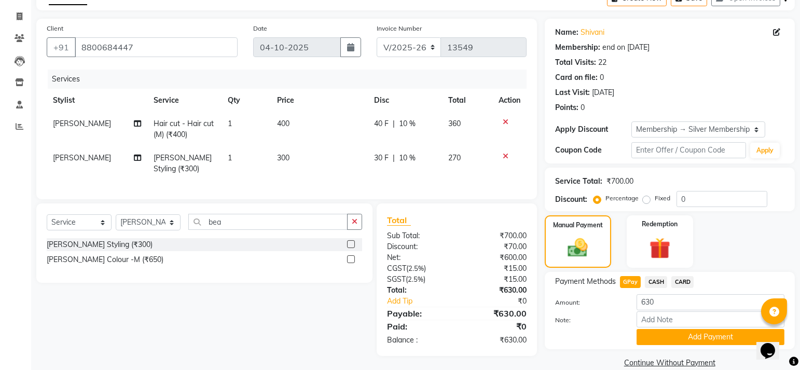
click at [626, 283] on span "GPay" at bounding box center [630, 282] width 21 height 12
drag, startPoint x: 667, startPoint y: 301, endPoint x: 522, endPoint y: 314, distance: 145.4
click at [523, 314] on div "Client +91 8800684447 Date 04-10-2025 Invoice Number V/2025 V/2025-26 13549 Ser…" at bounding box center [416, 195] width 774 height 352
type input "730"
click at [675, 333] on button "Add Payment" at bounding box center [711, 337] width 148 height 16
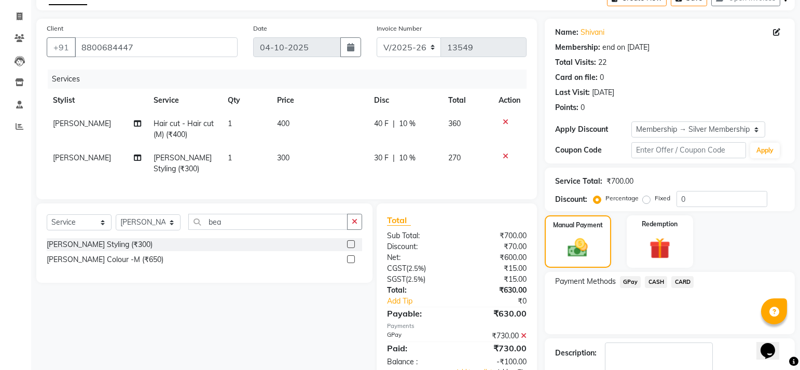
click at [513, 368] on span "Add as Tip" at bounding box center [512, 371] width 30 height 7
click at [513, 357] on div "-₹100.00" at bounding box center [495, 362] width 77 height 11
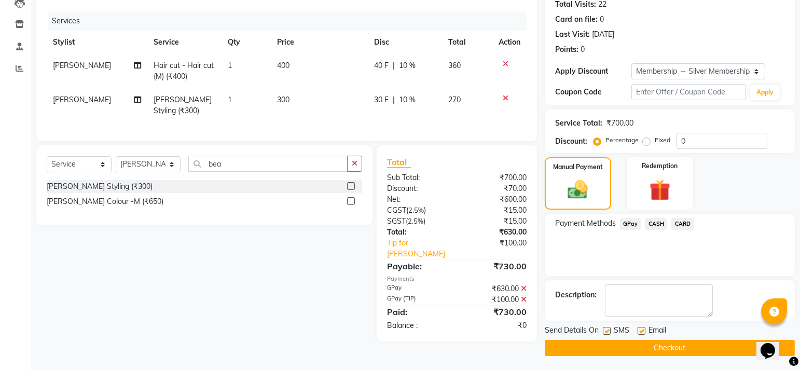
click at [573, 340] on button "Checkout" at bounding box center [670, 348] width 250 height 16
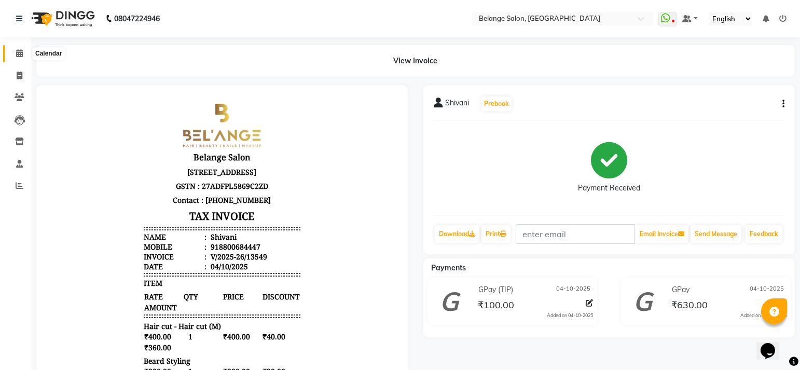
drag, startPoint x: 20, startPoint y: 53, endPoint x: 35, endPoint y: 55, distance: 15.7
click at [19, 53] on icon at bounding box center [19, 53] width 7 height 8
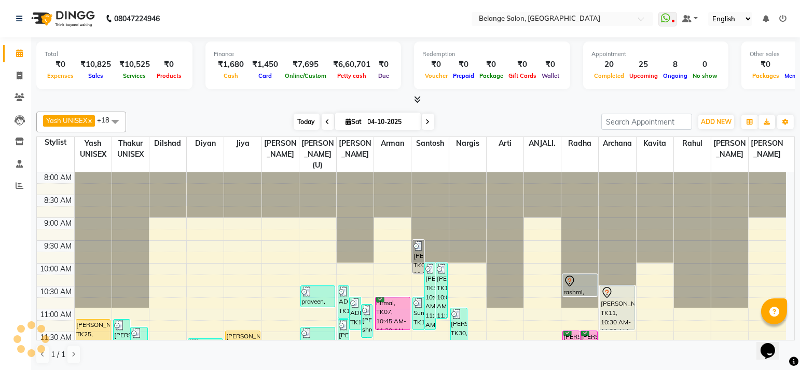
click at [298, 121] on span "Today" at bounding box center [307, 122] width 26 height 16
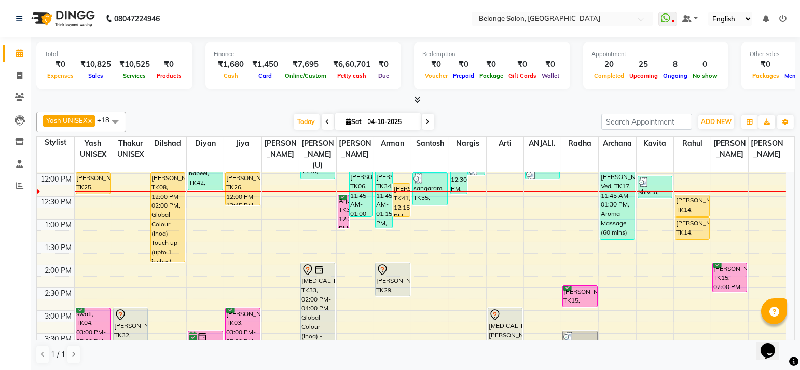
click at [312, 123] on span "Today" at bounding box center [307, 122] width 26 height 16
click at [303, 122] on span "Today" at bounding box center [307, 122] width 26 height 16
click at [301, 117] on span "Today" at bounding box center [307, 122] width 26 height 16
click at [310, 116] on span "Today" at bounding box center [307, 122] width 26 height 16
click at [305, 118] on span "Today" at bounding box center [307, 122] width 26 height 16
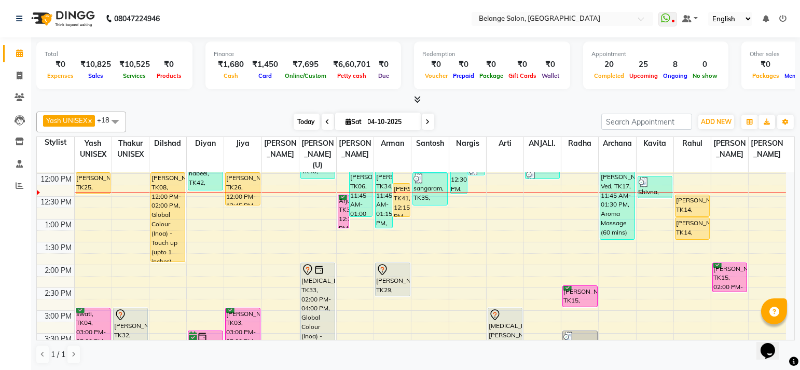
click at [308, 117] on span "Today" at bounding box center [307, 122] width 26 height 16
click at [13, 72] on span at bounding box center [19, 76] width 18 height 12
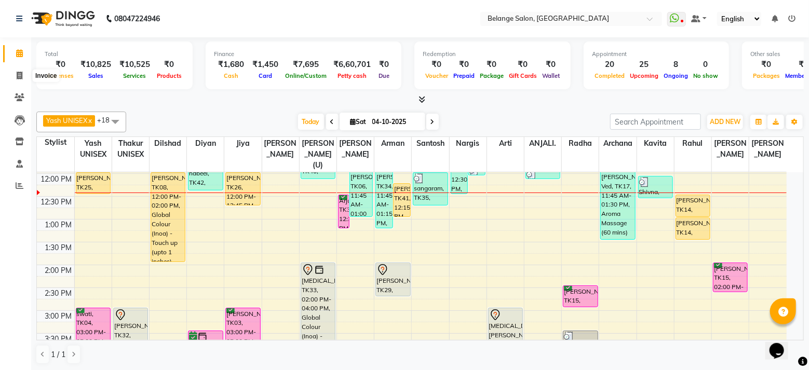
select select "5076"
select select "service"
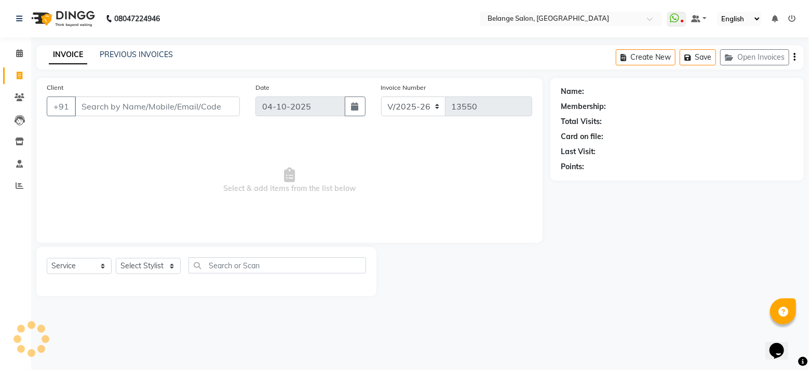
click at [145, 110] on input "Client" at bounding box center [157, 107] width 165 height 20
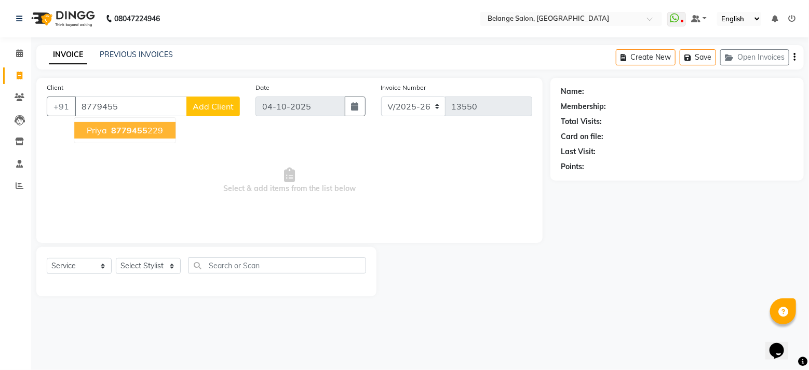
click at [139, 128] on span "8779455" at bounding box center [129, 130] width 36 height 10
type input "8779455229"
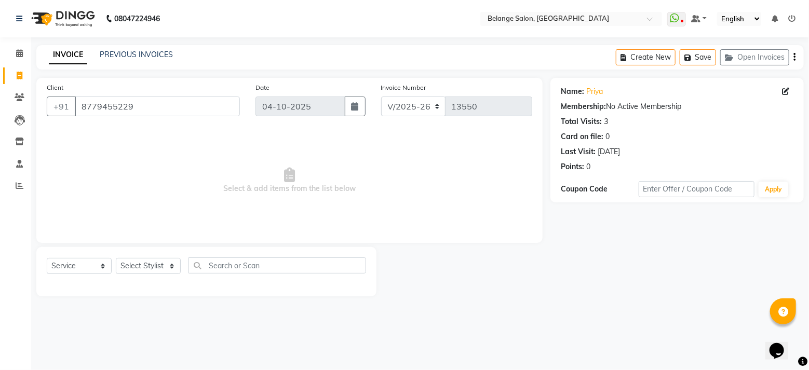
click at [159, 284] on div at bounding box center [206, 284] width 319 height 4
drag, startPoint x: 166, startPoint y: 270, endPoint x: 161, endPoint y: 263, distance: 8.4
click at [166, 270] on select "Select Stylist [PERSON_NAME] (U) [PERSON_NAME]. [PERSON_NAME] [PERSON_NAME] Bil…" at bounding box center [148, 266] width 65 height 16
select select "63887"
click at [116, 258] on select "Select Stylist [PERSON_NAME] (U) [PERSON_NAME]. [PERSON_NAME] [PERSON_NAME] Bil…" at bounding box center [148, 266] width 65 height 16
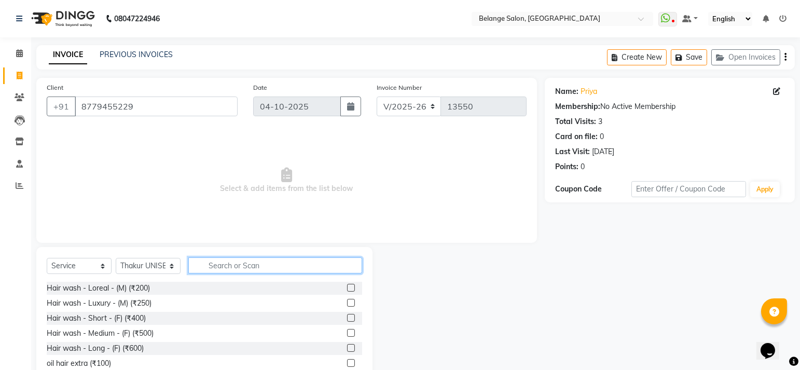
click at [256, 262] on input "text" at bounding box center [275, 265] width 174 height 16
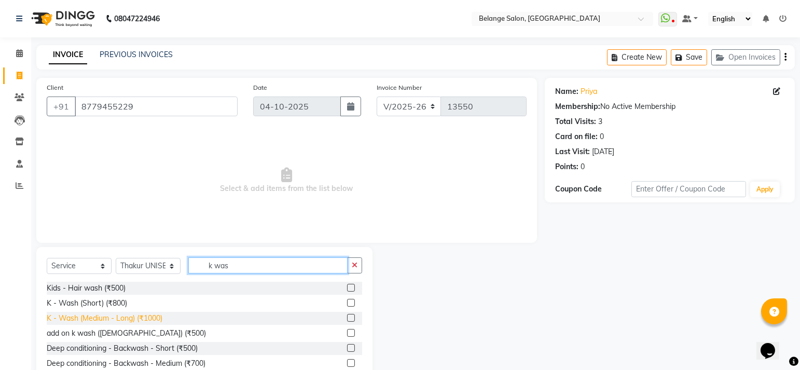
type input "k was"
click at [100, 319] on div "K - Wash (Medium - Long) (₹1000)" at bounding box center [105, 318] width 116 height 11
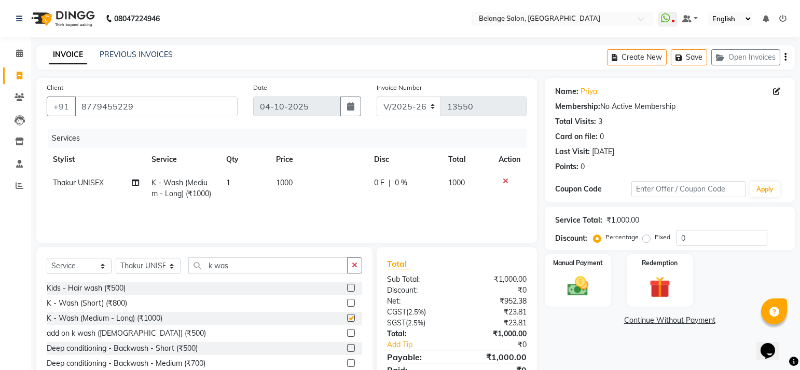
checkbox input "false"
click at [173, 265] on select "Select Stylist [PERSON_NAME] (U) [PERSON_NAME]. [PERSON_NAME] [PERSON_NAME] Bil…" at bounding box center [148, 266] width 65 height 16
select select "52812"
click at [116, 258] on select "Select Stylist [PERSON_NAME] (U) [PERSON_NAME]. [PERSON_NAME] [PERSON_NAME] Bil…" at bounding box center [148, 266] width 65 height 16
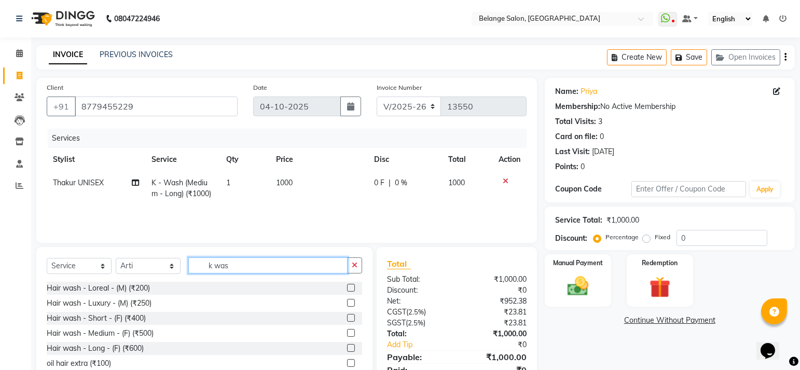
drag, startPoint x: 230, startPoint y: 264, endPoint x: 182, endPoint y: 275, distance: 50.0
click at [183, 274] on div "Select Service Product Membership Package Voucher Prepaid Gift Card Select Styl…" at bounding box center [205, 269] width 316 height 24
type input "thr"
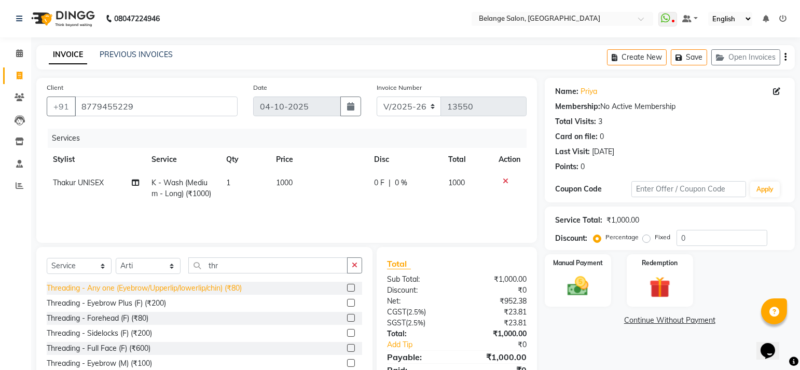
click at [233, 285] on div "Threading - Any one (Eyebrow/Upperlip/lowerlip/chin) (₹80)" at bounding box center [144, 288] width 195 height 11
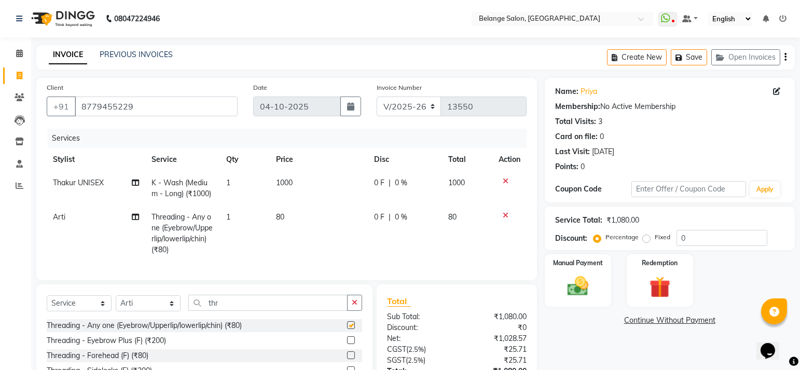
checkbox input "false"
click at [571, 296] on img at bounding box center [578, 286] width 36 height 25
click at [660, 319] on span "CASH" at bounding box center [656, 321] width 22 height 12
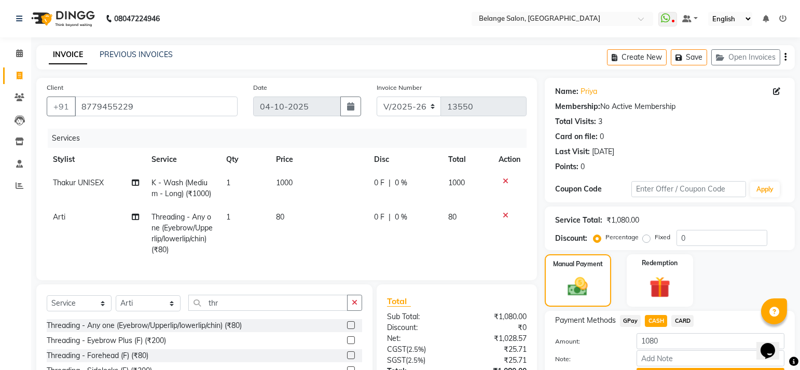
scroll to position [81, 0]
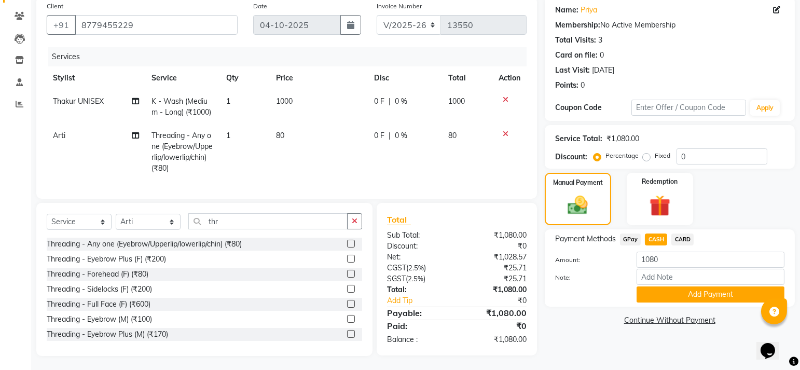
click at [658, 237] on span "CASH" at bounding box center [656, 240] width 22 height 12
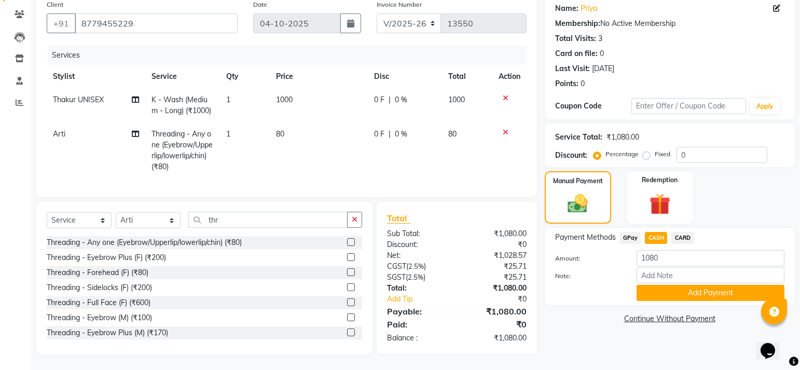
click at [686, 232] on span "CARD" at bounding box center [683, 238] width 22 height 12
click at [669, 285] on button "Add Payment" at bounding box center [711, 293] width 148 height 16
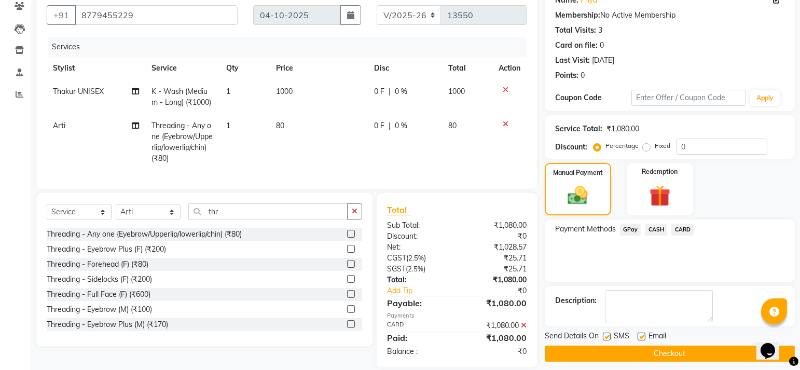
click at [636, 346] on button "Checkout" at bounding box center [670, 354] width 250 height 16
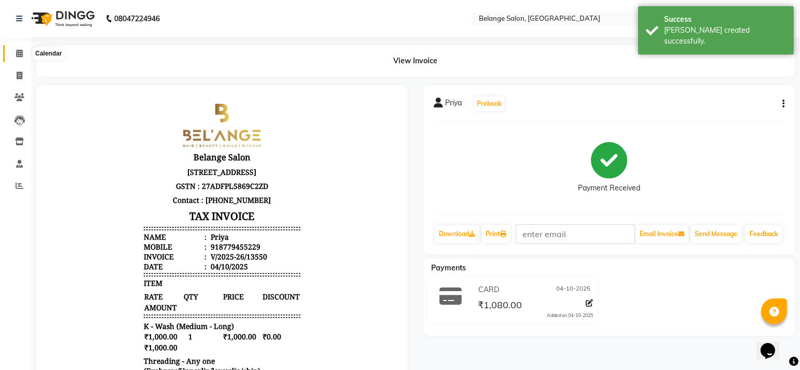
drag, startPoint x: 22, startPoint y: 51, endPoint x: 39, endPoint y: 51, distance: 17.1
click at [22, 51] on span at bounding box center [19, 54] width 18 height 12
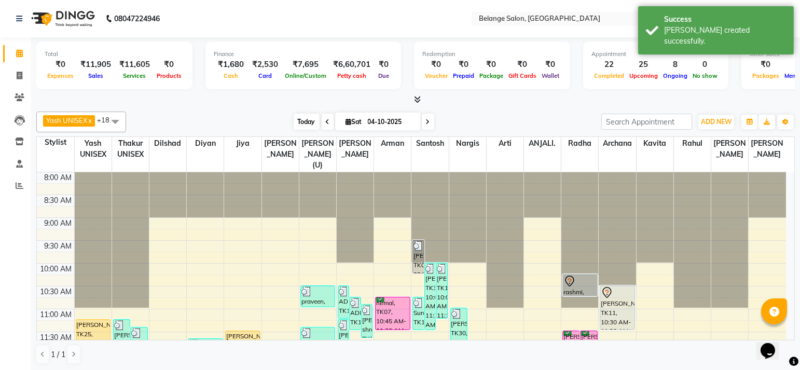
click at [306, 120] on span "Today" at bounding box center [307, 122] width 26 height 16
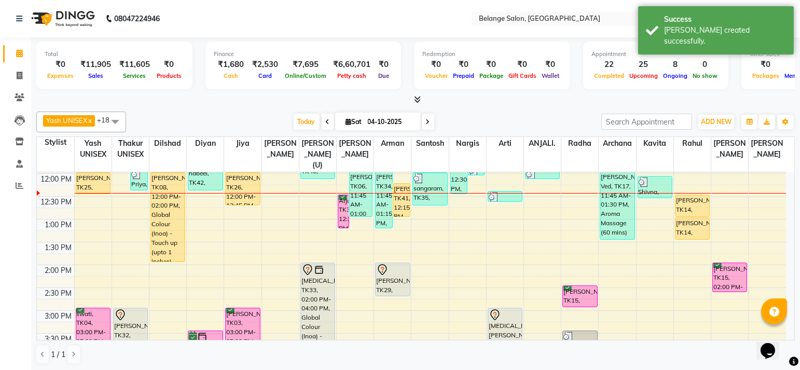
click at [428, 200] on div "8:00 AM 8:30 AM 9:00 AM 9:30 AM 10:00 AM 10:30 AM 11:00 AM 11:30 AM 12:00 PM 12…" at bounding box center [412, 333] width 750 height 685
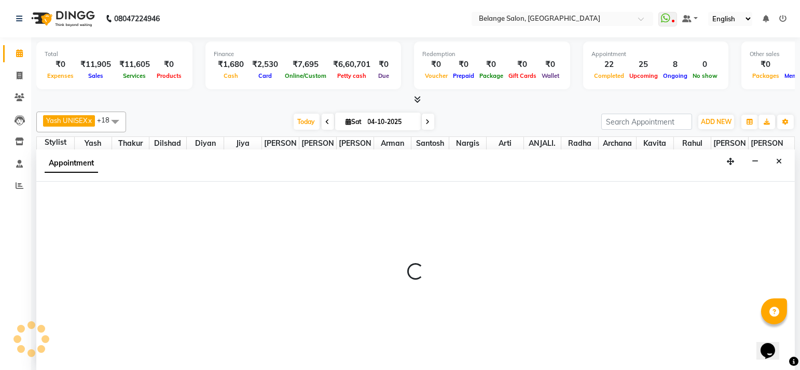
scroll to position [0, 0]
select select "45203"
select select "765"
select select "tentative"
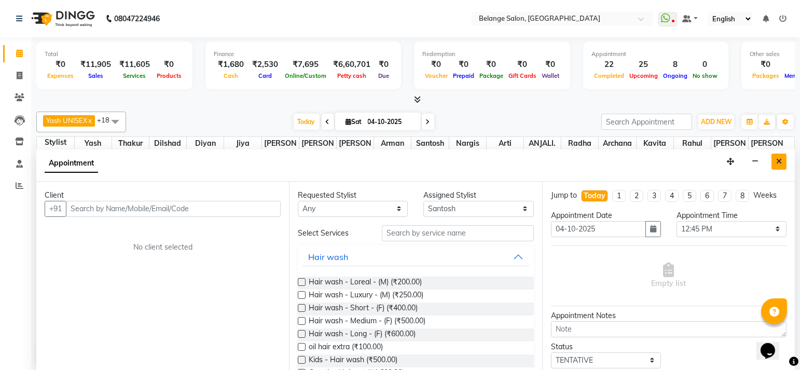
click at [786, 160] on button "Close" at bounding box center [779, 162] width 15 height 16
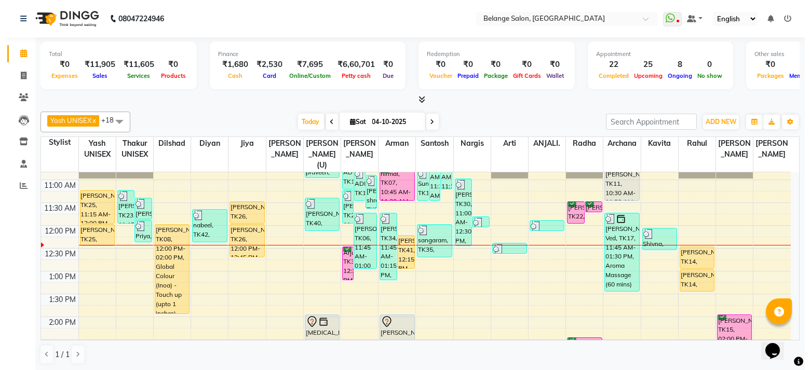
scroll to position [140, 0]
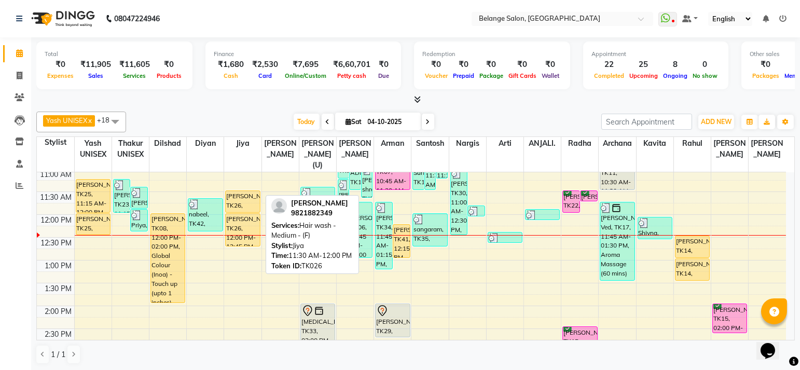
click at [231, 191] on div "[PERSON_NAME], TK26, 11:30 AM-12:00 PM, Hair wash - Medium - (F)" at bounding box center [243, 201] width 34 height 21
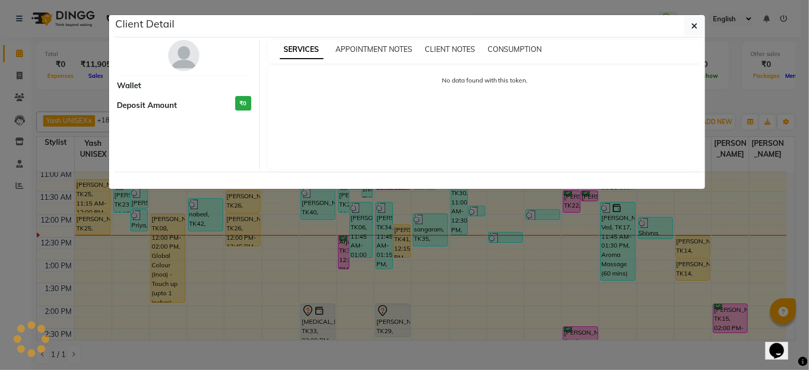
select select "1"
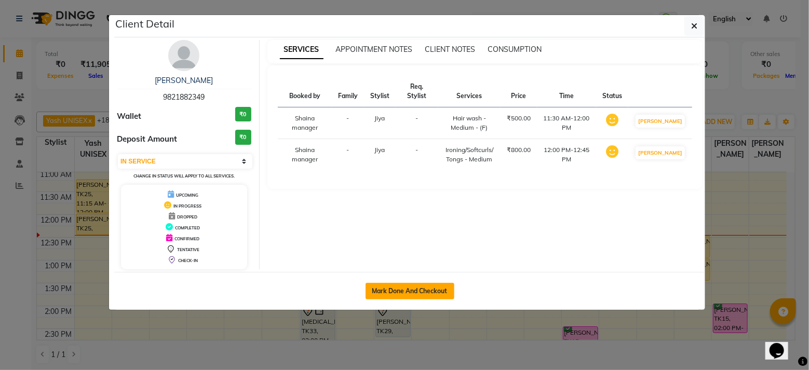
click at [394, 287] on button "Mark Done And Checkout" at bounding box center [409, 291] width 89 height 17
select select "service"
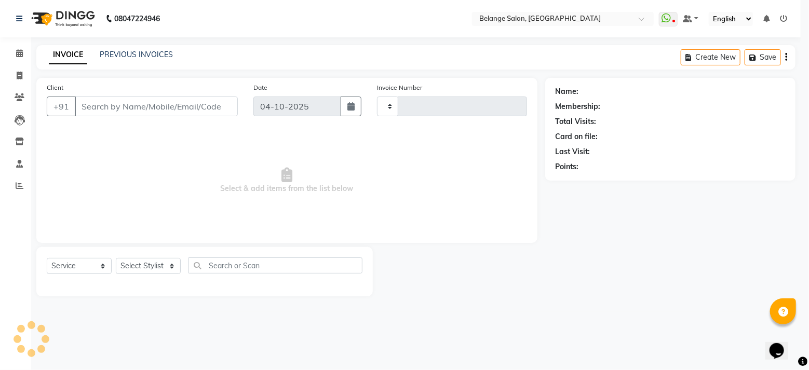
type input "13551"
select select "5076"
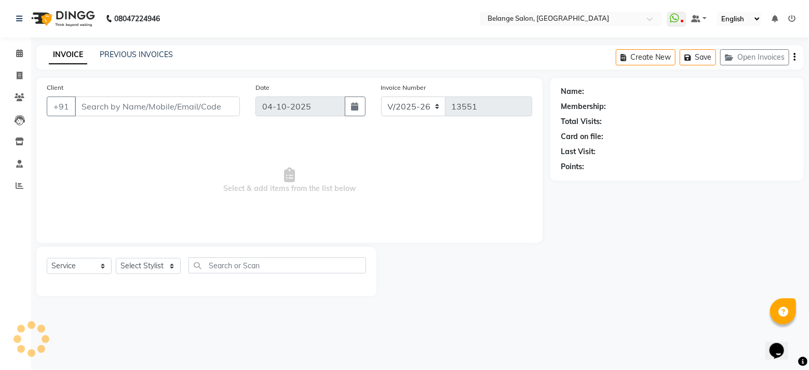
type input "9821882349"
select select "74454"
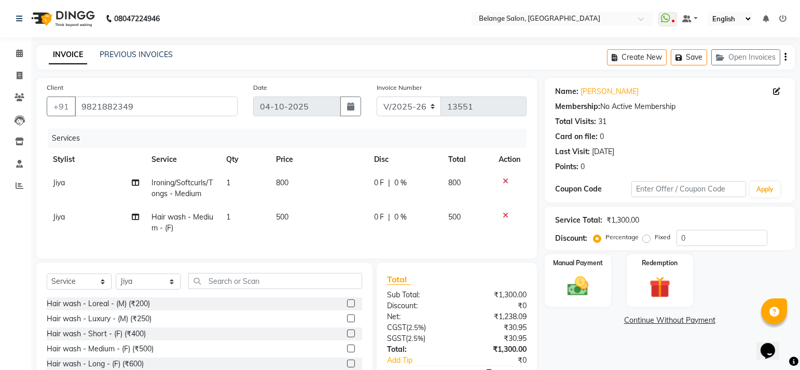
click at [506, 180] on icon at bounding box center [506, 181] width 6 height 7
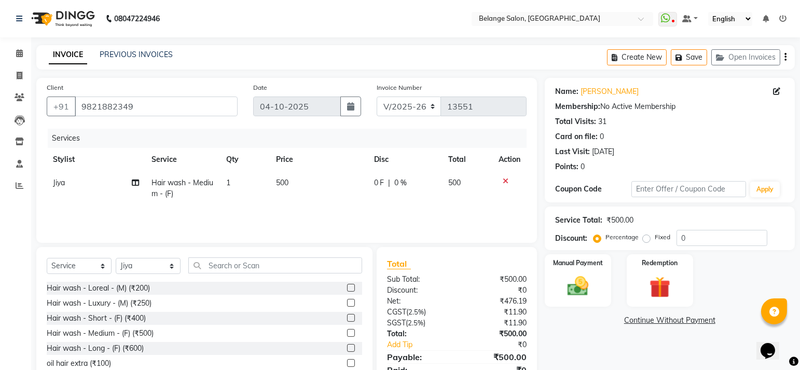
click at [506, 179] on icon at bounding box center [506, 181] width 6 height 7
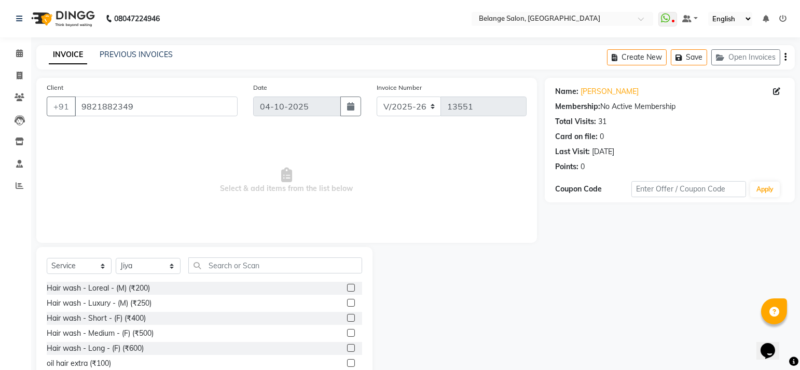
click at [503, 177] on span "Select & add items from the list below" at bounding box center [287, 181] width 480 height 104
click at [221, 262] on input "text" at bounding box center [275, 265] width 174 height 16
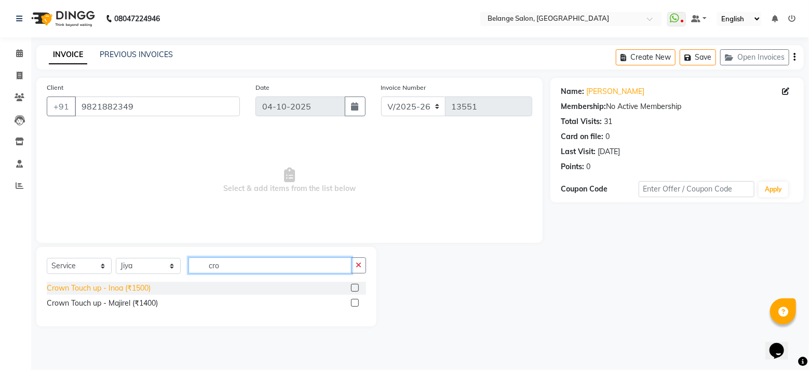
type input "cro"
drag, startPoint x: 131, startPoint y: 288, endPoint x: 154, endPoint y: 287, distance: 22.9
click at [130, 288] on div "Crown Touch up - Inoa (₹1500)" at bounding box center [99, 288] width 104 height 11
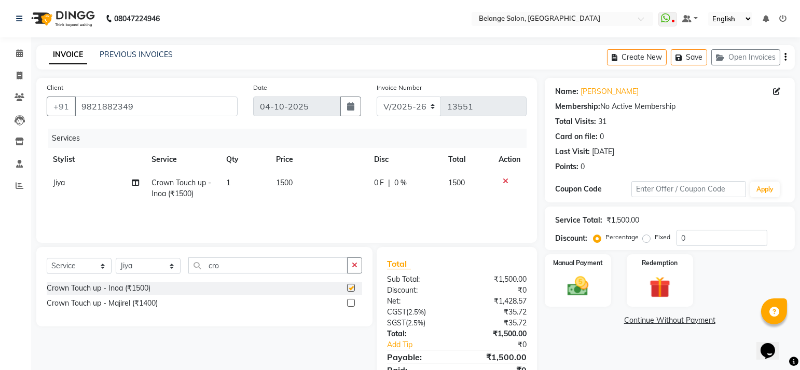
checkbox input "false"
drag, startPoint x: 247, startPoint y: 270, endPoint x: 164, endPoint y: 274, distance: 83.7
click at [164, 274] on div "Select Service Product Membership Package Voucher Prepaid Gift Card Select Styl…" at bounding box center [205, 269] width 316 height 24
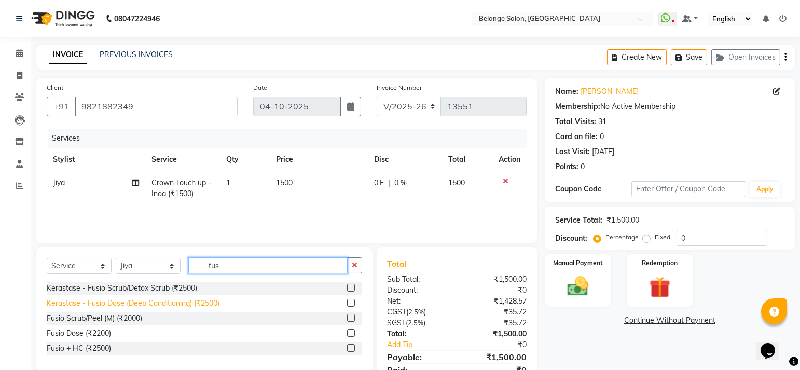
type input "fus"
click at [123, 299] on div "Kerastase - Fusio Dose (Deep Conditioning) (₹2500)" at bounding box center [133, 303] width 173 height 11
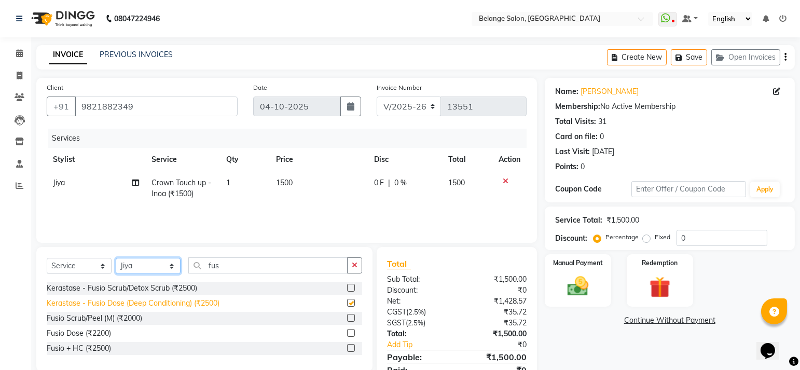
click at [123, 274] on select "Select Stylist [PERSON_NAME] (U) [PERSON_NAME]. [PERSON_NAME] [PERSON_NAME] Bil…" at bounding box center [148, 266] width 65 height 16
checkbox input "false"
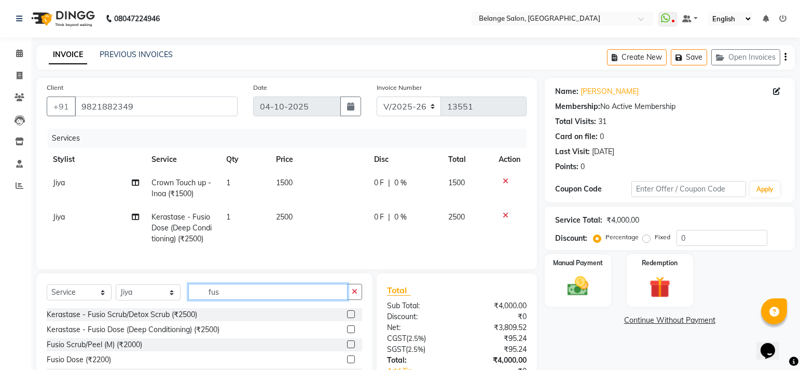
drag, startPoint x: 235, startPoint y: 292, endPoint x: 185, endPoint y: 301, distance: 51.2
click at [185, 301] on div "Select Service Product Membership Package Voucher Prepaid Gift Card Select Styl…" at bounding box center [205, 296] width 316 height 24
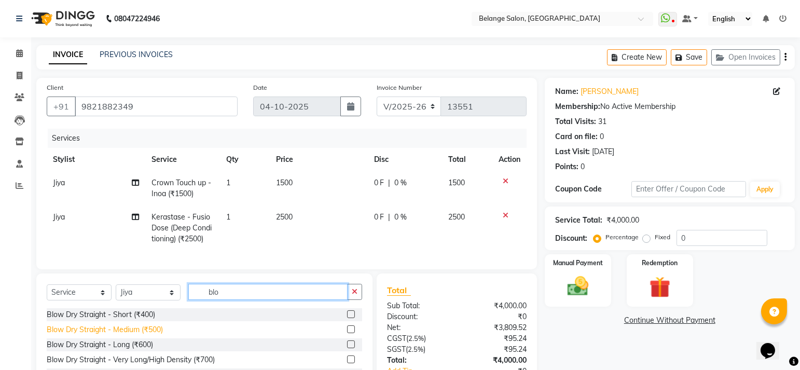
type input "blo"
click at [150, 335] on div "Blow Dry Straight - Medium (₹500)" at bounding box center [105, 329] width 116 height 11
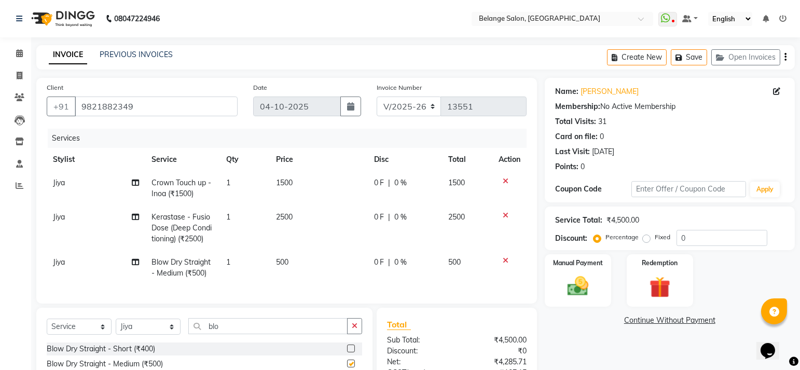
checkbox input "false"
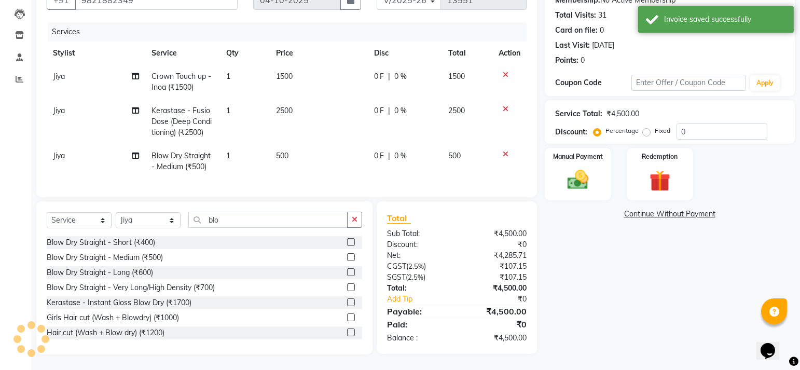
scroll to position [0, 0]
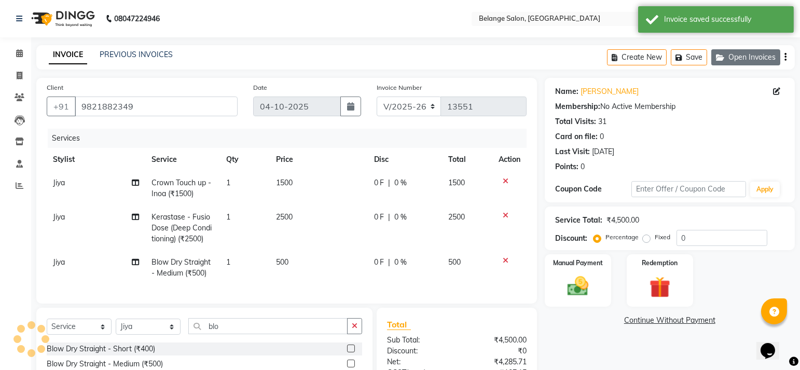
click at [731, 55] on button "Open Invoices" at bounding box center [746, 57] width 69 height 16
click at [753, 51] on button "Open Invoices" at bounding box center [746, 57] width 69 height 16
click at [764, 57] on button "Save" at bounding box center [762, 57] width 36 height 16
click at [16, 49] on span at bounding box center [19, 54] width 18 height 12
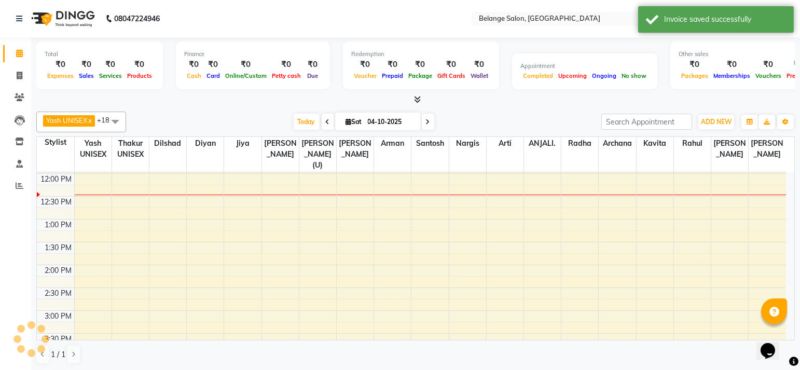
click at [306, 120] on span "Today" at bounding box center [307, 122] width 26 height 16
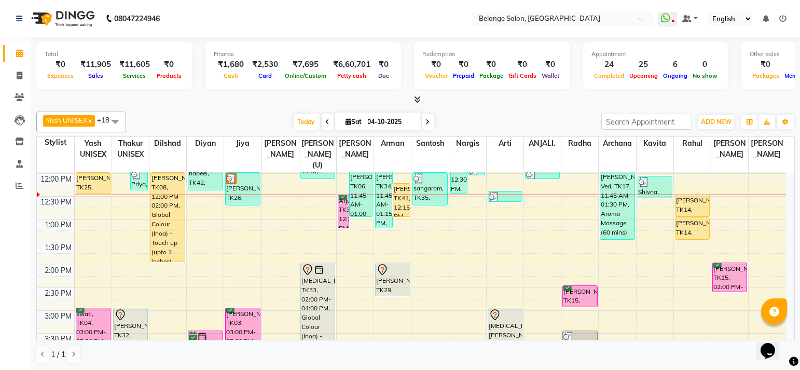
click at [576, 198] on div "8:00 AM 8:30 AM 9:00 AM 9:30 AM 10:00 AM 10:30 AM 11:00 AM 11:30 AM 12:00 PM 12…" at bounding box center [412, 333] width 750 height 685
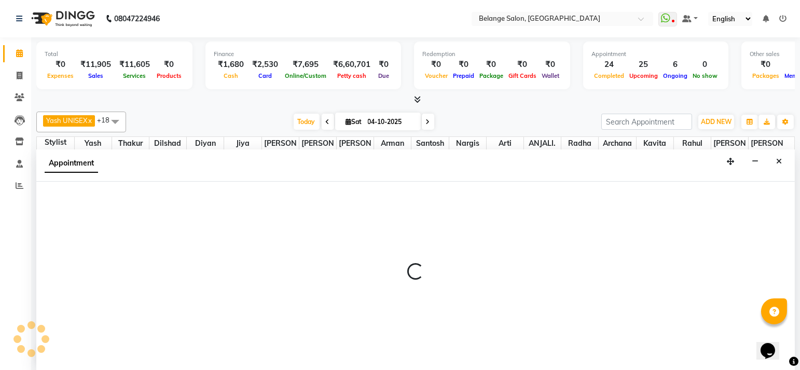
select select "61428"
select select "tentative"
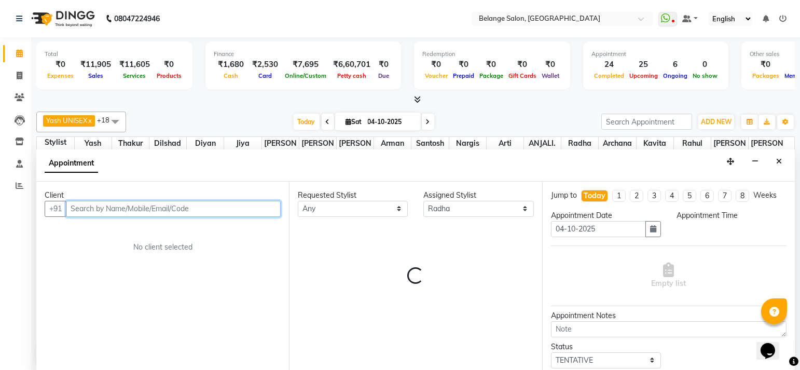
select select "765"
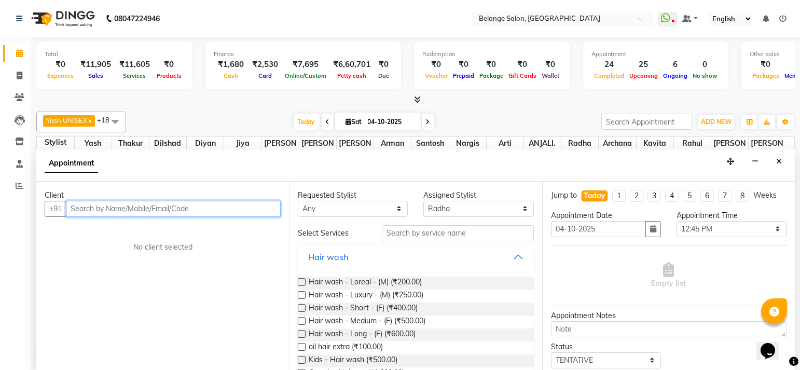
scroll to position [0, 0]
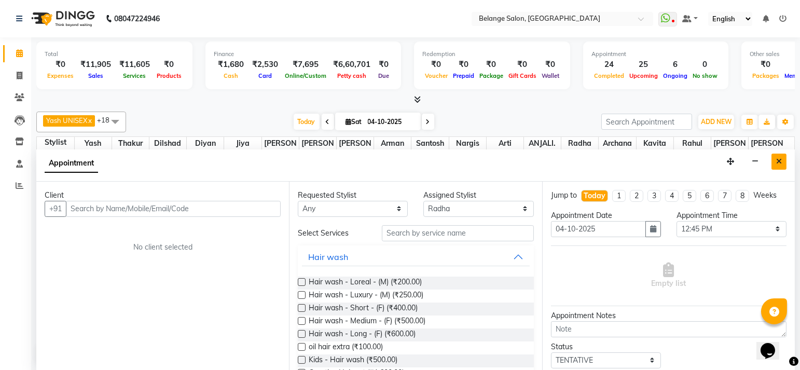
click at [781, 159] on icon "Close" at bounding box center [780, 161] width 6 height 7
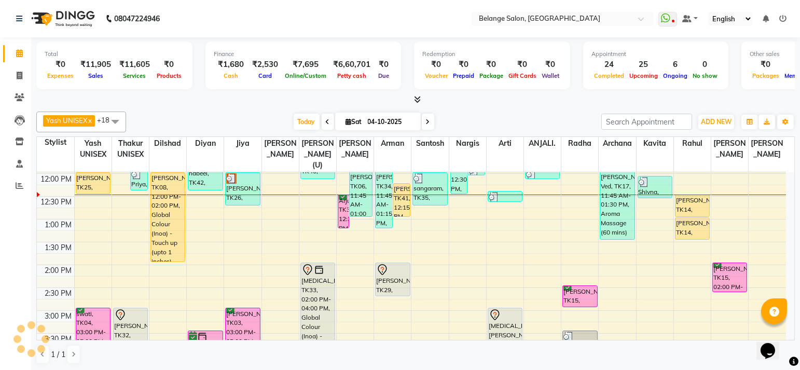
click at [539, 198] on div "8:00 AM 8:30 AM 9:00 AM 9:30 AM 10:00 AM 10:30 AM 11:00 AM 11:30 AM 12:00 PM 12…" at bounding box center [412, 333] width 750 height 685
select select "84872"
select select "tentative"
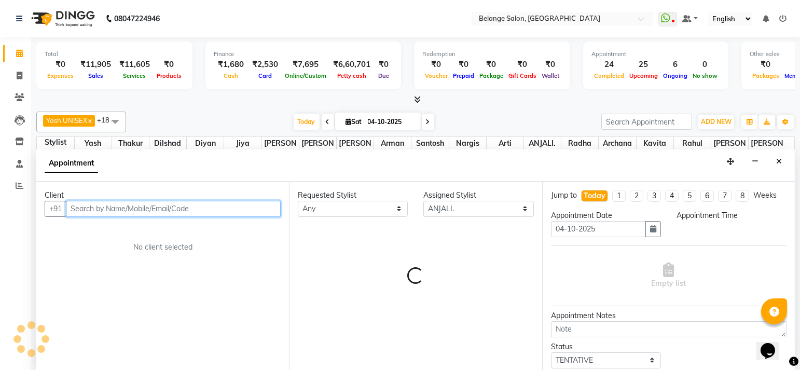
select select "765"
click at [184, 206] on input "text" at bounding box center [173, 209] width 215 height 16
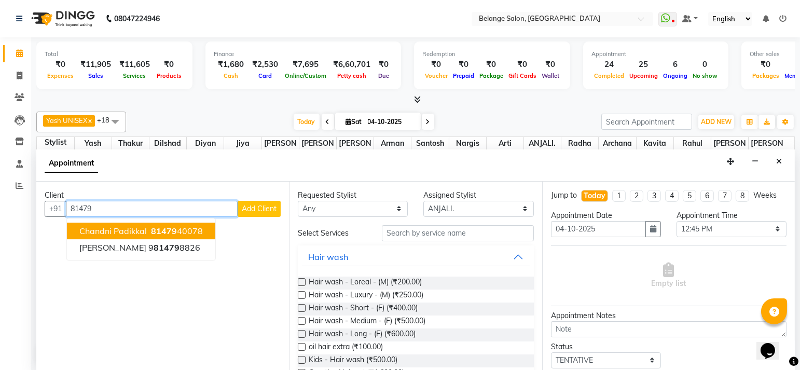
click at [158, 230] on span "81479" at bounding box center [164, 231] width 26 height 10
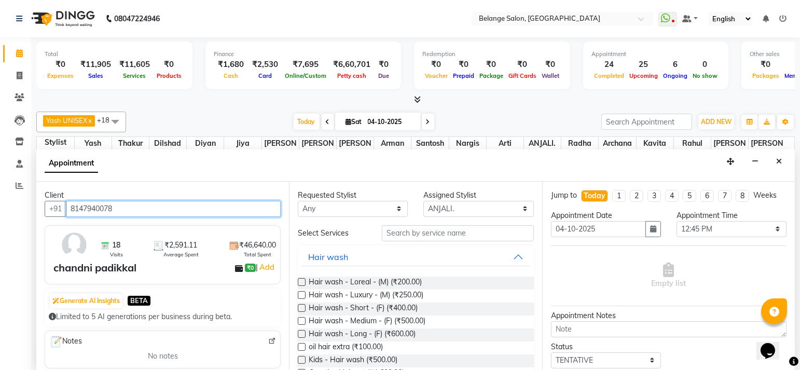
type input "8147940078"
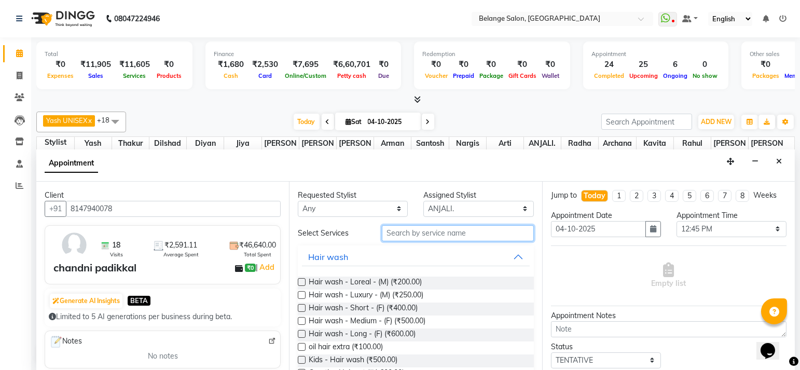
click at [422, 232] on input "text" at bounding box center [458, 233] width 152 height 16
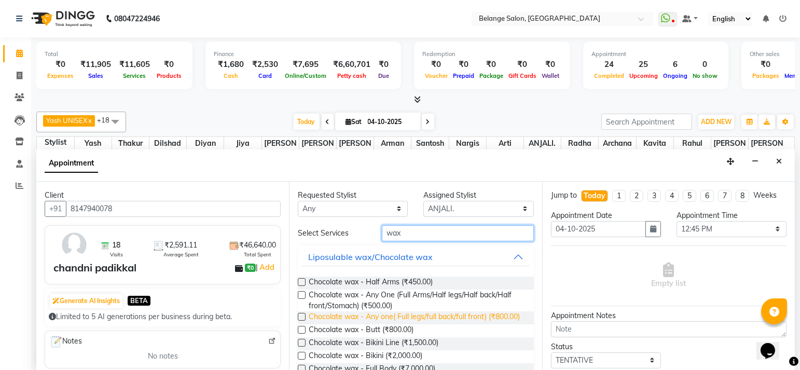
type input "wax"
click at [362, 315] on span "Chocolate wax - Any one( Full legs/full back/full front) (₹800.00)" at bounding box center [414, 317] width 211 height 13
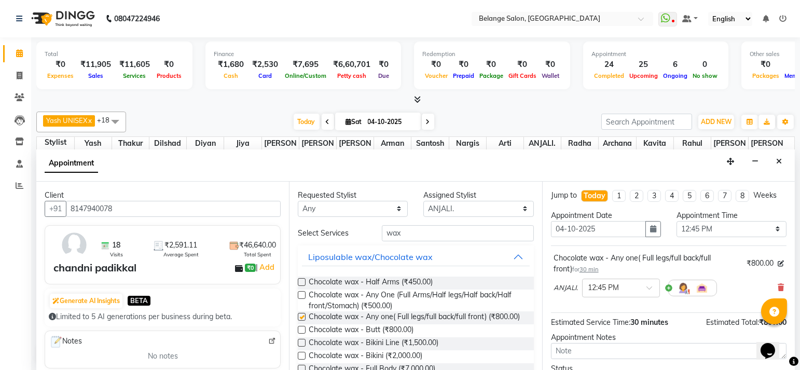
checkbox input "false"
drag, startPoint x: 407, startPoint y: 237, endPoint x: 353, endPoint y: 235, distance: 54.0
click at [353, 235] on div "Select Services wax" at bounding box center [415, 233] width 251 height 16
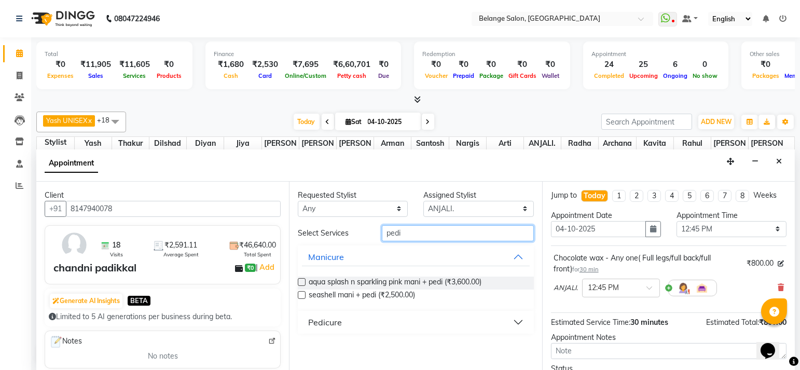
type input "pedi"
click at [345, 320] on button "Pedicure" at bounding box center [415, 322] width 227 height 19
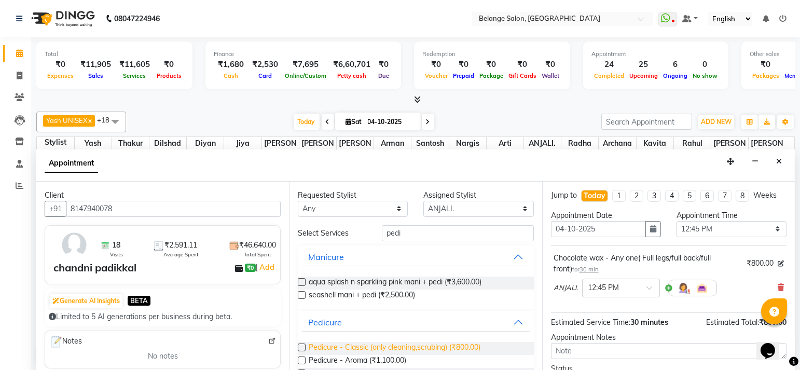
click at [340, 343] on span "Pedicure - Classic (only cleaning,scrubing) (₹800.00)" at bounding box center [395, 348] width 172 height 13
checkbox input "false"
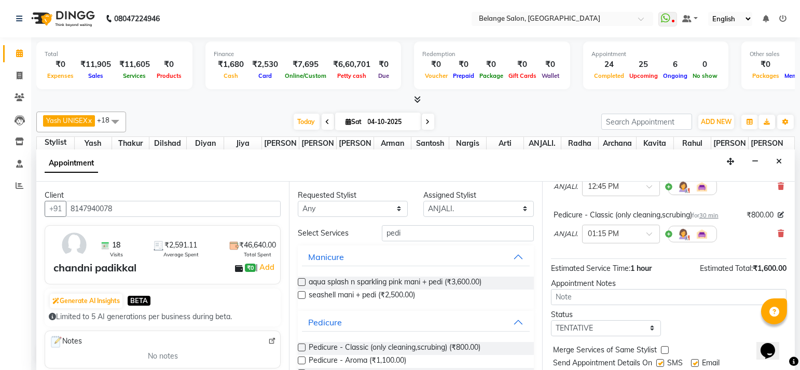
scroll to position [130, 0]
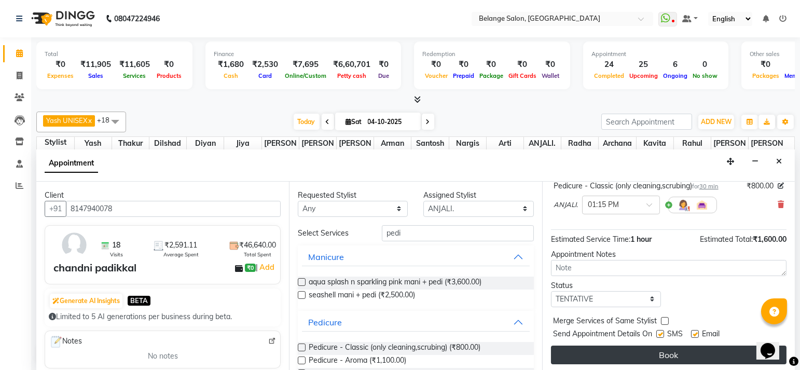
click at [608, 354] on button "Book" at bounding box center [669, 355] width 236 height 19
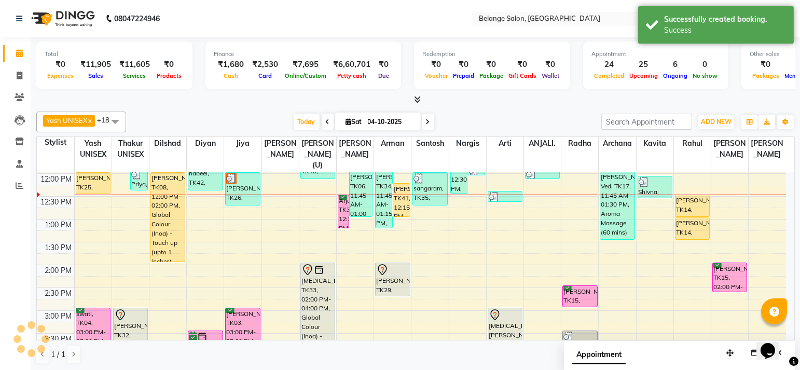
scroll to position [0, 0]
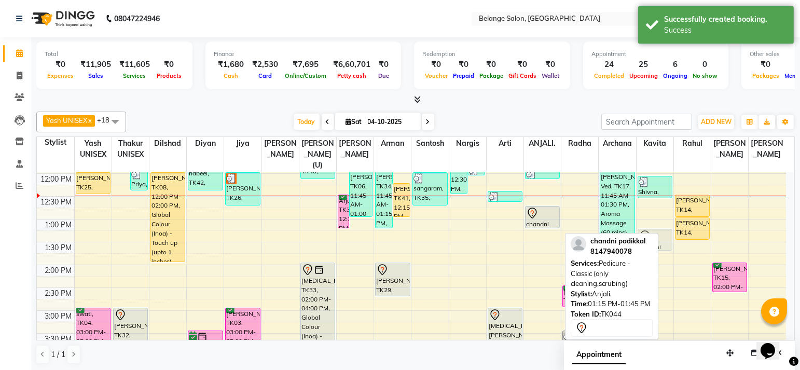
drag, startPoint x: 541, startPoint y: 226, endPoint x: 656, endPoint y: 224, distance: 115.3
click at [656, 230] on div at bounding box center [655, 236] width 33 height 12
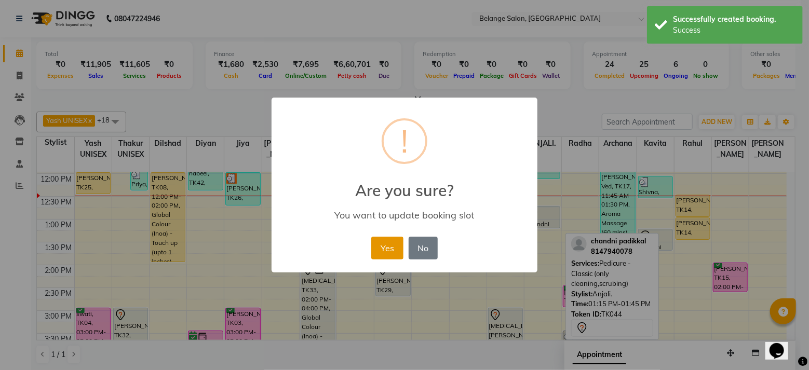
click at [394, 249] on button "Yes" at bounding box center [387, 248] width 32 height 23
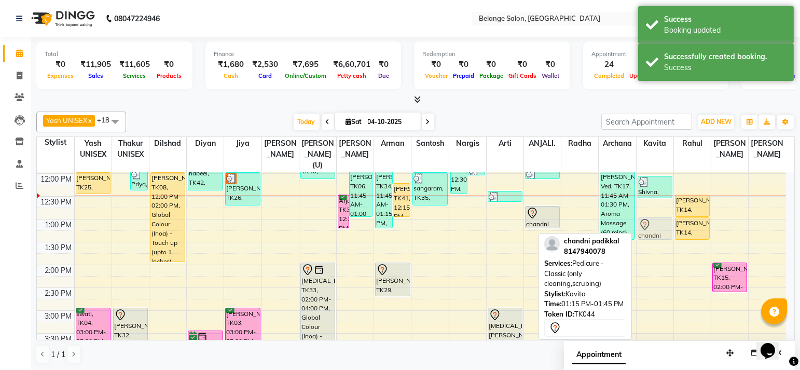
drag, startPoint x: 642, startPoint y: 224, endPoint x: 638, endPoint y: 215, distance: 9.4
click at [638, 215] on div "Shivna, TK39, 12:05 PM-12:35 PM, Pedicure - Classic (only cleaning,scrubing) (₹…" at bounding box center [655, 333] width 37 height 685
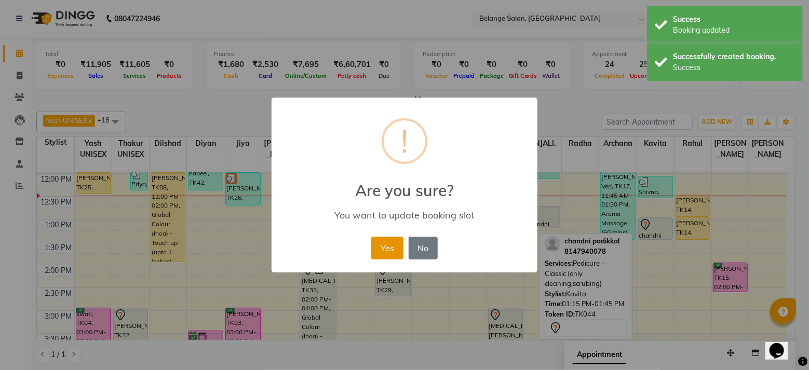
click at [392, 248] on button "Yes" at bounding box center [387, 248] width 32 height 23
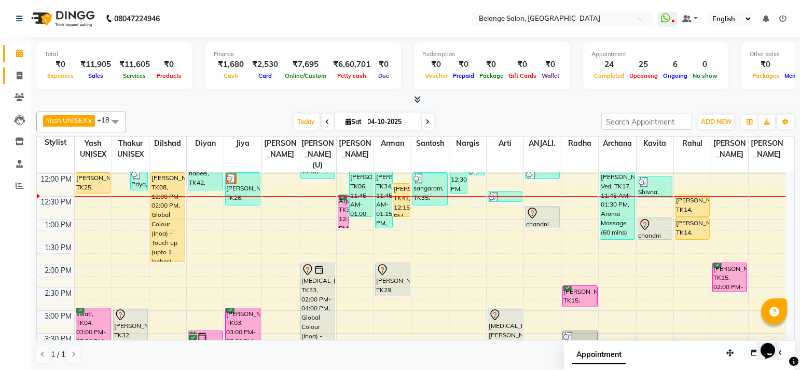
click at [19, 73] on icon at bounding box center [20, 76] width 6 height 8
select select "service"
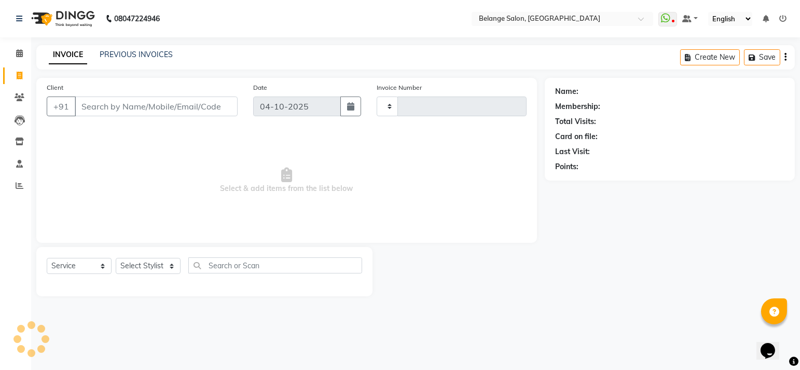
type input "13551"
select select "5076"
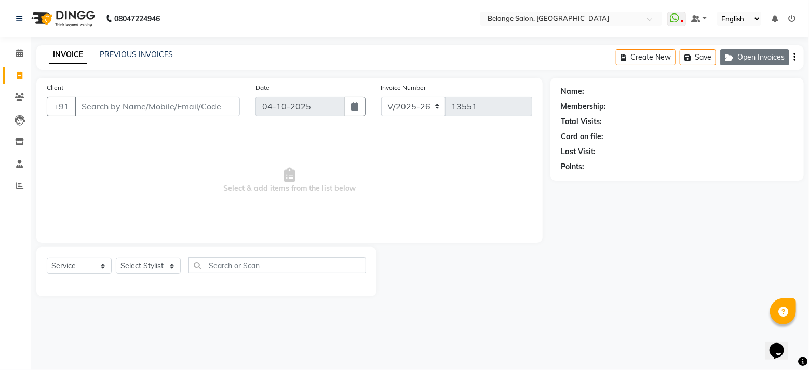
click at [777, 58] on button "Open Invoices" at bounding box center [754, 57] width 69 height 16
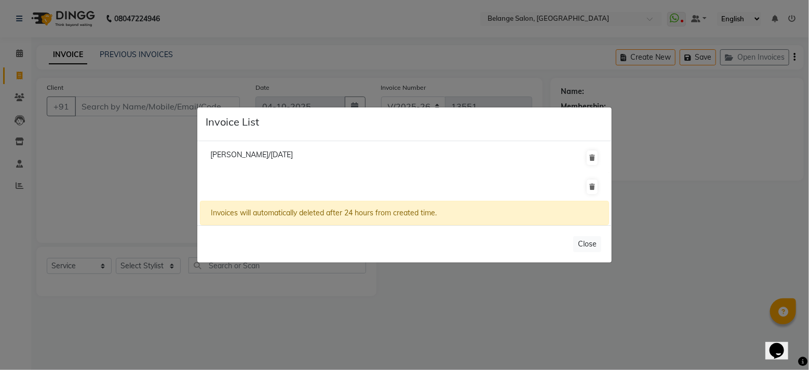
click at [131, 182] on ngb-modal-window "Invoice List Preet Chanani/01 October 2025 Invoices will automatically deleted …" at bounding box center [404, 185] width 809 height 370
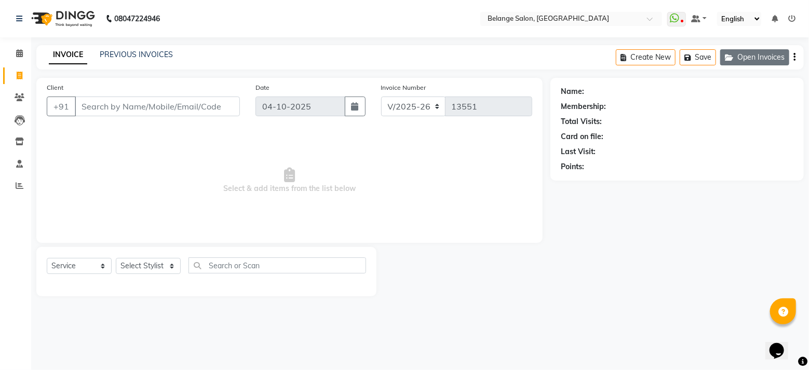
click at [775, 51] on button "Open Invoices" at bounding box center [754, 57] width 69 height 16
click at [741, 57] on button "Open Invoices" at bounding box center [754, 57] width 69 height 16
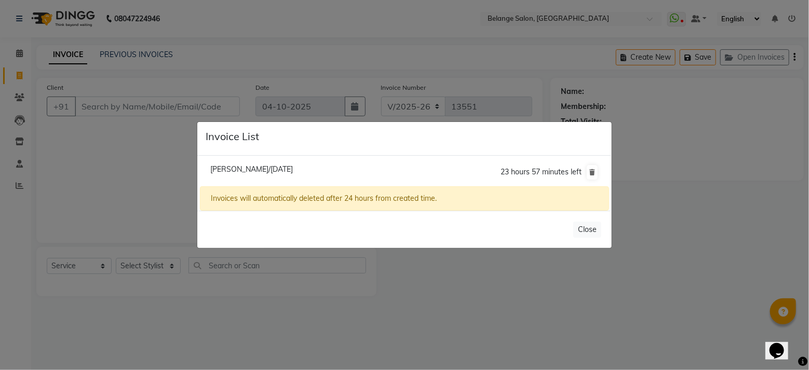
click at [249, 166] on span "Rekha Sheety/04 October 2025" at bounding box center [251, 169] width 83 height 9
type input "9821882349"
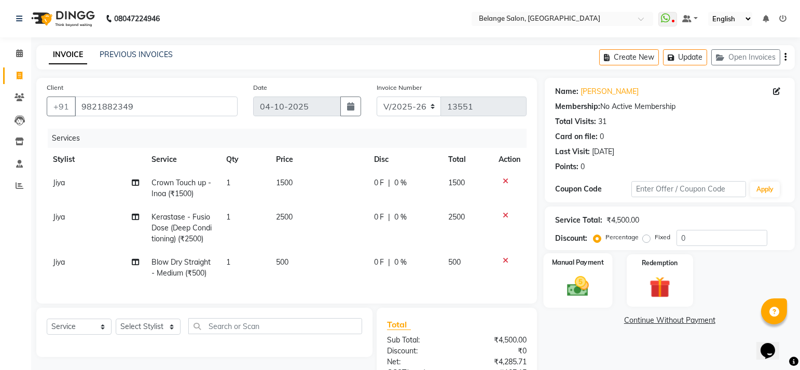
click at [561, 290] on img at bounding box center [578, 286] width 36 height 25
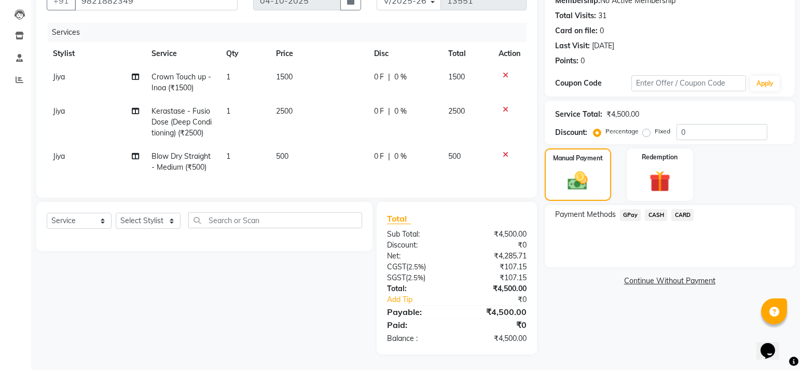
click at [654, 209] on span "CASH" at bounding box center [656, 215] width 22 height 12
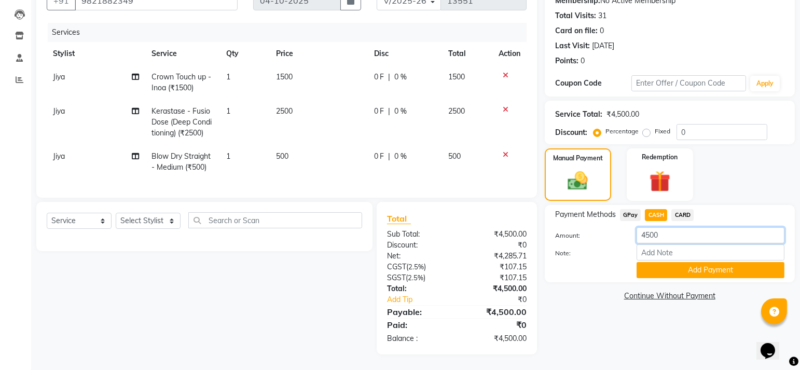
drag, startPoint x: 674, startPoint y: 230, endPoint x: 595, endPoint y: 227, distance: 78.9
click at [595, 227] on div "Amount: 4500" at bounding box center [670, 236] width 245 height 18
click at [595, 231] on label "Amount:" at bounding box center [588, 235] width 81 height 9
drag, startPoint x: 689, startPoint y: 239, endPoint x: 677, endPoint y: 231, distance: 14.0
click at [677, 231] on div "Amount: 4500 Note: Add Payment" at bounding box center [669, 252] width 229 height 51
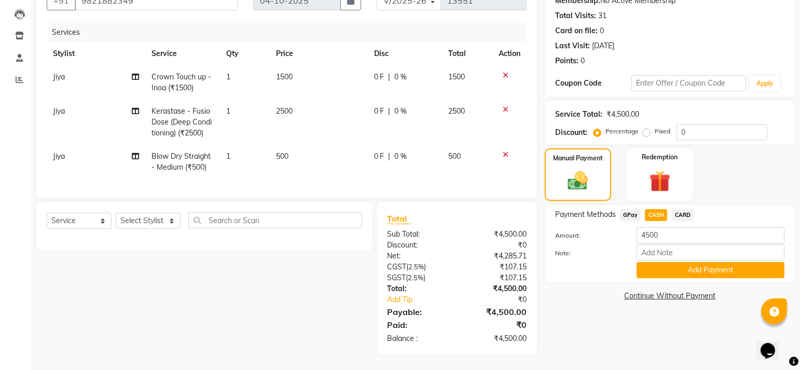
drag, startPoint x: 600, startPoint y: 237, endPoint x: 616, endPoint y: 233, distance: 16.6
click at [600, 244] on div "Note:" at bounding box center [670, 253] width 245 height 18
drag, startPoint x: 649, startPoint y: 228, endPoint x: 620, endPoint y: 223, distance: 28.9
click at [621, 227] on div "Amount: 4500" at bounding box center [670, 236] width 245 height 18
type input "3500"
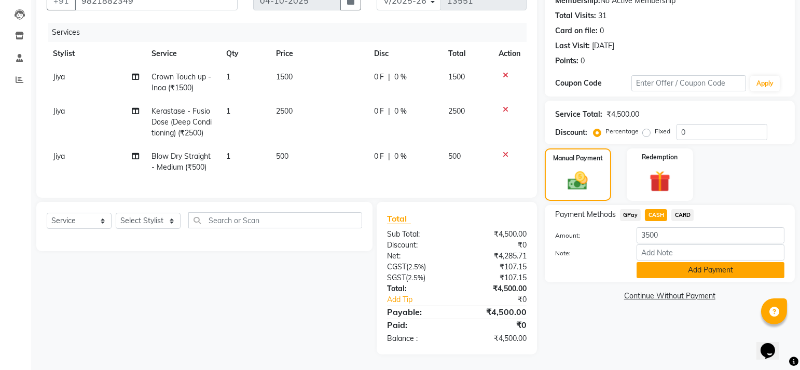
drag, startPoint x: 655, startPoint y: 256, endPoint x: 649, endPoint y: 249, distance: 8.8
click at [654, 262] on button "Add Payment" at bounding box center [711, 270] width 148 height 16
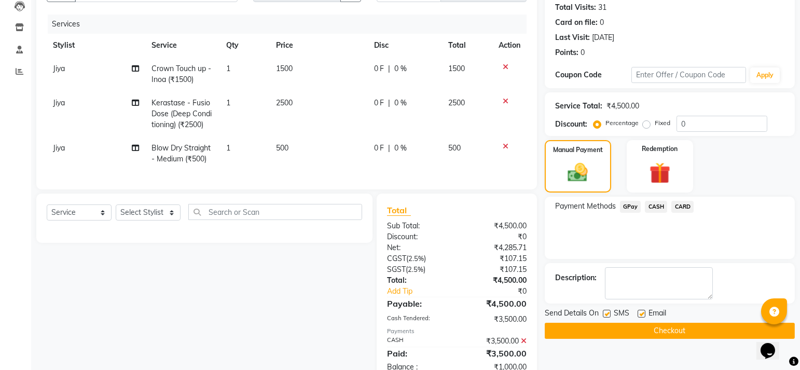
click at [630, 208] on span "GPay" at bounding box center [630, 207] width 21 height 12
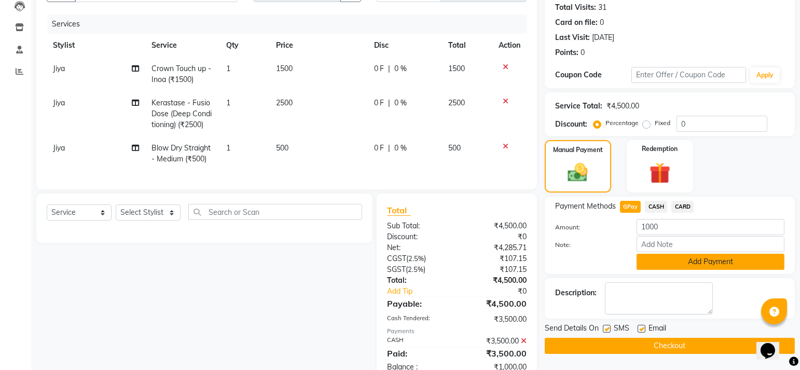
click at [648, 260] on button "Add Payment" at bounding box center [711, 262] width 148 height 16
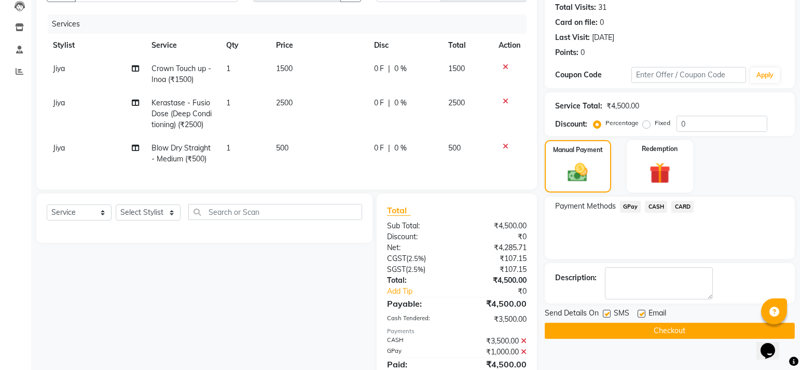
click at [624, 324] on button "Checkout" at bounding box center [670, 331] width 250 height 16
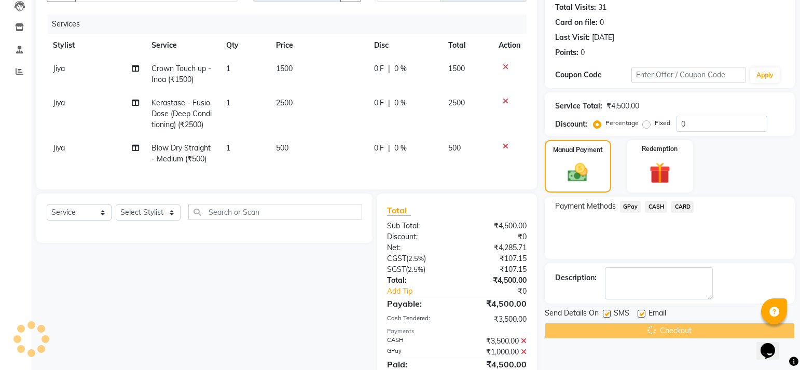
click at [624, 331] on div "Checkout" at bounding box center [670, 331] width 250 height 16
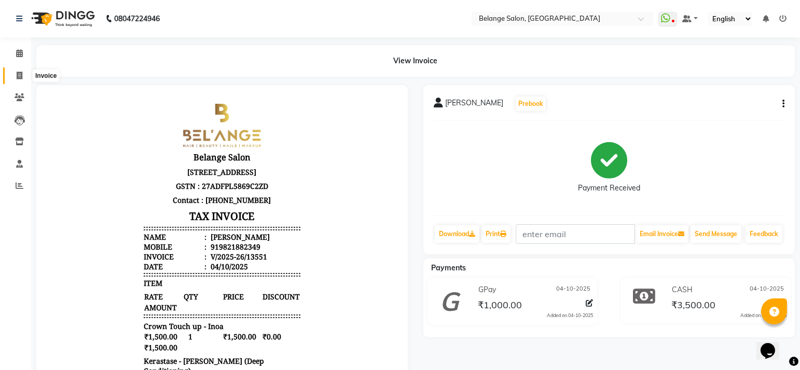
click at [14, 74] on span at bounding box center [19, 76] width 18 height 12
select select "service"
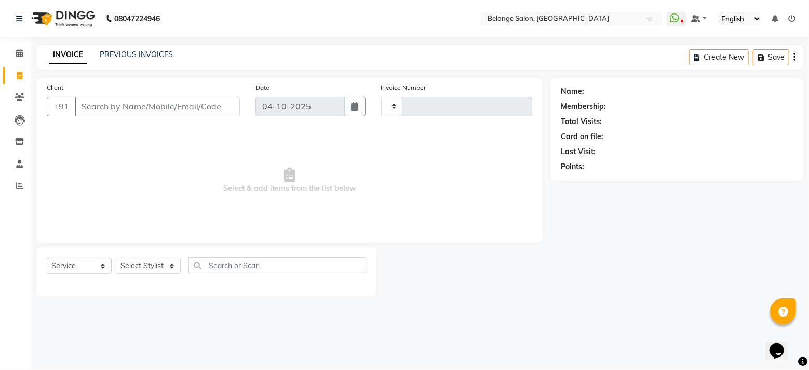
type input "13552"
select select "5076"
click at [134, 102] on input "Client" at bounding box center [157, 107] width 165 height 20
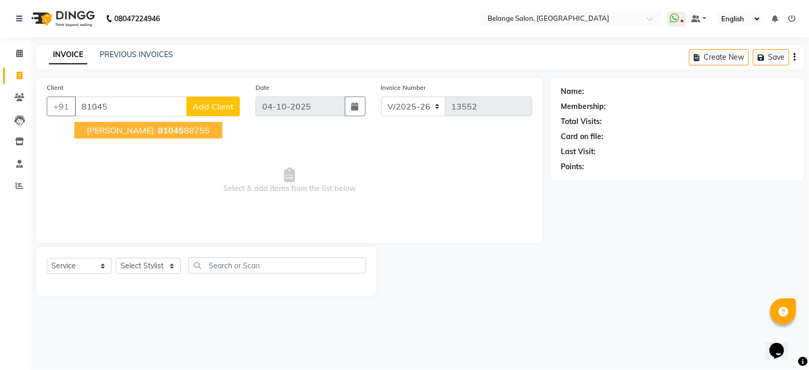
click at [132, 126] on span "Shashi Gupta" at bounding box center [120, 130] width 67 height 10
type input "8104588755"
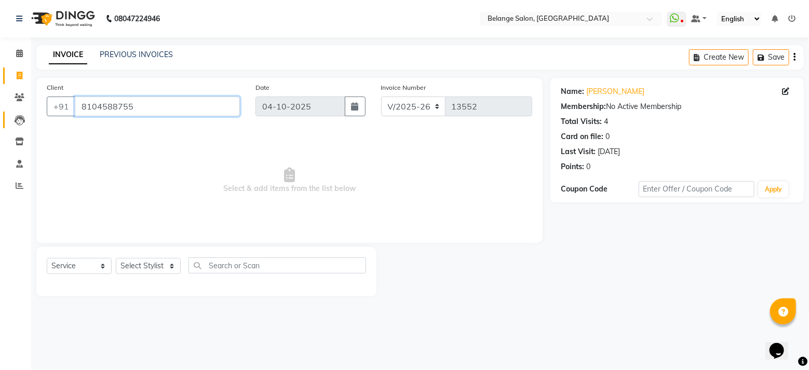
drag, startPoint x: 179, startPoint y: 99, endPoint x: 7, endPoint y: 120, distance: 173.6
click at [7, 120] on app-home "08047224946 Select Location × Belange Salon, Wadala East WhatsApp Status ✕ Stat…" at bounding box center [404, 156] width 809 height 312
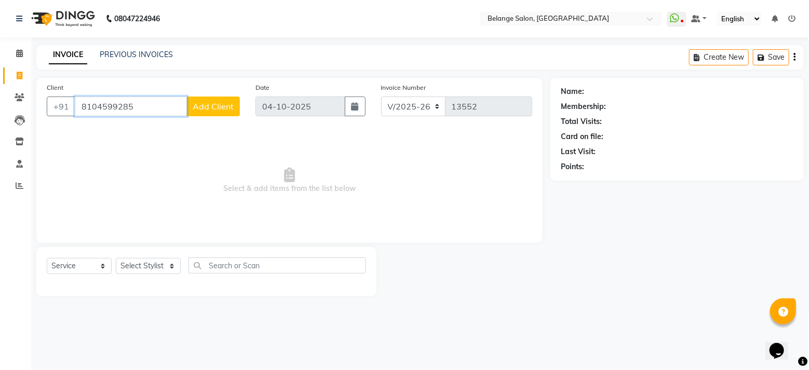
type input "8104599285"
click at [222, 111] on span "Add Client" at bounding box center [213, 106] width 41 height 10
select select "22"
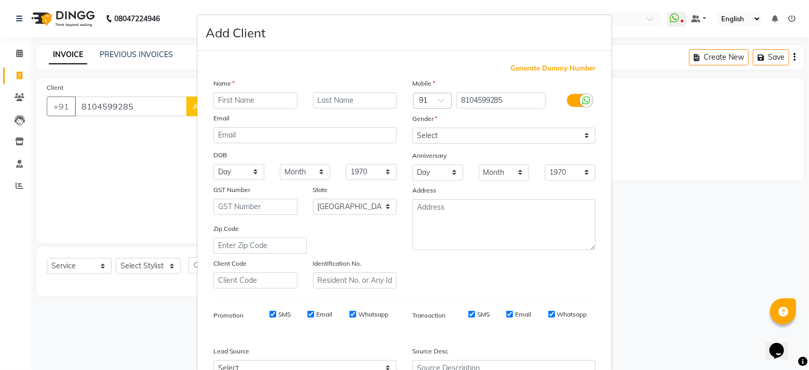
click at [262, 99] on input "text" at bounding box center [255, 100] width 84 height 16
type input "[PERSON_NAME]"
drag, startPoint x: 494, startPoint y: 134, endPoint x: 492, endPoint y: 144, distance: 9.6
click at [494, 134] on select "Select Male Female Other Prefer Not To Say" at bounding box center [503, 136] width 183 height 16
select select "male"
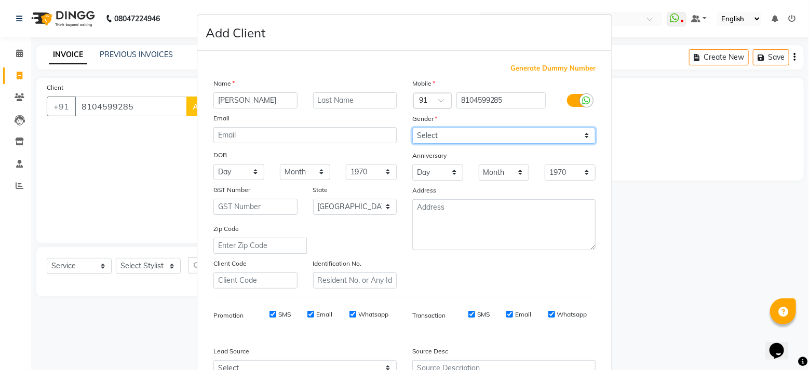
click at [412, 128] on select "Select Male Female Other Prefer Not To Say" at bounding box center [503, 136] width 183 height 16
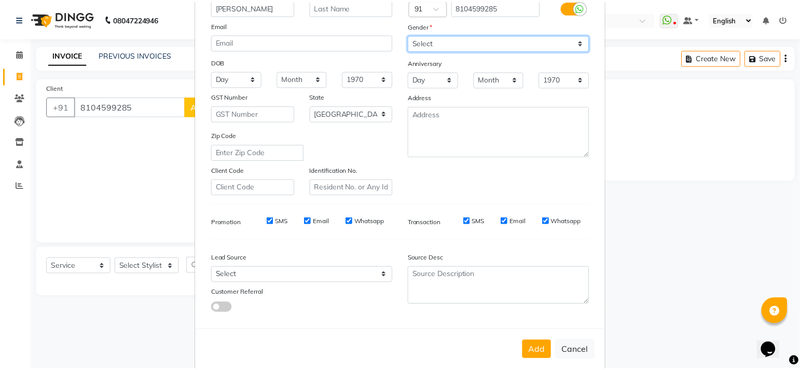
scroll to position [110, 0]
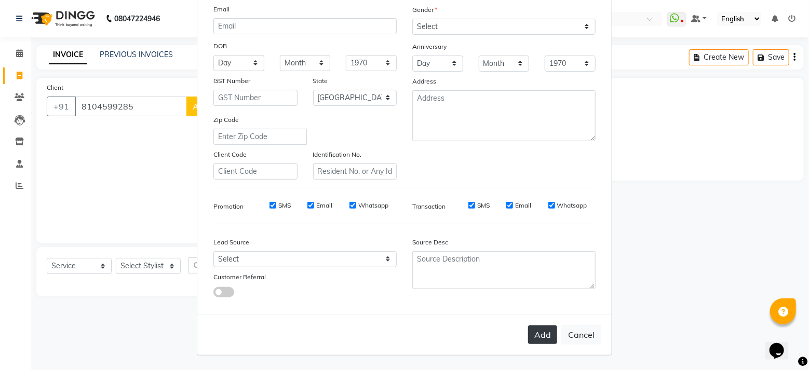
click at [533, 331] on button "Add" at bounding box center [542, 334] width 29 height 19
select select
select select "null"
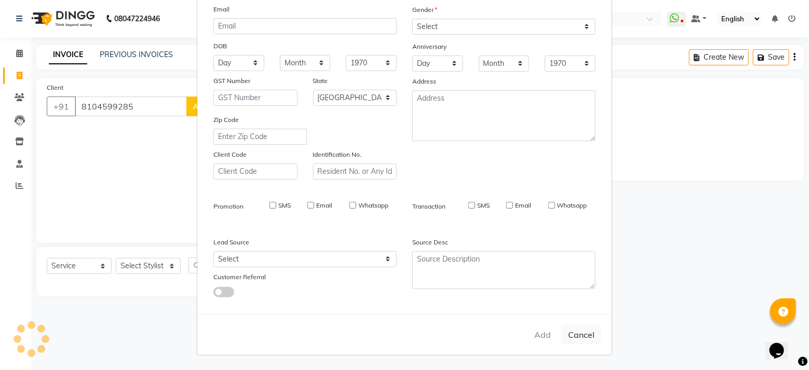
select select
checkbox input "false"
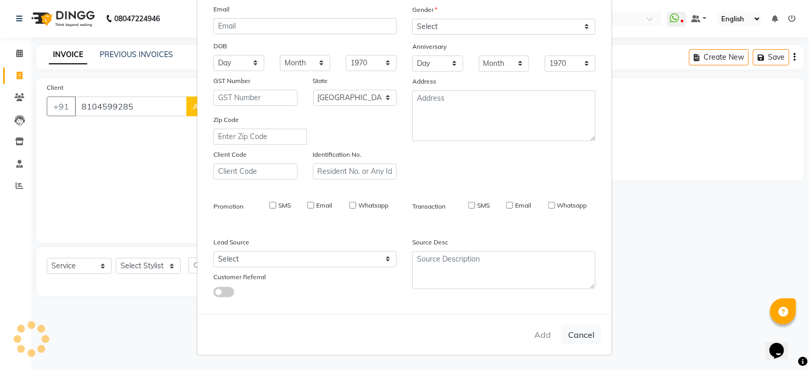
checkbox input "false"
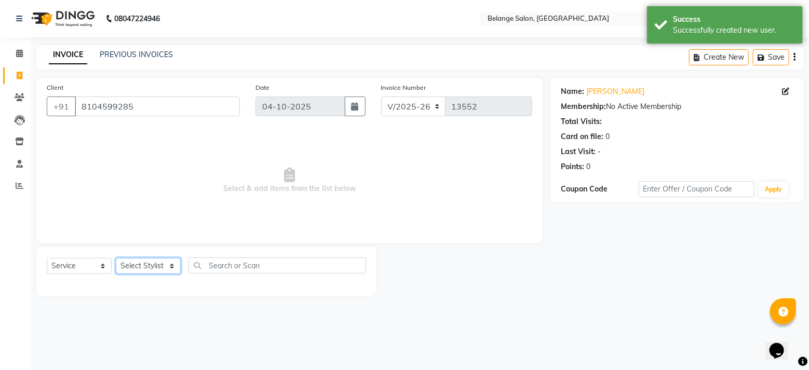
drag, startPoint x: 139, startPoint y: 266, endPoint x: 145, endPoint y: 268, distance: 6.9
click at [140, 267] on select "Select Stylist [PERSON_NAME] (U) [PERSON_NAME]. [PERSON_NAME] [PERSON_NAME] Bil…" at bounding box center [148, 266] width 65 height 16
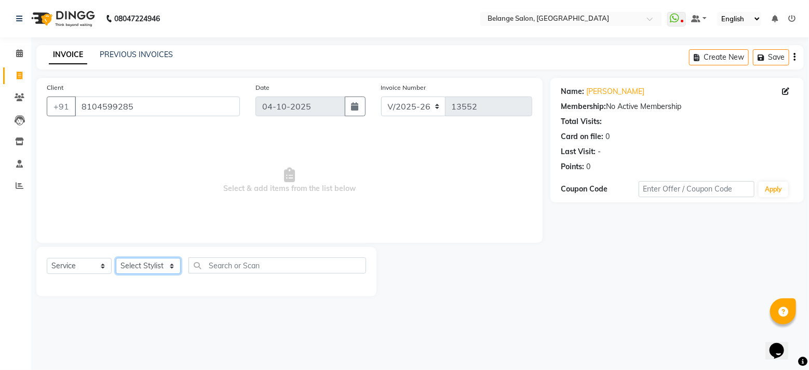
select select "45203"
click at [116, 258] on select "Select Stylist [PERSON_NAME] (U) [PERSON_NAME]. [PERSON_NAME] [PERSON_NAME] Bil…" at bounding box center [148, 266] width 65 height 16
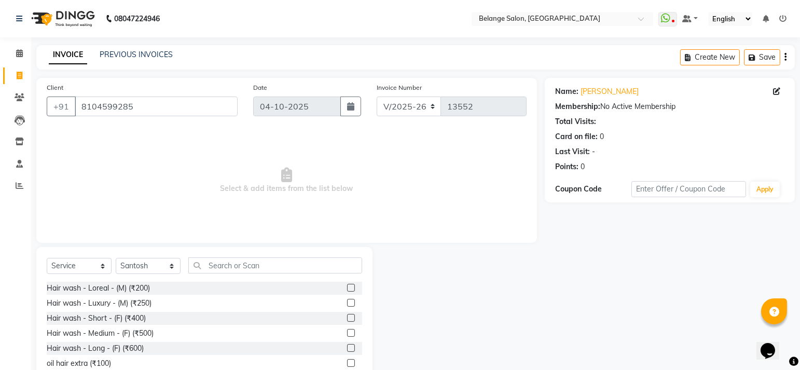
click at [226, 275] on div "Select Service Product Membership Package Voucher Prepaid Gift Card Select Styl…" at bounding box center [205, 269] width 316 height 24
click at [229, 268] on input "text" at bounding box center [275, 265] width 174 height 16
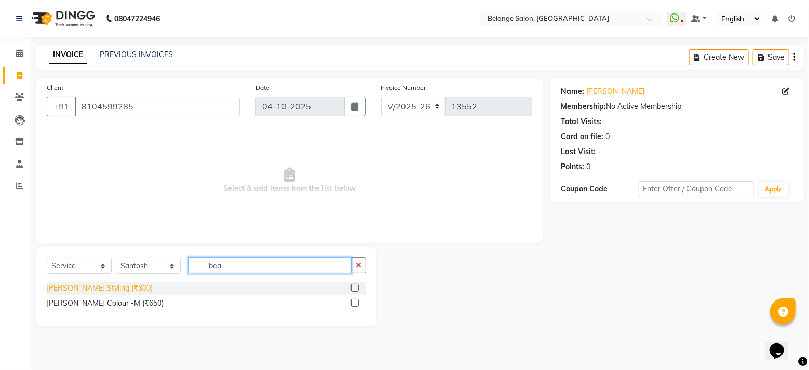
type input "bea"
click at [90, 291] on div "[PERSON_NAME] Styling (₹300)" at bounding box center [100, 288] width 106 height 11
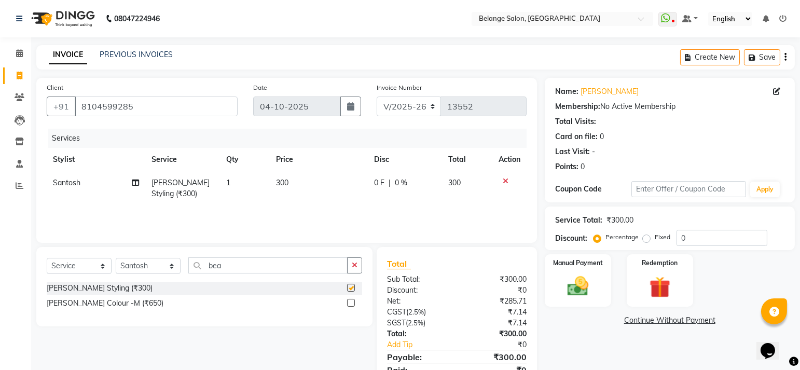
checkbox input "false"
drag, startPoint x: 560, startPoint y: 277, endPoint x: 566, endPoint y: 277, distance: 6.7
click at [564, 277] on div "Manual Payment" at bounding box center [577, 280] width 69 height 55
click at [689, 322] on span "CARD" at bounding box center [683, 321] width 22 height 12
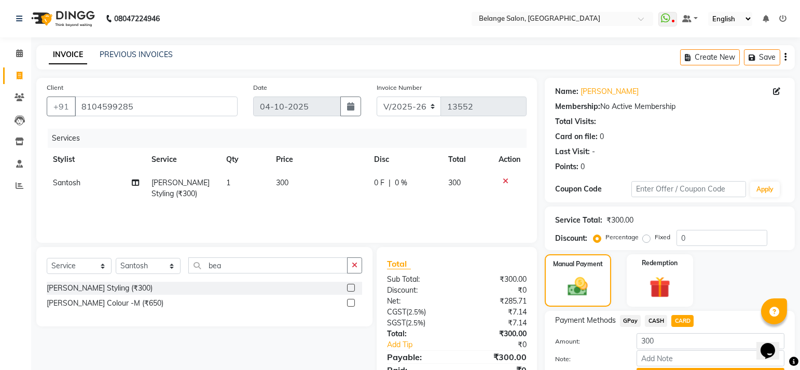
drag, startPoint x: 689, startPoint y: 322, endPoint x: 671, endPoint y: 323, distance: 18.2
click at [671, 368] on button "Add Payment" at bounding box center [711, 376] width 148 height 16
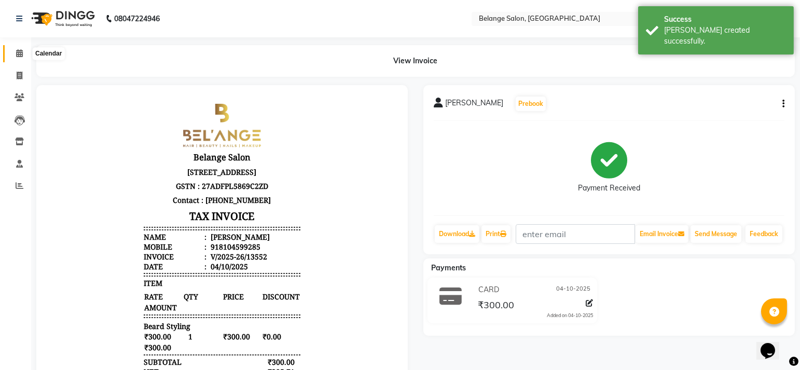
click at [20, 52] on icon at bounding box center [19, 53] width 7 height 8
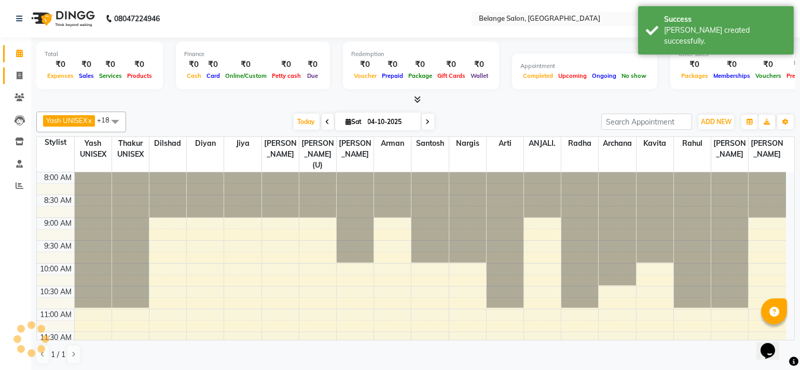
click at [22, 79] on span at bounding box center [19, 76] width 18 height 12
select select "service"
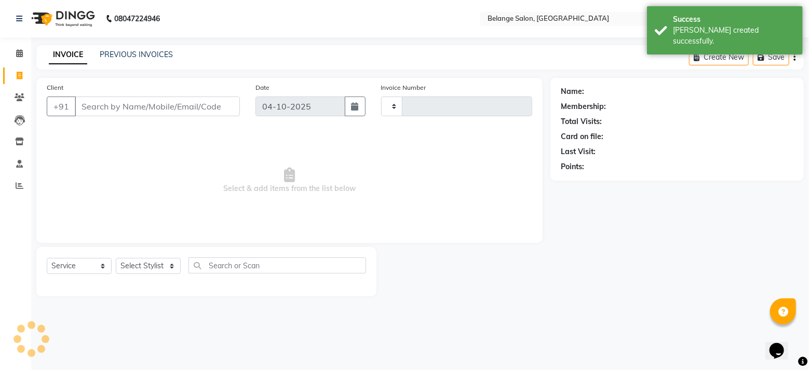
type input "13553"
select select "5076"
click at [162, 54] on link "PREVIOUS INVOICES" at bounding box center [136, 54] width 73 height 9
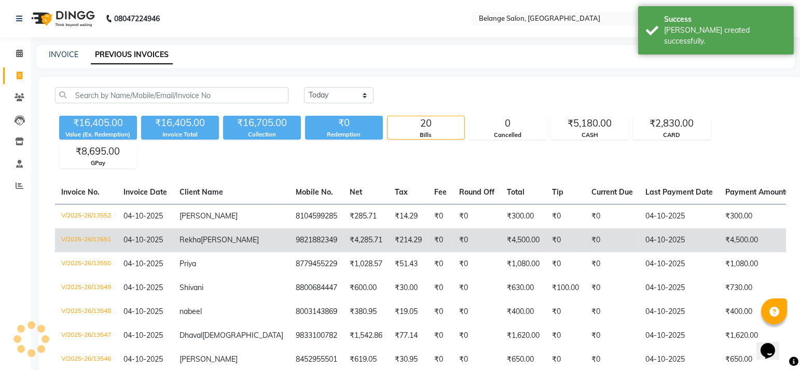
click at [585, 240] on td "₹0" at bounding box center [612, 240] width 54 height 24
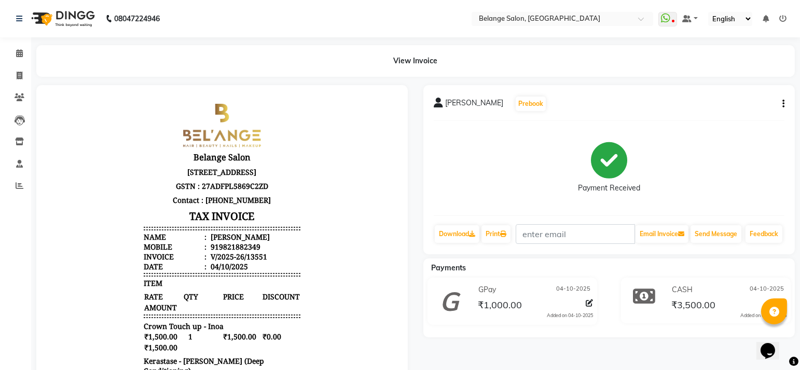
click at [780, 103] on button "button" at bounding box center [782, 104] width 6 height 11
click at [726, 110] on div "Edit Invoice" at bounding box center [731, 110] width 71 height 13
select select "service"
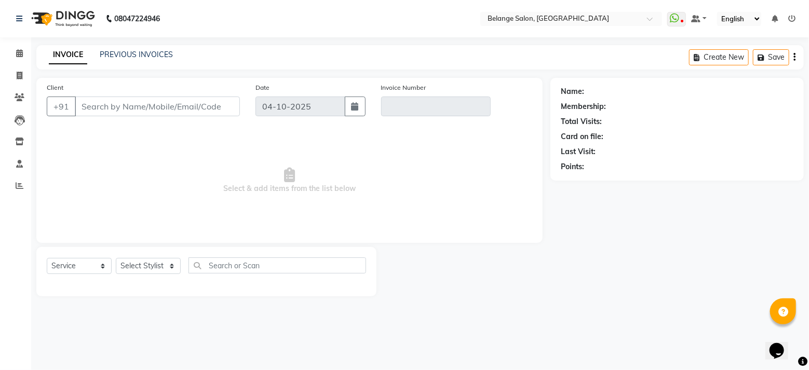
type input "9821882349"
type input "V/2025-26/13551"
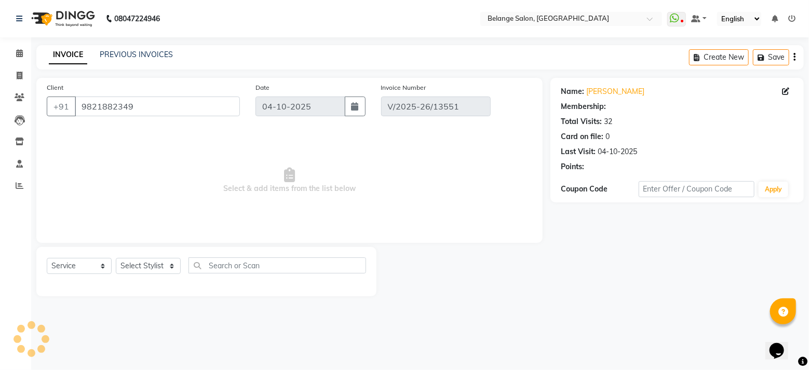
select select "select"
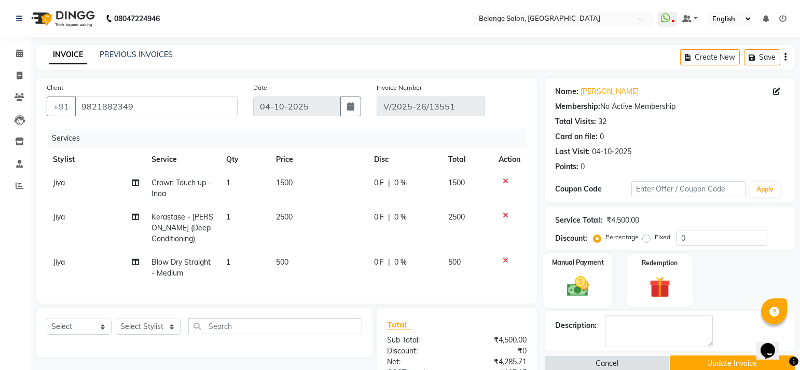
scroll to position [162, 0]
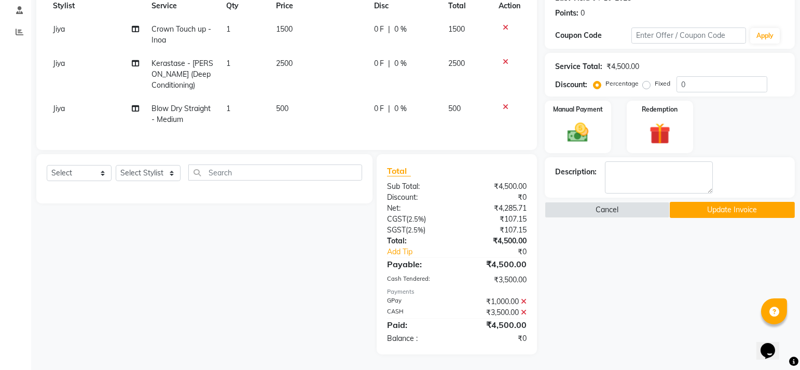
click at [523, 302] on icon at bounding box center [524, 301] width 6 height 7
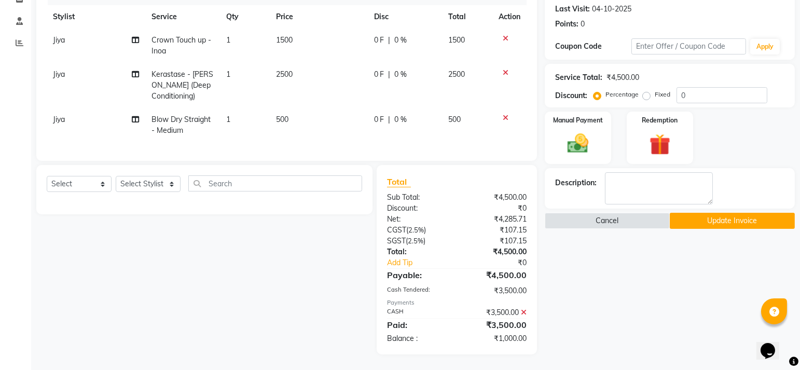
click at [689, 213] on button "Update Invoice" at bounding box center [732, 221] width 125 height 16
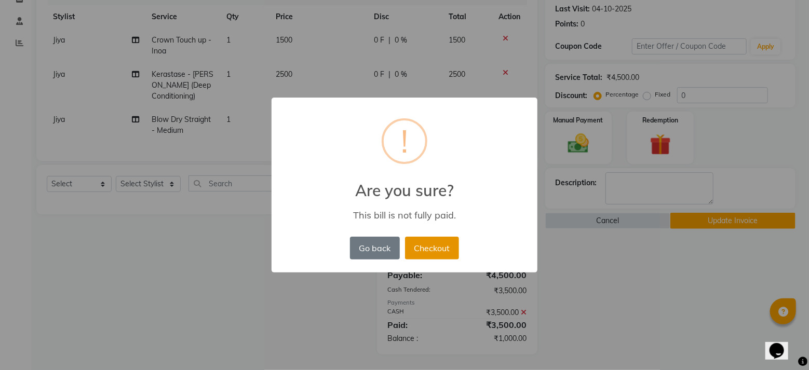
click at [439, 254] on button "Checkout" at bounding box center [432, 248] width 54 height 23
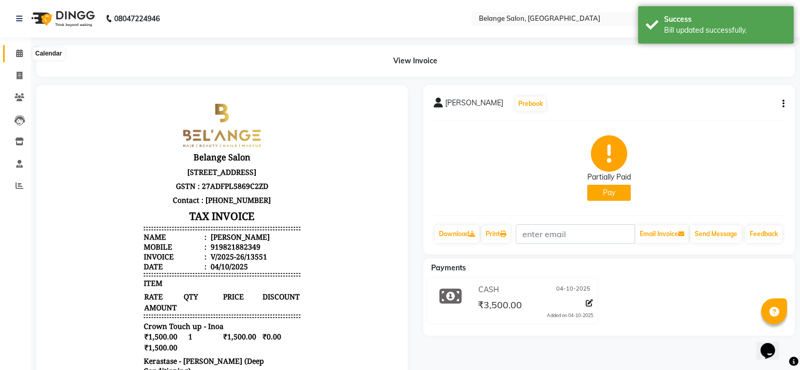
click at [19, 58] on span at bounding box center [19, 54] width 18 height 12
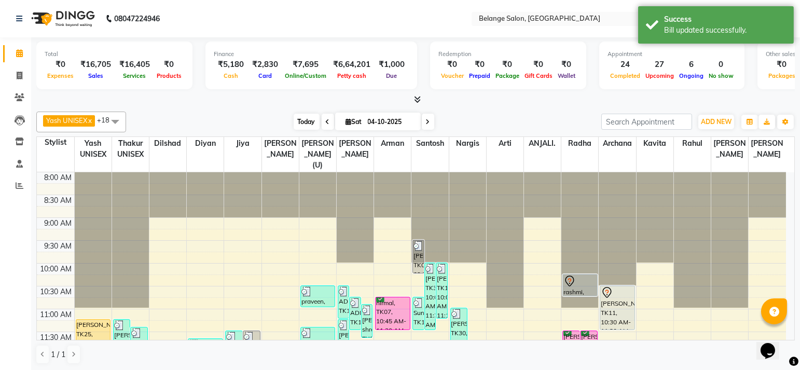
click at [303, 120] on span "Today" at bounding box center [307, 122] width 26 height 16
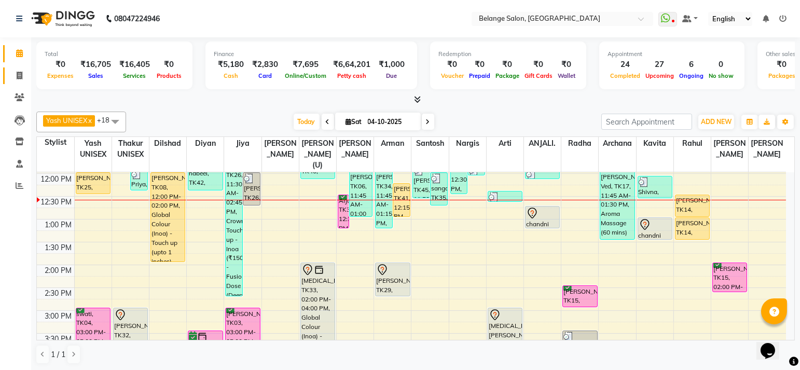
click at [23, 71] on span at bounding box center [19, 76] width 18 height 12
select select "service"
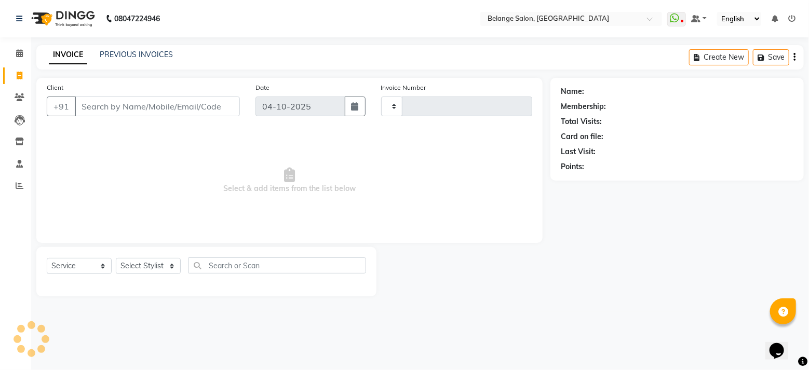
type input "13553"
select select "5076"
click at [138, 50] on link "PREVIOUS INVOICES" at bounding box center [136, 54] width 73 height 9
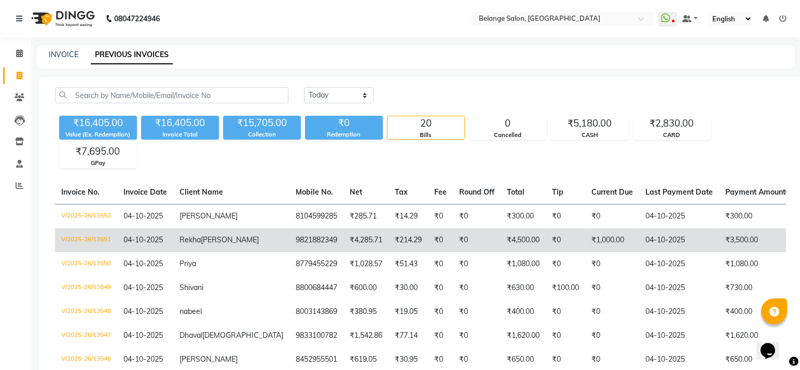
click at [719, 235] on td "₹3,500.00" at bounding box center [759, 240] width 80 height 24
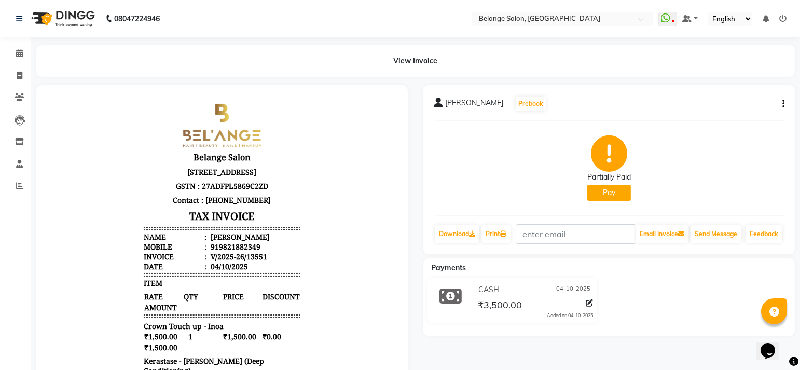
click at [618, 187] on button "Pay" at bounding box center [610, 193] width 44 height 16
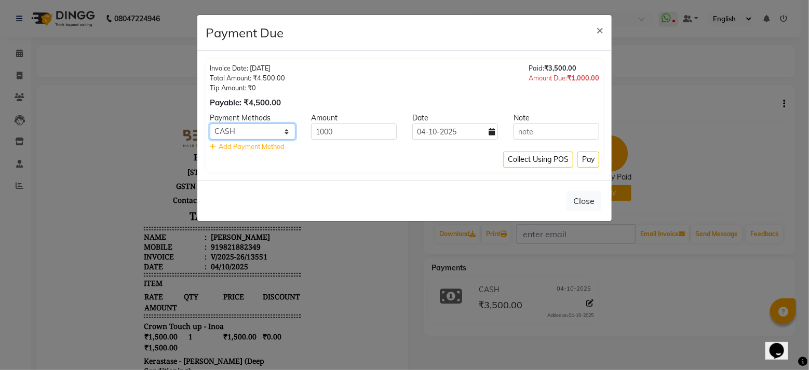
click at [213, 129] on select "GPay CASH CARD" at bounding box center [253, 132] width 86 height 16
select select "5"
click at [210, 124] on select "GPay CASH CARD" at bounding box center [253, 132] width 86 height 16
click at [582, 162] on button "Pay" at bounding box center [588, 160] width 22 height 16
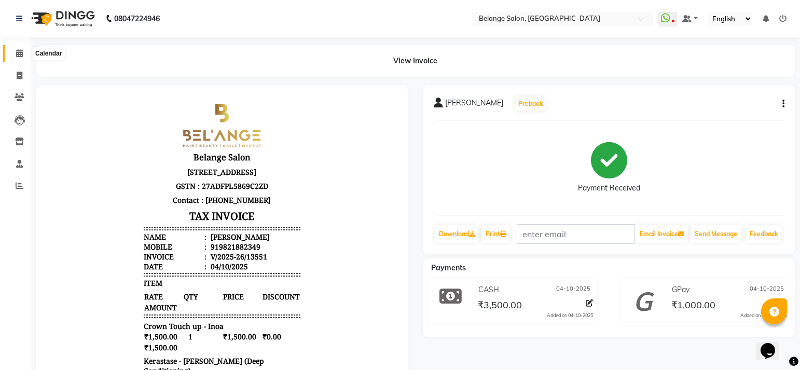
click at [19, 52] on icon at bounding box center [19, 53] width 7 height 8
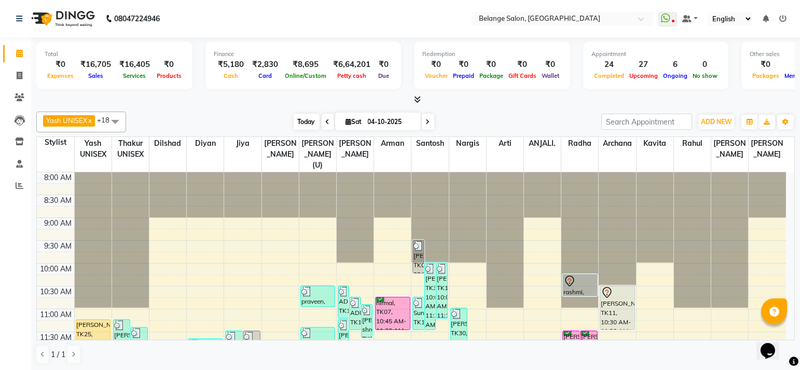
click at [305, 122] on span "Today" at bounding box center [307, 122] width 26 height 16
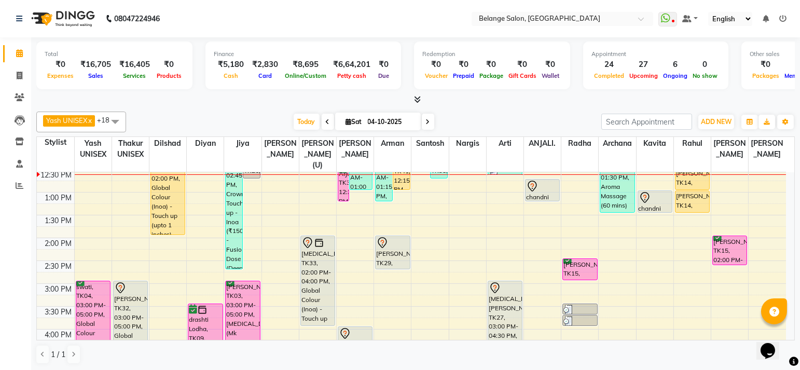
scroll to position [207, 0]
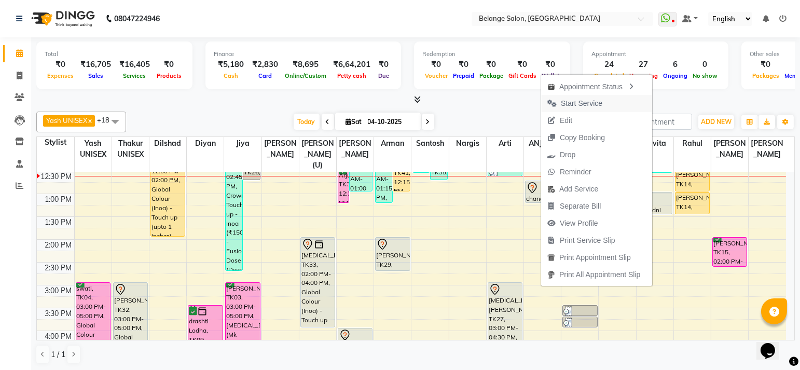
click at [563, 104] on span "Start Service" at bounding box center [582, 103] width 42 height 11
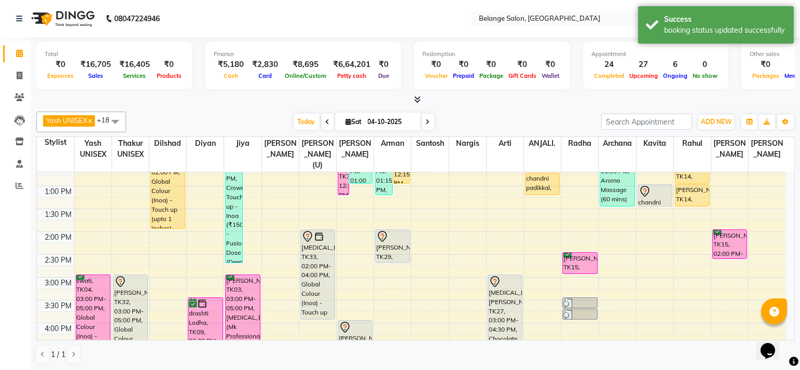
scroll to position [215, 0]
click at [617, 243] on div "8:00 AM 8:30 AM 9:00 AM 9:30 AM 10:00 AM 10:30 AM 11:00 AM 11:30 AM 12:00 PM 12…" at bounding box center [412, 299] width 750 height 685
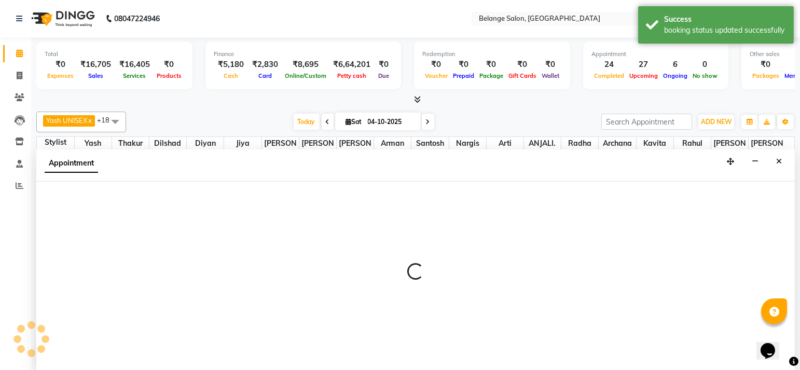
scroll to position [0, 0]
select select "70102"
select select "tentative"
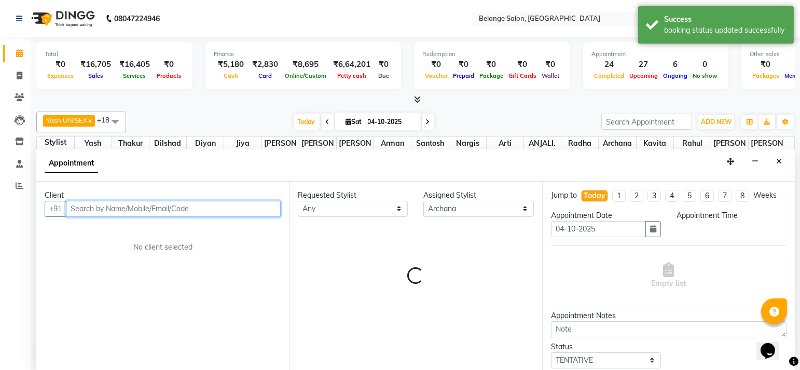
select select "870"
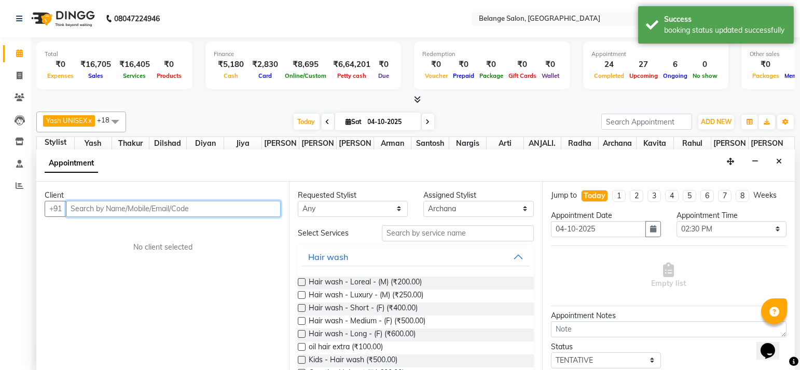
click at [156, 202] on input "text" at bounding box center [173, 209] width 215 height 16
paste input "98924 87318"
click at [98, 211] on input "98924 87318" at bounding box center [152, 209] width 172 height 16
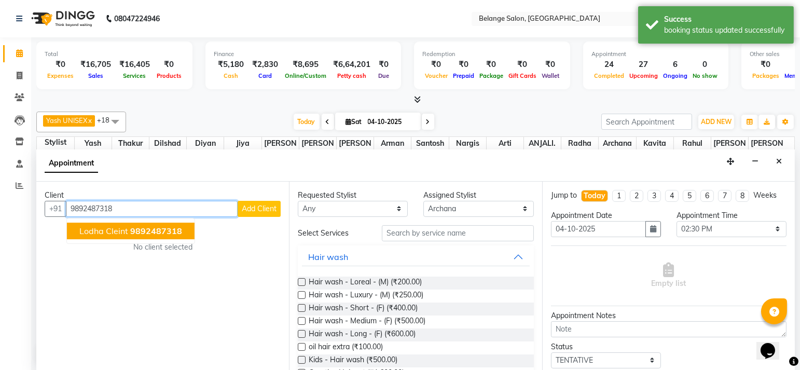
click at [122, 228] on span "lodha cleint" at bounding box center [103, 231] width 49 height 10
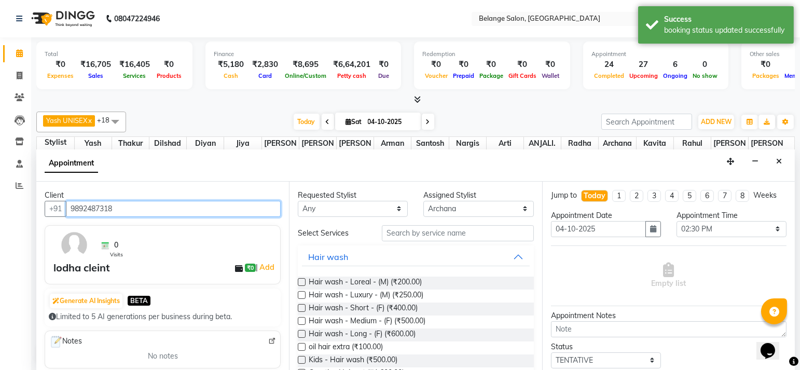
type input "9892487318"
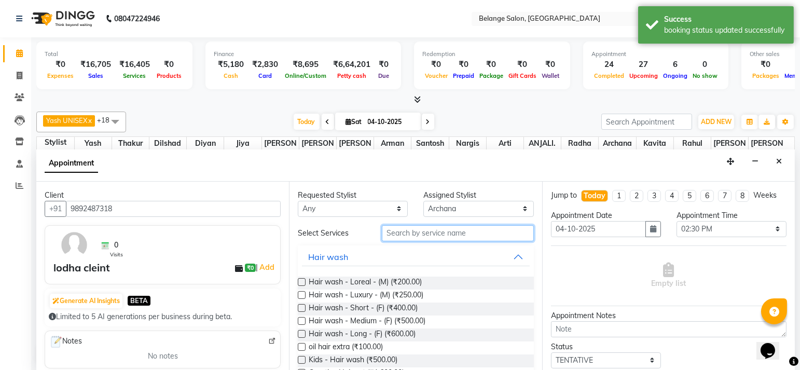
click at [423, 233] on input "text" at bounding box center [458, 233] width 152 height 16
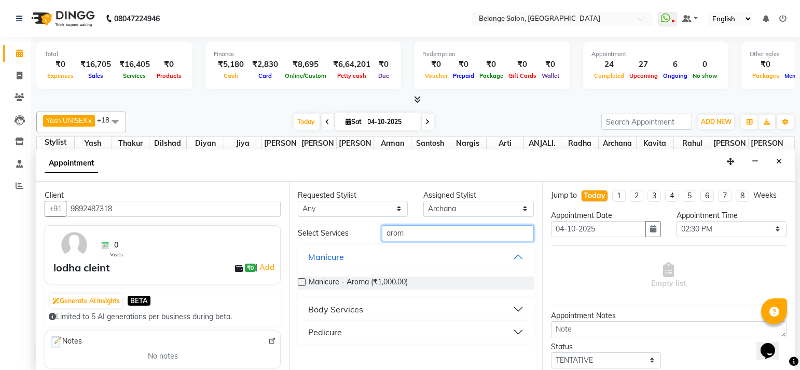
type input "arom"
click at [346, 304] on div "Body Services" at bounding box center [335, 309] width 55 height 12
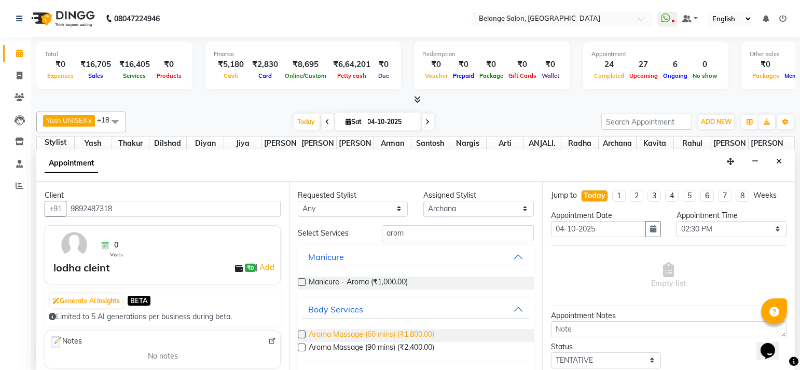
click at [344, 335] on span "Aroma Massage (60 mins) (₹1,800.00)" at bounding box center [372, 335] width 126 height 13
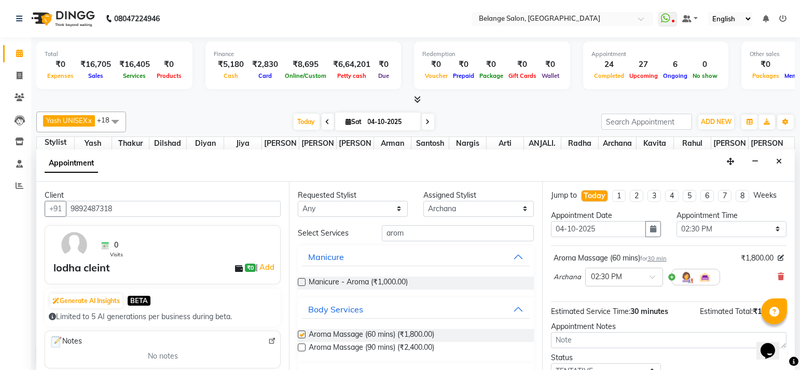
checkbox input "false"
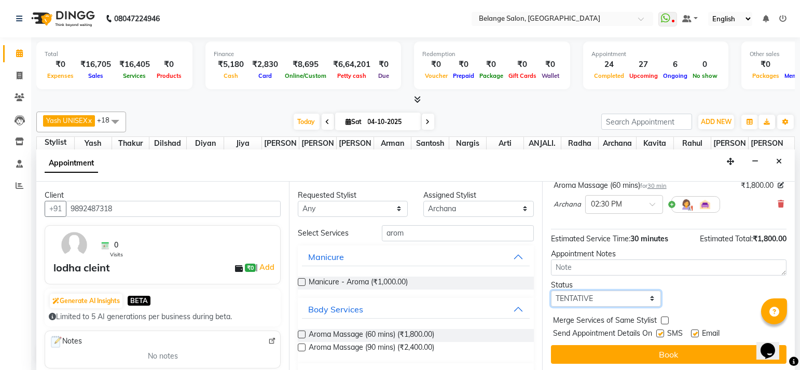
click at [587, 292] on select "Select TENTATIVE CONFIRM CHECK-IN UPCOMING" at bounding box center [606, 299] width 110 height 16
click at [580, 297] on select "Select TENTATIVE CONFIRM CHECK-IN UPCOMING" at bounding box center [606, 299] width 110 height 16
select select "confirm booking"
click at [551, 291] on select "Select TENTATIVE CONFIRM CHECK-IN UPCOMING" at bounding box center [606, 299] width 110 height 16
click at [557, 346] on button "Book" at bounding box center [669, 354] width 236 height 19
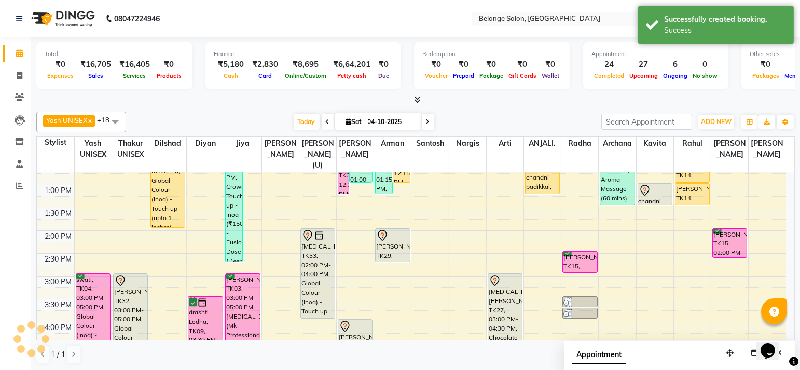
scroll to position [0, 0]
click at [308, 122] on span "Today" at bounding box center [307, 122] width 26 height 16
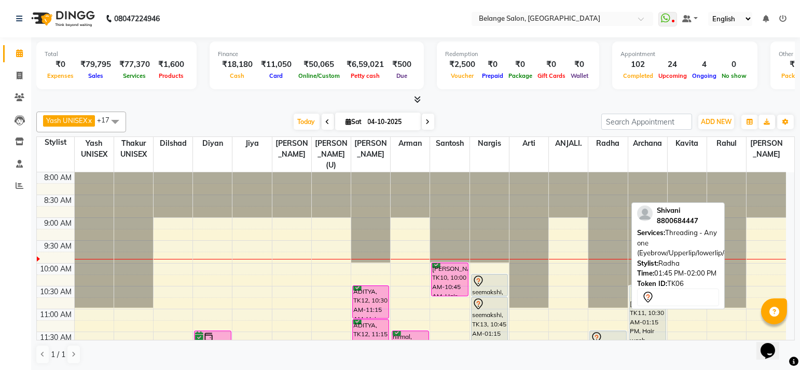
scroll to position [223, 0]
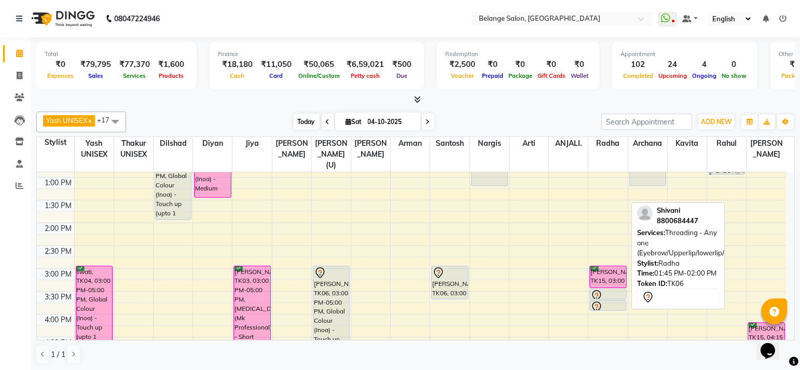
click at [300, 124] on span "Today" at bounding box center [307, 122] width 26 height 16
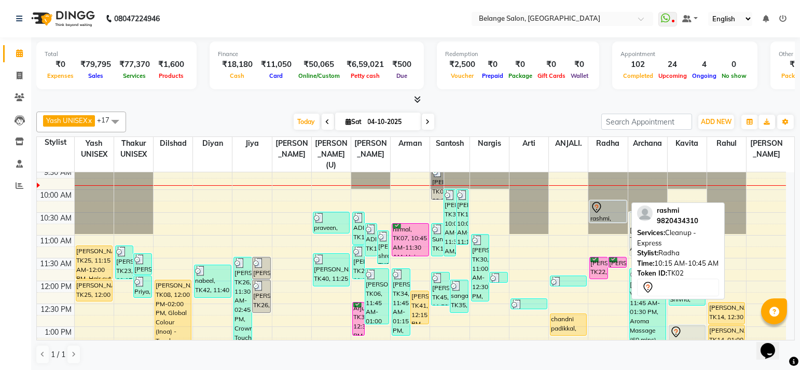
scroll to position [73, 0]
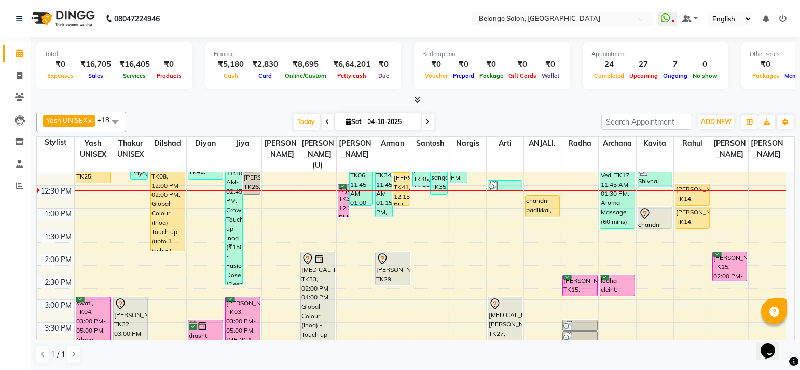
scroll to position [195, 0]
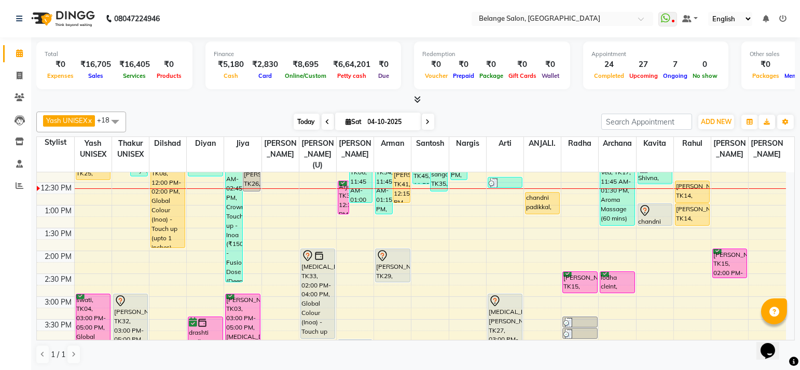
click at [301, 120] on span "Today" at bounding box center [307, 122] width 26 height 16
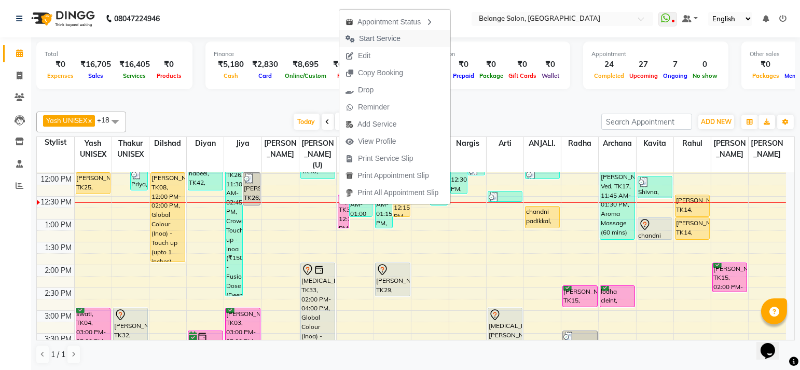
click at [362, 42] on span "Start Service" at bounding box center [380, 38] width 42 height 11
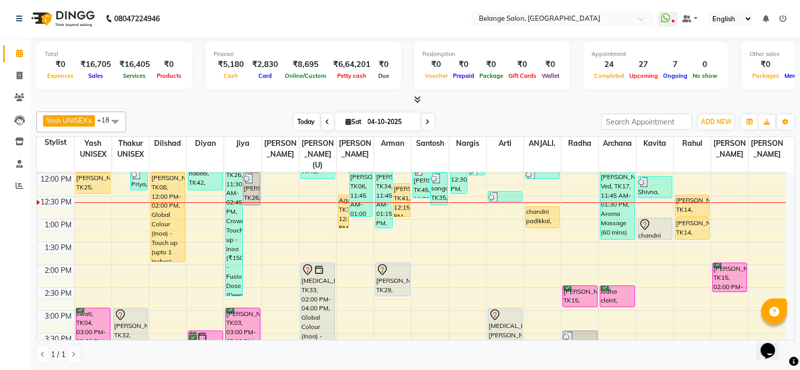
click at [301, 121] on span "Today" at bounding box center [307, 122] width 26 height 16
click at [305, 123] on span "Today" at bounding box center [307, 122] width 26 height 16
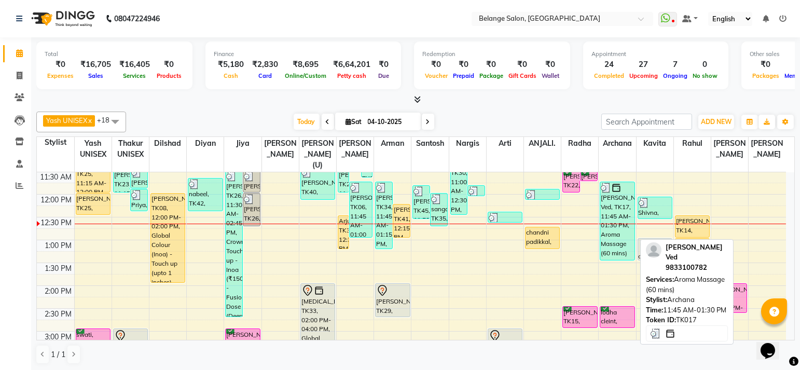
scroll to position [151, 0]
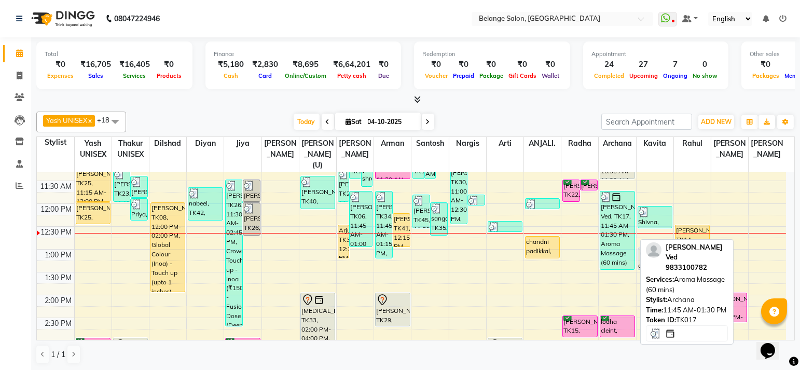
click at [608, 205] on div "[PERSON_NAME] Ved, TK17, 11:45 AM-01:30 PM, Aroma Massage (60 mins)" at bounding box center [618, 231] width 34 height 78
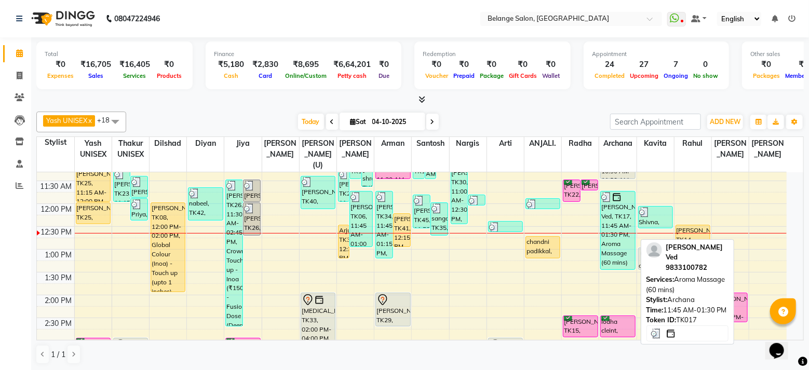
select select "3"
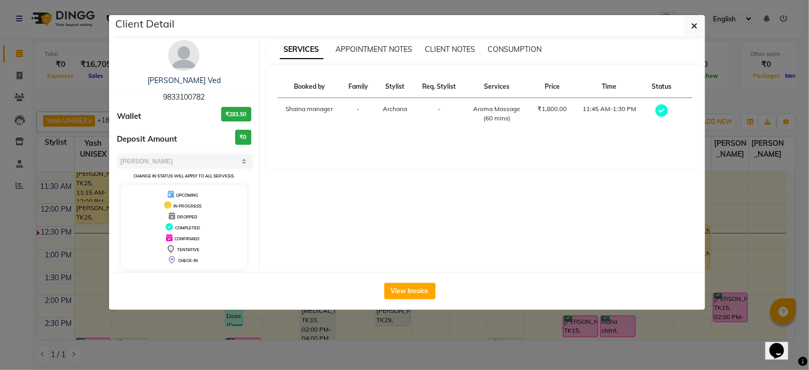
click at [377, 294] on div "View Invoice" at bounding box center [409, 291] width 591 height 38
click at [384, 293] on button "View Invoice" at bounding box center [409, 291] width 51 height 17
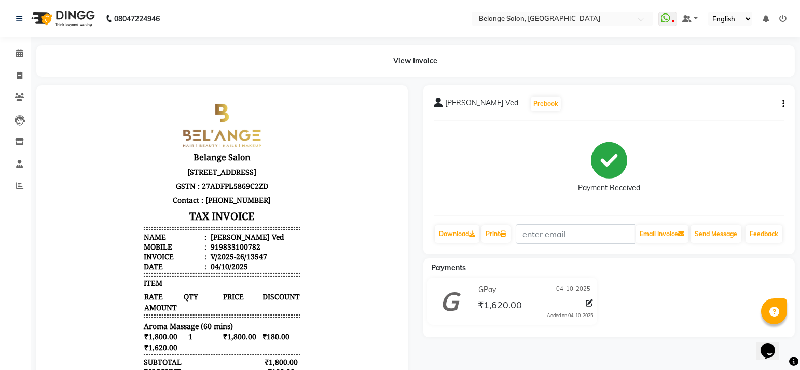
click at [777, 105] on div "[PERSON_NAME] Ved Prebook" at bounding box center [609, 104] width 351 height 17
click at [785, 102] on div "[PERSON_NAME] Ved Prebook Payment Received Download Print Email Invoice Send Me…" at bounding box center [610, 169] width 372 height 169
click at [783, 104] on icon "button" at bounding box center [784, 104] width 2 height 1
click at [705, 97] on div "Edit Item Staff" at bounding box center [731, 97] width 71 height 13
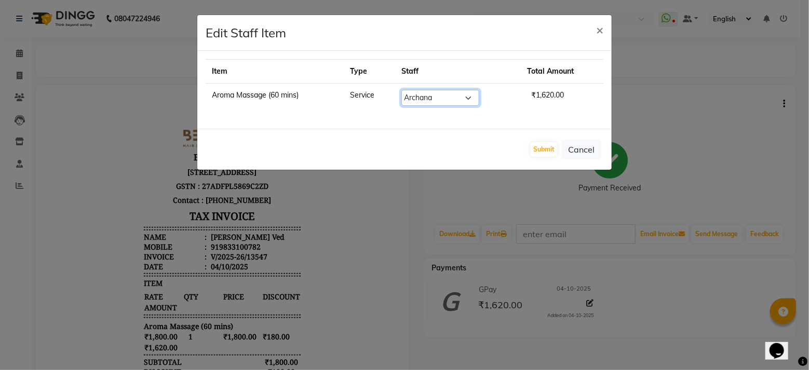
drag, startPoint x: 453, startPoint y: 99, endPoint x: 445, endPoint y: 103, distance: 9.1
click at [453, 101] on select "Select [PERSON_NAME] (U) [PERSON_NAME]. [PERSON_NAME] [PERSON_NAME] Billing [PE…" at bounding box center [440, 98] width 78 height 16
select select "52812"
click at [402, 90] on select "Select [PERSON_NAME] (U) [PERSON_NAME]. [PERSON_NAME] [PERSON_NAME] Billing [PE…" at bounding box center [440, 98] width 78 height 16
click at [542, 149] on button "Submit" at bounding box center [543, 149] width 26 height 15
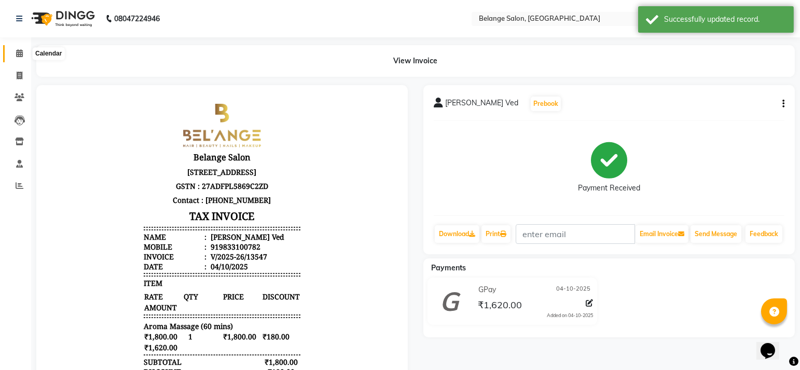
click at [19, 53] on icon at bounding box center [19, 53] width 7 height 8
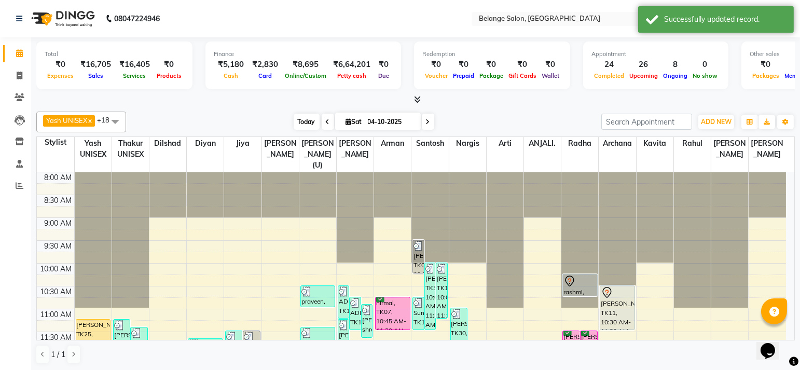
click at [307, 120] on span "Today" at bounding box center [307, 122] width 26 height 16
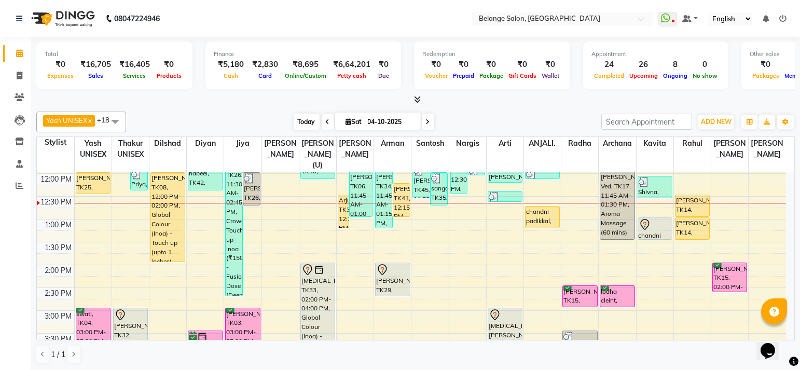
click at [307, 127] on span "Today" at bounding box center [307, 122] width 26 height 16
click at [301, 119] on span "Today" at bounding box center [307, 122] width 26 height 16
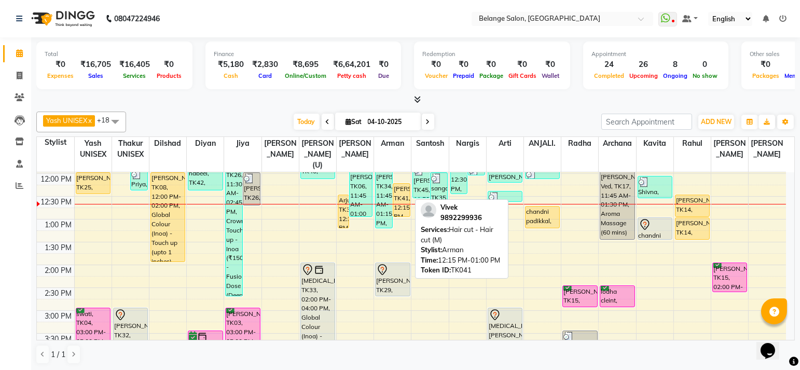
click at [407, 184] on div "[PERSON_NAME], TK41, 12:15 PM-01:00 PM, Hair cut - Hair cut (M)" at bounding box center [401, 200] width 17 height 33
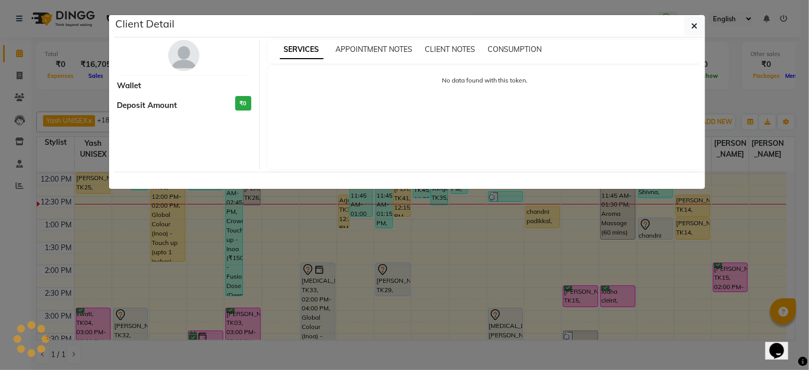
select select "1"
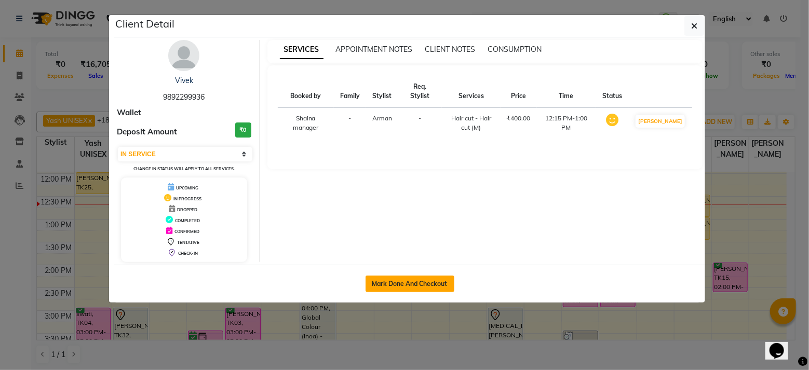
click at [420, 289] on button "Mark Done And Checkout" at bounding box center [409, 284] width 89 height 17
select select "5076"
select select "service"
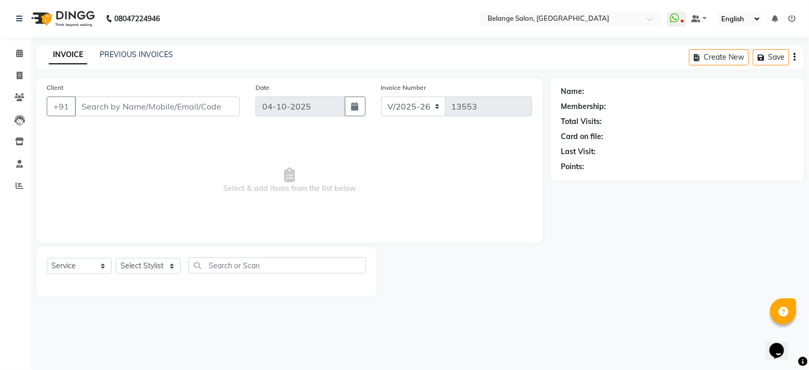
type input "9892299936"
select select "78262"
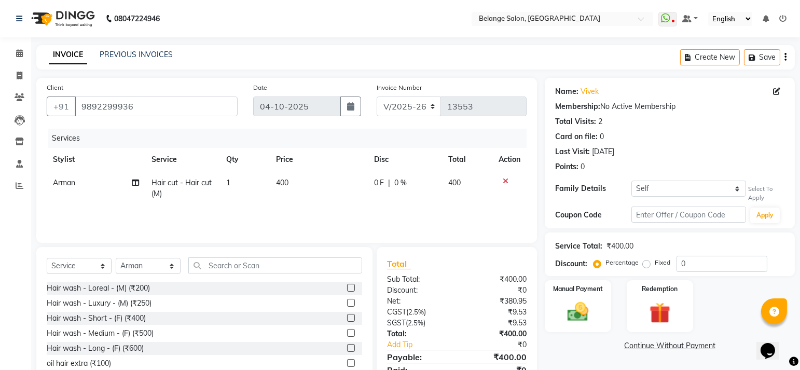
drag, startPoint x: 671, startPoint y: 198, endPoint x: 674, endPoint y: 193, distance: 5.8
click at [673, 196] on div "Family Details Self [PERSON_NAME] Select To Apply" at bounding box center [669, 192] width 229 height 22
click at [674, 193] on select "Self [PERSON_NAME]" at bounding box center [689, 189] width 115 height 16
select select "3660467"
click at [632, 181] on select "Self [PERSON_NAME]" at bounding box center [689, 189] width 115 height 16
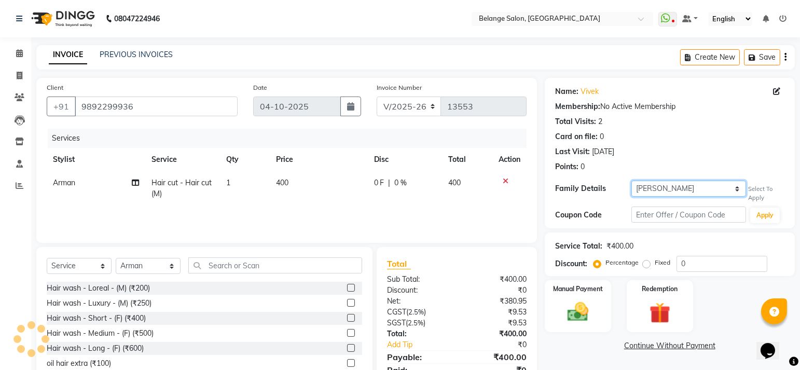
select select "1: Object"
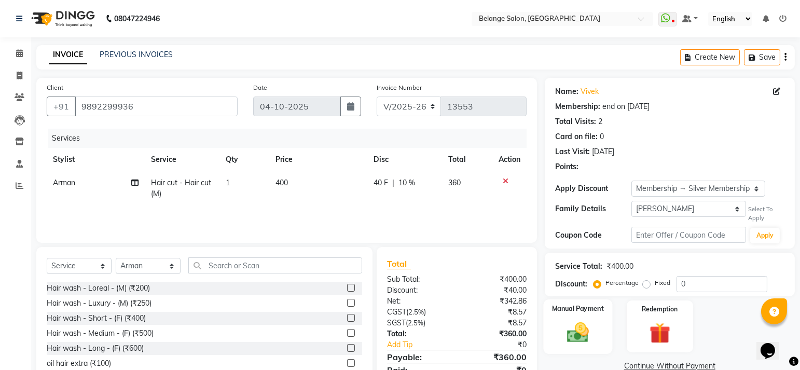
click at [583, 322] on img at bounding box center [578, 332] width 36 height 25
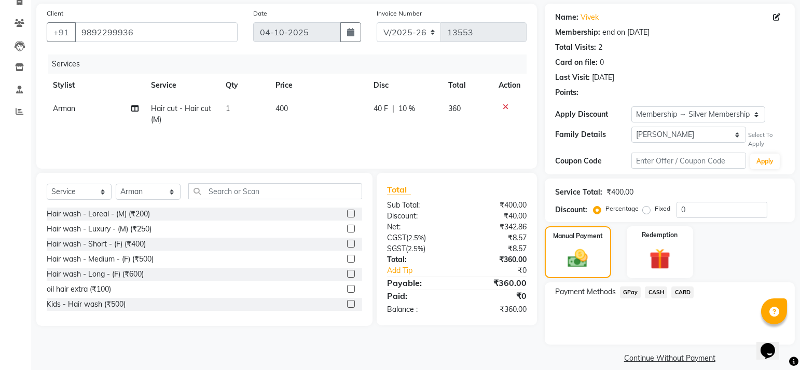
scroll to position [79, 0]
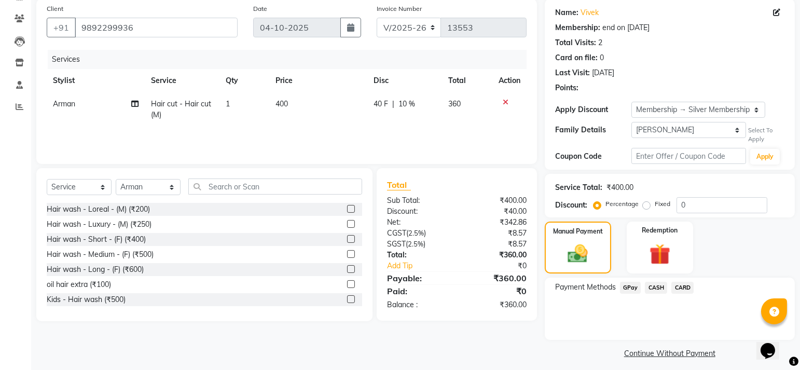
click at [677, 289] on span "CARD" at bounding box center [683, 288] width 22 height 12
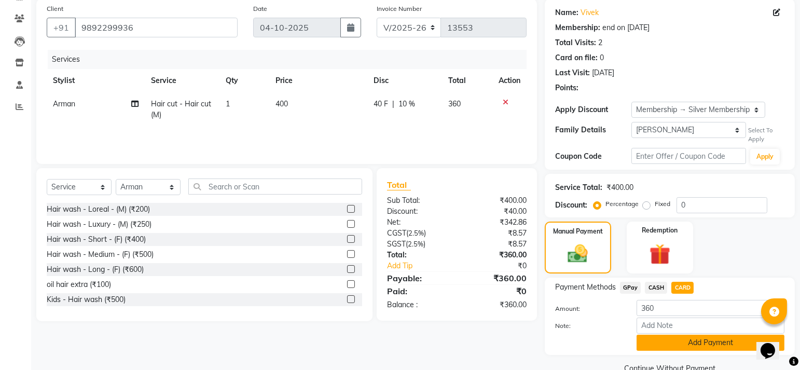
click at [687, 337] on button "Add Payment" at bounding box center [711, 343] width 148 height 16
click at [687, 338] on div "Payment Methods GPay CASH CARD Amount: 360 Note: Add Payment" at bounding box center [670, 316] width 250 height 77
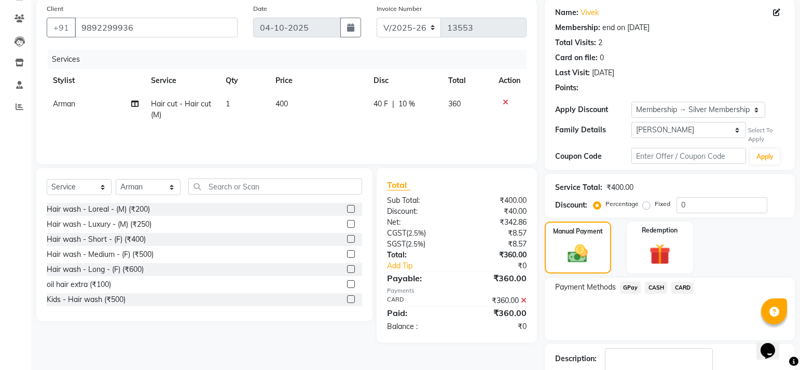
scroll to position [143, 0]
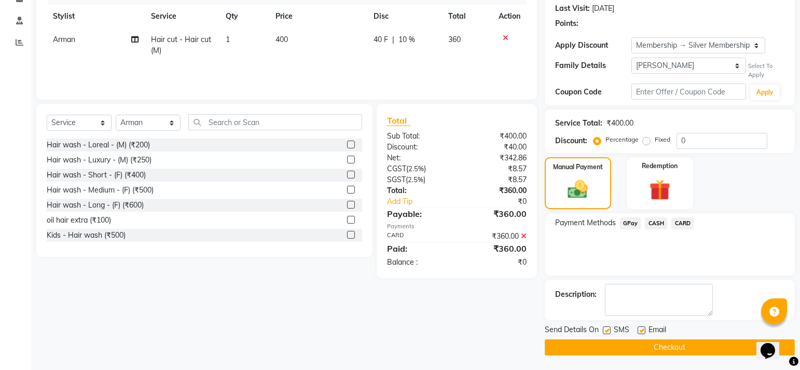
click at [626, 345] on button "Checkout" at bounding box center [670, 347] width 250 height 16
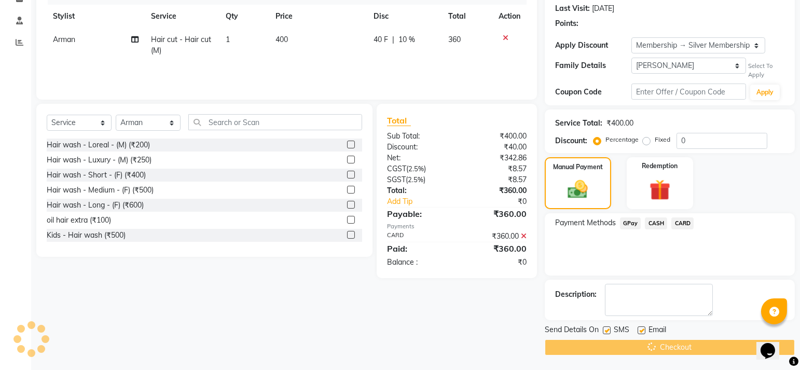
click at [626, 344] on div "Checkout" at bounding box center [670, 347] width 250 height 16
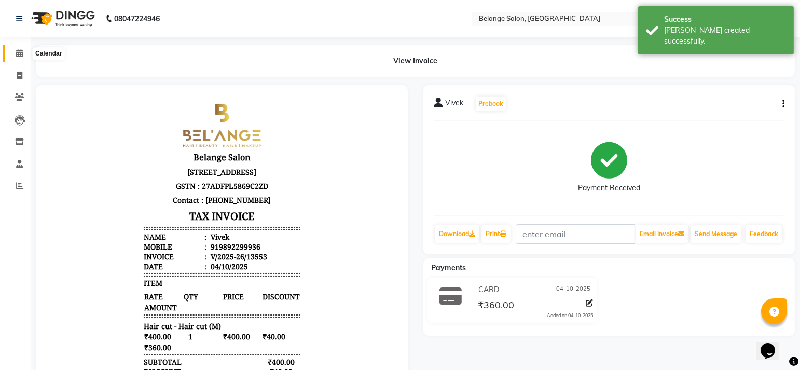
click at [13, 57] on span at bounding box center [19, 54] width 18 height 12
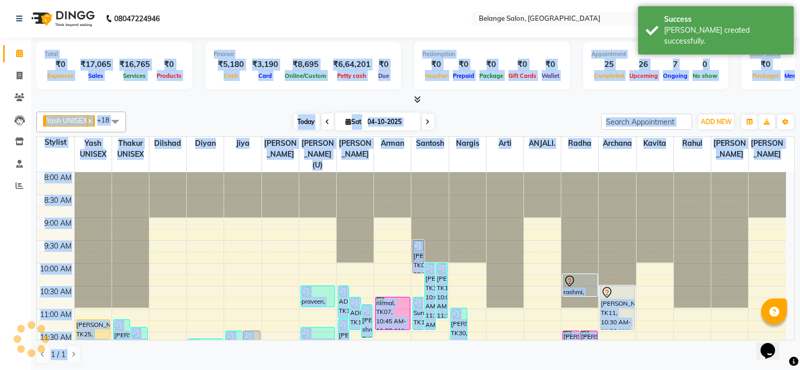
click at [301, 124] on span "Today" at bounding box center [307, 122] width 26 height 16
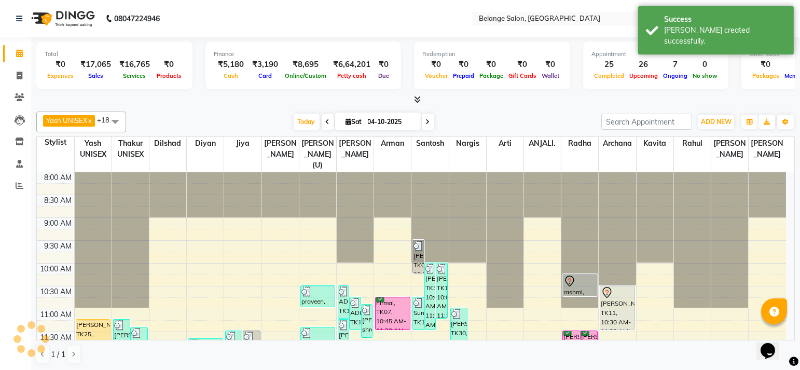
scroll to position [181, 0]
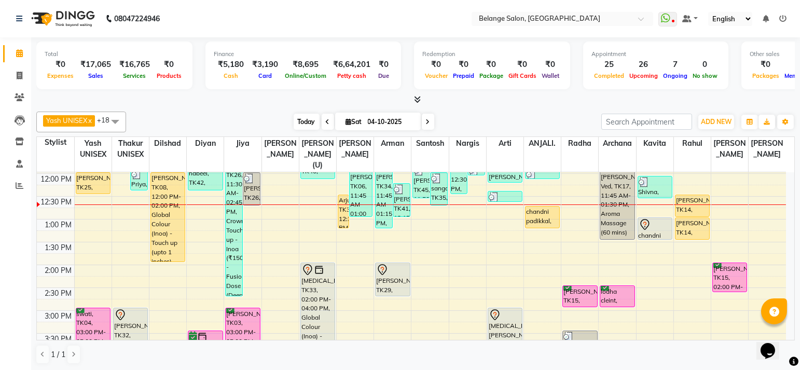
click at [303, 114] on span "Today" at bounding box center [307, 122] width 26 height 16
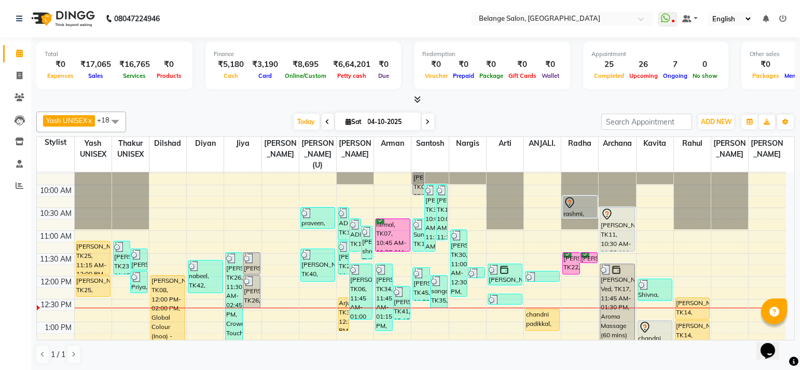
scroll to position [79, 0]
click at [17, 74] on icon at bounding box center [20, 76] width 6 height 8
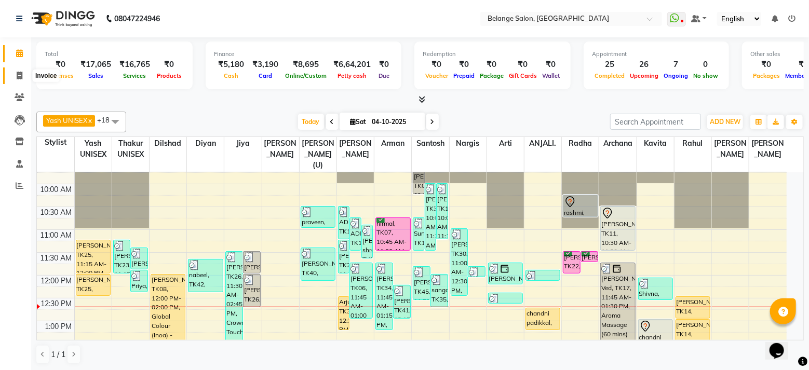
select select "5076"
select select "service"
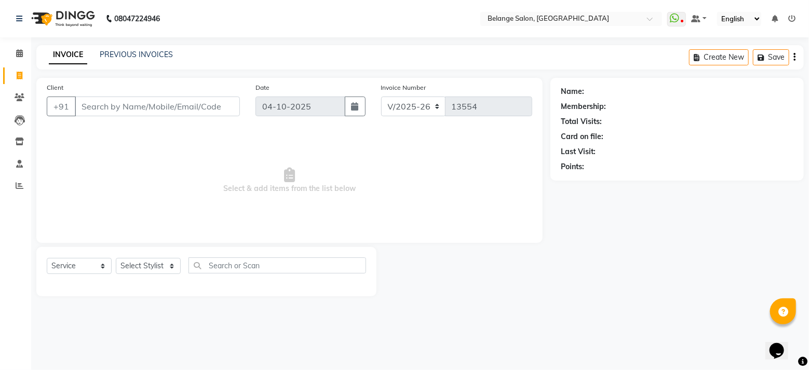
click at [161, 108] on input "Client" at bounding box center [157, 107] width 165 height 20
click at [129, 109] on input "Client" at bounding box center [157, 107] width 165 height 20
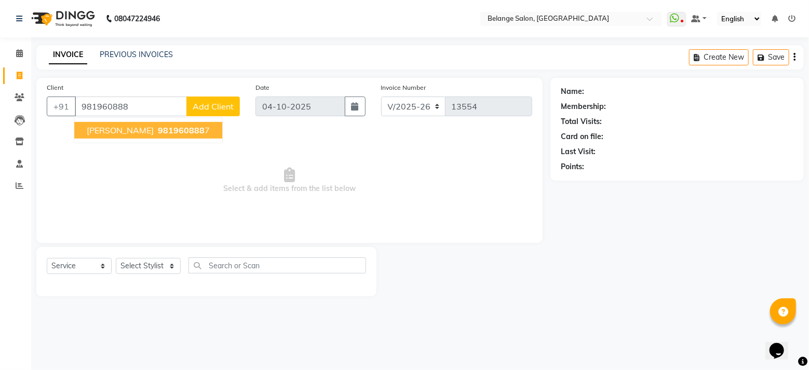
click at [120, 130] on span "[PERSON_NAME]" at bounding box center [120, 130] width 67 height 10
type input "9819608887"
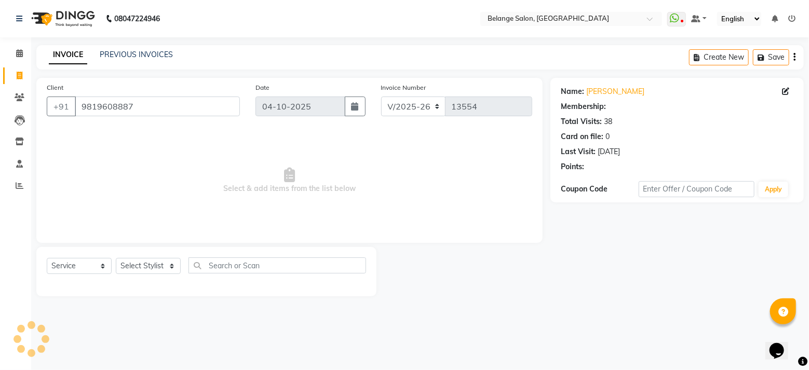
select select "1: Object"
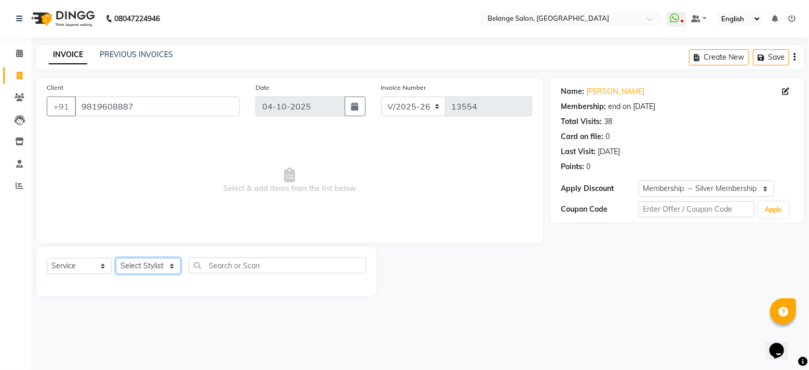
click at [157, 269] on select "Select Stylist [PERSON_NAME] (U) [PERSON_NAME]. [PERSON_NAME] [PERSON_NAME] Bil…" at bounding box center [148, 266] width 65 height 16
select select "82348"
click at [116, 258] on select "Select Stylist [PERSON_NAME] (U) [PERSON_NAME]. [PERSON_NAME] [PERSON_NAME] Bil…" at bounding box center [148, 266] width 65 height 16
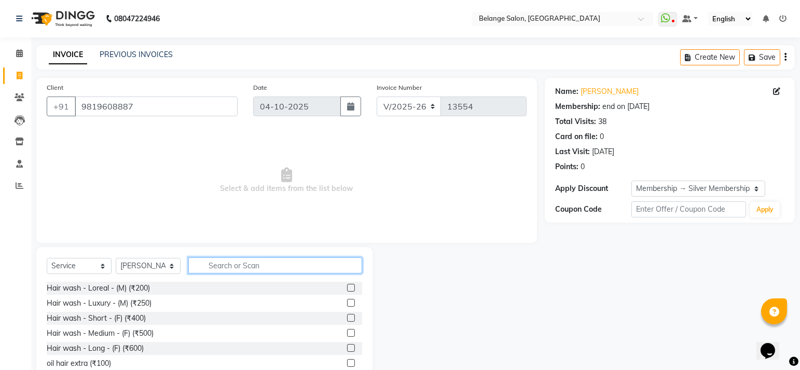
click at [239, 266] on input "text" at bounding box center [275, 265] width 174 height 16
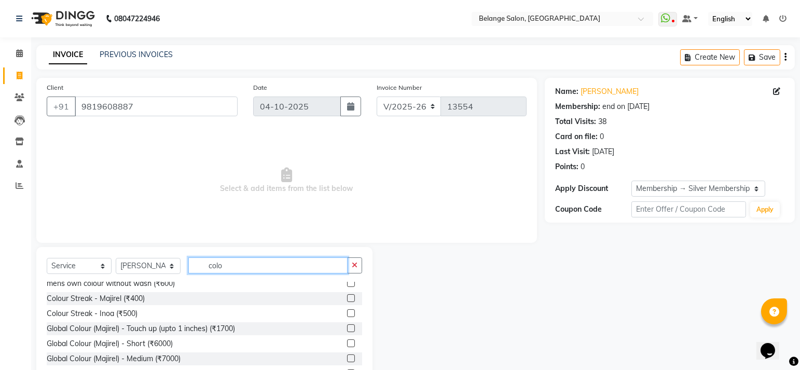
scroll to position [144, 0]
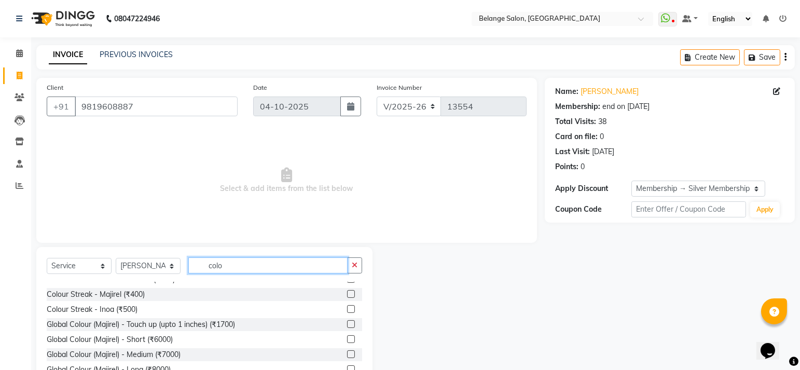
type input "colo"
click at [347, 324] on label at bounding box center [351, 324] width 8 height 8
click at [347, 324] on input "checkbox" at bounding box center [350, 324] width 7 height 7
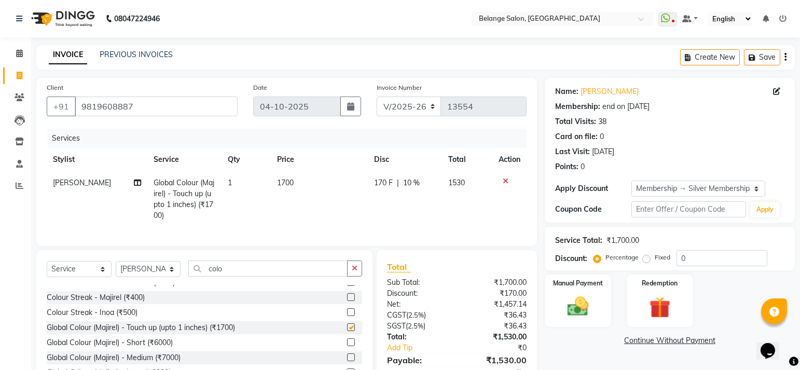
checkbox input "false"
click at [283, 277] on input "colo" at bounding box center [267, 269] width 159 height 16
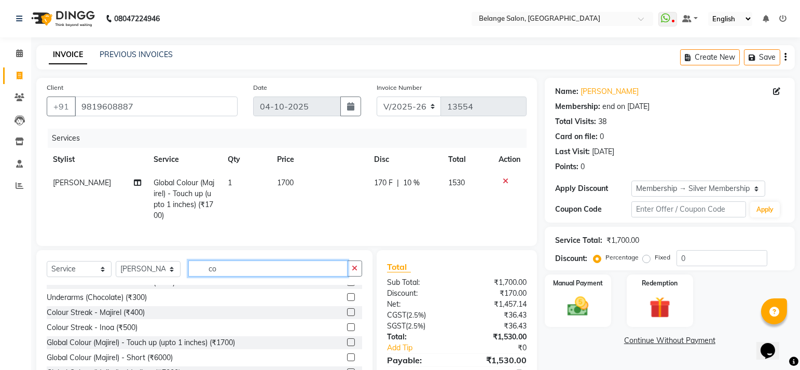
type input "c"
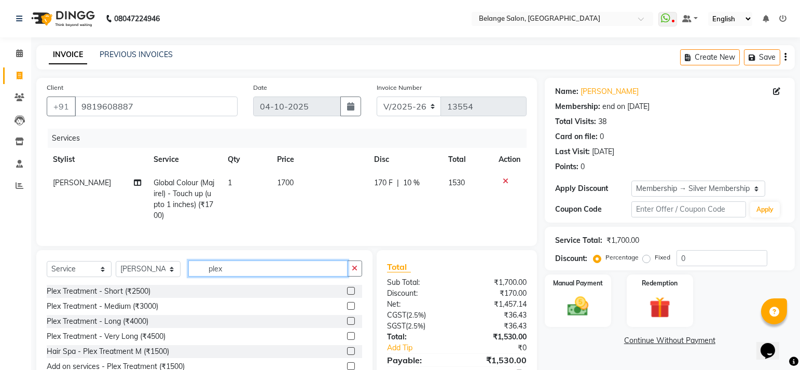
scroll to position [33, 0]
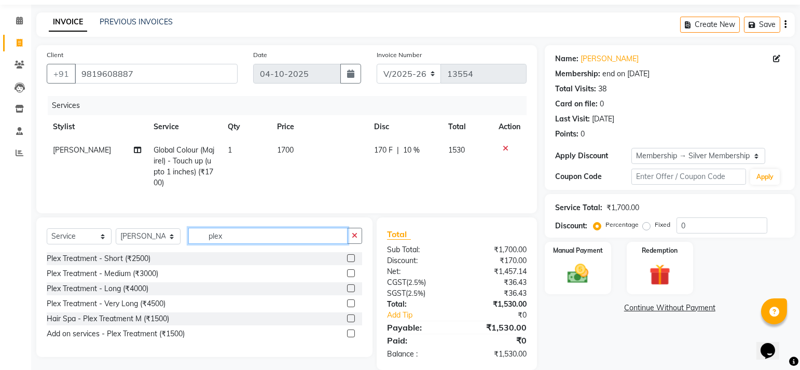
type input "plex"
click at [354, 337] on label at bounding box center [351, 334] width 8 height 8
click at [354, 337] on input "checkbox" at bounding box center [350, 334] width 7 height 7
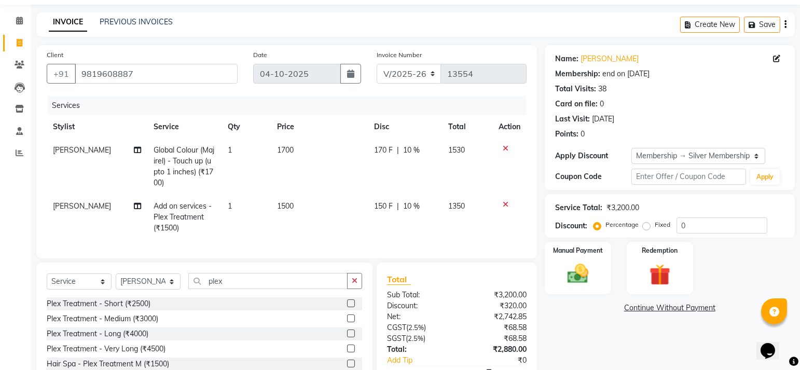
checkbox input "false"
click at [241, 289] on input "plex" at bounding box center [267, 281] width 159 height 16
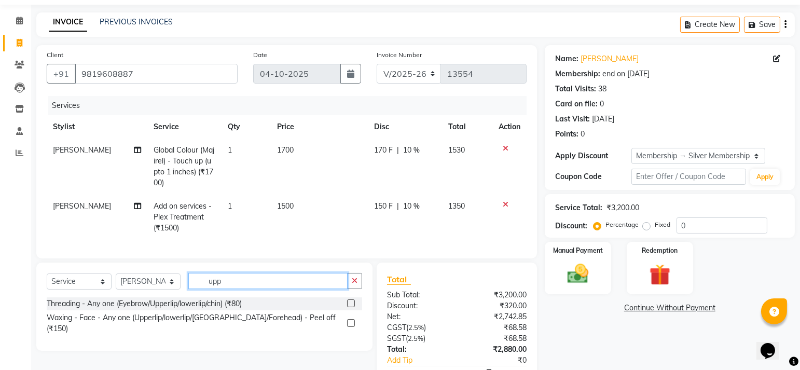
type input "upp"
click at [350, 307] on label at bounding box center [351, 303] width 8 height 8
click at [350, 307] on input "checkbox" at bounding box center [350, 304] width 7 height 7
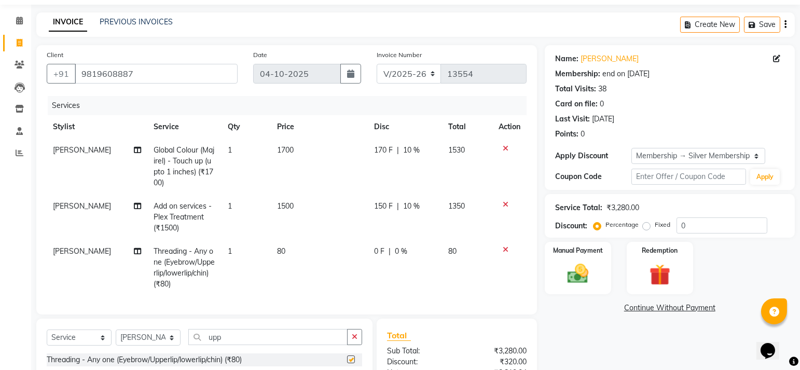
checkbox input "false"
click at [72, 254] on td "[PERSON_NAME]" at bounding box center [97, 268] width 101 height 56
select select "82348"
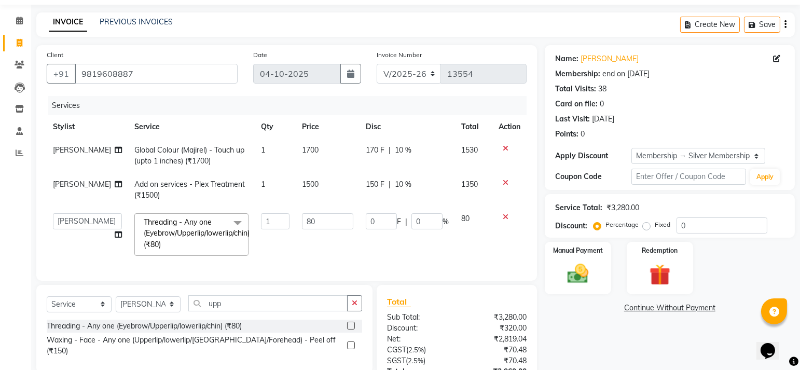
click at [72, 254] on td "[PERSON_NAME] (U) [PERSON_NAME]. [PERSON_NAME] [PERSON_NAME] Billing [PERSON_NA…" at bounding box center [87, 234] width 81 height 55
click at [77, 219] on select "[PERSON_NAME] (U) [PERSON_NAME]. [PERSON_NAME] [PERSON_NAME] Billing [PERSON_NA…" at bounding box center [87, 221] width 69 height 16
select select "84872"
click at [263, 220] on input "1" at bounding box center [275, 221] width 29 height 16
type input "3"
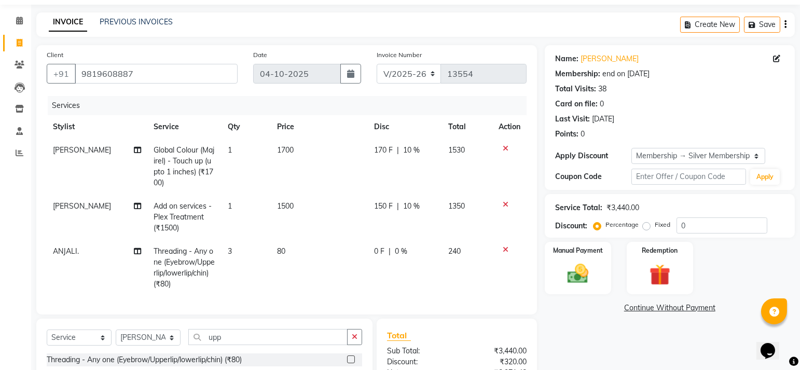
click at [307, 246] on td "80" at bounding box center [319, 268] width 97 height 56
select select "84872"
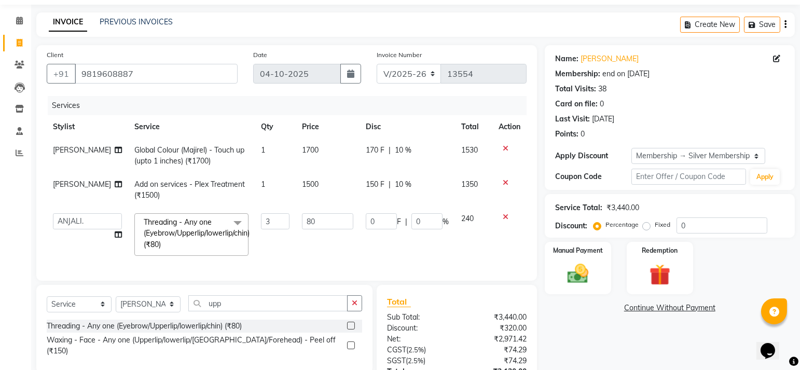
scroll to position [124, 0]
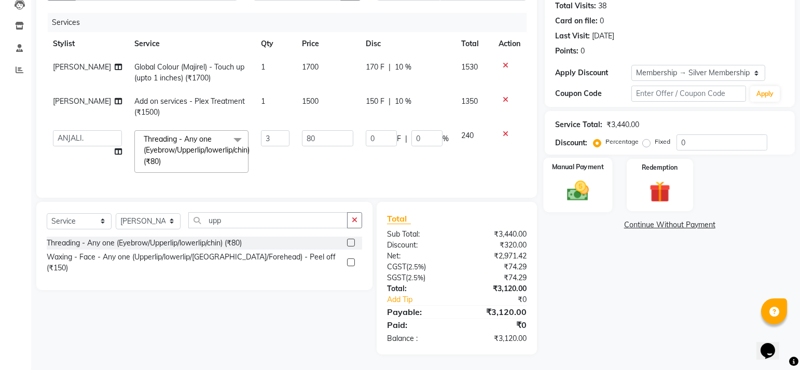
click at [570, 179] on img at bounding box center [578, 191] width 36 height 25
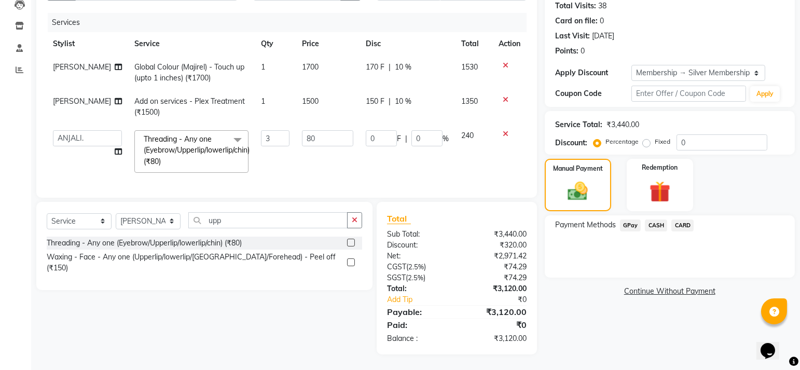
click at [633, 220] on span "GPay" at bounding box center [630, 226] width 21 height 12
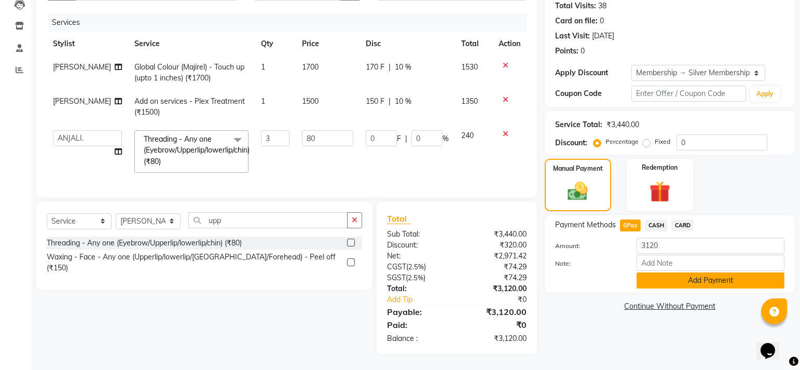
click at [700, 274] on button "Add Payment" at bounding box center [711, 281] width 148 height 16
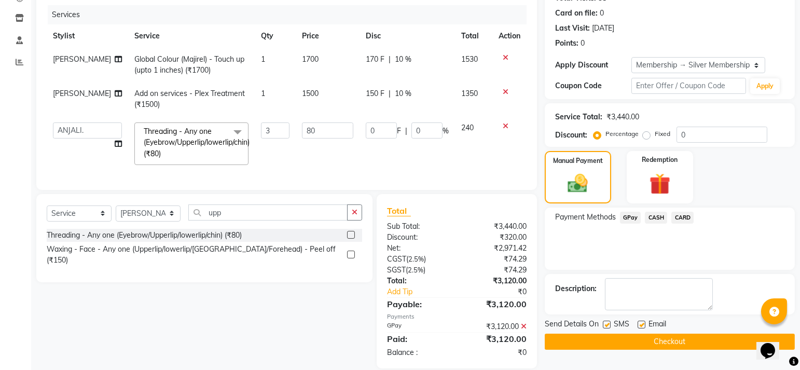
click at [718, 343] on button "Checkout" at bounding box center [670, 342] width 250 height 16
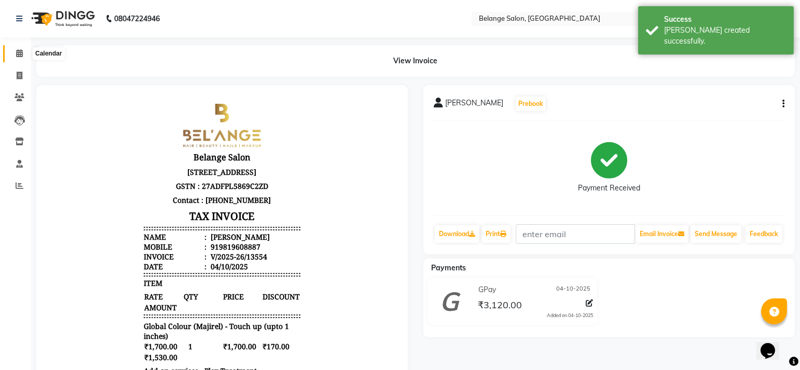
click at [21, 57] on icon at bounding box center [19, 53] width 7 height 8
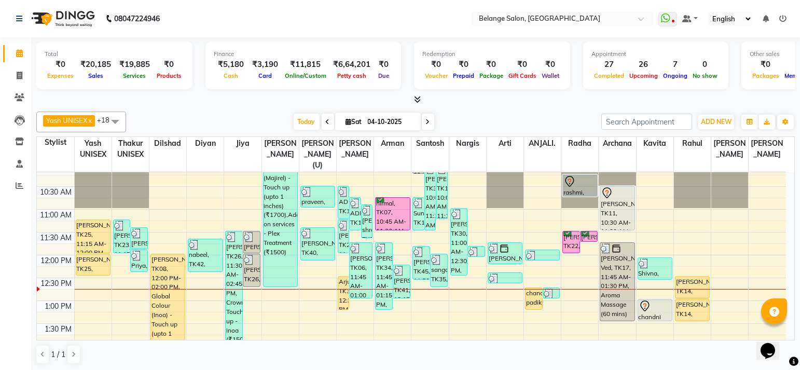
scroll to position [96, 0]
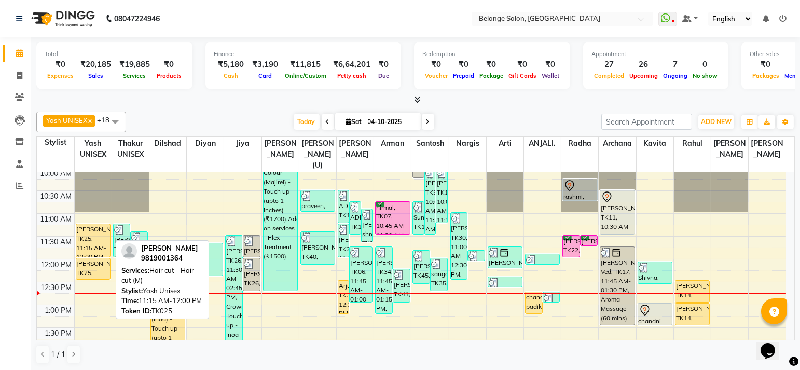
click at [89, 233] on div "[PERSON_NAME], TK25, 11:15 AM-12:00 PM, Hair cut - Hair cut (M)" at bounding box center [93, 240] width 34 height 33
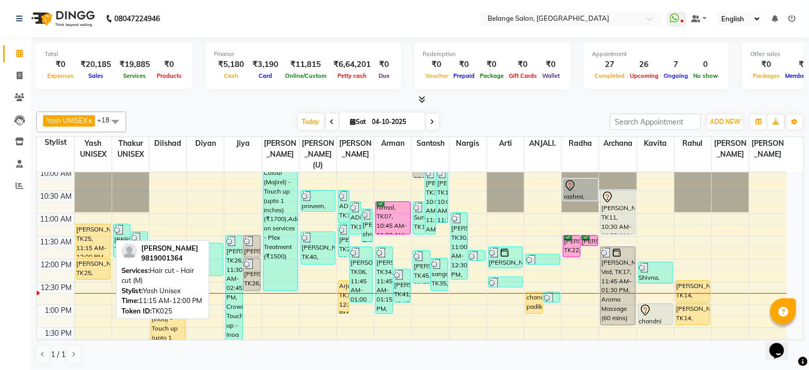
select select "1"
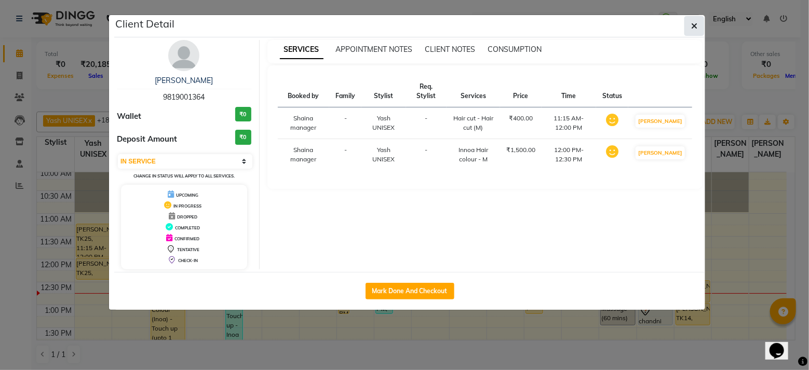
click at [698, 23] on button "button" at bounding box center [694, 26] width 20 height 20
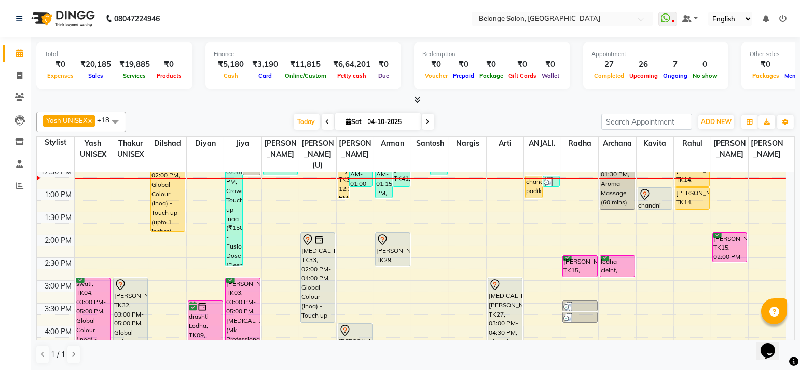
scroll to position [215, 0]
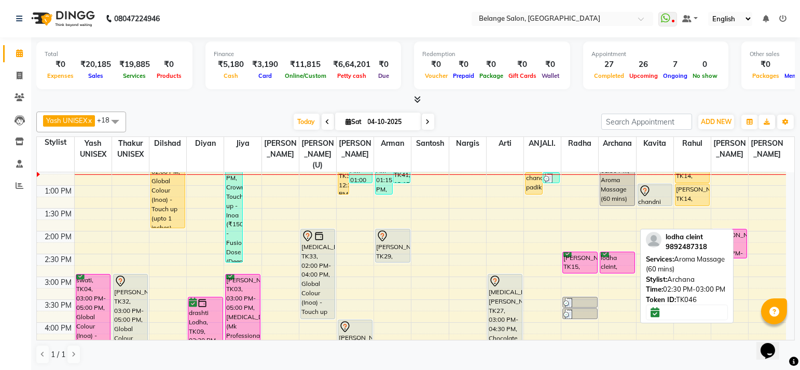
click at [611, 271] on div at bounding box center [618, 273] width 34 height 4
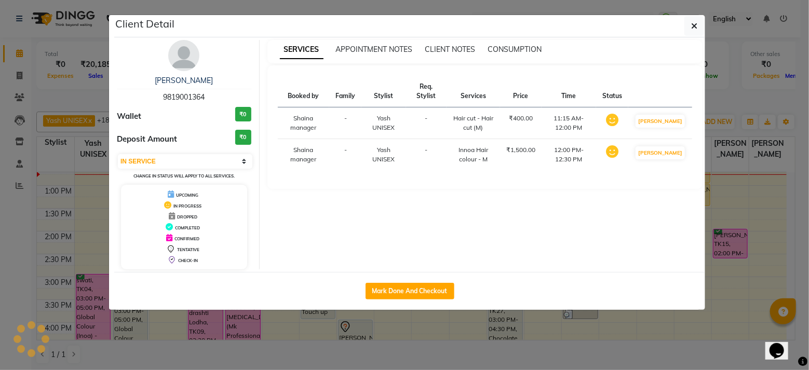
select select "6"
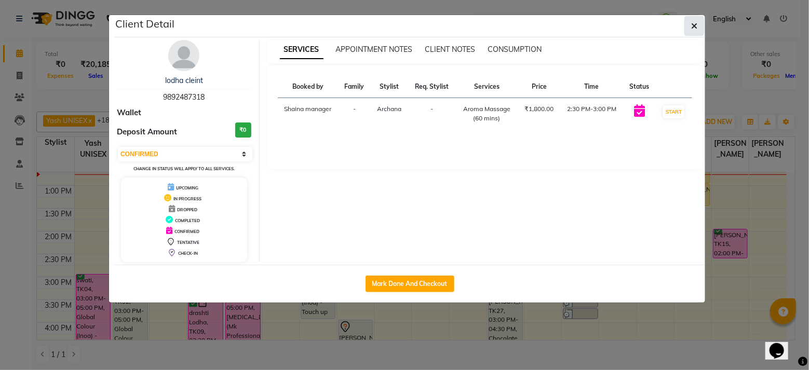
click at [694, 22] on icon "button" at bounding box center [694, 26] width 6 height 8
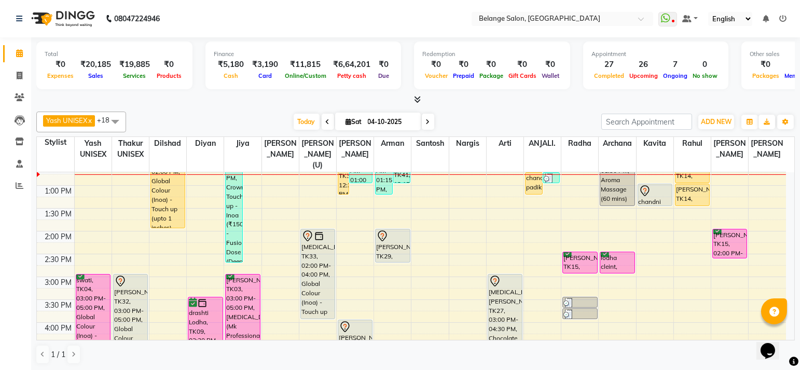
click at [249, 32] on nav "08047224946 Select Location × [GEOGRAPHIC_DATA], [GEOGRAPHIC_DATA] WhatsApp Sta…" at bounding box center [400, 18] width 800 height 37
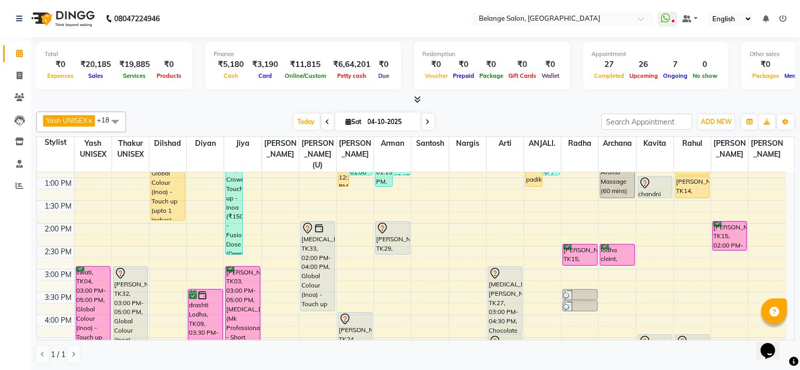
scroll to position [224, 0]
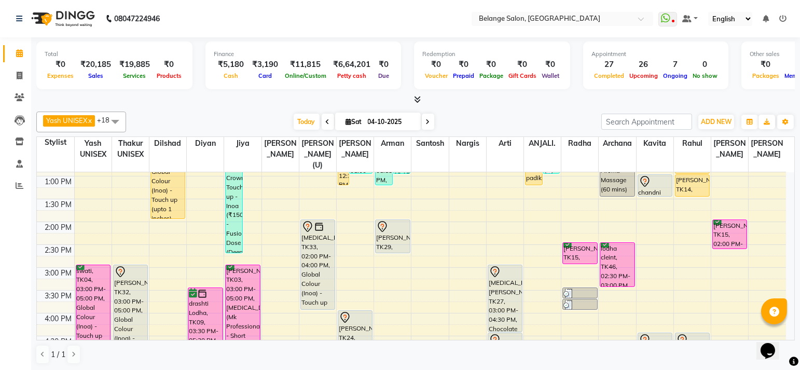
drag, startPoint x: 611, startPoint y: 252, endPoint x: 612, endPoint y: 269, distance: 17.2
click at [612, 269] on div "[PERSON_NAME], TK11, 10:30 AM-11:30 AM, Hair wash - Loreal - (M) [PERSON_NAME] …" at bounding box center [617, 290] width 37 height 685
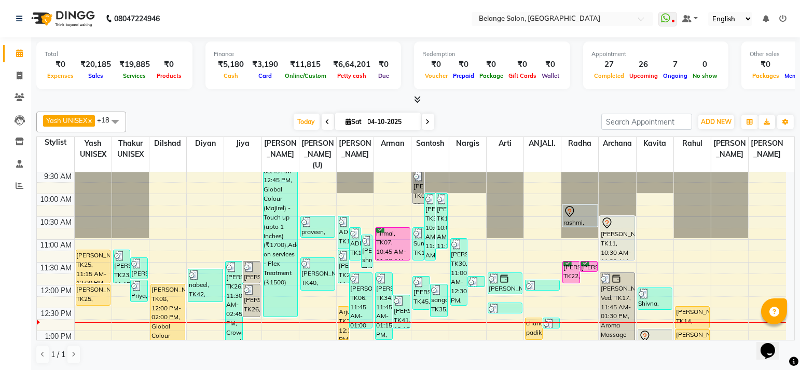
scroll to position [72, 0]
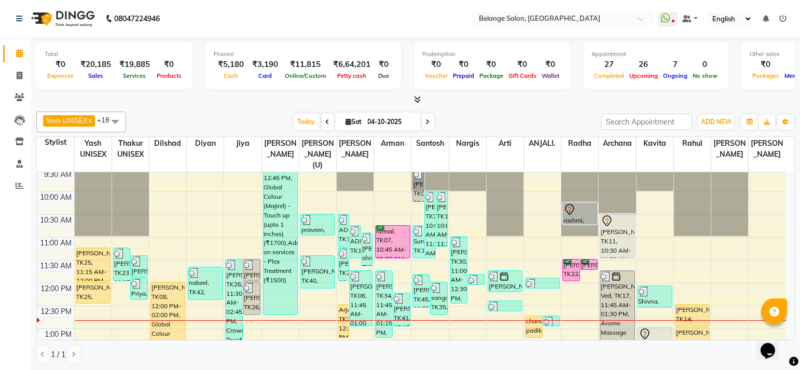
click at [326, 121] on icon at bounding box center [328, 122] width 4 height 6
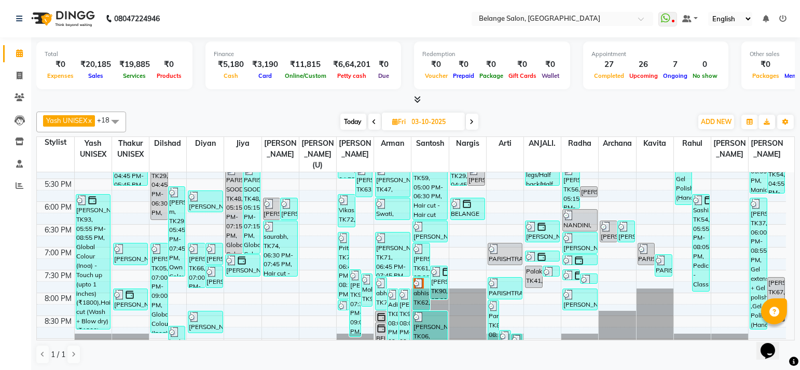
scroll to position [428, 0]
click at [471, 115] on span at bounding box center [472, 122] width 12 height 16
type input "04-10-2025"
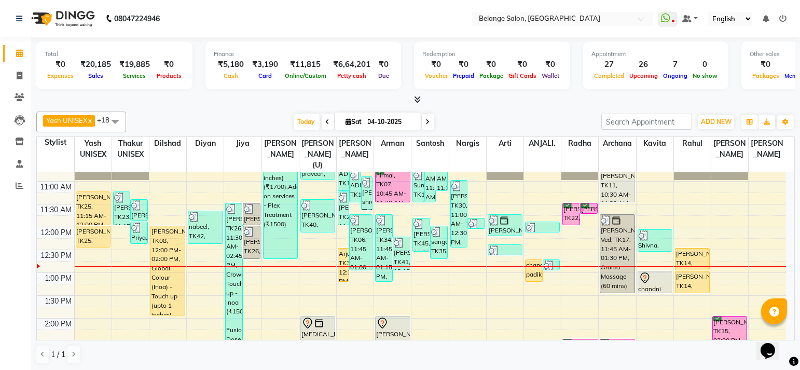
scroll to position [132, 0]
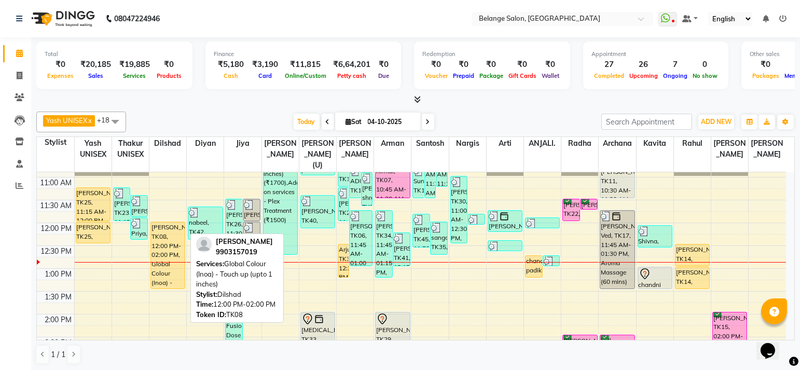
drag, startPoint x: 172, startPoint y: 298, endPoint x: 173, endPoint y: 276, distance: 22.3
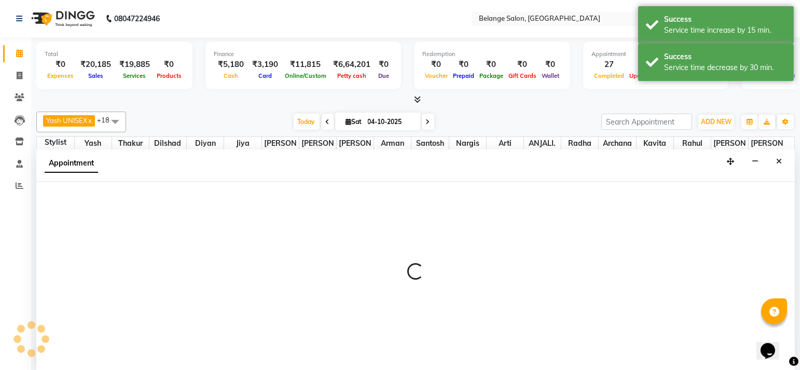
scroll to position [0, 0]
select select "91593"
select select "825"
select select "tentative"
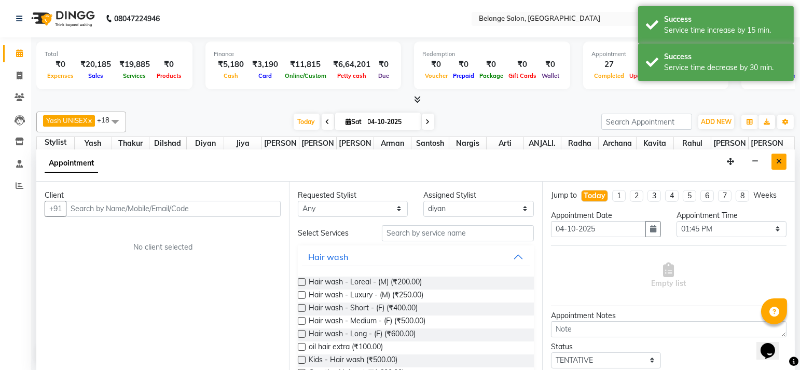
click at [780, 161] on icon "Close" at bounding box center [780, 161] width 6 height 7
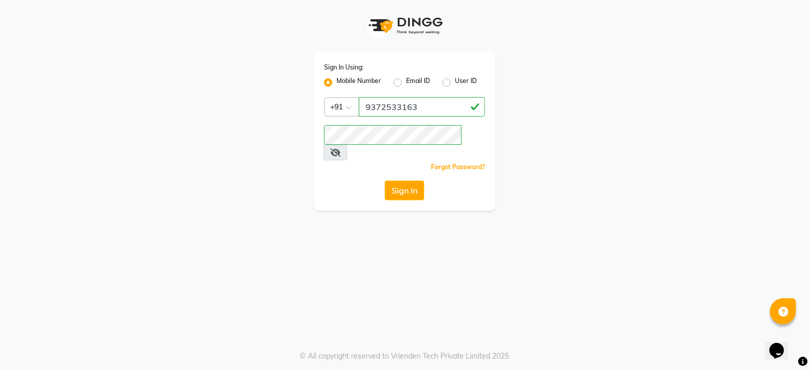
click at [336, 84] on label "Mobile Number" at bounding box center [358, 82] width 45 height 12
click at [336, 83] on input "Mobile Number" at bounding box center [339, 79] width 7 height 7
click at [424, 107] on input "Username" at bounding box center [422, 107] width 126 height 20
type input "8356935626"
click at [298, 136] on div "Sign In Using: Mobile Number Email ID User ID Country Code × [PHONE_NUMBER] Rem…" at bounding box center [404, 105] width 592 height 211
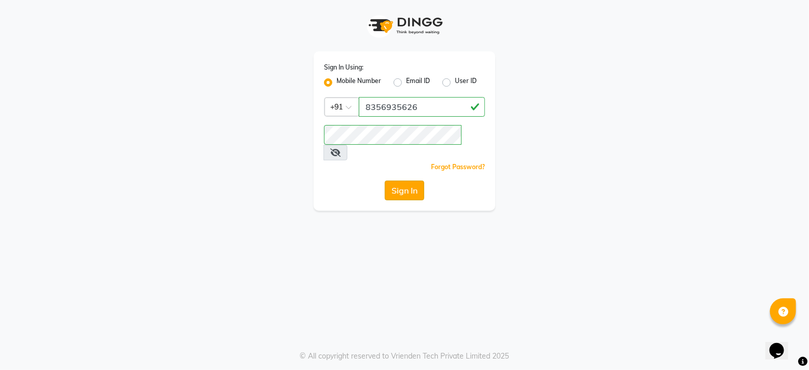
drag, startPoint x: 316, startPoint y: 201, endPoint x: 412, endPoint y: 174, distance: 99.6
click at [412, 174] on div "Sign In Using: Mobile Number Email ID User ID Country Code × [PHONE_NUMBER] Rem…" at bounding box center [404, 185] width 809 height 370
click at [412, 181] on button "Sign In" at bounding box center [404, 191] width 39 height 20
